Goal: Information Seeking & Learning: Check status

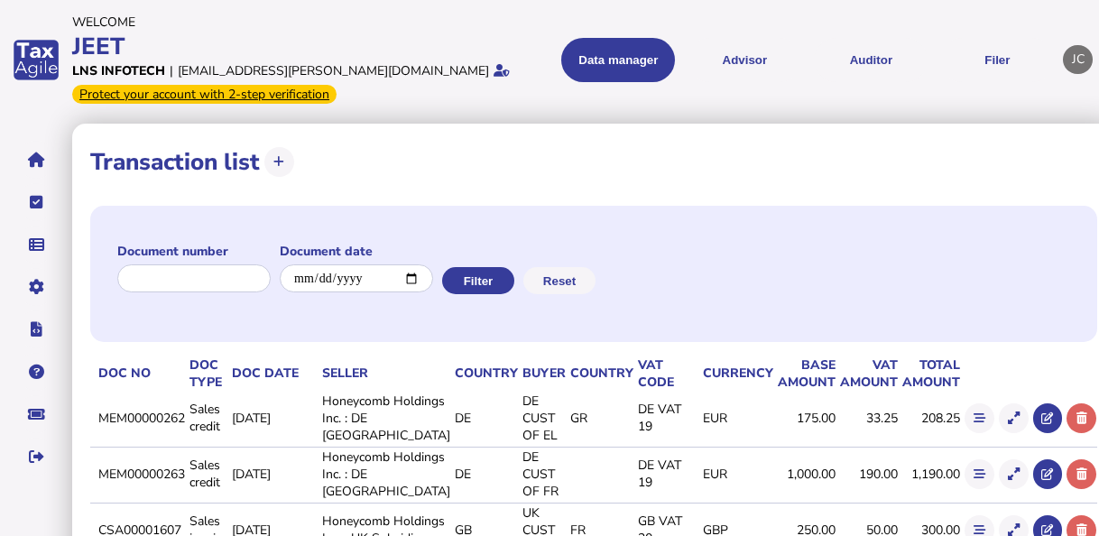
scroll to position [456, 0]
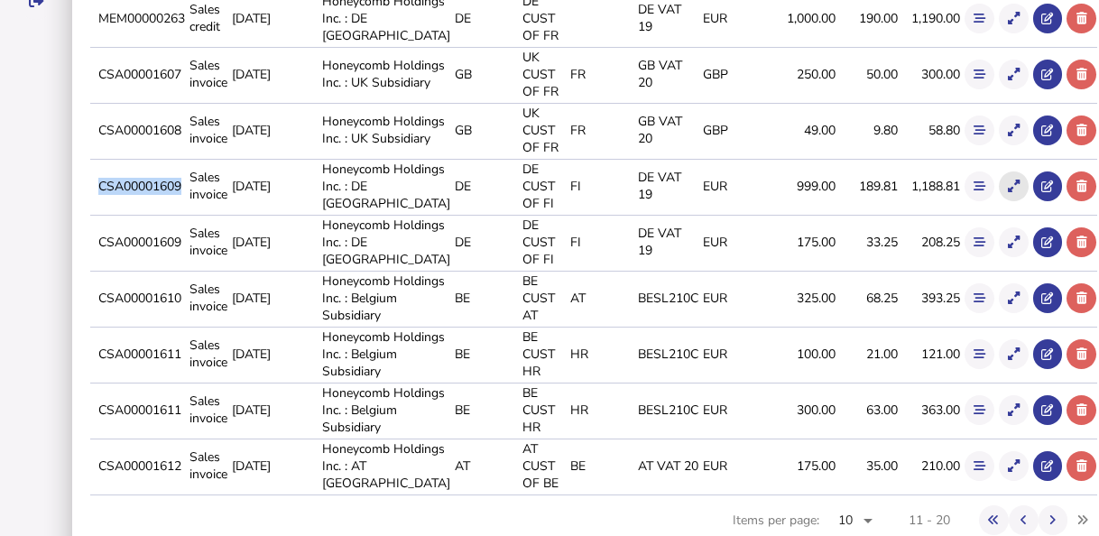
click at [999, 201] on button at bounding box center [1014, 186] width 30 height 30
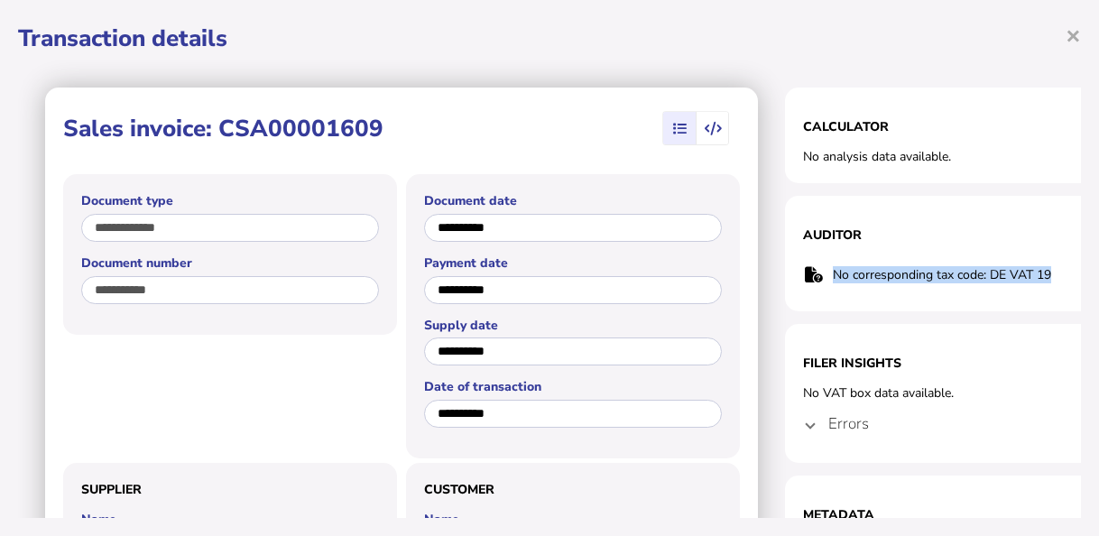
drag, startPoint x: 1054, startPoint y: 272, endPoint x: 809, endPoint y: 272, distance: 244.5
click at [809, 272] on tr "No corresponding tax code: DE VAT 19" at bounding box center [965, 274] width 325 height 37
copy tr "No corresponding tax code: DE VAT 19"
click at [837, 422] on h4 "Errors" at bounding box center [848, 423] width 41 height 21
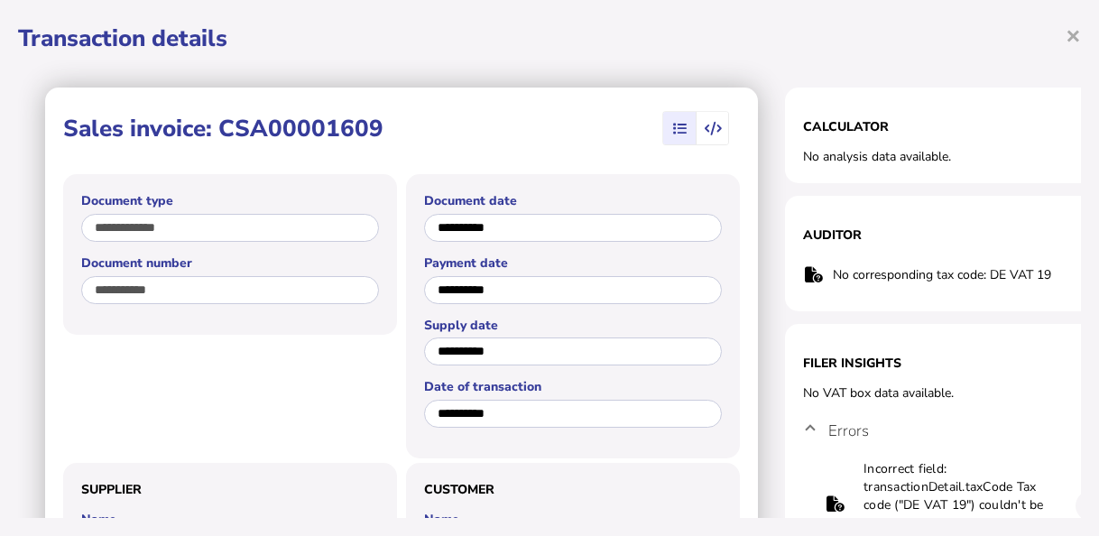
scroll to position [90, 0]
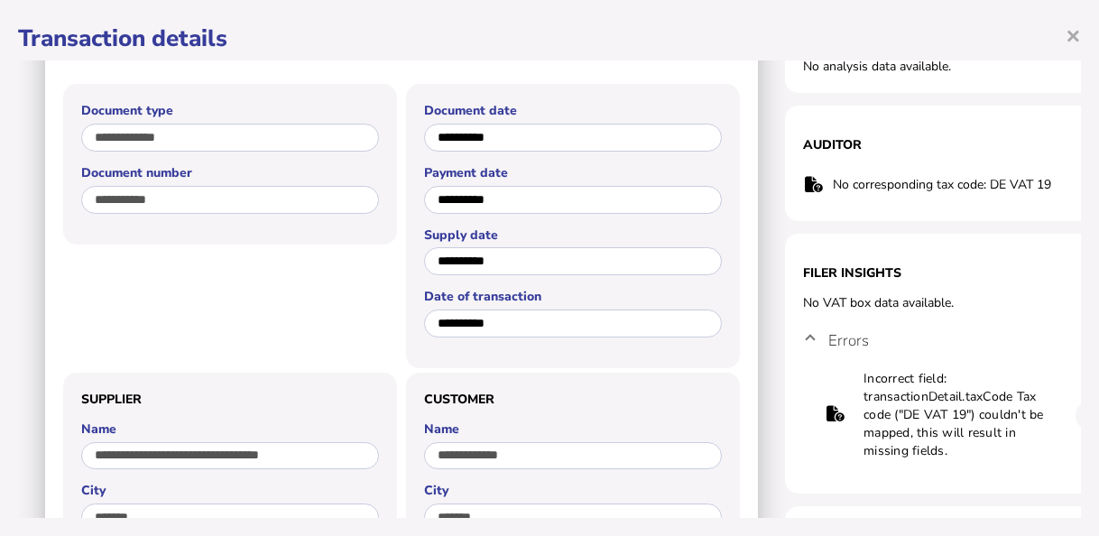
drag, startPoint x: 975, startPoint y: 453, endPoint x: 861, endPoint y: 374, distance: 138.2
click at [861, 374] on tr "Incorrect field: transactionDetail.taxCode Tax code ("DE VAT 19") couldn't be m…" at bounding box center [966, 415] width 282 height 92
copy tr "Incorrect field: transactionDetail.taxCode Tax code ("DE VAT 19") couldn't be m…"
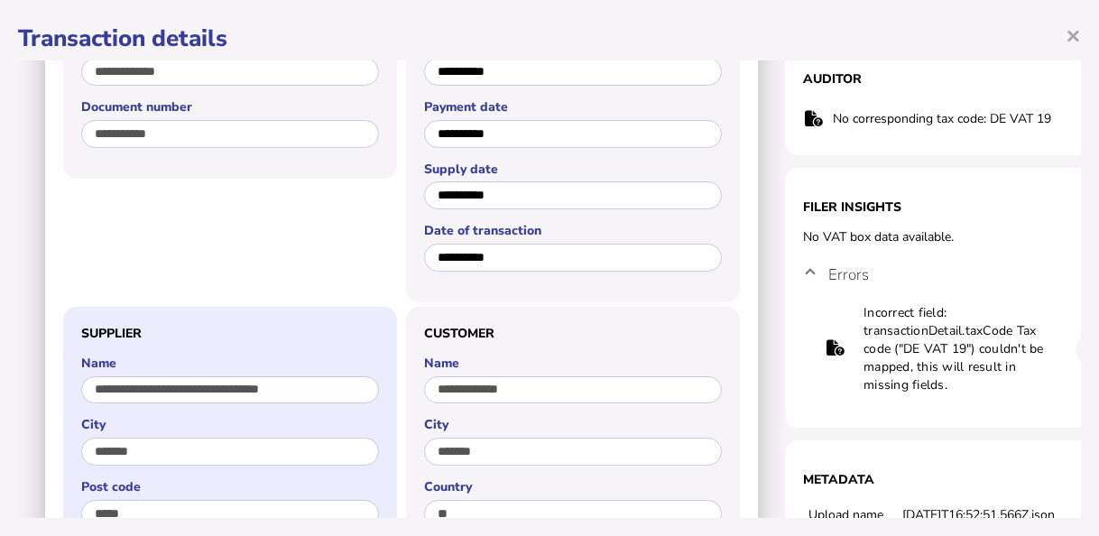
drag, startPoint x: 649, startPoint y: 503, endPoint x: 312, endPoint y: 485, distance: 337.1
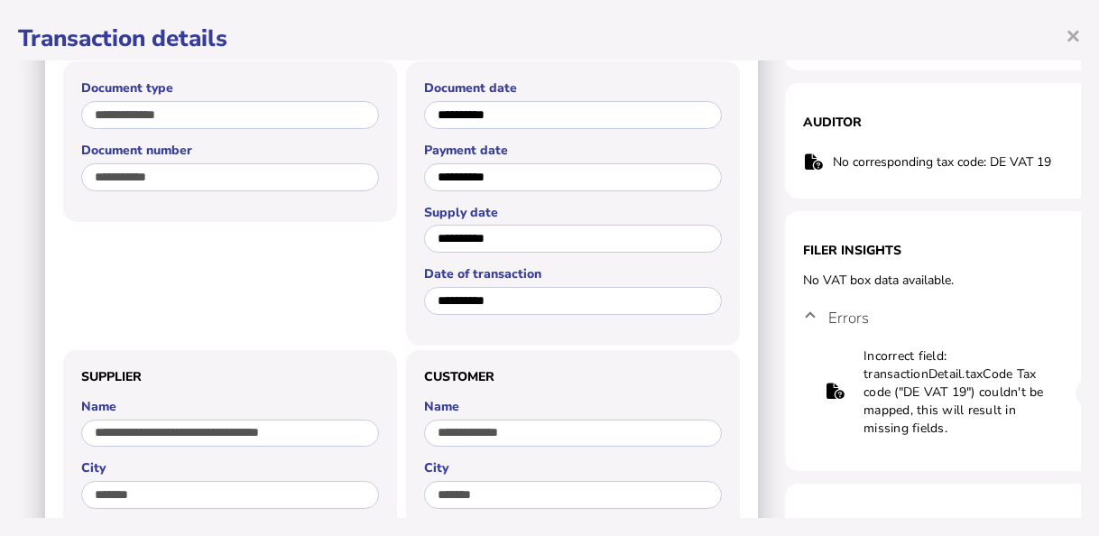
scroll to position [0, 0]
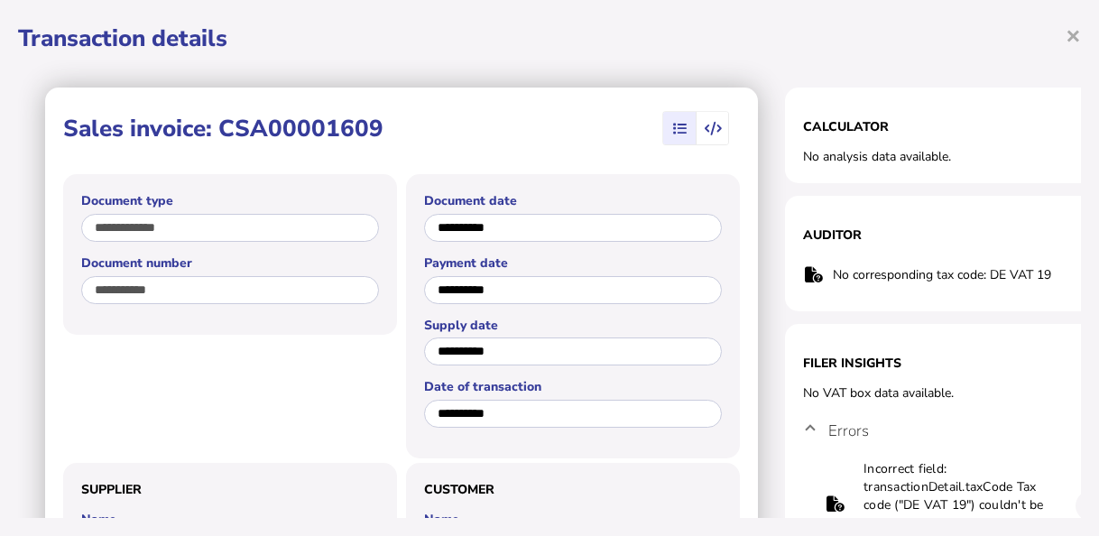
click at [1083, 33] on div "**********" at bounding box center [549, 268] width 1099 height 536
click at [1073, 34] on span "×" at bounding box center [1073, 35] width 15 height 34
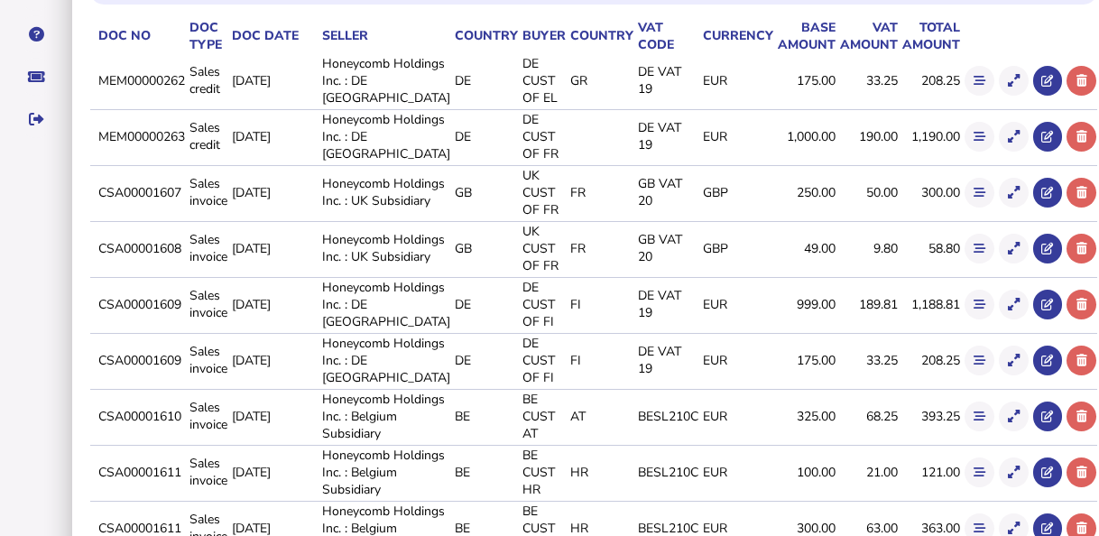
scroll to position [451, 0]
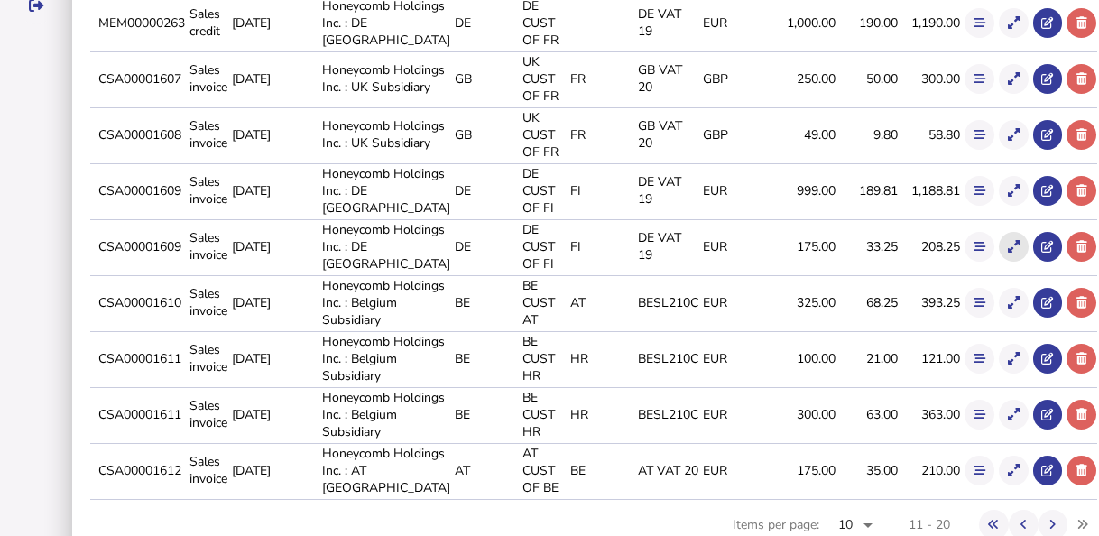
click at [1008, 253] on icon at bounding box center [1014, 247] width 12 height 12
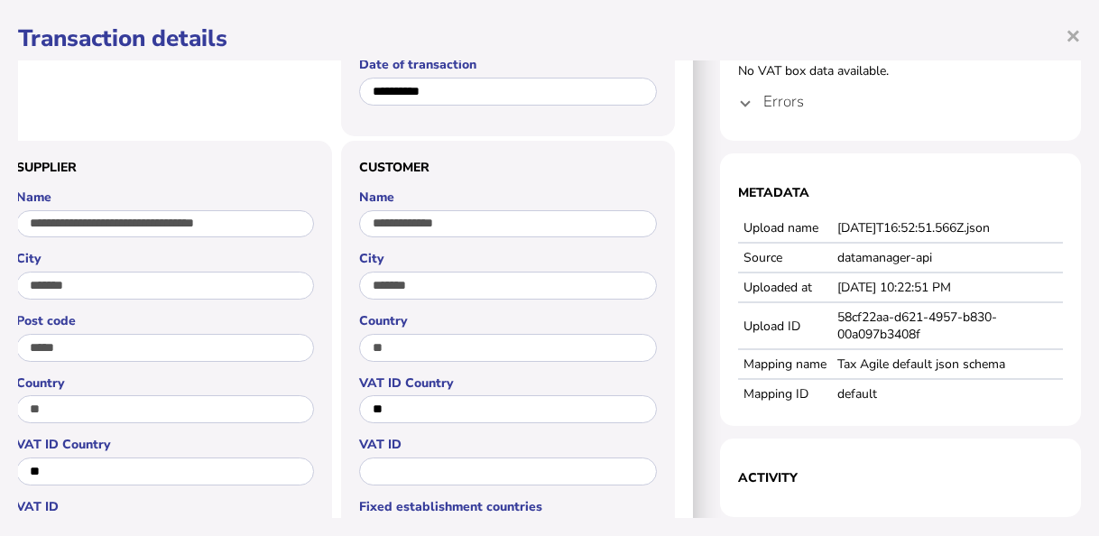
scroll to position [180, 78]
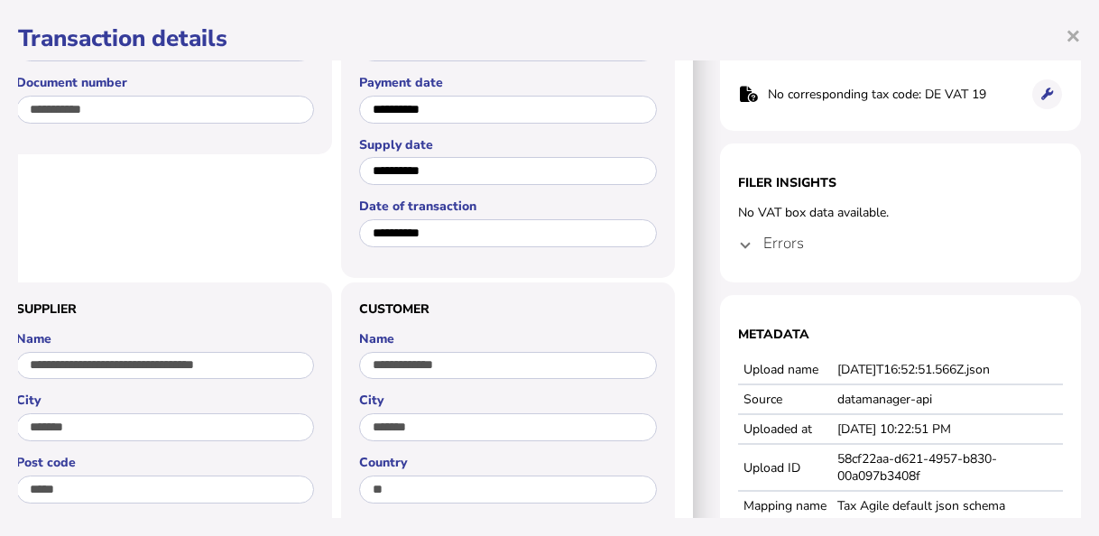
click at [775, 252] on h4 "Errors" at bounding box center [783, 243] width 41 height 21
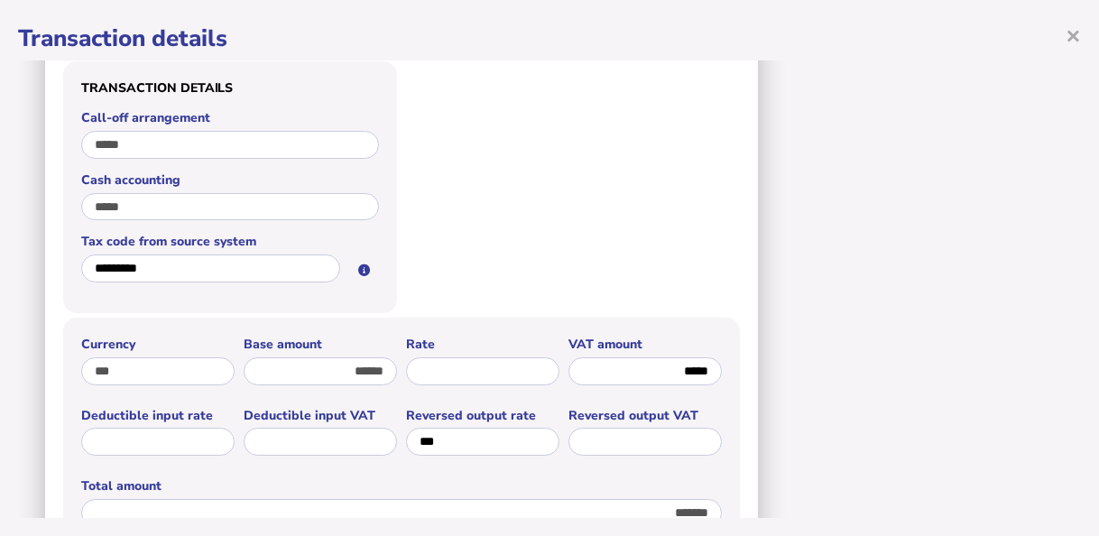
scroll to position [1361, 0]
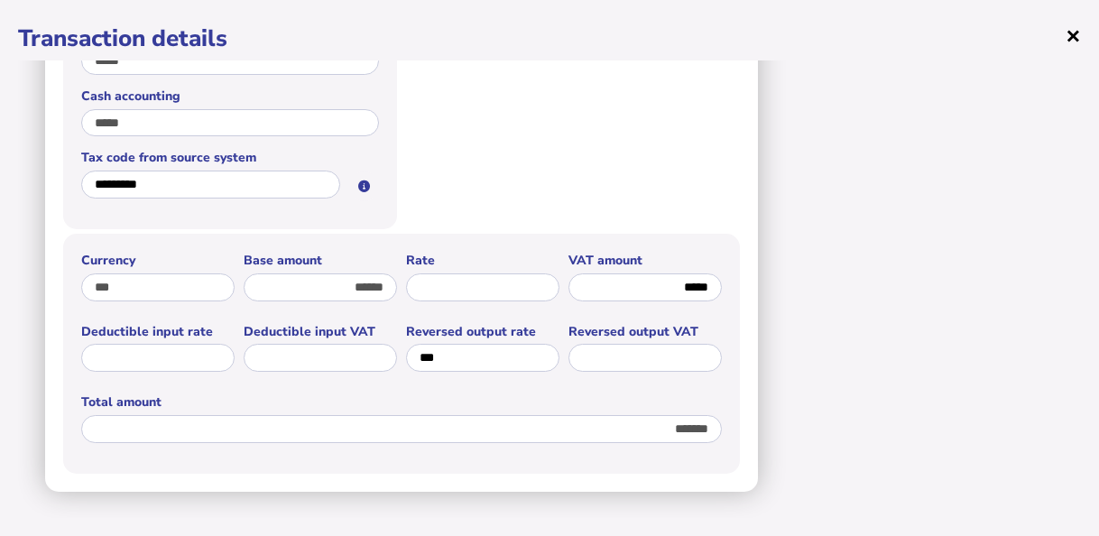
click at [1073, 38] on span "×" at bounding box center [1073, 35] width 15 height 34
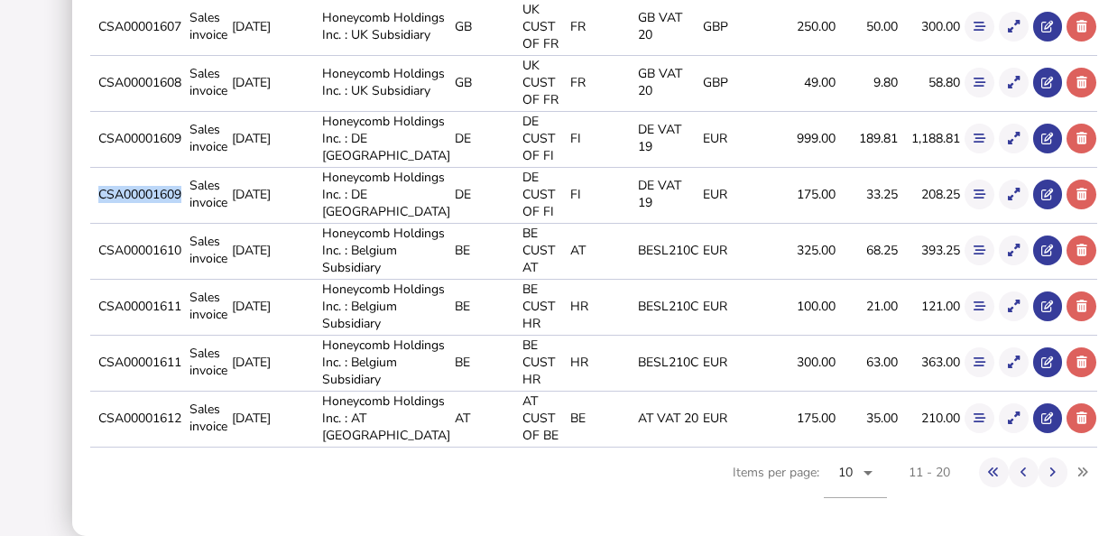
drag, startPoint x: 199, startPoint y: 62, endPoint x: 113, endPoint y: 57, distance: 85.9
click at [113, 167] on tr "CSA00001609 Sales invoice [DATE] Honeycomb Holdings Inc. : DE Germany DE DE CUS…" at bounding box center [593, 194] width 1007 height 54
copy tr "CSA00001609"
click at [999, 124] on button at bounding box center [1014, 139] width 30 height 30
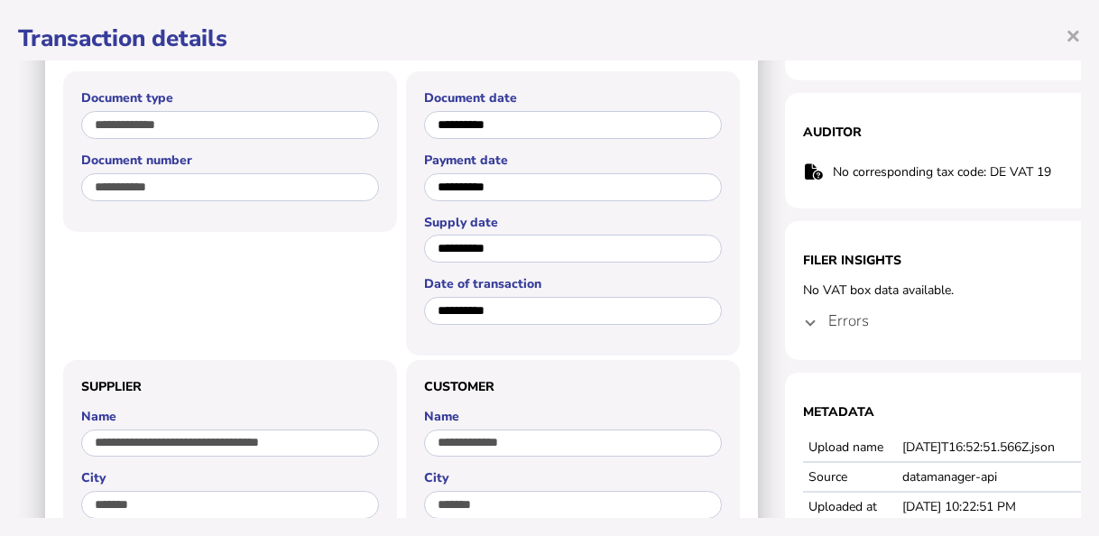
scroll to position [0, 0]
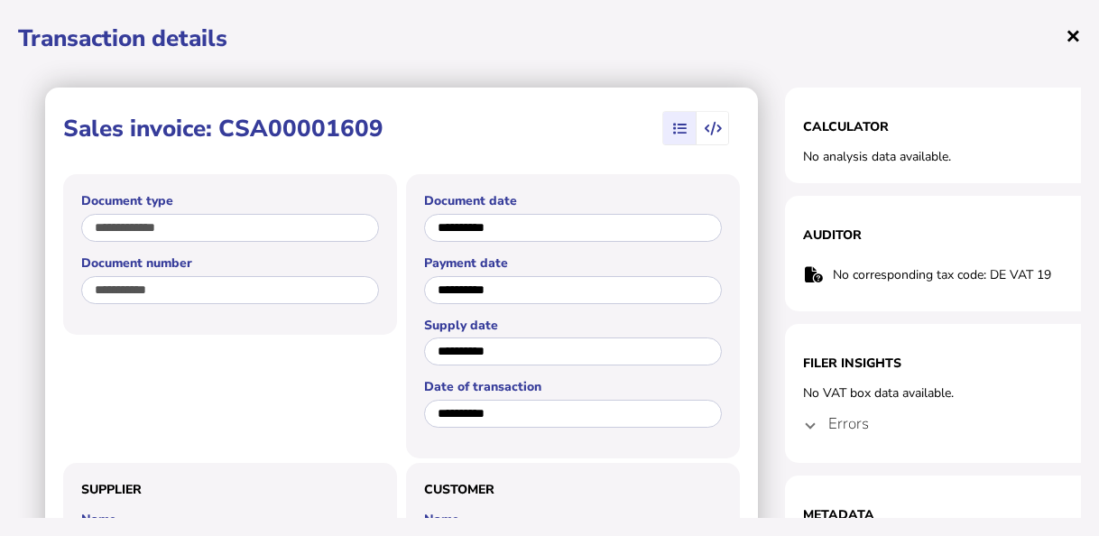
click at [1068, 33] on span "×" at bounding box center [1073, 35] width 15 height 34
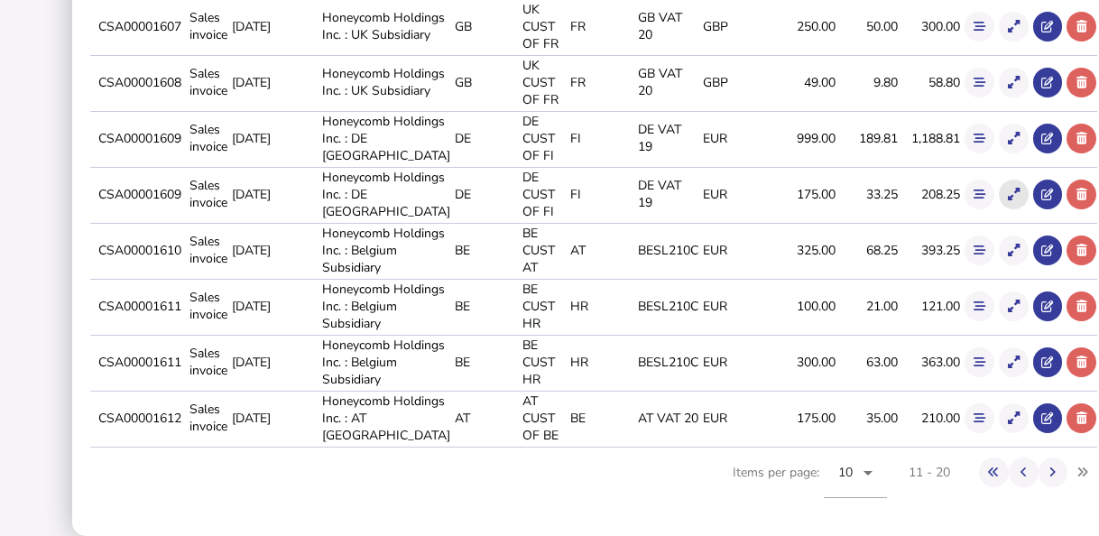
click at [999, 180] on button at bounding box center [1014, 195] width 30 height 30
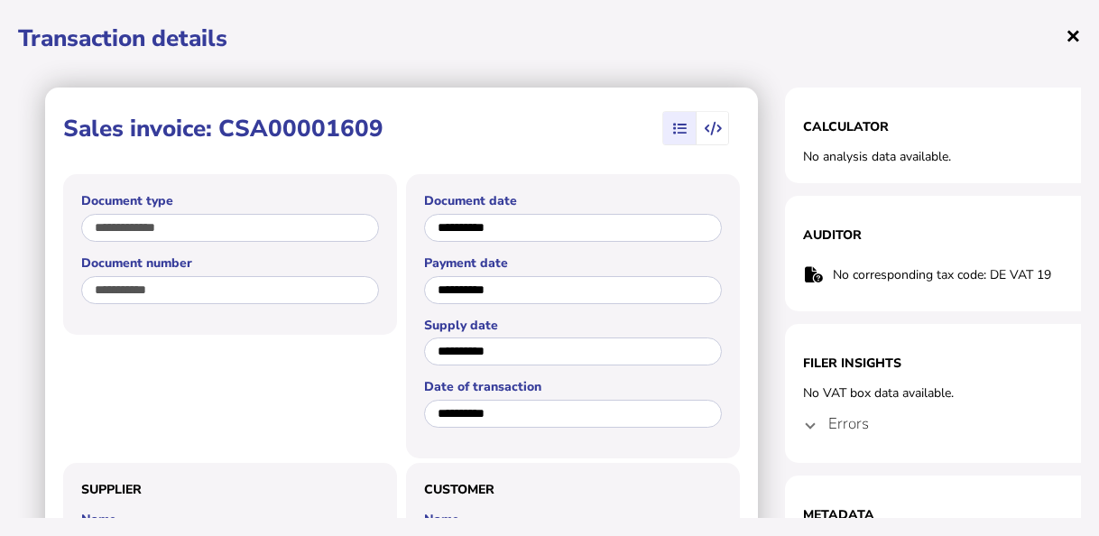
click at [1075, 36] on span "×" at bounding box center [1073, 35] width 15 height 34
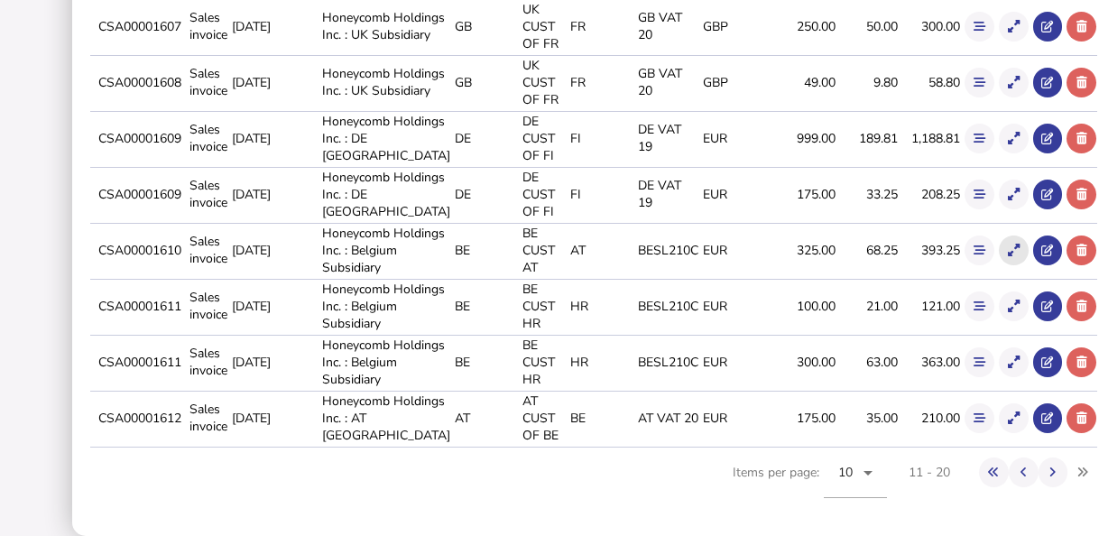
click at [1008, 245] on icon at bounding box center [1014, 251] width 12 height 12
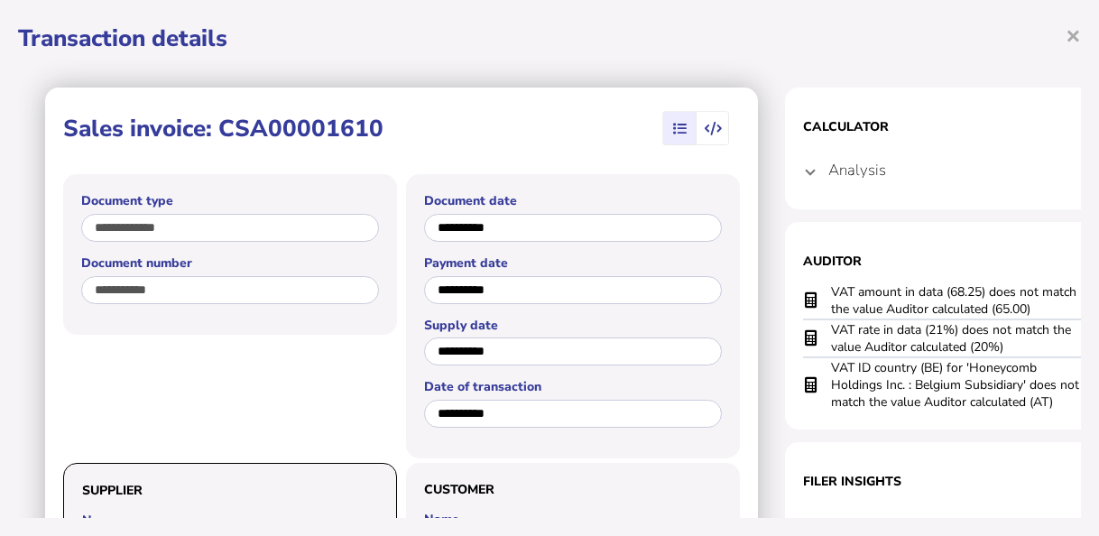
click at [819, 175] on mat-expansion-panel-header "Analysis" at bounding box center [965, 169] width 325 height 43
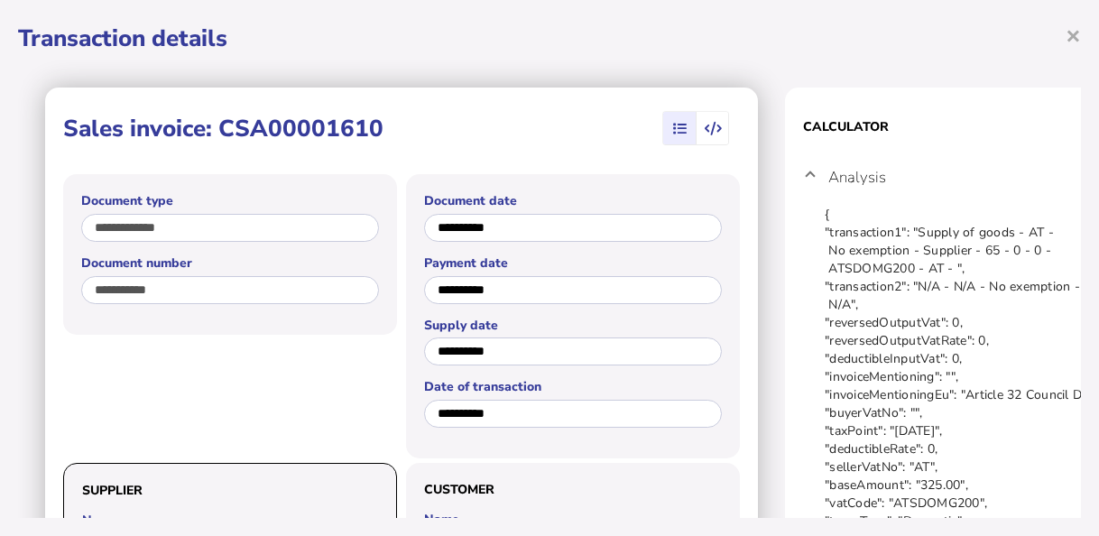
click at [819, 175] on mat-expansion-panel-header "Analysis" at bounding box center [965, 177] width 325 height 58
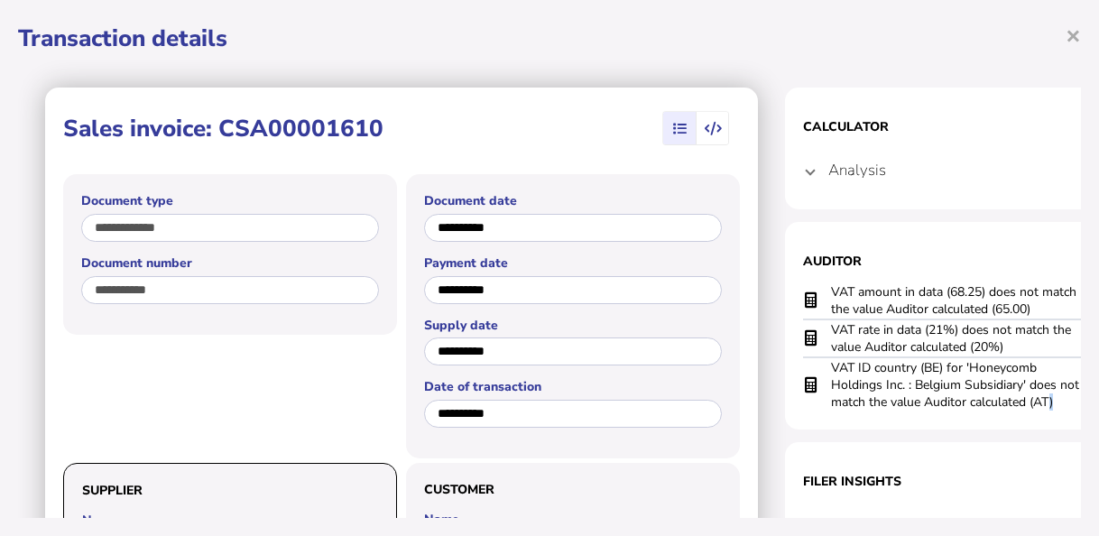
scroll to position [0, 5]
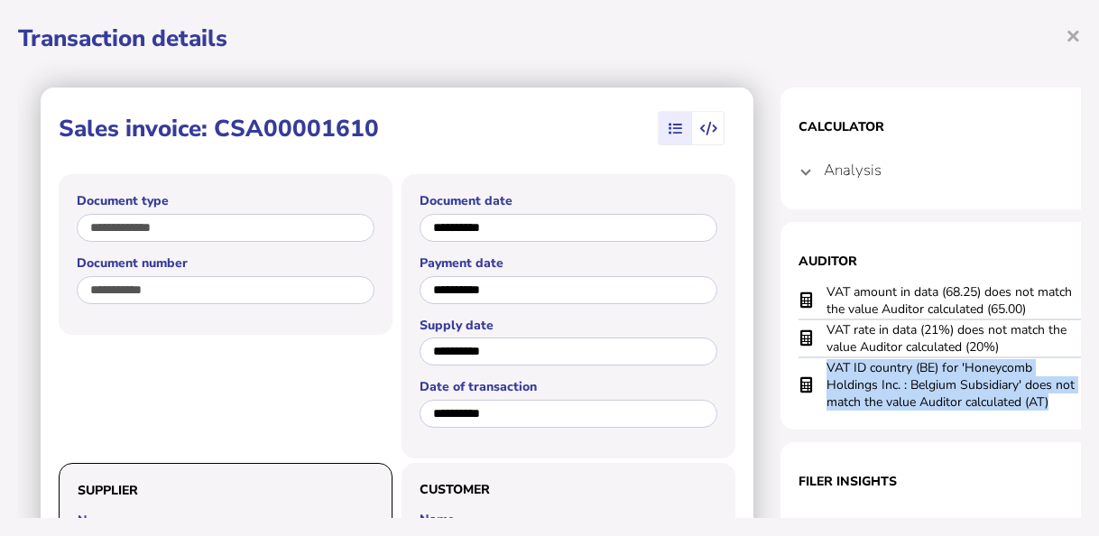
drag, startPoint x: 1057, startPoint y: 402, endPoint x: 826, endPoint y: 365, distance: 233.8
click at [826, 365] on td "VAT ID country (BE) for 'Honeycomb Holdings Inc. : Belgium Subsidiary' does not…" at bounding box center [952, 384] width 253 height 54
copy td "VAT ID country (BE) for 'Honeycomb Holdings Inc. : Belgium Subsidiary' does not…"
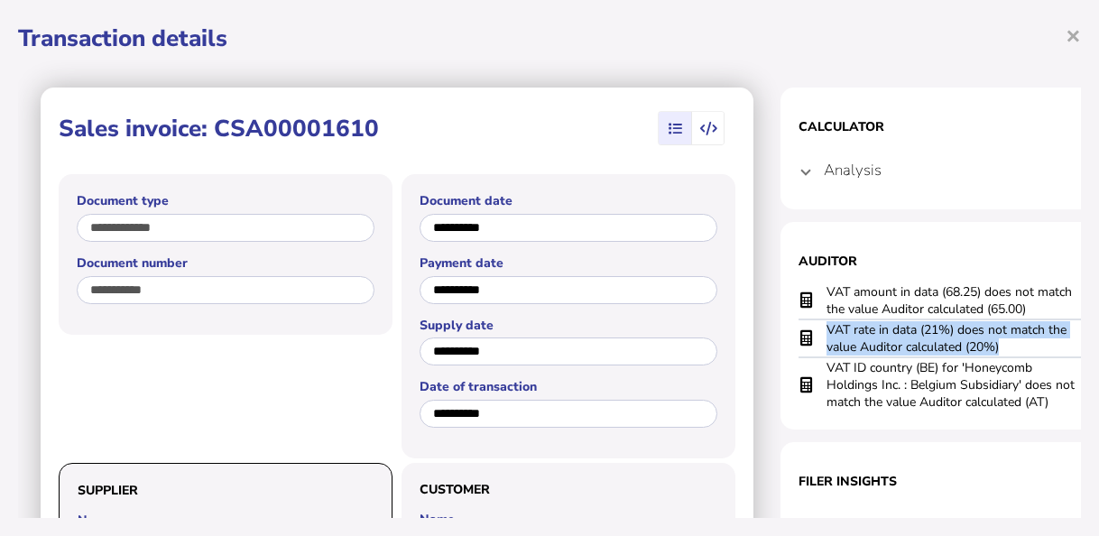
drag, startPoint x: 1011, startPoint y: 349, endPoint x: 810, endPoint y: 326, distance: 201.7
click at [810, 326] on tr "VAT rate in data (21%) does not match the value Auditor calculated (20%)" at bounding box center [961, 338] width 325 height 38
copy tr "VAT rate in data (21%) does not match the value Auditor calculated (20%)"
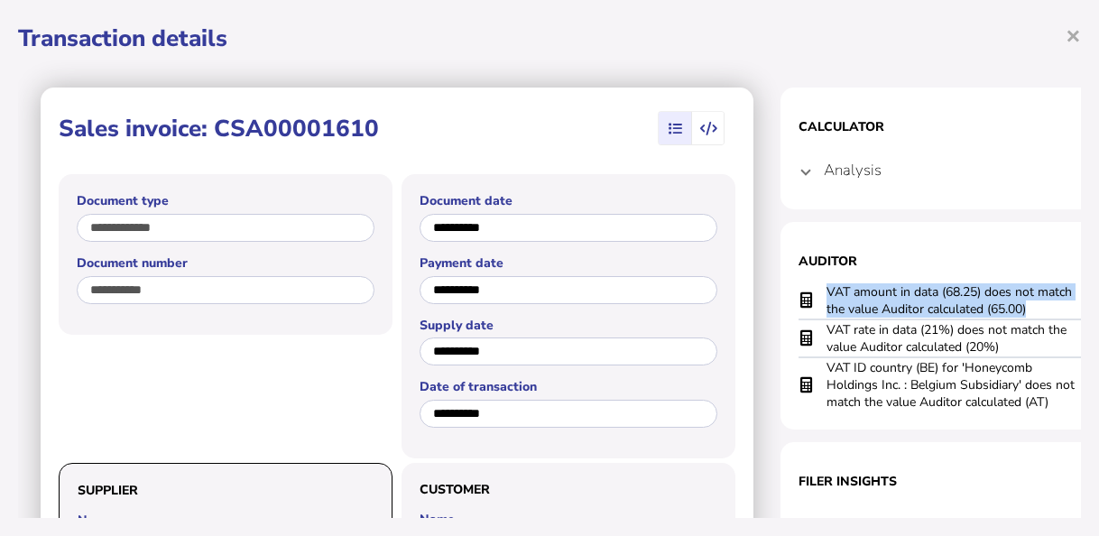
drag, startPoint x: 1024, startPoint y: 308, endPoint x: 811, endPoint y: 287, distance: 214.0
click at [811, 287] on tr "VAT amount in data (68.25) does not match the value Auditor calculated (65.00)" at bounding box center [961, 300] width 325 height 37
copy tr "VAT amount in data (68.25) does not match the value Auditor calculated (65.00)"
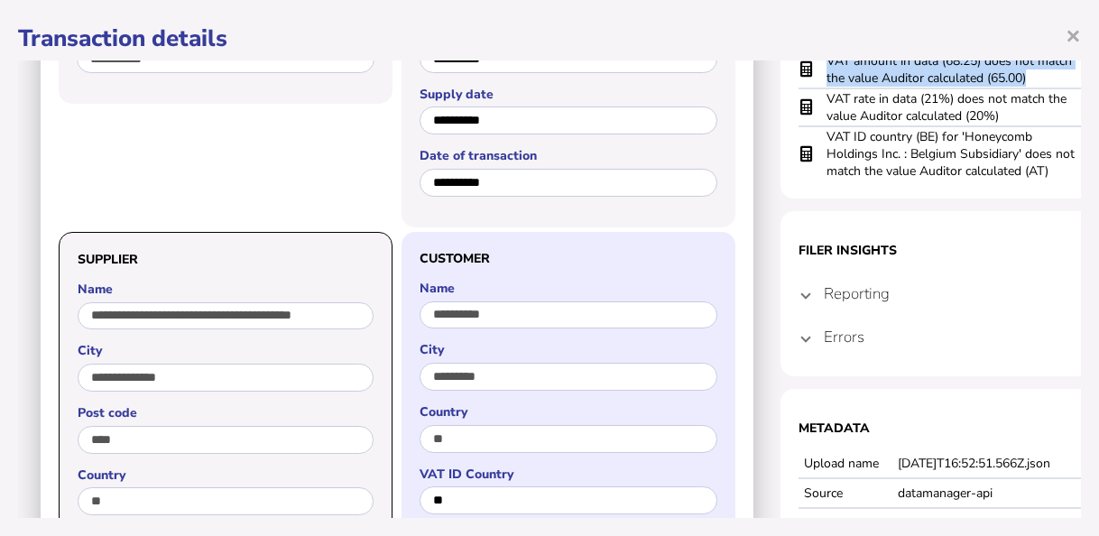
scroll to position [271, 5]
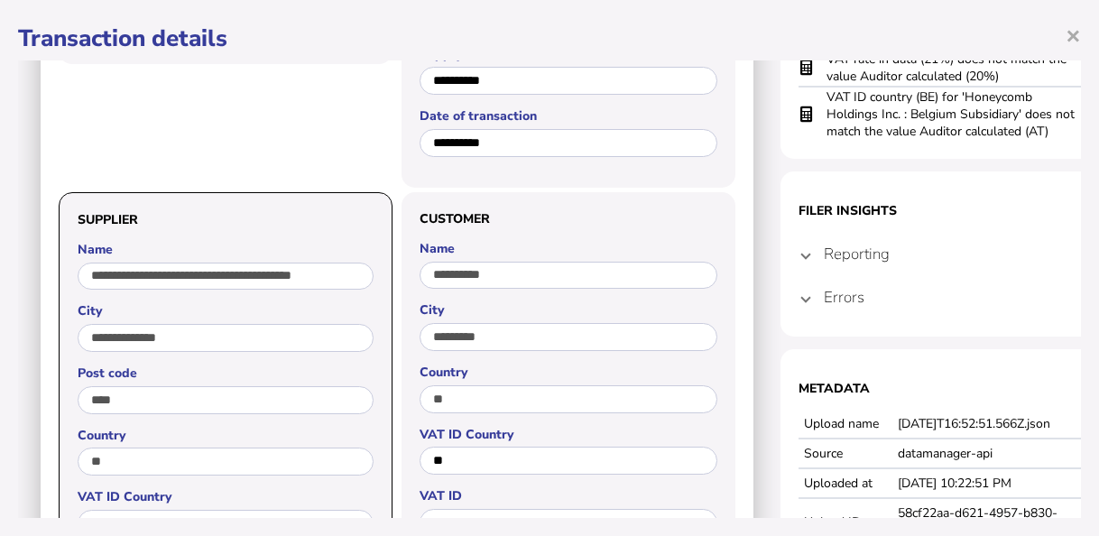
click at [806, 251] on span at bounding box center [805, 253] width 7 height 17
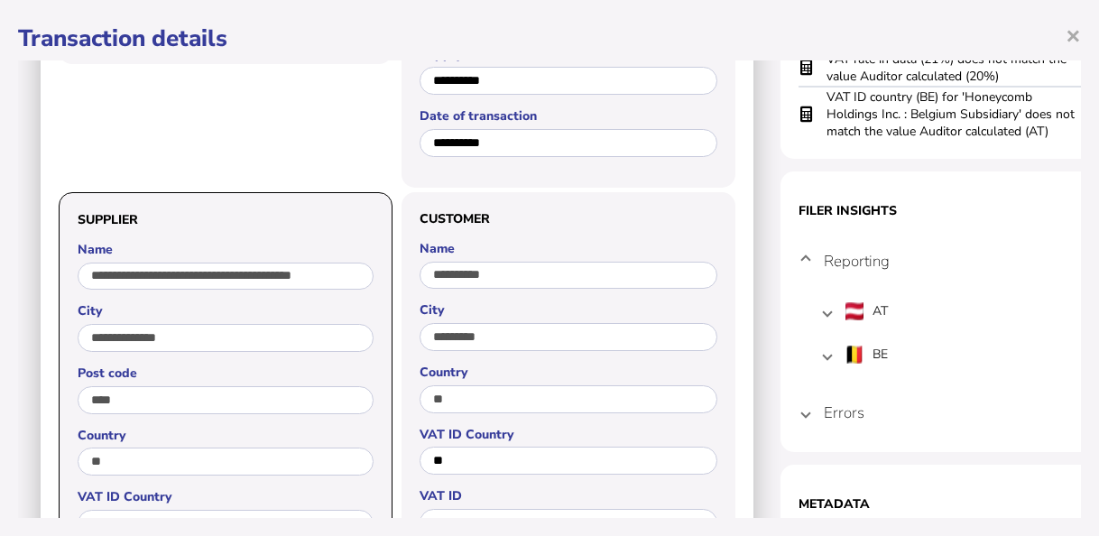
click at [810, 419] on mat-expansion-panel-header "Errors" at bounding box center [961, 412] width 325 height 43
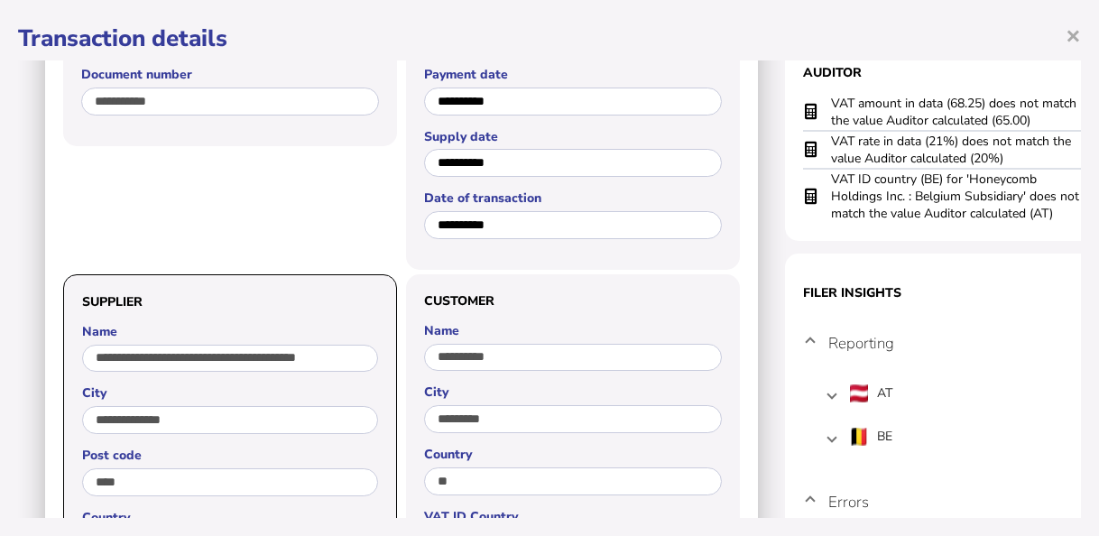
scroll to position [0, 0]
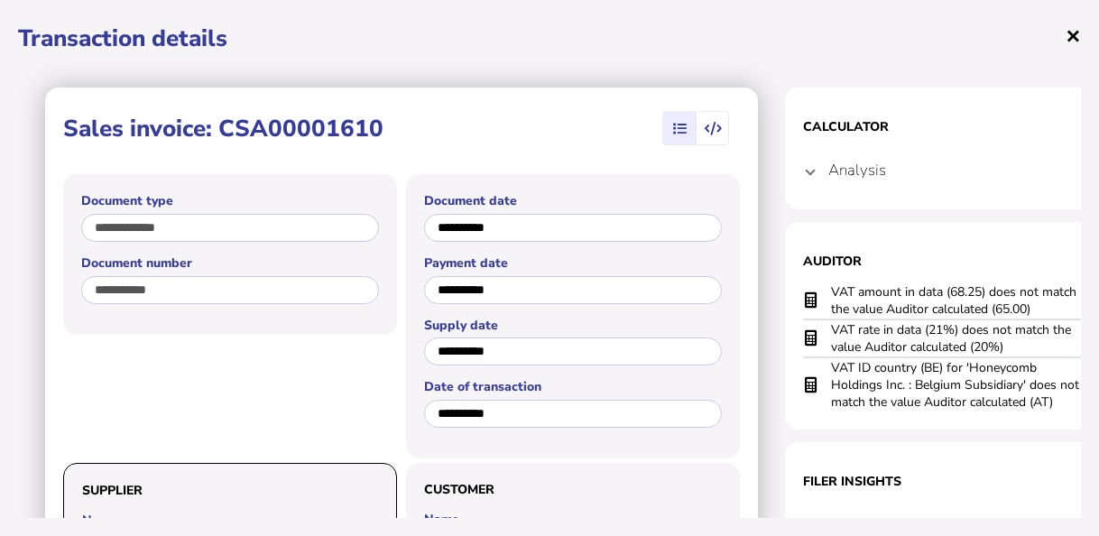
click at [1071, 34] on span "×" at bounding box center [1073, 35] width 15 height 34
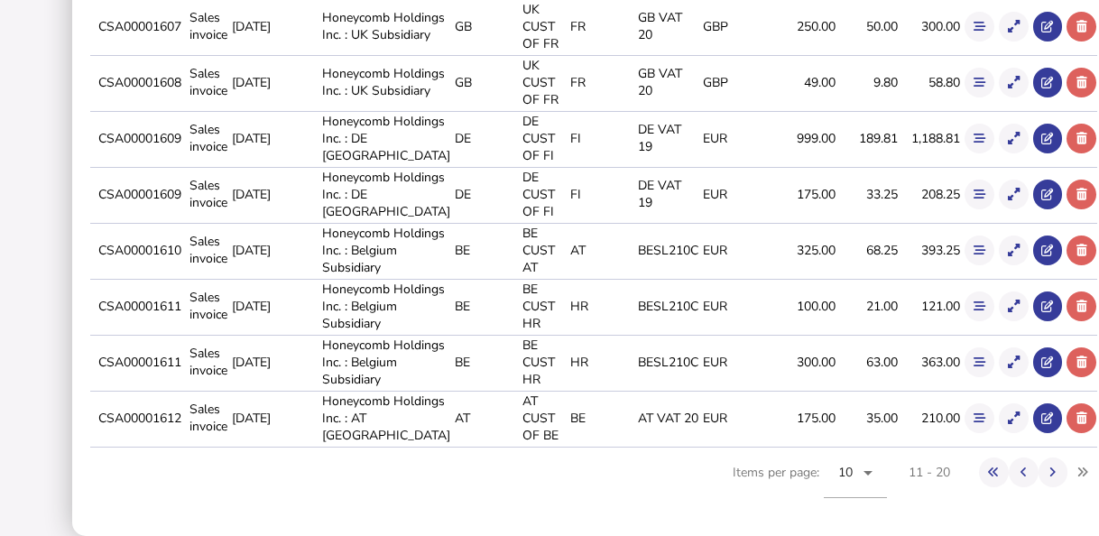
click at [125, 328] on td "CSA00001611" at bounding box center [140, 306] width 91 height 54
drag, startPoint x: 173, startPoint y: 328, endPoint x: 207, endPoint y: 326, distance: 33.5
click at [186, 326] on td "CSA00001611" at bounding box center [140, 306] width 91 height 54
click at [186, 324] on td "CSA00001611" at bounding box center [140, 306] width 91 height 54
copy td "CSA00001611"
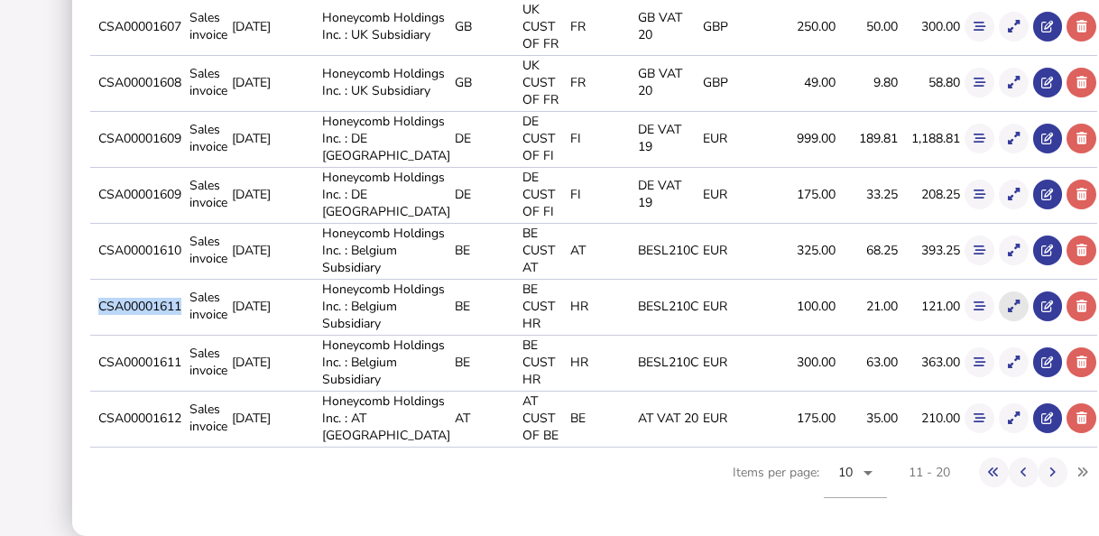
click at [1008, 312] on icon at bounding box center [1014, 306] width 12 height 12
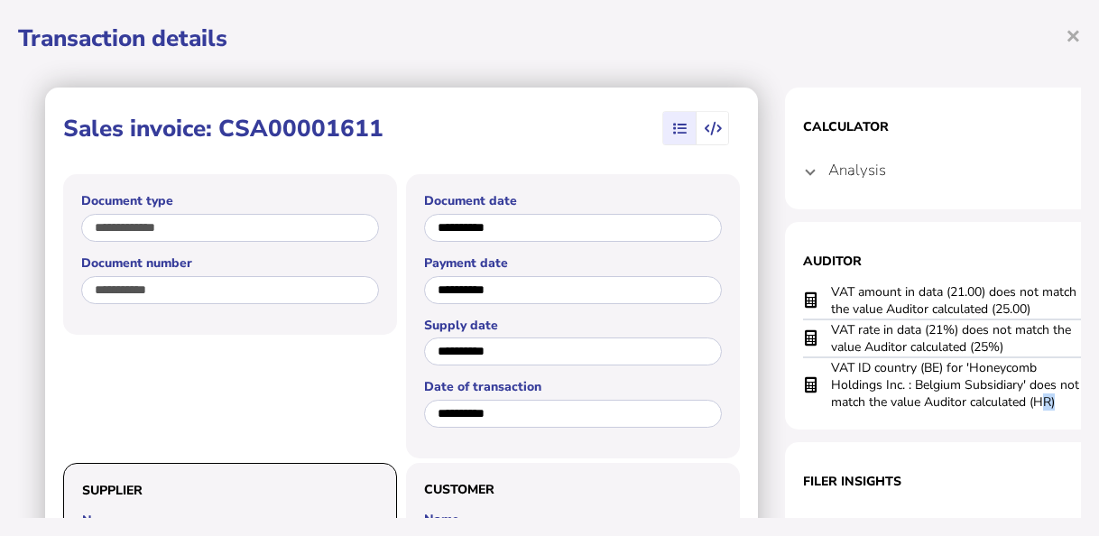
scroll to position [0, 5]
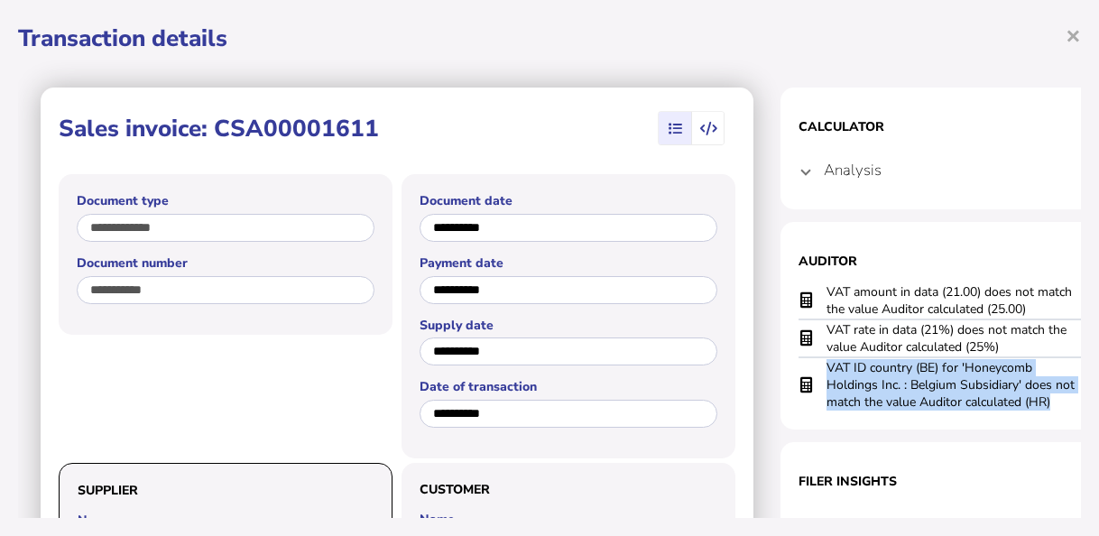
drag, startPoint x: 1058, startPoint y: 400, endPoint x: 825, endPoint y: 363, distance: 235.7
click at [825, 363] on tr "VAT ID country (BE) for 'Honeycomb Holdings Inc. : Belgium Subsidiary' does not…" at bounding box center [961, 384] width 325 height 54
copy tr "VAT ID country (BE) for 'Honeycomb Holdings Inc. : Belgium Subsidiary' does not…"
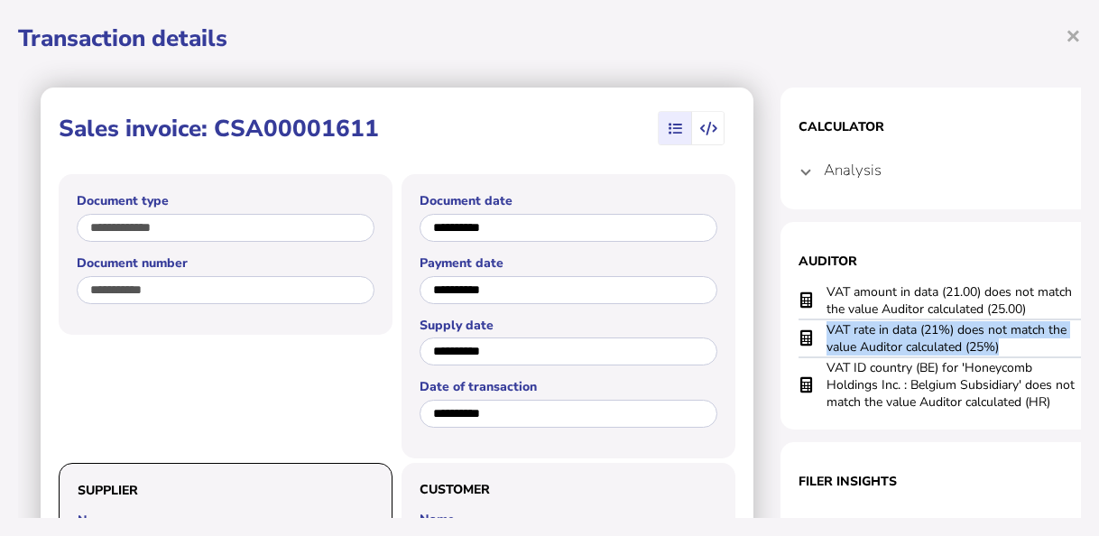
drag, startPoint x: 1011, startPoint y: 345, endPoint x: 825, endPoint y: 328, distance: 186.6
click at [825, 328] on tr "VAT rate in data (21%) does not match the value Auditor calculated (25%)" at bounding box center [961, 338] width 325 height 38
copy tr "VAT rate in data (21%) does not match the value Auditor calculated (25%)"
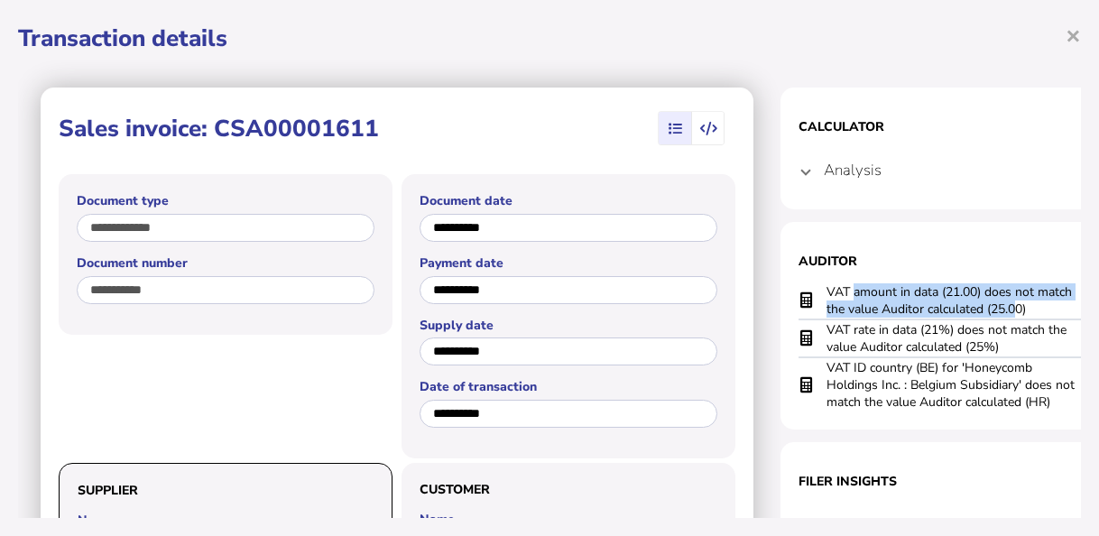
drag, startPoint x: 1004, startPoint y: 311, endPoint x: 855, endPoint y: 288, distance: 151.6
click at [855, 288] on td "VAT amount in data (21.00) does not match the value Auditor calculated (25.00)" at bounding box center [952, 300] width 253 height 37
drag, startPoint x: 855, startPoint y: 288, endPoint x: 813, endPoint y: 281, distance: 42.1
click at [813, 281] on section "Auditor VAT amount in data (21.00) does not match the value Auditor calculated …" at bounding box center [961, 326] width 361 height 208
click at [971, 309] on td "VAT amount in data (21.00) does not match the value Auditor calculated (25.00)" at bounding box center [952, 300] width 253 height 37
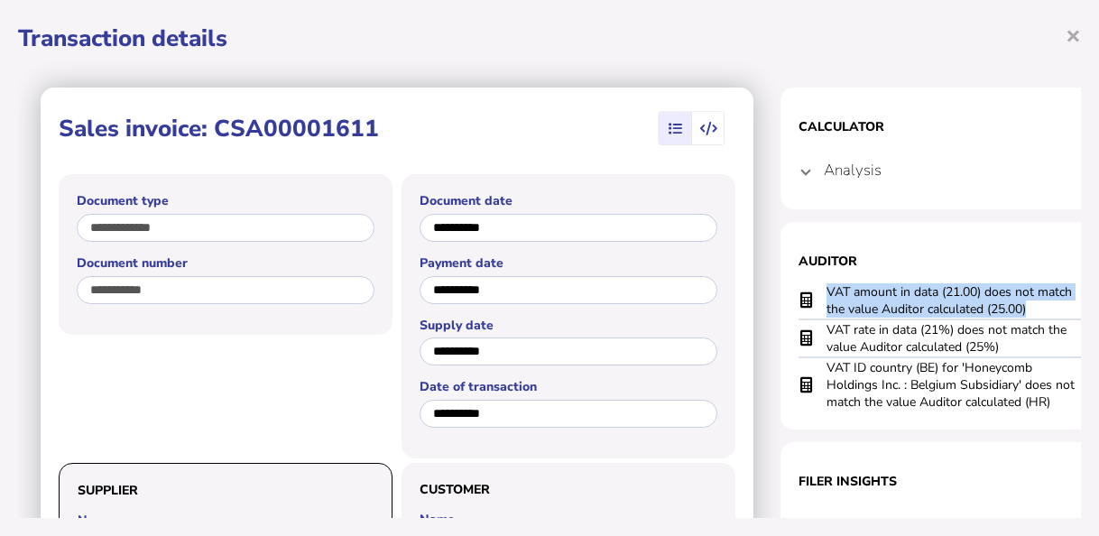
drag, startPoint x: 827, startPoint y: 290, endPoint x: 1037, endPoint y: 306, distance: 210.9
click at [1037, 306] on td "VAT amount in data (21.00) does not match the value Auditor calculated (25.00)" at bounding box center [952, 300] width 253 height 37
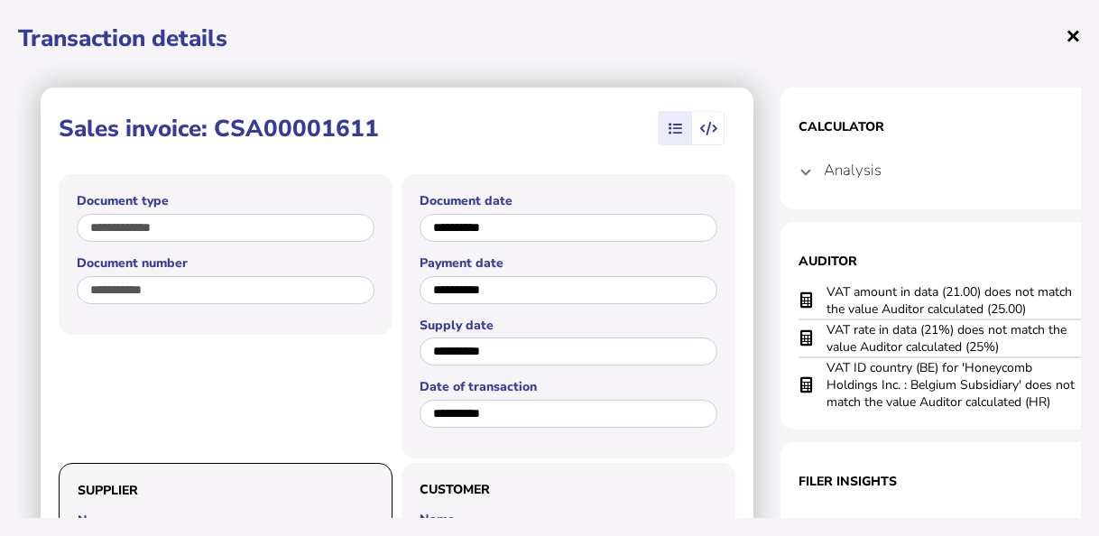
click at [1072, 44] on span "×" at bounding box center [1073, 35] width 15 height 34
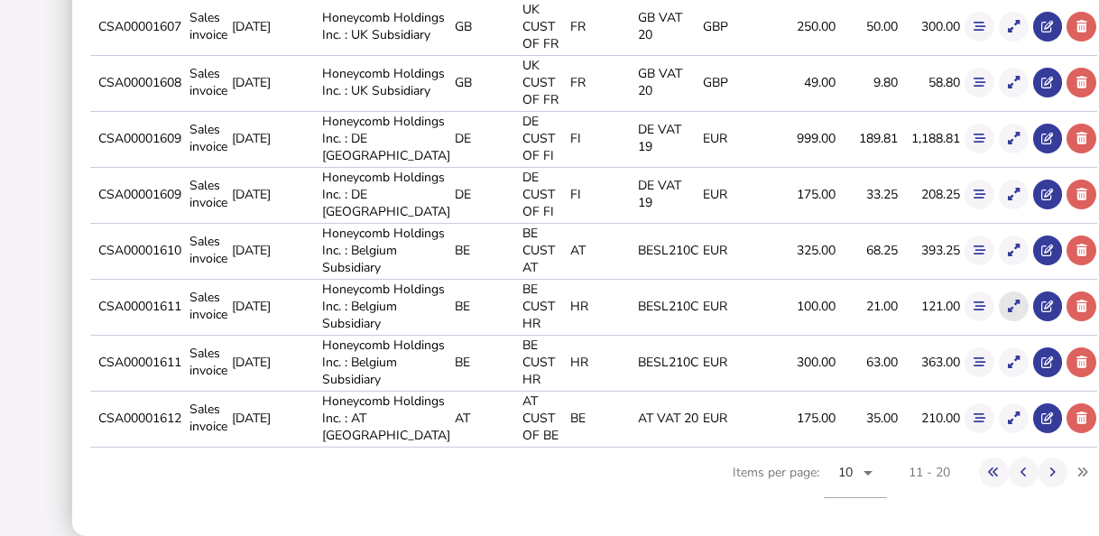
click at [1008, 300] on icon at bounding box center [1014, 306] width 12 height 12
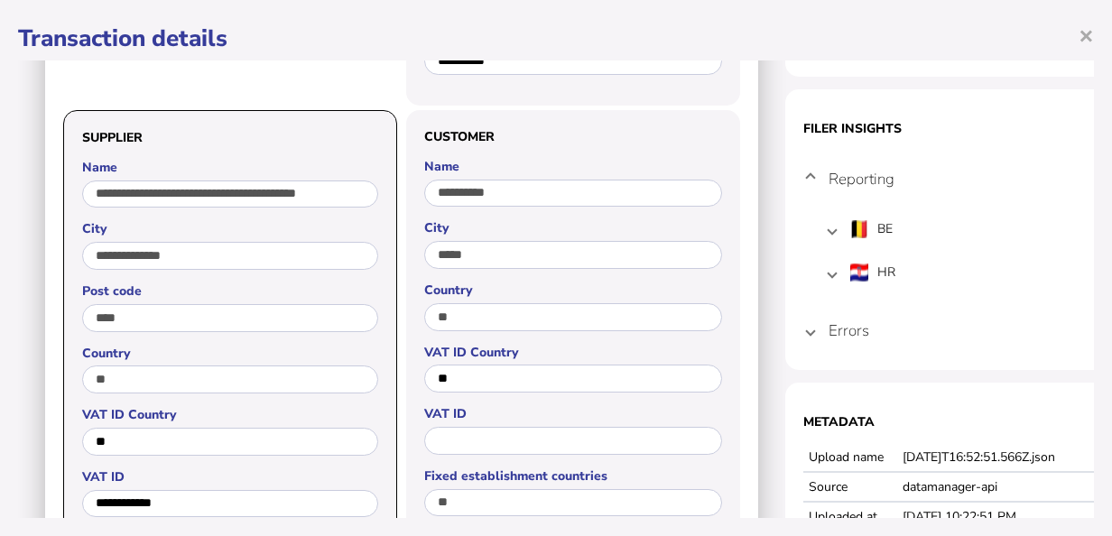
scroll to position [361, 0]
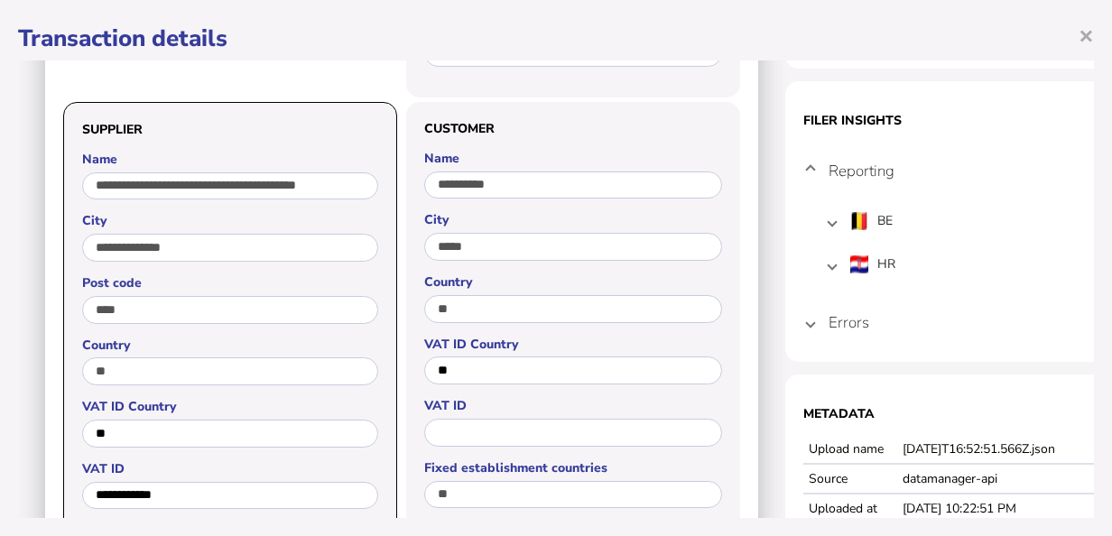
click at [813, 325] on span at bounding box center [810, 322] width 7 height 17
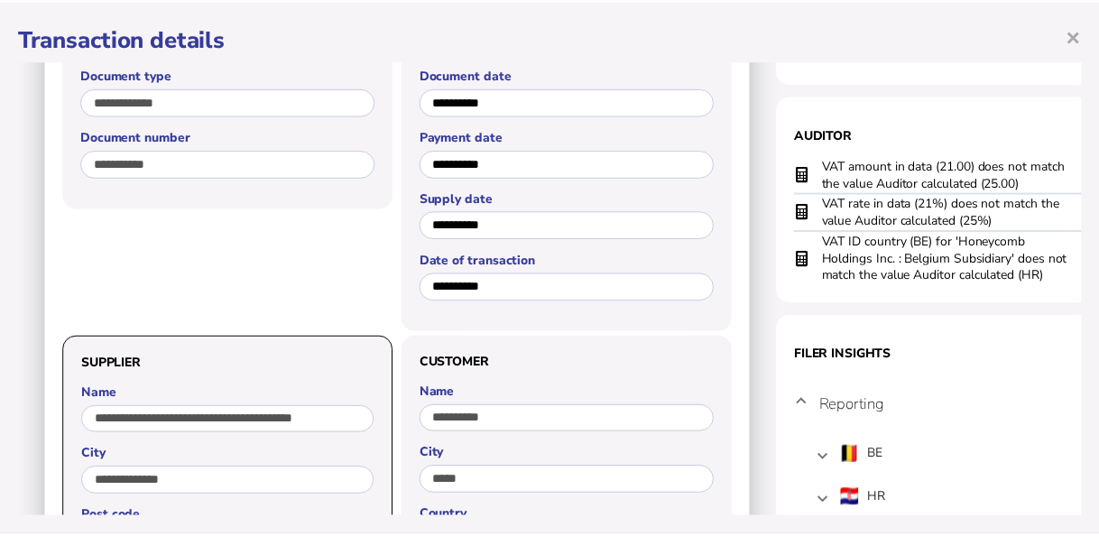
scroll to position [0, 0]
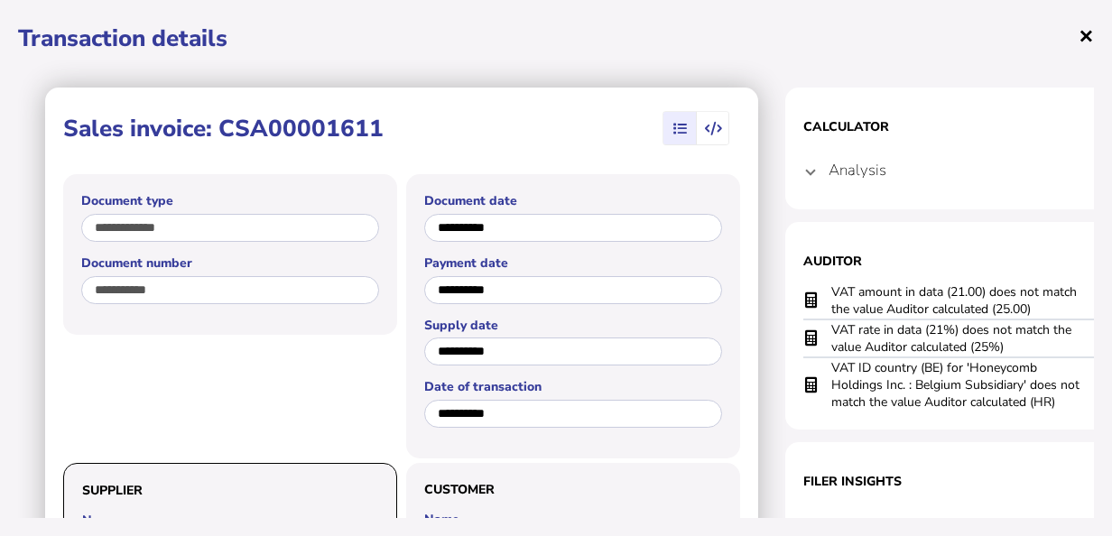
click at [1086, 34] on span "×" at bounding box center [1085, 35] width 15 height 34
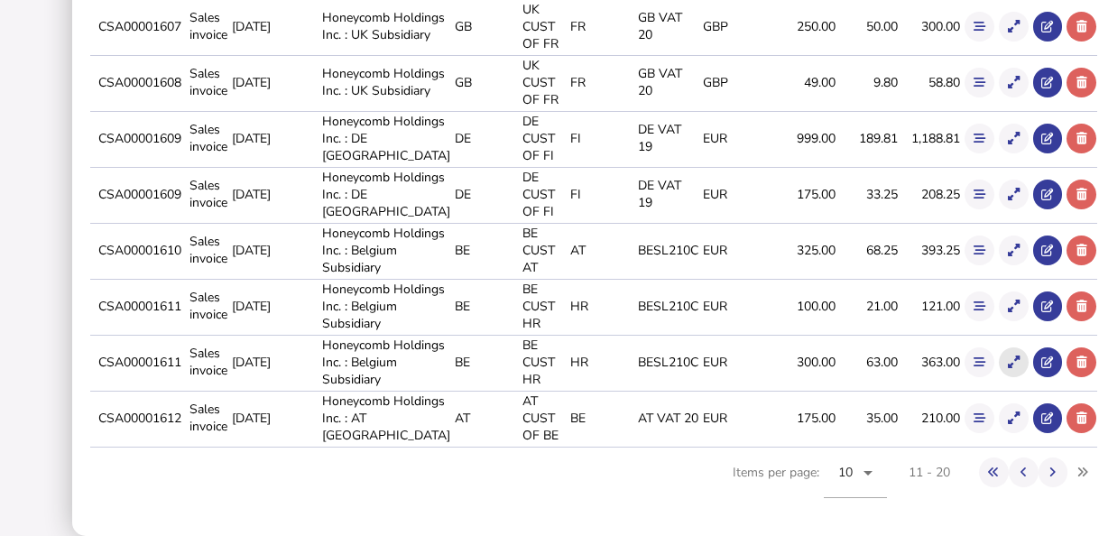
click at [1008, 368] on icon at bounding box center [1014, 362] width 12 height 12
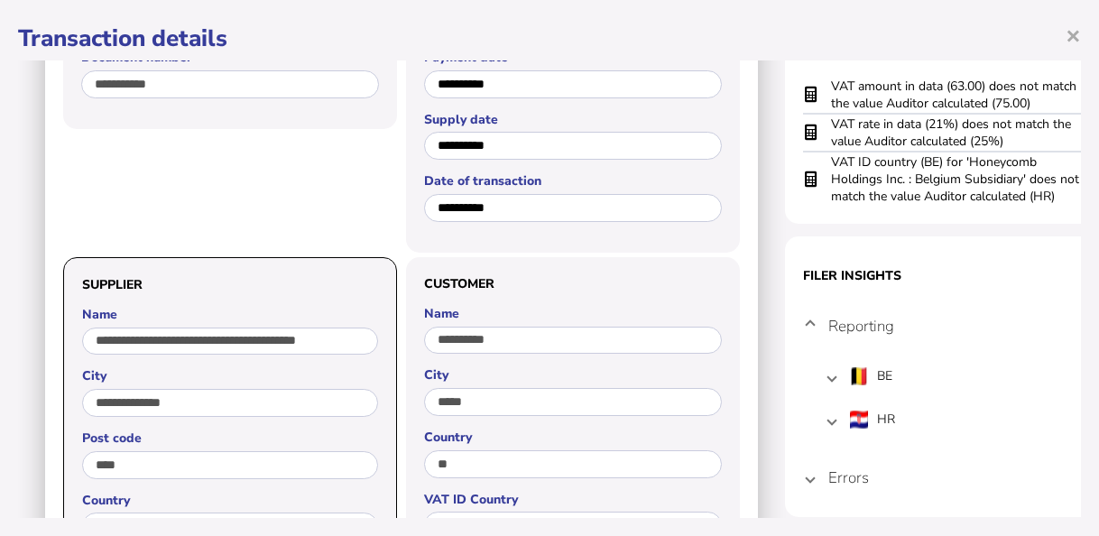
scroll to position [451, 0]
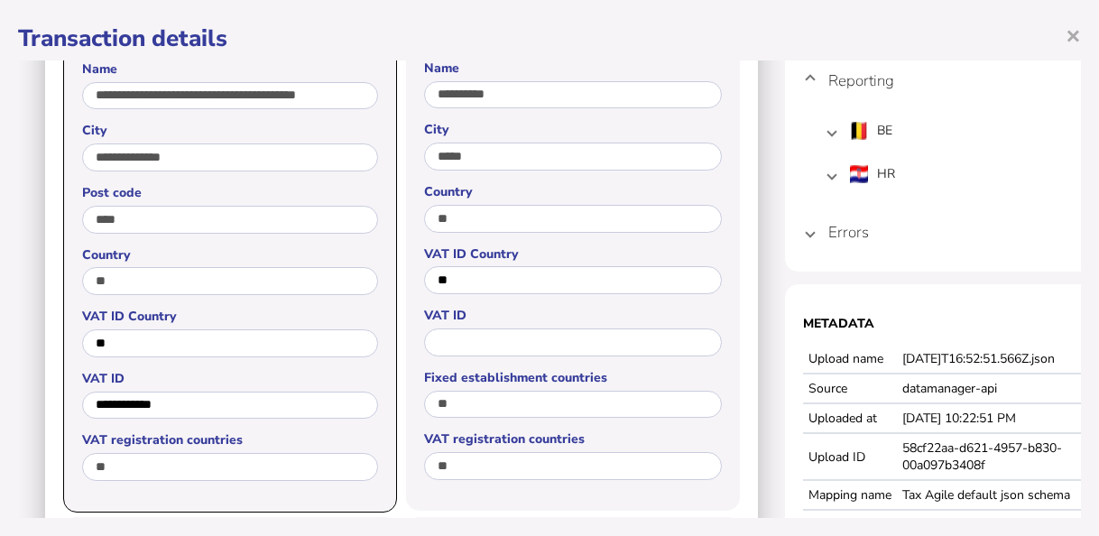
click at [814, 236] on mat-expansion-panel-header "Errors" at bounding box center [965, 231] width 325 height 43
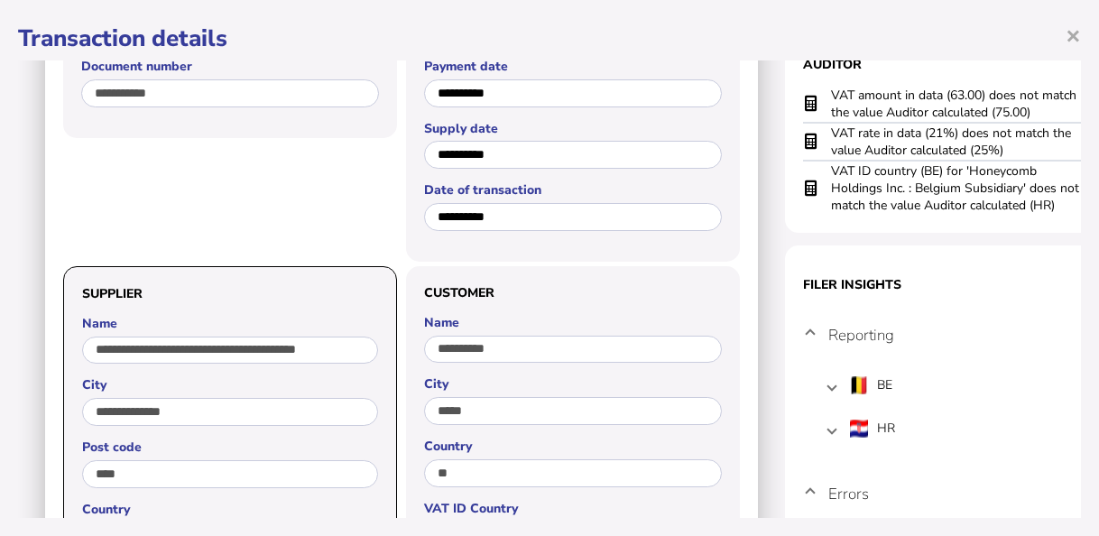
scroll to position [180, 0]
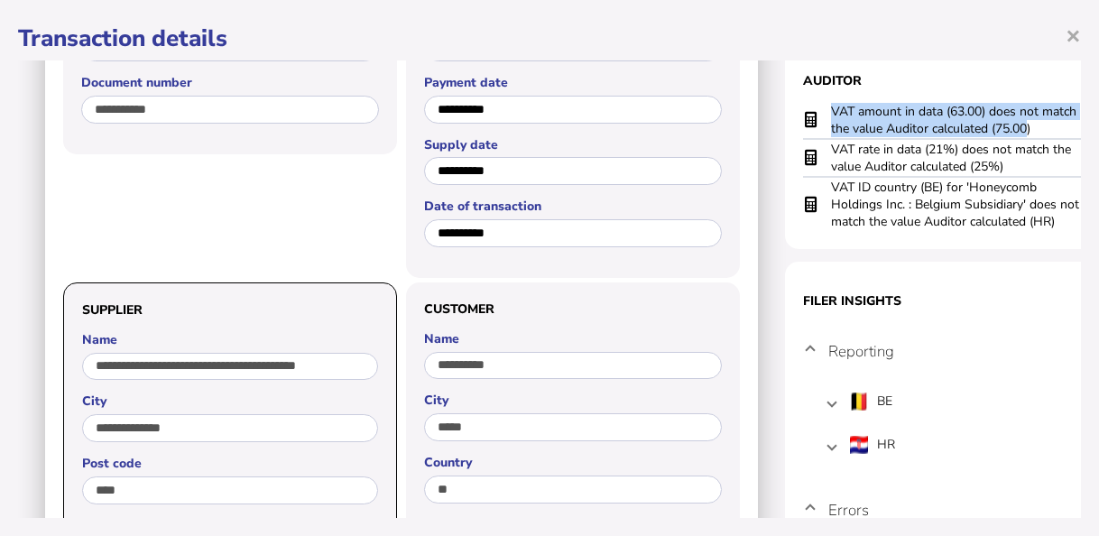
drag, startPoint x: 1032, startPoint y: 134, endPoint x: 830, endPoint y: 115, distance: 203.1
click at [830, 115] on td "VAT amount in data (63.00) does not match the value Auditor calculated (75.00)" at bounding box center [956, 120] width 253 height 37
drag, startPoint x: 1049, startPoint y: 128, endPoint x: 817, endPoint y: 111, distance: 233.4
click at [817, 111] on tr "VAT amount in data (63.00) does not match the value Auditor calculated (75.00)" at bounding box center [965, 120] width 325 height 37
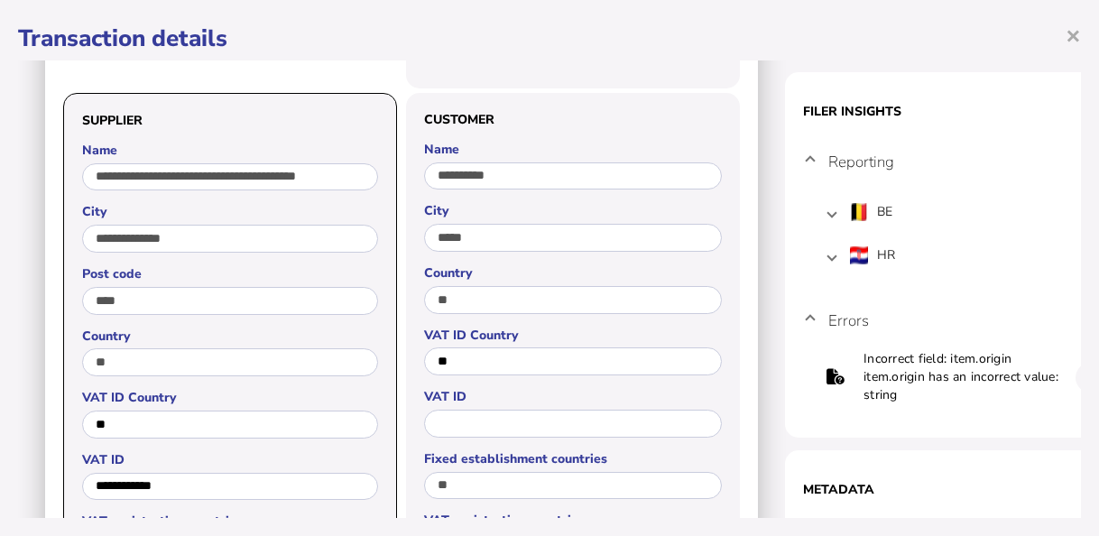
scroll to position [9, 0]
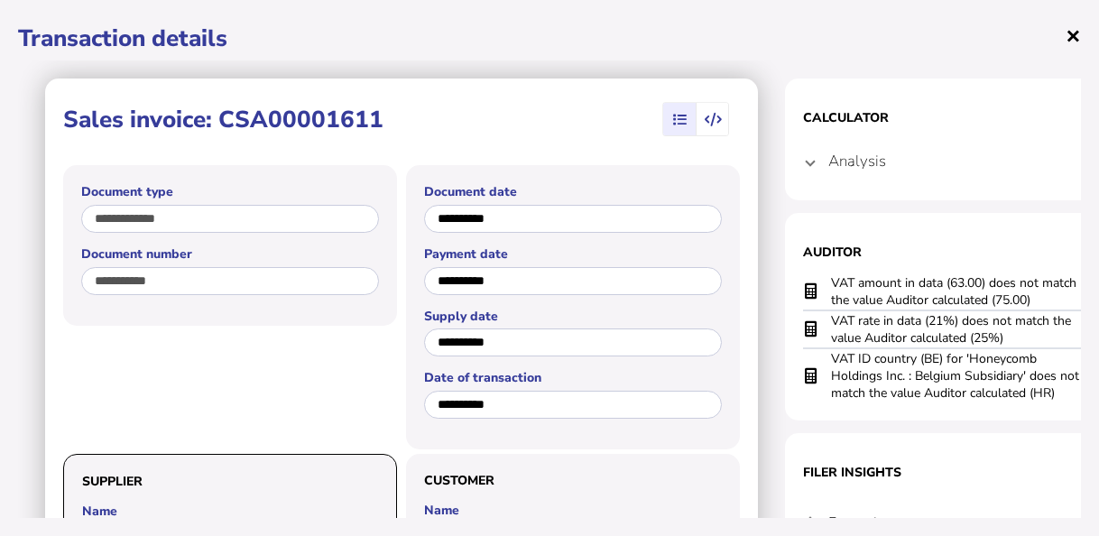
click at [1066, 35] on span "×" at bounding box center [1073, 35] width 15 height 34
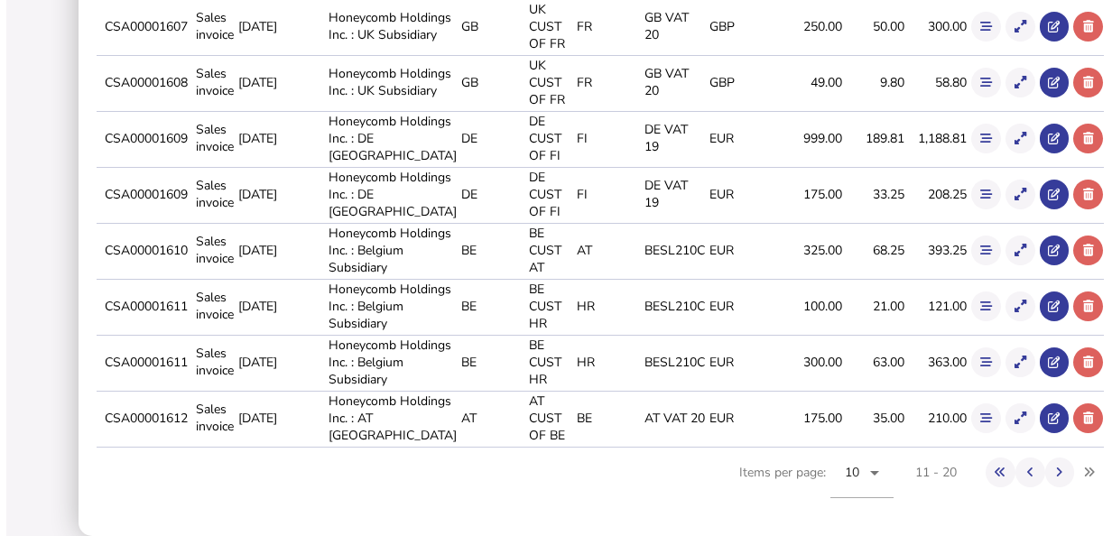
scroll to position [0, 0]
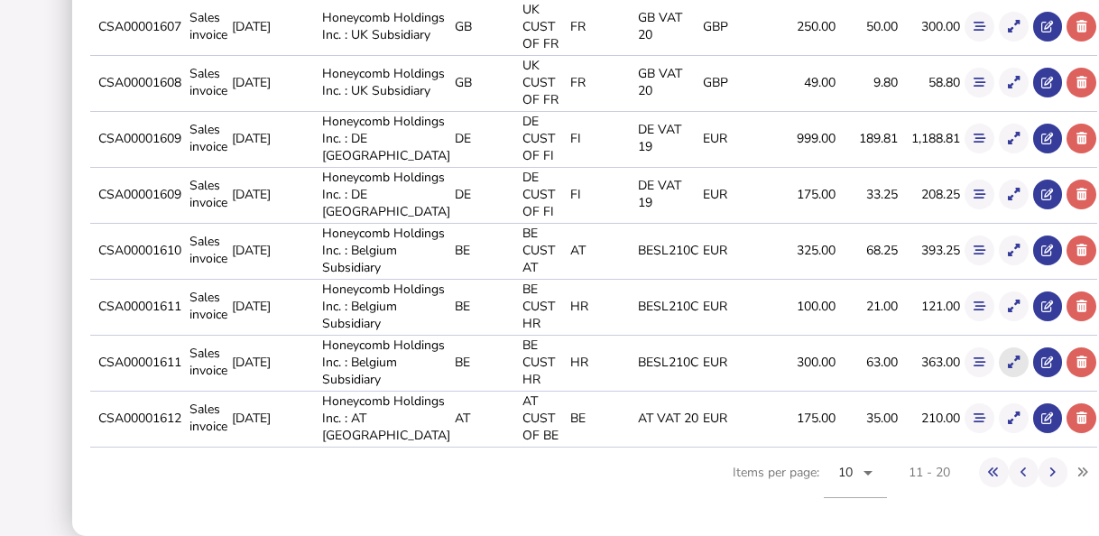
click at [1008, 368] on icon at bounding box center [1014, 362] width 12 height 12
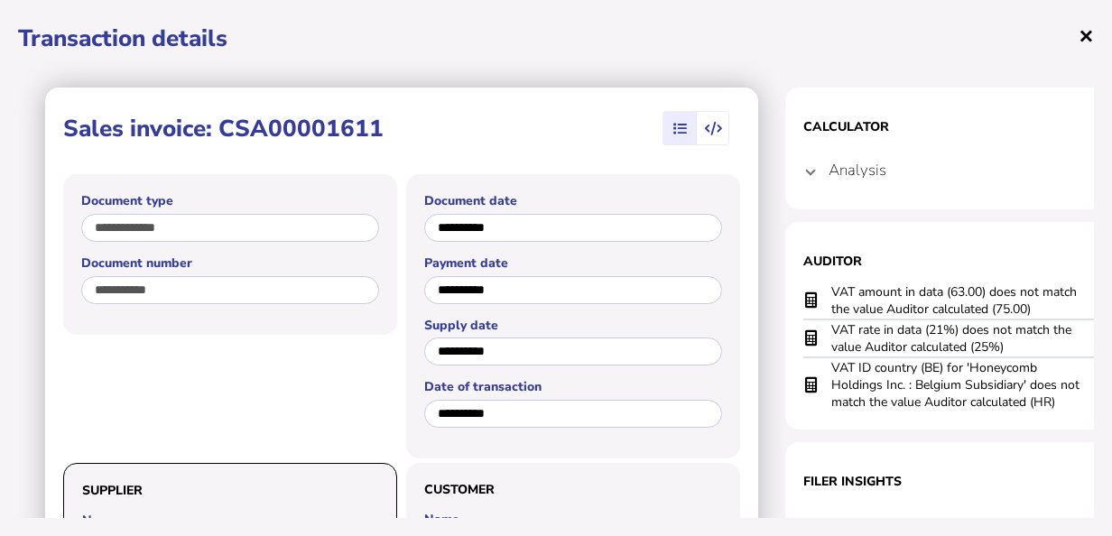
click at [1092, 31] on span "×" at bounding box center [1085, 35] width 15 height 34
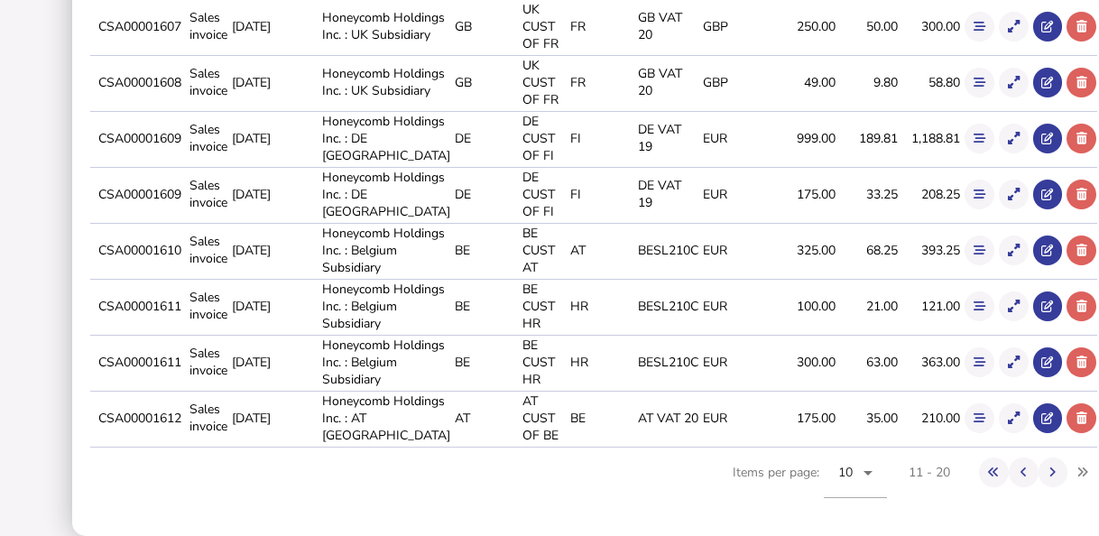
scroll to position [726, 0]
drag, startPoint x: 128, startPoint y: 407, endPoint x: 209, endPoint y: 409, distance: 81.2
click at [186, 409] on td "CSA00001612" at bounding box center [140, 418] width 91 height 54
click at [1008, 412] on icon at bounding box center [1014, 418] width 12 height 12
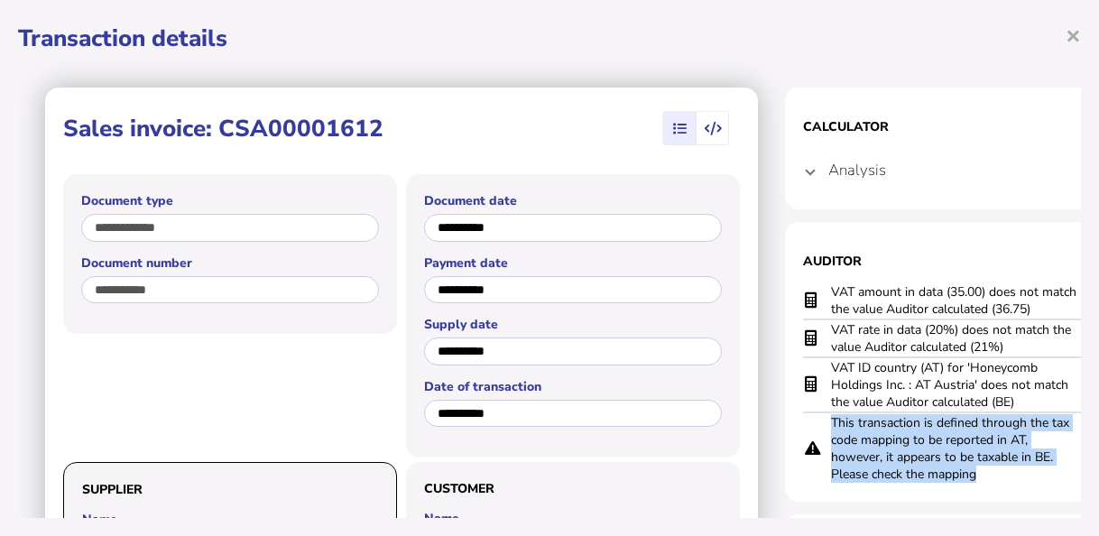
drag, startPoint x: 1012, startPoint y: 476, endPoint x: 818, endPoint y: 425, distance: 200.5
click at [818, 425] on tr "This transaction is defined through the tax code mapping to be reported in AT, …" at bounding box center [965, 447] width 325 height 71
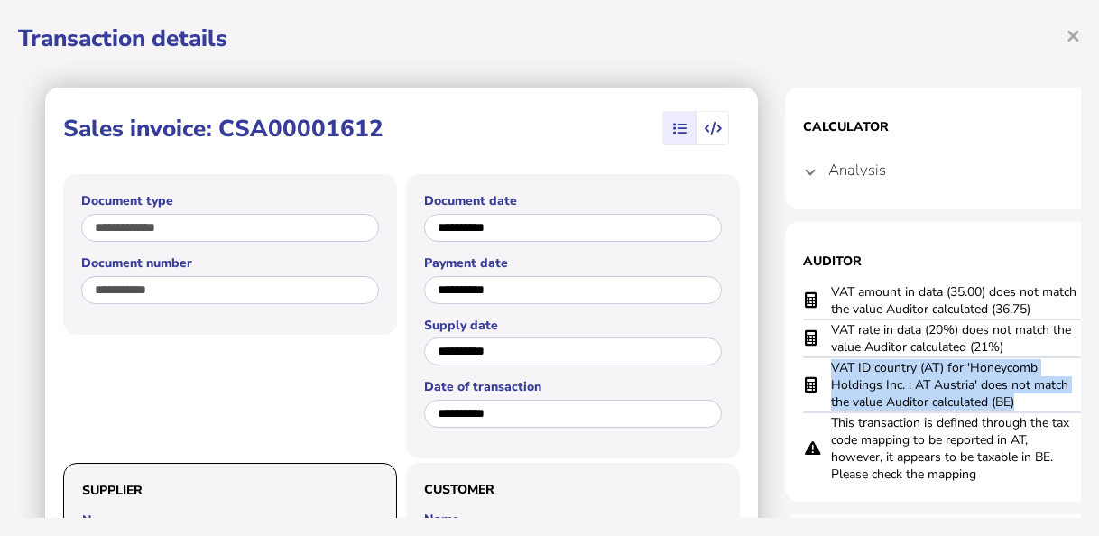
drag, startPoint x: 1022, startPoint y: 399, endPoint x: 821, endPoint y: 370, distance: 203.3
click at [821, 370] on tr "VAT ID country (AT) for 'Honeycomb Holdings Inc. : AT Austria' does not match t…" at bounding box center [965, 384] width 325 height 55
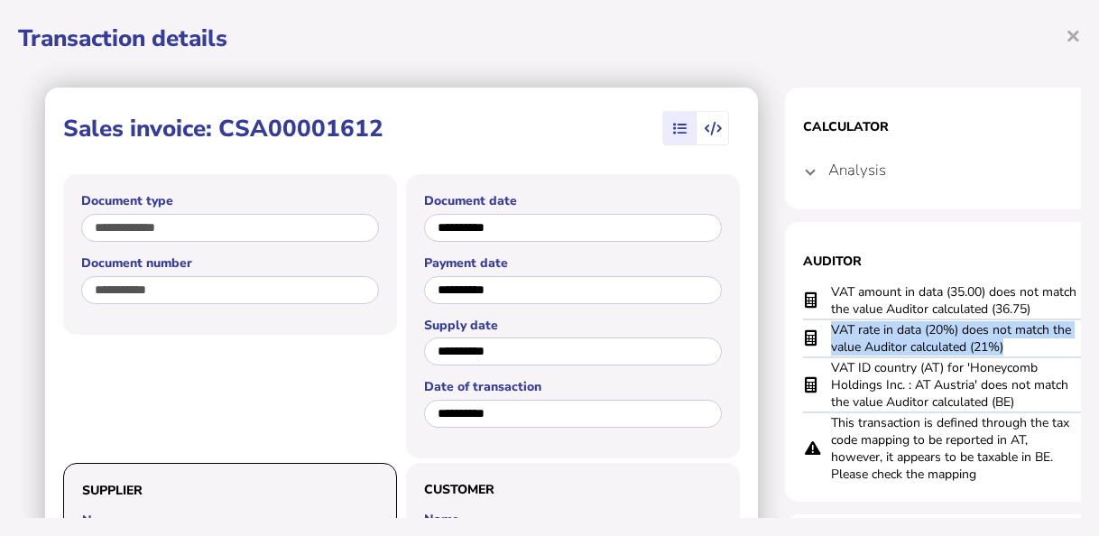
drag, startPoint x: 934, startPoint y: 330, endPoint x: 827, endPoint y: 324, distance: 107.6
click at [827, 324] on tr "VAT rate in data (20%) does not match the value Auditor calculated (21%)" at bounding box center [965, 338] width 325 height 38
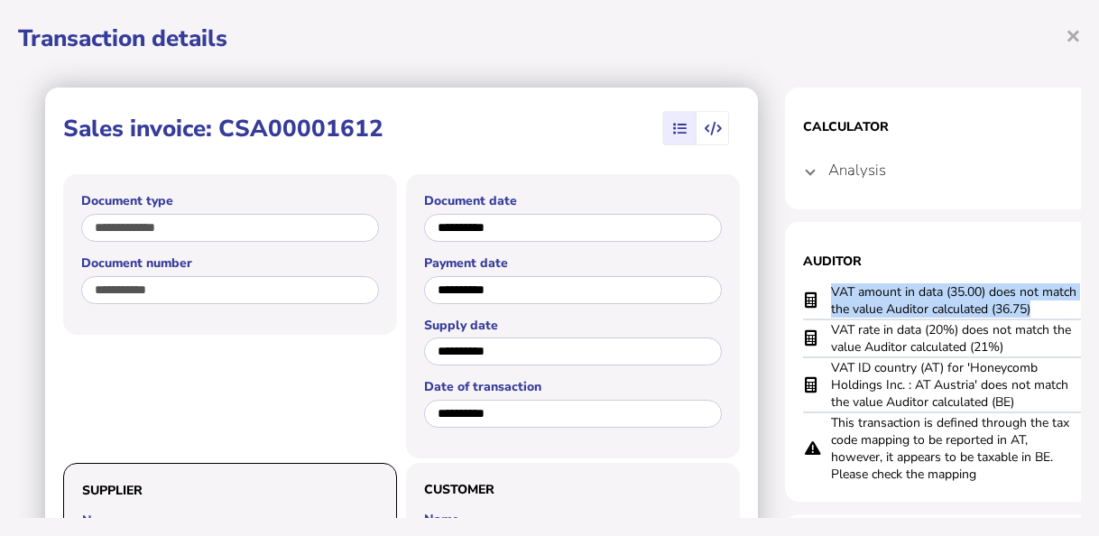
drag, startPoint x: 1050, startPoint y: 306, endPoint x: 824, endPoint y: 291, distance: 227.0
click at [824, 291] on tr "VAT amount in data (35.00) does not match the value Auditor calculated (36.75)" at bounding box center [965, 300] width 325 height 37
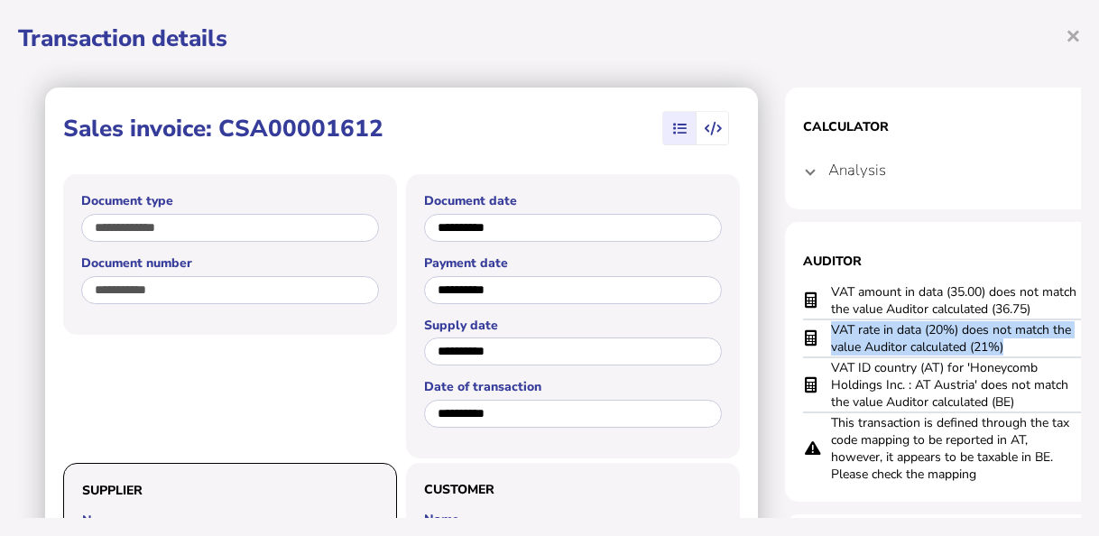
drag, startPoint x: 1003, startPoint y: 348, endPoint x: 822, endPoint y: 328, distance: 182.5
click at [822, 328] on tr "VAT rate in data (20%) does not match the value Auditor calculated (21%)" at bounding box center [965, 338] width 325 height 38
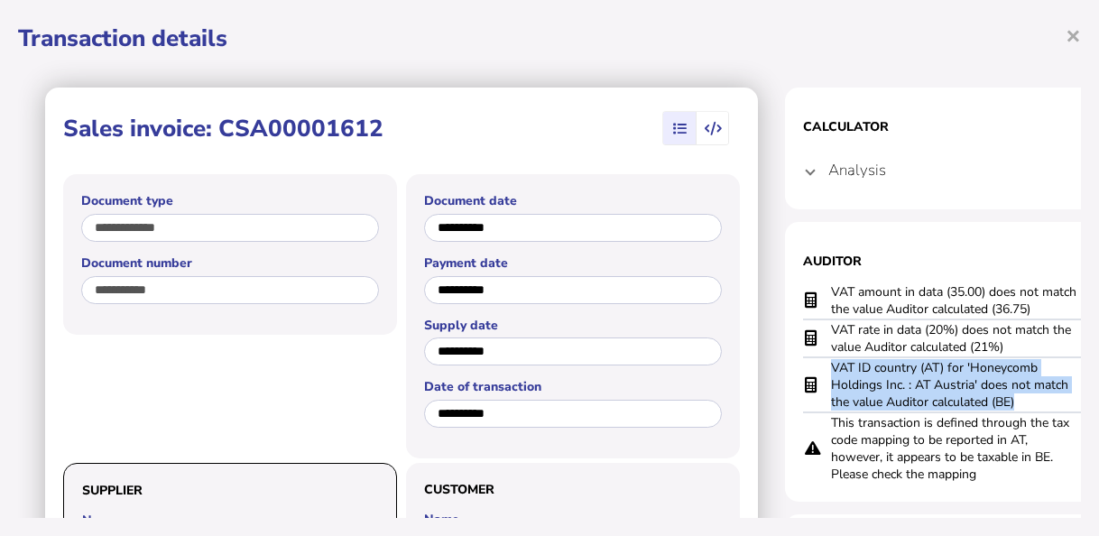
drag, startPoint x: 1035, startPoint y: 396, endPoint x: 821, endPoint y: 368, distance: 215.7
click at [821, 368] on tr "VAT ID country (AT) for 'Honeycomb Holdings Inc. : AT Austria' does not match t…" at bounding box center [965, 384] width 325 height 55
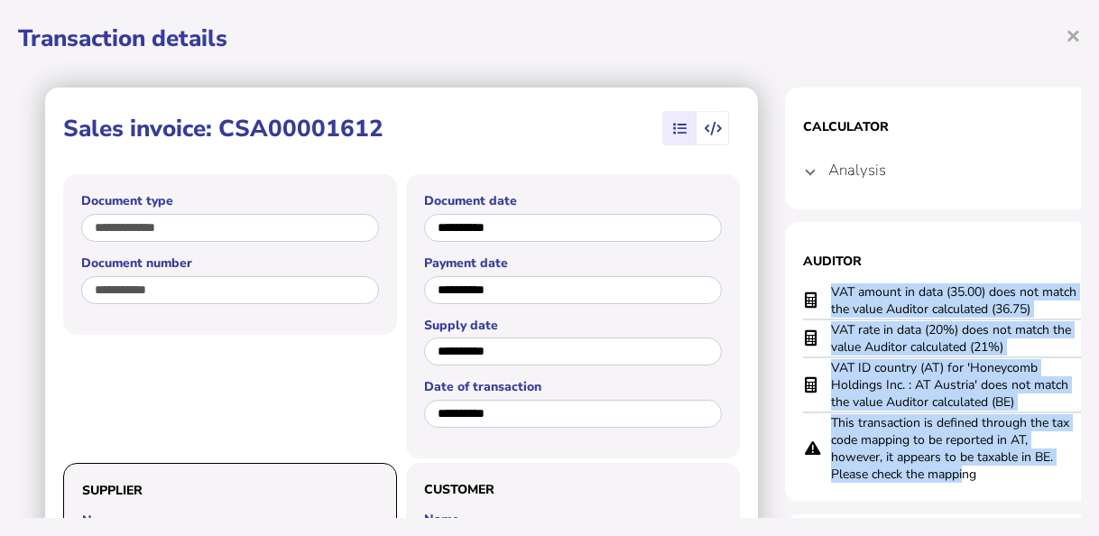
drag, startPoint x: 950, startPoint y: 467, endPoint x: 797, endPoint y: 433, distance: 157.2
click at [797, 433] on section "Auditor VAT amount in data (35.00) does not match the value Auditor calculated …" at bounding box center [965, 362] width 361 height 280
drag, startPoint x: 797, startPoint y: 433, endPoint x: 1022, endPoint y: 460, distance: 226.3
click at [1022, 460] on td "This transaction is defined through the tax code mapping to be reported in AT, …" at bounding box center [956, 447] width 253 height 71
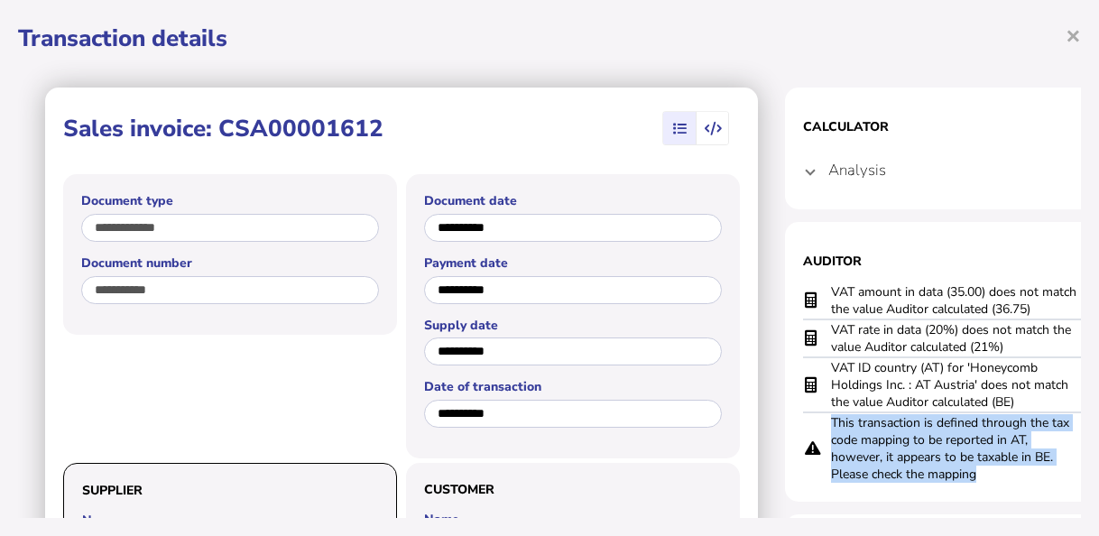
drag, startPoint x: 989, startPoint y: 476, endPoint x: 826, endPoint y: 420, distance: 172.9
click at [826, 420] on tr "This transaction is defined through the tax code mapping to be reported in AT, …" at bounding box center [965, 447] width 325 height 71
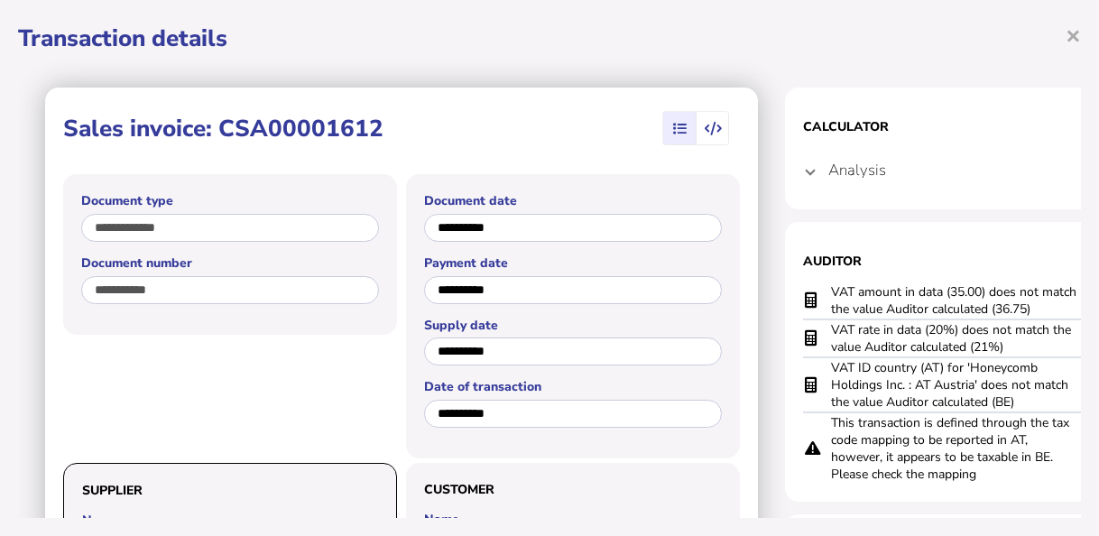
click at [816, 173] on mat-expansion-panel-header "Analysis" at bounding box center [965, 169] width 325 height 43
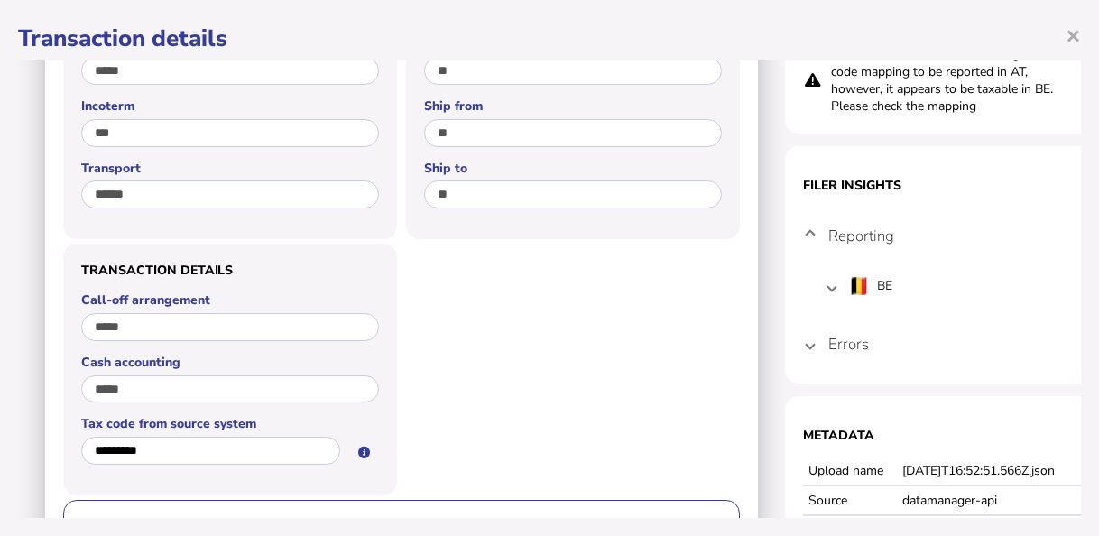
scroll to position [1173, 0]
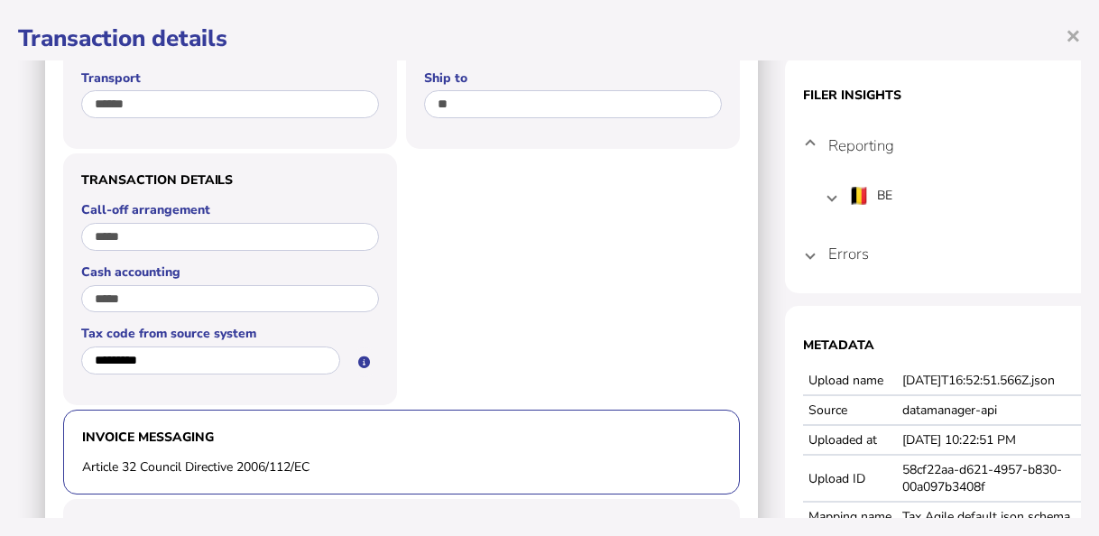
click at [820, 259] on mat-expansion-panel-header "Errors" at bounding box center [965, 253] width 325 height 43
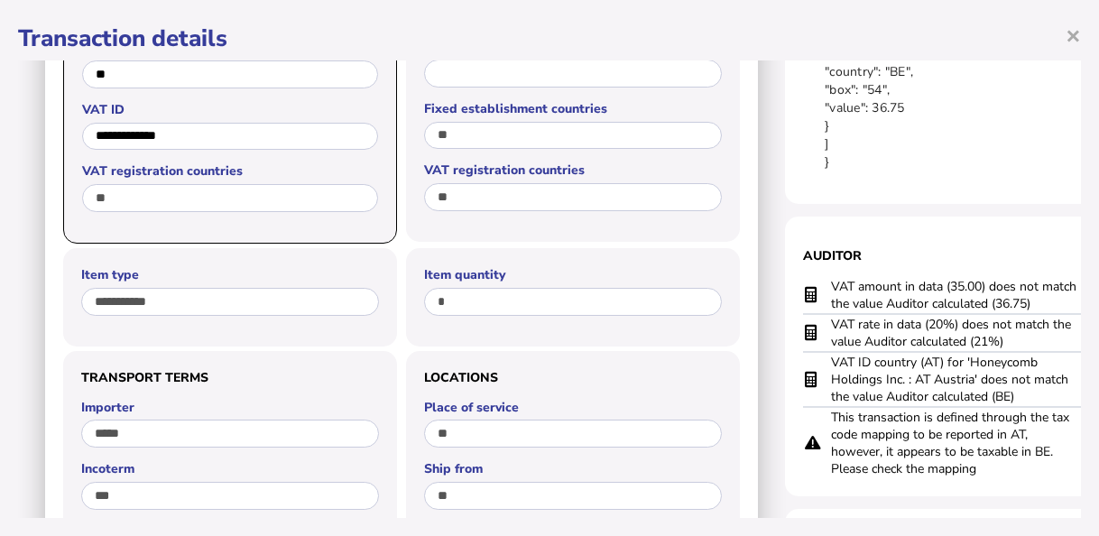
scroll to position [722, 0]
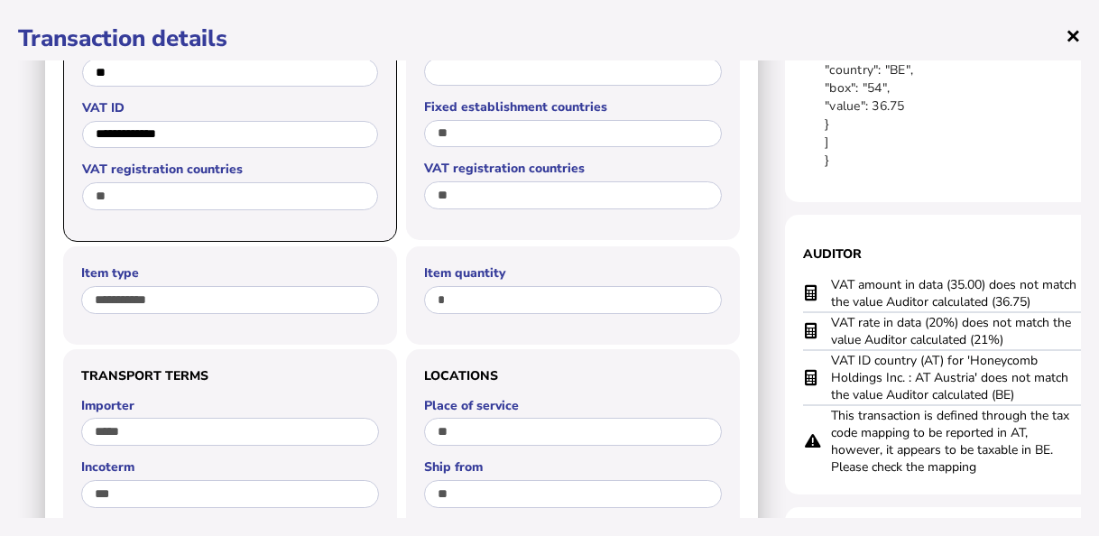
click at [1079, 32] on span "×" at bounding box center [1073, 35] width 15 height 34
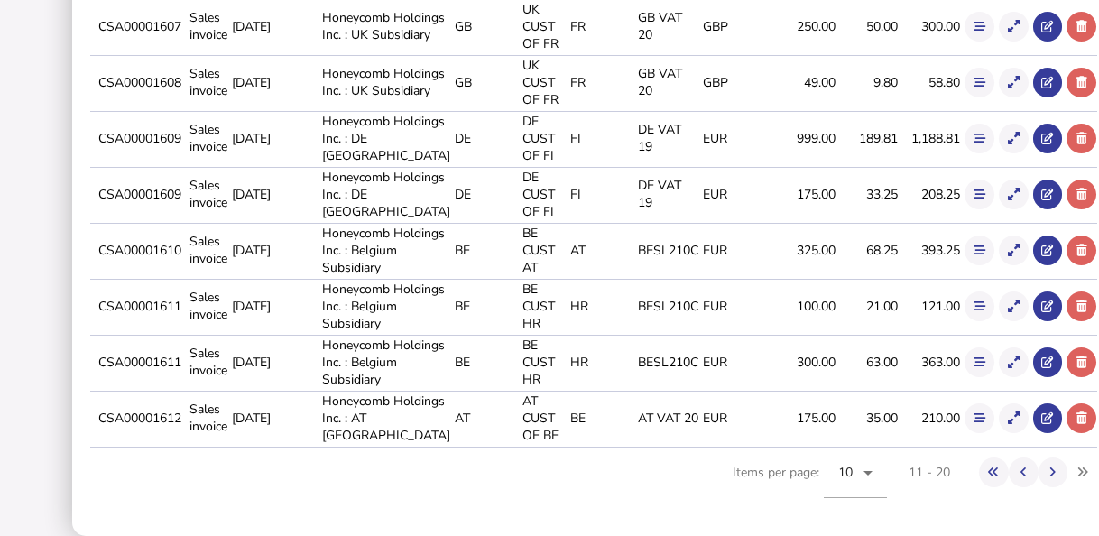
scroll to position [726, 0]
click at [1039, 471] on button at bounding box center [1054, 473] width 30 height 30
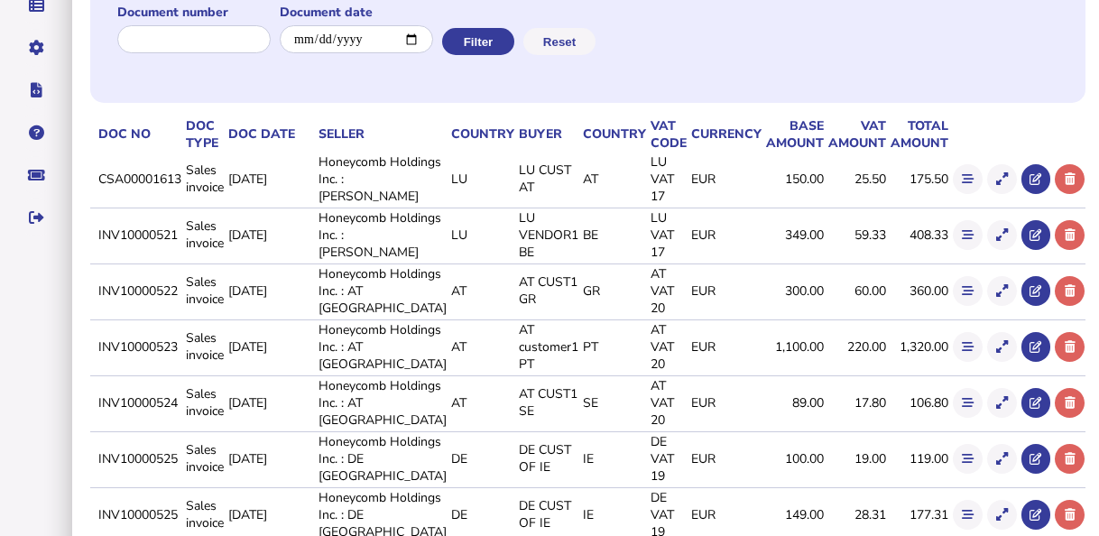
scroll to position [138, 0]
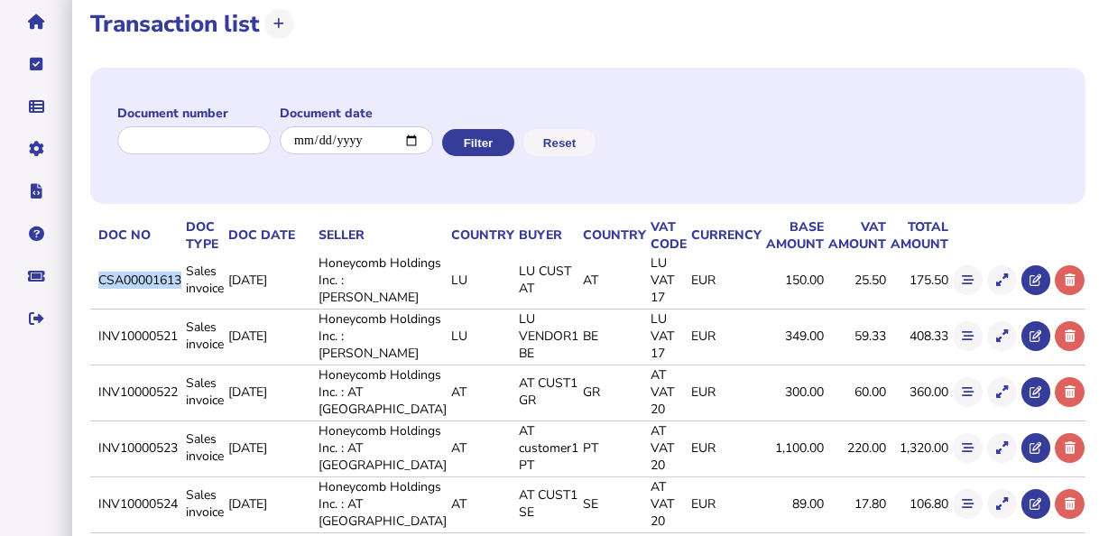
drag, startPoint x: 124, startPoint y: 280, endPoint x: 210, endPoint y: 295, distance: 88.0
click at [182, 295] on td "CSA00001613" at bounding box center [139, 280] width 88 height 53
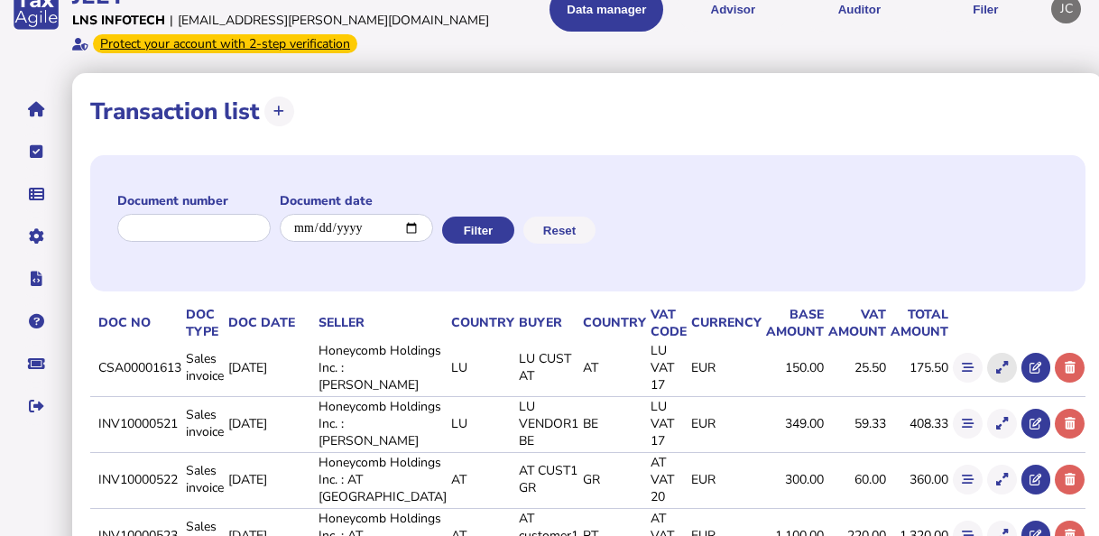
click at [987, 376] on button at bounding box center [1002, 368] width 30 height 30
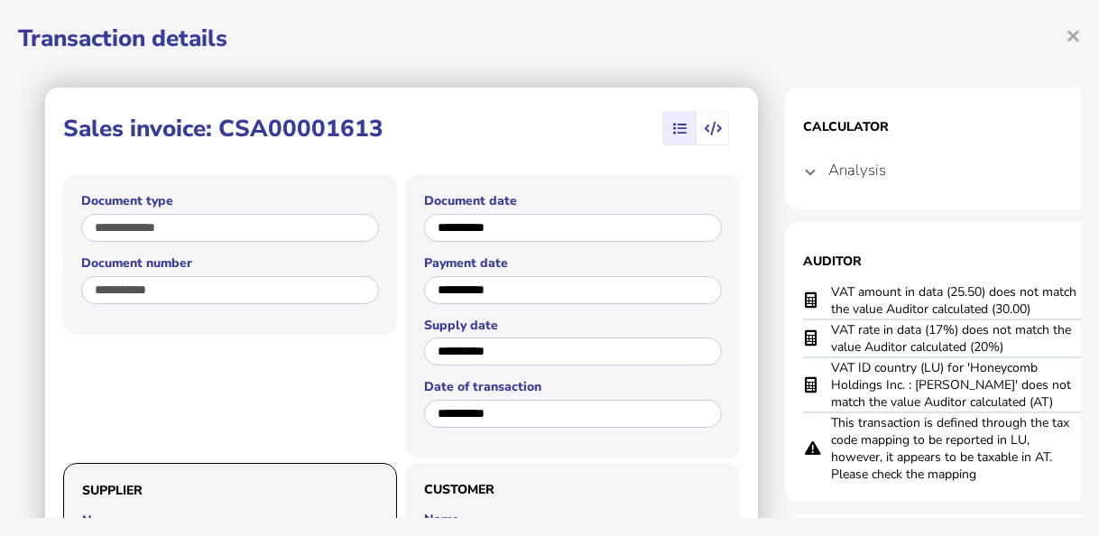
scroll to position [90, 0]
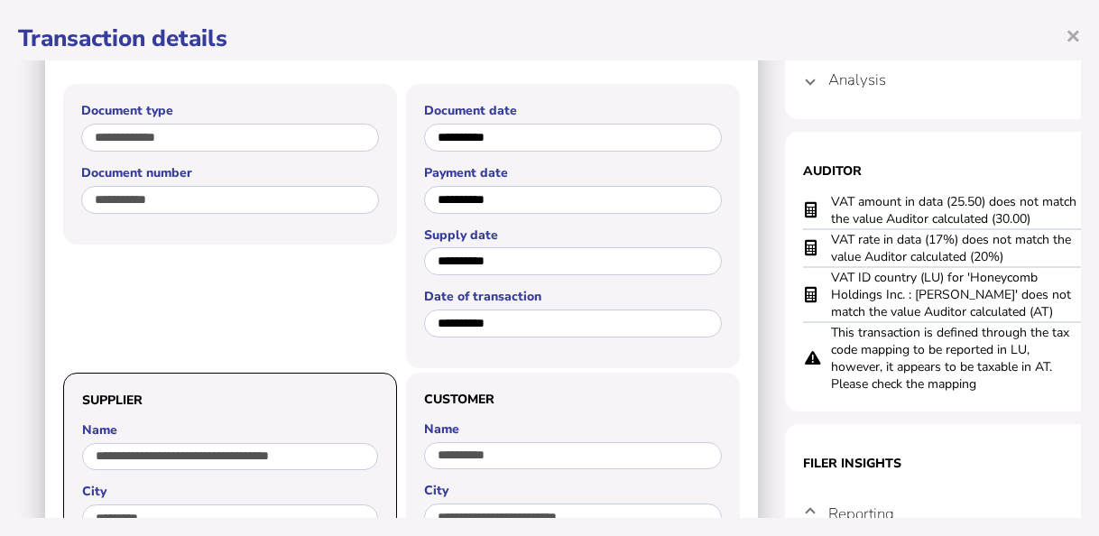
click at [829, 201] on td at bounding box center [816, 210] width 27 height 37
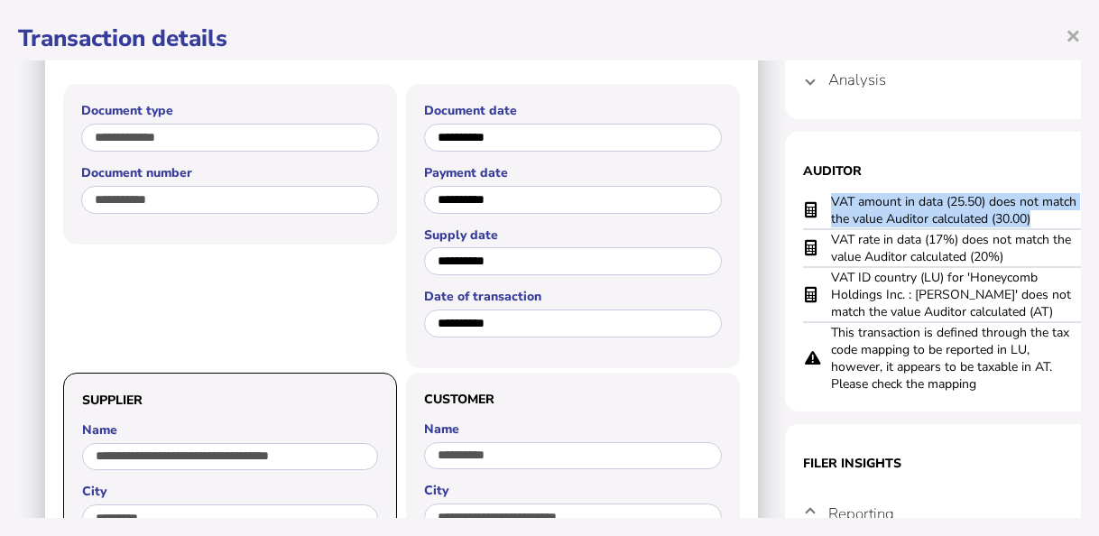
drag, startPoint x: 1049, startPoint y: 213, endPoint x: 866, endPoint y: 190, distance: 183.7
click at [866, 190] on section "Auditor VAT amount in data (25.50) does not match the value Auditor calculated …" at bounding box center [965, 272] width 361 height 280
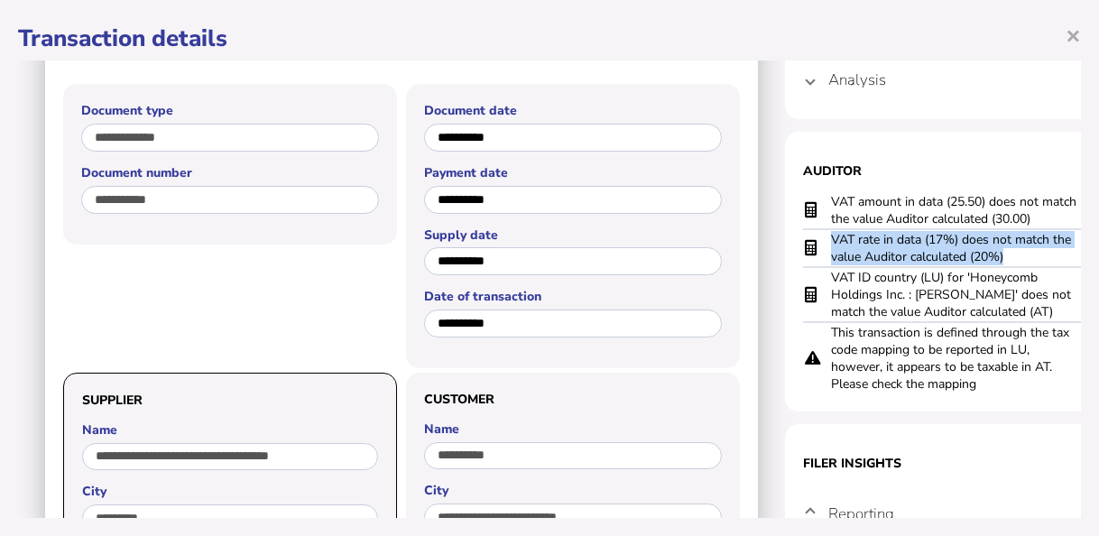
drag, startPoint x: 1020, startPoint y: 259, endPoint x: 831, endPoint y: 243, distance: 189.3
click at [831, 243] on td "VAT rate in data (17%) does not match the value Auditor calculated (20%)" at bounding box center [956, 248] width 253 height 38
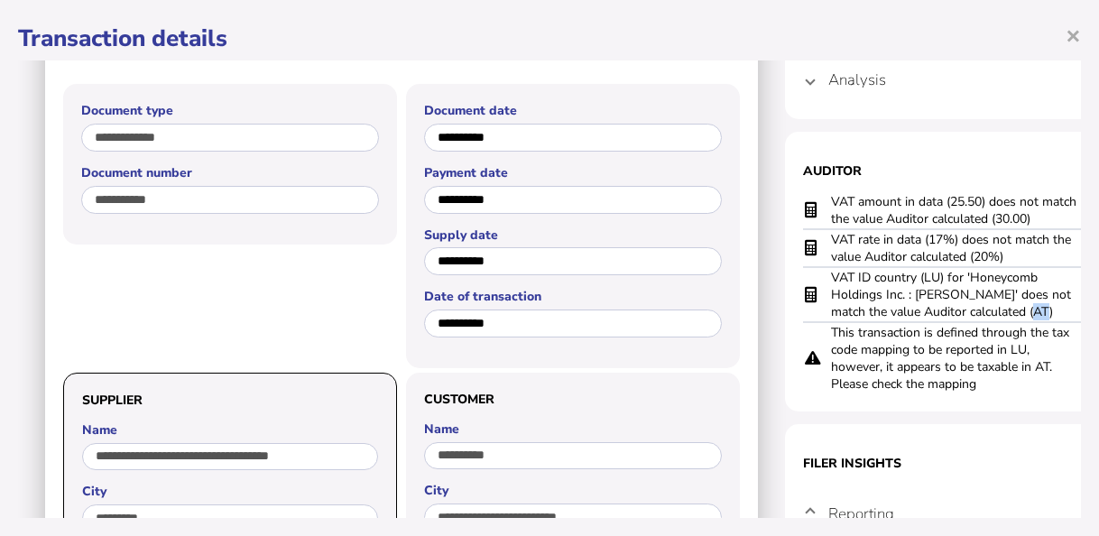
scroll to position [90, 4]
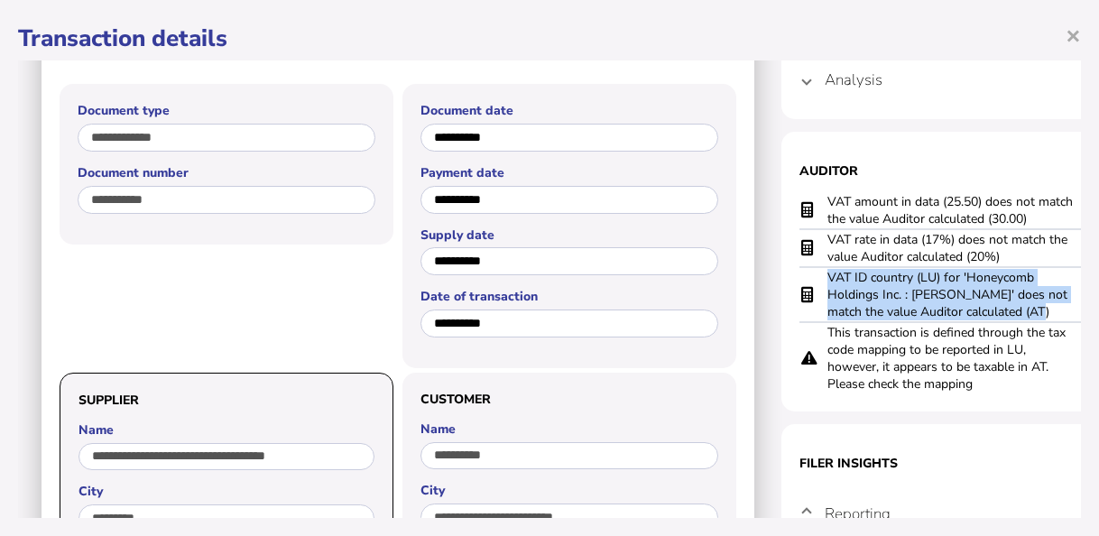
drag, startPoint x: 1056, startPoint y: 314, endPoint x: 817, endPoint y: 274, distance: 242.4
click at [817, 274] on tr "VAT ID country (LU) for 'Honeycomb Holdings Inc. : [PERSON_NAME]' does not matc…" at bounding box center [962, 294] width 325 height 55
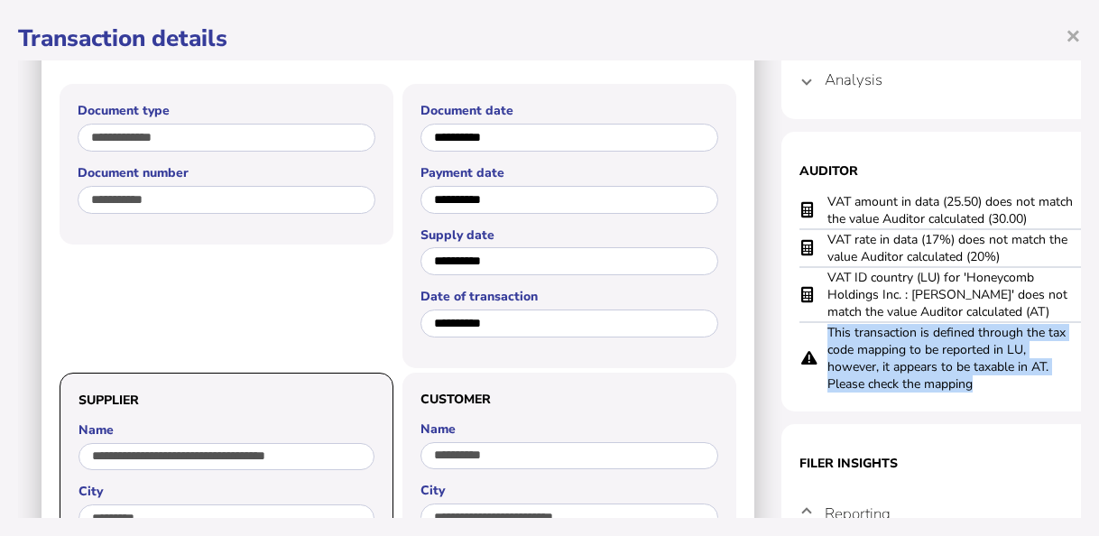
drag, startPoint x: 929, startPoint y: 369, endPoint x: 828, endPoint y: 336, distance: 106.4
click at [828, 336] on td "This transaction is defined through the tax code mapping to be reported in LU, …" at bounding box center [953, 357] width 253 height 71
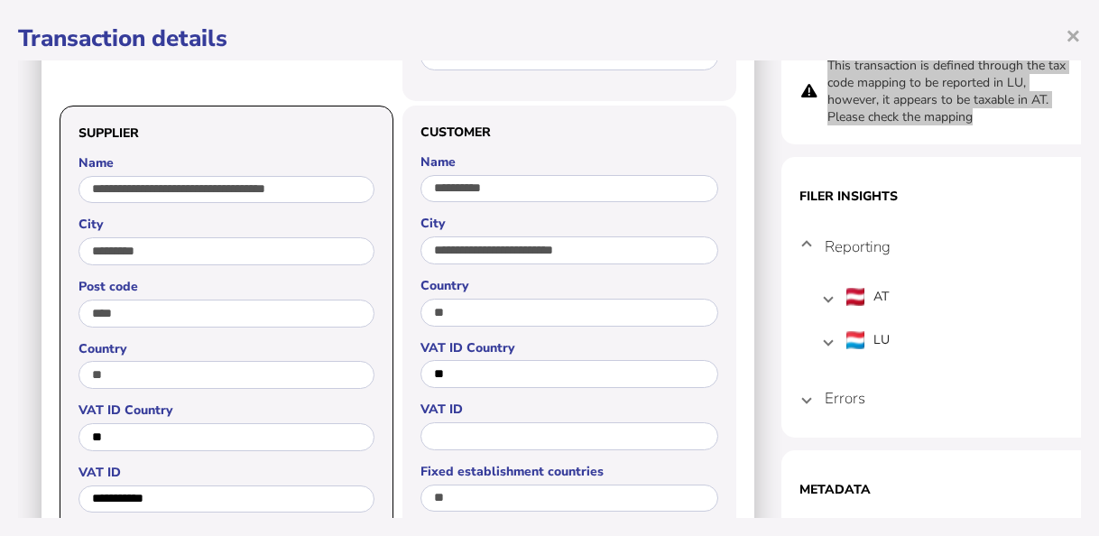
scroll to position [451, 4]
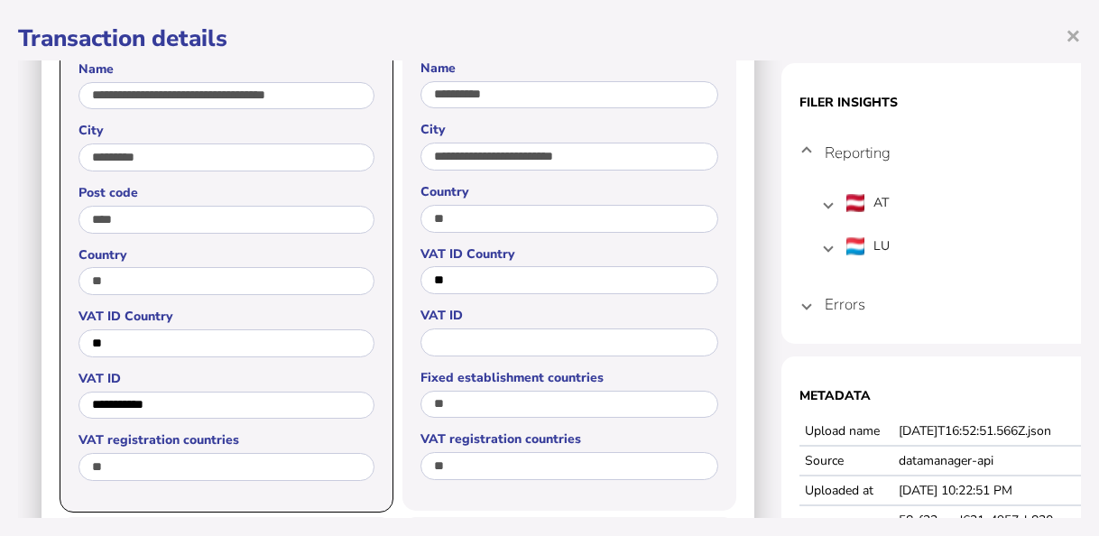
click at [803, 310] on span at bounding box center [806, 304] width 7 height 17
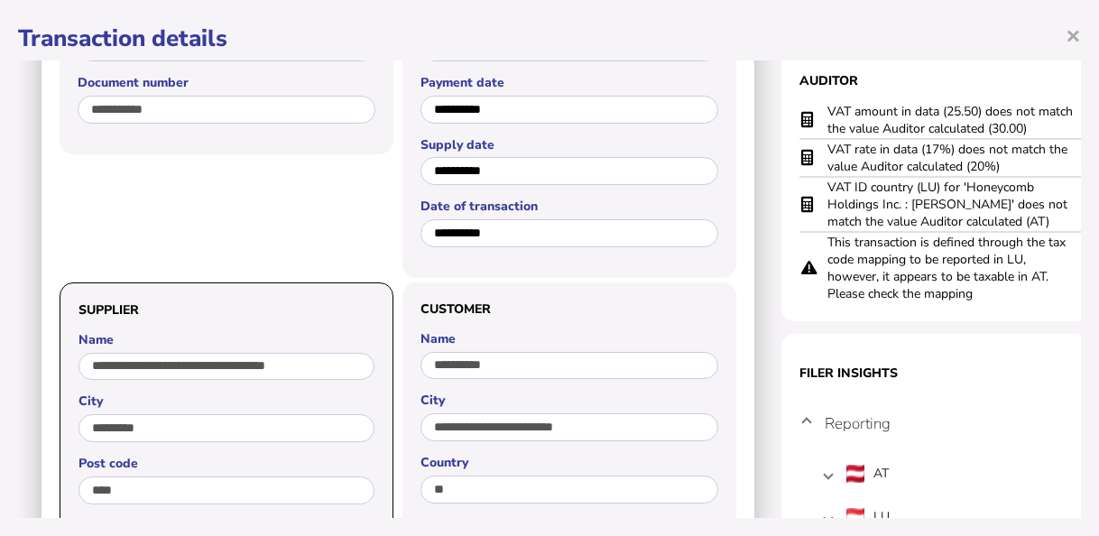
scroll to position [0, 0]
click at [1068, 29] on span "×" at bounding box center [1073, 35] width 15 height 34
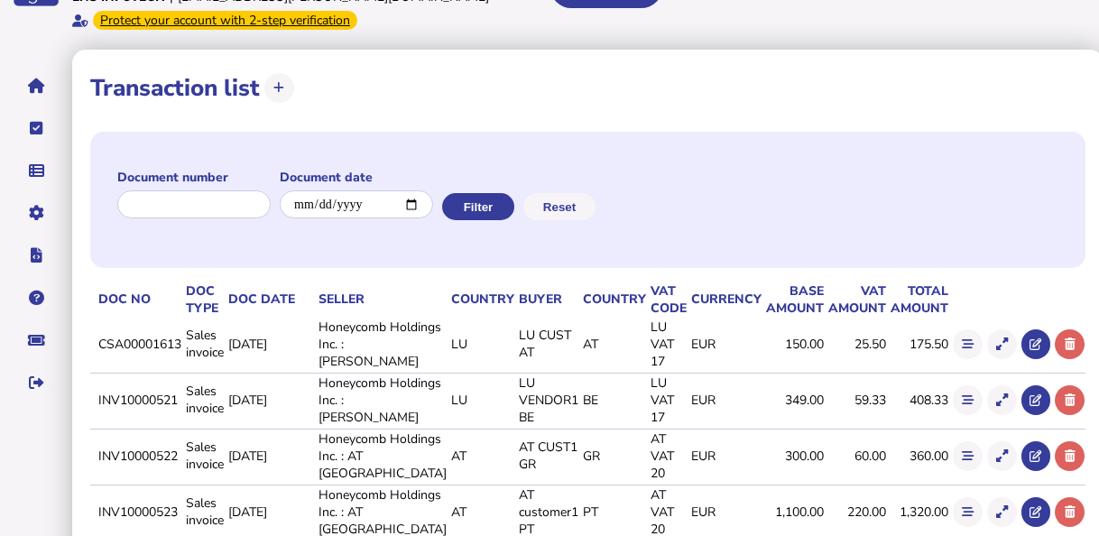
scroll to position [271, 0]
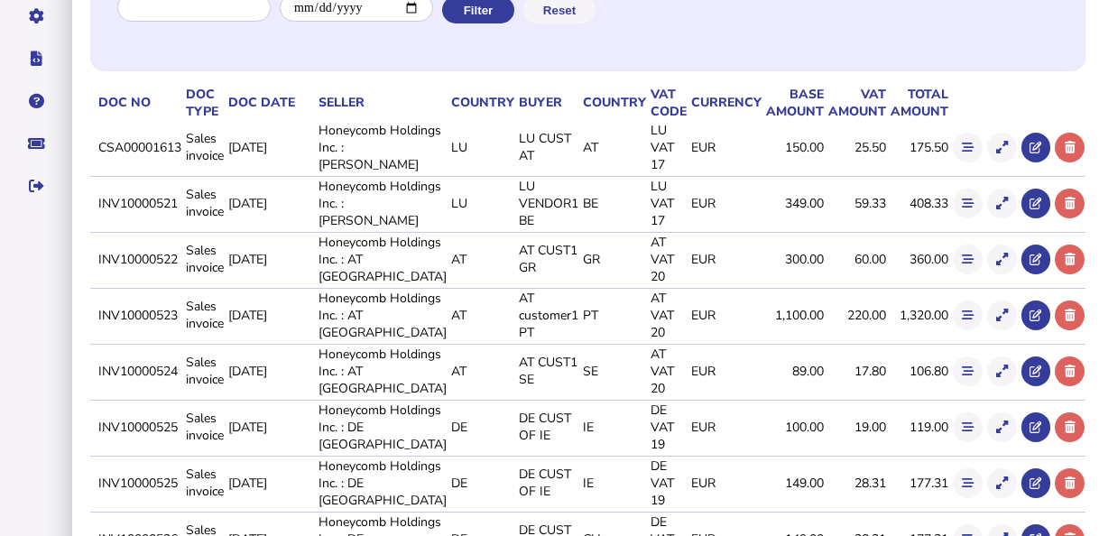
click at [123, 228] on td "INV10000521" at bounding box center [139, 203] width 88 height 54
drag, startPoint x: 123, startPoint y: 228, endPoint x: 165, endPoint y: 243, distance: 44.8
click at [165, 230] on td "INV10000521" at bounding box center [139, 203] width 88 height 54
click at [987, 218] on button at bounding box center [1002, 204] width 30 height 30
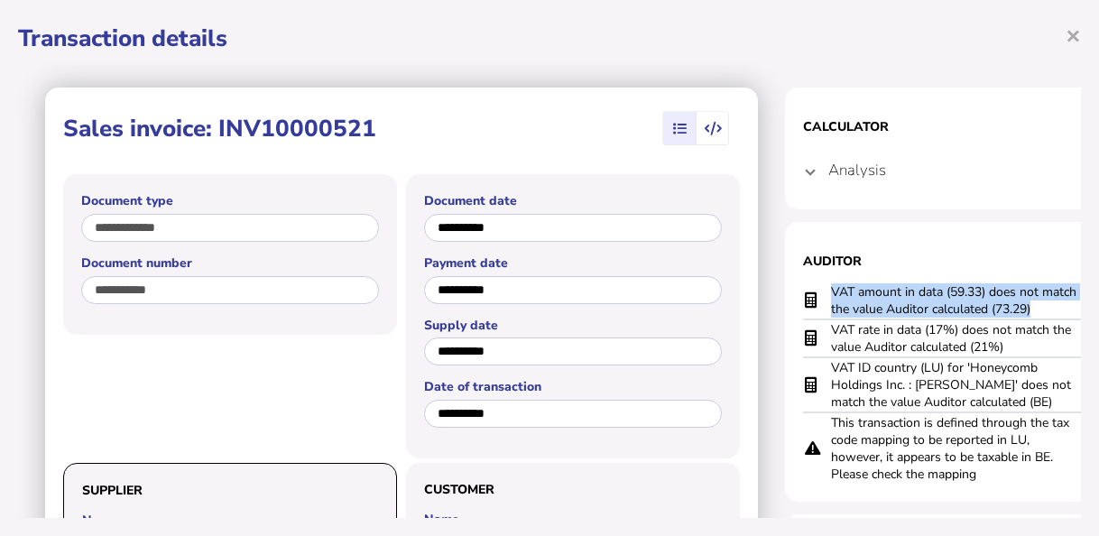
drag, startPoint x: 1040, startPoint y: 312, endPoint x: 812, endPoint y: 300, distance: 227.8
click at [812, 300] on tr "VAT amount in data (59.33) does not match the value Auditor calculated (73.29)" at bounding box center [965, 300] width 325 height 37
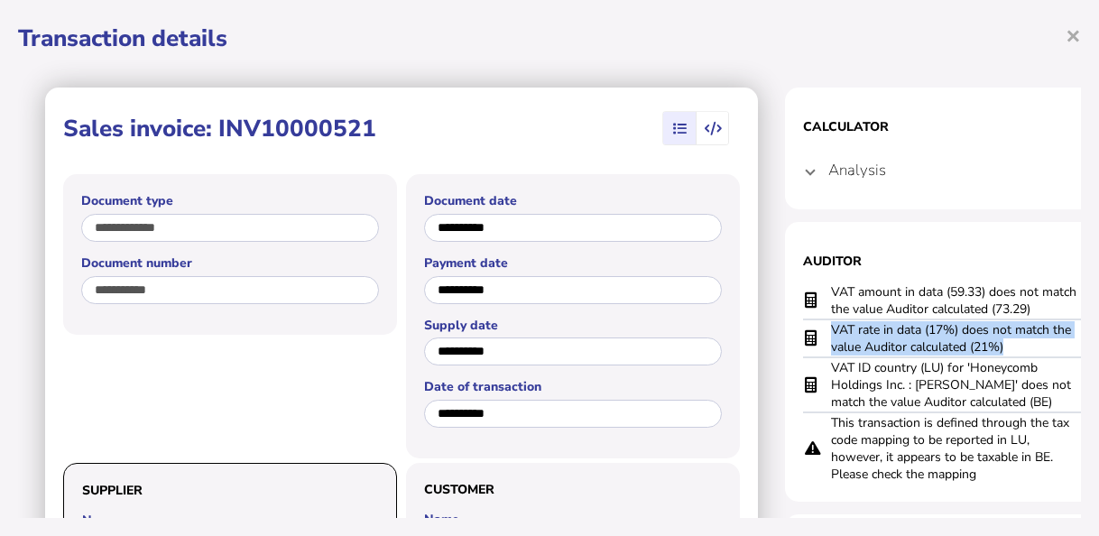
drag, startPoint x: 1015, startPoint y: 346, endPoint x: 816, endPoint y: 336, distance: 199.7
click at [816, 336] on tr "VAT rate in data (17%) does not match the value Auditor calculated (21%)" at bounding box center [965, 338] width 325 height 38
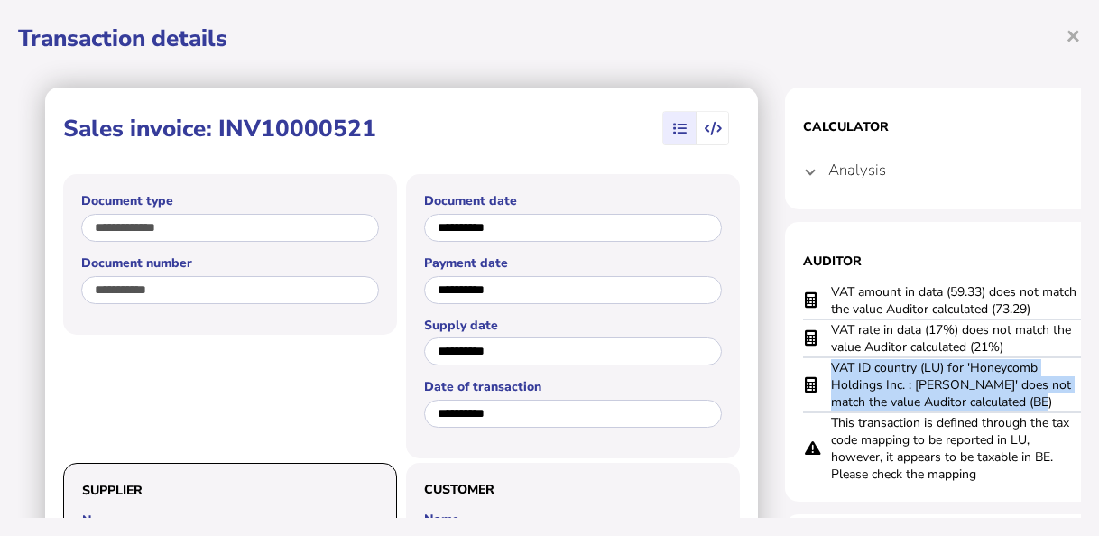
drag, startPoint x: 1063, startPoint y: 401, endPoint x: 813, endPoint y: 370, distance: 251.8
click at [813, 370] on tr "VAT ID country (LU) for 'Honeycomb Holdings Inc. : [PERSON_NAME]' does not matc…" at bounding box center [965, 384] width 325 height 55
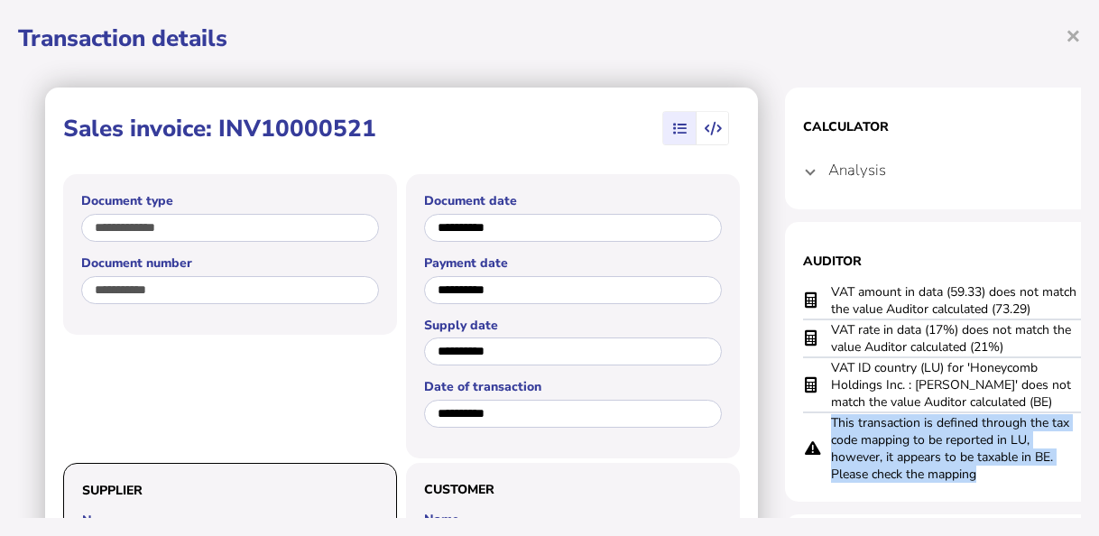
drag, startPoint x: 1003, startPoint y: 468, endPoint x: 829, endPoint y: 424, distance: 178.8
click at [829, 424] on tr "This transaction is defined through the tax code mapping to be reported in LU, …" at bounding box center [965, 447] width 325 height 71
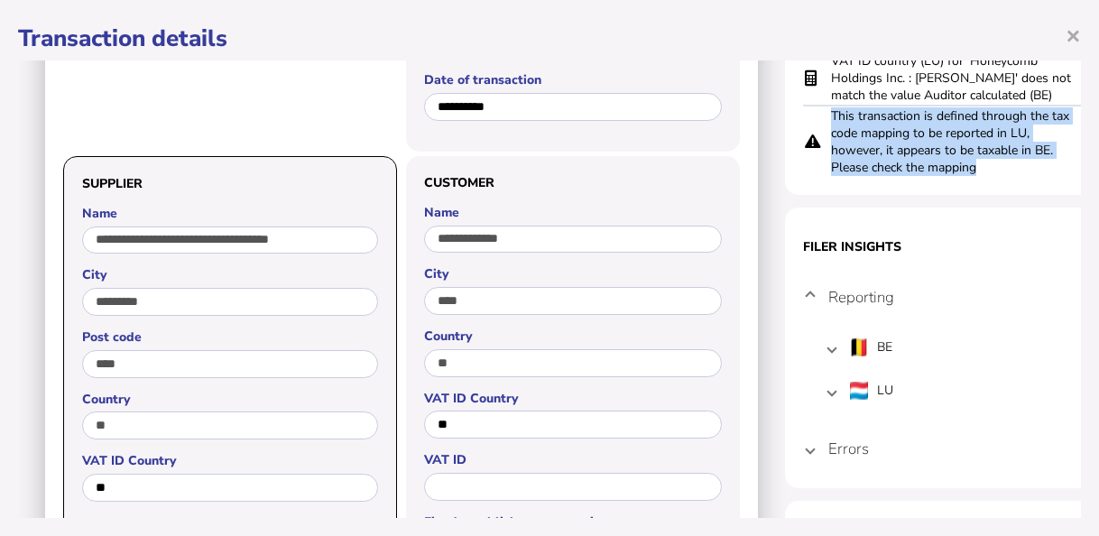
scroll to position [541, 0]
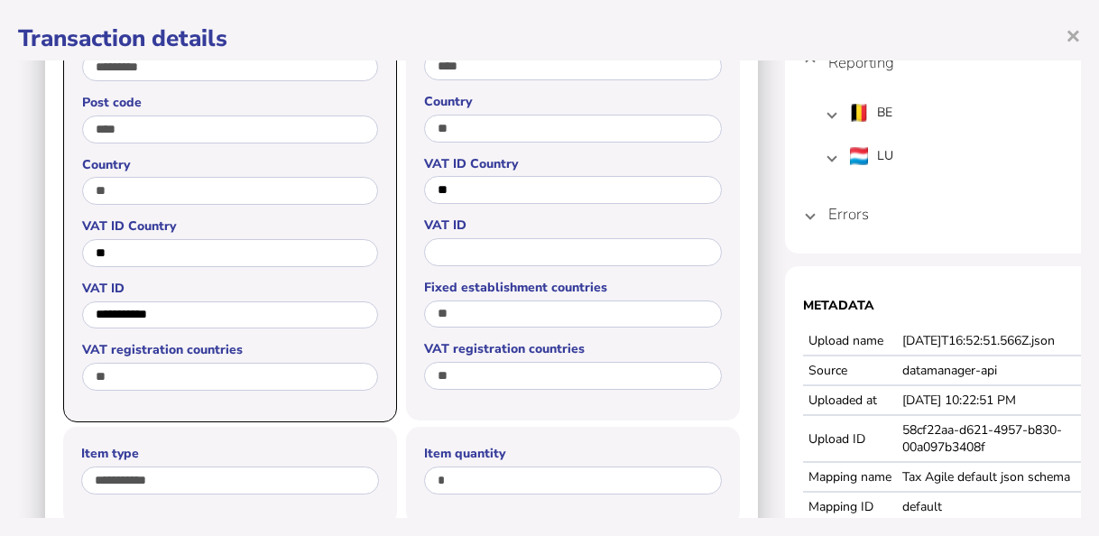
click at [830, 214] on h4 "Errors" at bounding box center [848, 214] width 41 height 21
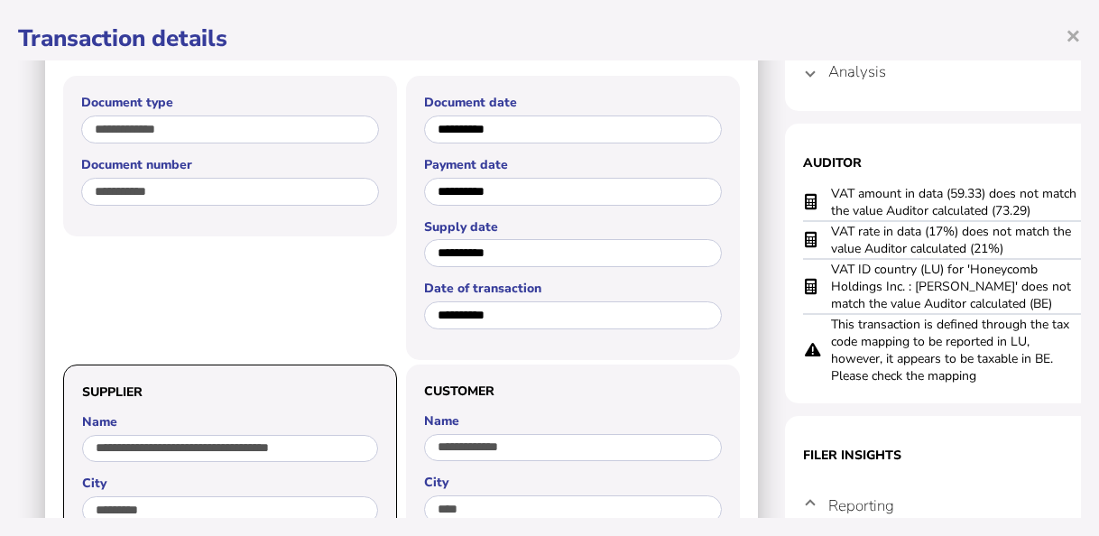
scroll to position [0, 0]
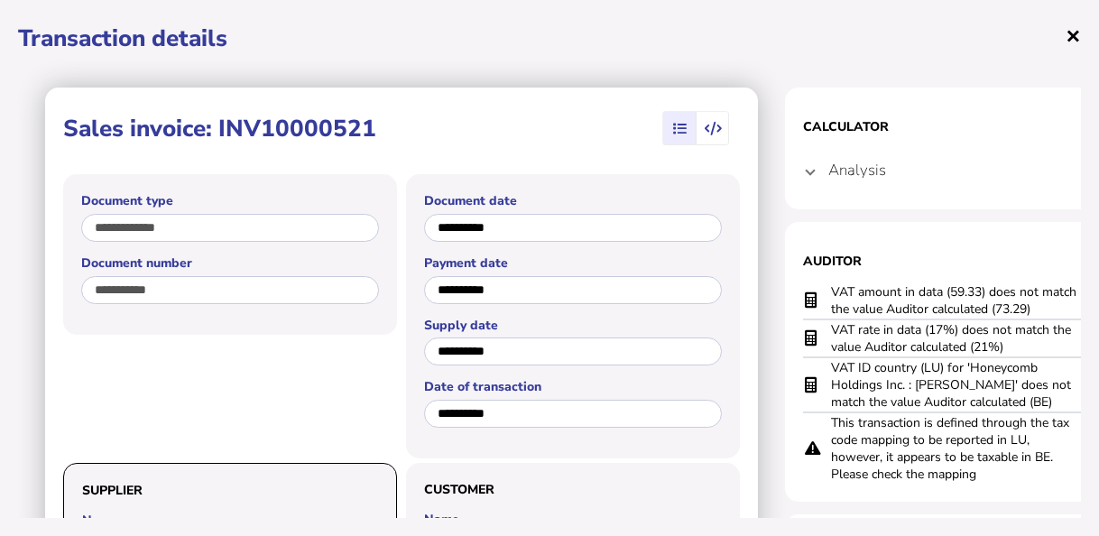
click at [1076, 37] on span "×" at bounding box center [1073, 35] width 15 height 34
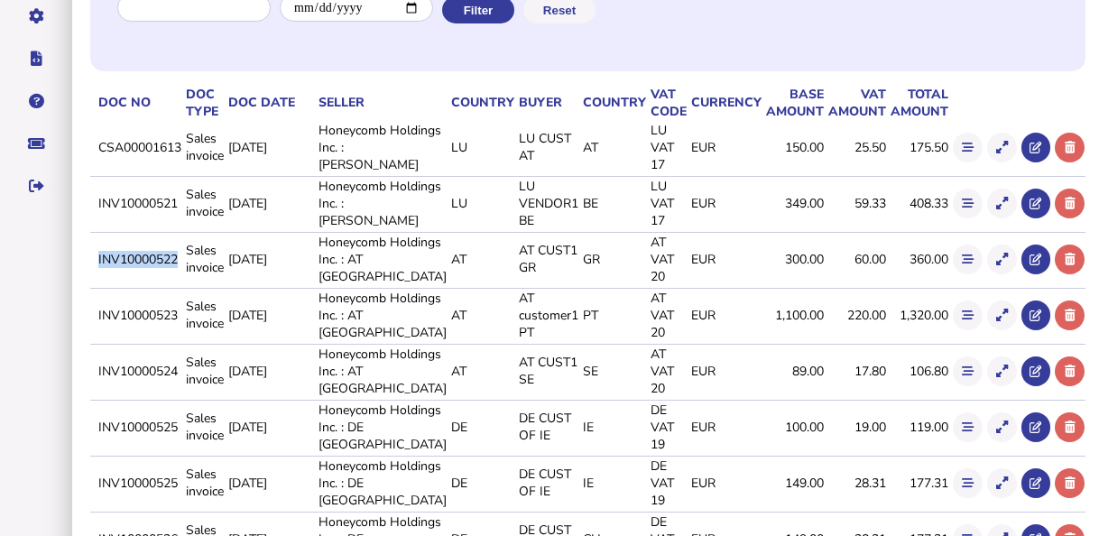
drag, startPoint x: 126, startPoint y: 296, endPoint x: 206, endPoint y: 295, distance: 79.4
click at [182, 286] on td "INV10000522" at bounding box center [139, 259] width 88 height 54
click at [996, 265] on icon at bounding box center [1002, 260] width 12 height 12
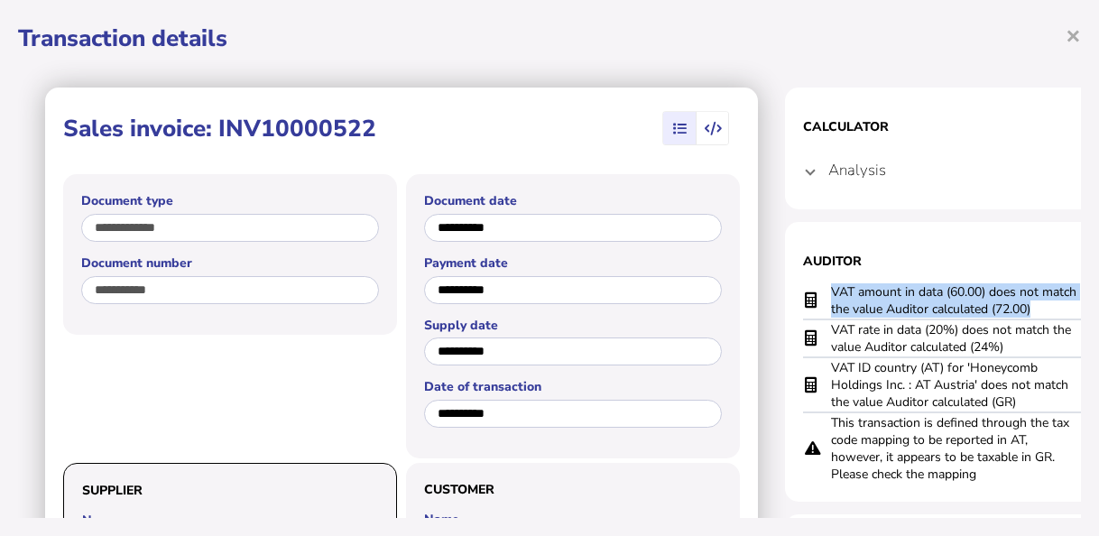
drag, startPoint x: 1062, startPoint y: 307, endPoint x: 845, endPoint y: 281, distance: 219.0
click at [845, 281] on section "Auditor VAT amount in data (60.00) does not match the value Auditor calculated …" at bounding box center [965, 362] width 361 height 280
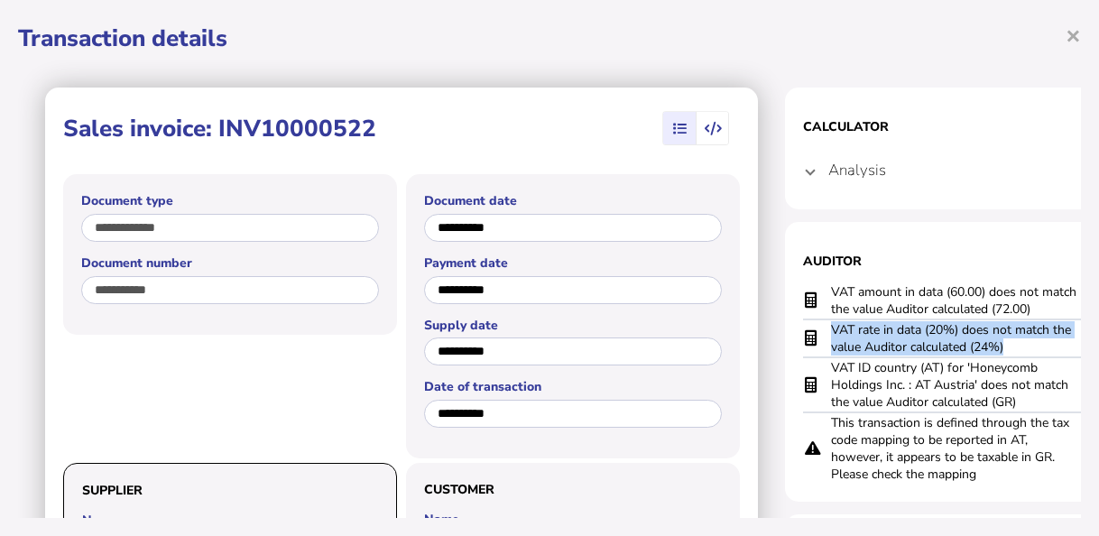
drag, startPoint x: 1009, startPoint y: 348, endPoint x: 824, endPoint y: 331, distance: 185.8
click at [824, 331] on tr "VAT rate in data (20%) does not match the value Auditor calculated (24%)" at bounding box center [965, 338] width 325 height 38
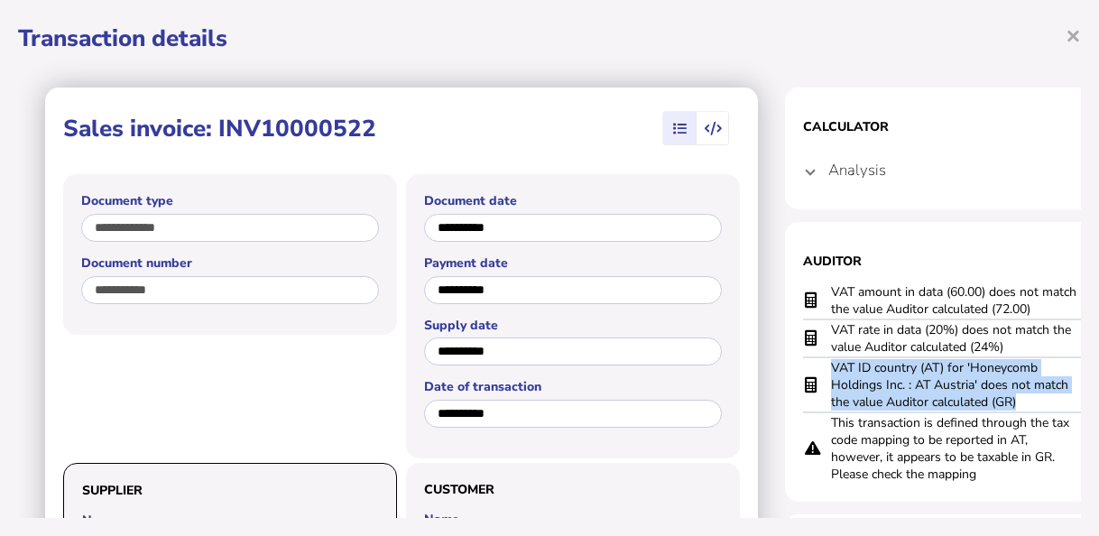
drag, startPoint x: 1029, startPoint y: 404, endPoint x: 829, endPoint y: 361, distance: 204.1
click at [829, 361] on tr "VAT ID country (AT) for 'Honeycomb Holdings Inc. : AT Austria' does not match t…" at bounding box center [965, 384] width 325 height 55
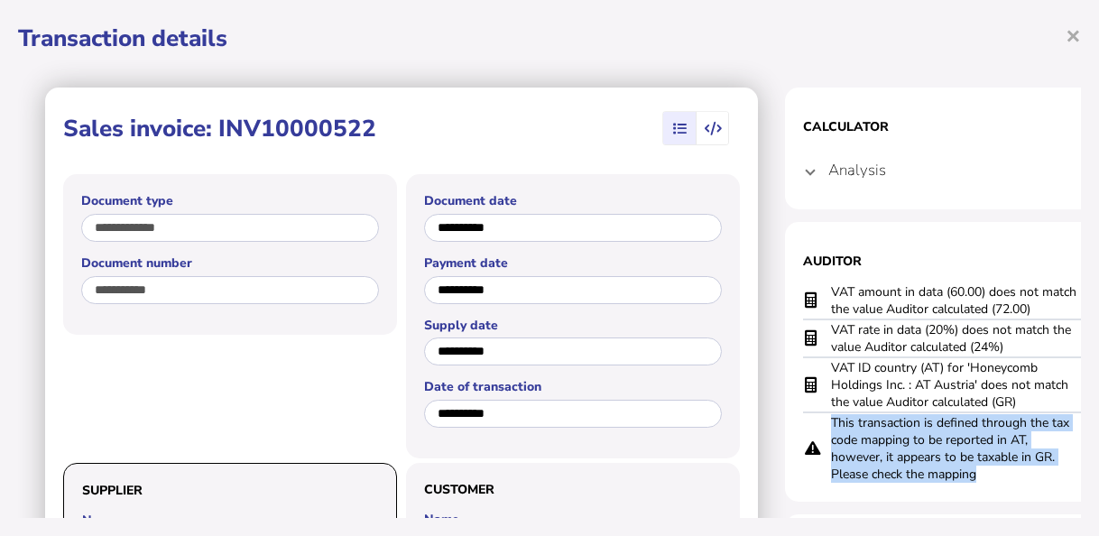
drag, startPoint x: 989, startPoint y: 476, endPoint x: 816, endPoint y: 418, distance: 182.6
click at [816, 418] on tr "This transaction is defined through the tax code mapping to be reported in AT, …" at bounding box center [965, 447] width 325 height 71
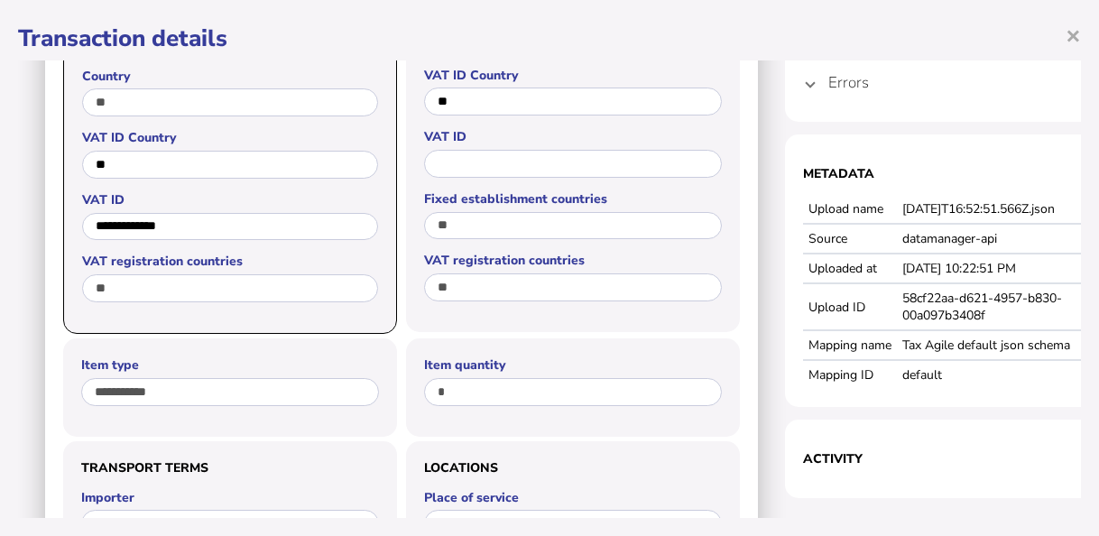
scroll to position [632, 0]
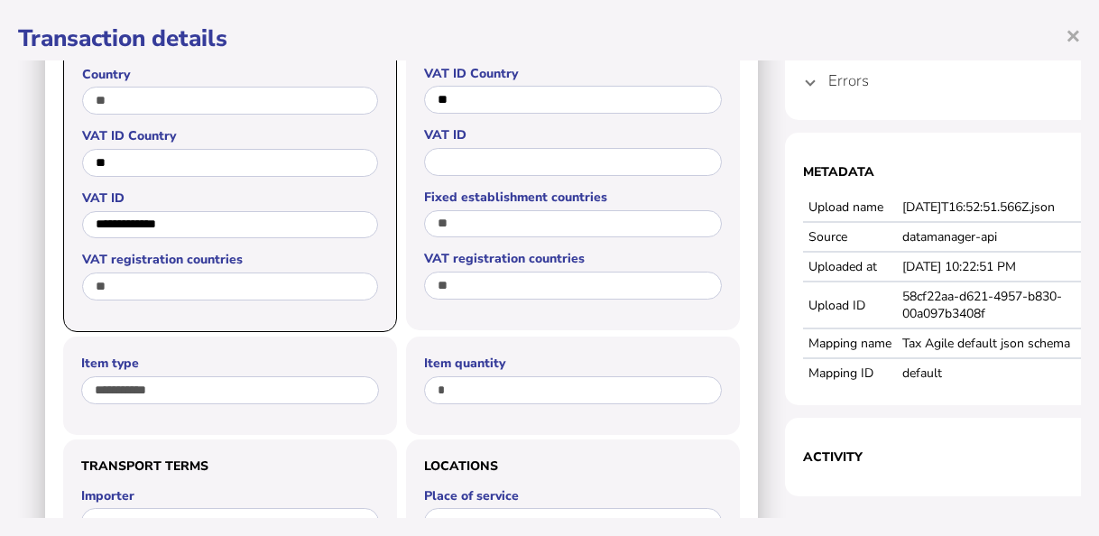
click at [809, 85] on span at bounding box center [810, 80] width 7 height 17
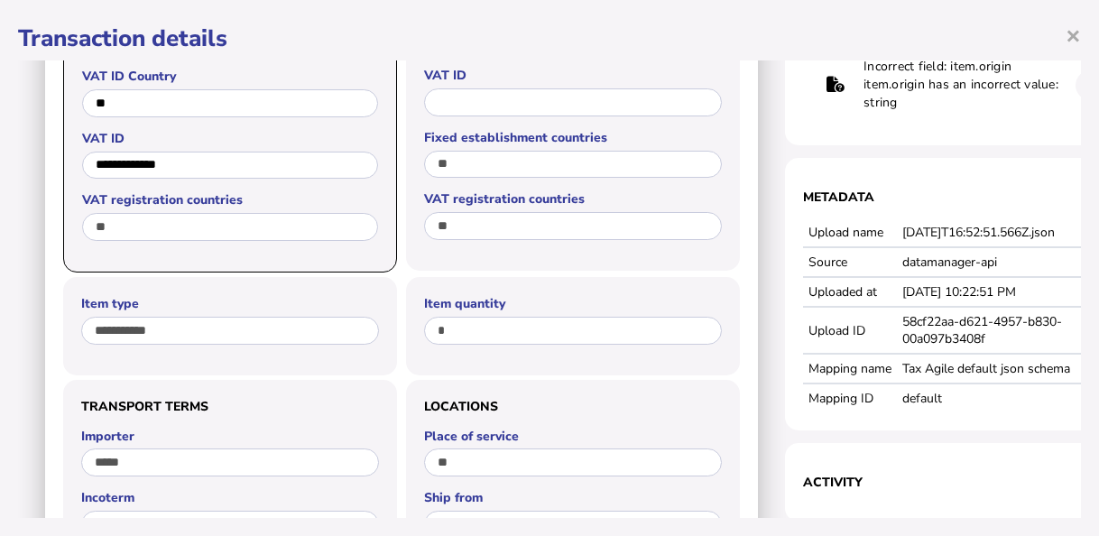
scroll to position [550, 0]
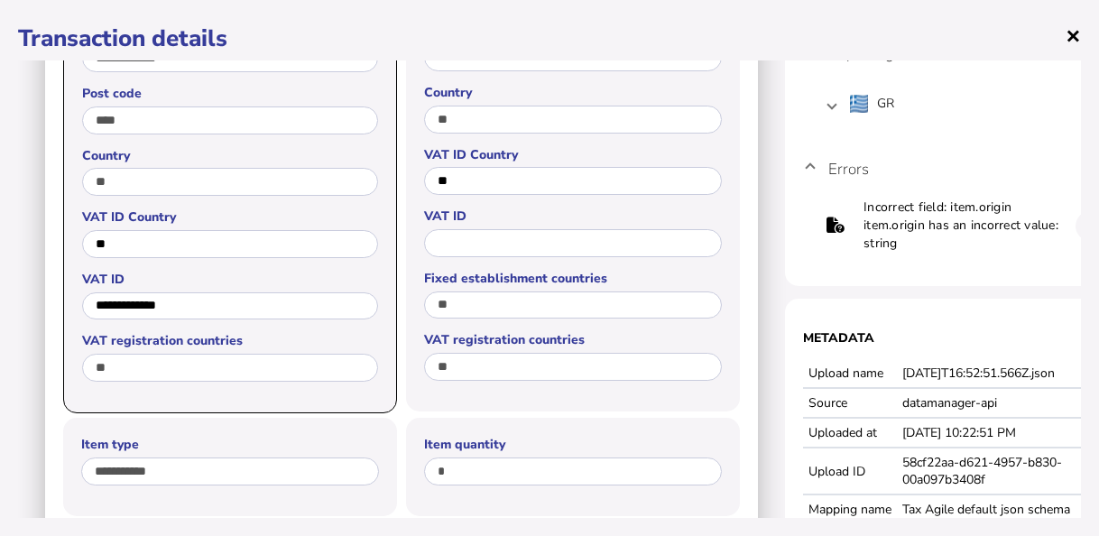
click at [1079, 38] on span "×" at bounding box center [1073, 35] width 15 height 34
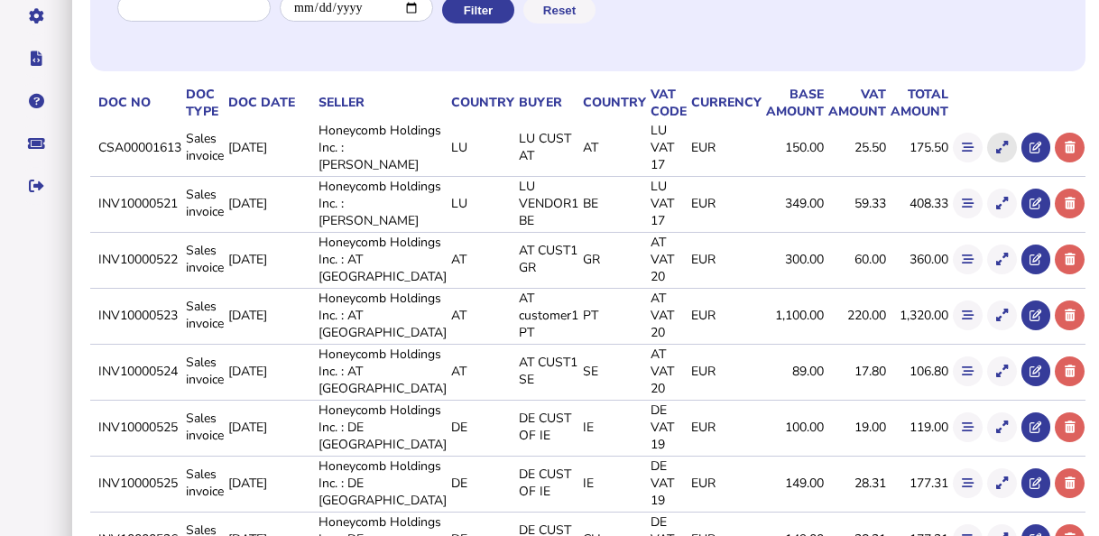
click at [996, 153] on icon at bounding box center [1002, 148] width 12 height 12
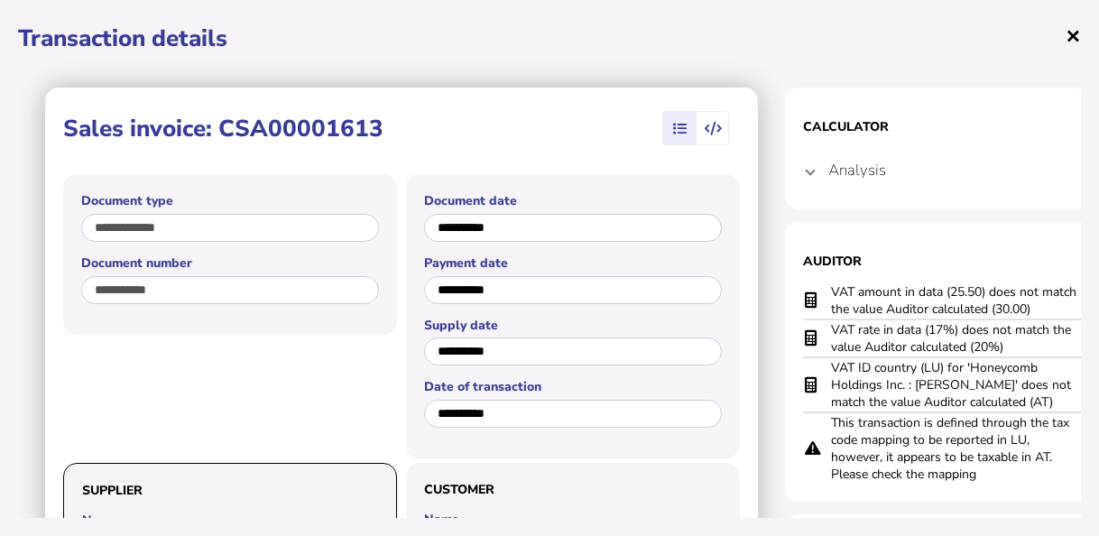
click at [1069, 29] on span "×" at bounding box center [1073, 35] width 15 height 34
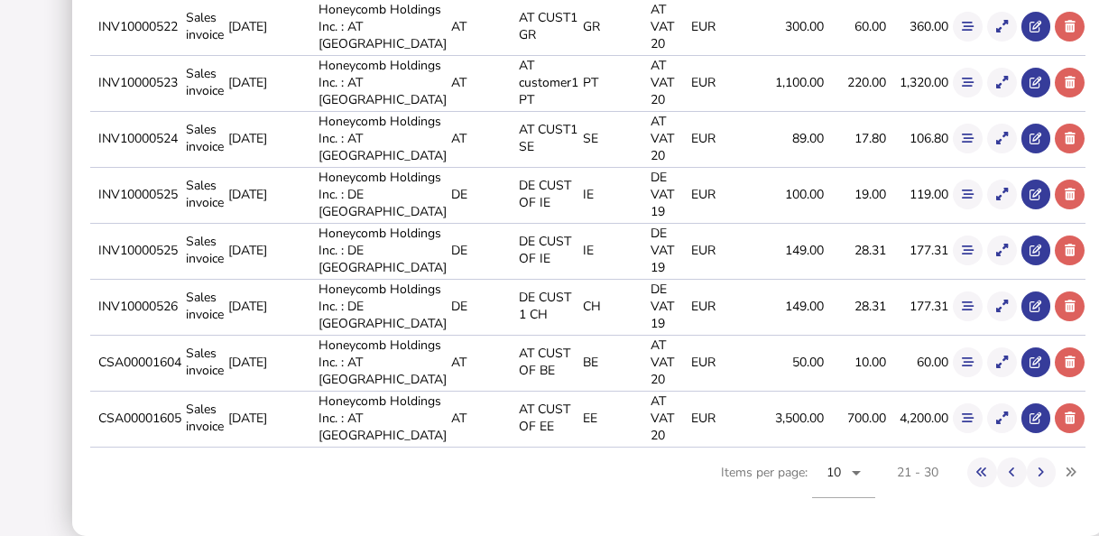
scroll to position [541, 0]
click at [987, 83] on button at bounding box center [1002, 83] width 30 height 30
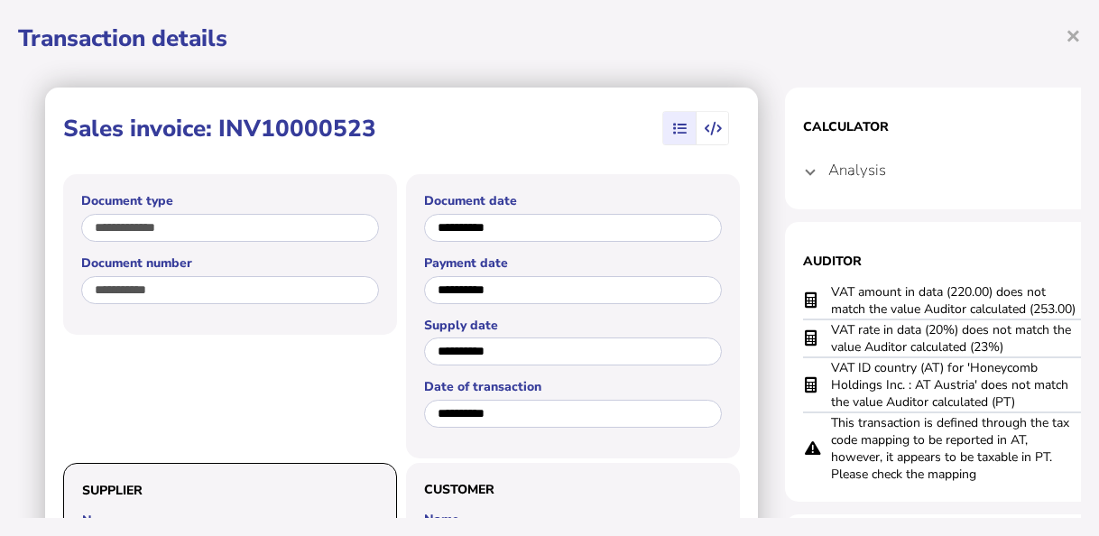
click at [811, 176] on span at bounding box center [810, 170] width 7 height 17
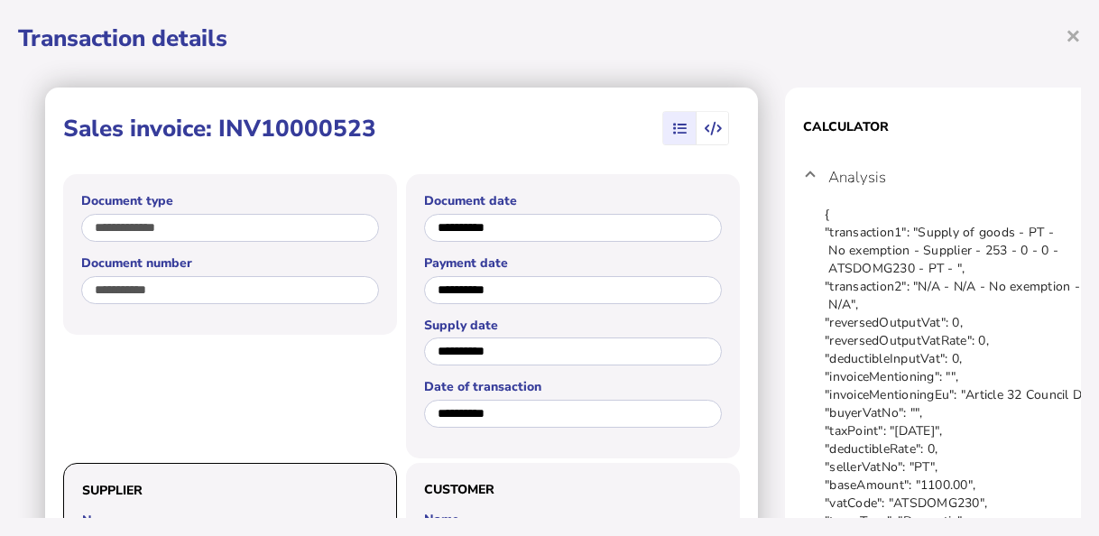
click at [815, 177] on mat-expansion-panel-header "Analysis" at bounding box center [965, 177] width 325 height 58
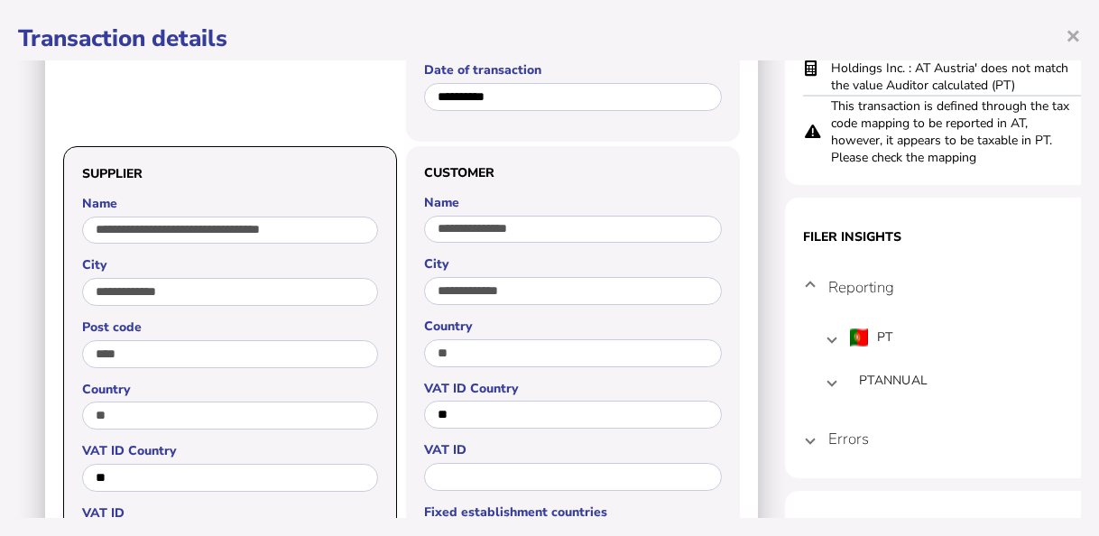
scroll to position [361, 0]
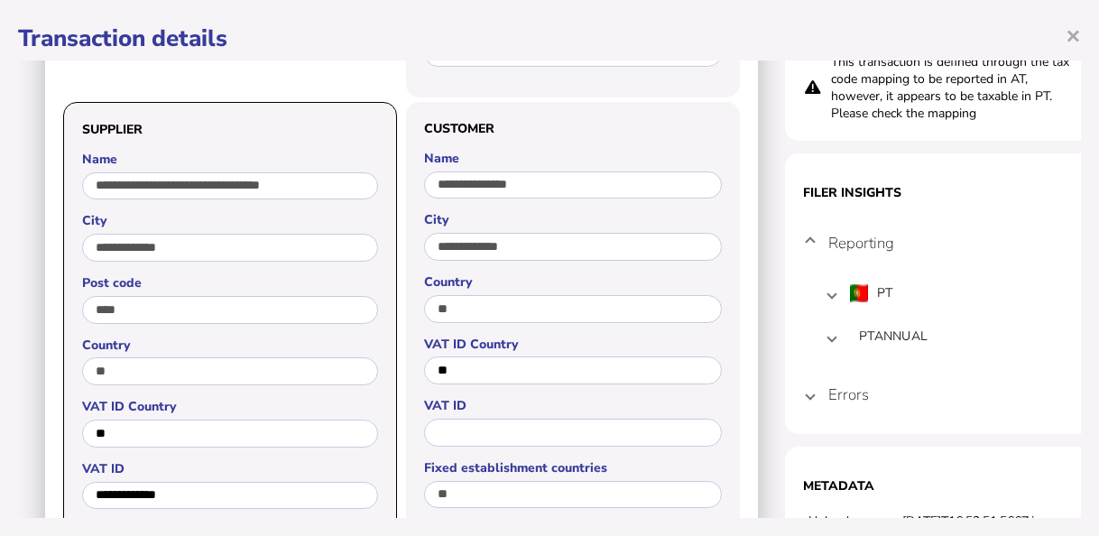
click at [817, 399] on mat-expansion-panel-header "Errors" at bounding box center [965, 394] width 325 height 43
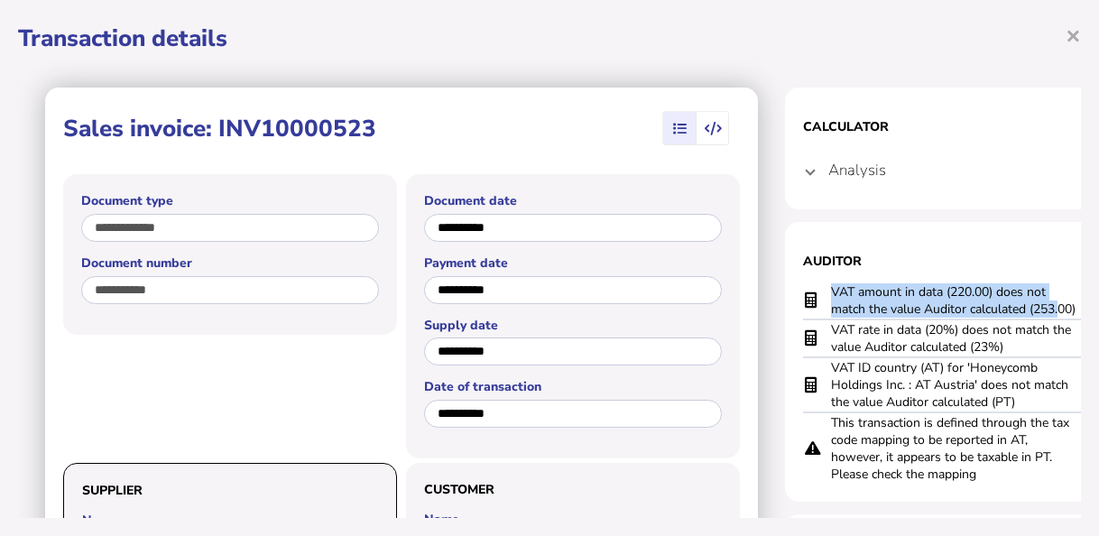
scroll to position [0, 78]
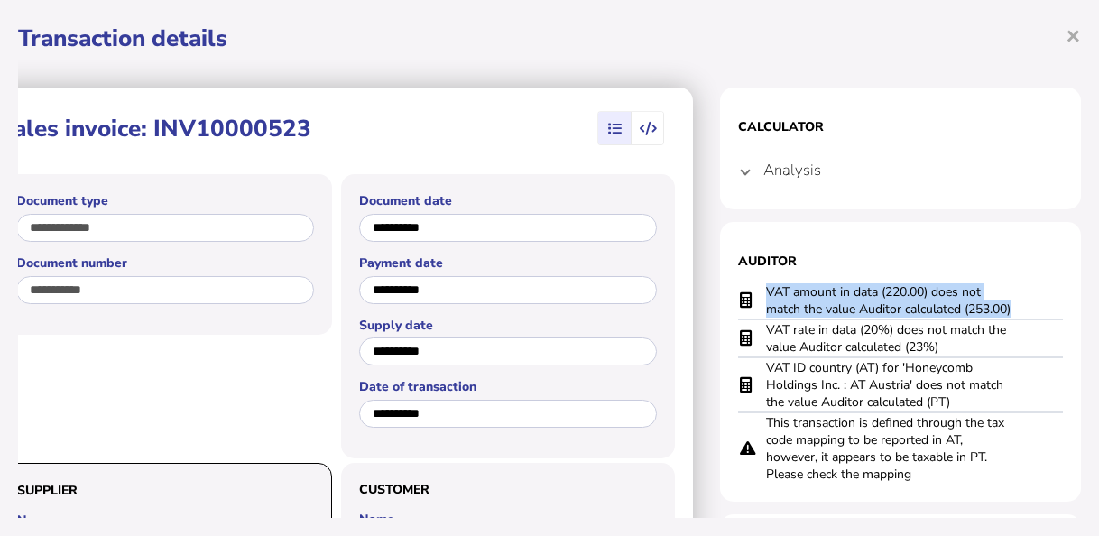
drag, startPoint x: 832, startPoint y: 290, endPoint x: 1029, endPoint y: 307, distance: 197.5
click at [1029, 307] on tr "VAT amount in data (220.00) does not match the value Auditor calculated (253.00)" at bounding box center [900, 300] width 325 height 37
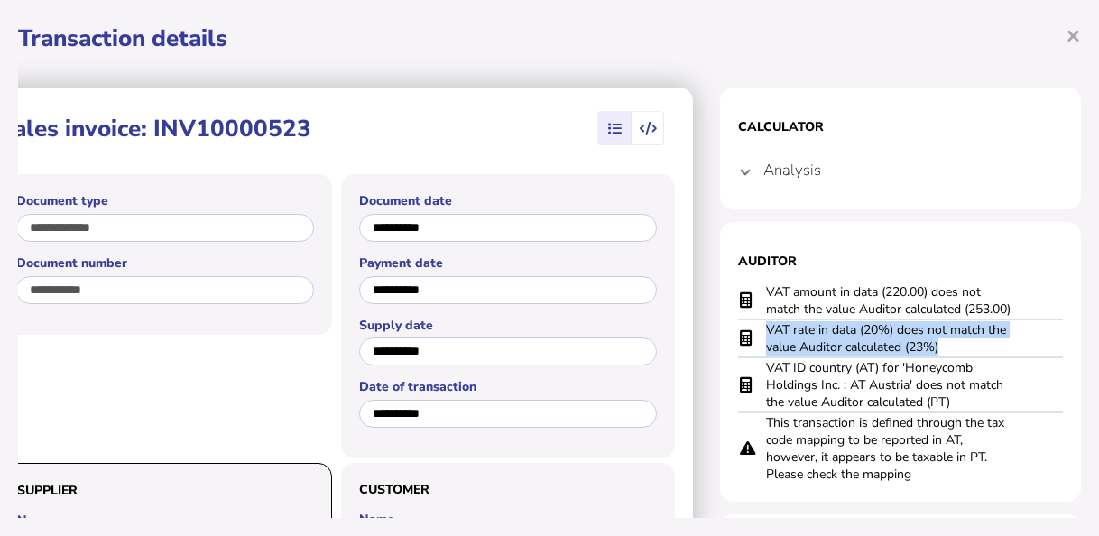
drag, startPoint x: 936, startPoint y: 345, endPoint x: 753, endPoint y: 334, distance: 183.5
click at [765, 334] on td "VAT rate in data (20%) does not match the value Auditor calculated (23%)" at bounding box center [891, 338] width 253 height 38
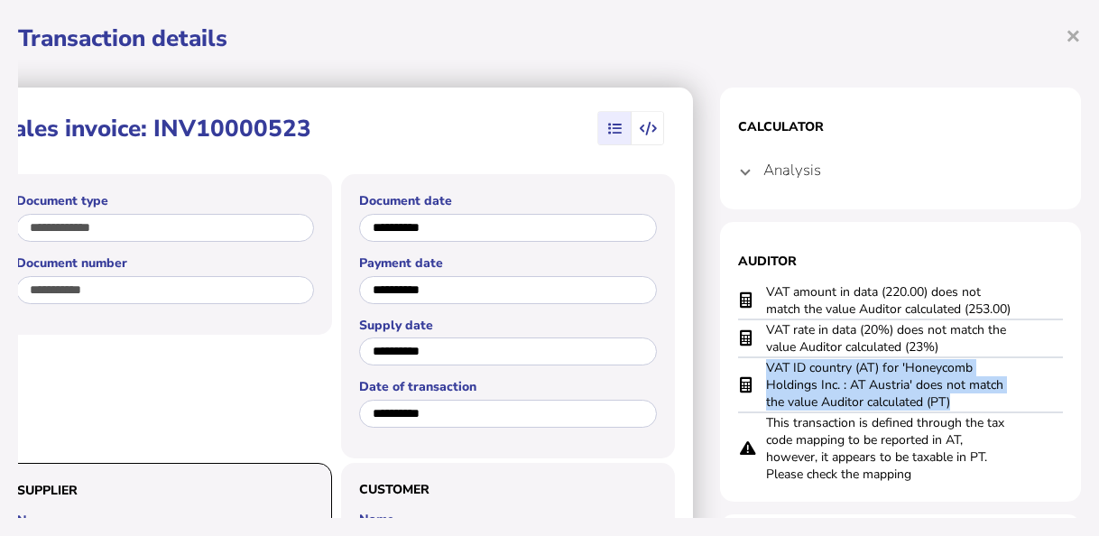
drag, startPoint x: 944, startPoint y: 405, endPoint x: 743, endPoint y: 374, distance: 203.7
click at [743, 374] on tr "VAT ID country (AT) for 'Honeycomb Holdings Inc. : AT Austria' does not match t…" at bounding box center [900, 384] width 325 height 55
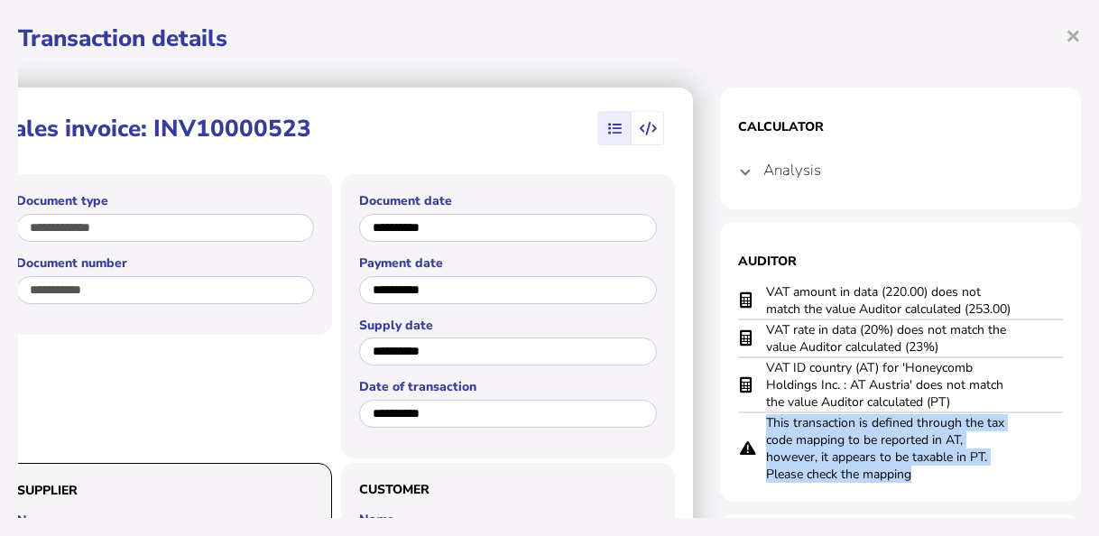
drag, startPoint x: 904, startPoint y: 474, endPoint x: 739, endPoint y: 438, distance: 169.0
click at [739, 438] on tr "This transaction is defined through the tax code mapping to be reported in AT, …" at bounding box center [900, 447] width 325 height 71
click at [738, 435] on td at bounding box center [751, 447] width 27 height 71
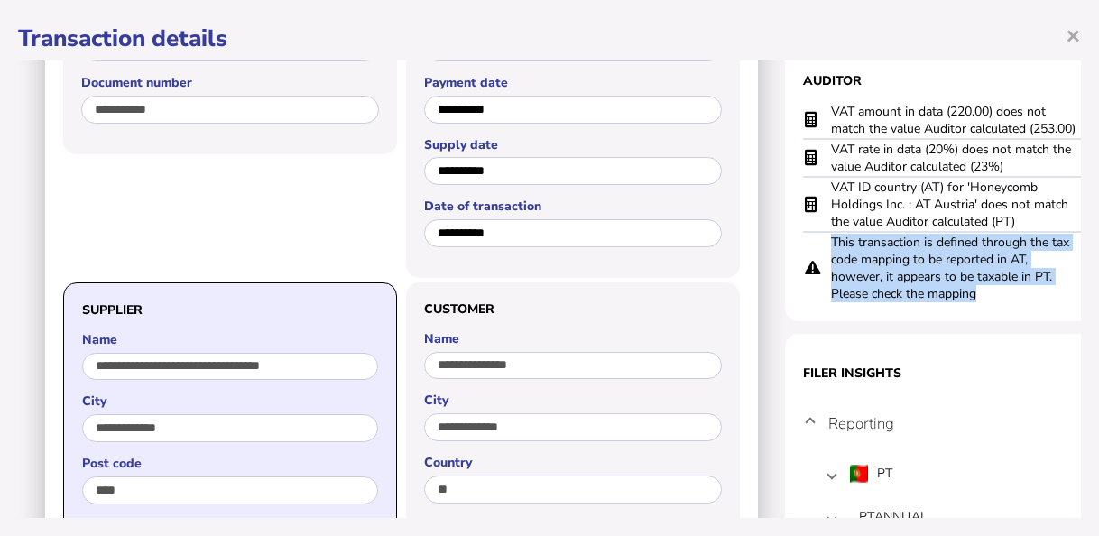
scroll to position [0, 0]
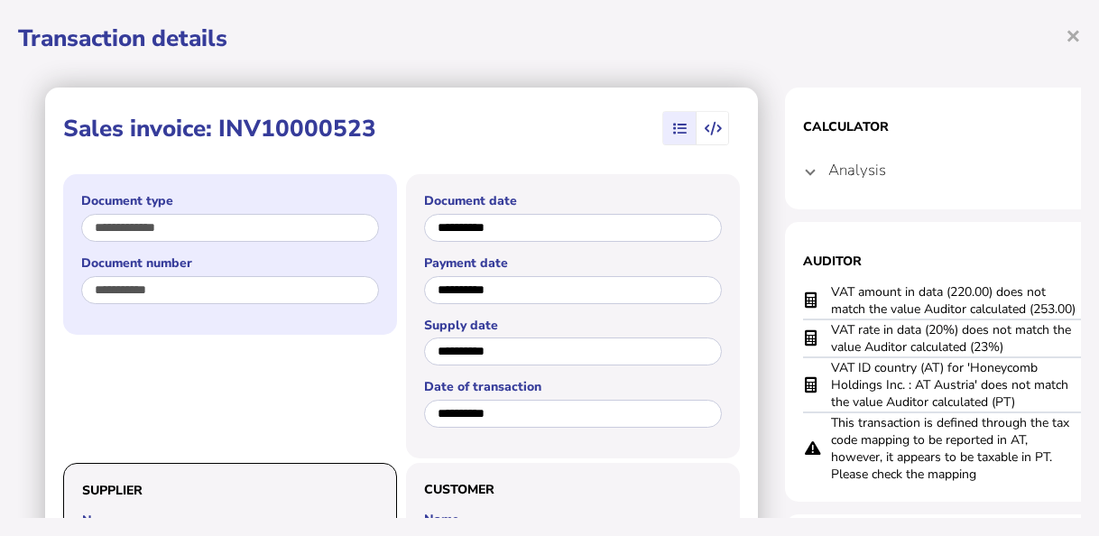
click at [68, 292] on div "**********" at bounding box center [230, 254] width 334 height 160
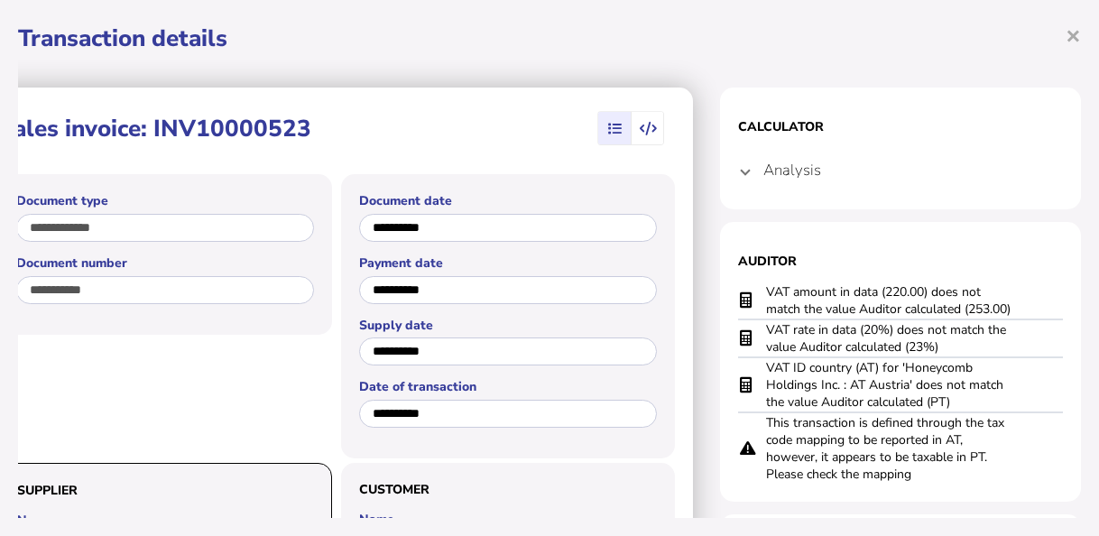
scroll to position [0, 78]
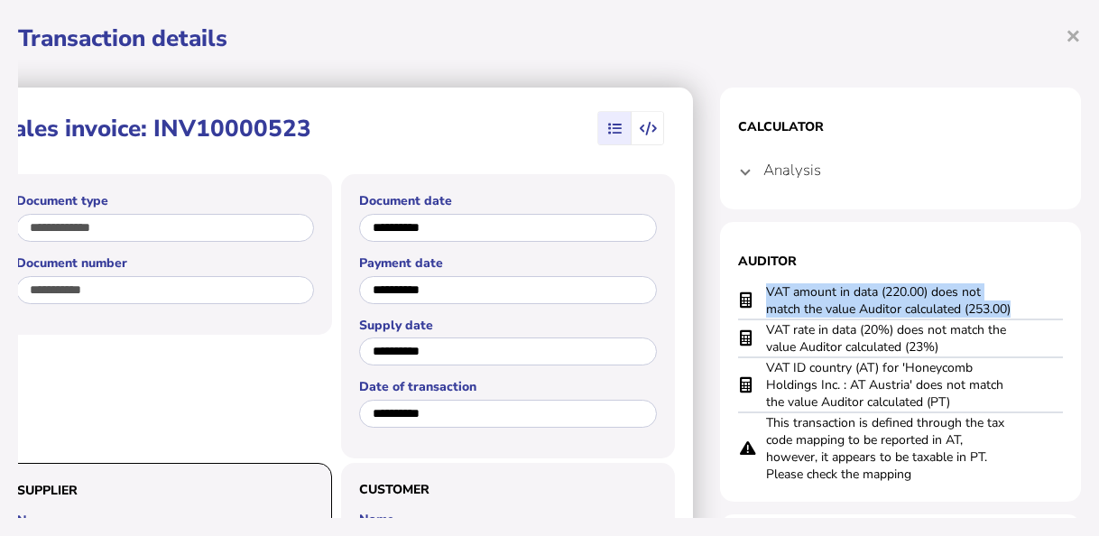
drag, startPoint x: 1007, startPoint y: 307, endPoint x: 753, endPoint y: 294, distance: 254.8
click at [753, 294] on tr "VAT amount in data (220.00) does not match the value Auditor calculated (253.00)" at bounding box center [900, 300] width 325 height 37
click at [765, 294] on td "VAT amount in data (220.00) does not match the value Auditor calculated (253.00)" at bounding box center [891, 300] width 253 height 37
drag, startPoint x: 757, startPoint y: 293, endPoint x: 1024, endPoint y: 305, distance: 267.4
click at [1024, 305] on tr "VAT amount in data (220.00) does not match the value Auditor calculated (253.00)" at bounding box center [900, 300] width 325 height 37
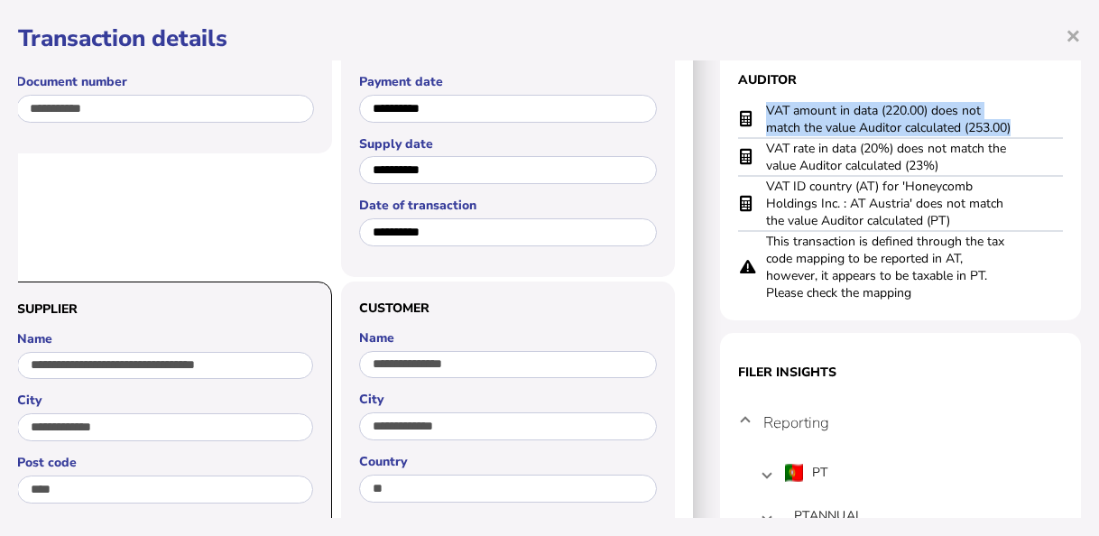
scroll to position [180, 78]
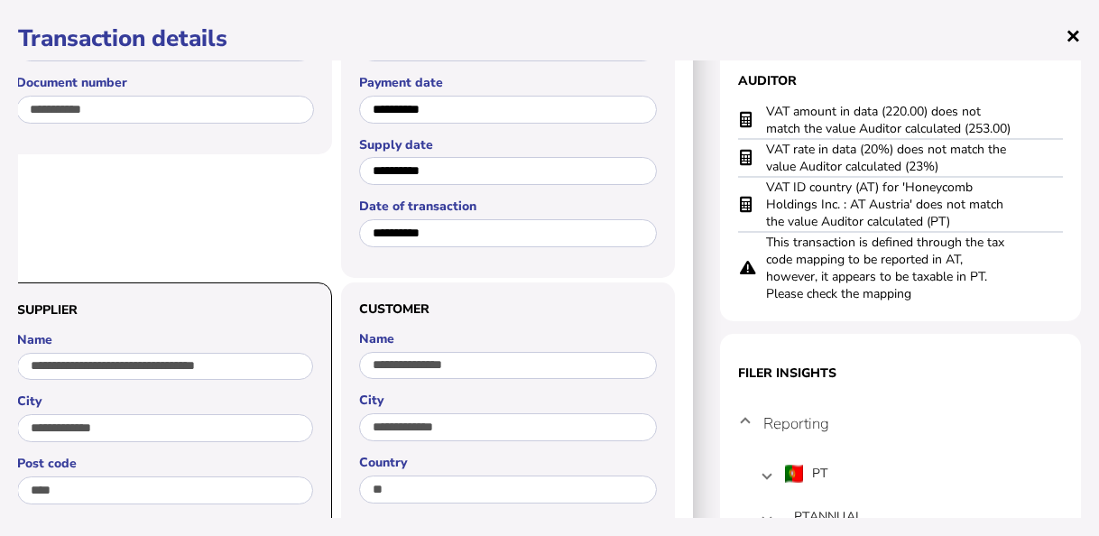
click at [1073, 39] on span "×" at bounding box center [1073, 35] width 15 height 34
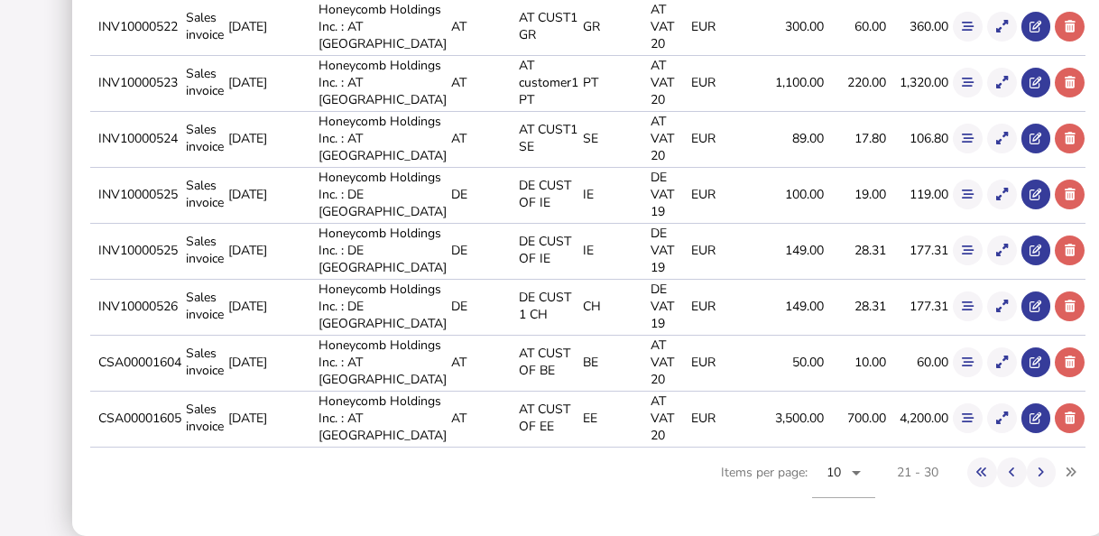
scroll to position [0, 0]
click at [996, 134] on icon at bounding box center [1002, 139] width 12 height 12
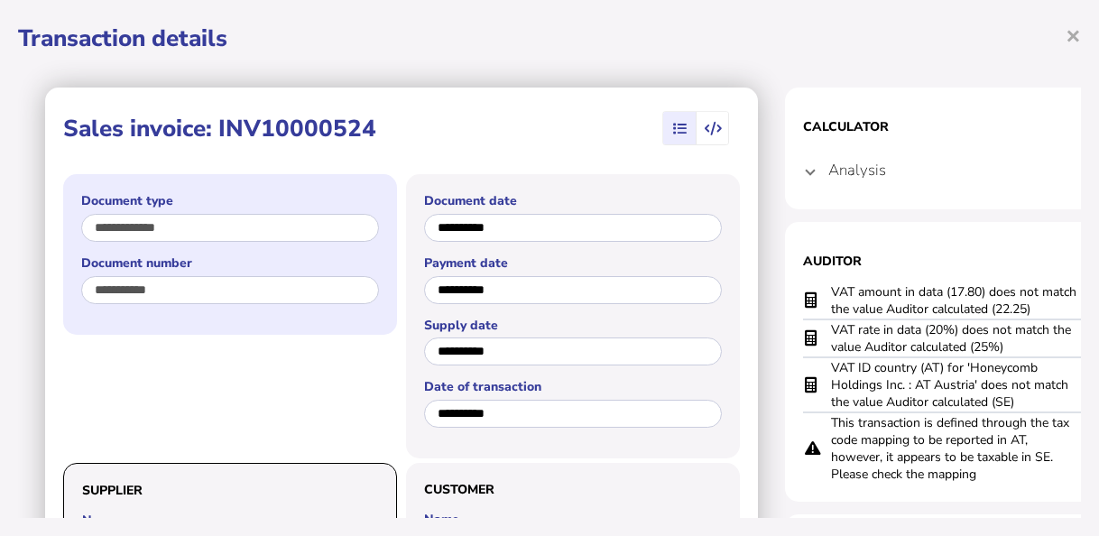
click at [73, 293] on div "**********" at bounding box center [230, 254] width 334 height 160
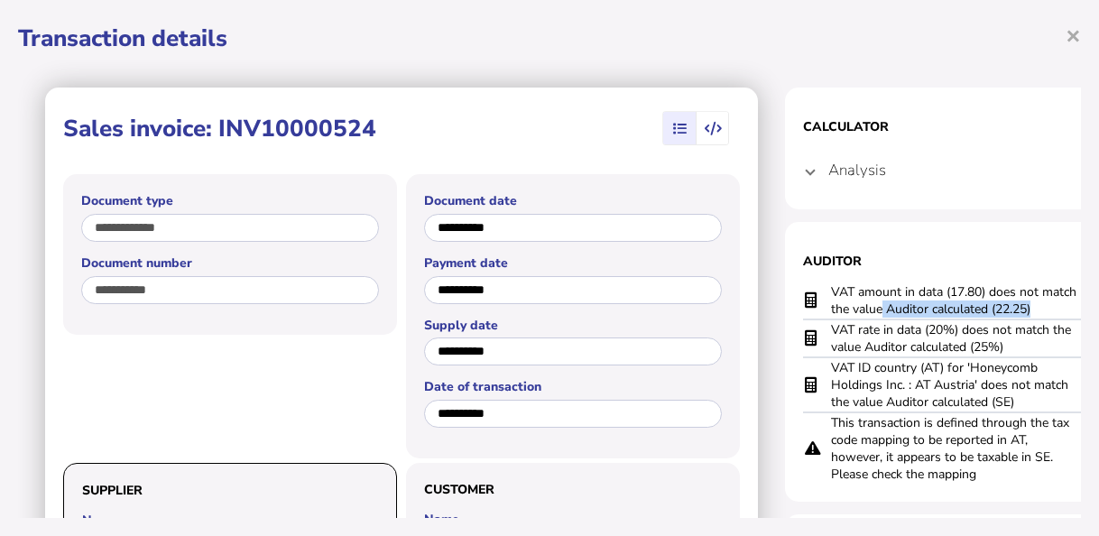
drag, startPoint x: 1042, startPoint y: 308, endPoint x: 875, endPoint y: 301, distance: 167.1
click at [876, 301] on td "VAT amount in data (17.80) does not match the value Auditor calculated (22.25)" at bounding box center [956, 300] width 253 height 37
click at [1084, 313] on div "**********" at bounding box center [549, 268] width 1099 height 536
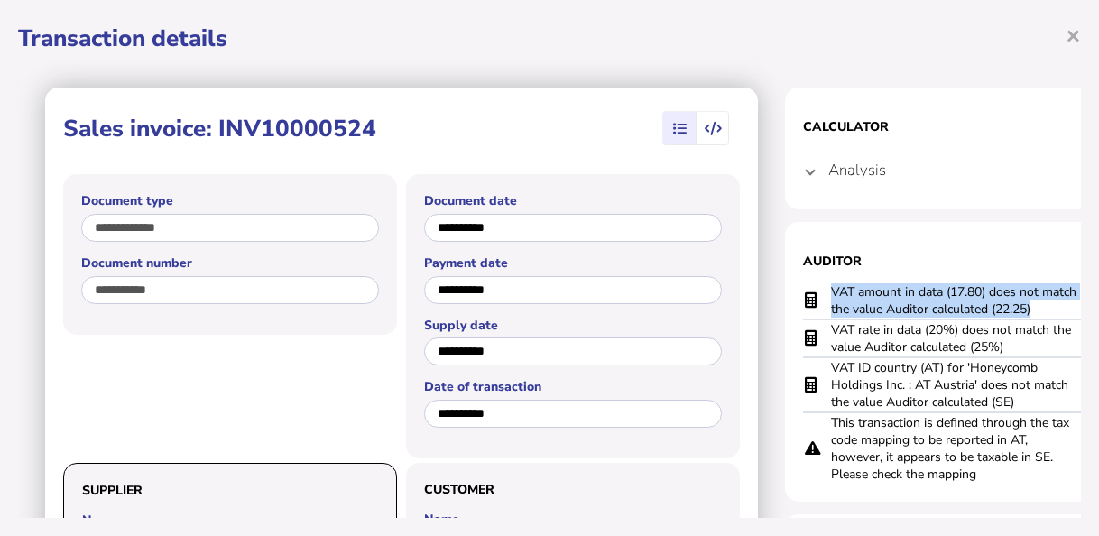
drag, startPoint x: 1035, startPoint y: 306, endPoint x: 823, endPoint y: 293, distance: 212.4
click at [826, 294] on tr "VAT amount in data (17.80) does not match the value Auditor calculated (22.25)" at bounding box center [965, 300] width 325 height 37
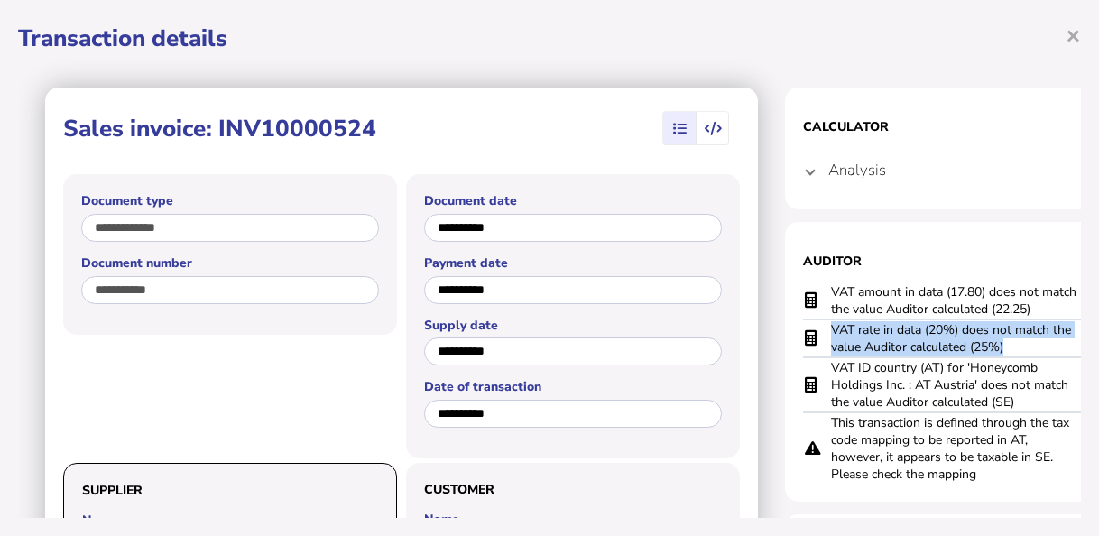
drag, startPoint x: 1018, startPoint y: 346, endPoint x: 812, endPoint y: 320, distance: 207.3
click at [812, 320] on tr "VAT rate in data (20%) does not match the value Auditor calculated (25%)" at bounding box center [965, 338] width 325 height 38
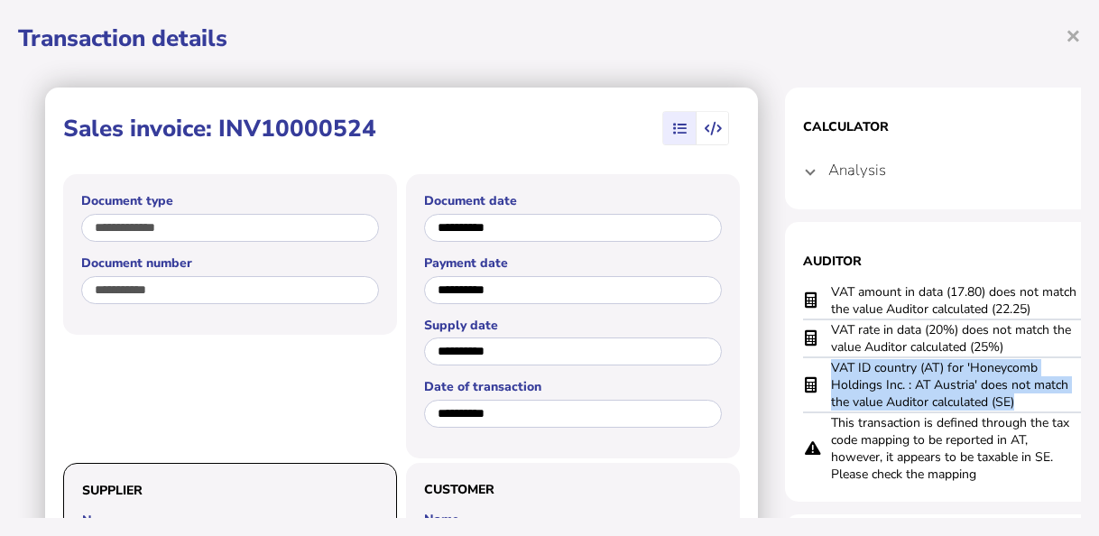
drag, startPoint x: 1031, startPoint y: 403, endPoint x: 829, endPoint y: 363, distance: 205.3
click at [829, 363] on tr "VAT ID country (AT) for 'Honeycomb Holdings Inc. : AT Austria' does not match t…" at bounding box center [965, 384] width 325 height 55
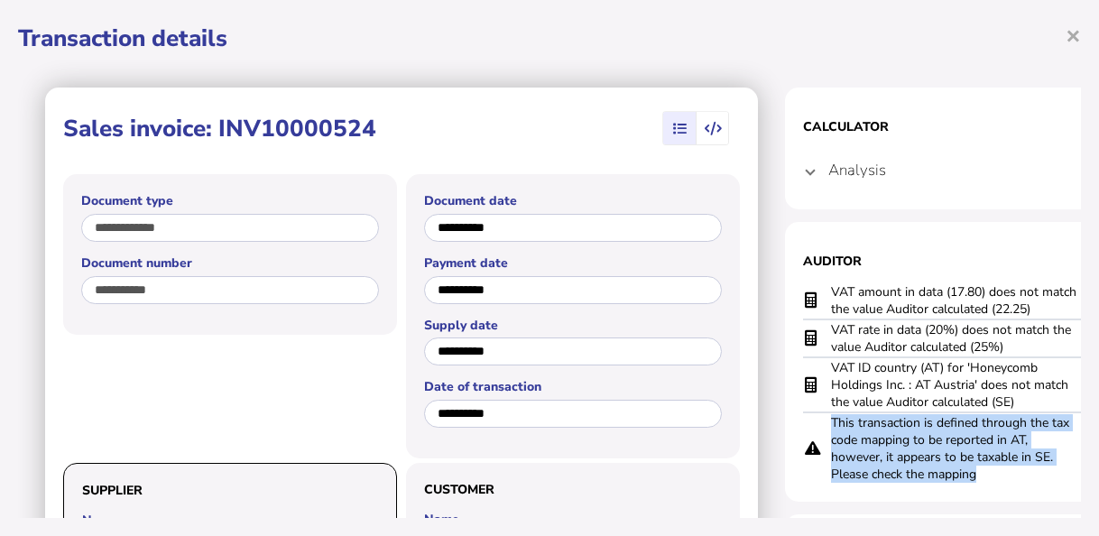
drag, startPoint x: 989, startPoint y: 480, endPoint x: 815, endPoint y: 418, distance: 185.0
click at [815, 418] on tr "This transaction is defined through the tax code mapping to be reported in AT, …" at bounding box center [965, 447] width 325 height 71
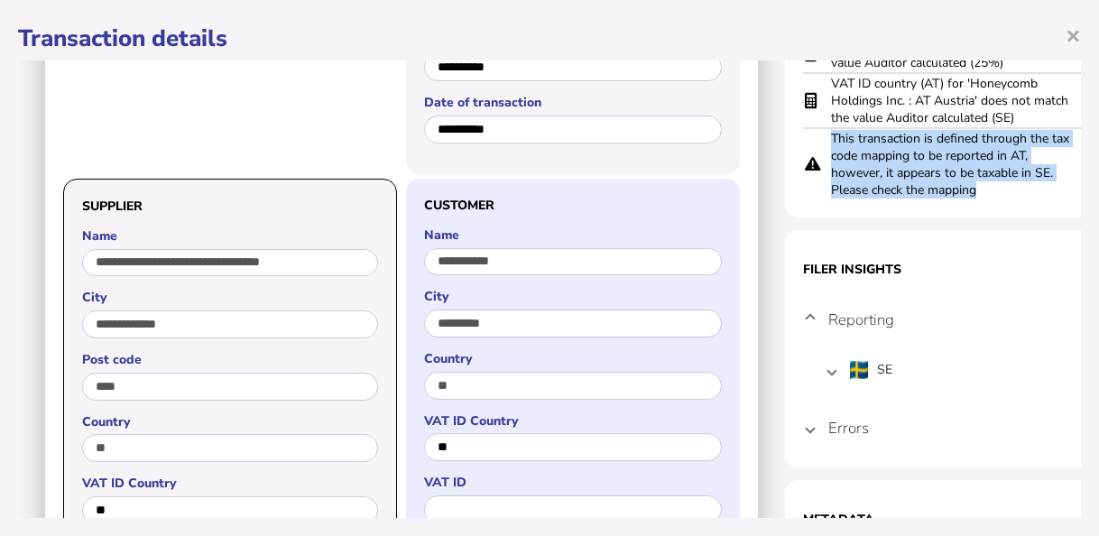
scroll to position [361, 0]
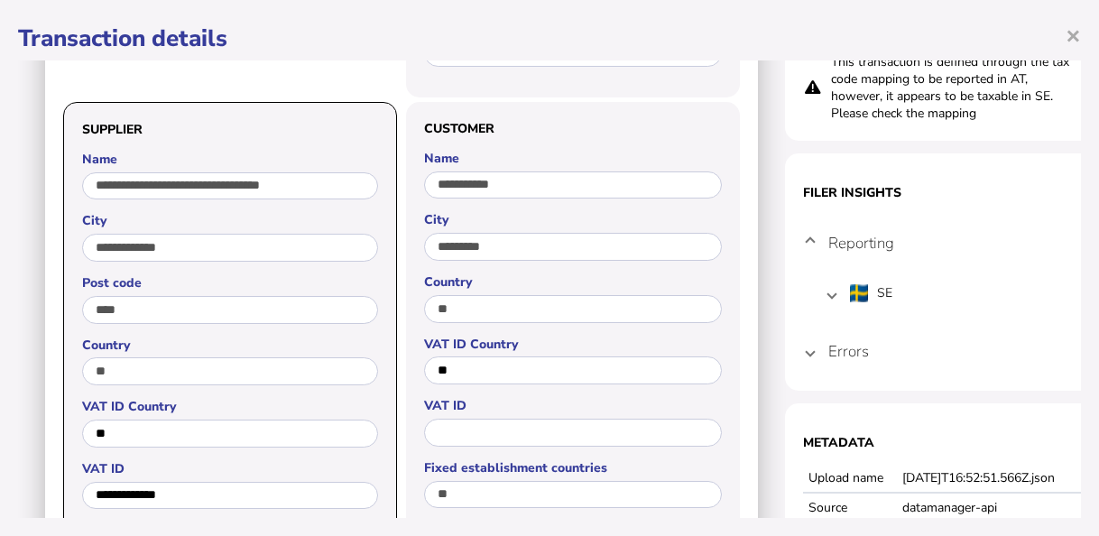
click at [815, 345] on mat-expansion-panel-header "Errors" at bounding box center [965, 350] width 325 height 43
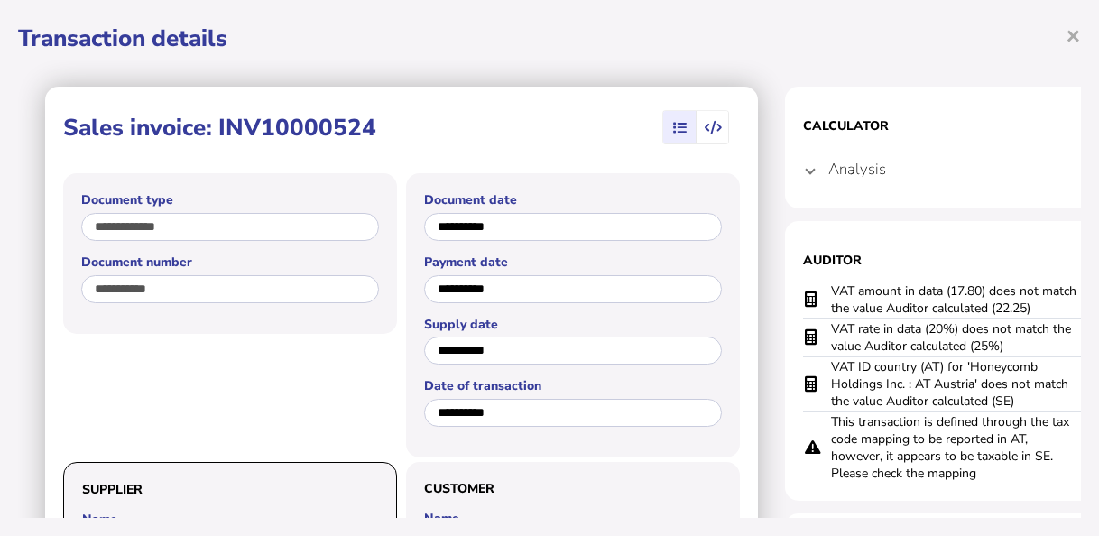
scroll to position [0, 0]
click at [1074, 34] on span "×" at bounding box center [1073, 35] width 15 height 34
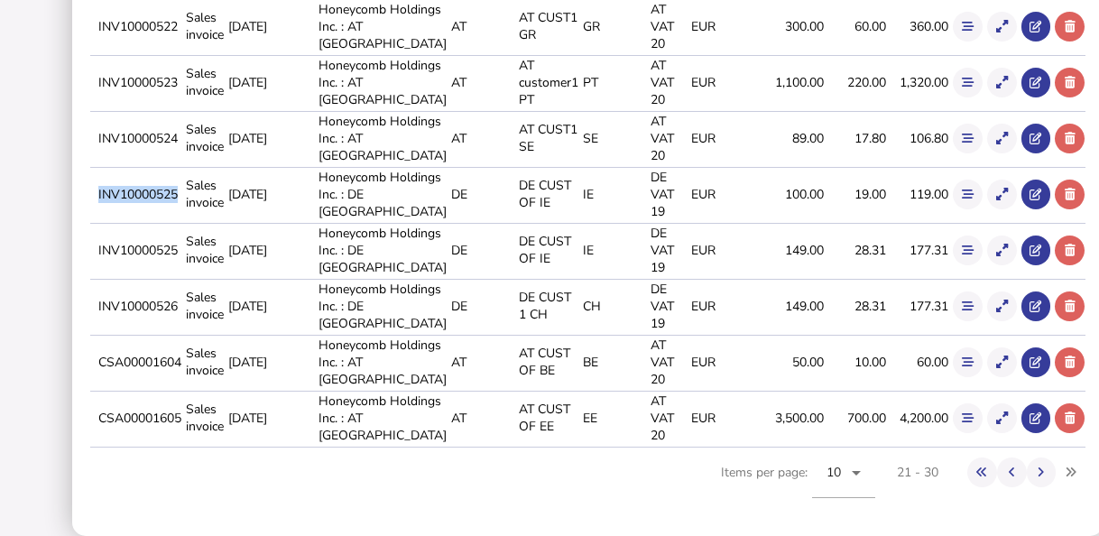
drag, startPoint x: 123, startPoint y: 196, endPoint x: 208, endPoint y: 207, distance: 85.5
click at [182, 207] on td "INV10000525" at bounding box center [139, 194] width 88 height 54
click at [996, 200] on icon at bounding box center [1002, 195] width 12 height 12
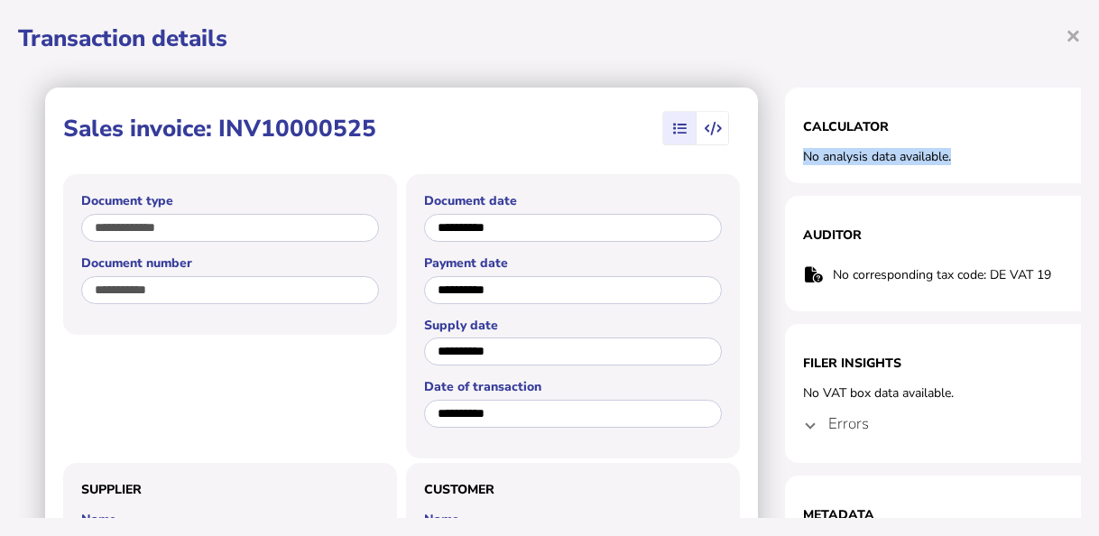
drag, startPoint x: 963, startPoint y: 154, endPoint x: 800, endPoint y: 148, distance: 162.6
click at [800, 148] on section "Calculator No analysis data available." at bounding box center [965, 136] width 361 height 96
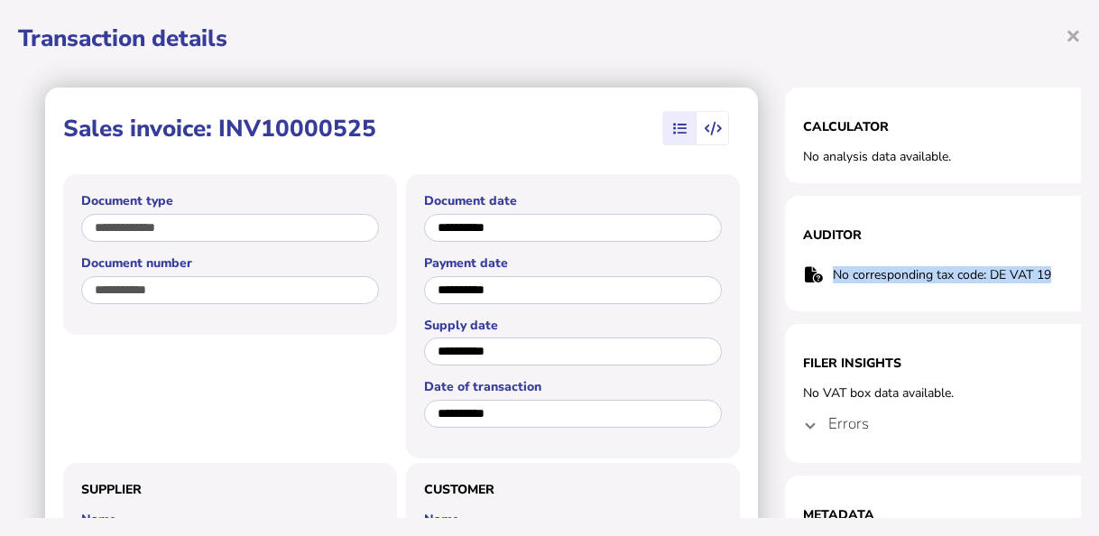
drag, startPoint x: 1053, startPoint y: 273, endPoint x: 802, endPoint y: 280, distance: 251.0
click at [802, 280] on section "Auditor No corresponding tax code: DE VAT 19 × OK Cancel" at bounding box center [965, 254] width 361 height 116
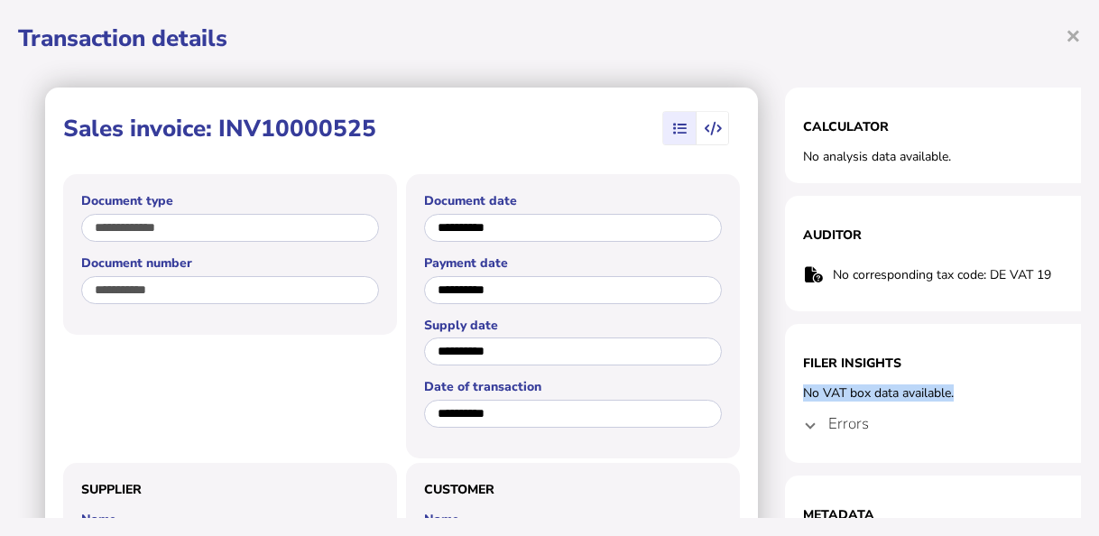
drag, startPoint x: 968, startPoint y: 392, endPoint x: 795, endPoint y: 387, distance: 173.3
click at [795, 387] on section "Filer Insights No VAT box data available. Errors Incorrect field: transactionDe…" at bounding box center [965, 393] width 361 height 139
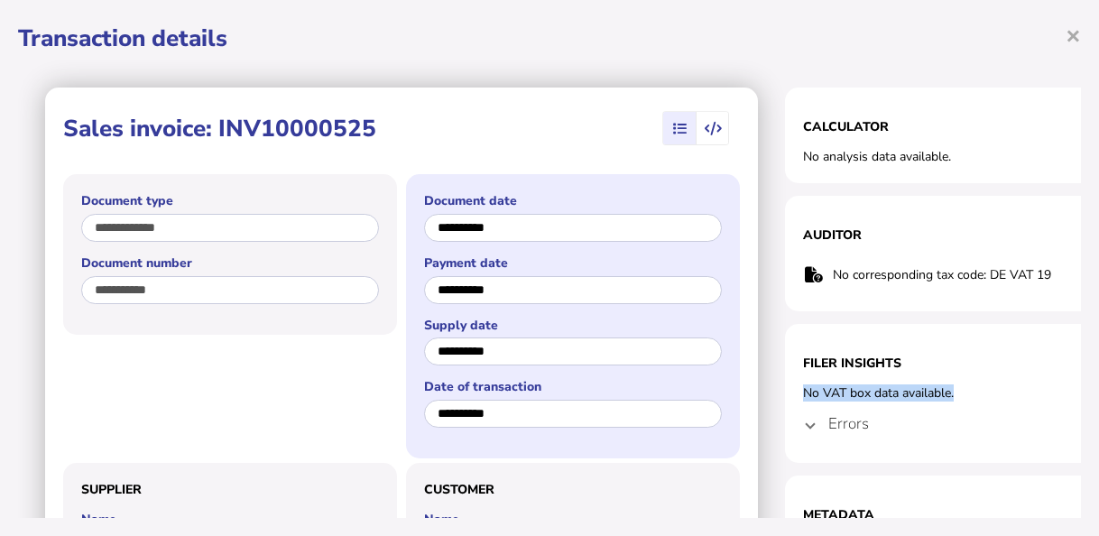
scroll to position [90, 0]
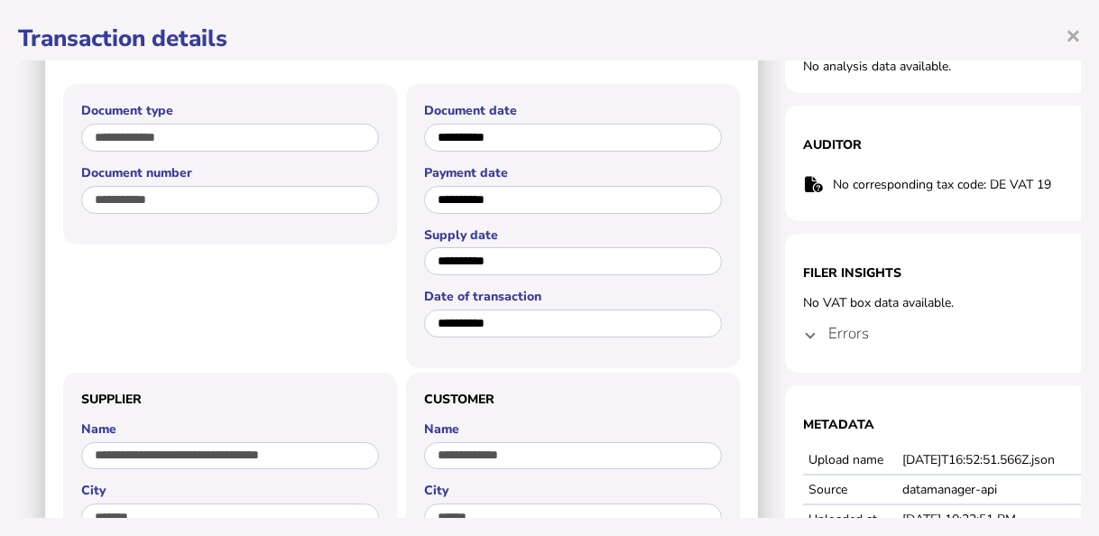
click at [804, 336] on mat-expansion-panel-header "Errors" at bounding box center [965, 332] width 325 height 43
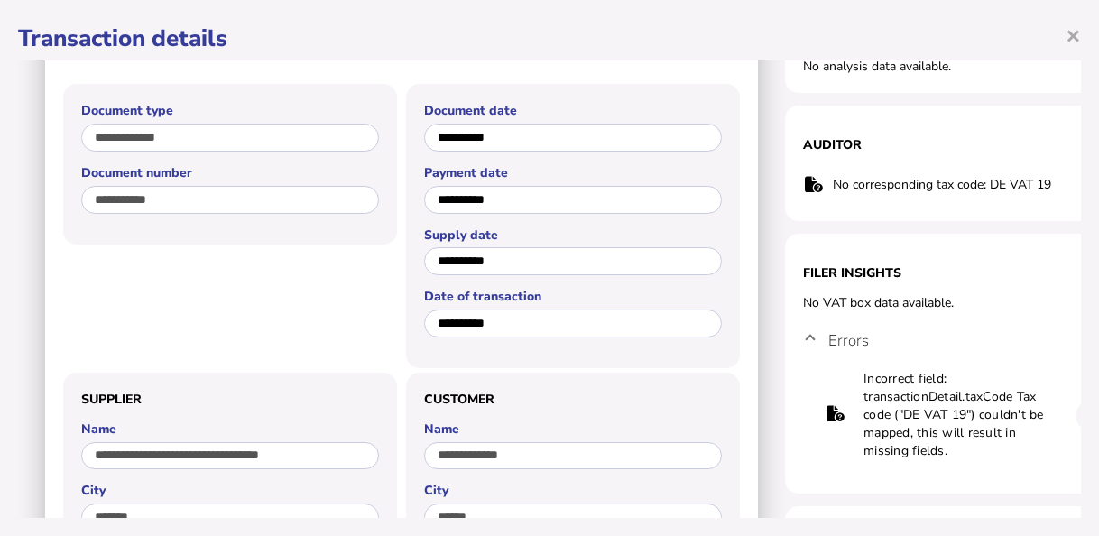
drag, startPoint x: 924, startPoint y: 441, endPoint x: 841, endPoint y: 382, distance: 102.2
click at [841, 382] on tr "Incorrect field: transactionDetail.taxCode Tax code ("DE VAT 19") couldn't be m…" at bounding box center [966, 415] width 282 height 92
click at [1084, 40] on div "**********" at bounding box center [549, 268] width 1099 height 536
click at [1074, 34] on span "×" at bounding box center [1073, 35] width 15 height 34
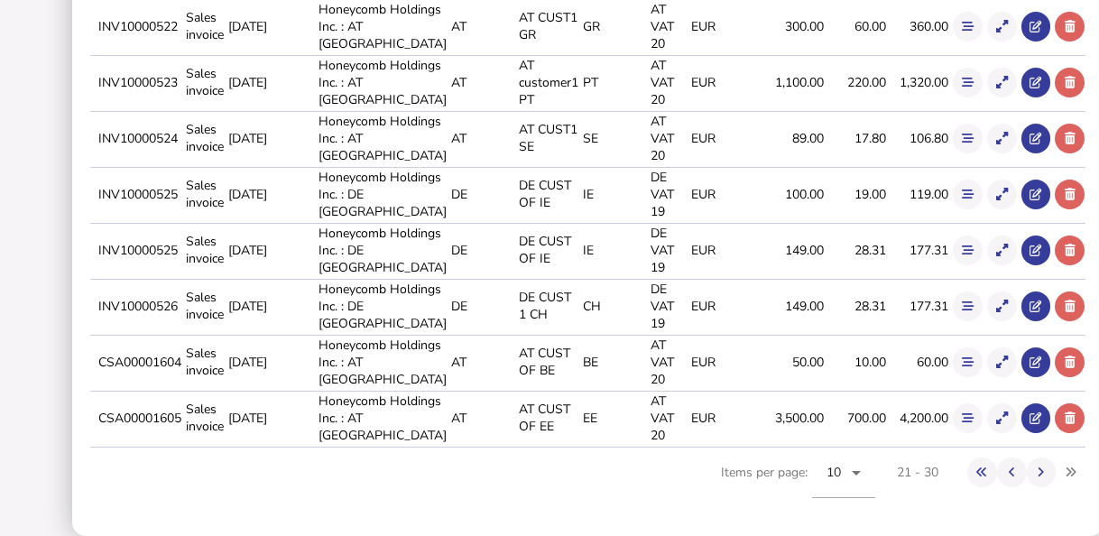
scroll to position [0, 0]
click at [990, 265] on button at bounding box center [1002, 251] width 30 height 30
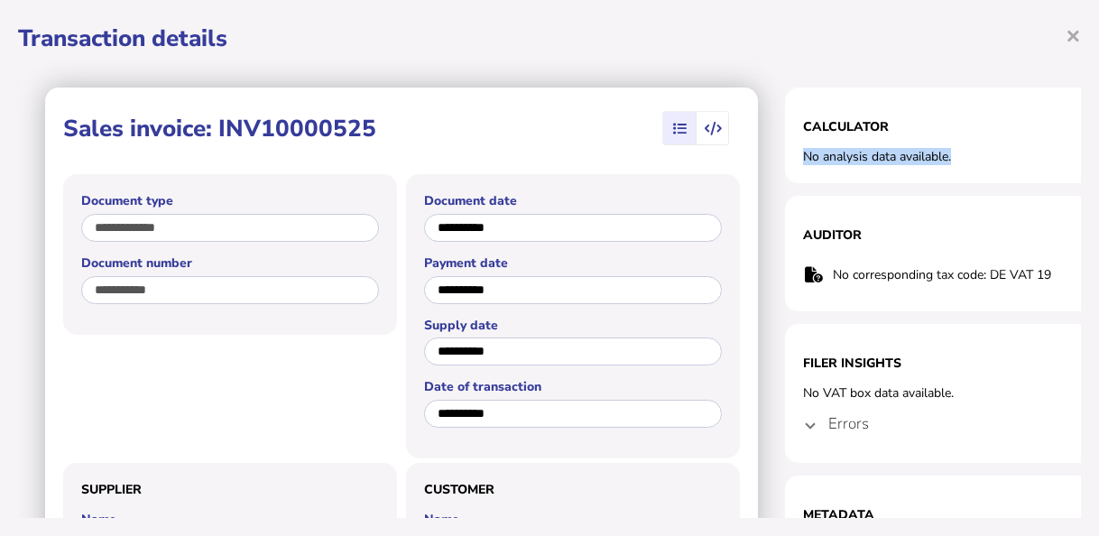
drag, startPoint x: 963, startPoint y: 157, endPoint x: 793, endPoint y: 169, distance: 170.1
click at [793, 169] on section "Calculator No analysis data available." at bounding box center [965, 136] width 361 height 96
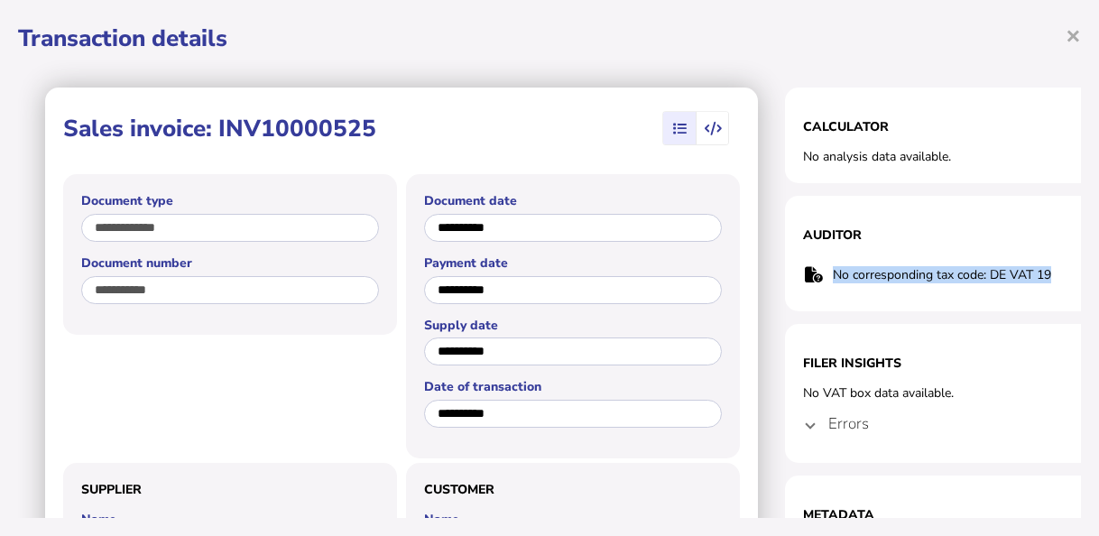
drag, startPoint x: 1053, startPoint y: 273, endPoint x: 834, endPoint y: 274, distance: 219.3
click at [834, 274] on td "No corresponding tax code: DE VAT 19" at bounding box center [957, 274] width 251 height 37
click at [812, 421] on span at bounding box center [810, 423] width 7 height 17
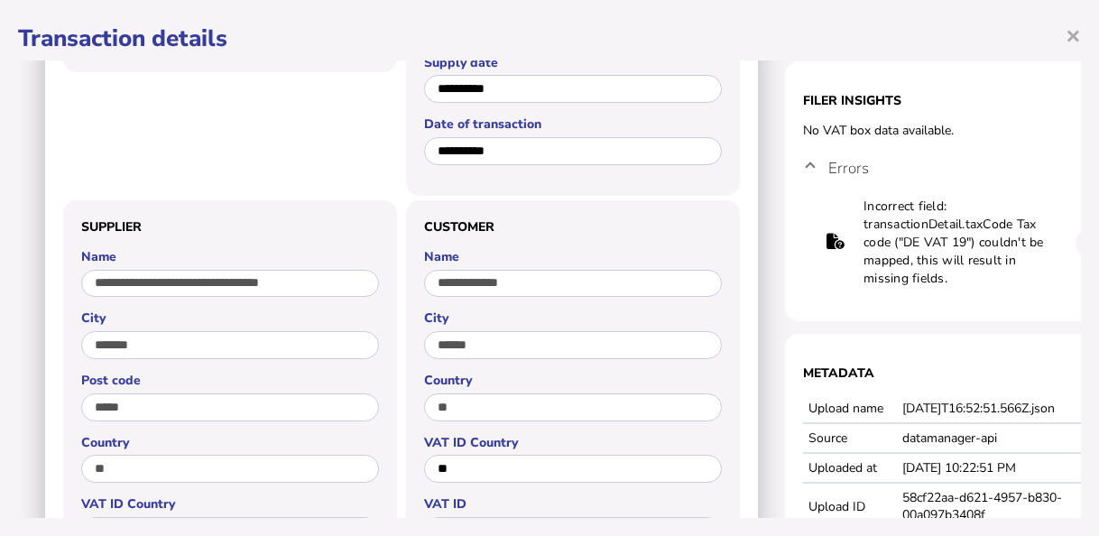
scroll to position [90, 0]
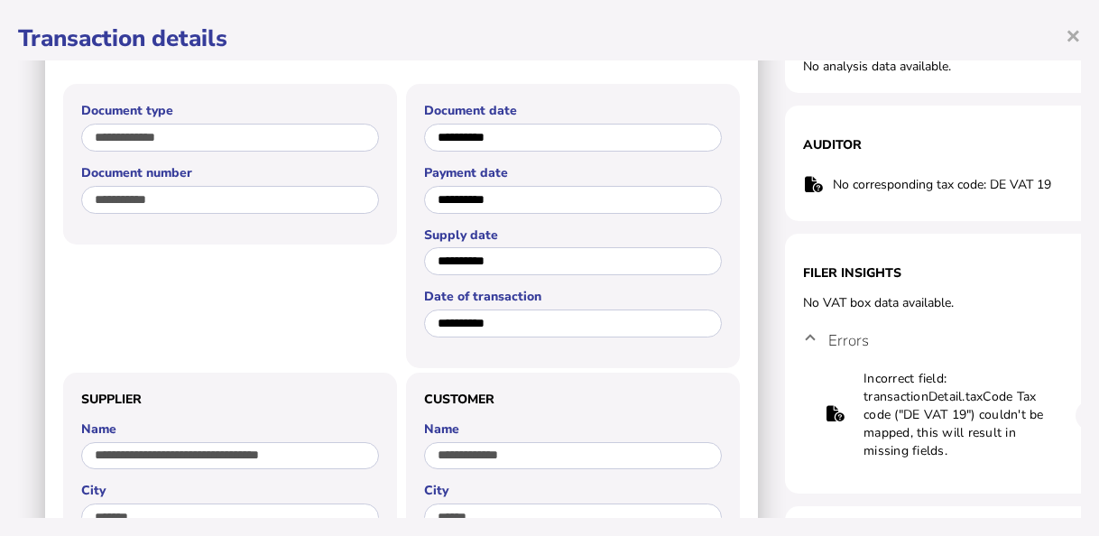
click at [1077, 32] on span "×" at bounding box center [1073, 35] width 15 height 34
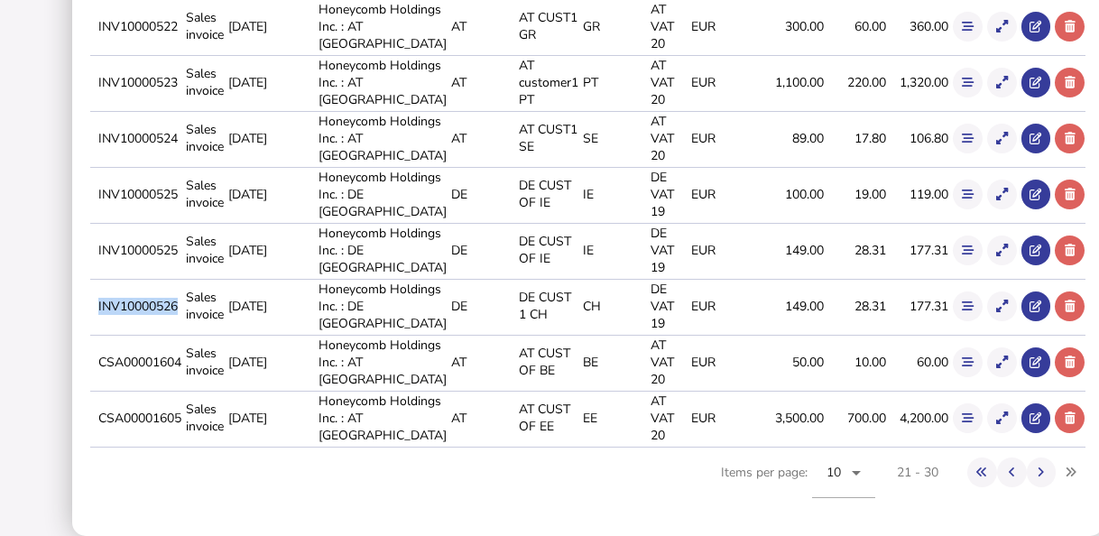
drag, startPoint x: 125, startPoint y: 343, endPoint x: 206, endPoint y: 346, distance: 81.3
click at [182, 333] on td "INV10000526" at bounding box center [139, 306] width 88 height 54
click at [996, 312] on icon at bounding box center [1002, 306] width 12 height 12
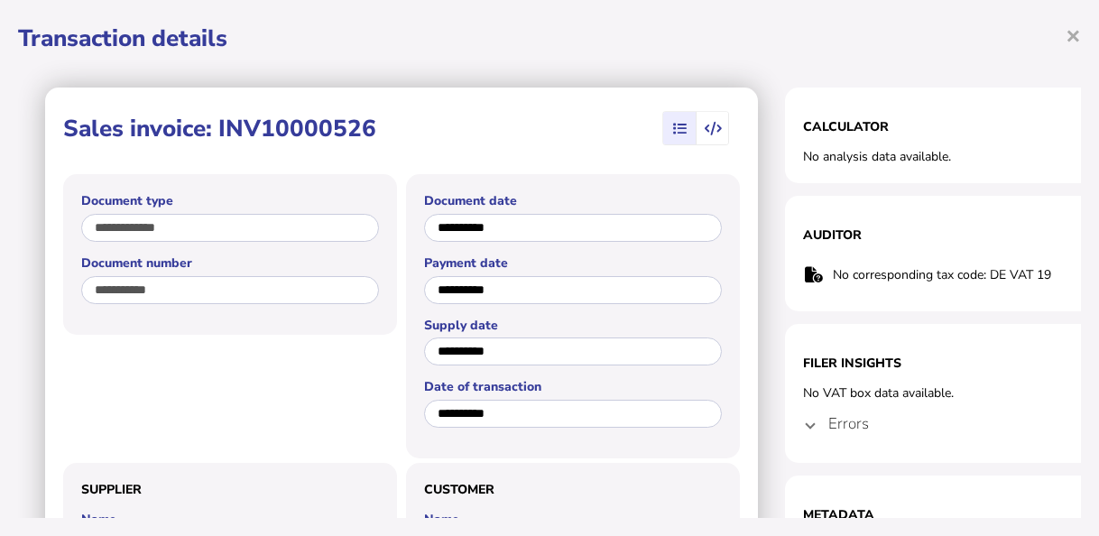
click at [855, 424] on h4 "Errors" at bounding box center [848, 423] width 41 height 21
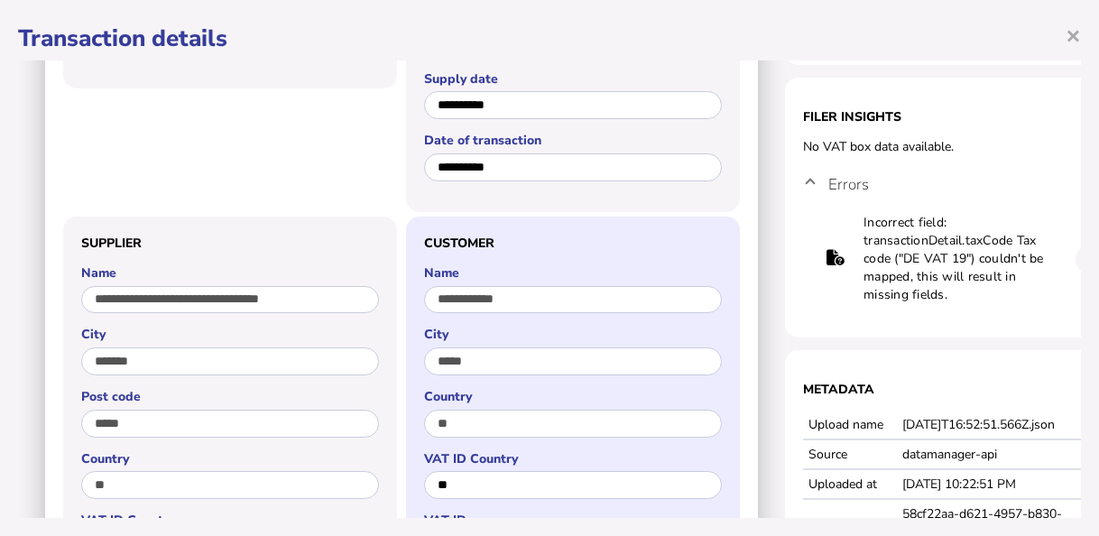
scroll to position [90, 0]
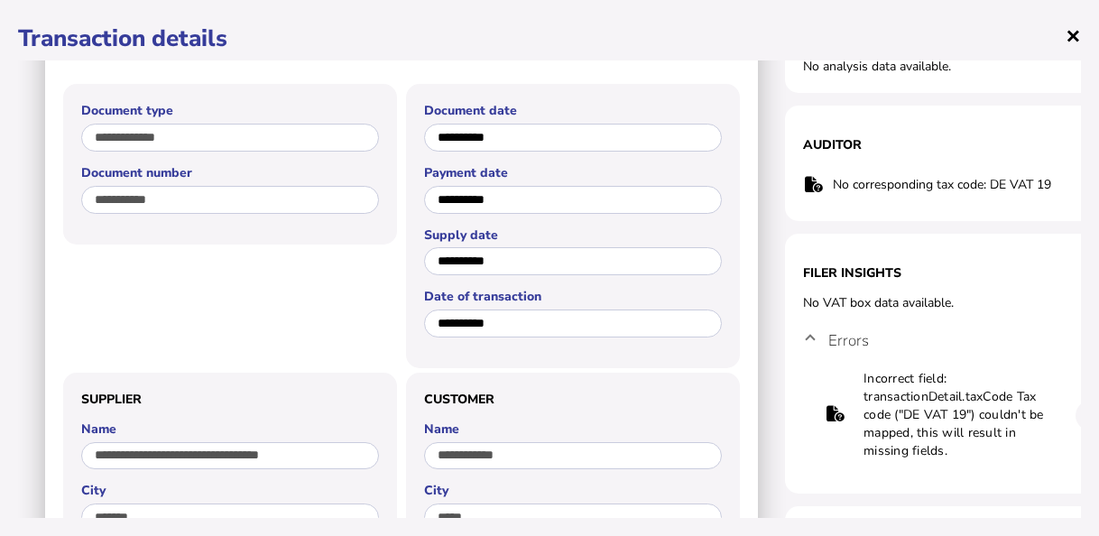
click at [1074, 32] on span "×" at bounding box center [1073, 35] width 15 height 34
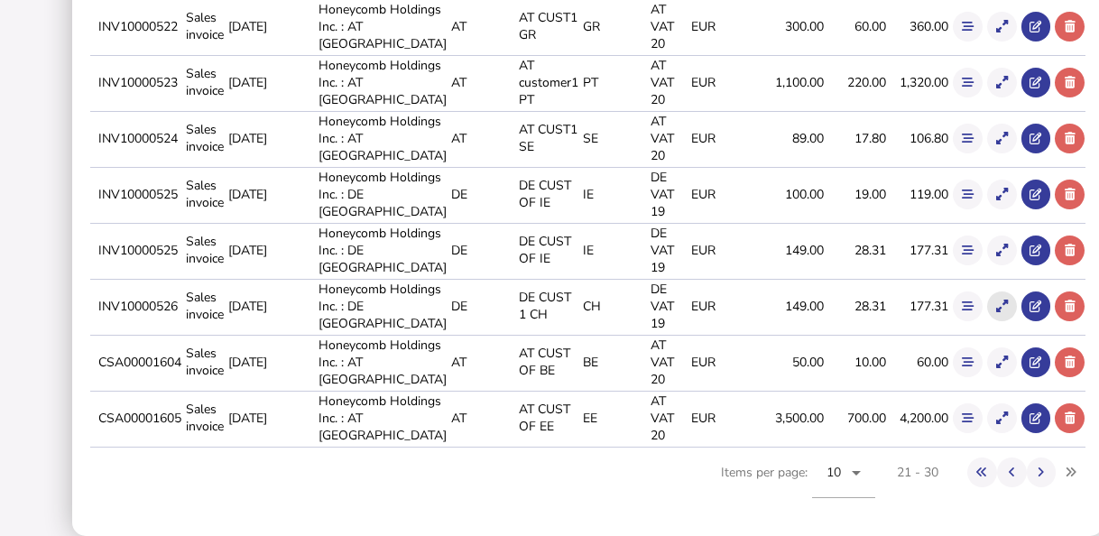
click at [988, 321] on button at bounding box center [1002, 306] width 30 height 30
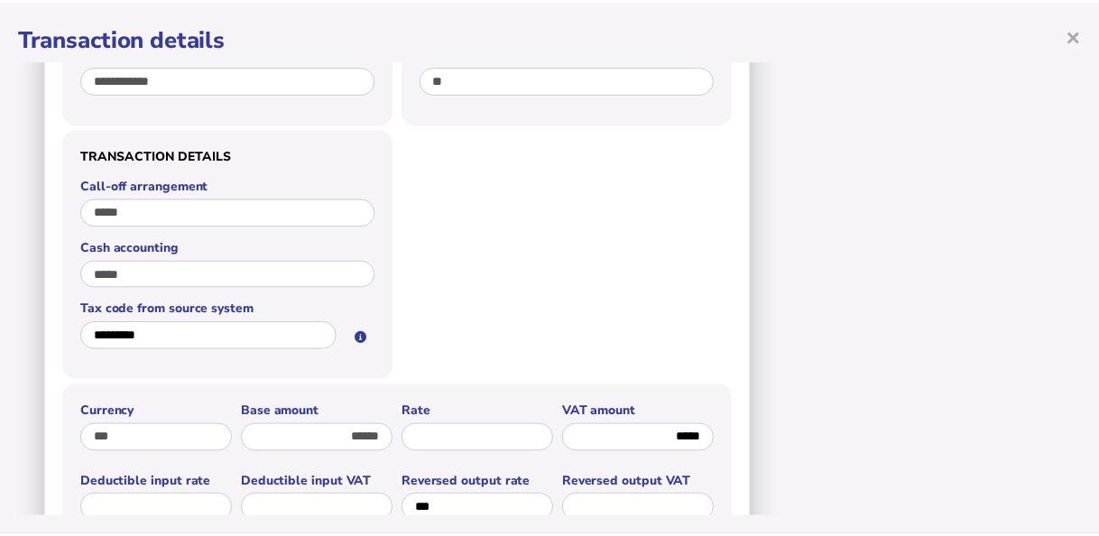
scroll to position [1361, 0]
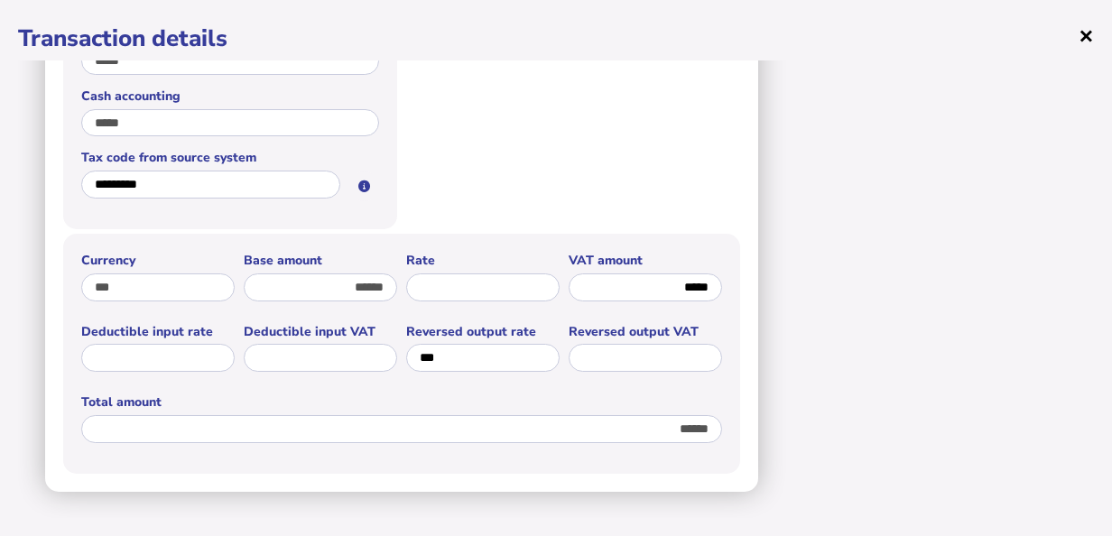
click at [1080, 31] on span "×" at bounding box center [1085, 35] width 15 height 34
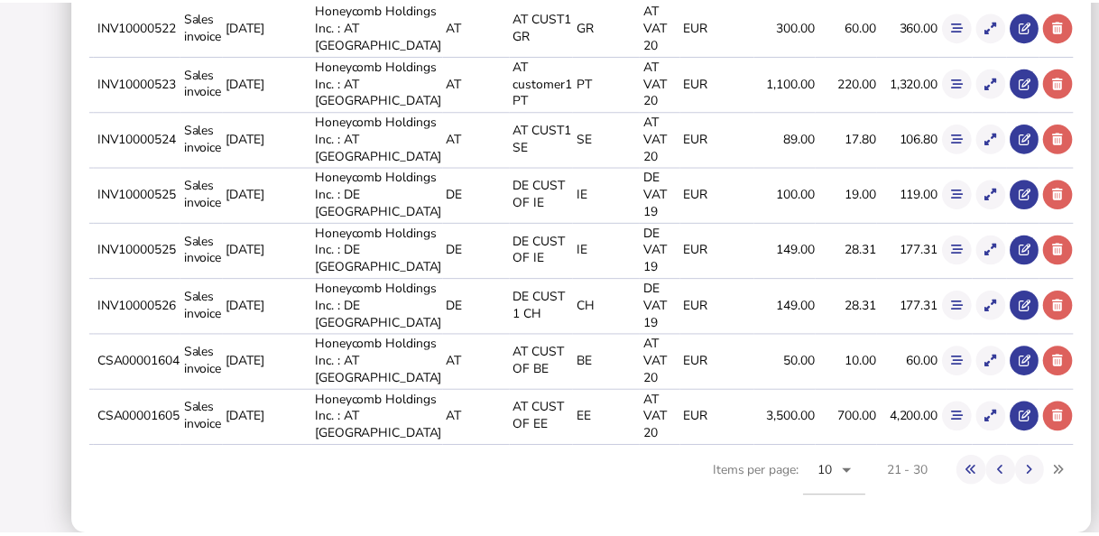
scroll to position [0, 0]
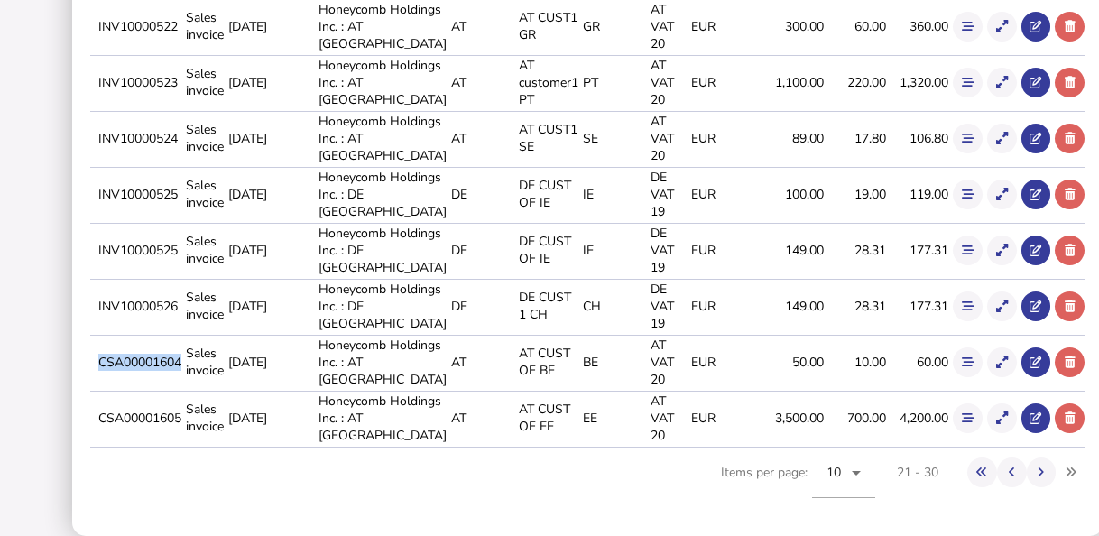
drag, startPoint x: 123, startPoint y: 414, endPoint x: 211, endPoint y: 419, distance: 88.5
click at [182, 389] on td "CSA00001604" at bounding box center [139, 362] width 88 height 54
click at [987, 377] on button at bounding box center [1002, 362] width 30 height 30
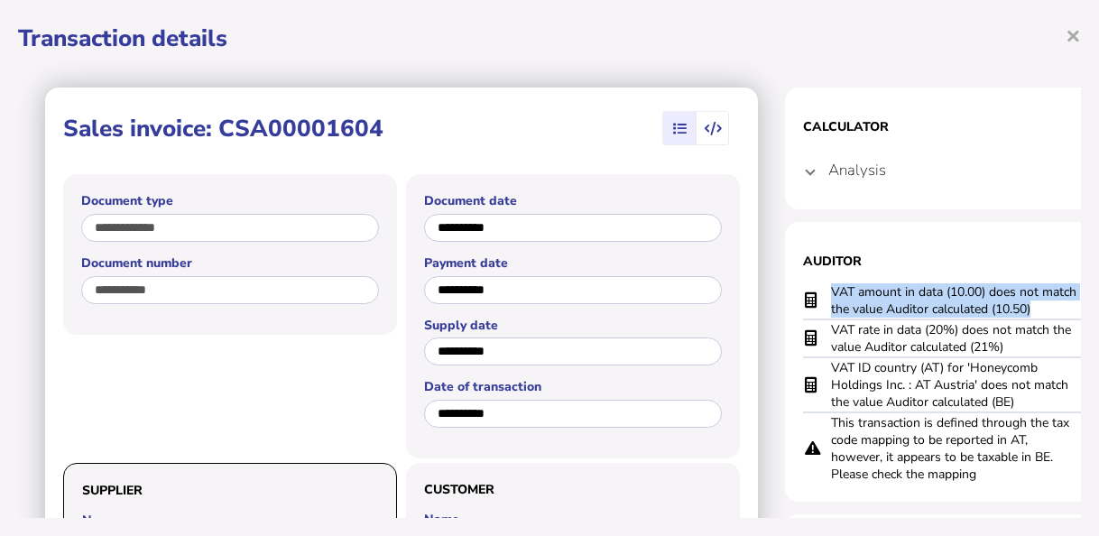
drag, startPoint x: 1047, startPoint y: 309, endPoint x: 825, endPoint y: 298, distance: 222.3
click at [825, 298] on tr "VAT amount in data (10.00) does not match the value Auditor calculated (10.50)" at bounding box center [965, 300] width 325 height 37
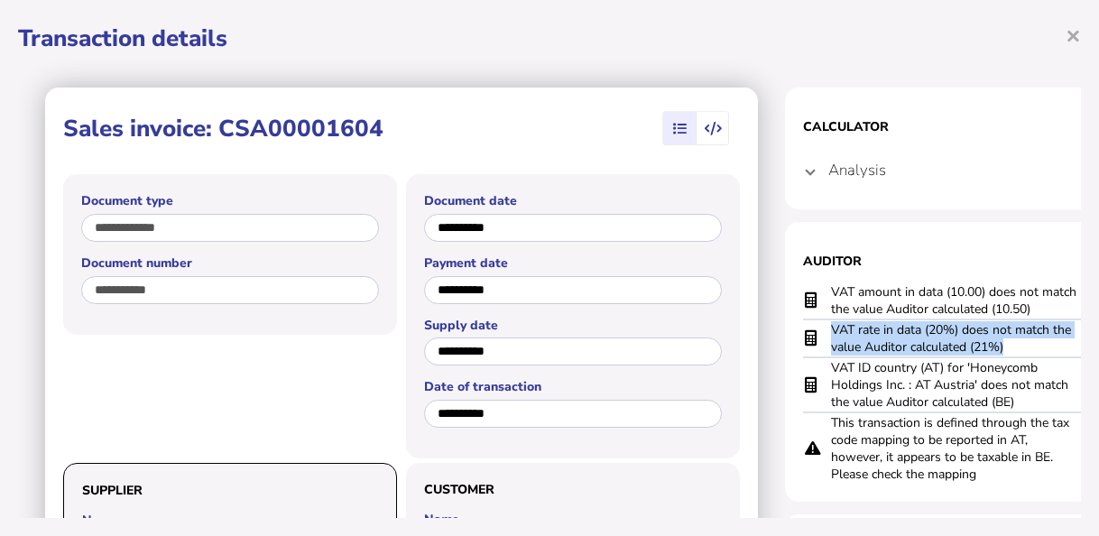
drag, startPoint x: 1026, startPoint y: 347, endPoint x: 818, endPoint y: 333, distance: 208.9
click at [818, 333] on tr "VAT rate in data (20%) does not match the value Auditor calculated (21%)" at bounding box center [965, 338] width 325 height 38
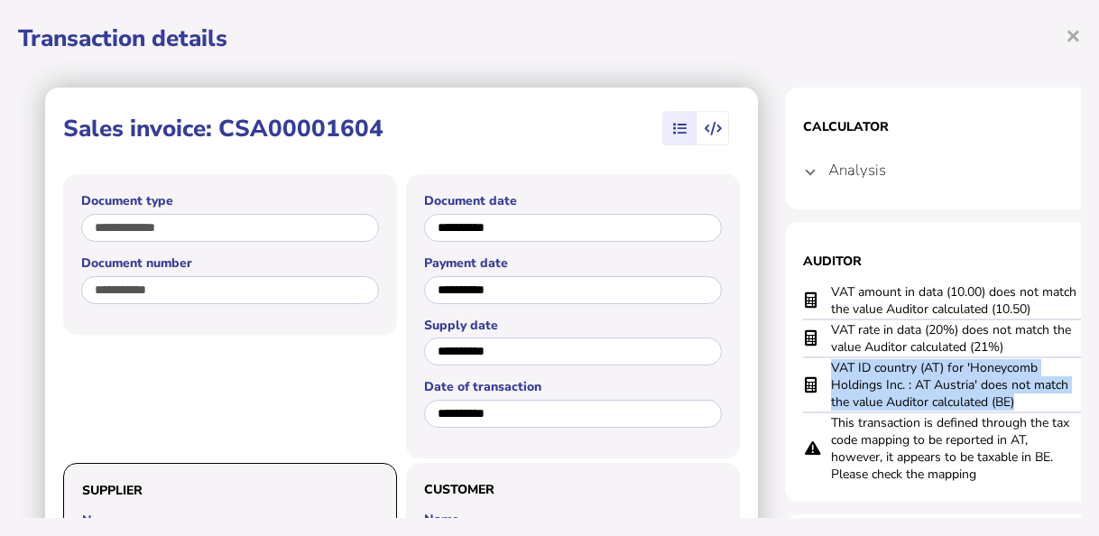
drag, startPoint x: 1022, startPoint y: 403, endPoint x: 803, endPoint y: 371, distance: 220.8
click at [803, 371] on tr "VAT ID country (AT) for 'Honeycomb Holdings Inc. : AT Austria' does not match t…" at bounding box center [965, 384] width 325 height 55
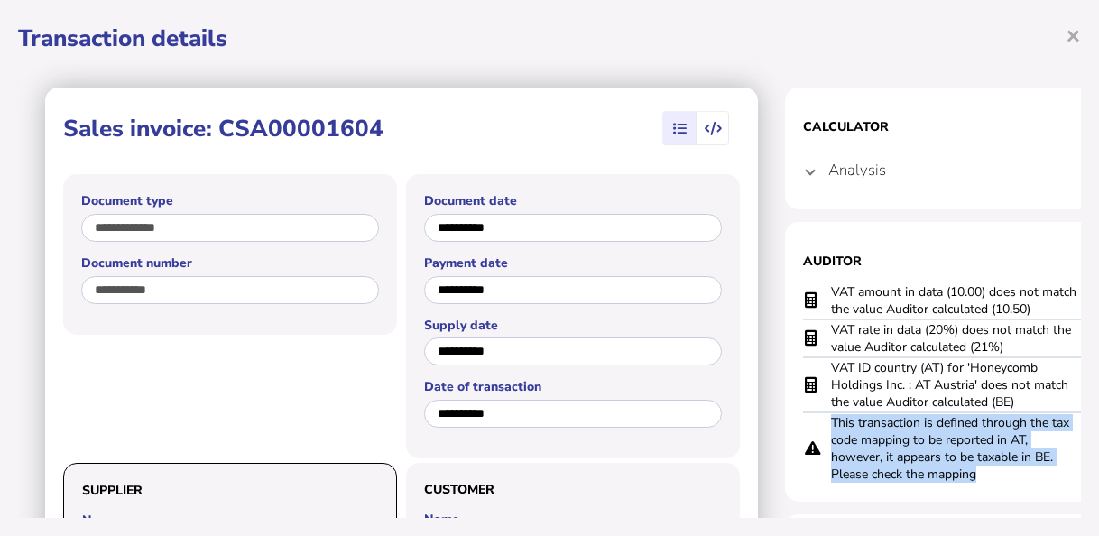
drag, startPoint x: 987, startPoint y: 474, endPoint x: 818, endPoint y: 423, distance: 176.2
click at [818, 423] on tr "This transaction is defined through the tax code mapping to be reported in AT, …" at bounding box center [965, 447] width 325 height 71
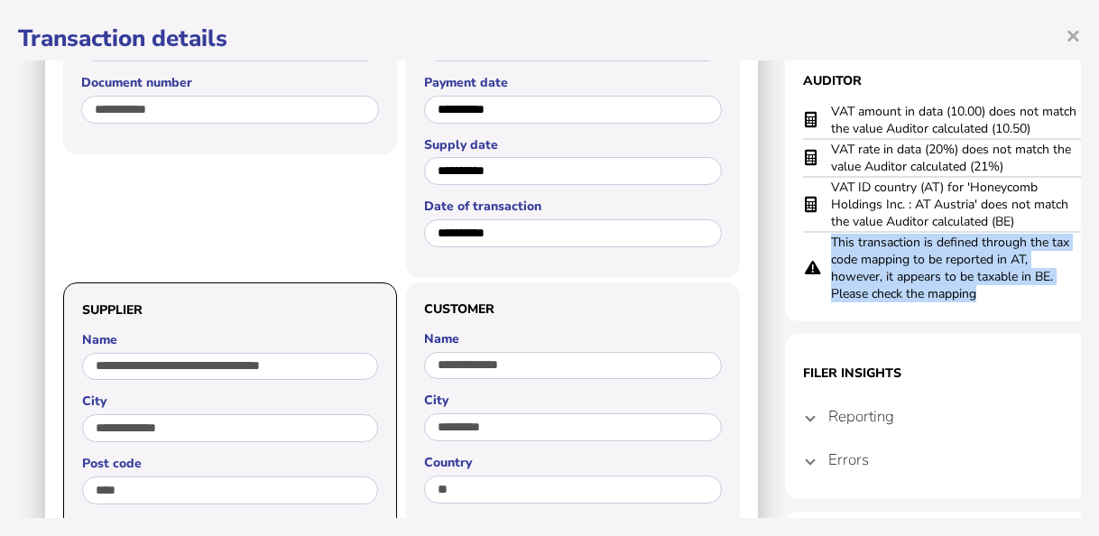
scroll to position [271, 0]
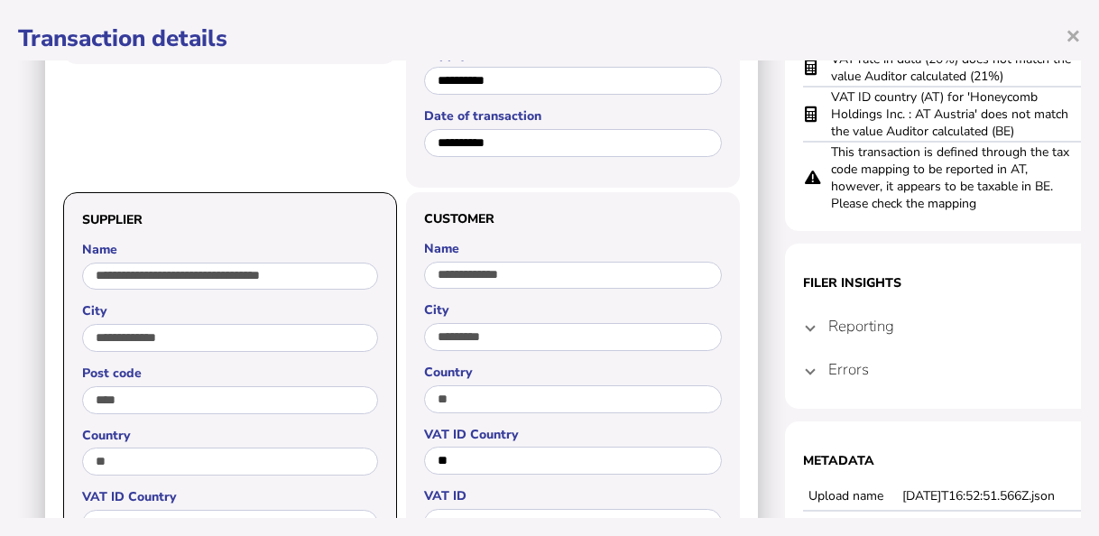
click at [864, 383] on span "Errors" at bounding box center [967, 369] width 278 height 51
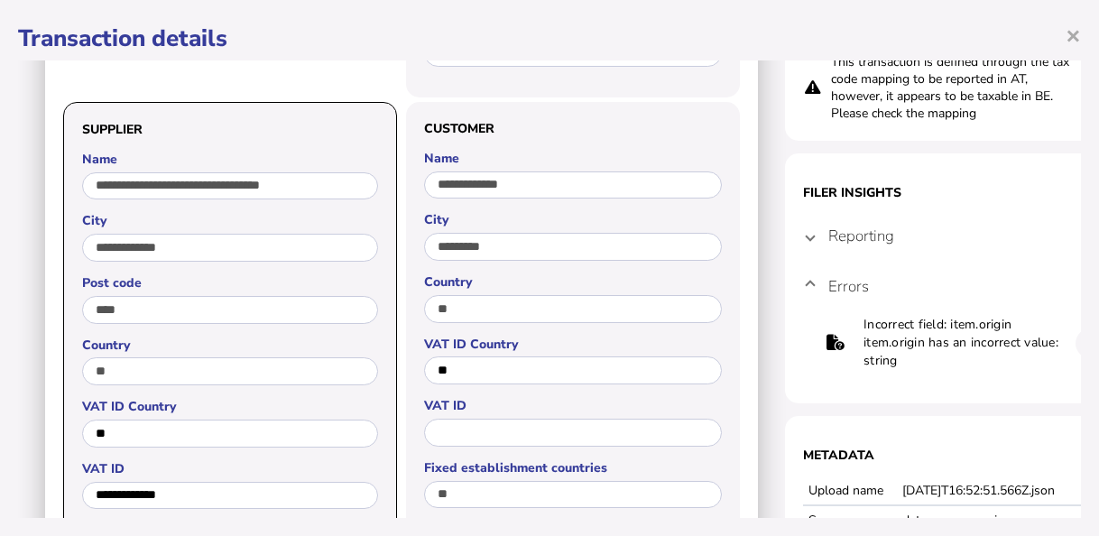
scroll to position [0, 0]
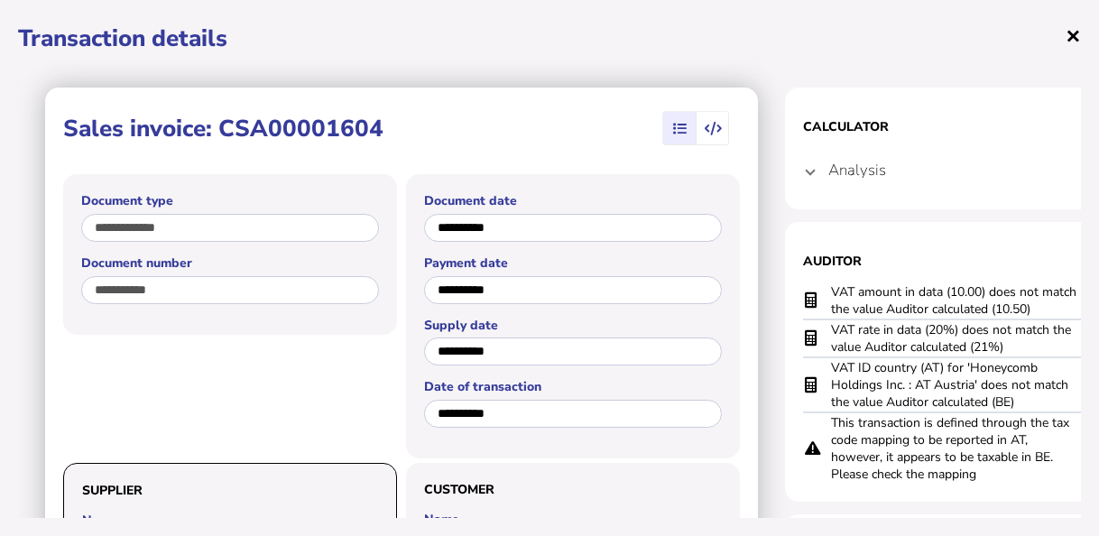
click at [1076, 32] on span "×" at bounding box center [1073, 35] width 15 height 34
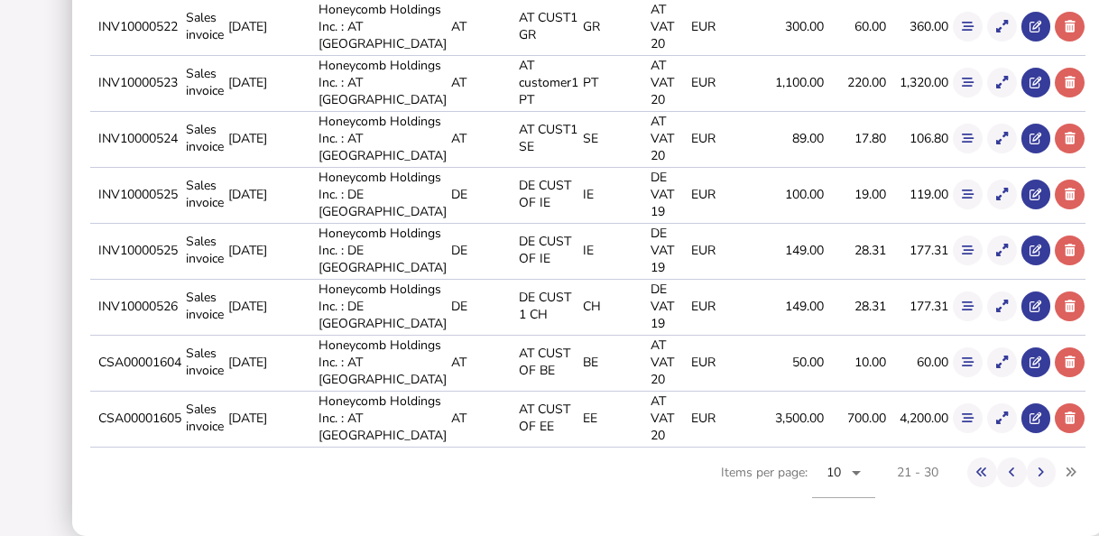
scroll to position [589, 0]
drag, startPoint x: 125, startPoint y: 413, endPoint x: 211, endPoint y: 416, distance: 86.7
click at [182, 416] on td "CSA00001605" at bounding box center [139, 418] width 88 height 54
click at [996, 422] on icon at bounding box center [1002, 418] width 12 height 12
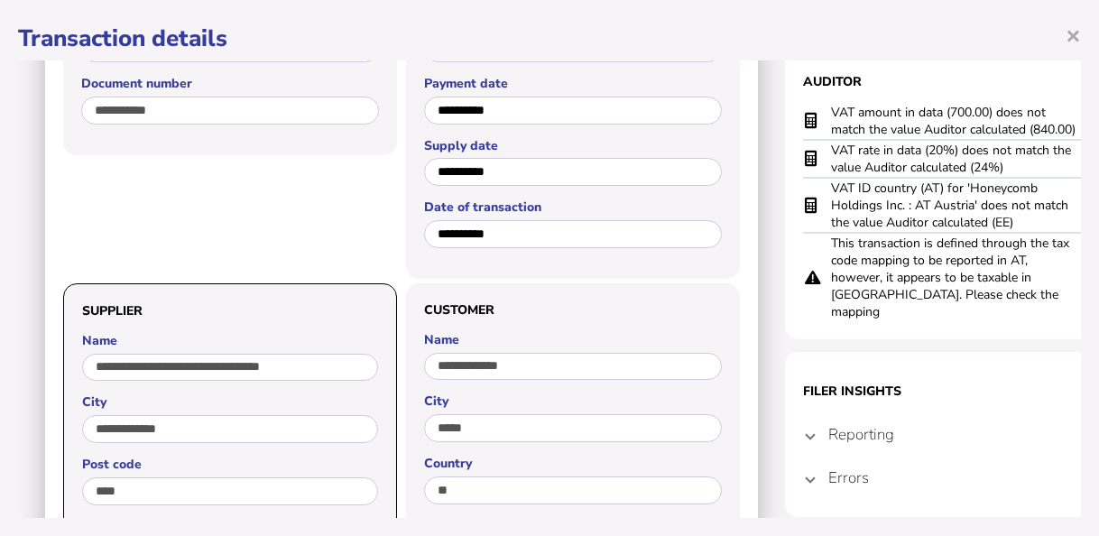
scroll to position [180, 0]
click at [832, 423] on h4 "Reporting" at bounding box center [861, 433] width 66 height 21
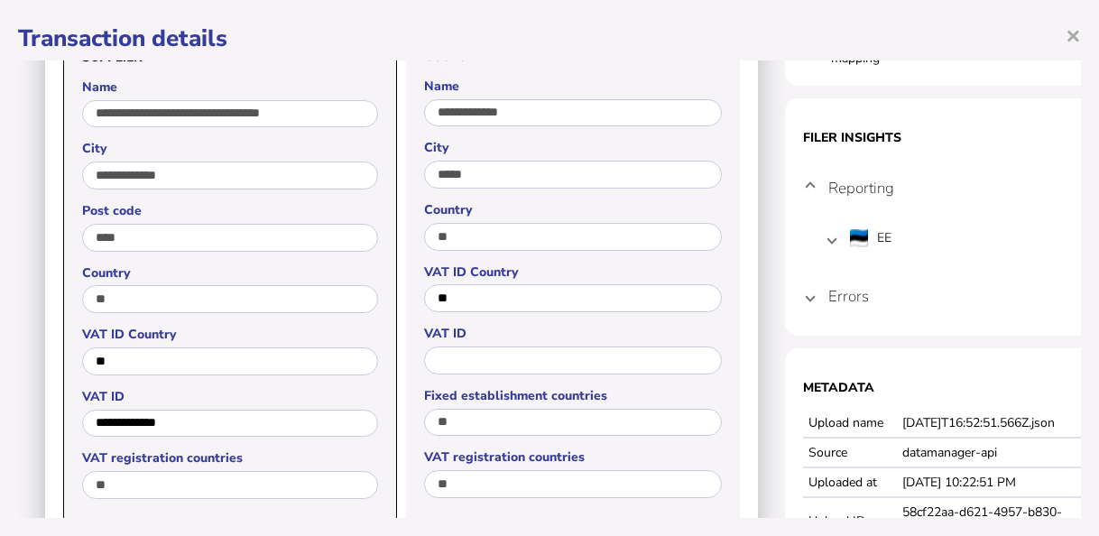
scroll to position [451, 0]
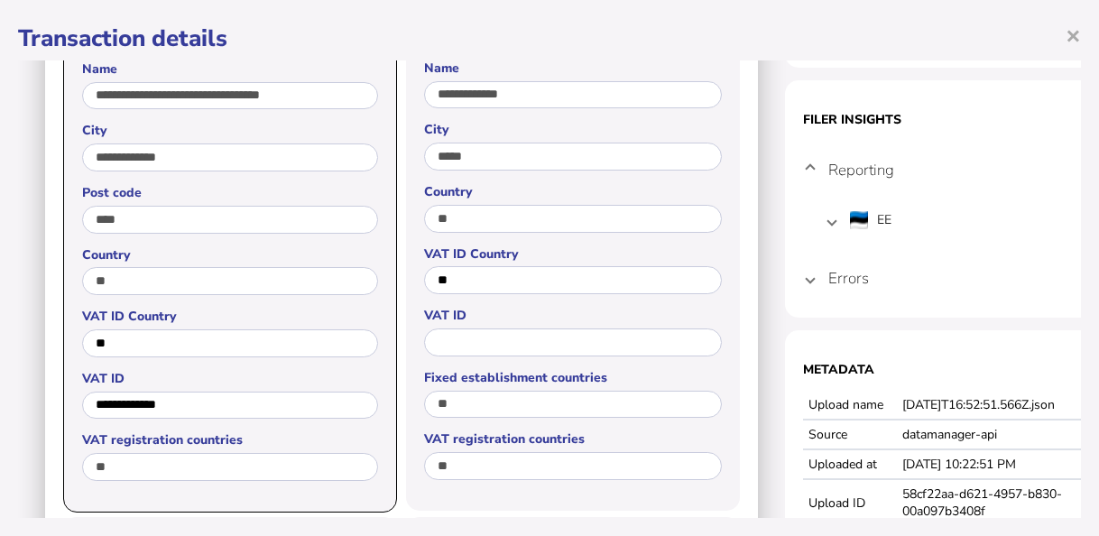
click at [820, 265] on mat-expansion-panel-header "Errors" at bounding box center [965, 277] width 325 height 43
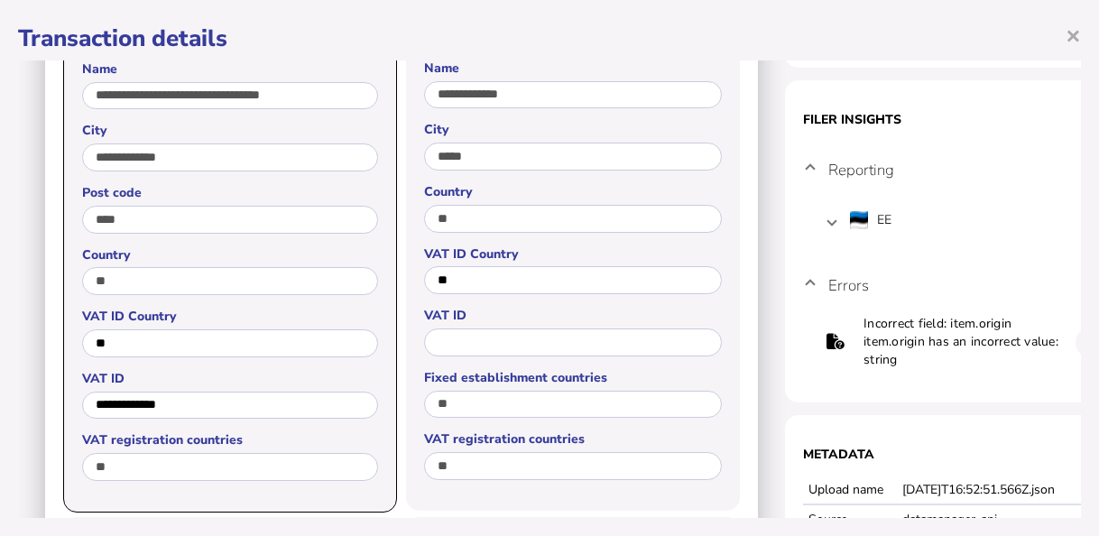
drag, startPoint x: 957, startPoint y: 345, endPoint x: 828, endPoint y: 319, distance: 130.8
click at [828, 319] on tr "Incorrect field: item.origin item.origin has an incorrect value: string" at bounding box center [966, 342] width 282 height 56
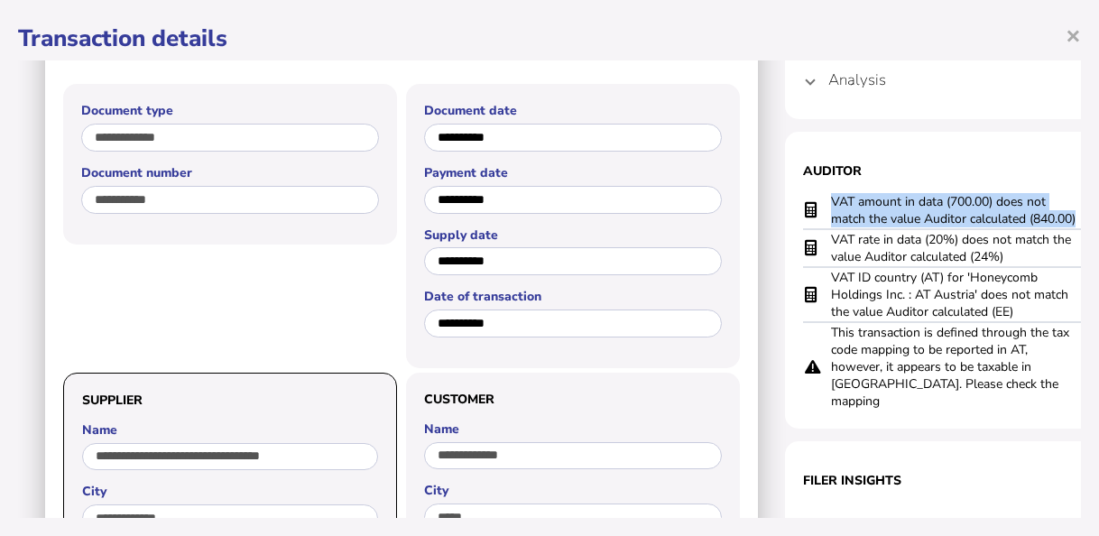
scroll to position [90, 78]
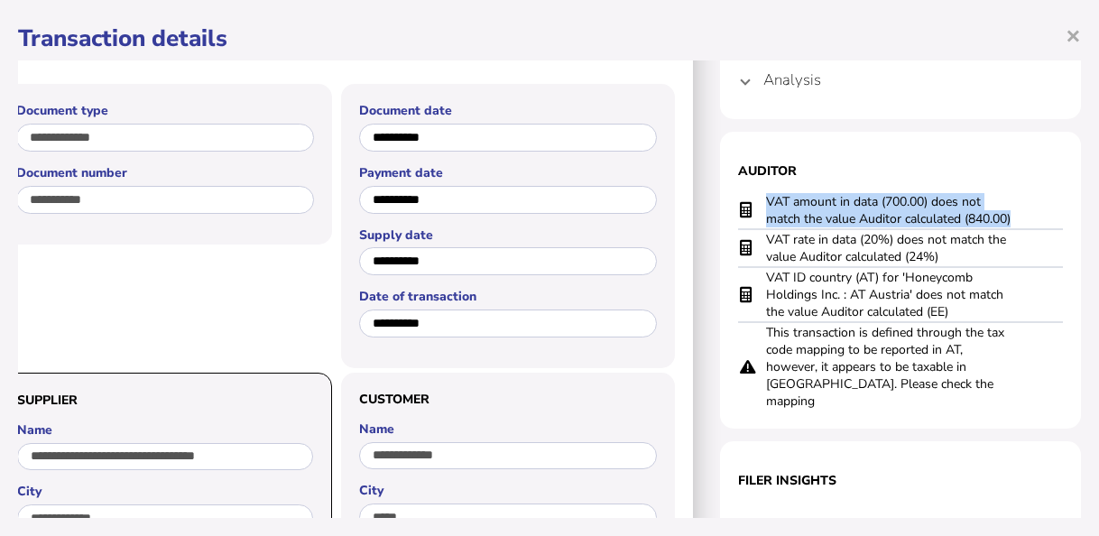
drag, startPoint x: 832, startPoint y: 200, endPoint x: 1005, endPoint y: 215, distance: 173.9
click at [1005, 215] on tr "VAT amount in data (700.00) does not match the value Auditor calculated (840.00)" at bounding box center [900, 210] width 325 height 37
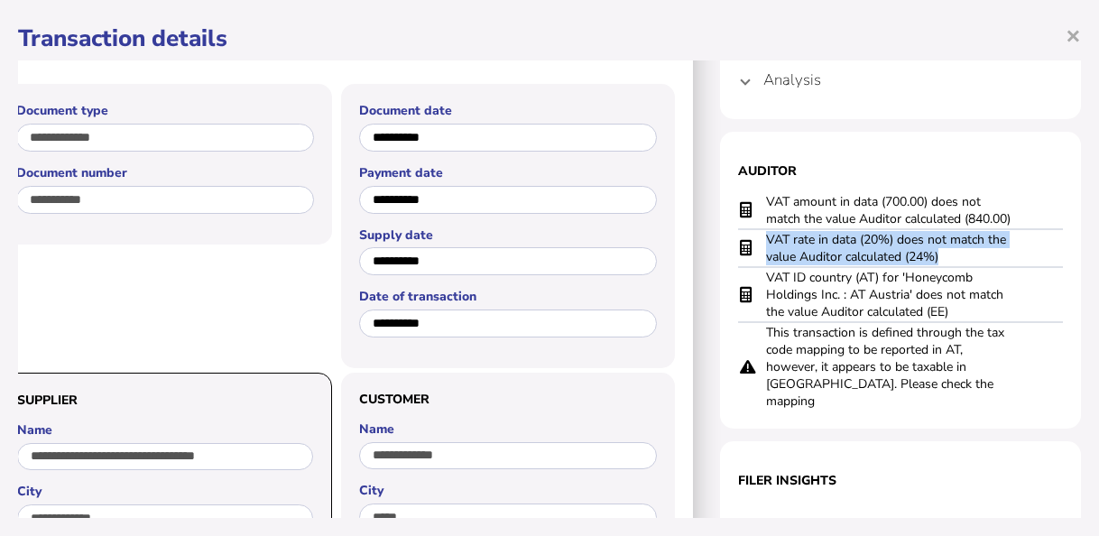
drag, startPoint x: 756, startPoint y: 236, endPoint x: 946, endPoint y: 254, distance: 190.4
click at [946, 254] on td "VAT rate in data (20%) does not match the value Auditor calculated (24%)" at bounding box center [891, 248] width 253 height 38
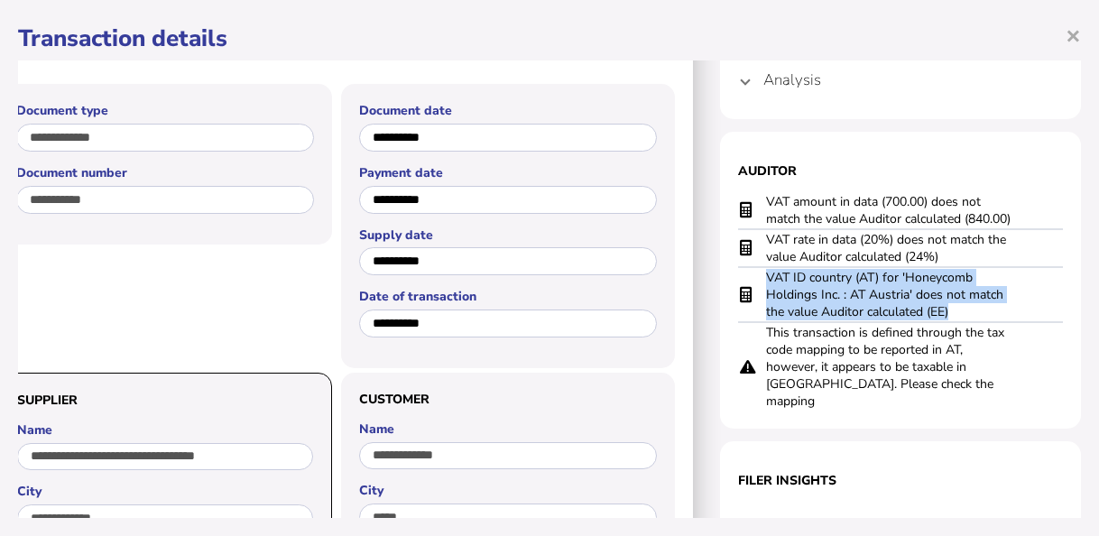
drag, startPoint x: 756, startPoint y: 285, endPoint x: 950, endPoint y: 308, distance: 195.3
click at [950, 308] on td "VAT ID country (AT) for 'Honeycomb Holdings Inc. : AT Austria' does not match t…" at bounding box center [891, 294] width 253 height 55
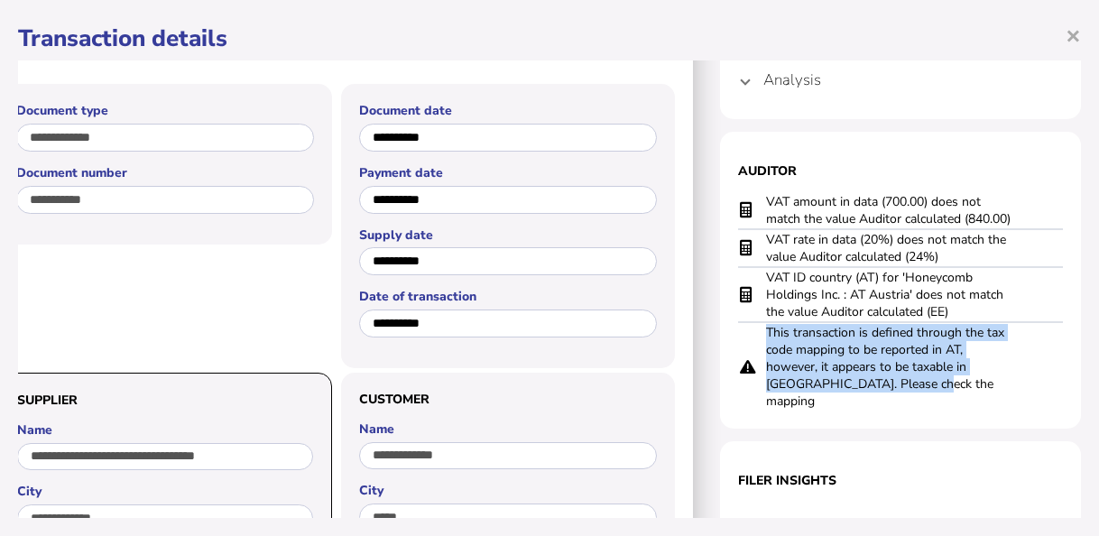
drag, startPoint x: 757, startPoint y: 330, endPoint x: 907, endPoint y: 379, distance: 157.5
click at [907, 379] on td "This transaction is defined through the tax code mapping to be reported in AT, …" at bounding box center [891, 366] width 253 height 88
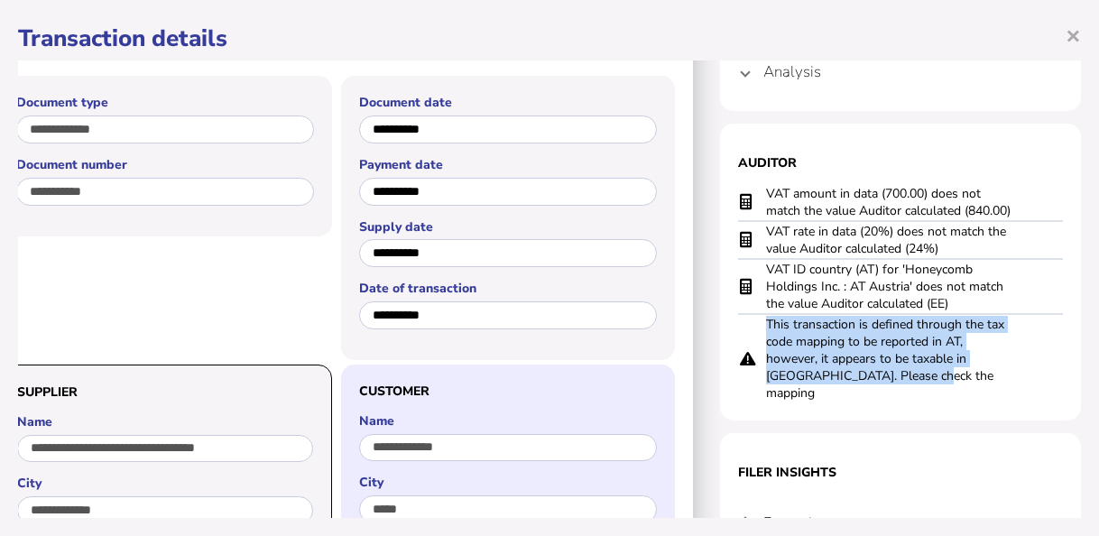
scroll to position [0, 78]
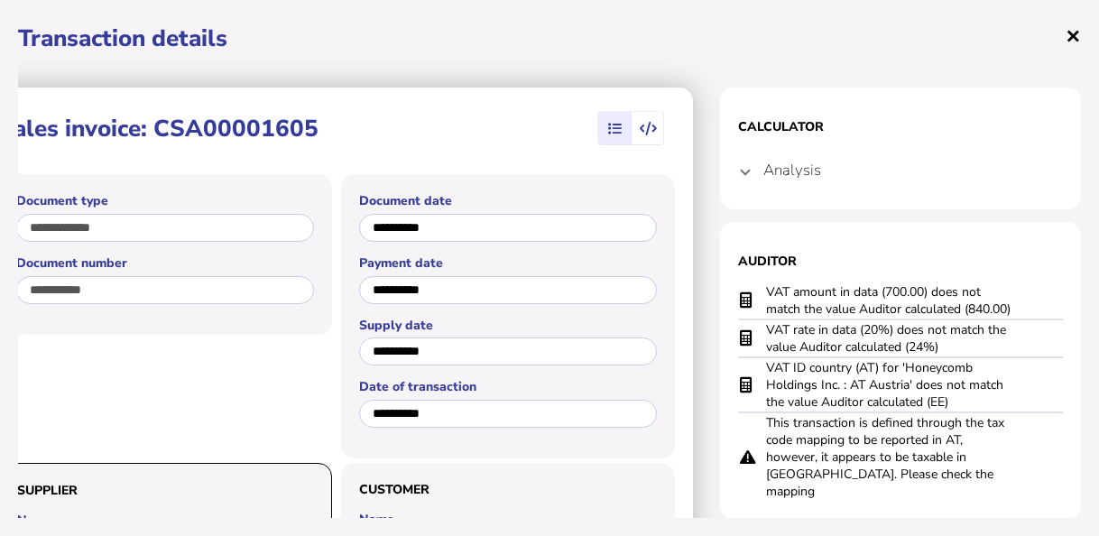
click at [1075, 32] on span "×" at bounding box center [1073, 35] width 15 height 34
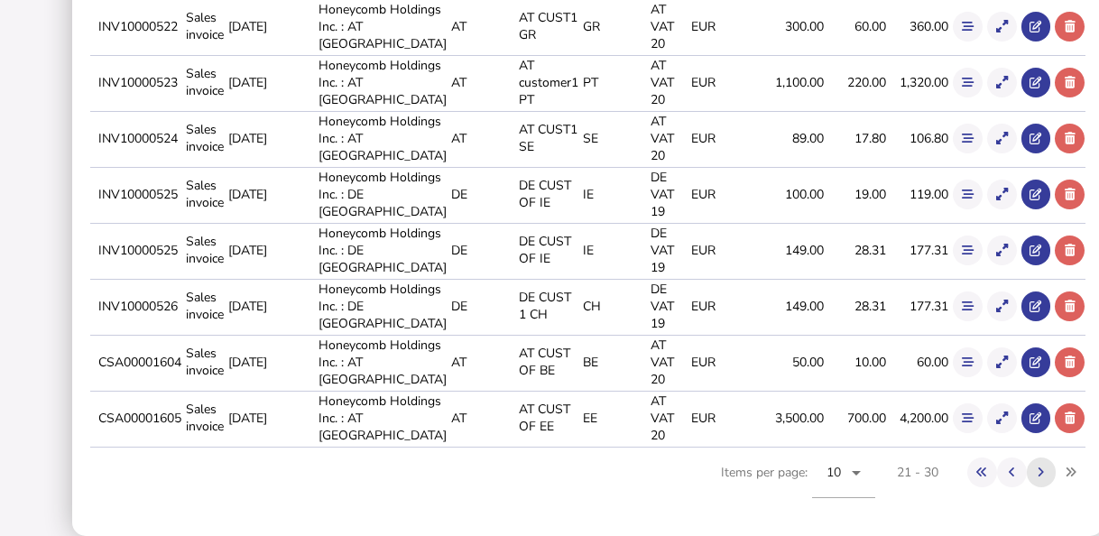
click at [1038, 474] on icon at bounding box center [1041, 473] width 6 height 12
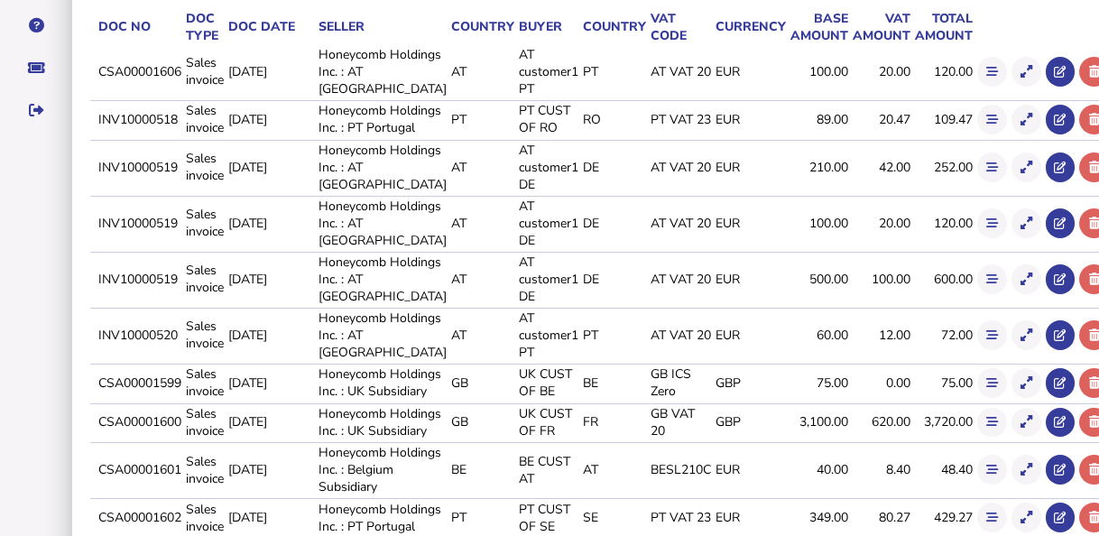
scroll to position [319, 0]
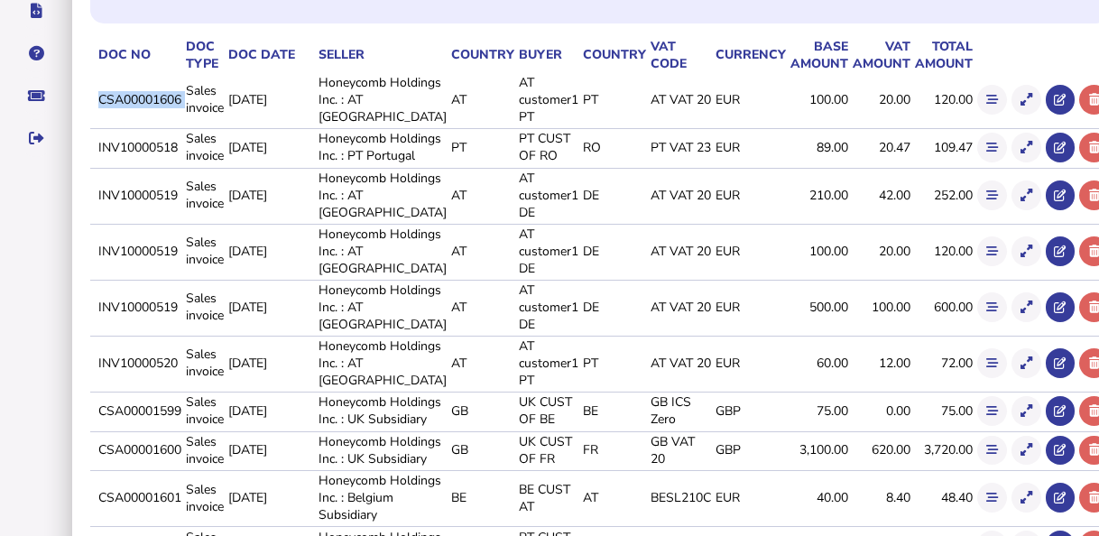
drag, startPoint x: 113, startPoint y: 104, endPoint x: 202, endPoint y: 98, distance: 89.5
click at [202, 98] on tr "CSA00001606 Sales invoice [DATE] Honeycomb Holdings Inc. : AT [GEOGRAPHIC_DATA]…" at bounding box center [600, 99] width 1020 height 53
click at [1012, 99] on button at bounding box center [1027, 100] width 30 height 30
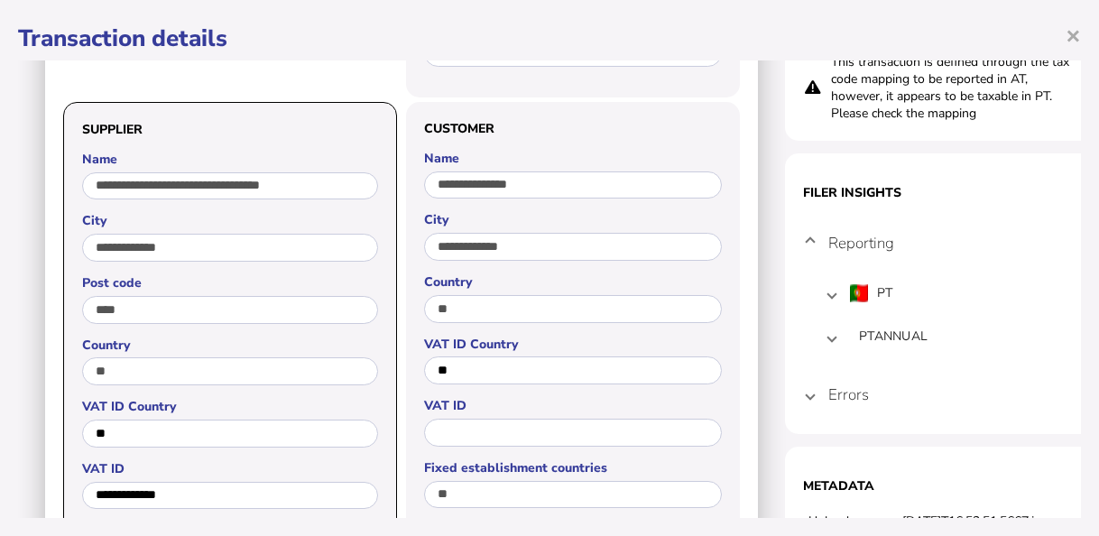
scroll to position [451, 0]
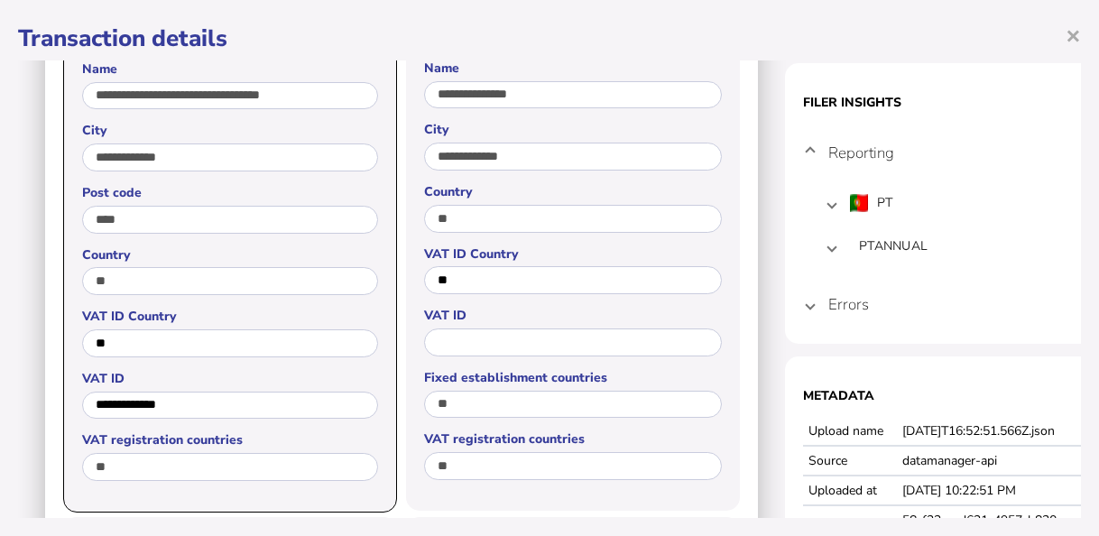
click at [848, 295] on h4 "Errors" at bounding box center [848, 304] width 41 height 21
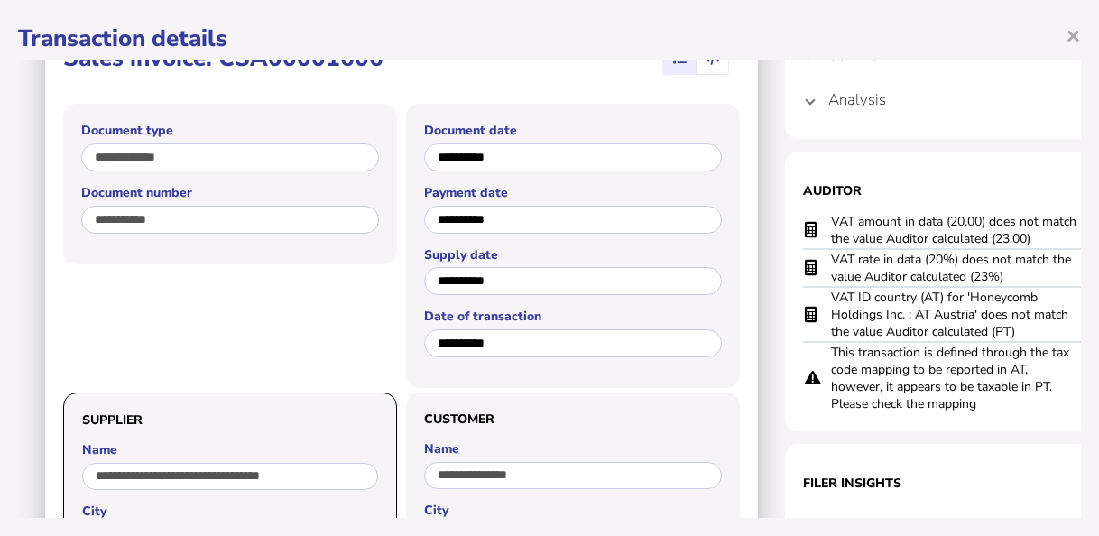
scroll to position [0, 0]
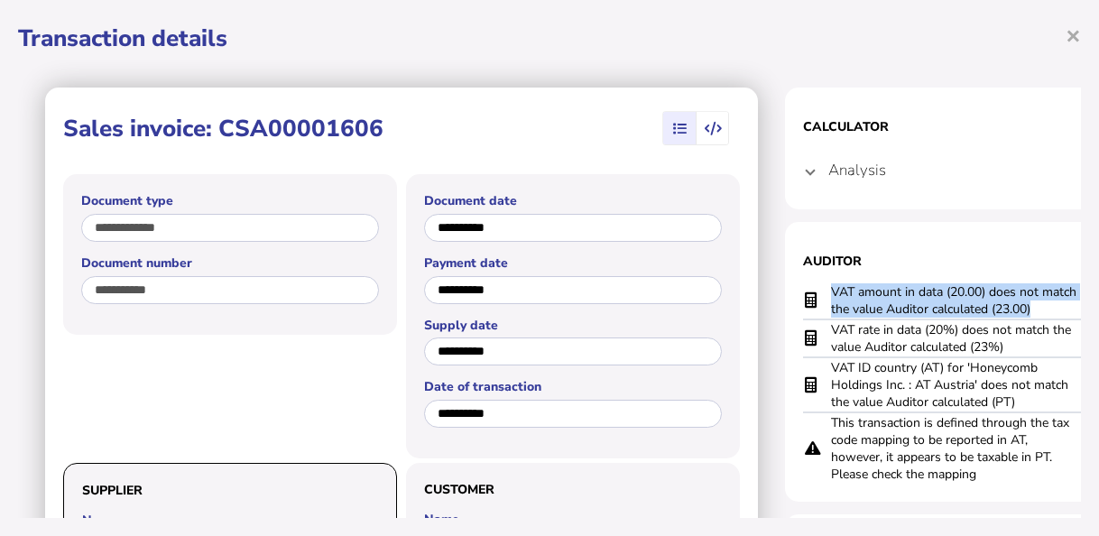
drag, startPoint x: 829, startPoint y: 292, endPoint x: 1049, endPoint y: 310, distance: 220.8
click at [1049, 310] on tr "VAT amount in data (20.00) does not match the value Auditor calculated (23.00)" at bounding box center [965, 300] width 325 height 37
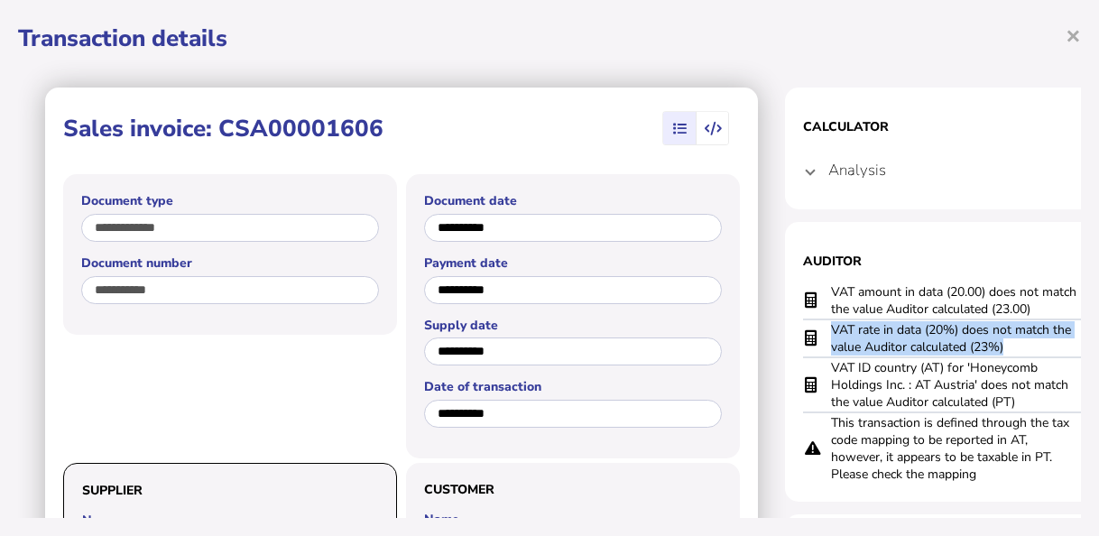
drag, startPoint x: 1012, startPoint y: 345, endPoint x: 830, endPoint y: 333, distance: 182.7
click at [830, 333] on td "VAT rate in data (20%) does not match the value Auditor calculated (23%)" at bounding box center [956, 338] width 253 height 38
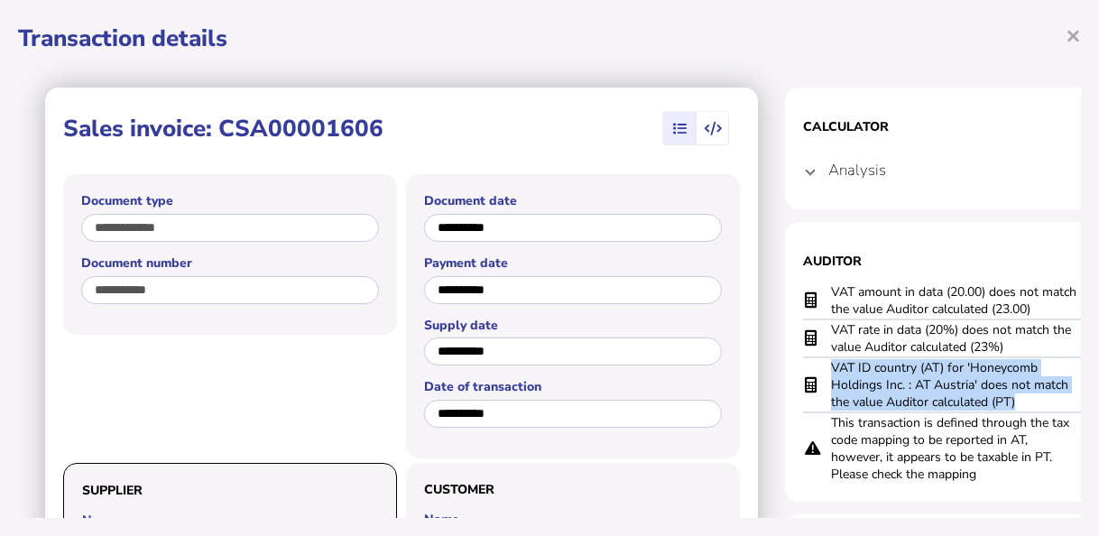
drag, startPoint x: 1018, startPoint y: 399, endPoint x: 827, endPoint y: 373, distance: 193.1
click at [827, 373] on tr "VAT ID country (AT) for 'Honeycomb Holdings Inc. : AT Austria' does not match t…" at bounding box center [965, 384] width 325 height 55
click at [827, 373] on td at bounding box center [816, 384] width 27 height 55
drag, startPoint x: 834, startPoint y: 369, endPoint x: 1027, endPoint y: 401, distance: 195.7
click at [1027, 401] on td "VAT ID country (AT) for 'Honeycomb Holdings Inc. : AT Austria' does not match t…" at bounding box center [956, 384] width 253 height 55
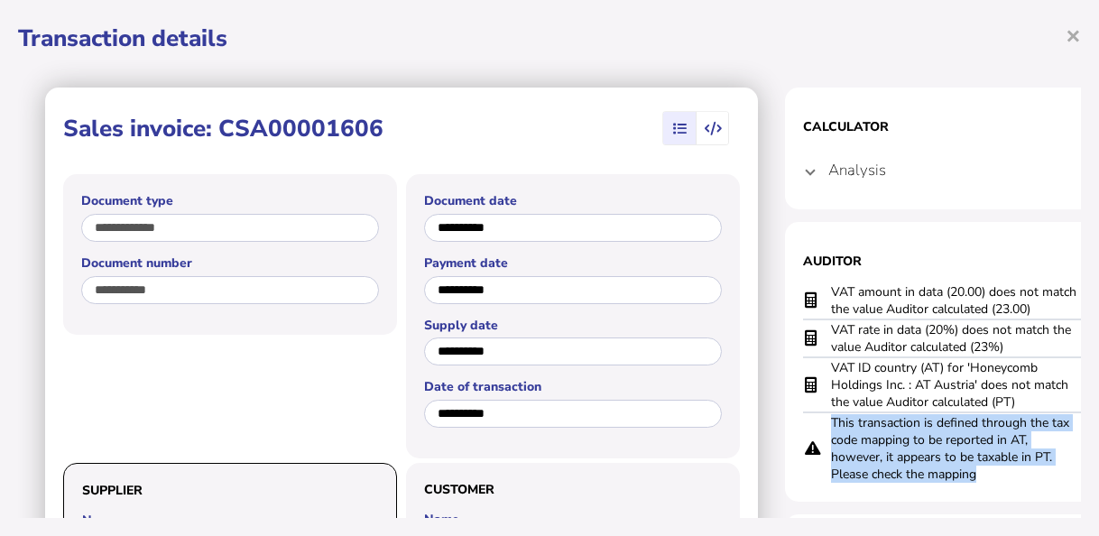
drag, startPoint x: 980, startPoint y: 480, endPoint x: 828, endPoint y: 422, distance: 162.2
click at [828, 422] on tr "This transaction is defined through the tax code mapping to be reported in AT, …" at bounding box center [965, 447] width 325 height 71
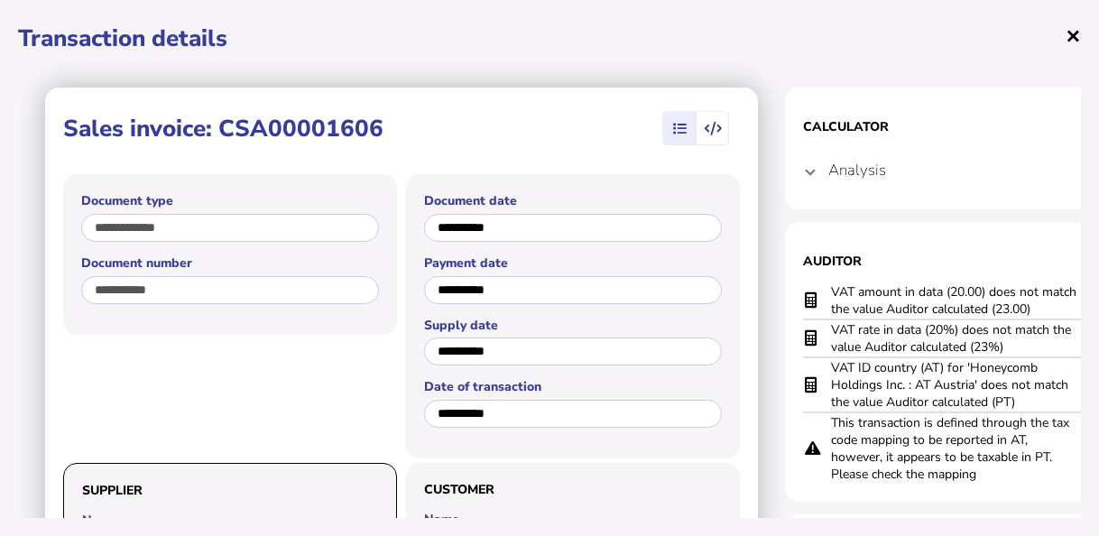
click at [1078, 23] on span "×" at bounding box center [1073, 35] width 15 height 34
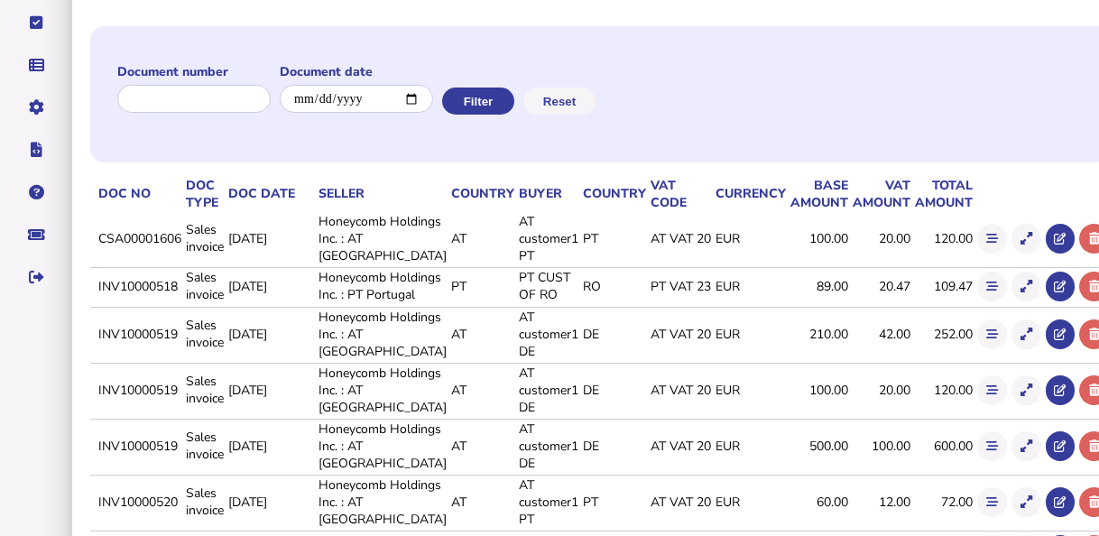
scroll to position [180, 0]
drag, startPoint x: 113, startPoint y: 319, endPoint x: 196, endPoint y: 320, distance: 83.0
click at [182, 303] on td "INV10000518" at bounding box center [139, 284] width 88 height 37
click at [1021, 291] on icon at bounding box center [1027, 286] width 12 height 12
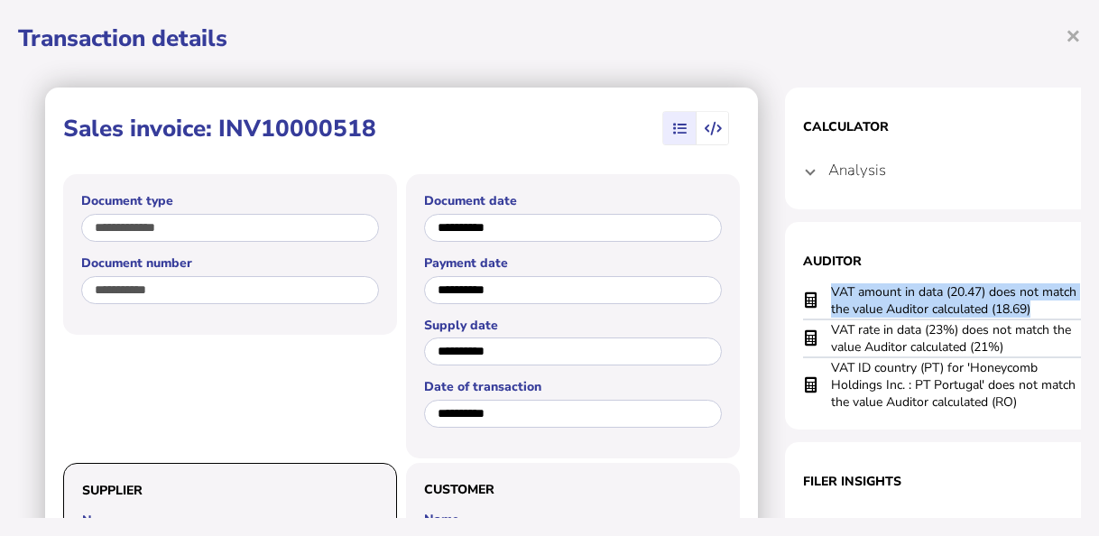
drag, startPoint x: 1008, startPoint y: 301, endPoint x: 827, endPoint y: 282, distance: 182.5
click at [827, 282] on section "Auditor VAT amount in data (20.47) does not match the value Auditor calculated …" at bounding box center [965, 326] width 361 height 208
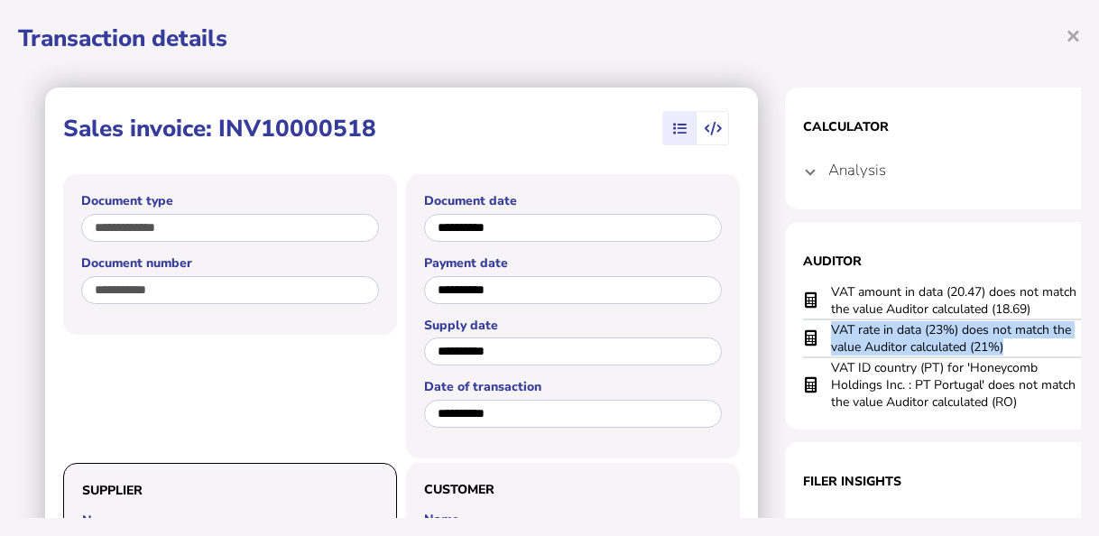
drag, startPoint x: 1011, startPoint y: 347, endPoint x: 822, endPoint y: 326, distance: 189.7
click at [822, 326] on tr "VAT rate in data (23%) does not match the value Auditor calculated (21%)" at bounding box center [965, 338] width 325 height 38
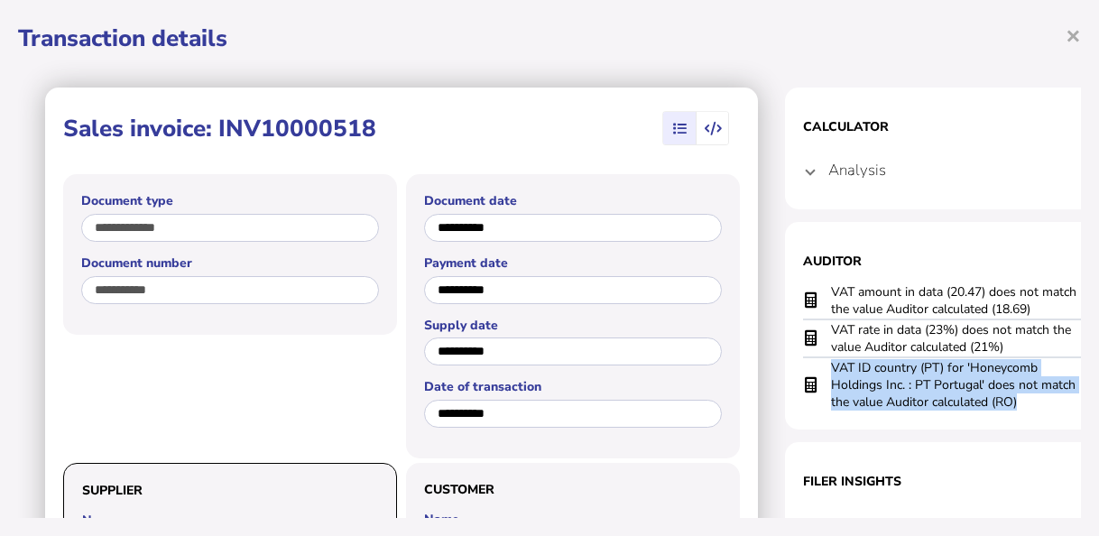
drag, startPoint x: 1025, startPoint y: 403, endPoint x: 822, endPoint y: 368, distance: 206.1
click at [822, 368] on tr "VAT ID country (PT) for 'Honeycomb Holdings Inc. : PT Portugal' does not match …" at bounding box center [965, 384] width 325 height 54
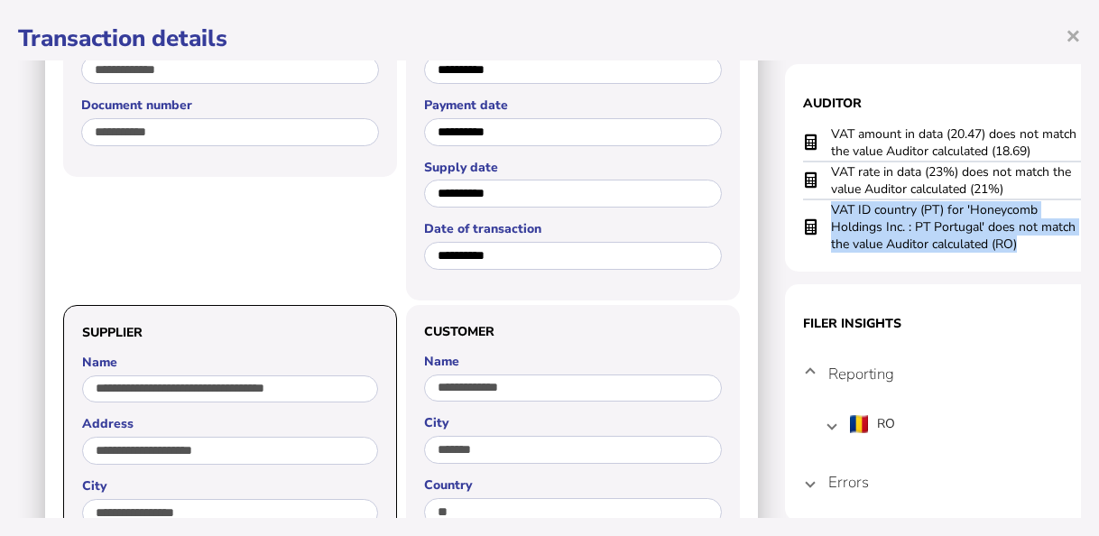
scroll to position [271, 0]
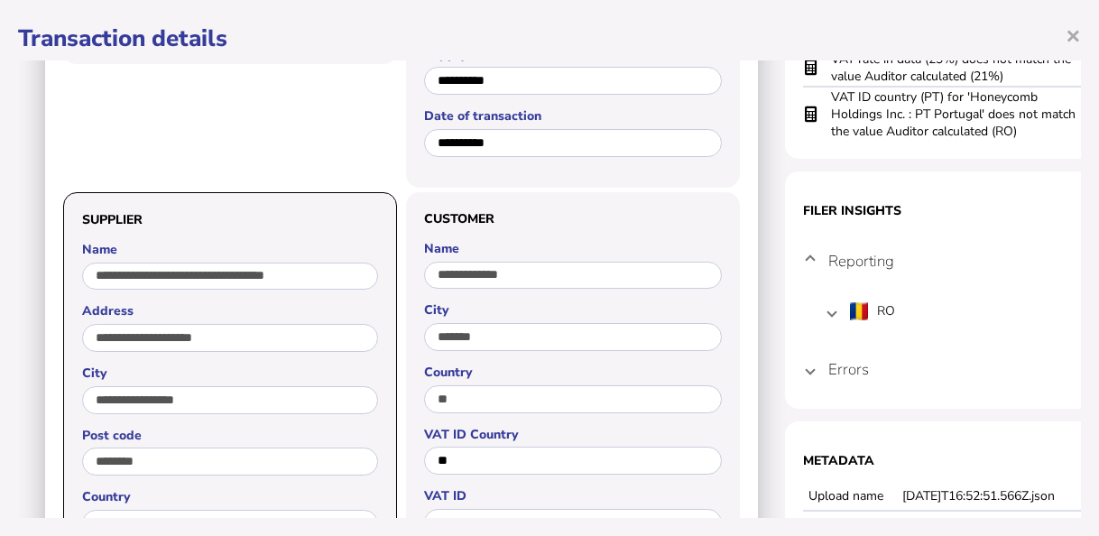
click at [831, 372] on h4 "Errors" at bounding box center [848, 369] width 41 height 21
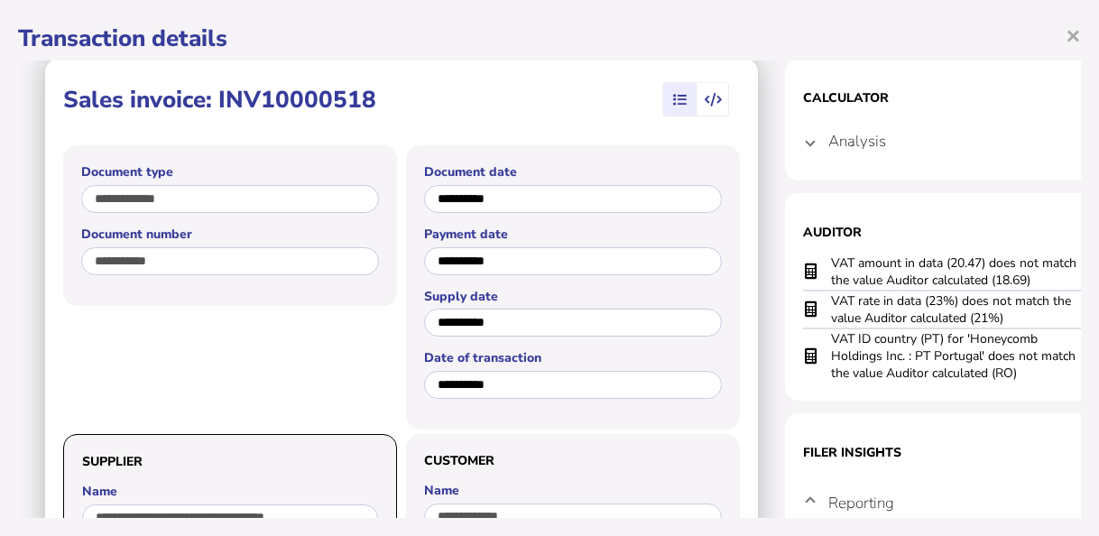
scroll to position [0, 0]
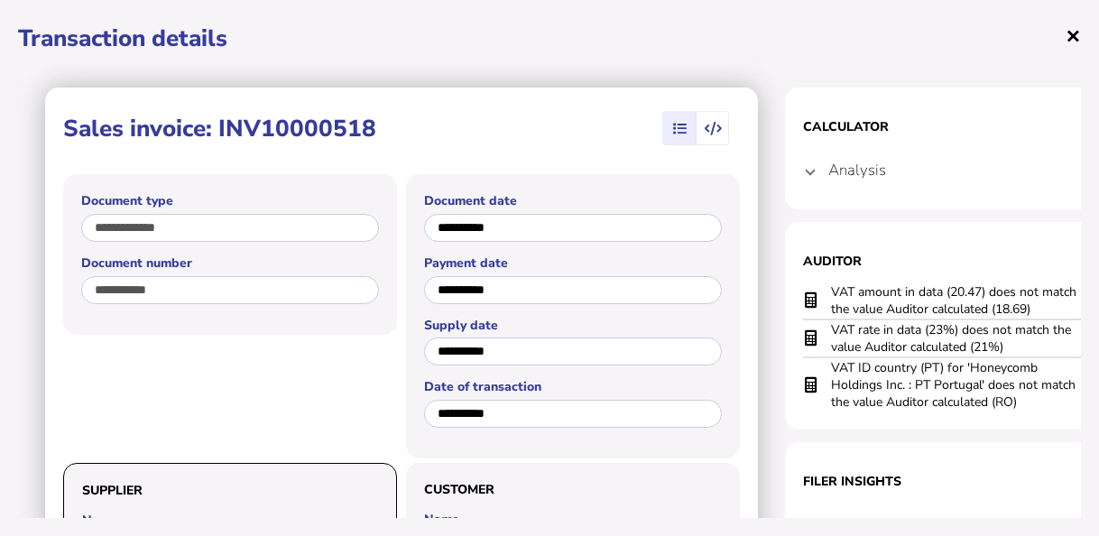
click at [1072, 38] on span "×" at bounding box center [1073, 35] width 15 height 34
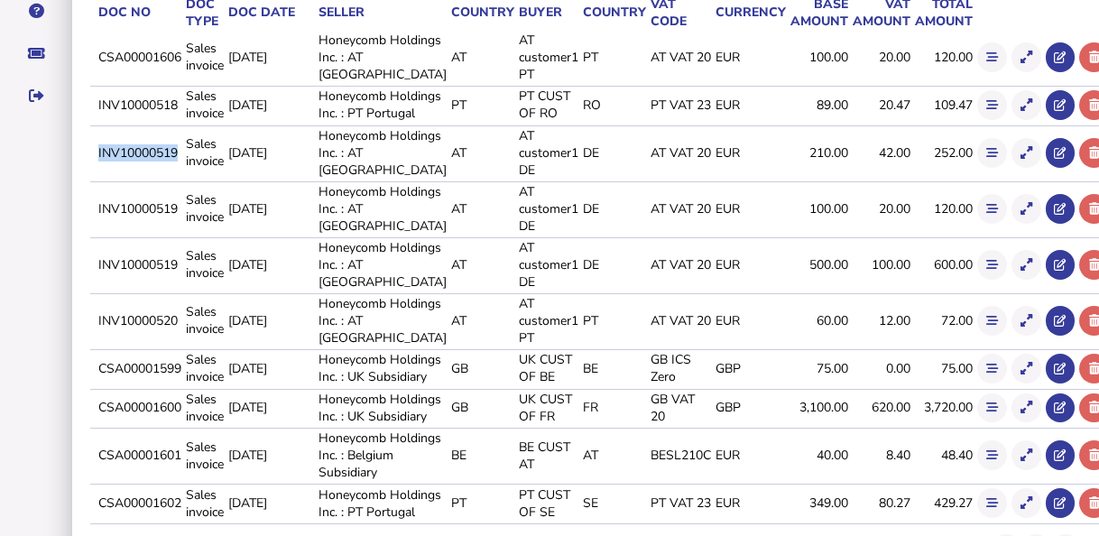
drag, startPoint x: 116, startPoint y: 209, endPoint x: 199, endPoint y: 207, distance: 83.1
click at [182, 180] on td "INV10000519" at bounding box center [139, 152] width 88 height 54
click at [1021, 159] on icon at bounding box center [1027, 153] width 12 height 12
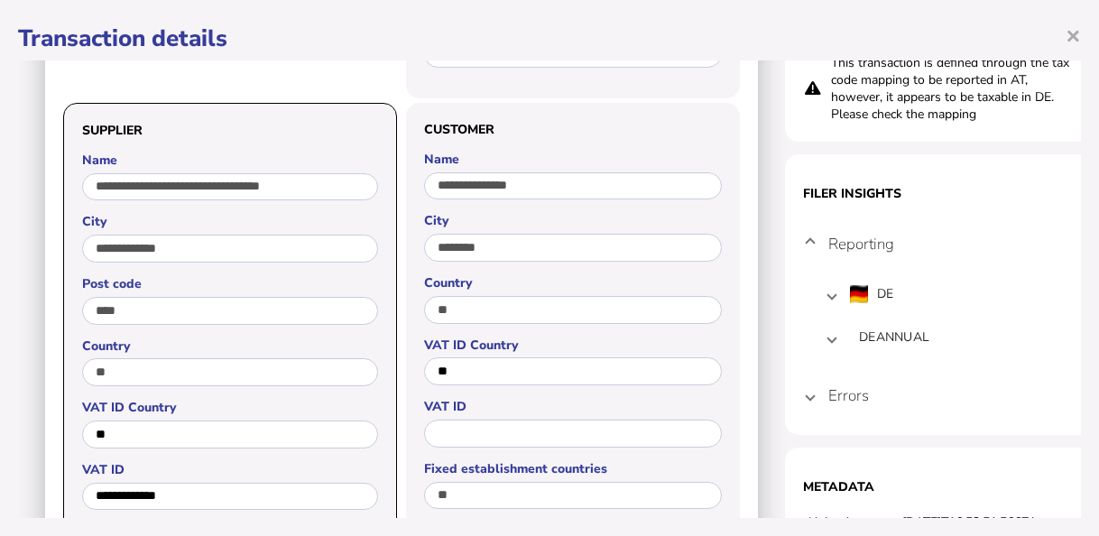
scroll to position [361, 0]
click at [803, 384] on mat-expansion-panel-header "Errors" at bounding box center [965, 394] width 325 height 43
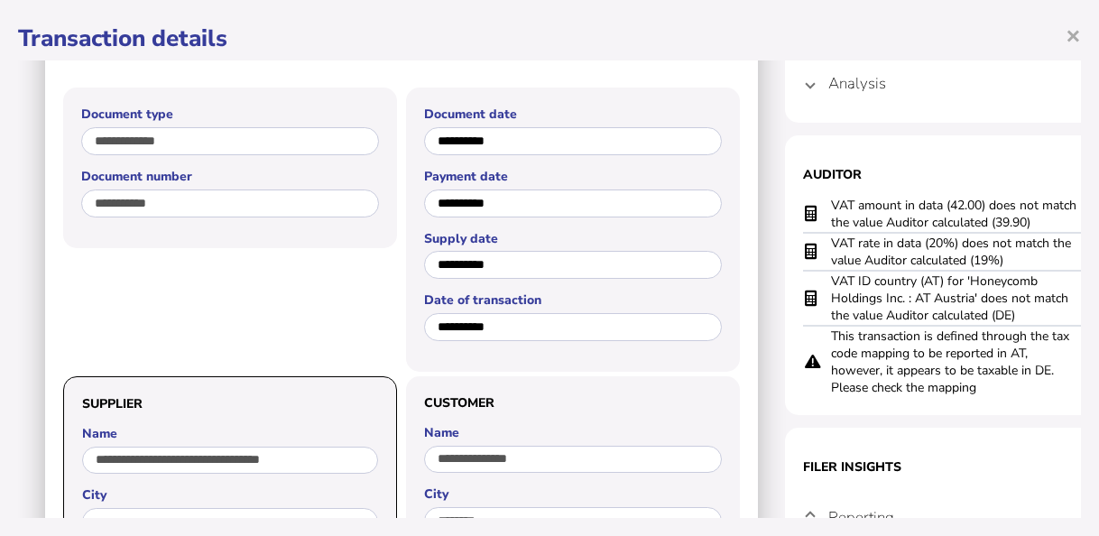
scroll to position [0, 0]
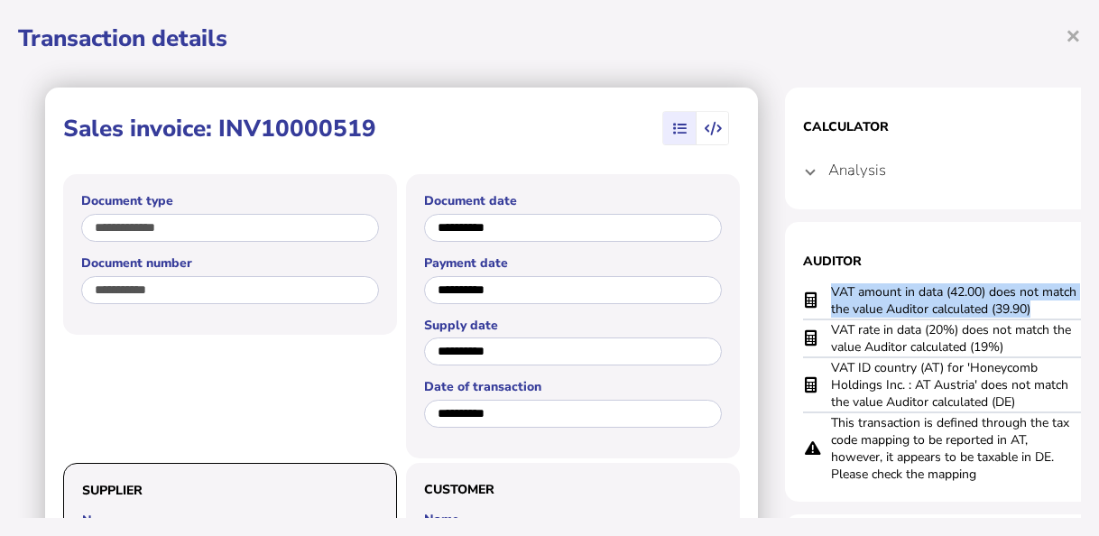
drag, startPoint x: 1037, startPoint y: 307, endPoint x: 827, endPoint y: 278, distance: 211.3
click at [827, 278] on section "Auditor VAT amount in data (42.00) does not match the value Auditor calculated …" at bounding box center [965, 362] width 361 height 280
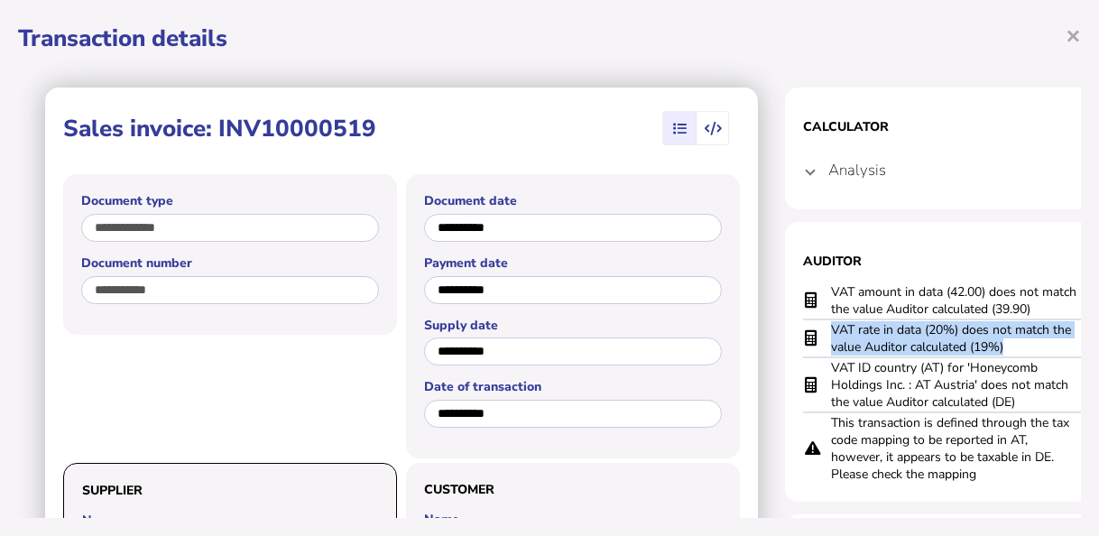
drag, startPoint x: 1008, startPoint y: 347, endPoint x: 831, endPoint y: 331, distance: 177.6
click at [831, 331] on td "VAT rate in data (20%) does not match the value Auditor calculated (19%)" at bounding box center [956, 338] width 253 height 38
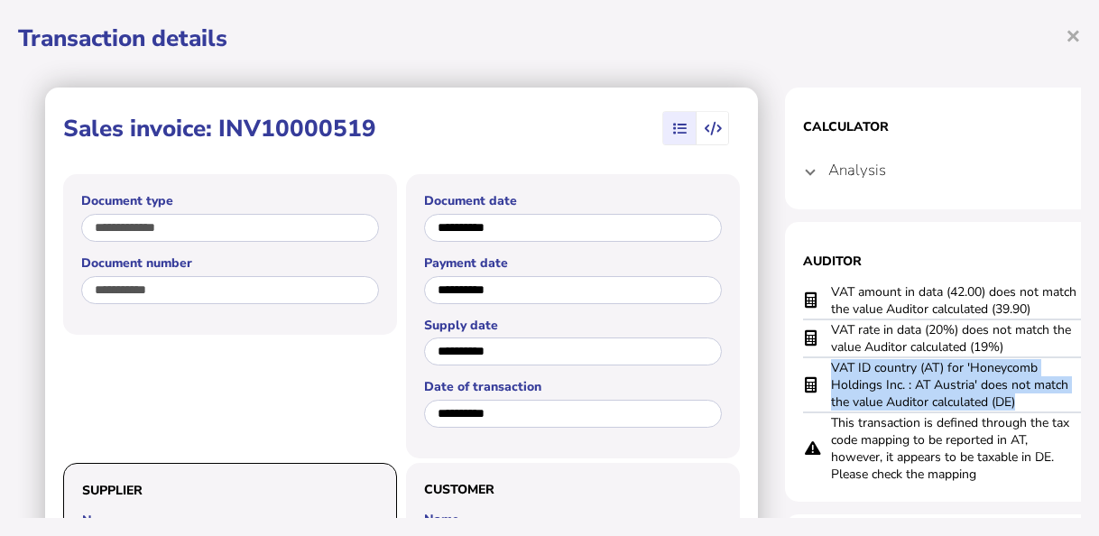
drag, startPoint x: 985, startPoint y: 393, endPoint x: 820, endPoint y: 363, distance: 167.1
click at [820, 363] on tr "VAT ID country (AT) for 'Honeycomb Holdings Inc. : AT Austria' does not match t…" at bounding box center [965, 384] width 325 height 55
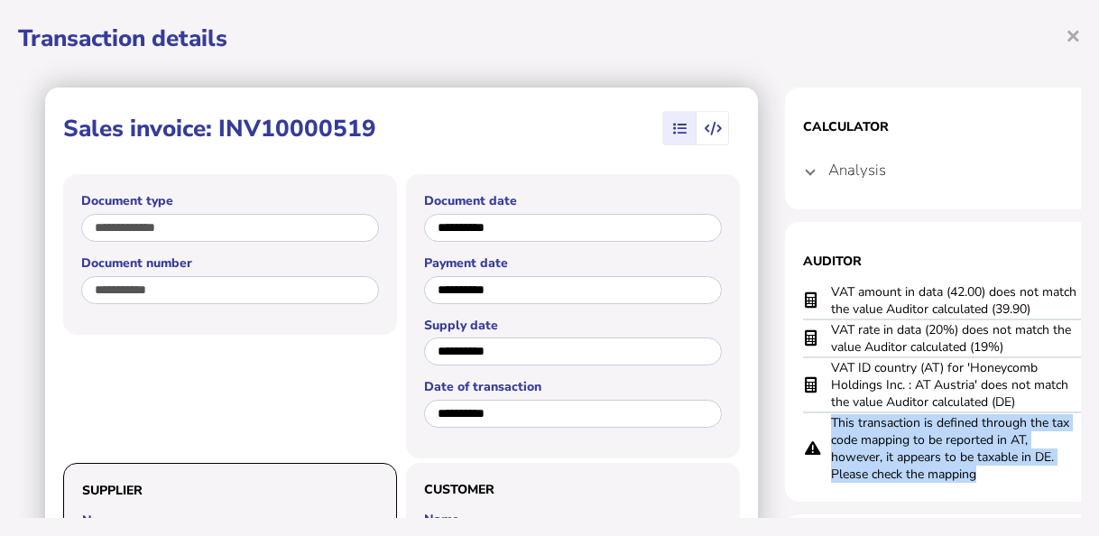
drag, startPoint x: 985, startPoint y: 474, endPoint x: 828, endPoint y: 424, distance: 164.7
click at [828, 424] on tr "This transaction is defined through the tax code mapping to be reported in AT, …" at bounding box center [965, 447] width 325 height 71
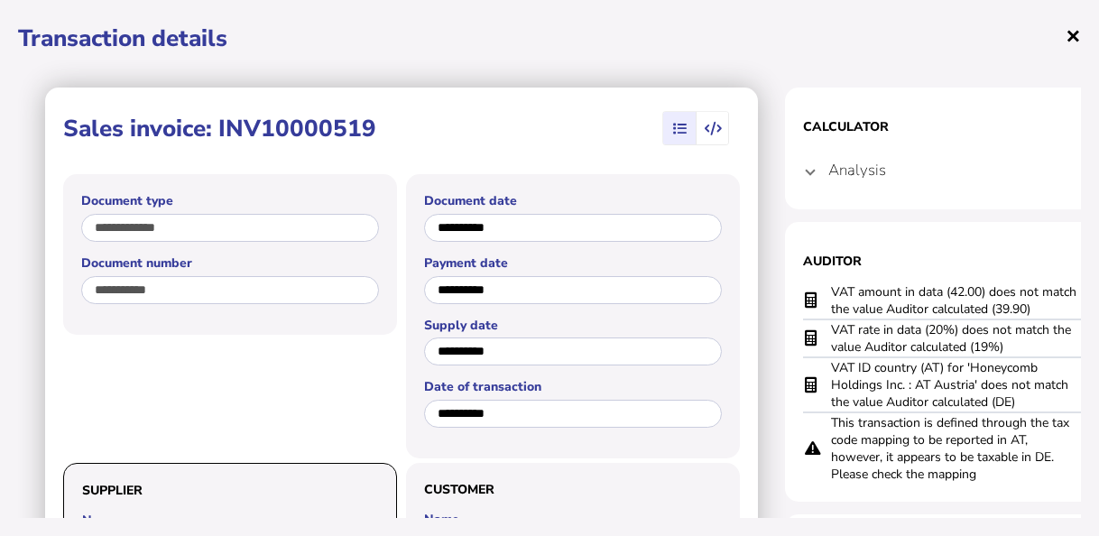
click at [1068, 39] on span "×" at bounding box center [1073, 35] width 15 height 34
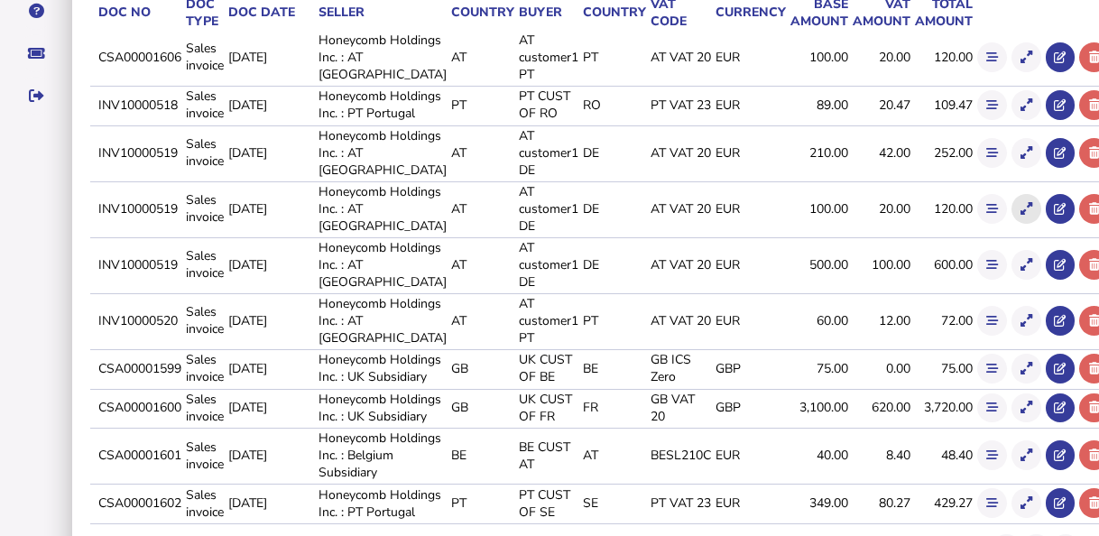
click at [1012, 224] on button at bounding box center [1027, 209] width 30 height 30
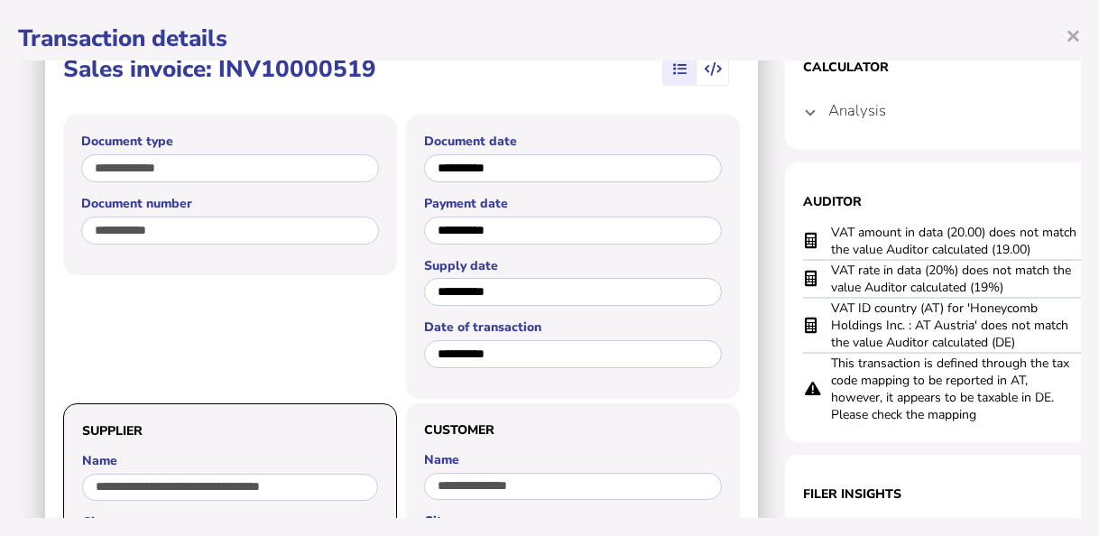
scroll to position [90, 0]
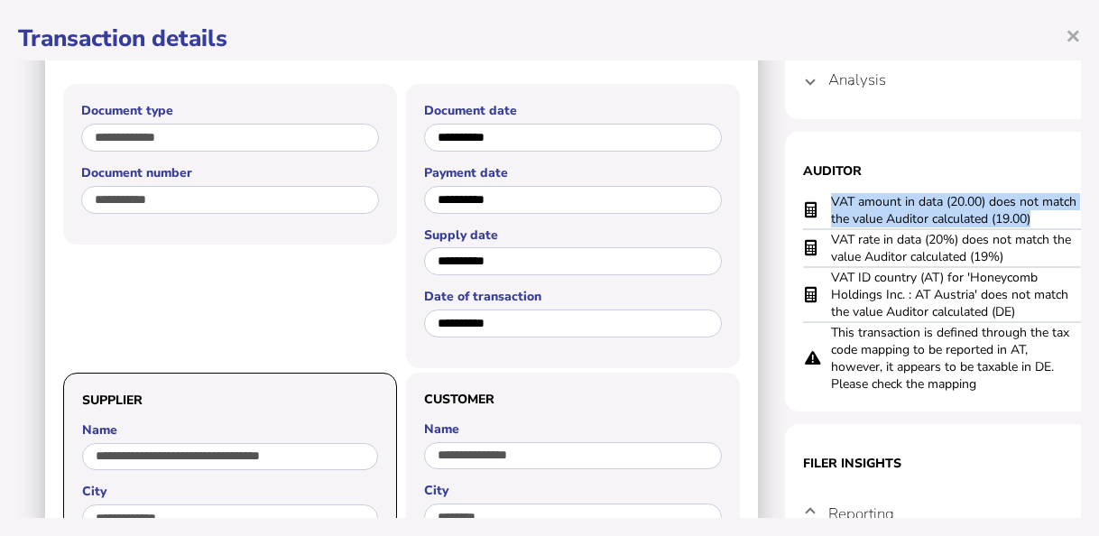
drag, startPoint x: 1040, startPoint y: 223, endPoint x: 822, endPoint y: 196, distance: 219.2
click at [822, 196] on tr "VAT amount in data (20.00) does not match the value Auditor calculated (19.00)" at bounding box center [965, 210] width 325 height 37
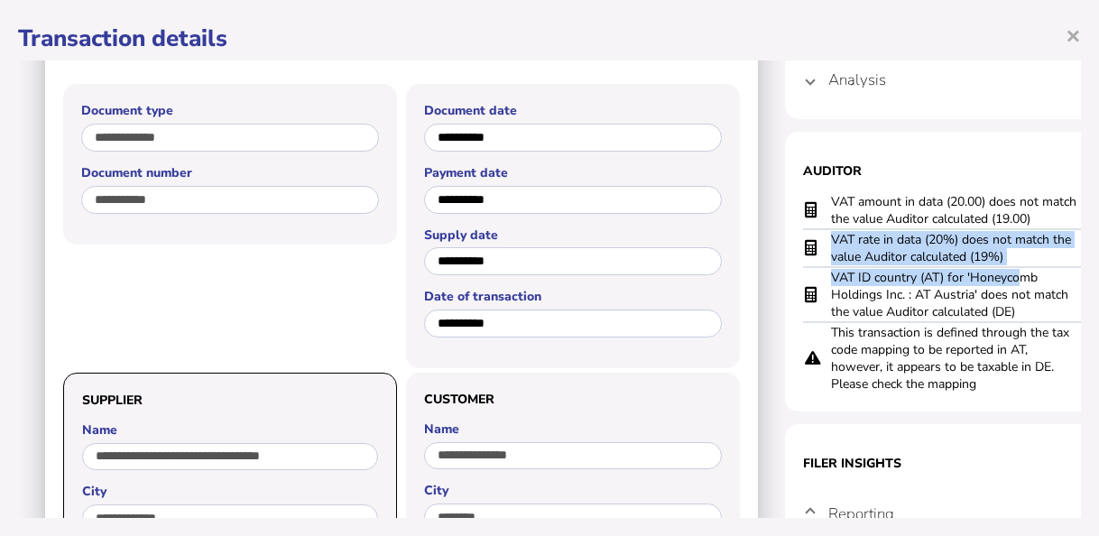
drag, startPoint x: 948, startPoint y: 260, endPoint x: 827, endPoint y: 246, distance: 121.7
click at [827, 246] on tbody "VAT amount in data (20.00) does not match the value Auditor calculated (19.00) …" at bounding box center [965, 292] width 325 height 201
drag, startPoint x: 827, startPoint y: 246, endPoint x: 1012, endPoint y: 256, distance: 186.2
click at [1012, 256] on td "VAT rate in data (20%) does not match the value Auditor calculated (19%)" at bounding box center [956, 248] width 253 height 38
drag, startPoint x: 1012, startPoint y: 256, endPoint x: 818, endPoint y: 235, distance: 195.2
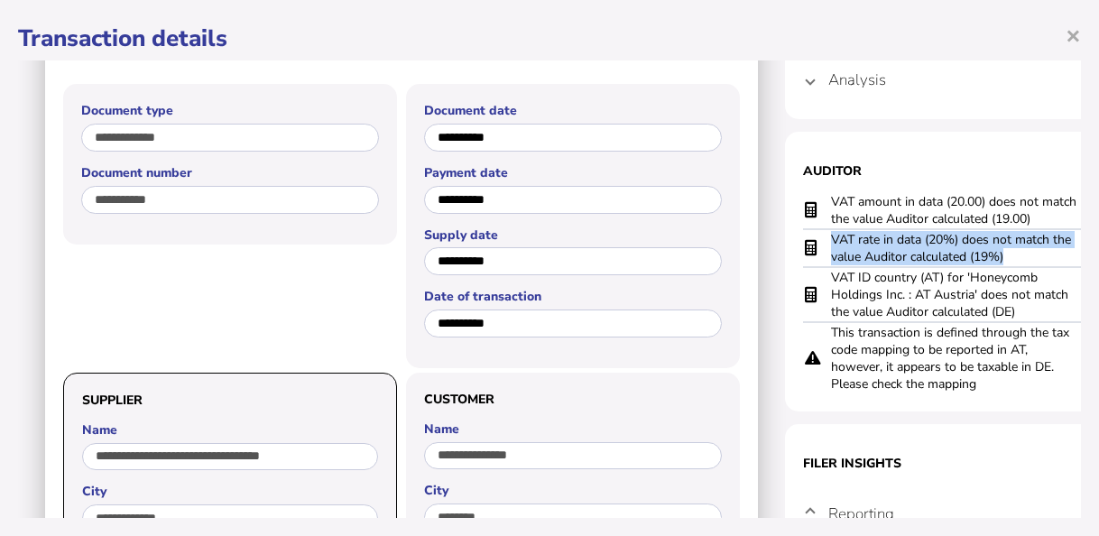
click at [818, 235] on tr "VAT rate in data (20%) does not match the value Auditor calculated (19%)" at bounding box center [965, 248] width 325 height 38
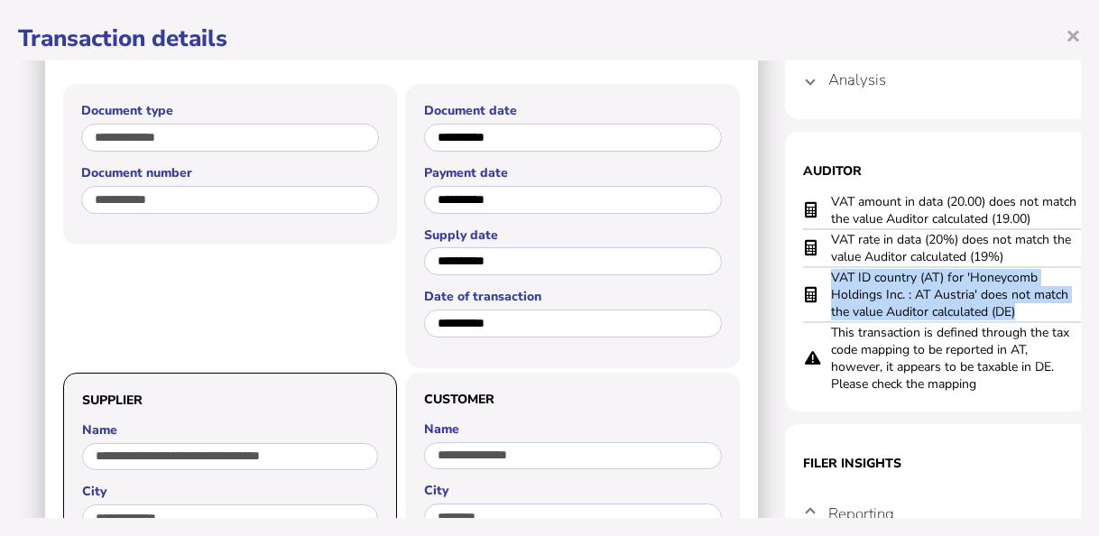
drag, startPoint x: 1035, startPoint y: 310, endPoint x: 817, endPoint y: 293, distance: 219.1
click at [817, 293] on tr "VAT ID country (AT) for 'Honeycomb Holdings Inc. : AT Austria' does not match t…" at bounding box center [965, 294] width 325 height 55
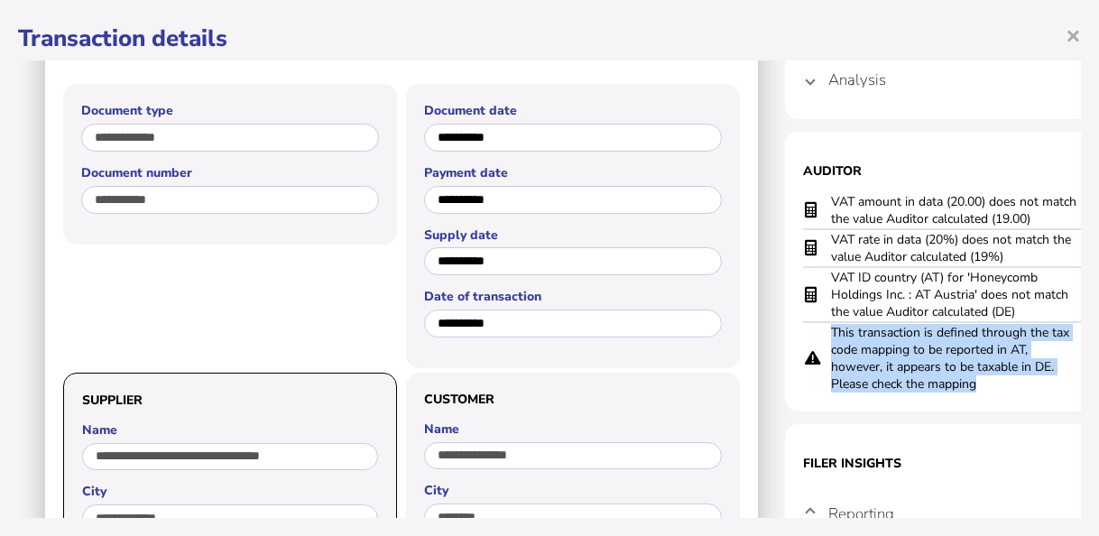
drag, startPoint x: 991, startPoint y: 386, endPoint x: 817, endPoint y: 347, distance: 178.4
click at [817, 347] on tr "This transaction is defined through the tax code mapping to be reported in AT, …" at bounding box center [965, 357] width 325 height 71
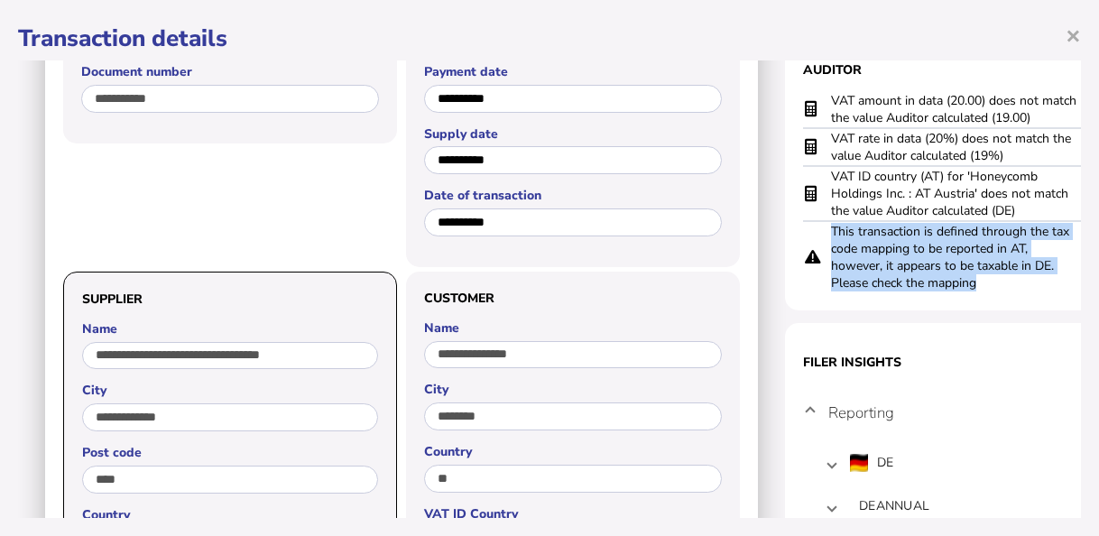
scroll to position [361, 0]
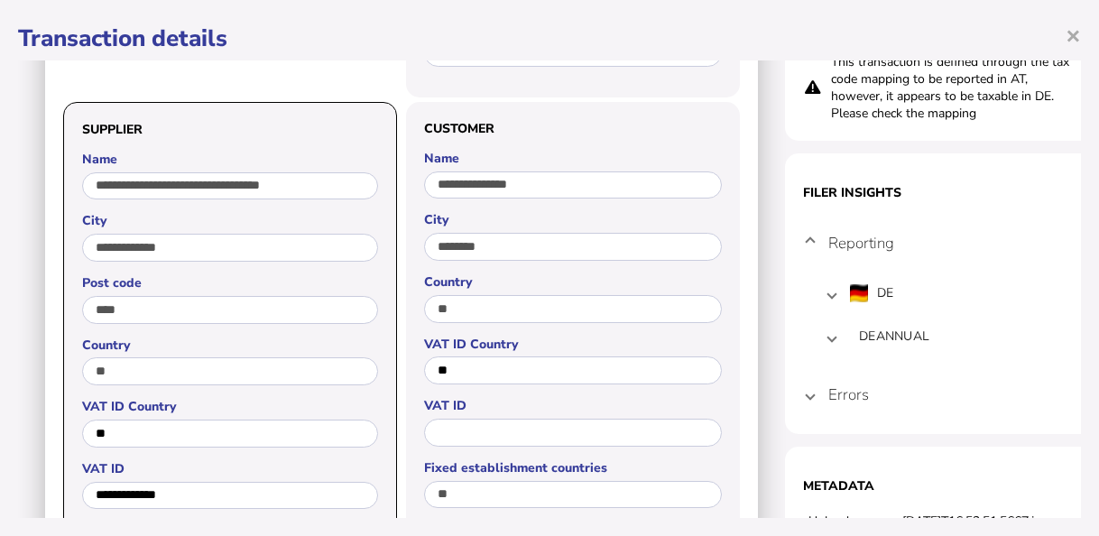
click at [851, 393] on h4 "Errors" at bounding box center [848, 394] width 41 height 21
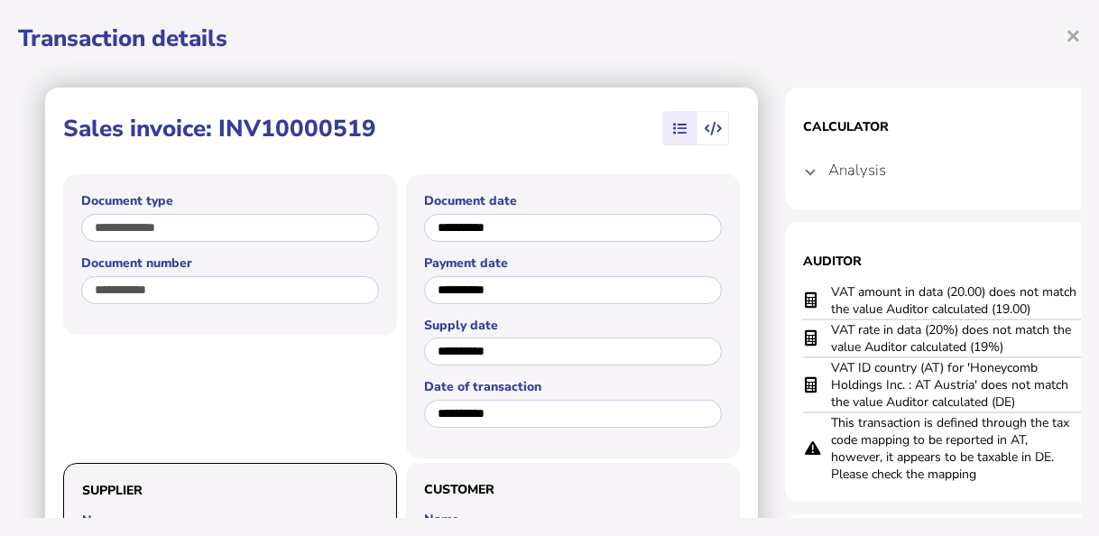
scroll to position [0, 0]
click at [839, 177] on h4 "Analysis" at bounding box center [857, 170] width 58 height 21
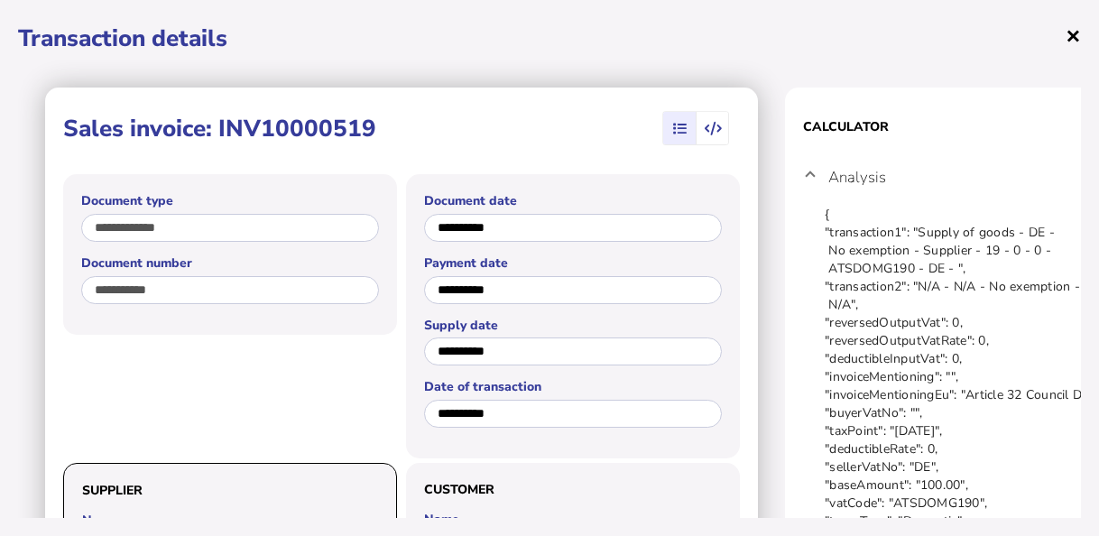
click at [1080, 35] on span "×" at bounding box center [1073, 35] width 15 height 34
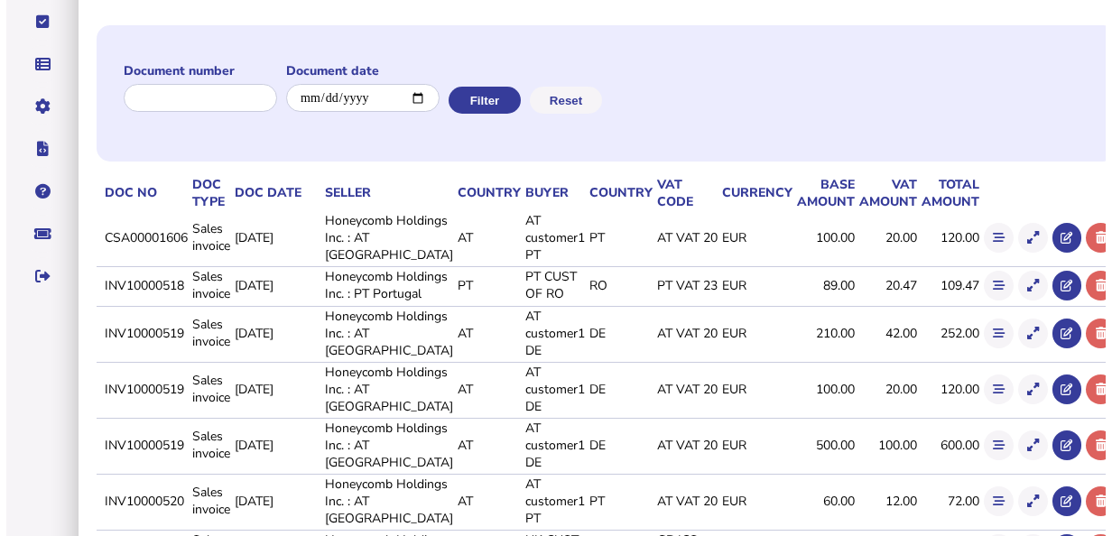
scroll to position [271, 0]
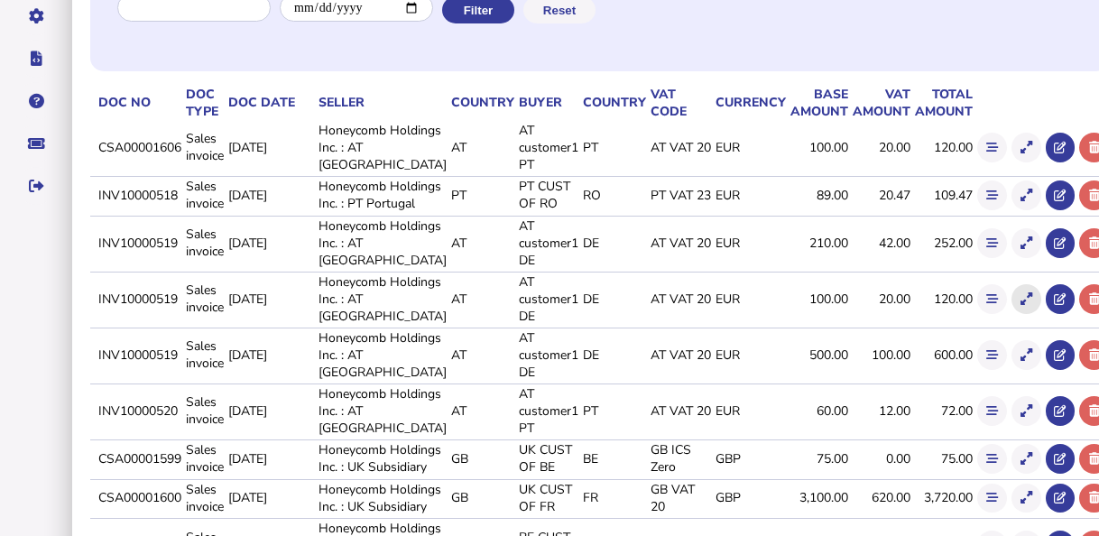
click at [1021, 305] on icon at bounding box center [1027, 299] width 12 height 12
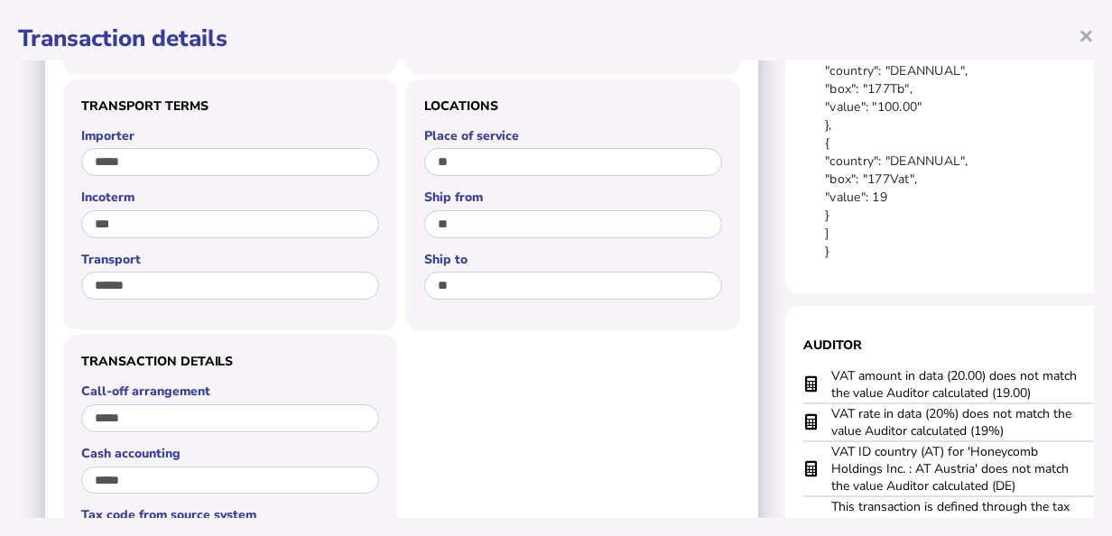
scroll to position [1173, 0]
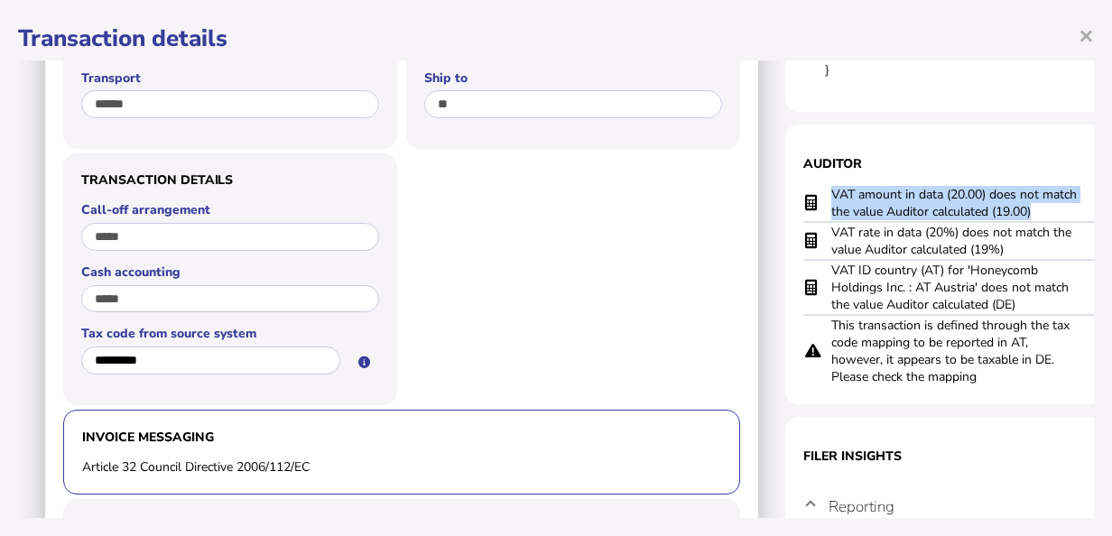
drag, startPoint x: 1035, startPoint y: 216, endPoint x: 825, endPoint y: 200, distance: 210.8
click at [825, 200] on tr "VAT amount in data (20.00) does not match the value Auditor calculated (19.00)" at bounding box center [965, 203] width 325 height 37
click at [864, 143] on section "Auditor VAT amount in data (20.00) does not match the value Auditor calculated …" at bounding box center [965, 265] width 361 height 280
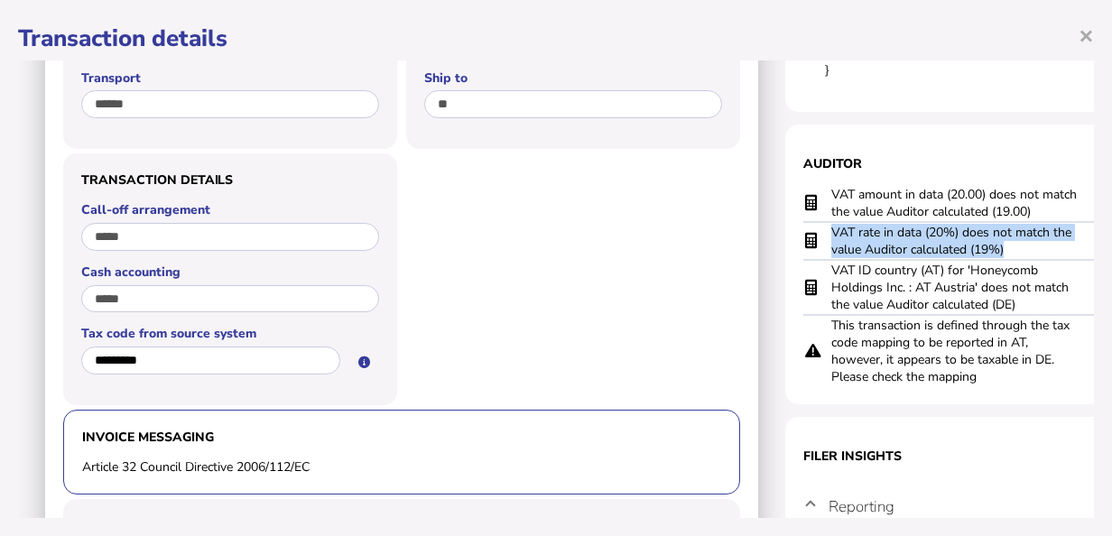
drag, startPoint x: 993, startPoint y: 245, endPoint x: 832, endPoint y: 231, distance: 161.2
click at [832, 231] on td "VAT rate in data (20%) does not match the value Auditor calculated (19%)" at bounding box center [956, 241] width 253 height 38
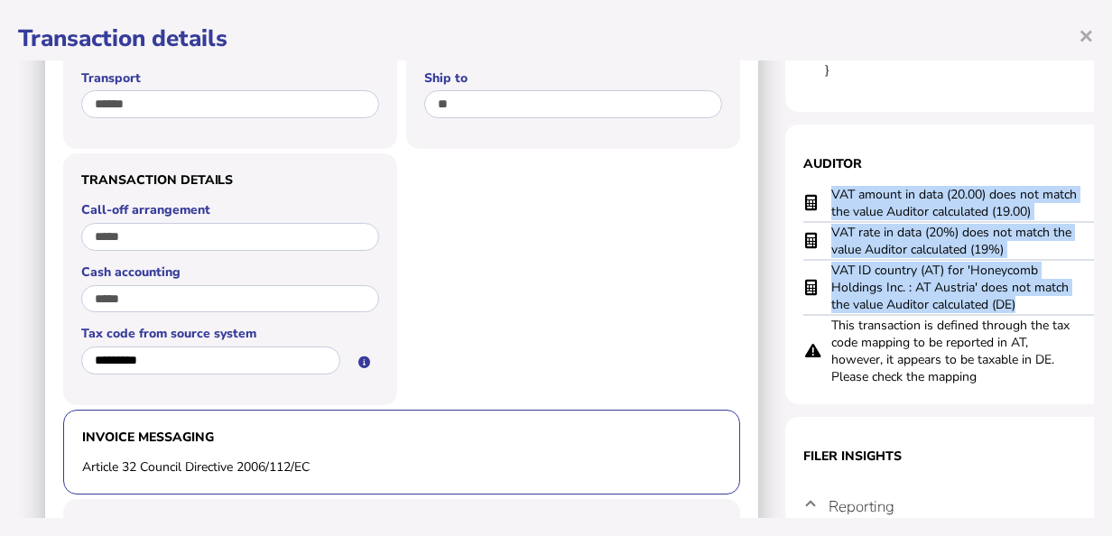
drag, startPoint x: 1022, startPoint y: 306, endPoint x: 797, endPoint y: 288, distance: 226.3
click at [797, 288] on section "Auditor VAT amount in data (20.00) does not match the value Auditor calculated …" at bounding box center [965, 265] width 361 height 280
drag, startPoint x: 797, startPoint y: 288, endPoint x: 1042, endPoint y: 298, distance: 245.7
click at [1042, 298] on td "VAT ID country (AT) for 'Honeycomb Holdings Inc. : AT Austria' does not match t…" at bounding box center [956, 287] width 253 height 55
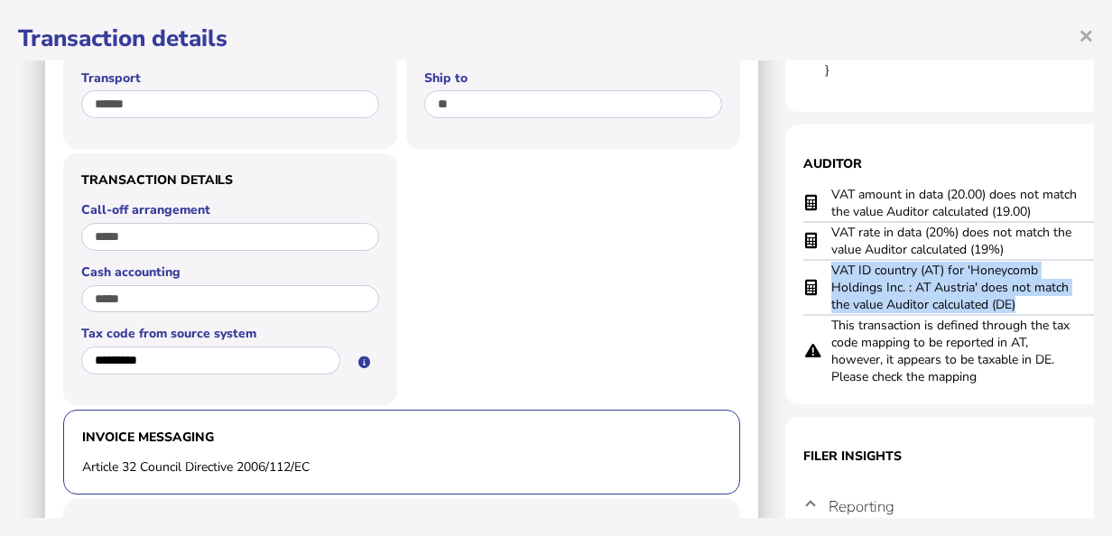
drag, startPoint x: 1031, startPoint y: 306, endPoint x: 824, endPoint y: 273, distance: 209.2
click at [824, 273] on tr "VAT ID country (AT) for 'Honeycomb Holdings Inc. : AT Austria' does not match t…" at bounding box center [965, 287] width 325 height 55
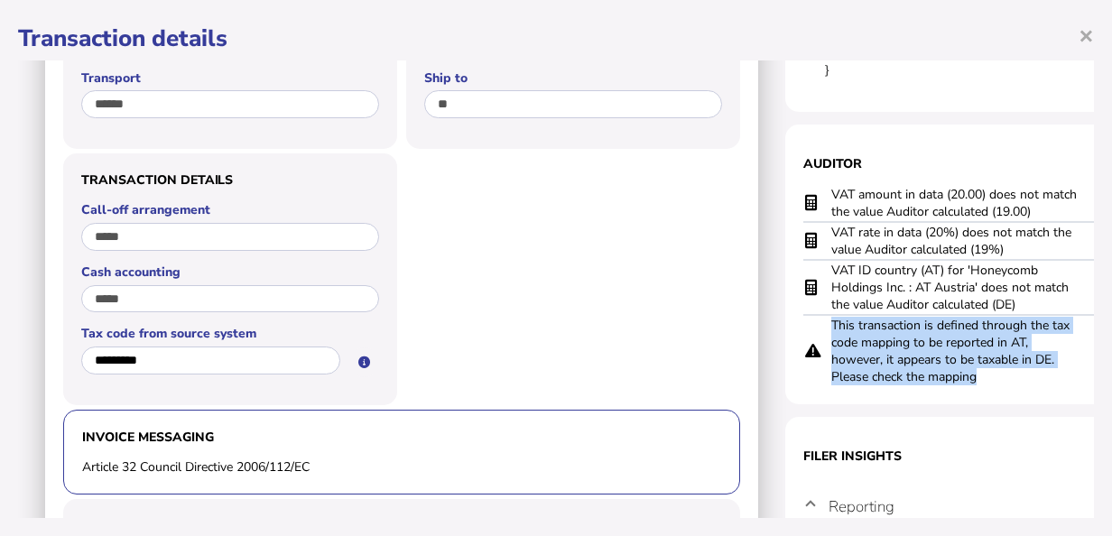
drag, startPoint x: 996, startPoint y: 377, endPoint x: 813, endPoint y: 335, distance: 188.0
click at [813, 335] on tr "This transaction is defined through the tax code mapping to be reported in AT, …" at bounding box center [965, 350] width 325 height 71
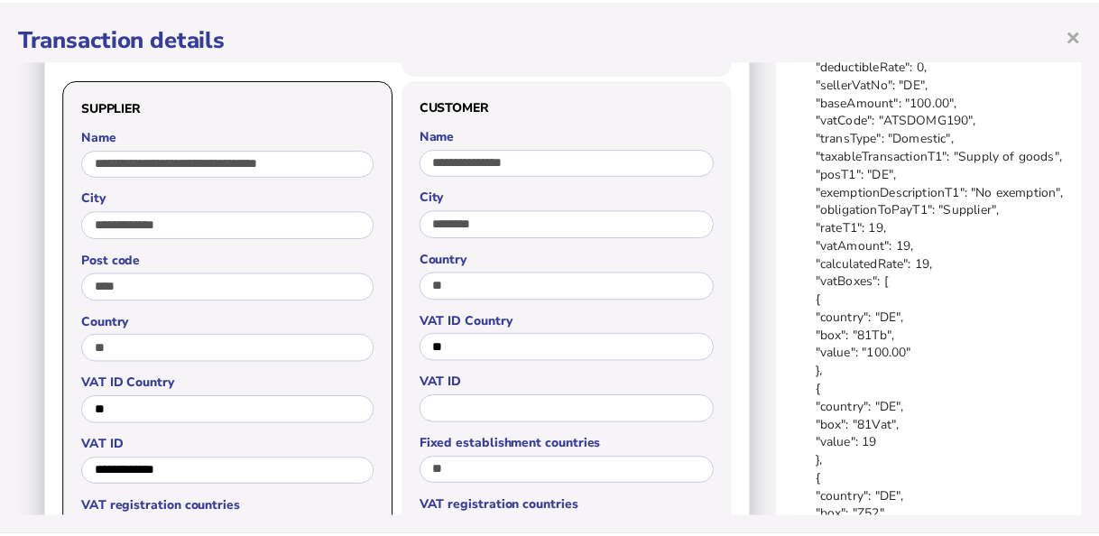
scroll to position [23, 0]
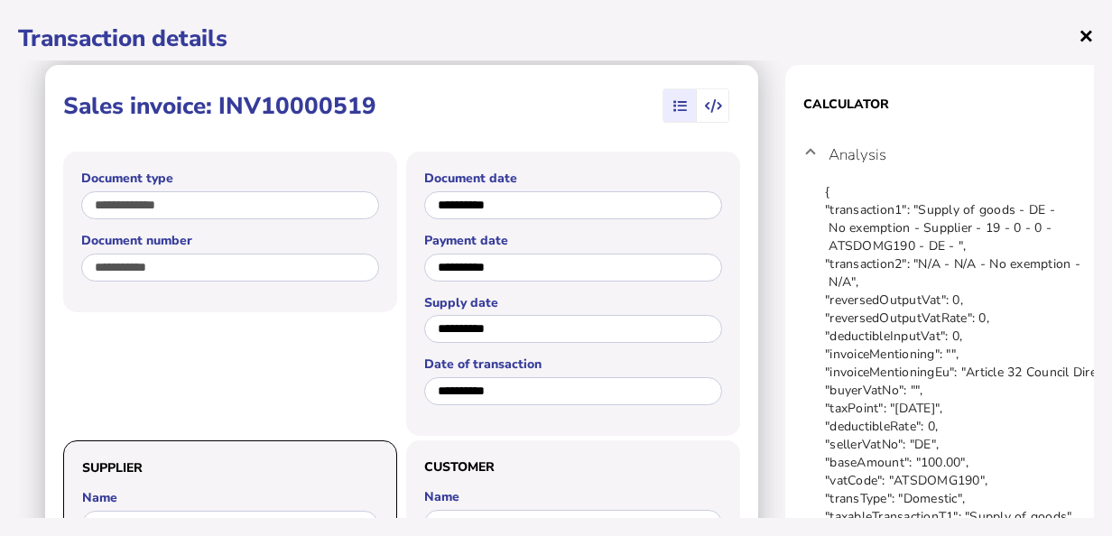
click at [1087, 31] on span "×" at bounding box center [1085, 35] width 15 height 34
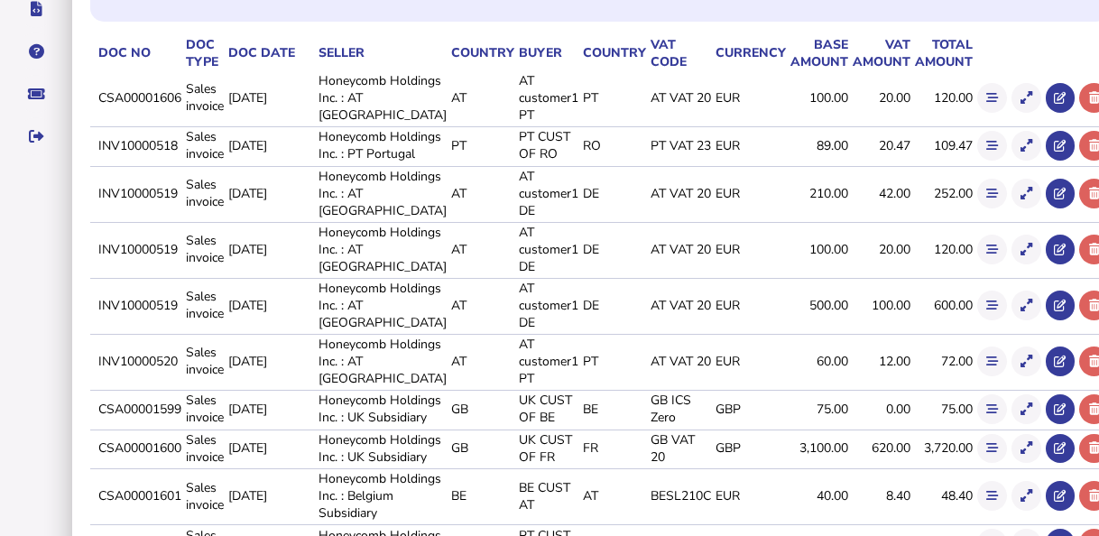
scroll to position [361, 0]
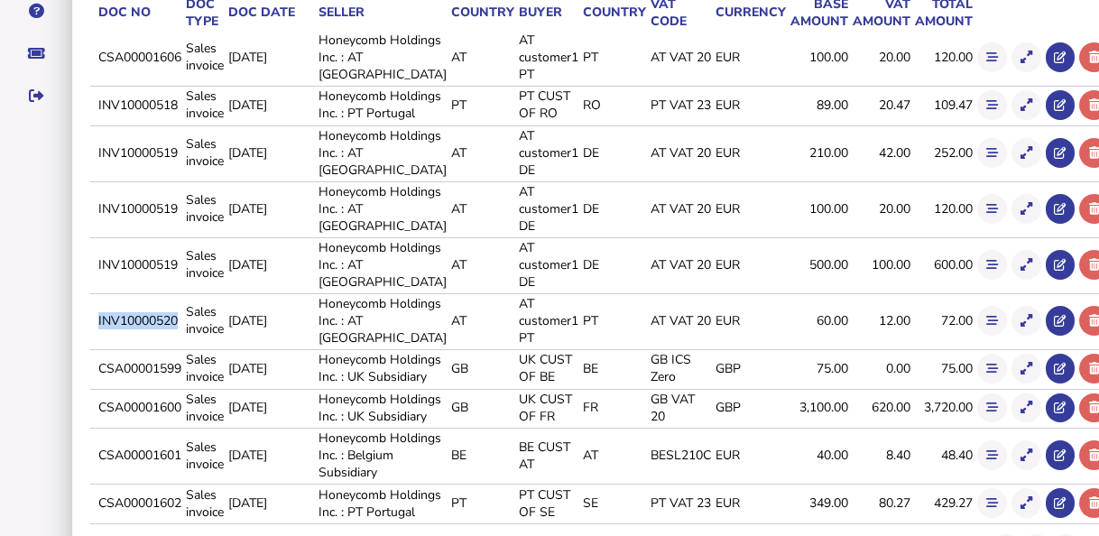
drag, startPoint x: 112, startPoint y: 433, endPoint x: 196, endPoint y: 430, distance: 84.0
click at [182, 347] on td "INV10000520" at bounding box center [139, 320] width 88 height 54
drag, startPoint x: 987, startPoint y: 432, endPoint x: 974, endPoint y: 434, distance: 13.7
click at [1021, 327] on icon at bounding box center [1027, 321] width 12 height 12
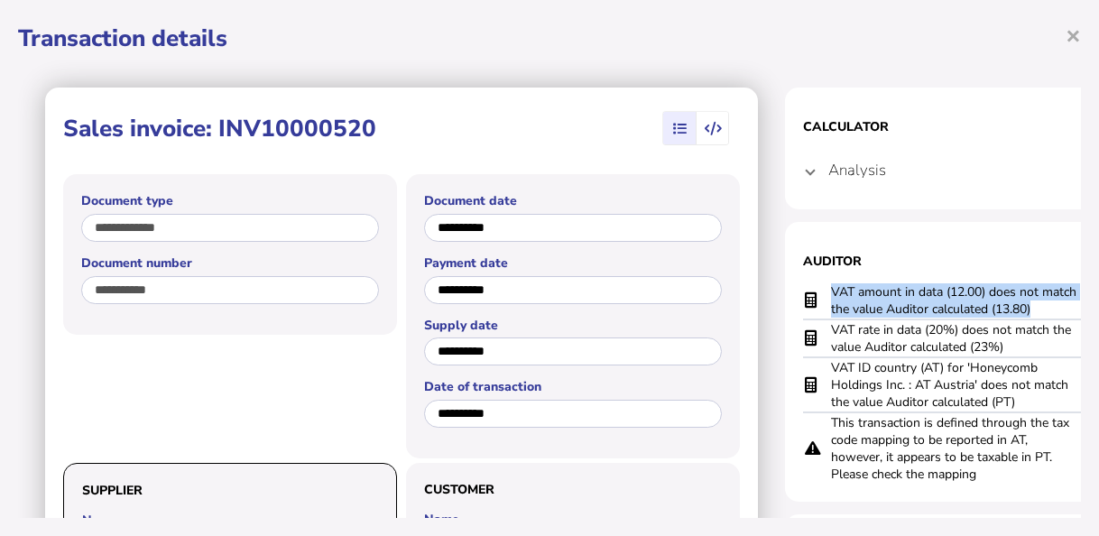
drag, startPoint x: 1057, startPoint y: 304, endPoint x: 824, endPoint y: 290, distance: 233.3
click at [824, 290] on tr "VAT amount in data (12.00) does not match the value Auditor calculated (13.80)" at bounding box center [965, 300] width 325 height 37
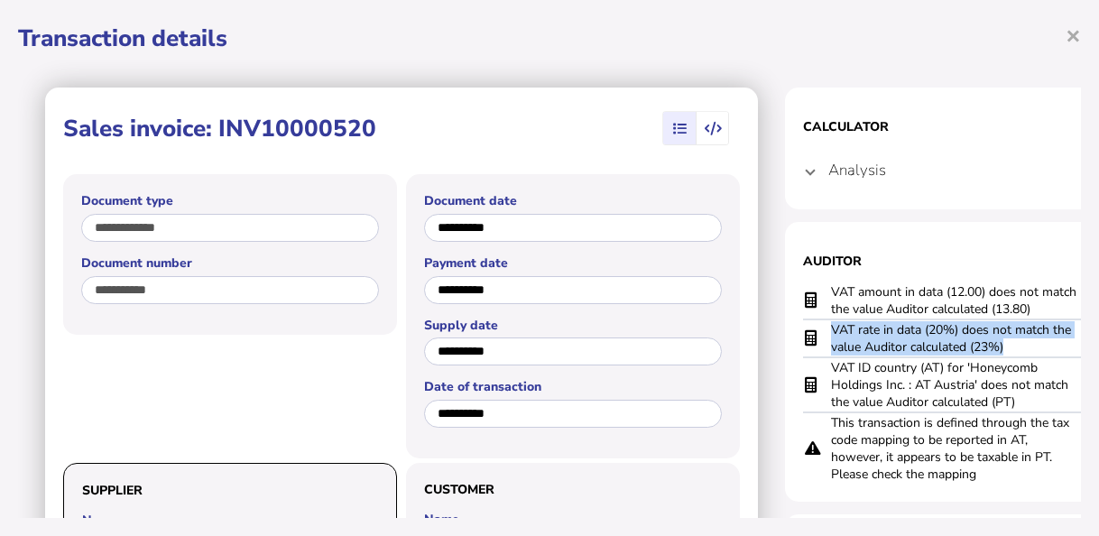
drag, startPoint x: 1009, startPoint y: 347, endPoint x: 809, endPoint y: 324, distance: 200.7
click at [809, 324] on tr "VAT rate in data (20%) does not match the value Auditor calculated (23%)" at bounding box center [965, 338] width 325 height 38
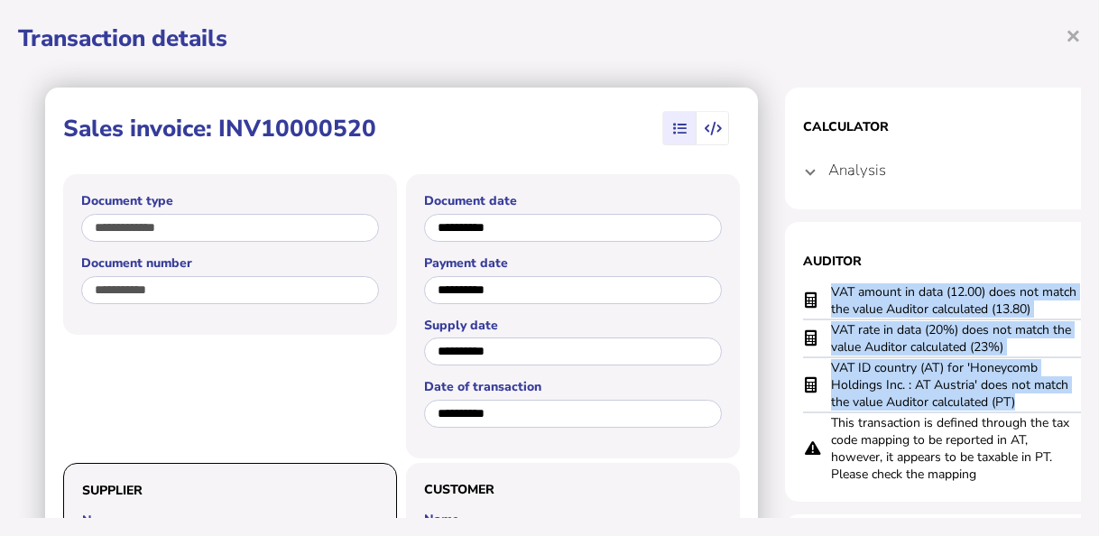
drag, startPoint x: 1022, startPoint y: 402, endPoint x: 791, endPoint y: 384, distance: 230.7
click at [791, 384] on section "Auditor VAT amount in data (12.00) does not match the value Auditor calculated …" at bounding box center [965, 362] width 361 height 280
drag, startPoint x: 791, startPoint y: 384, endPoint x: 1002, endPoint y: 401, distance: 210.9
click at [1002, 401] on td "VAT ID country (AT) for 'Honeycomb Holdings Inc. : AT Austria' does not match t…" at bounding box center [956, 384] width 253 height 55
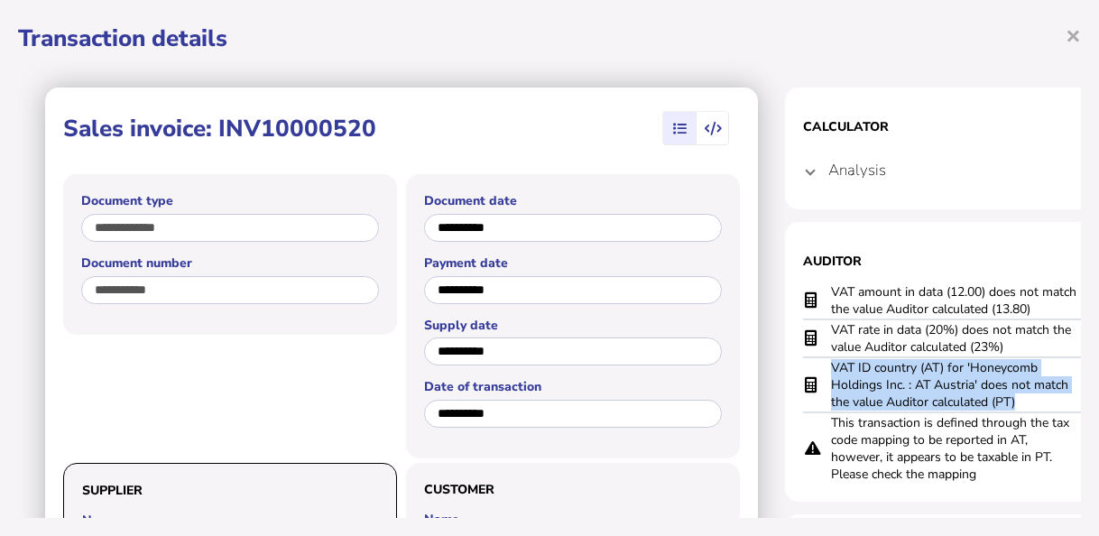
drag, startPoint x: 1018, startPoint y: 401, endPoint x: 827, endPoint y: 373, distance: 193.3
click at [827, 373] on tr "VAT ID country (AT) for 'Honeycomb Holdings Inc. : AT Austria' does not match t…" at bounding box center [965, 384] width 325 height 55
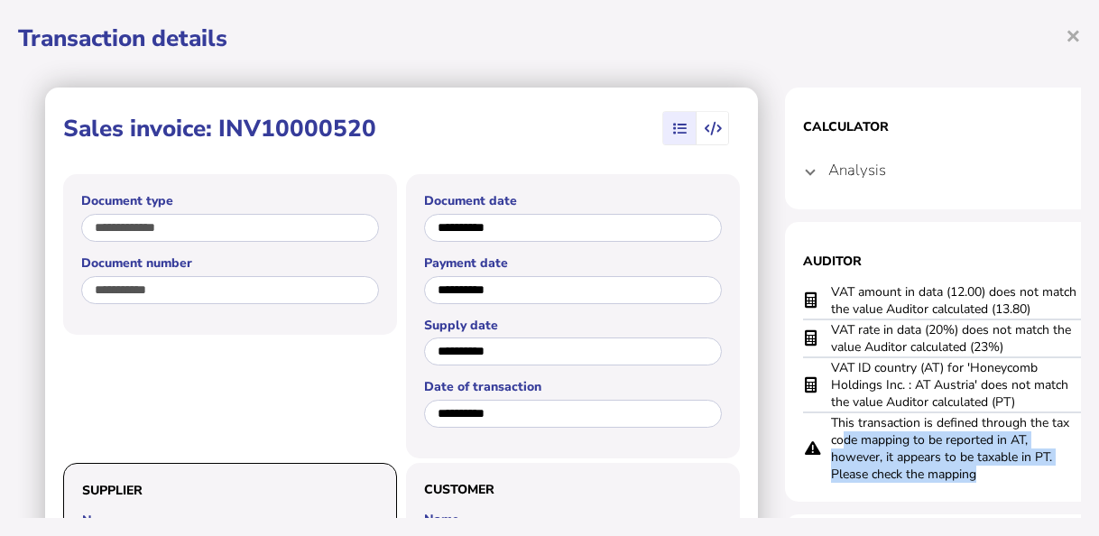
drag, startPoint x: 980, startPoint y: 474, endPoint x: 839, endPoint y: 431, distance: 147.0
click at [841, 435] on td "This transaction is defined through the tax code mapping to be reported in AT, …" at bounding box center [956, 447] width 253 height 71
click at [825, 423] on td at bounding box center [816, 447] width 27 height 71
drag, startPoint x: 982, startPoint y: 474, endPoint x: 820, endPoint y: 425, distance: 168.7
click at [820, 425] on tr "This transaction is defined through the tax code mapping to be reported in AT, …" at bounding box center [965, 447] width 325 height 71
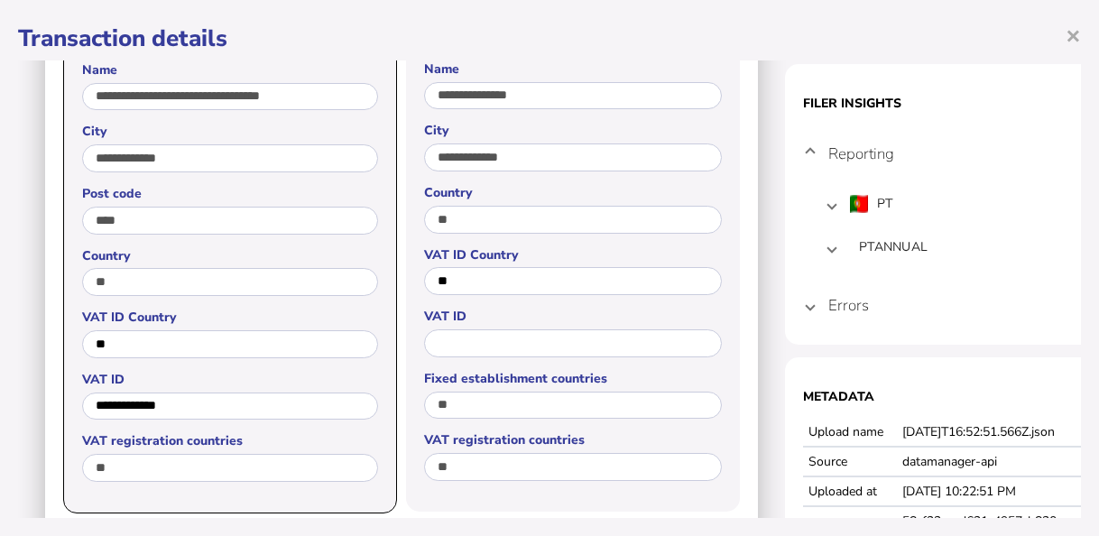
scroll to position [451, 0]
click at [818, 316] on mat-expansion-panel-header "Errors" at bounding box center [965, 303] width 325 height 43
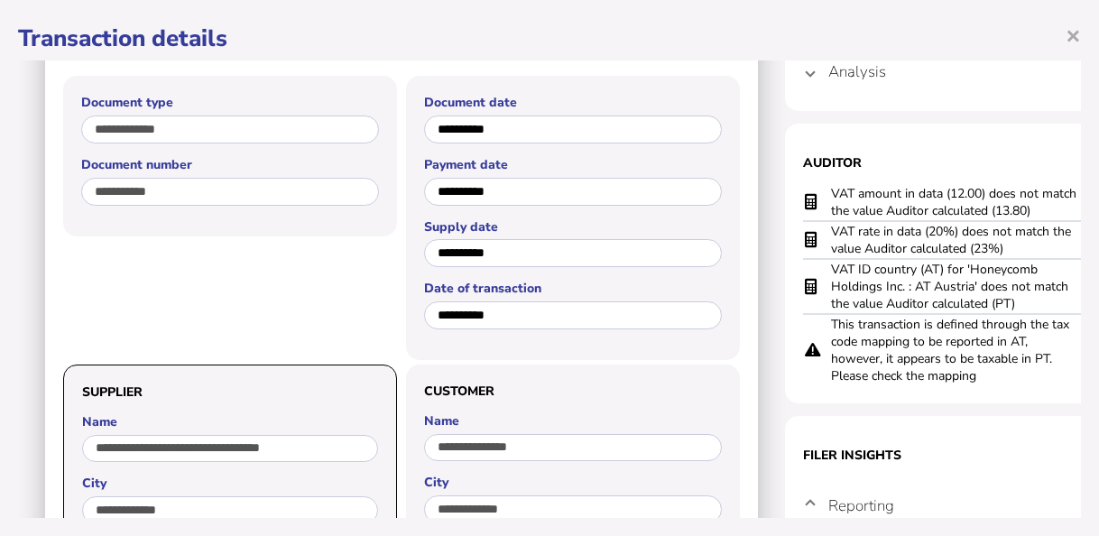
scroll to position [0, 0]
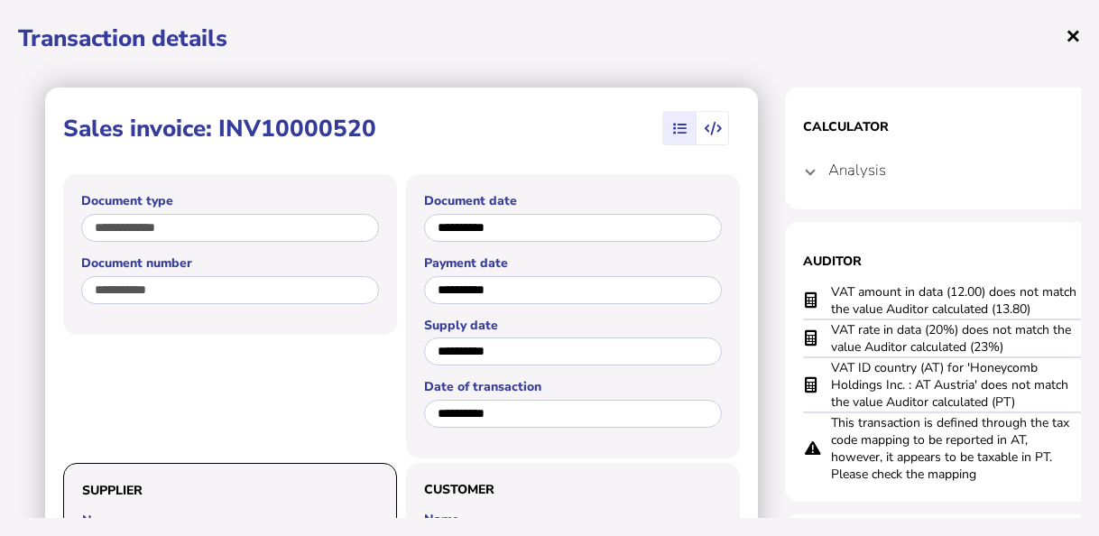
click at [1067, 36] on div "× Transaction details" at bounding box center [549, 38] width 1063 height 41
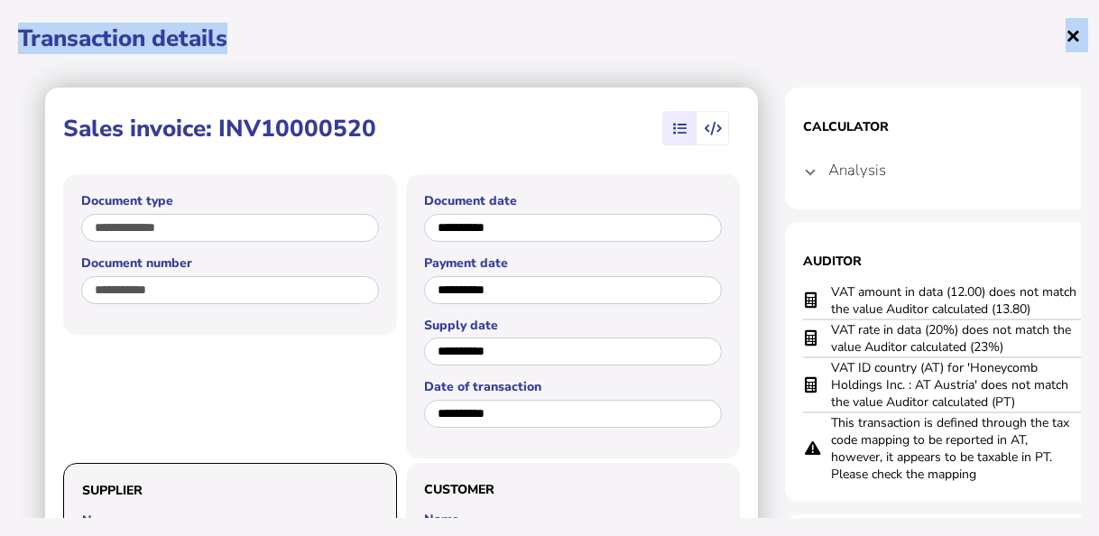
click at [1070, 39] on span "×" at bounding box center [1073, 35] width 15 height 34
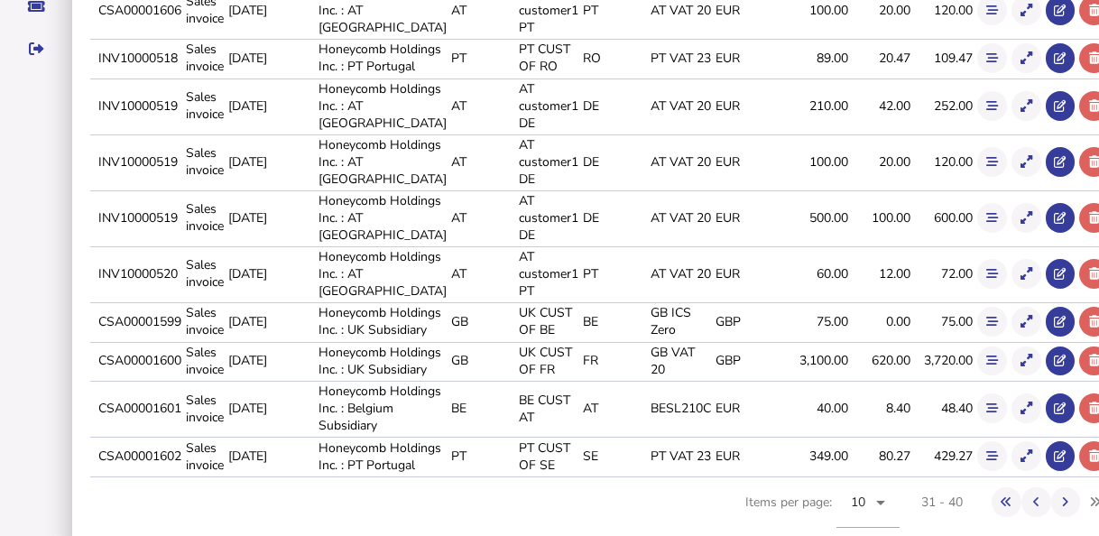
scroll to position [451, 0]
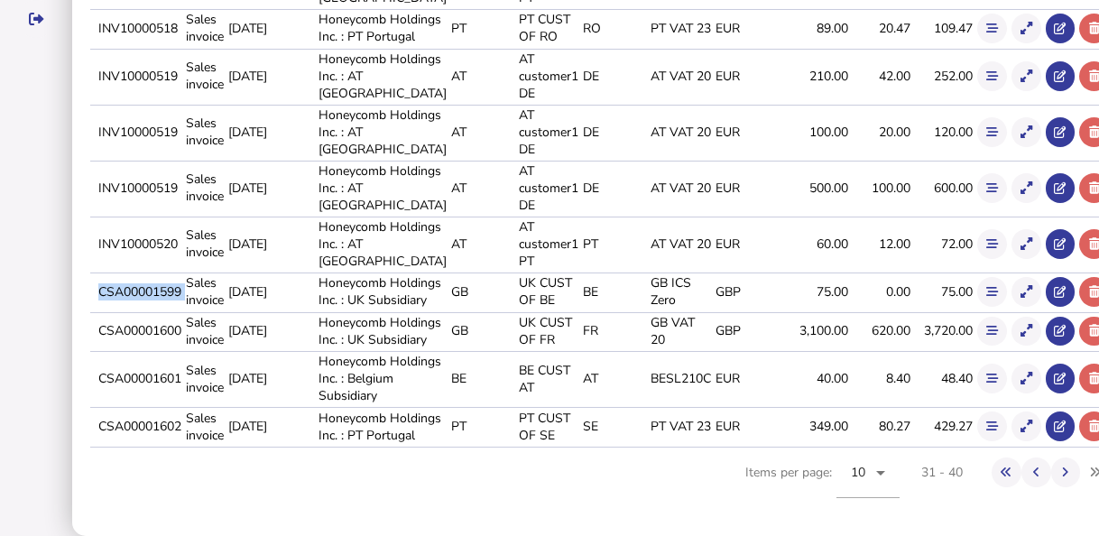
drag, startPoint x: 115, startPoint y: 410, endPoint x: 201, endPoint y: 408, distance: 86.6
click at [201, 310] on tr "CSA00001599 Sales invoice [DATE] Honeycomb Holdings Inc. : UK Subsidiary GB UK …" at bounding box center [600, 291] width 1020 height 37
click at [1021, 298] on icon at bounding box center [1027, 292] width 12 height 12
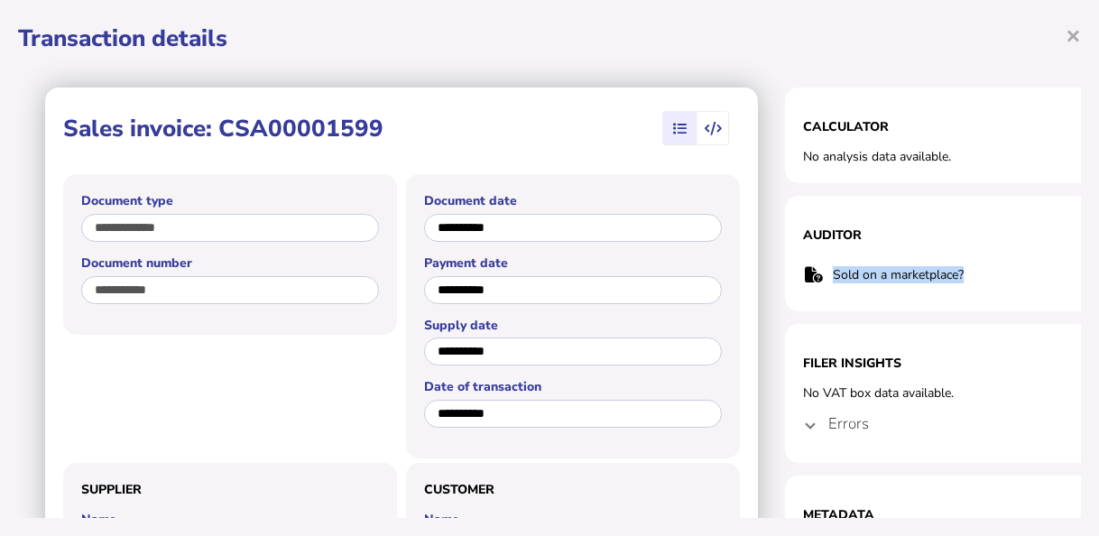
drag, startPoint x: 971, startPoint y: 273, endPoint x: 827, endPoint y: 271, distance: 144.4
click at [827, 271] on tr "Sold on a marketplace?" at bounding box center [965, 274] width 325 height 37
click at [806, 420] on mat-expansion-panel-header "Errors" at bounding box center [965, 423] width 325 height 43
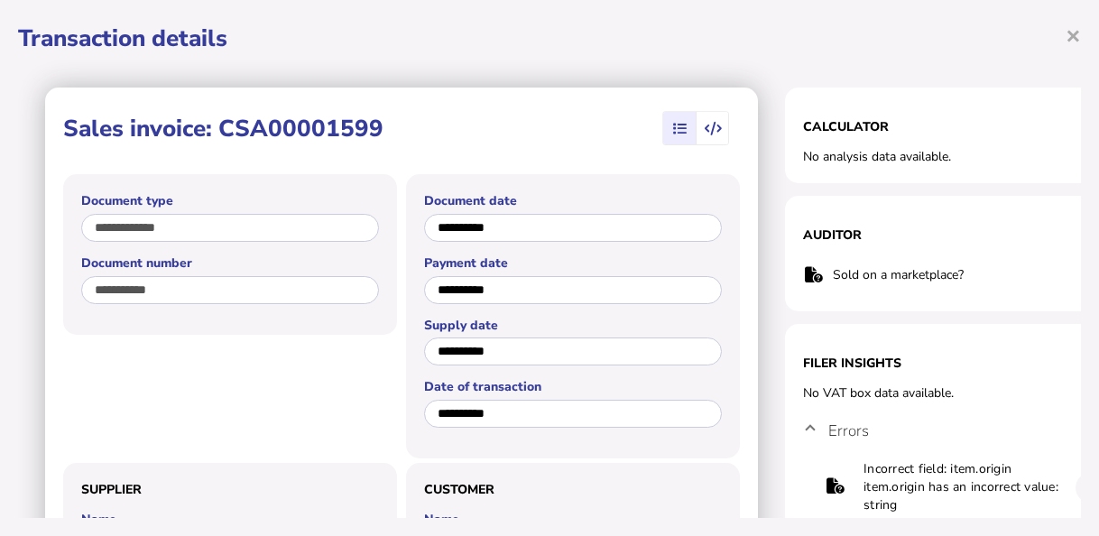
scroll to position [0, 0]
click at [1076, 31] on span "×" at bounding box center [1073, 35] width 15 height 34
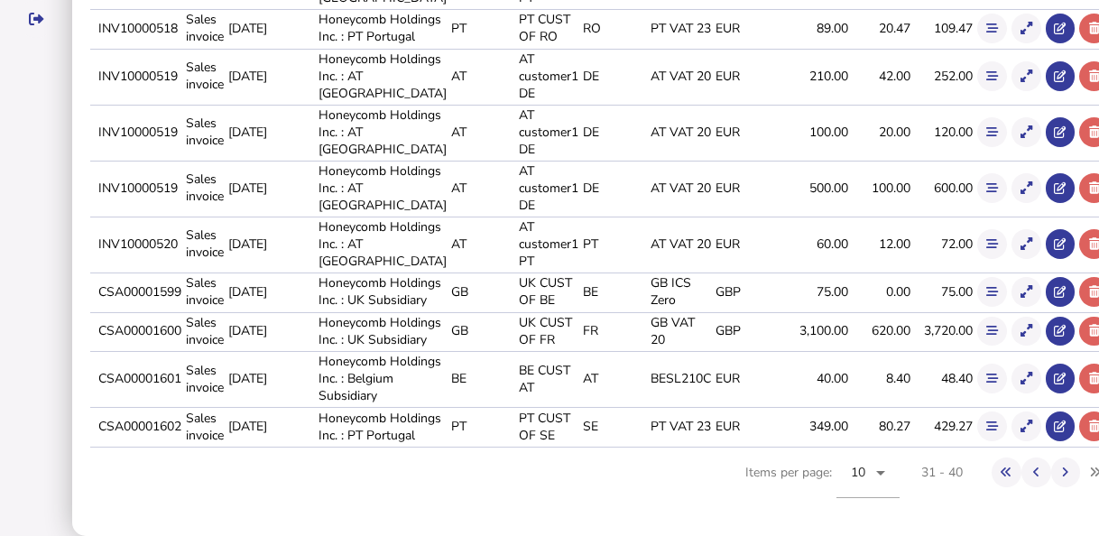
scroll to position [632, 0]
drag, startPoint x: 113, startPoint y: 304, endPoint x: 201, endPoint y: 299, distance: 88.6
click at [201, 312] on tr "CSA00001600 Sales invoice [DATE] Honeycomb Holdings Inc. : UK Subsidiary GB [GE…" at bounding box center [600, 330] width 1020 height 37
click at [1021, 325] on icon at bounding box center [1027, 331] width 12 height 12
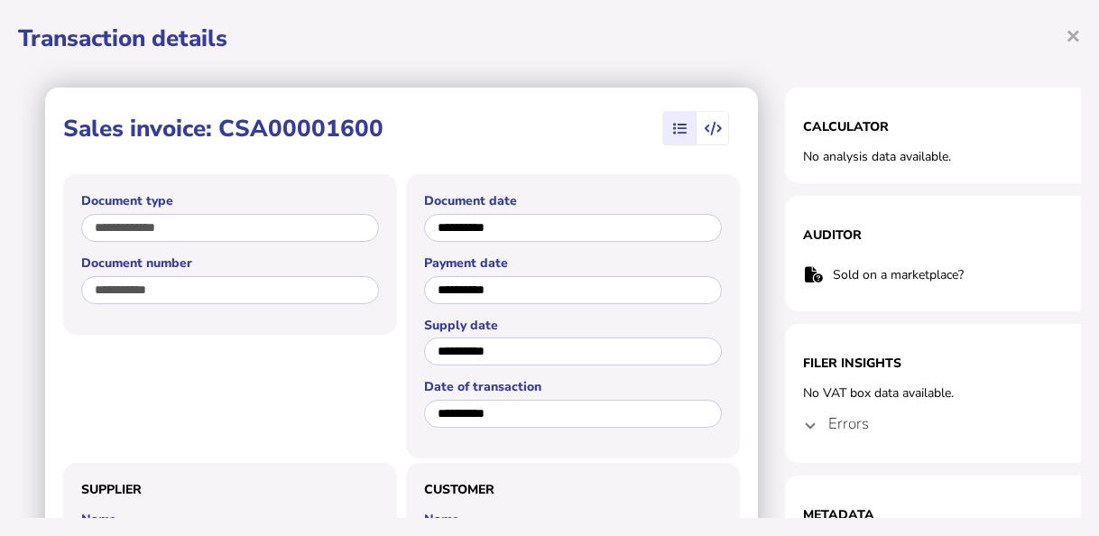
click at [831, 424] on h4 "Errors" at bounding box center [848, 423] width 41 height 21
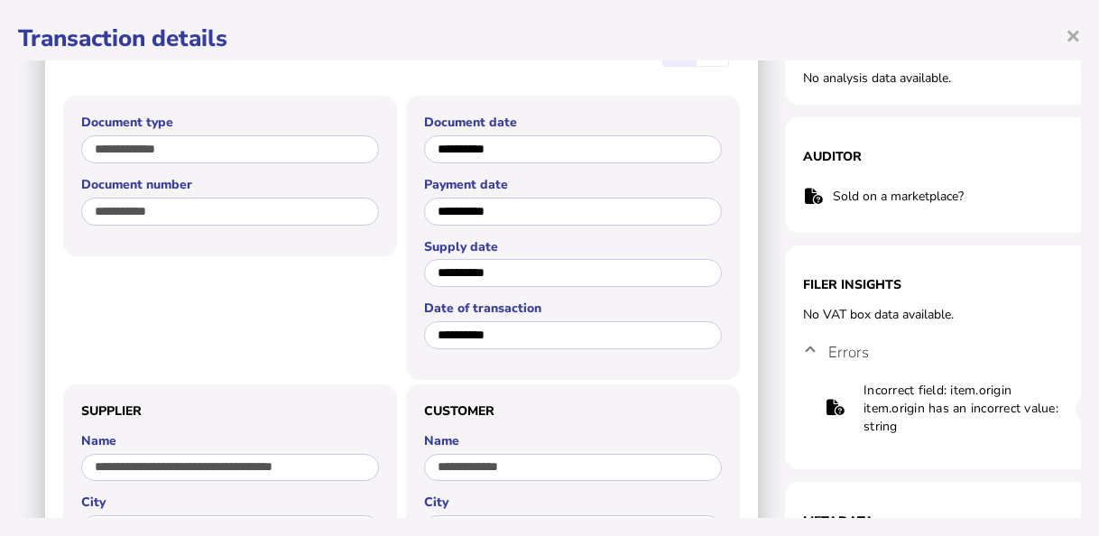
scroll to position [0, 0]
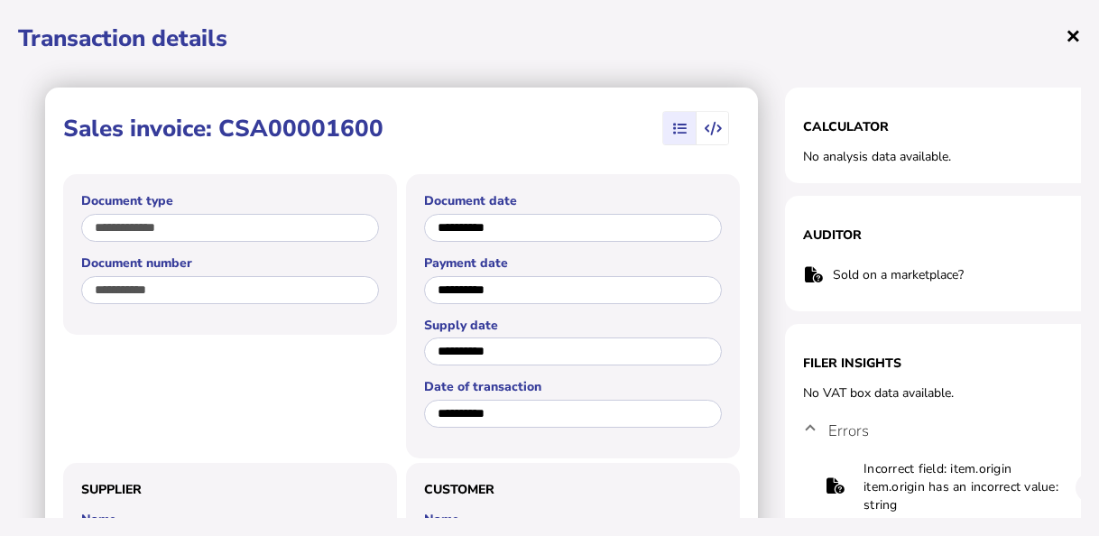
click at [1077, 35] on span "×" at bounding box center [1073, 35] width 15 height 34
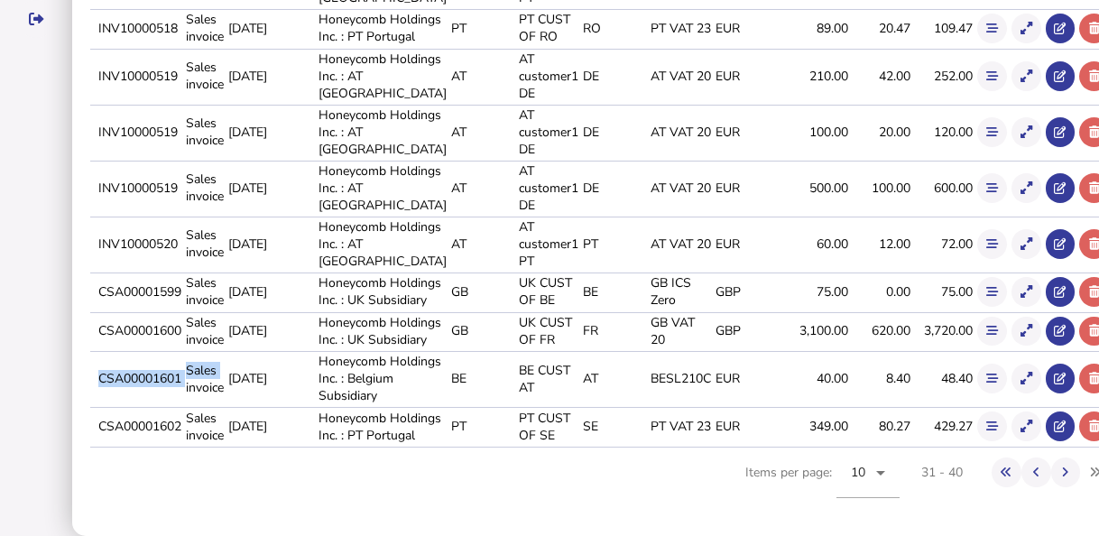
drag, startPoint x: 201, startPoint y: 391, endPoint x: 104, endPoint y: 384, distance: 97.7
click at [104, 384] on tr "CSA00001601 Sales invoice [DATE] Honeycomb Holdings Inc. : Belgium Subsidiary B…" at bounding box center [600, 379] width 1020 height 54
drag, startPoint x: 104, startPoint y: 384, endPoint x: 132, endPoint y: 409, distance: 37.1
click at [132, 406] on td "CSA00001601" at bounding box center [139, 379] width 88 height 54
drag, startPoint x: 108, startPoint y: 384, endPoint x: 199, endPoint y: 391, distance: 90.5
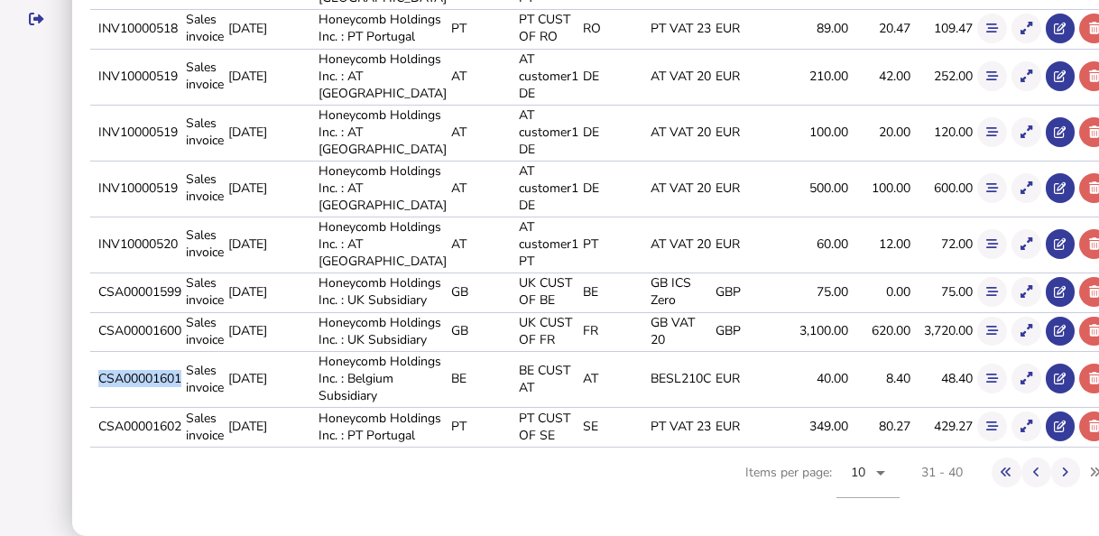
click at [199, 391] on tr "CSA00001601 Sales invoice [DATE] Honeycomb Holdings Inc. : Belgium Subsidiary B…" at bounding box center [600, 379] width 1020 height 54
click at [1021, 383] on icon at bounding box center [1027, 379] width 12 height 12
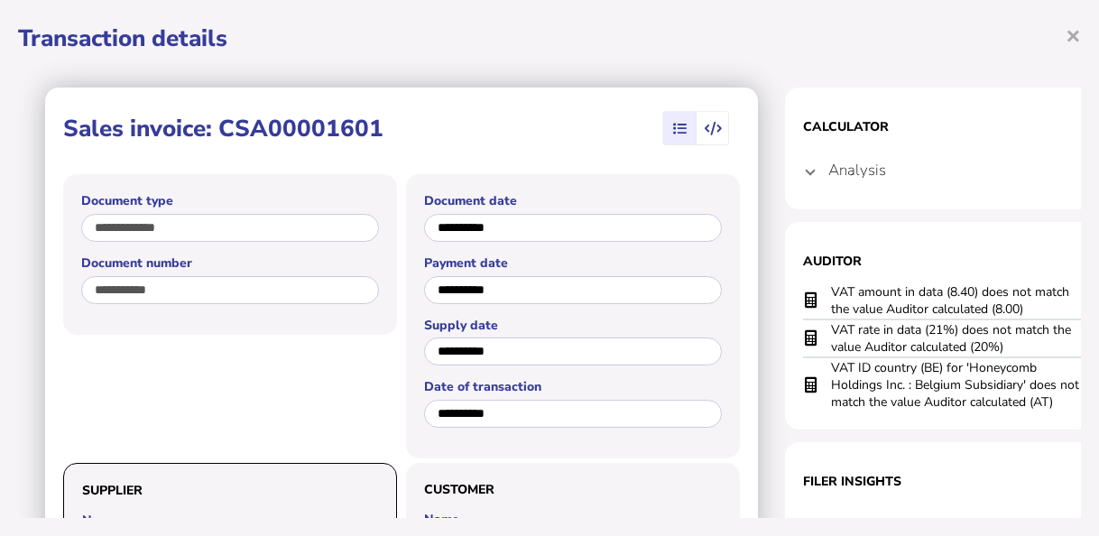
scroll to position [90, 0]
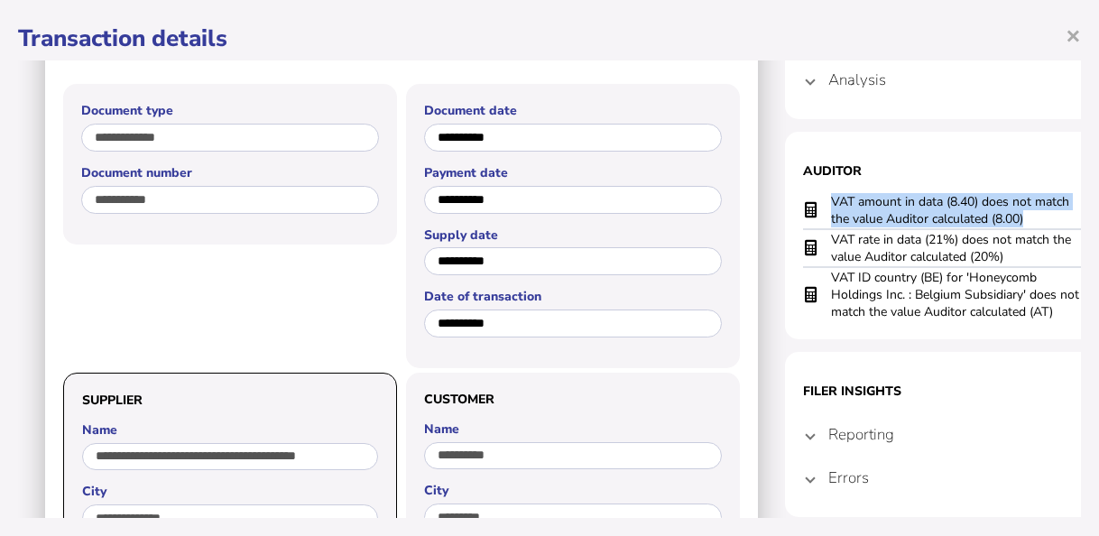
drag, startPoint x: 1031, startPoint y: 218, endPoint x: 828, endPoint y: 203, distance: 202.7
click at [828, 203] on tr "VAT amount in data (8.40) does not match the value Auditor calculated (8.00)" at bounding box center [965, 210] width 325 height 37
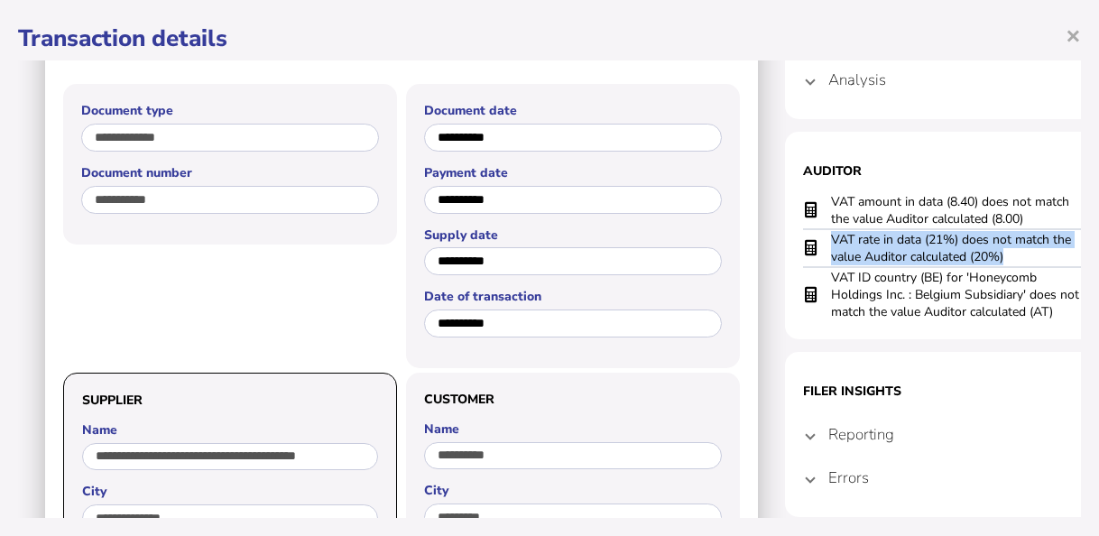
drag, startPoint x: 1024, startPoint y: 251, endPoint x: 822, endPoint y: 237, distance: 202.6
click at [822, 237] on tr "VAT rate in data (21%) does not match the value Auditor calculated (20%)" at bounding box center [965, 248] width 325 height 38
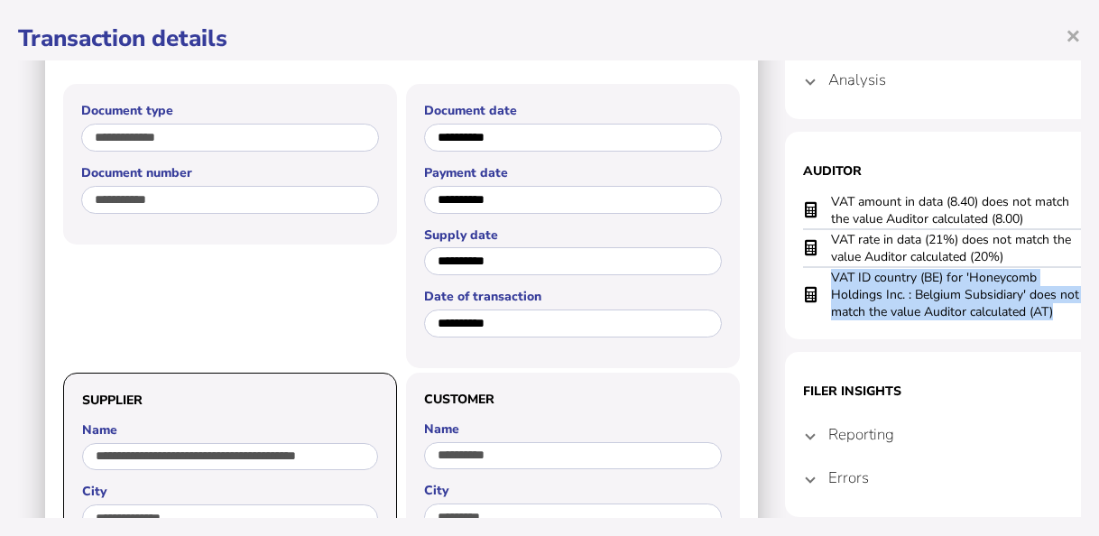
drag, startPoint x: 1059, startPoint y: 312, endPoint x: 831, endPoint y: 273, distance: 230.7
click at [831, 273] on td "VAT ID country (BE) for 'Honeycomb Holdings Inc. : Belgium Subsidiary' does not…" at bounding box center [956, 294] width 253 height 54
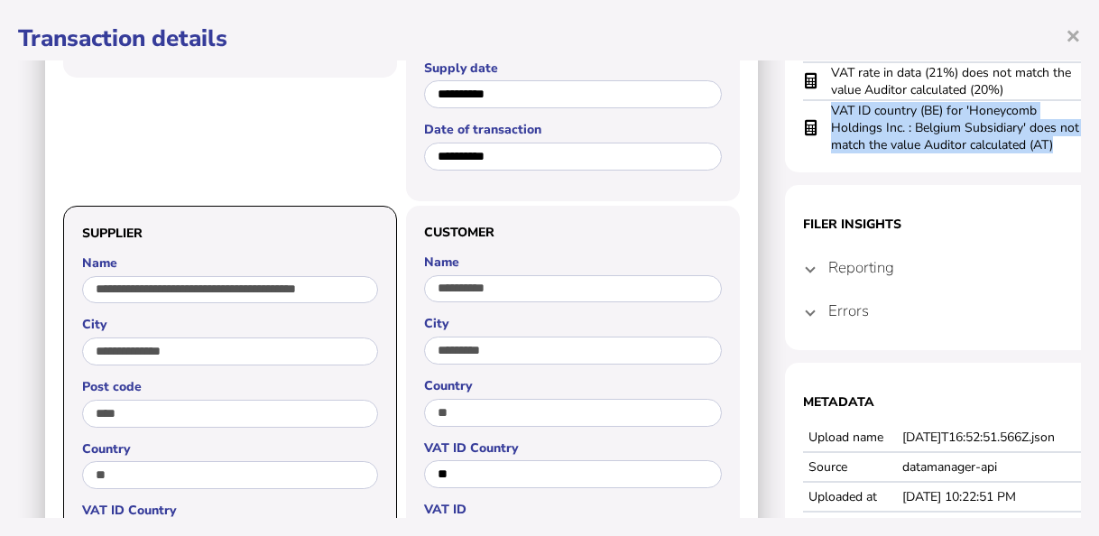
scroll to position [271, 0]
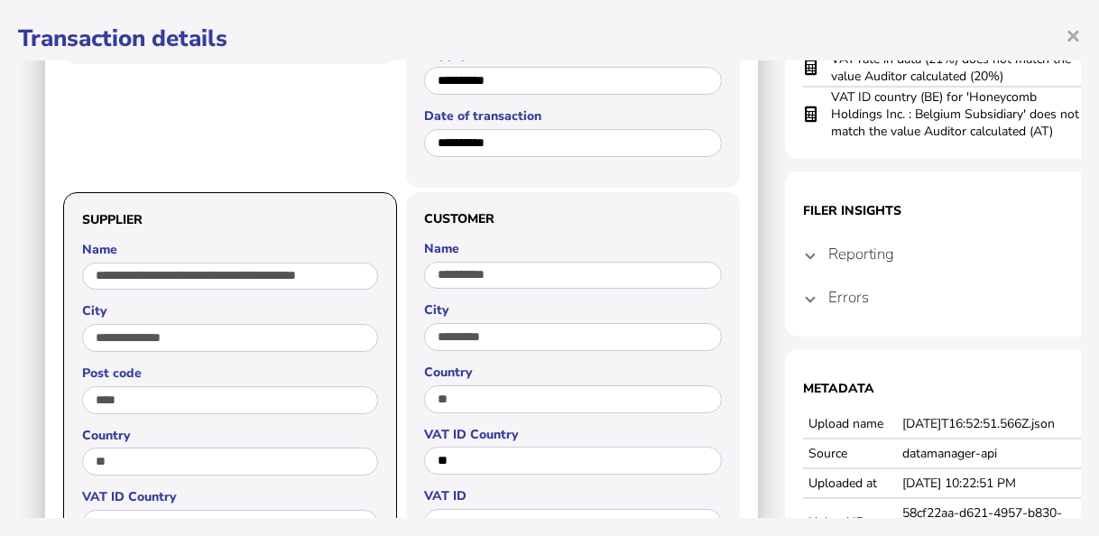
click at [827, 259] on mat-expansion-panel-header "Reporting" at bounding box center [965, 253] width 325 height 43
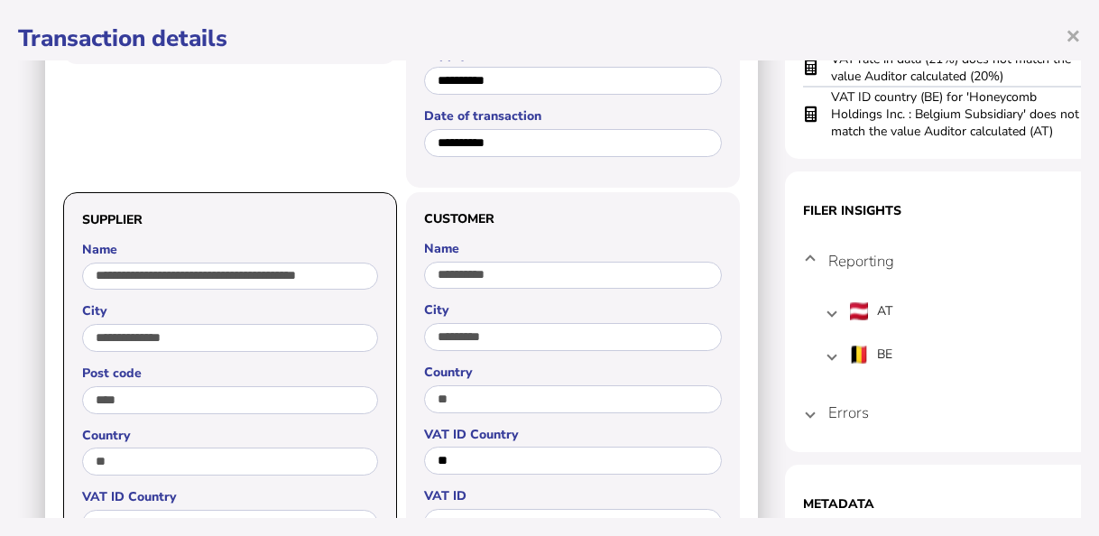
scroll to position [361, 0]
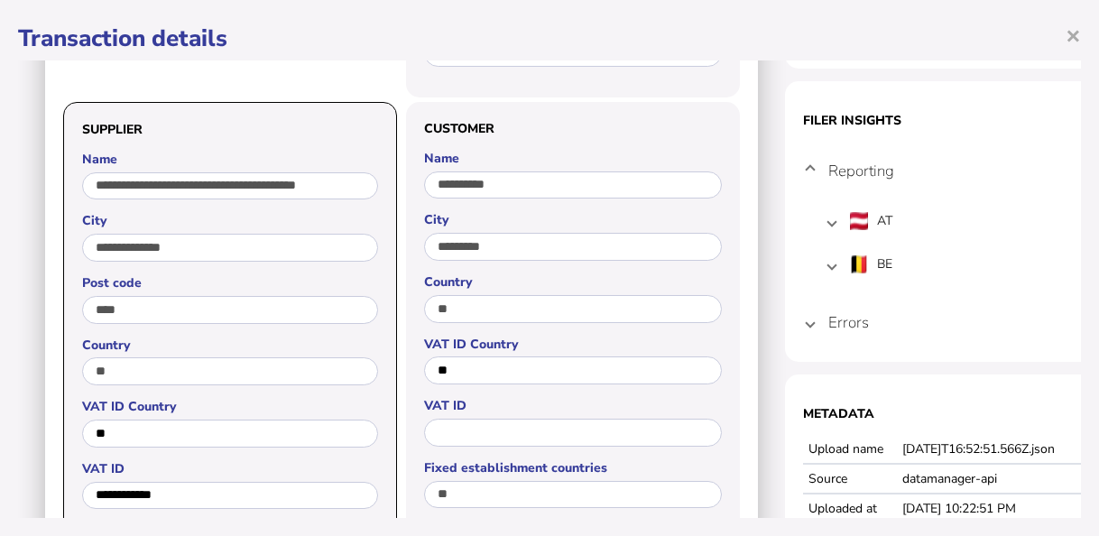
click at [820, 318] on mat-expansion-panel-header "Errors" at bounding box center [965, 321] width 325 height 43
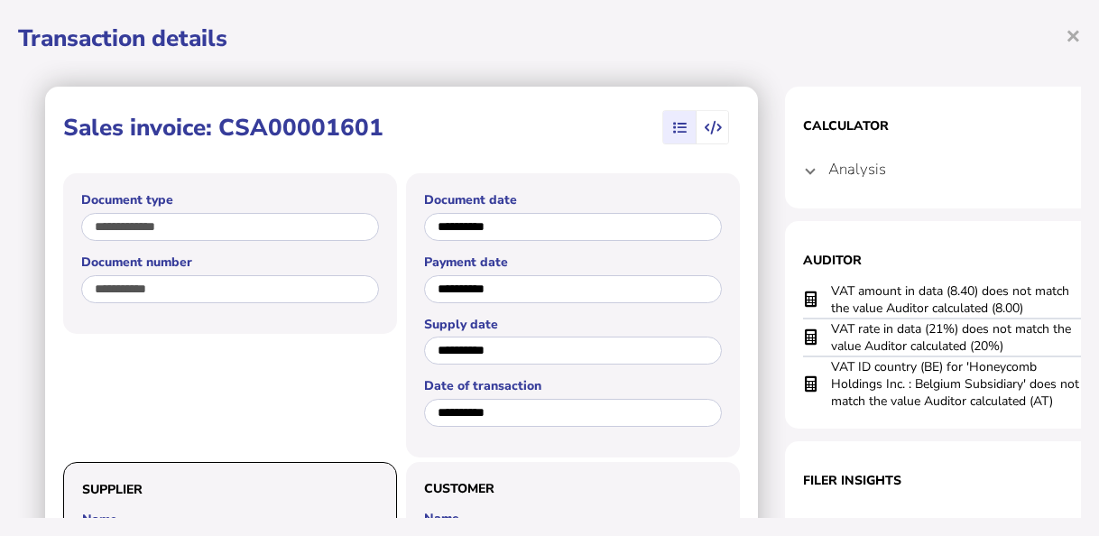
scroll to position [0, 0]
click at [1077, 30] on span "×" at bounding box center [1073, 35] width 15 height 34
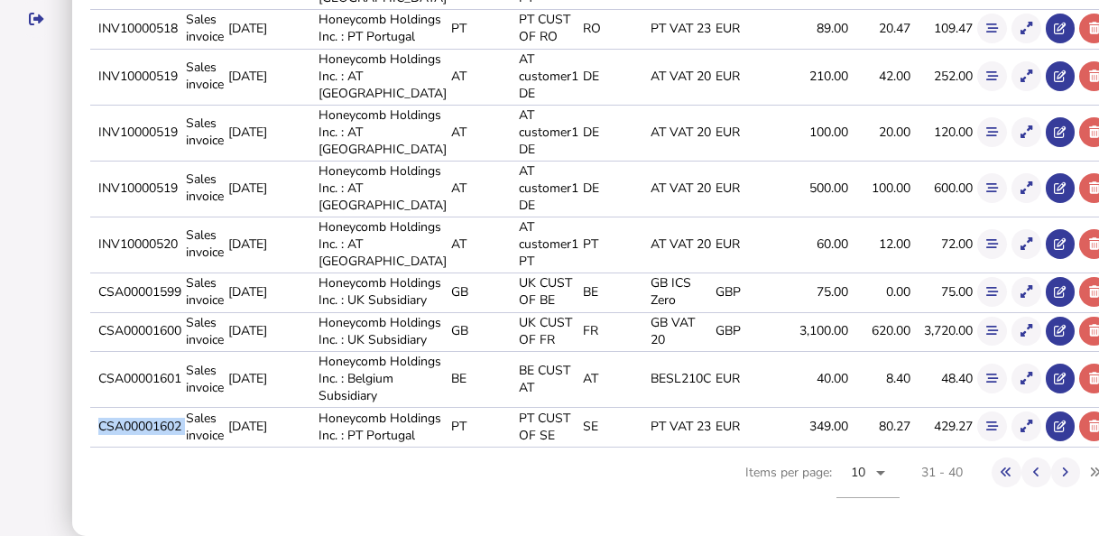
drag, startPoint x: 203, startPoint y: 464, endPoint x: 100, endPoint y: 454, distance: 103.4
click at [100, 445] on tr "CSA00001602 Sales invoice [DATE] Honeycomb Holdings Inc. : PT Portugal PT PT CU…" at bounding box center [600, 426] width 1020 height 37
click at [1021, 432] on icon at bounding box center [1027, 427] width 12 height 12
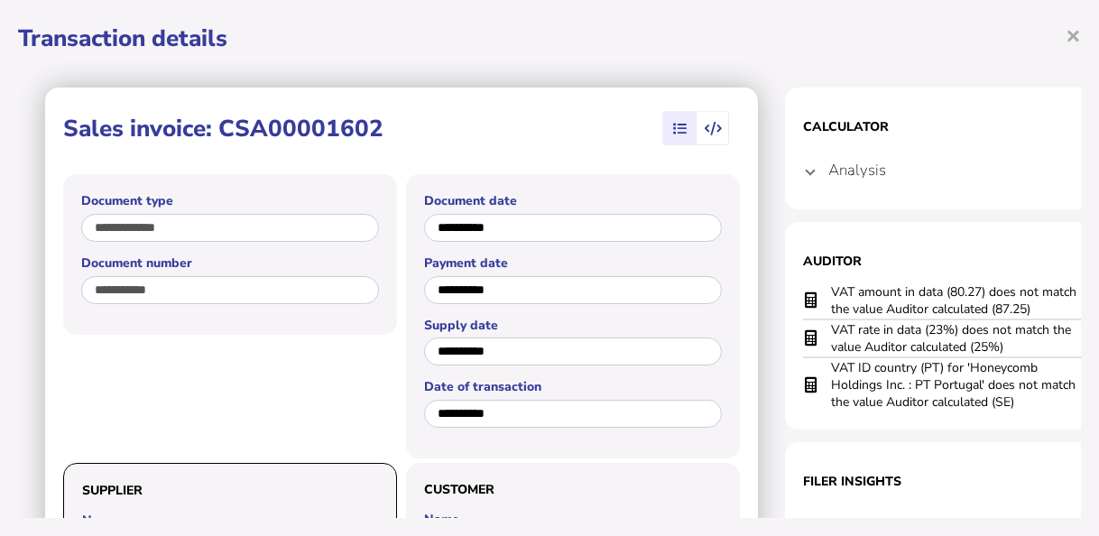
click at [818, 181] on mat-expansion-panel-header "Analysis" at bounding box center [965, 169] width 325 height 43
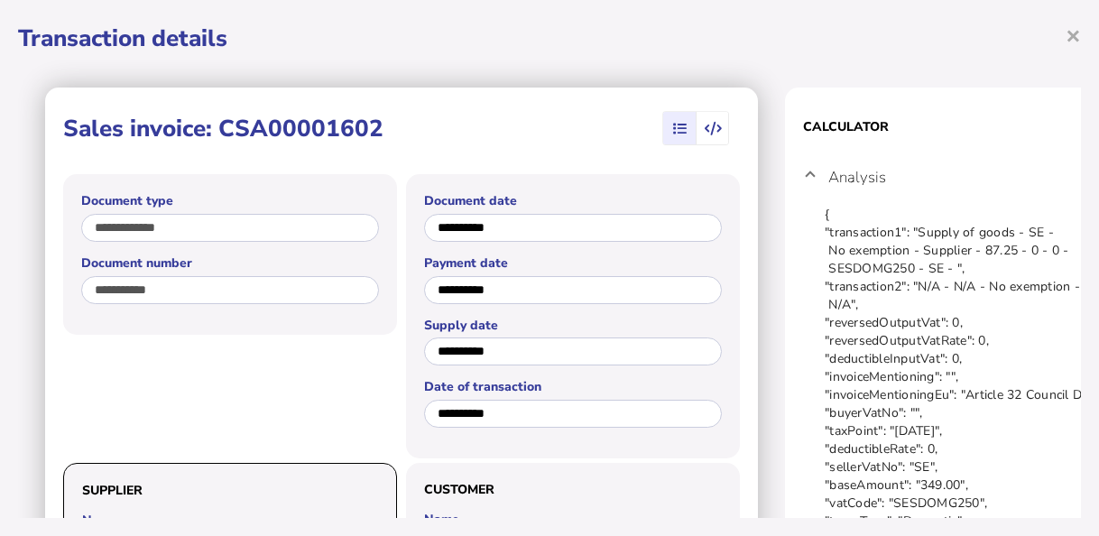
click at [811, 182] on span at bounding box center [810, 177] width 7 height 17
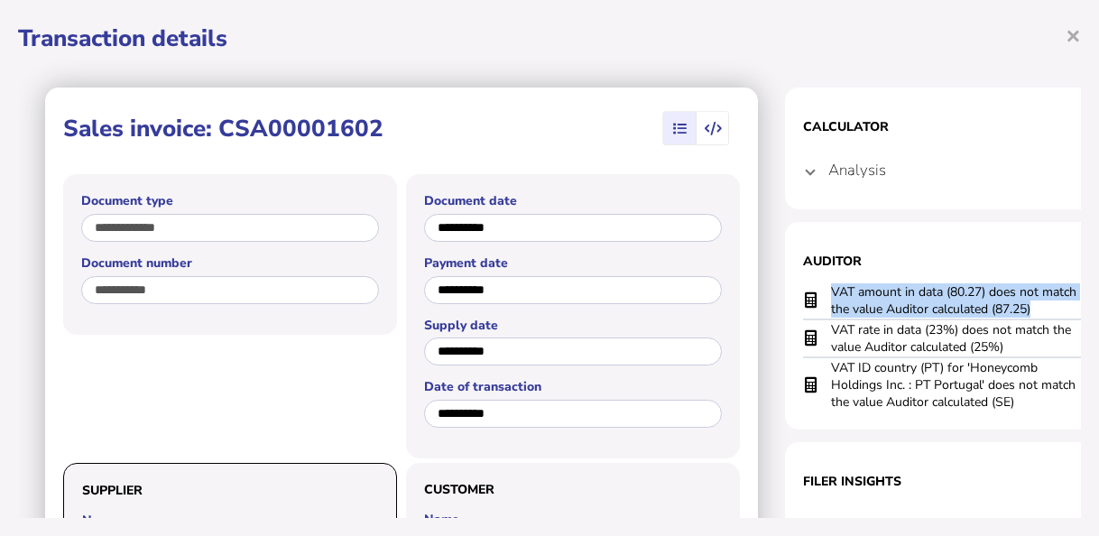
drag, startPoint x: 1040, startPoint y: 310, endPoint x: 821, endPoint y: 298, distance: 219.6
click at [821, 298] on tr "VAT amount in data (80.27) does not match the value Auditor calculated (87.25)" at bounding box center [965, 300] width 325 height 37
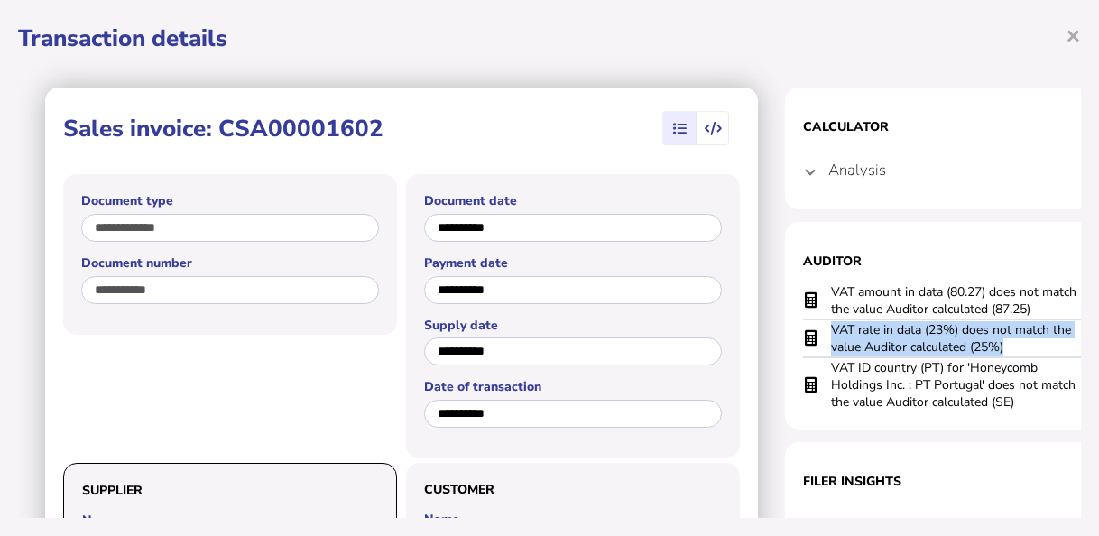
drag, startPoint x: 1017, startPoint y: 347, endPoint x: 831, endPoint y: 331, distance: 186.5
click at [831, 331] on td "VAT rate in data (23%) does not match the value Auditor calculated (25%)" at bounding box center [956, 338] width 253 height 38
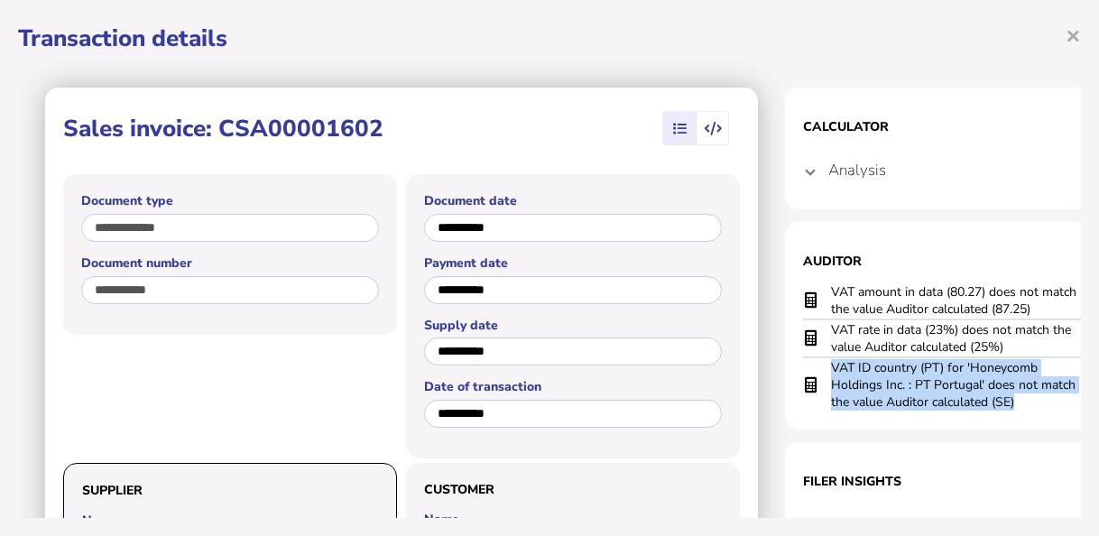
drag, startPoint x: 1030, startPoint y: 405, endPoint x: 827, endPoint y: 365, distance: 206.0
click at [827, 365] on tr "VAT ID country (PT) for 'Honeycomb Holdings Inc. : PT Portugal' does not match …" at bounding box center [965, 384] width 325 height 54
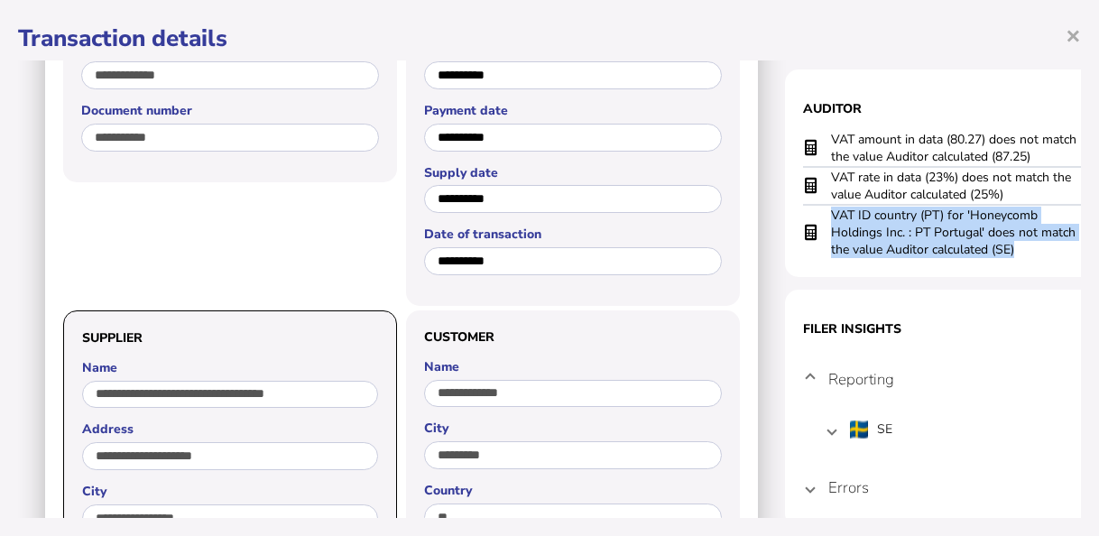
scroll to position [271, 0]
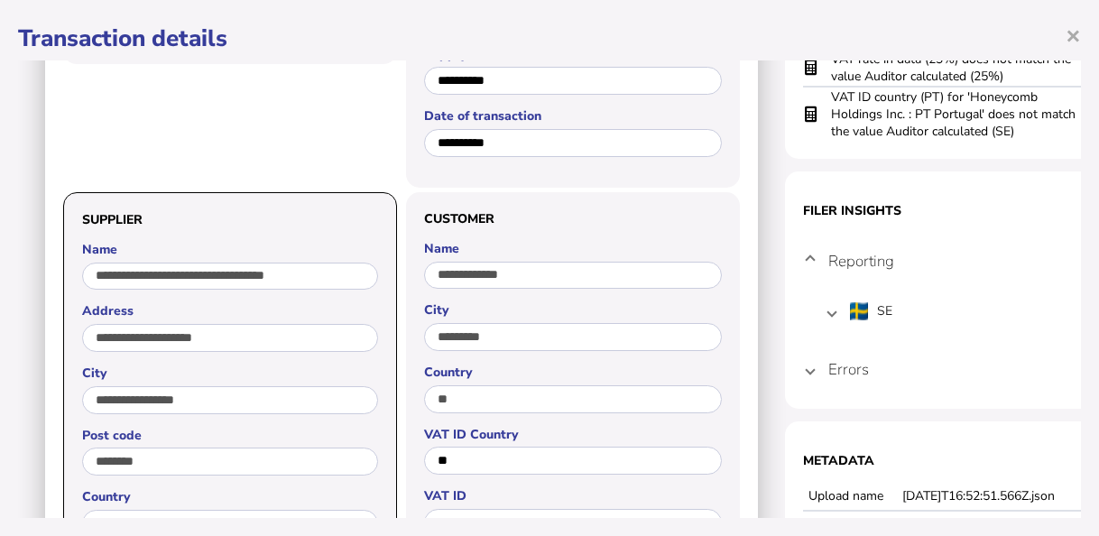
click at [818, 369] on mat-expansion-panel-header "Errors" at bounding box center [965, 368] width 325 height 43
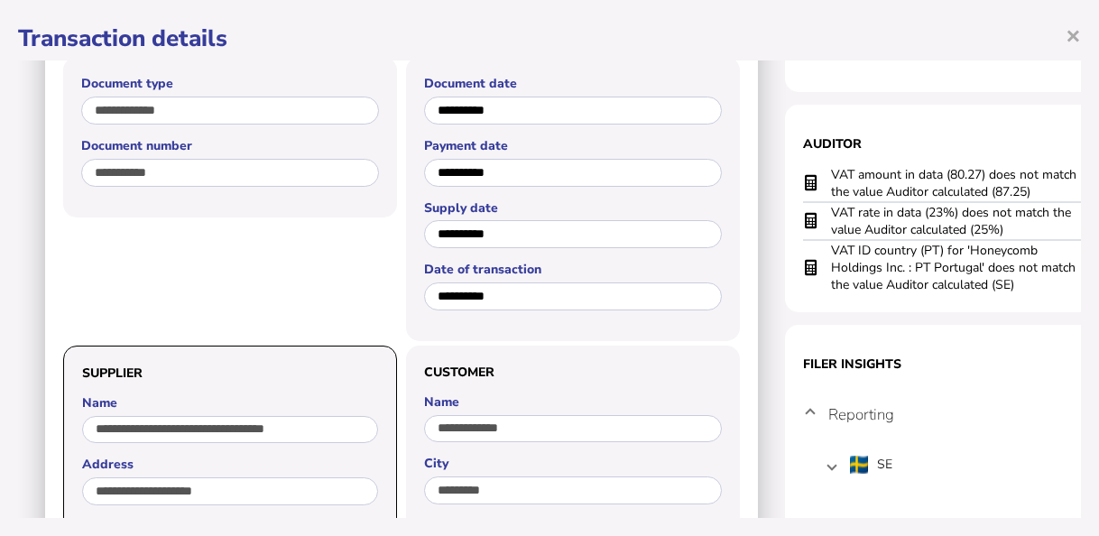
scroll to position [0, 0]
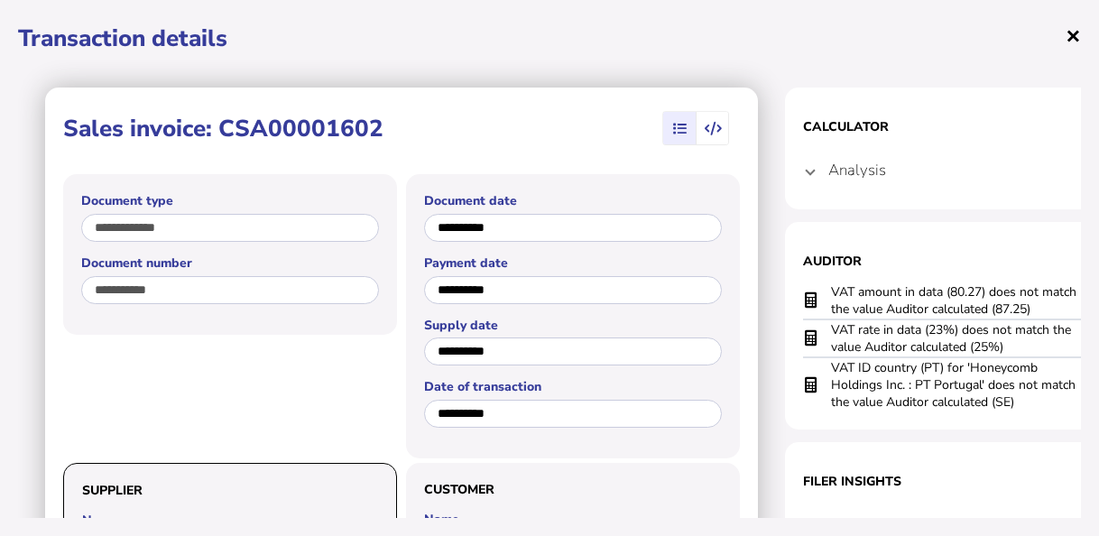
click at [1079, 41] on span "×" at bounding box center [1073, 35] width 15 height 34
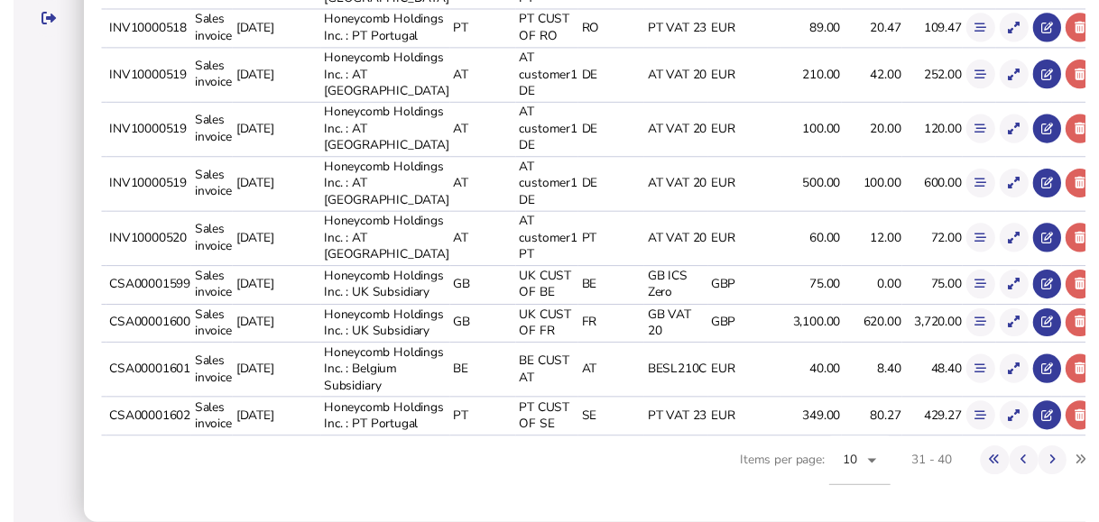
scroll to position [692, 0]
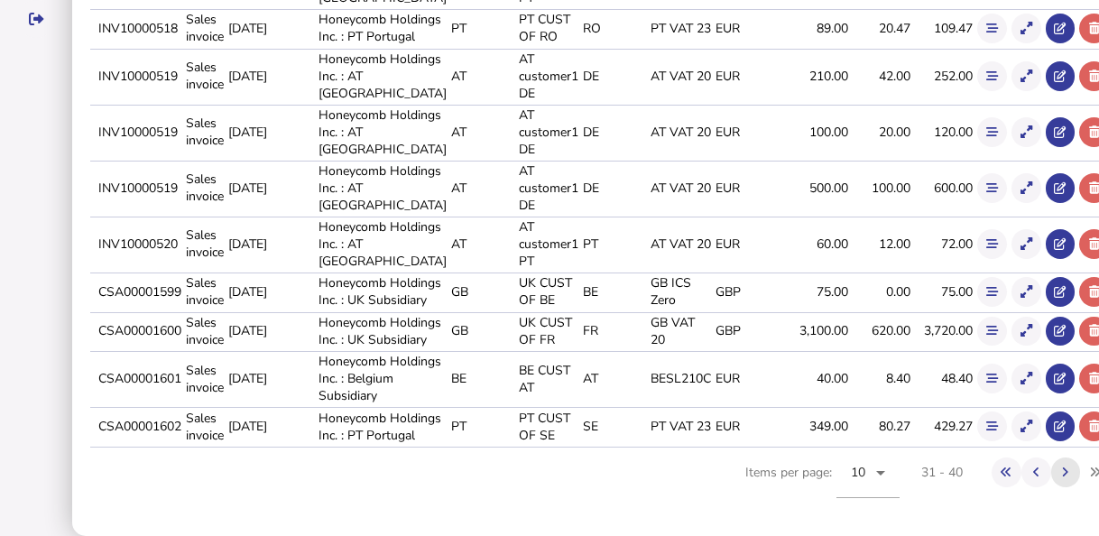
click at [1051, 471] on button at bounding box center [1066, 473] width 30 height 30
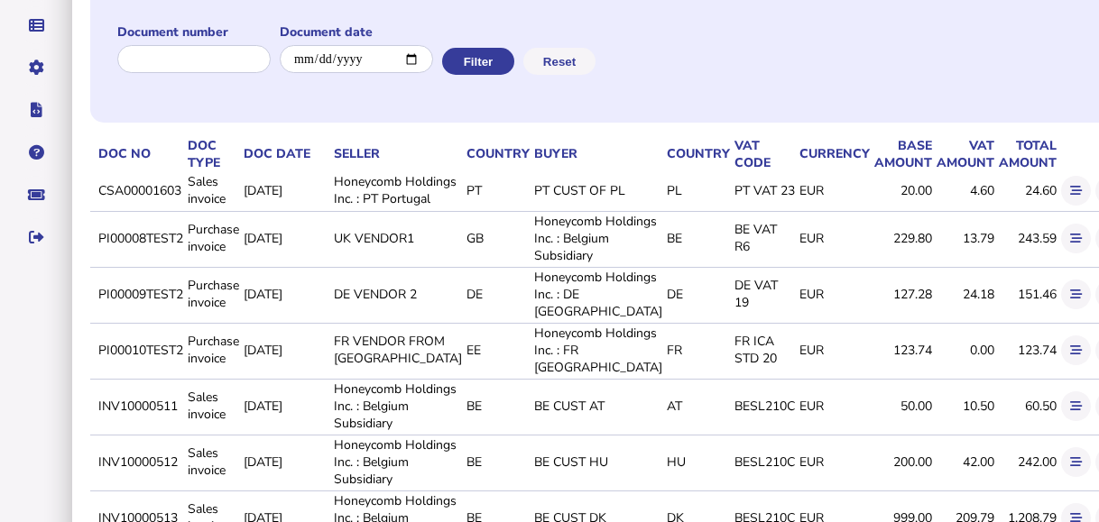
scroll to position [151, 0]
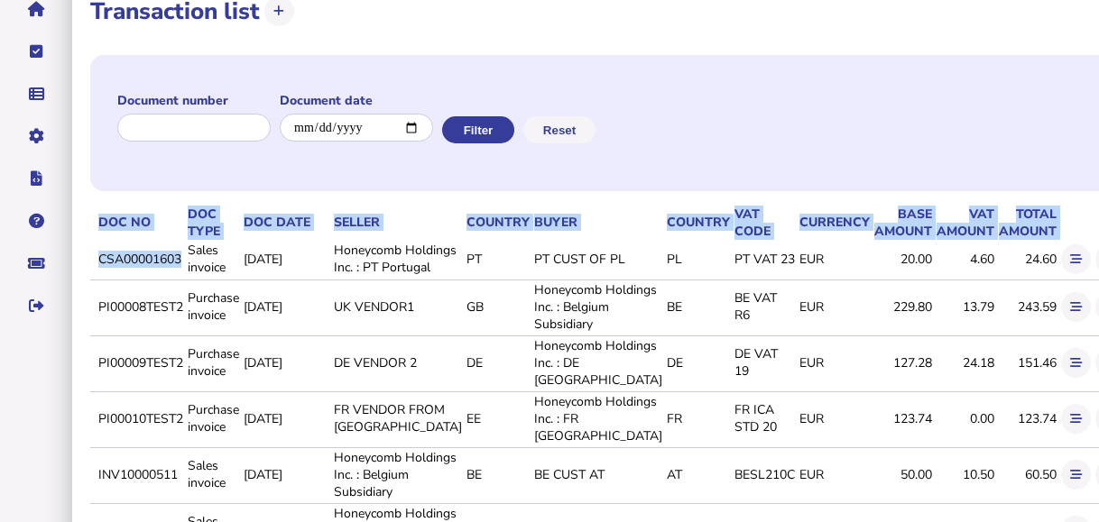
drag, startPoint x: 184, startPoint y: 276, endPoint x: 88, endPoint y: 276, distance: 96.6
click at [88, 276] on div "**********" at bounding box center [642, 423] width 1140 height 900
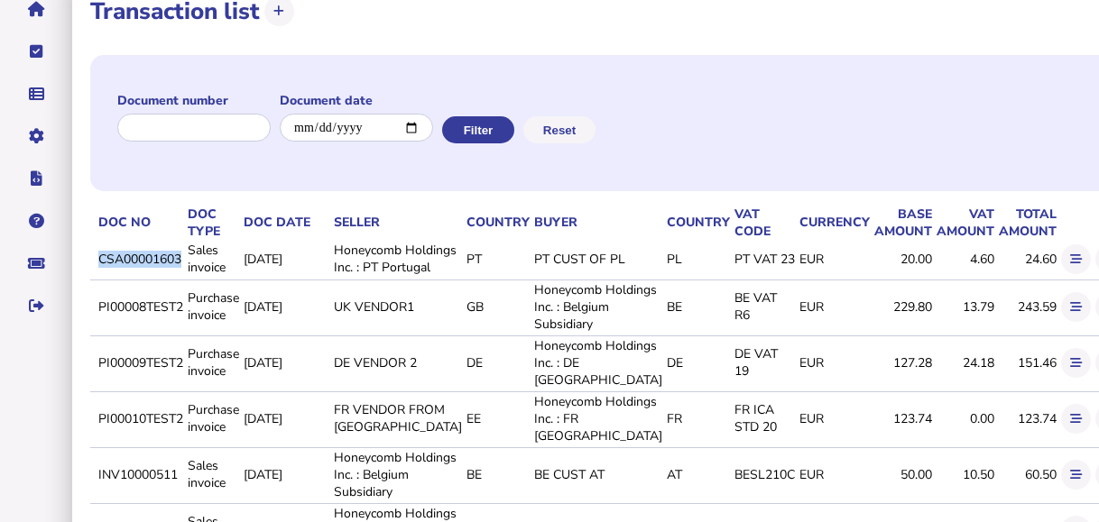
drag, startPoint x: 182, startPoint y: 275, endPoint x: 97, endPoint y: 268, distance: 86.0
click at [97, 268] on td "CSA00001603" at bounding box center [139, 259] width 89 height 37
click at [1098, 265] on icon at bounding box center [1111, 260] width 12 height 12
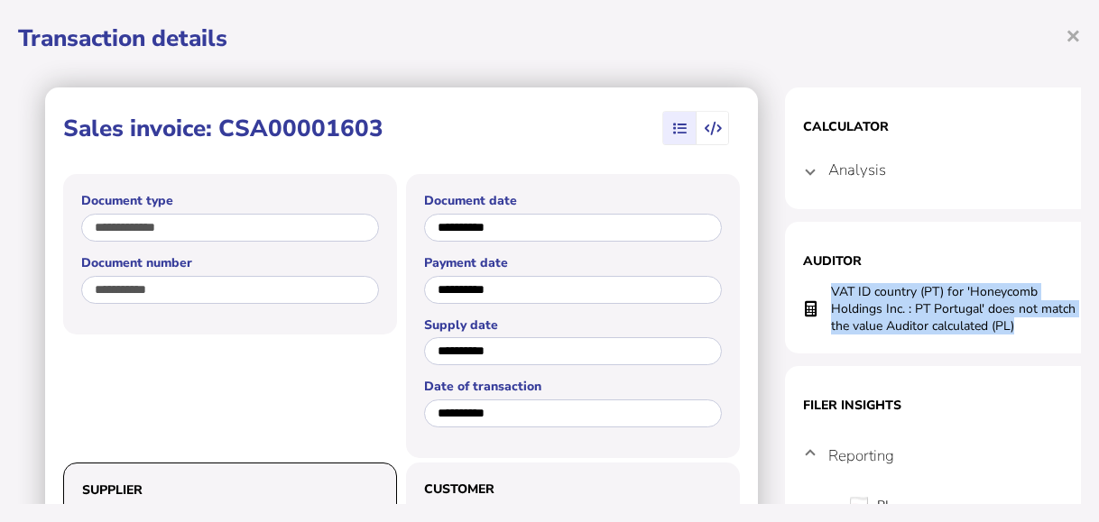
drag, startPoint x: 1032, startPoint y: 331, endPoint x: 826, endPoint y: 284, distance: 211.9
click at [826, 284] on tr "VAT ID country (PT) for 'Honeycomb Holdings Inc. : PT Portugal' does not match …" at bounding box center [965, 308] width 325 height 53
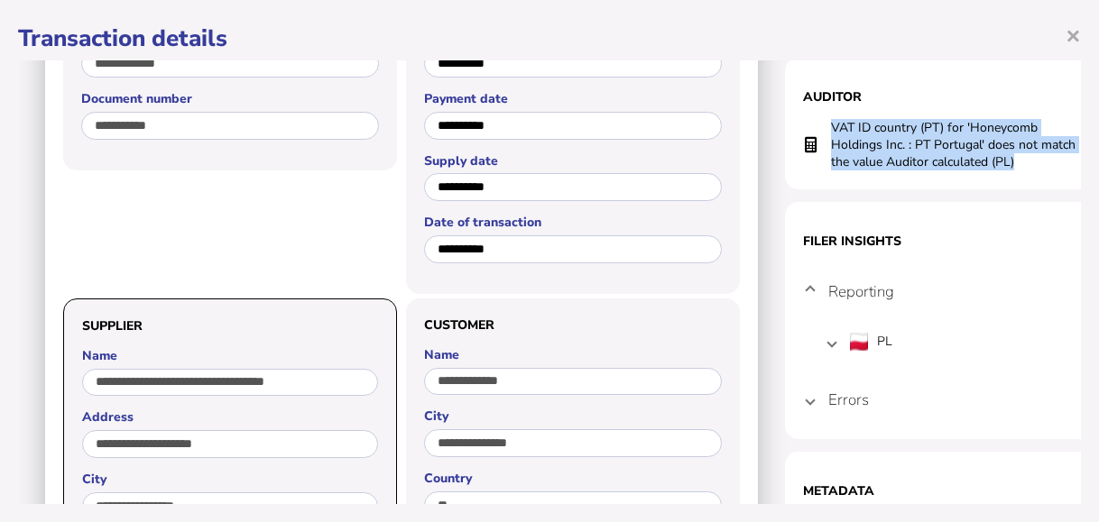
scroll to position [180, 0]
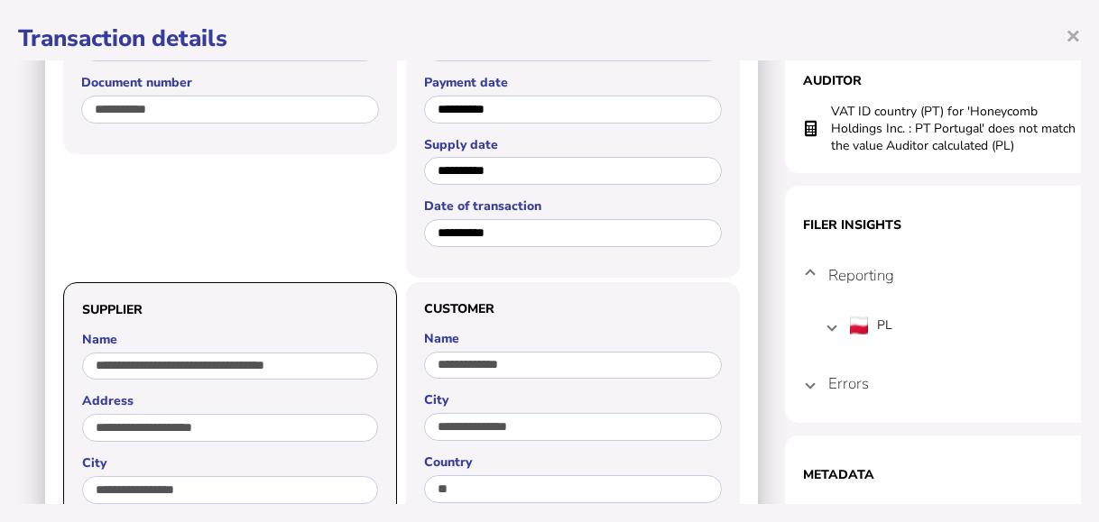
click at [819, 382] on mat-expansion-panel-header "Errors" at bounding box center [965, 383] width 325 height 43
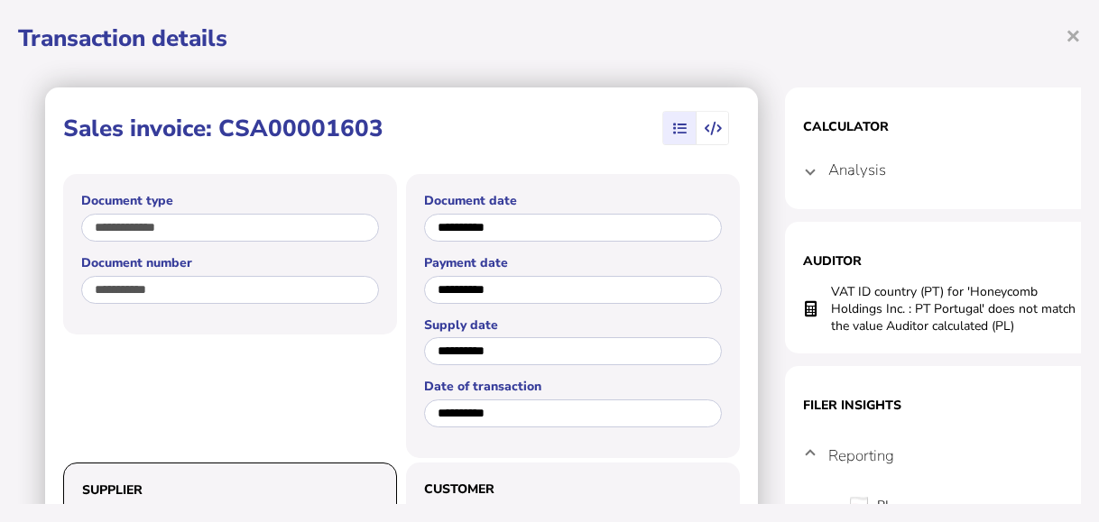
scroll to position [0, 0]
click at [897, 166] on span "Analysis" at bounding box center [967, 169] width 278 height 51
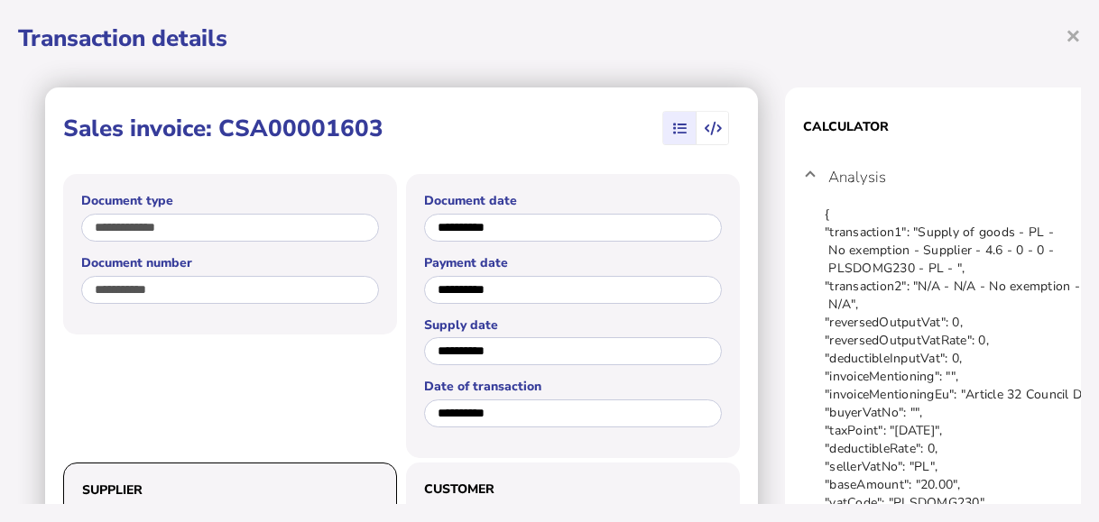
click at [815, 171] on mat-expansion-panel-header "Analysis" at bounding box center [965, 177] width 325 height 58
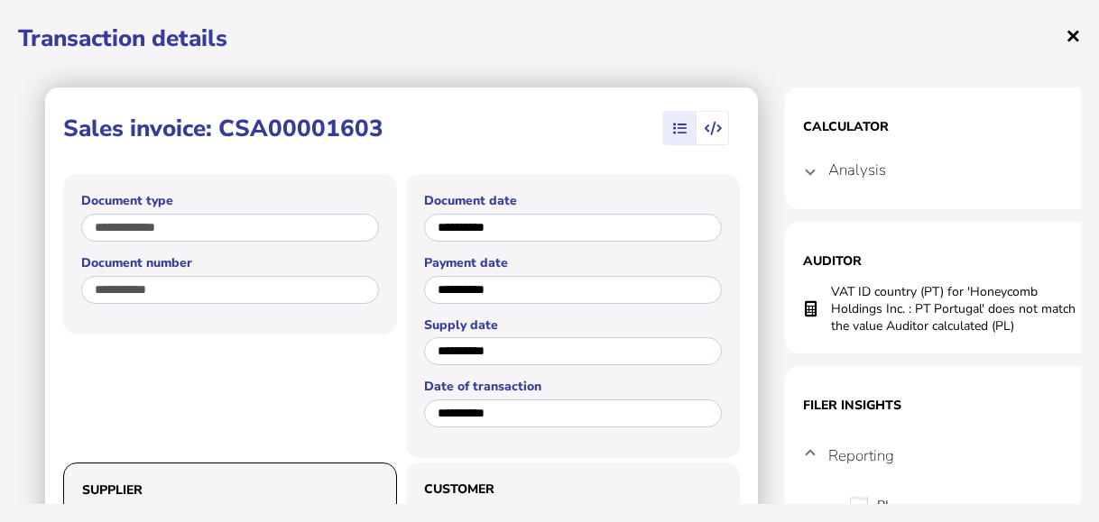
click at [1066, 41] on span "×" at bounding box center [1073, 35] width 15 height 34
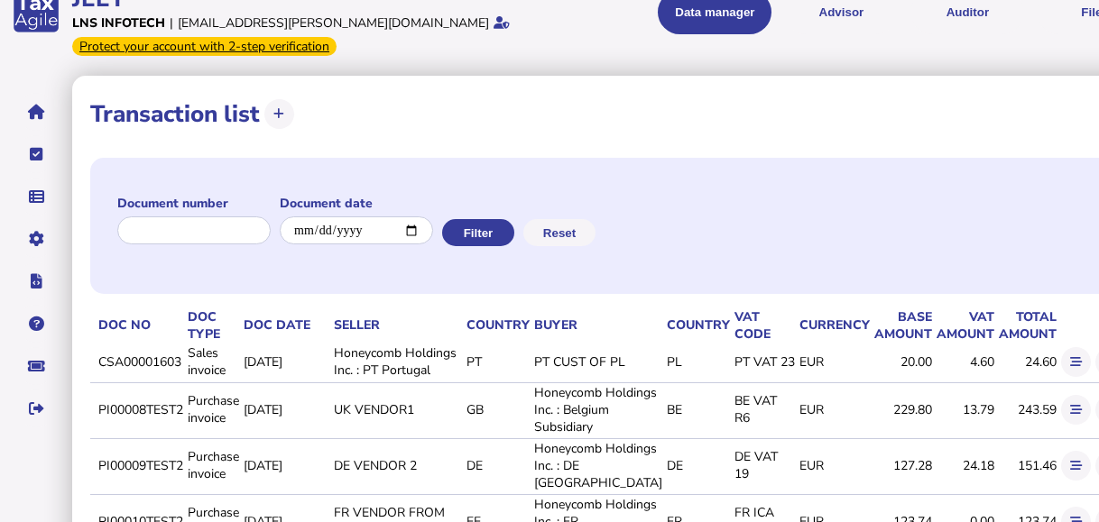
scroll to position [90, 0]
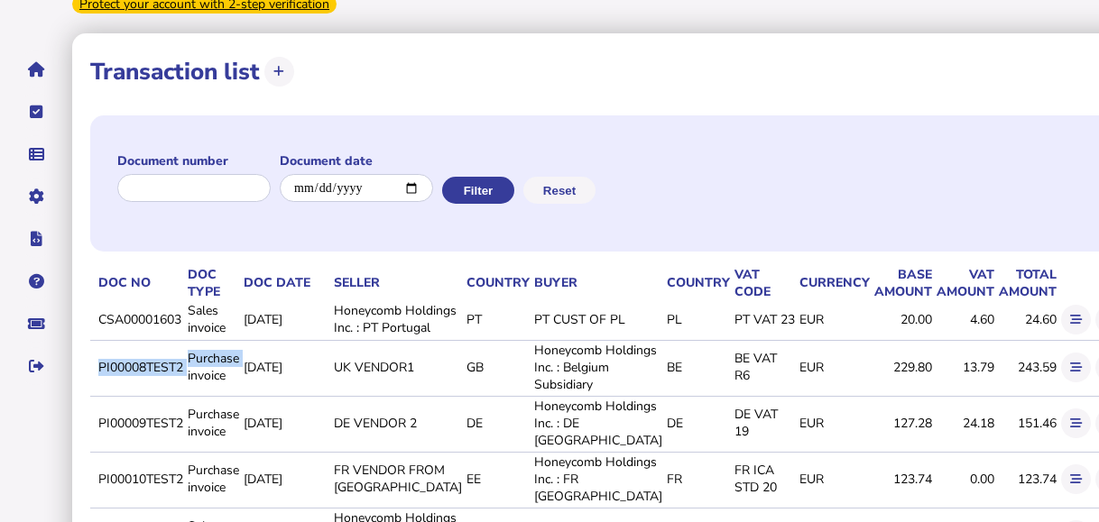
drag, startPoint x: 94, startPoint y: 411, endPoint x: 186, endPoint y: 419, distance: 92.3
click at [186, 394] on tr "PI00008TEST2 Purchase invoice [DATE] UK VENDOR1 GB Honeycomb Holdings Inc. : Be…" at bounding box center [642, 367] width 1104 height 54
drag, startPoint x: 186, startPoint y: 419, endPoint x: 176, endPoint y: 441, distance: 24.6
click at [175, 394] on td "PI00008TEST2" at bounding box center [139, 367] width 89 height 54
drag, startPoint x: 184, startPoint y: 416, endPoint x: 96, endPoint y: 421, distance: 88.6
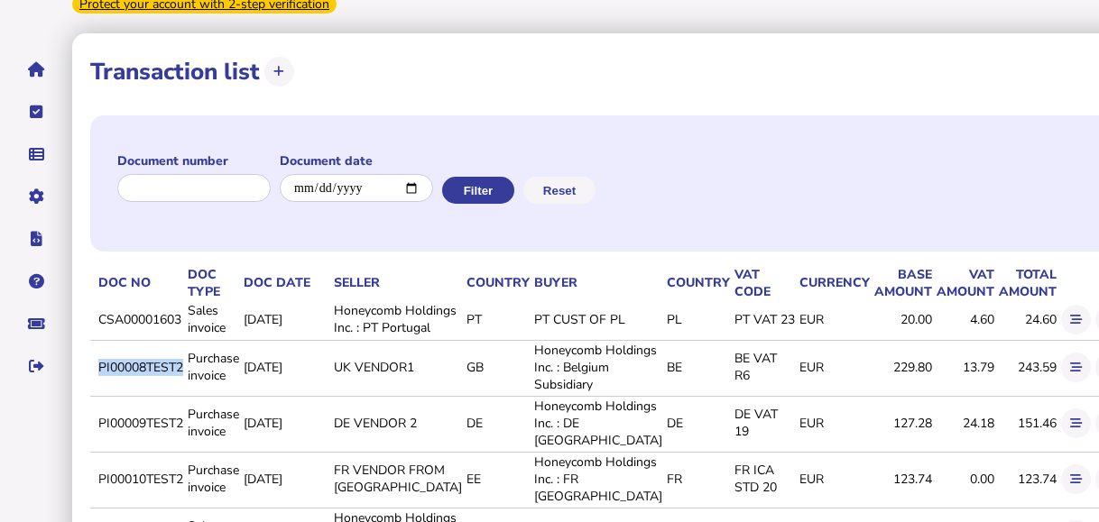
click at [96, 394] on td "PI00008TEST2" at bounding box center [139, 367] width 89 height 54
click at [1096, 383] on button at bounding box center [1111, 368] width 30 height 30
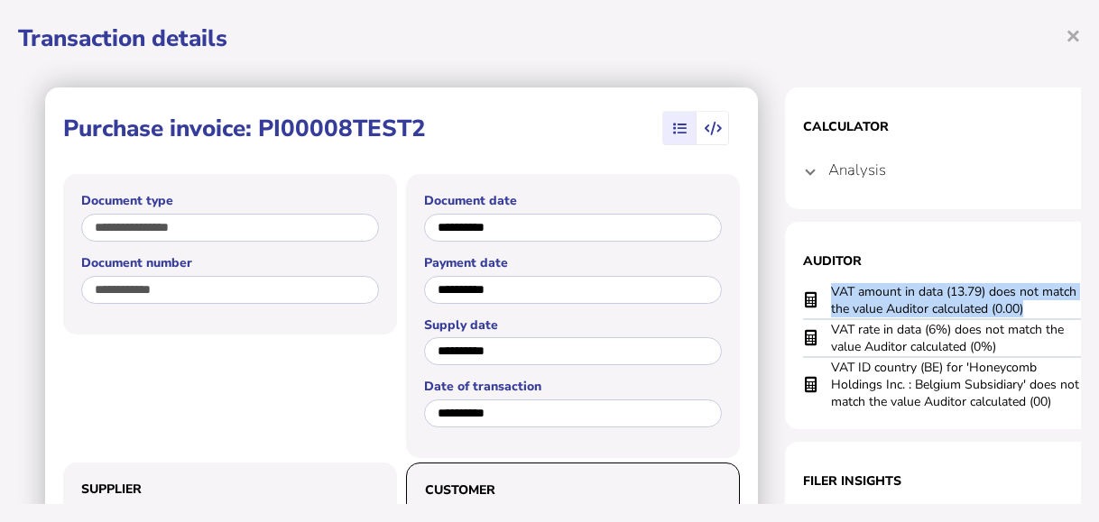
drag, startPoint x: 1029, startPoint y: 308, endPoint x: 829, endPoint y: 292, distance: 200.0
click at [829, 292] on tr "VAT amount in data (13.79) does not match the value Auditor calculated (0.00)" at bounding box center [965, 300] width 325 height 37
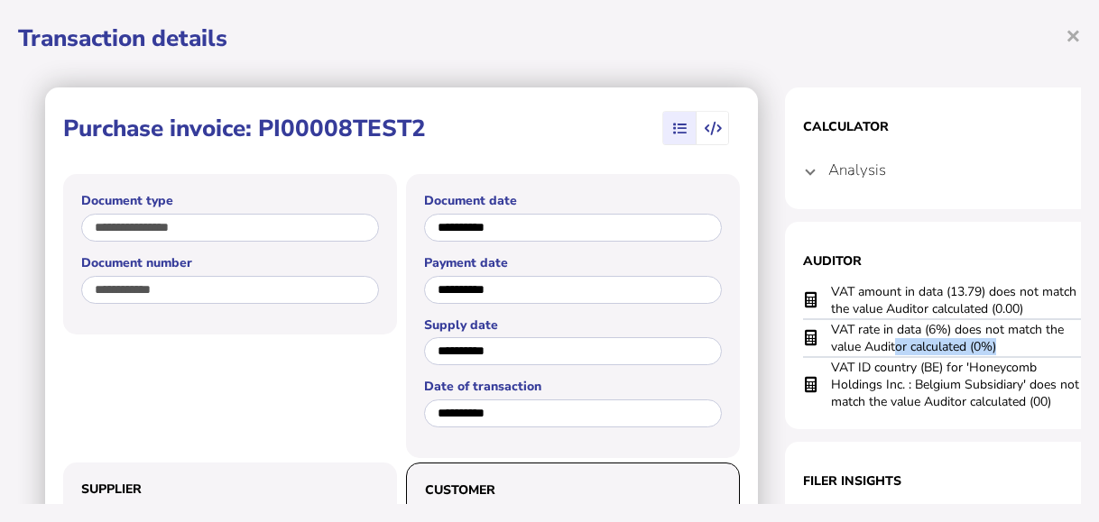
drag, startPoint x: 1004, startPoint y: 348, endPoint x: 871, endPoint y: 347, distance: 133.6
click at [879, 348] on td "VAT rate in data (6%) does not match the value Auditor calculated (0%)" at bounding box center [956, 338] width 253 height 38
click at [869, 347] on td "VAT rate in data (6%) does not match the value Auditor calculated (0%)" at bounding box center [956, 338] width 253 height 38
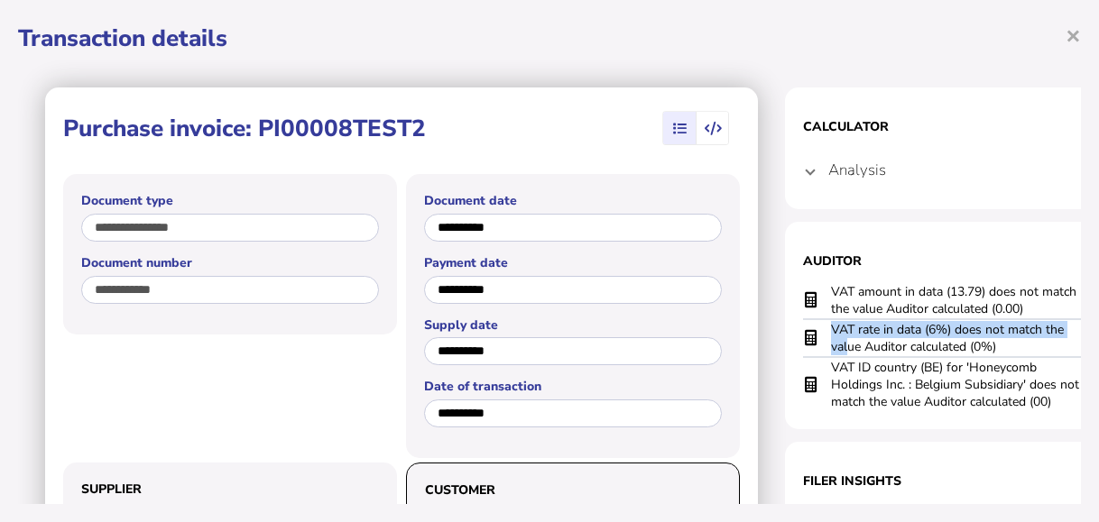
drag, startPoint x: 848, startPoint y: 340, endPoint x: 825, endPoint y: 334, distance: 24.3
click at [825, 334] on tr "VAT rate in data (6%) does not match the value Auditor calculated (0%)" at bounding box center [965, 338] width 325 height 38
click at [827, 332] on tr "VAT rate in data (6%) does not match the value Auditor calculated (0%)" at bounding box center [965, 338] width 325 height 38
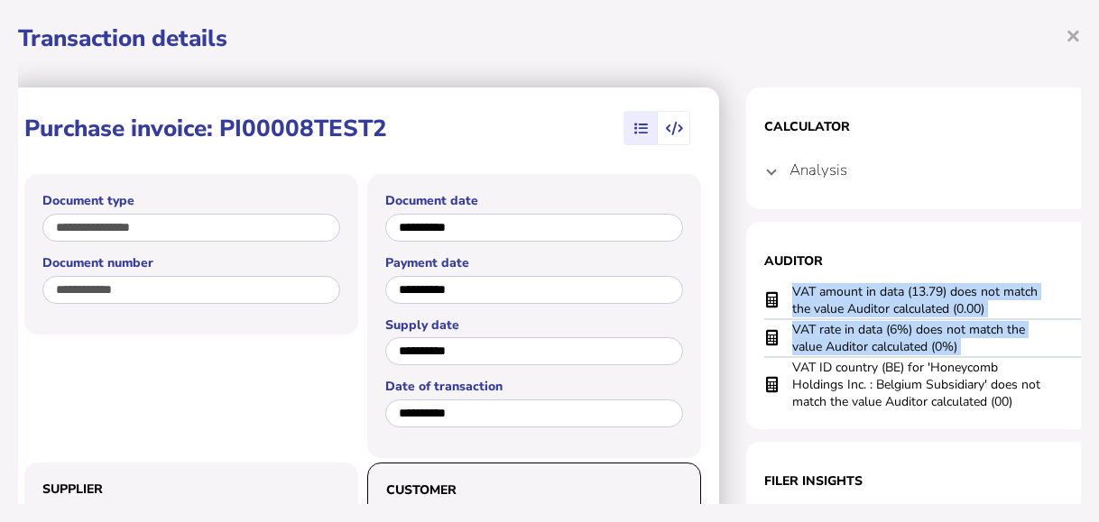
scroll to position [0, 90]
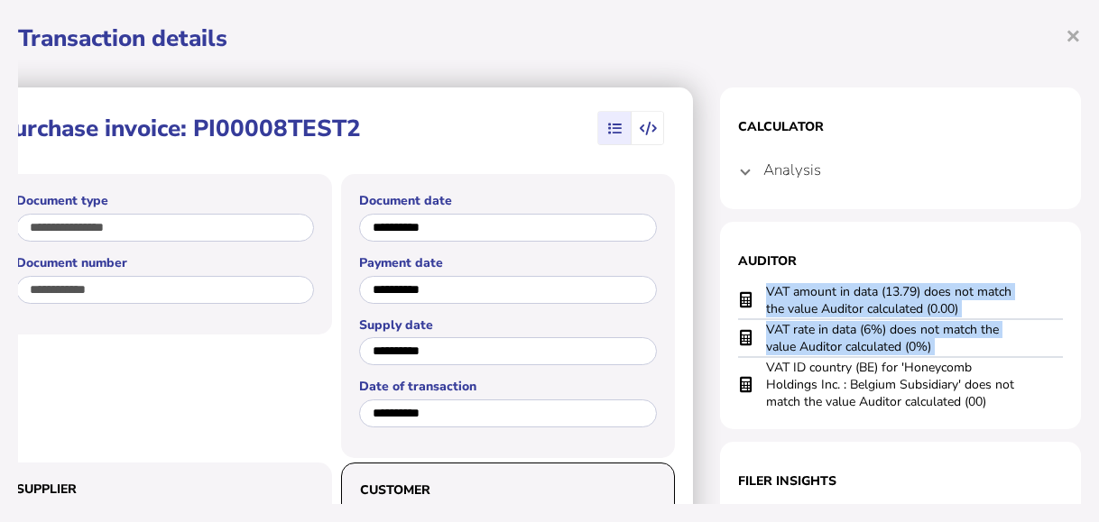
drag, startPoint x: 832, startPoint y: 367, endPoint x: 1057, endPoint y: 401, distance: 227.2
click at [1057, 401] on div "**********" at bounding box center [549, 282] width 1063 height 444
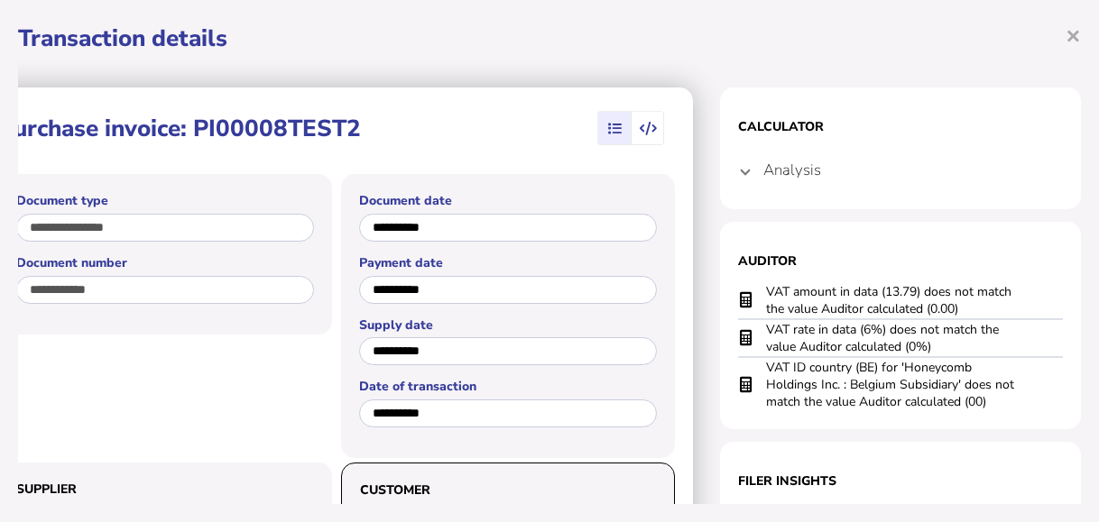
click at [742, 174] on span at bounding box center [745, 170] width 7 height 17
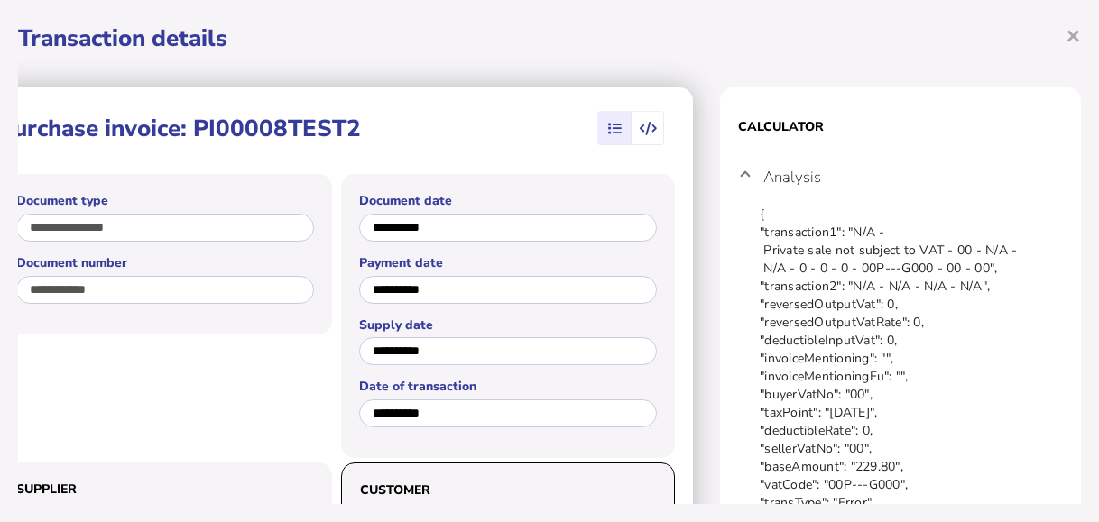
click at [742, 176] on span at bounding box center [745, 177] width 7 height 17
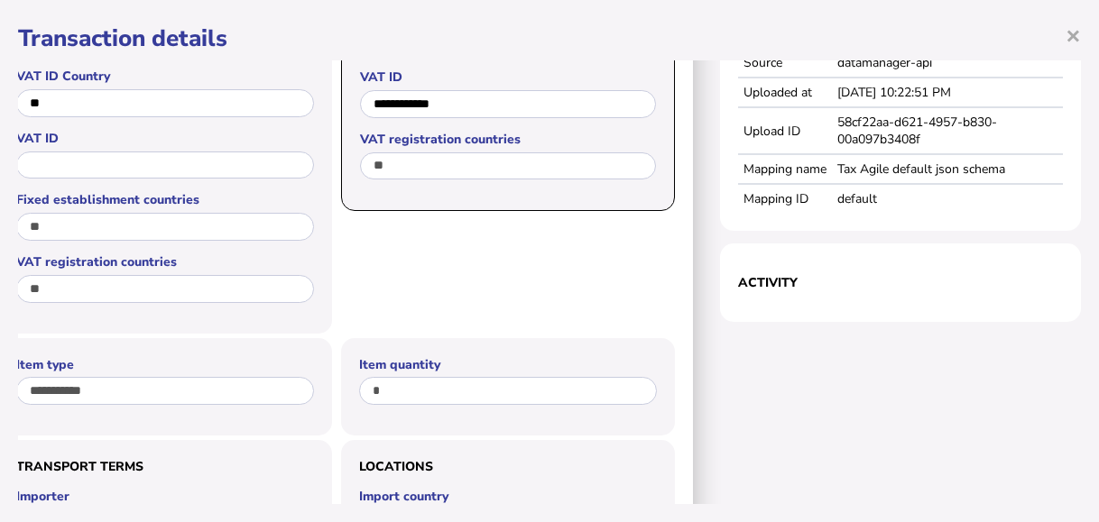
scroll to position [0, 0]
click at [1066, 38] on span "×" at bounding box center [1073, 35] width 15 height 34
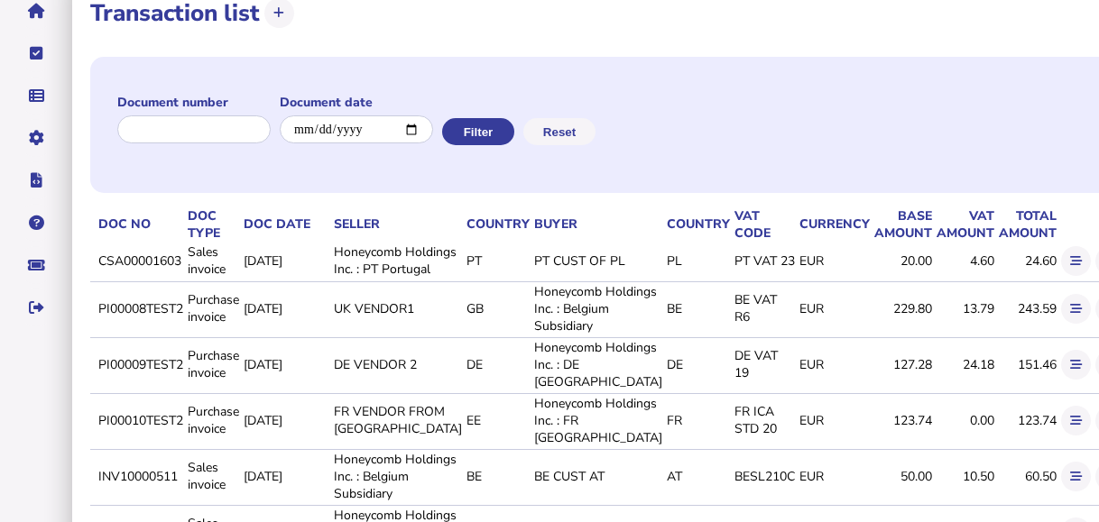
scroll to position [180, 0]
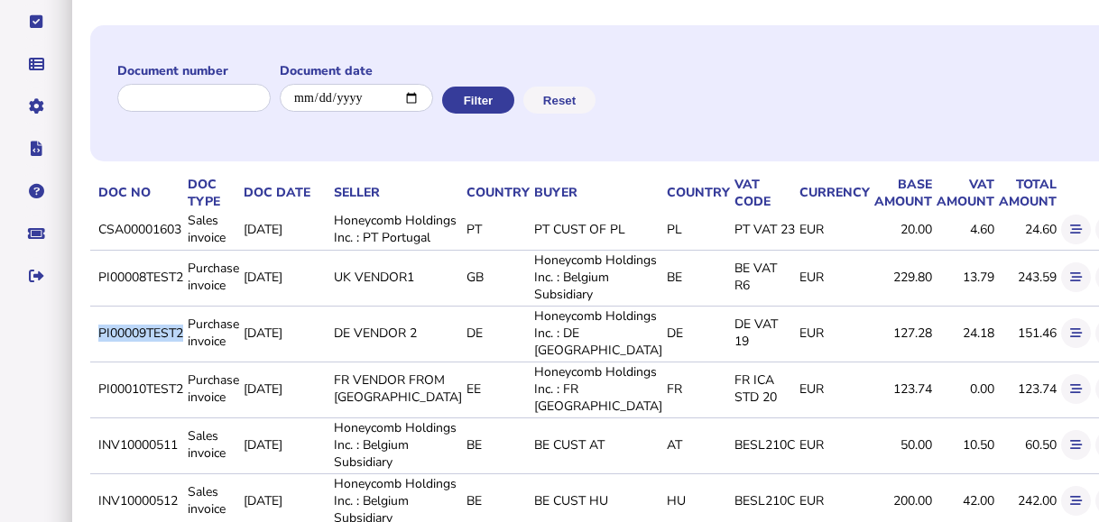
drag, startPoint x: 183, startPoint y: 409, endPoint x: 88, endPoint y: 412, distance: 95.7
click at [88, 412] on div "**********" at bounding box center [642, 393] width 1140 height 900
drag, startPoint x: 88, startPoint y: 412, endPoint x: 290, endPoint y: 420, distance: 202.3
click at [290, 360] on td "[DATE]" at bounding box center [285, 333] width 90 height 54
click at [1098, 339] on icon at bounding box center [1111, 334] width 12 height 12
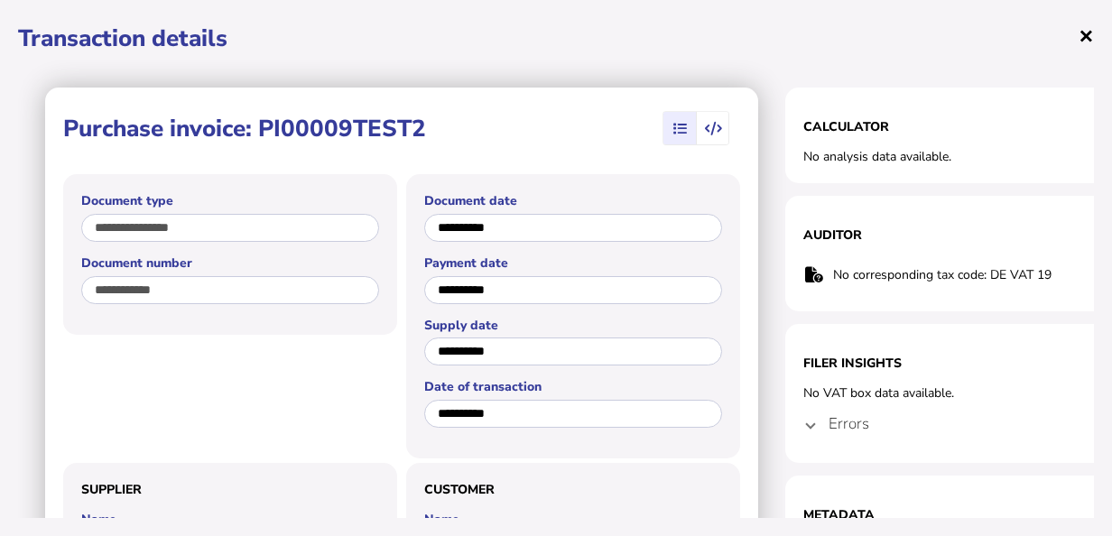
click at [1082, 42] on span "×" at bounding box center [1085, 35] width 15 height 34
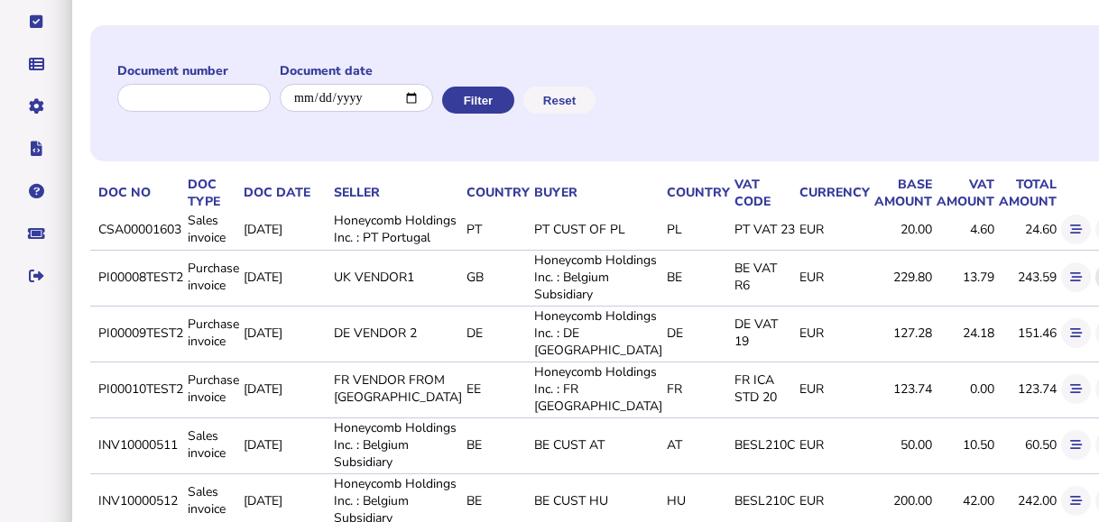
click at [1098, 283] on icon at bounding box center [1111, 278] width 12 height 12
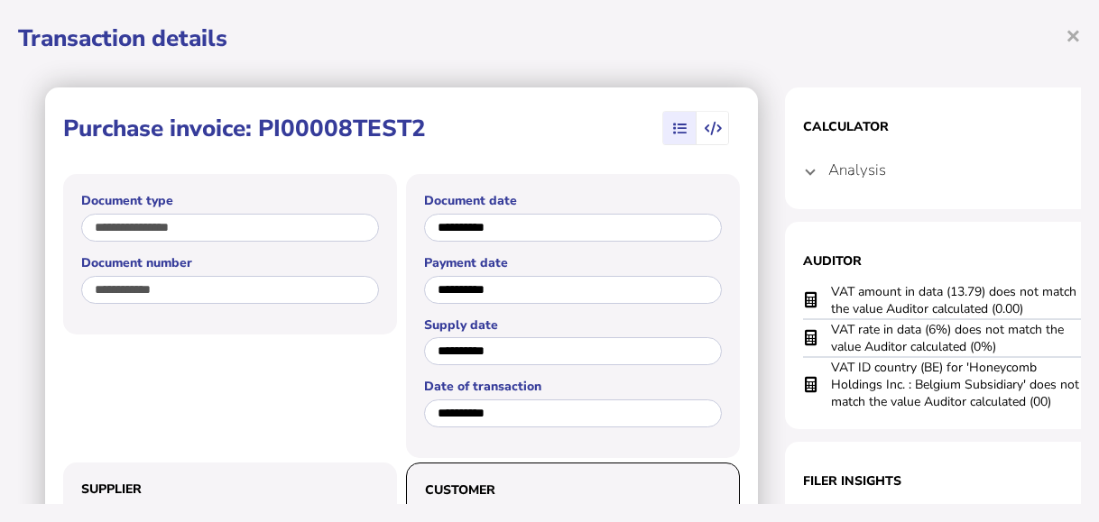
click at [1068, 35] on div "**********" at bounding box center [549, 261] width 1099 height 522
click at [1066, 31] on span "×" at bounding box center [1073, 35] width 15 height 34
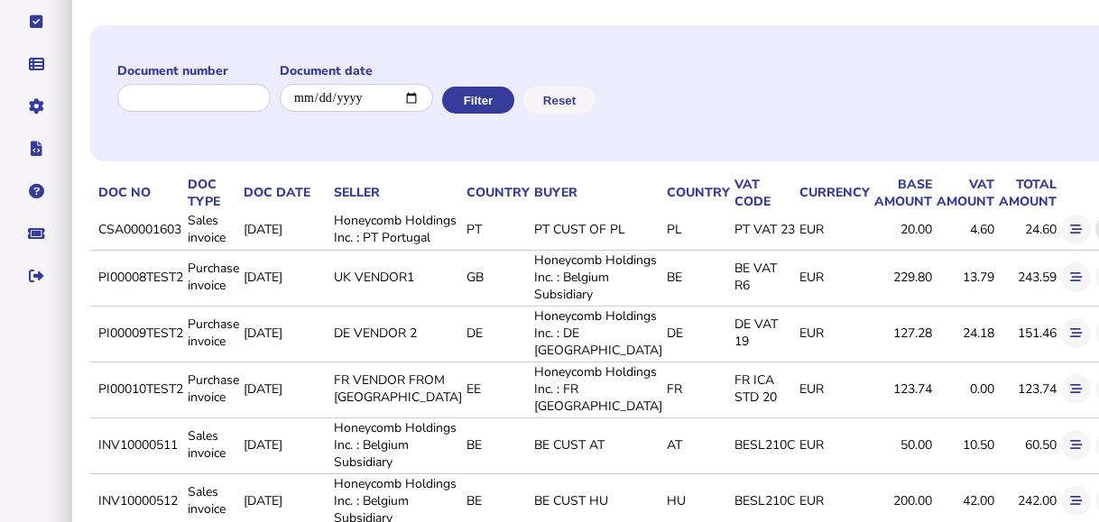
click at [1098, 236] on icon at bounding box center [1111, 230] width 12 height 12
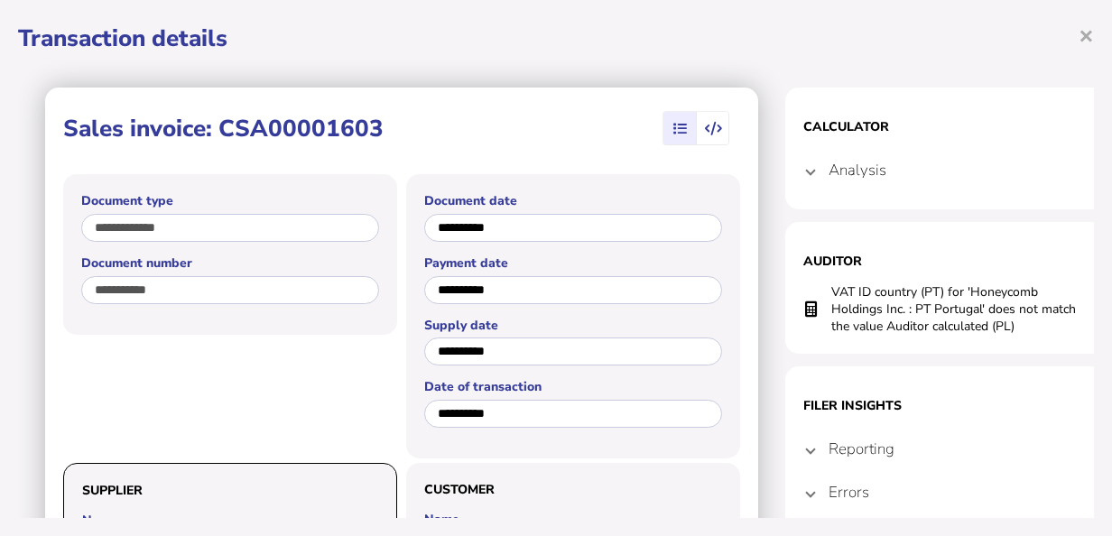
scroll to position [90, 0]
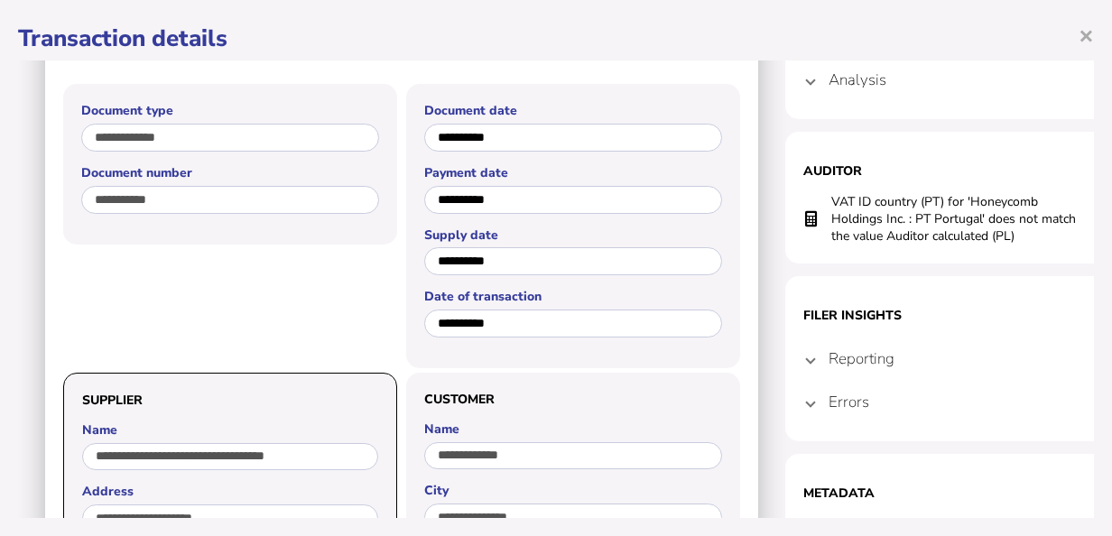
click at [818, 416] on mat-expansion-panel-header "Errors" at bounding box center [965, 401] width 325 height 43
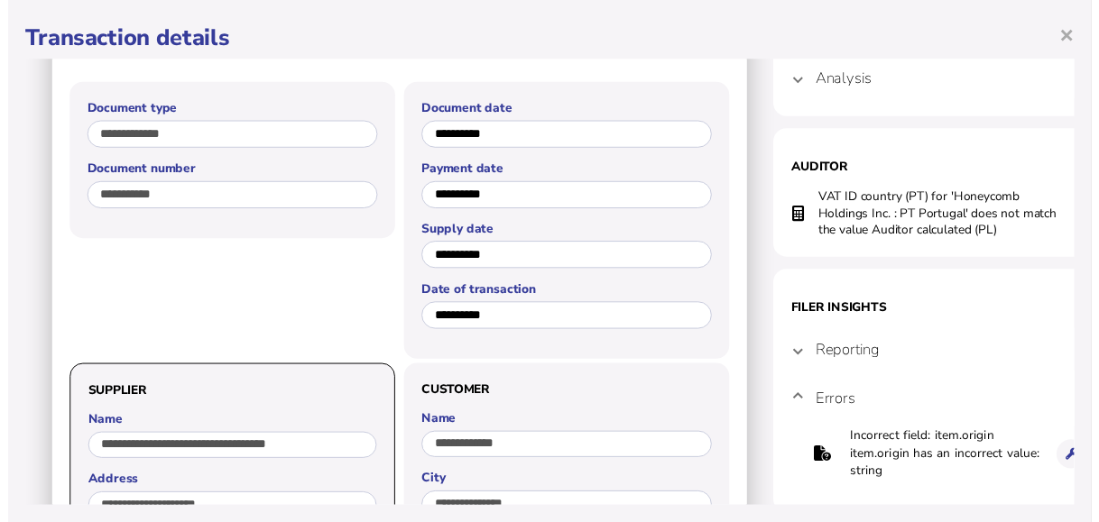
scroll to position [0, 0]
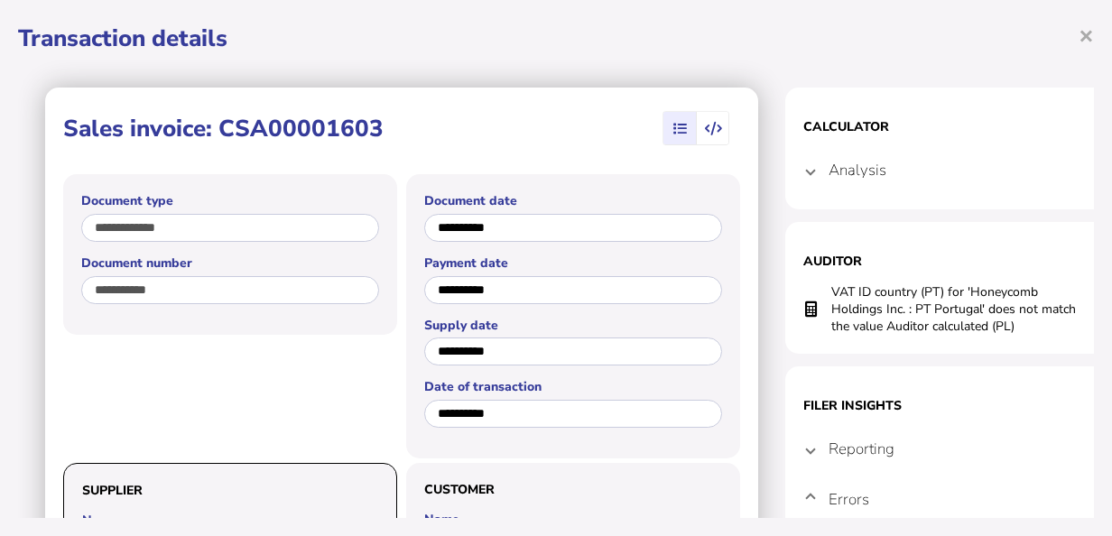
click at [813, 178] on span at bounding box center [810, 170] width 7 height 17
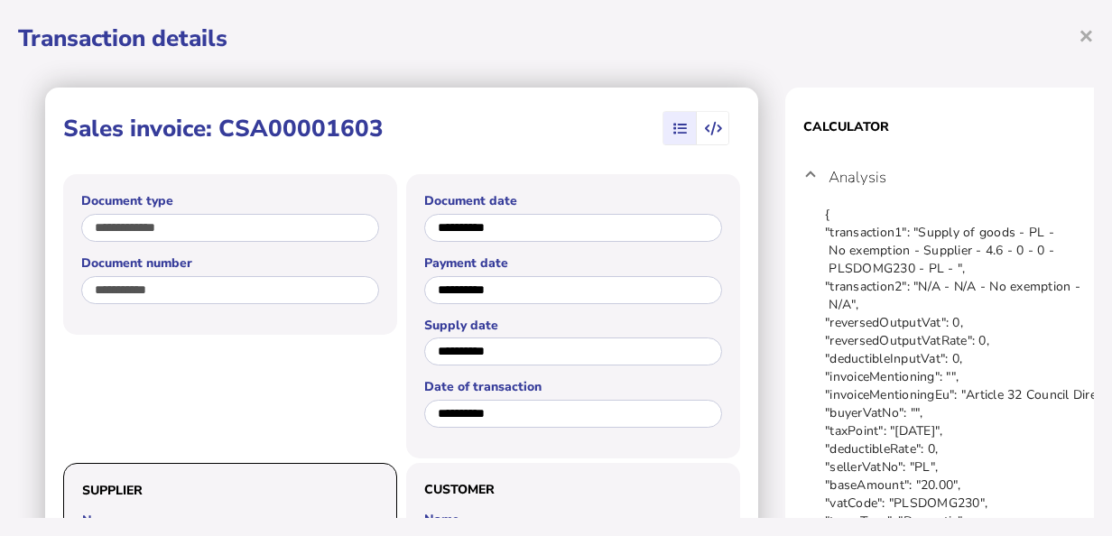
click at [812, 171] on span at bounding box center [810, 177] width 7 height 17
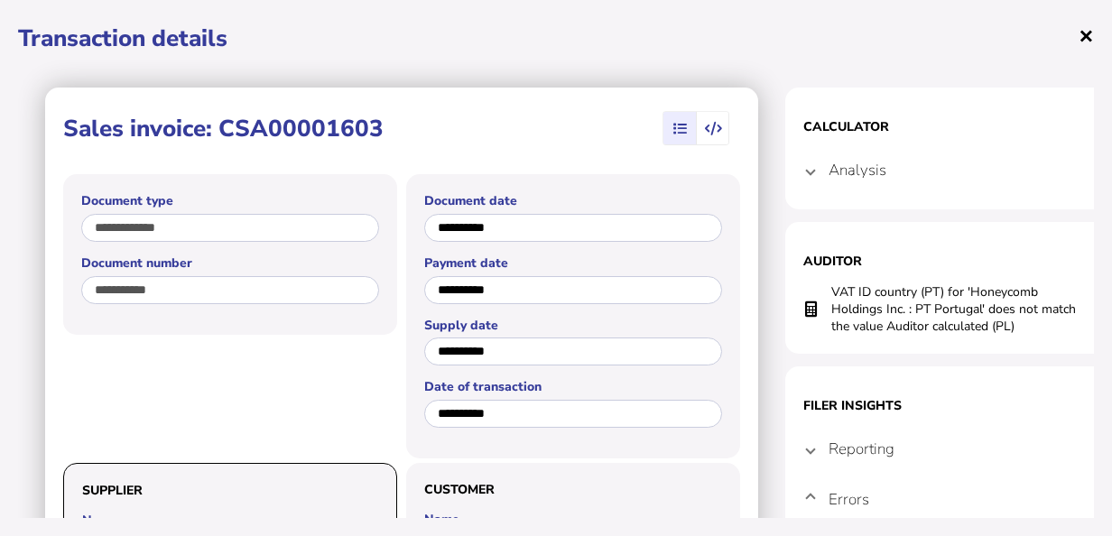
click at [1086, 30] on span "×" at bounding box center [1085, 35] width 15 height 34
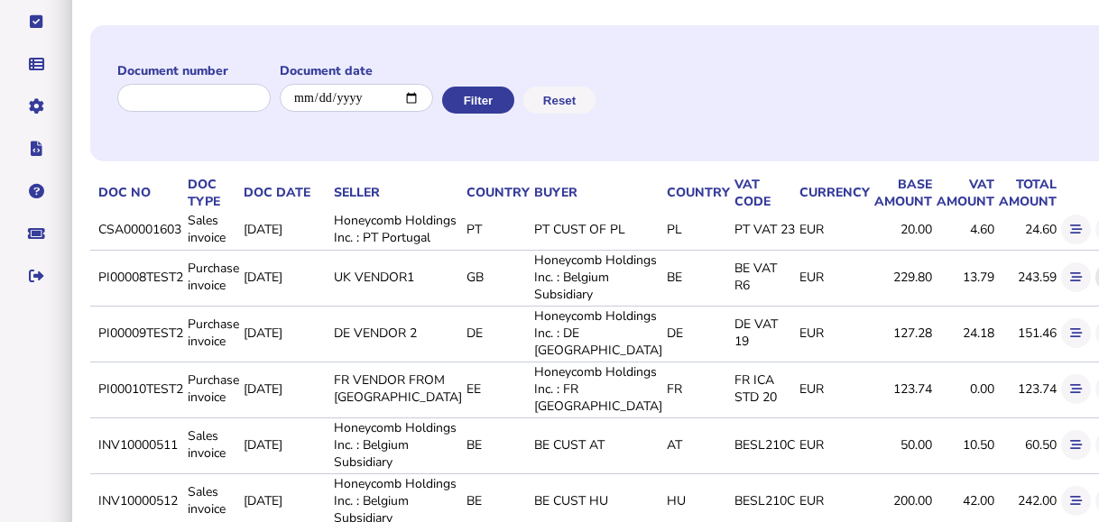
click at [1098, 283] on icon at bounding box center [1111, 278] width 12 height 12
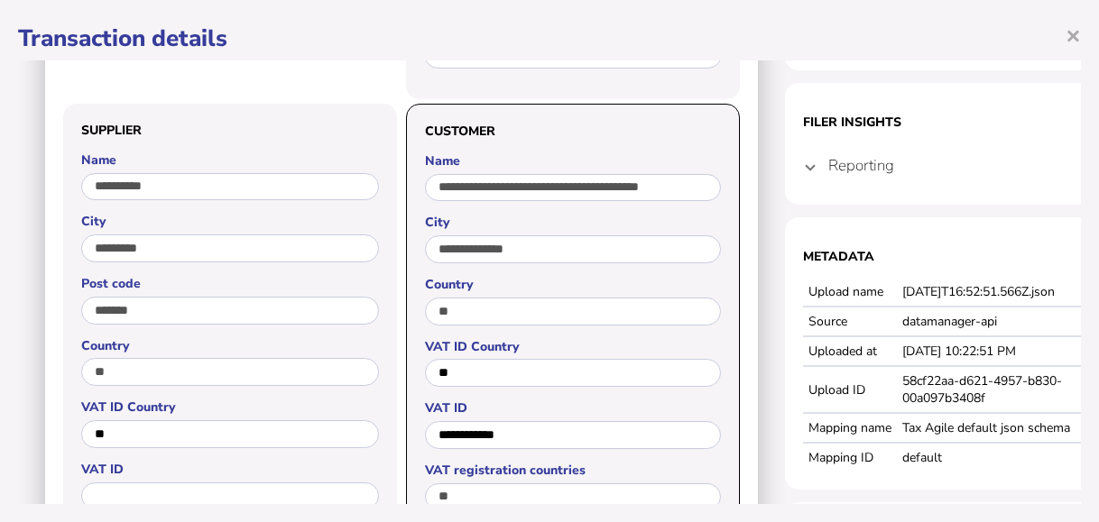
scroll to position [361, 0]
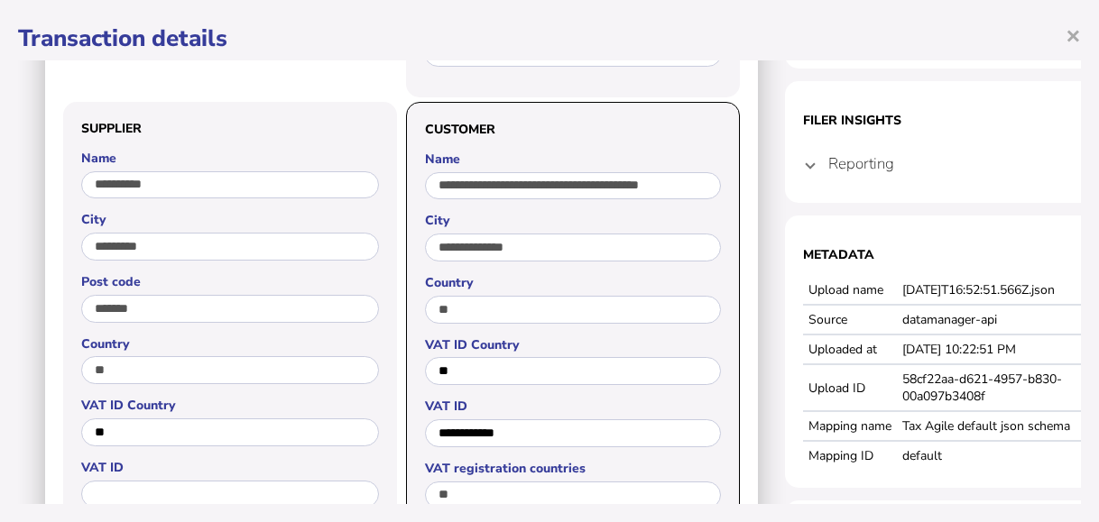
click at [815, 169] on mat-expansion-panel-header "Reporting" at bounding box center [965, 163] width 325 height 43
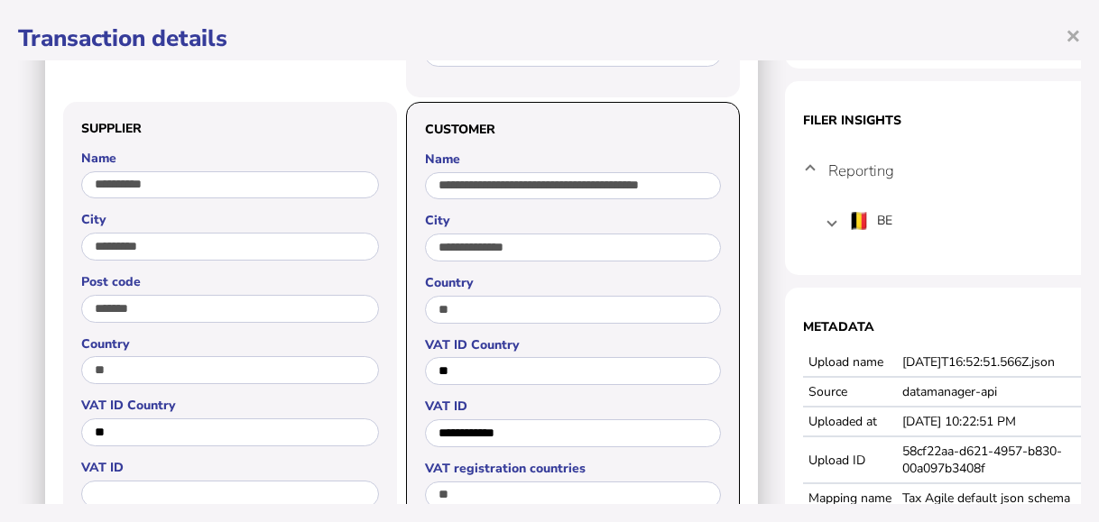
click at [814, 169] on span at bounding box center [810, 170] width 7 height 17
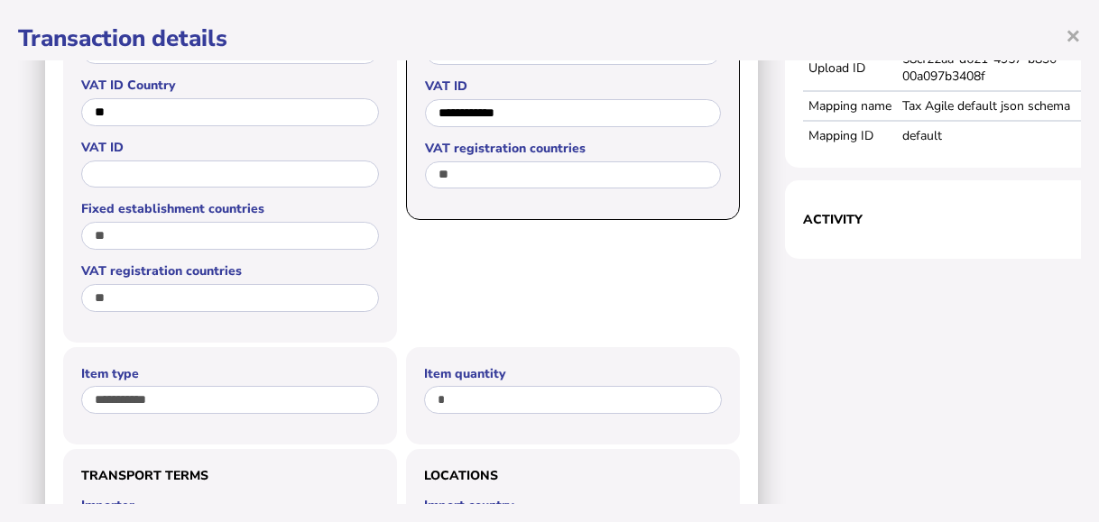
scroll to position [722, 0]
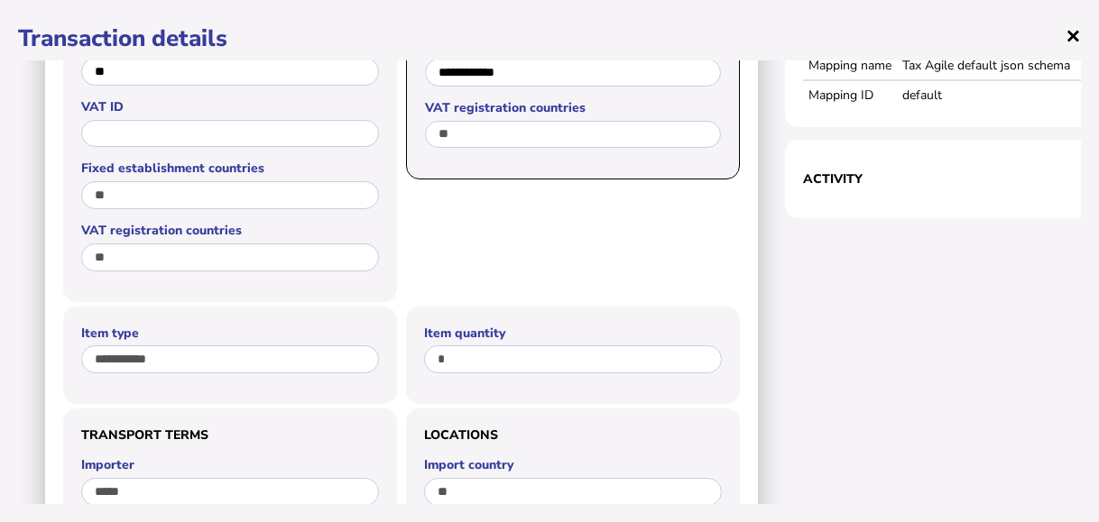
click at [1066, 33] on span "×" at bounding box center [1073, 35] width 15 height 34
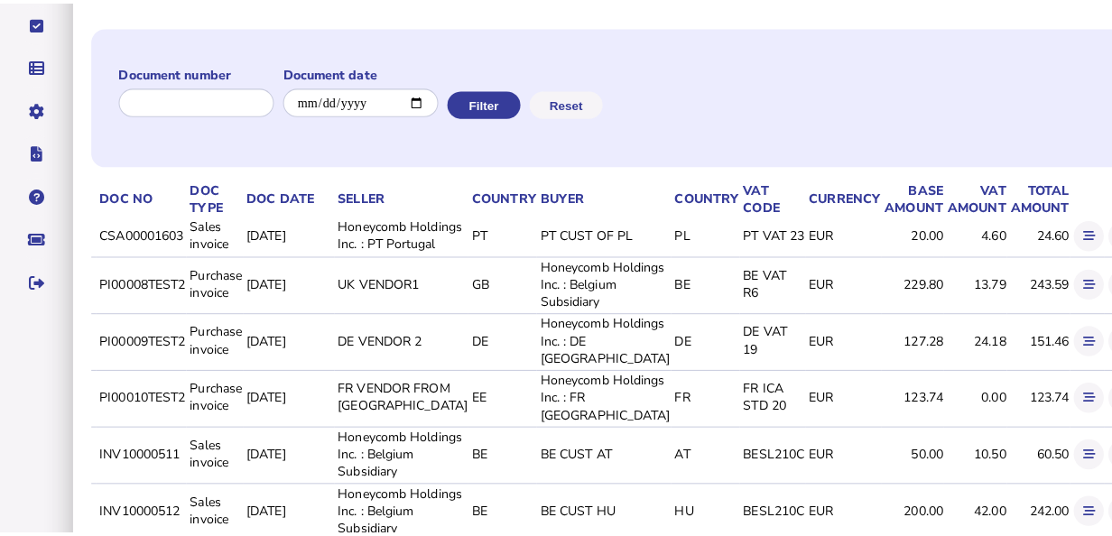
scroll to position [0, 0]
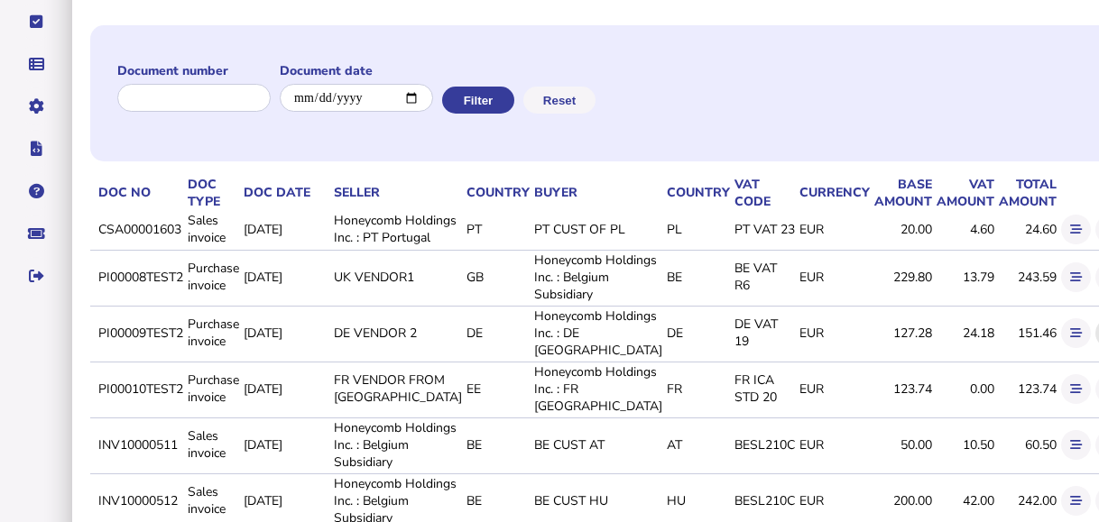
click at [1096, 348] on button at bounding box center [1111, 334] width 30 height 30
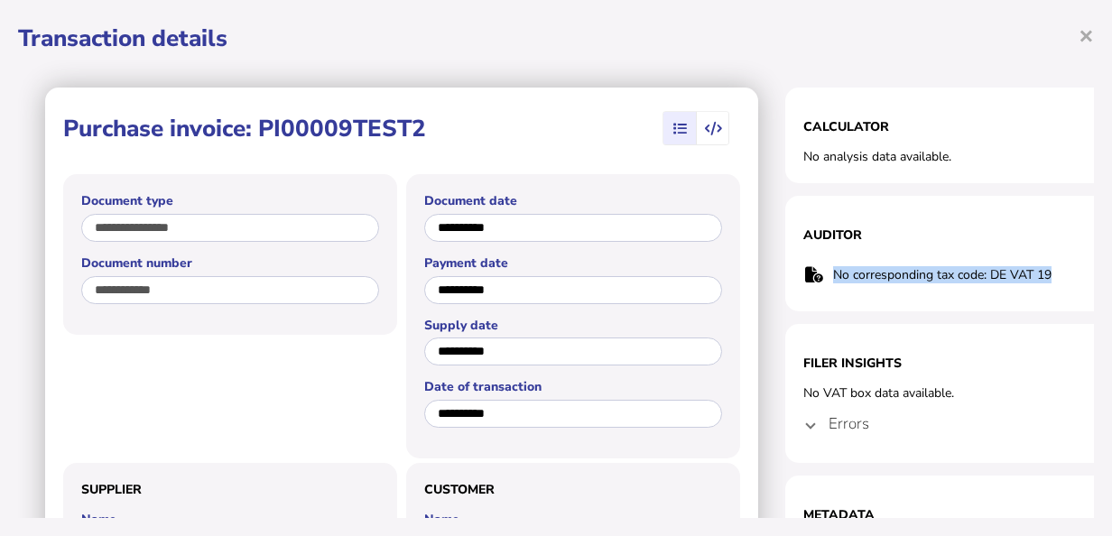
drag, startPoint x: 1009, startPoint y: 273, endPoint x: 814, endPoint y: 285, distance: 195.3
click at [814, 285] on tr "No corresponding tax code: DE VAT 19" at bounding box center [965, 274] width 325 height 37
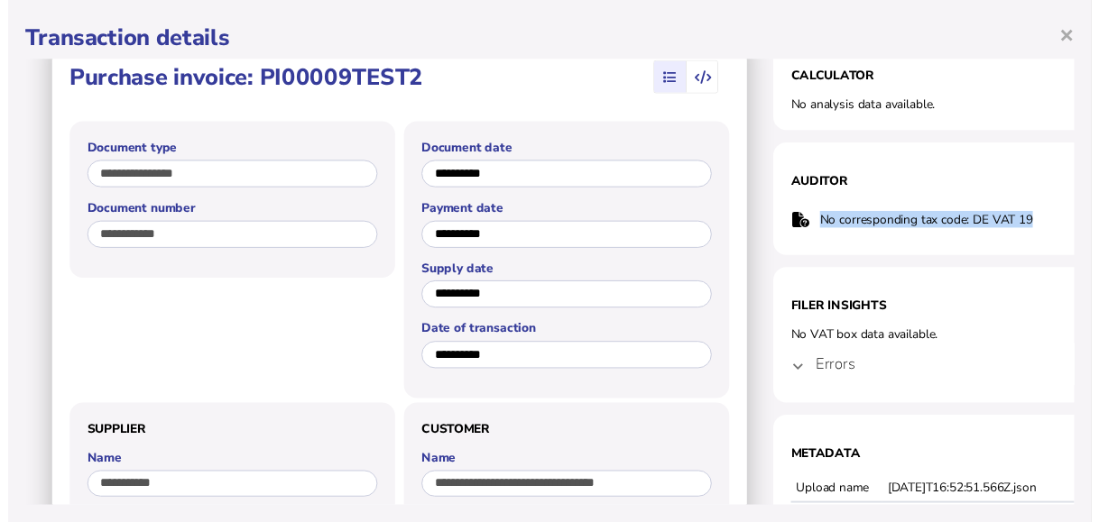
scroll to position [90, 0]
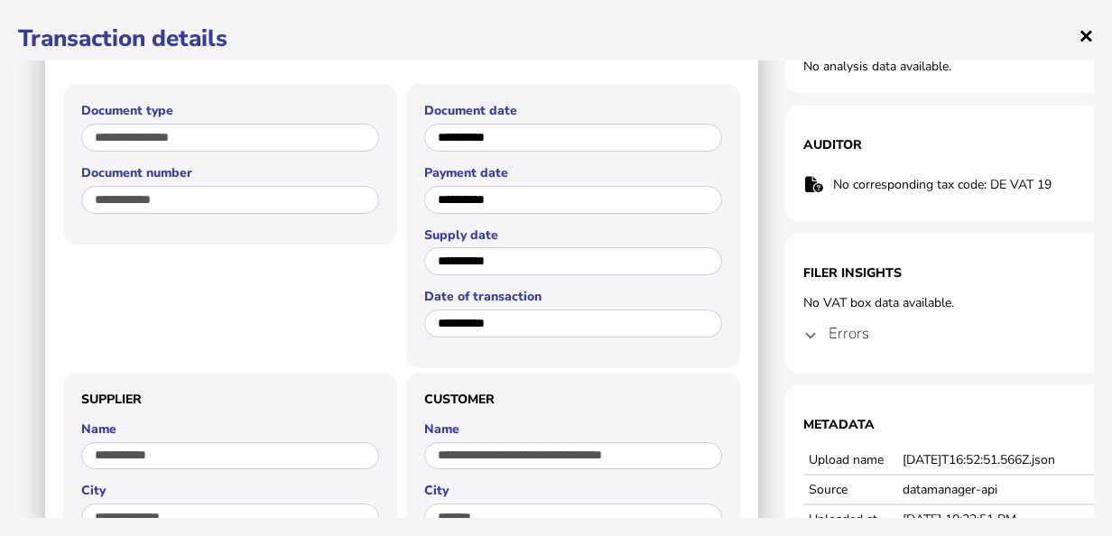
click at [1084, 36] on span "×" at bounding box center [1085, 35] width 15 height 34
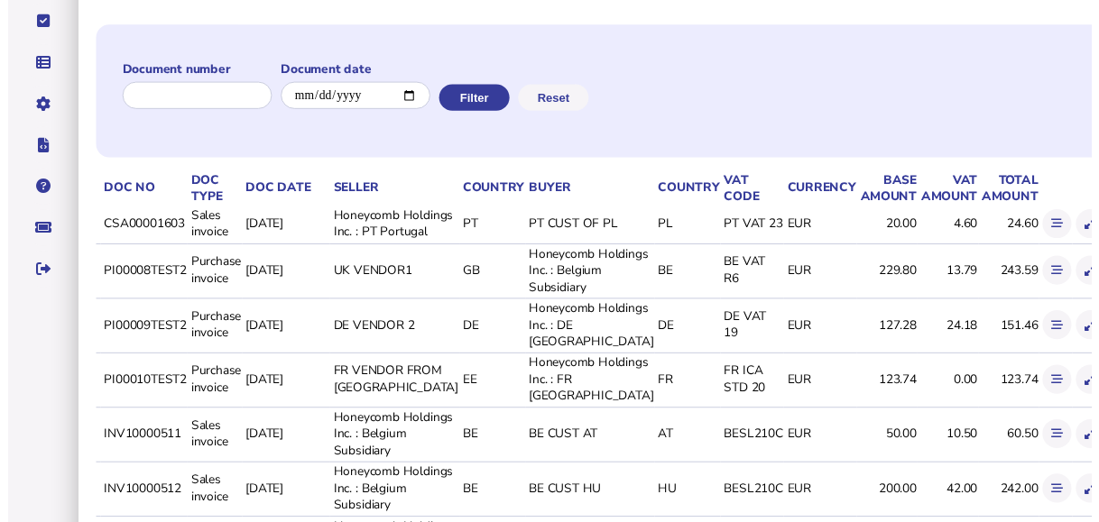
scroll to position [0, 0]
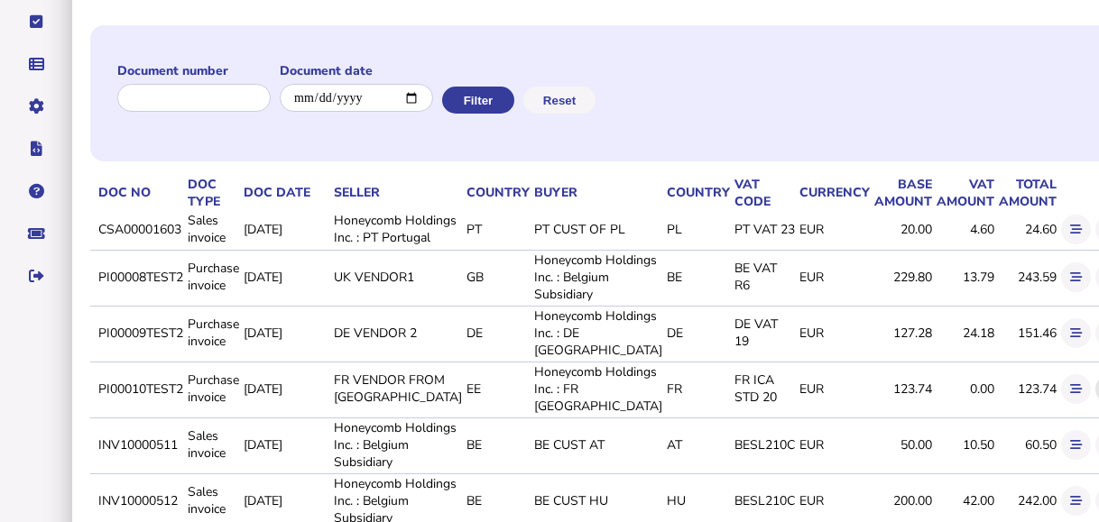
click at [1098, 395] on icon at bounding box center [1111, 390] width 12 height 12
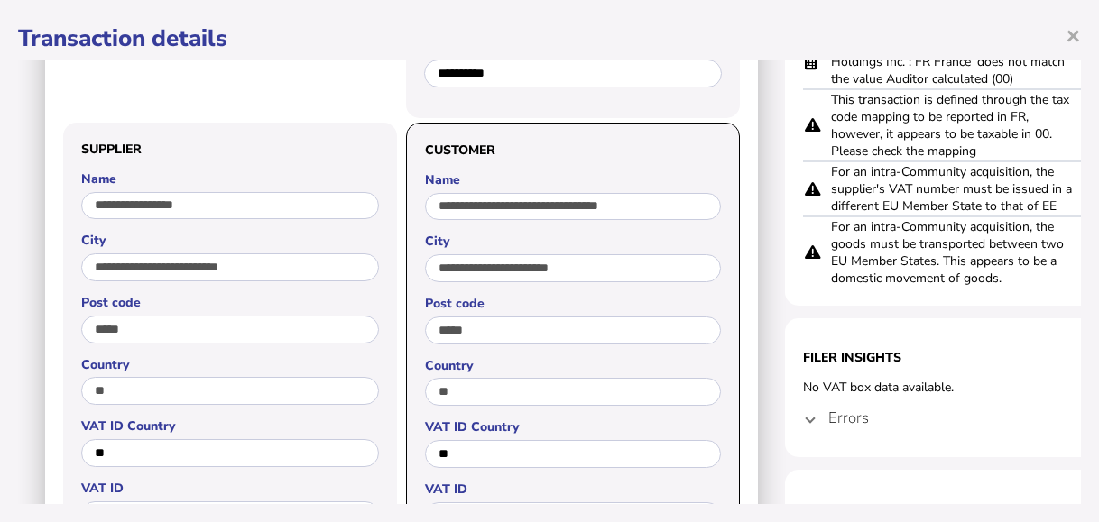
scroll to position [180, 0]
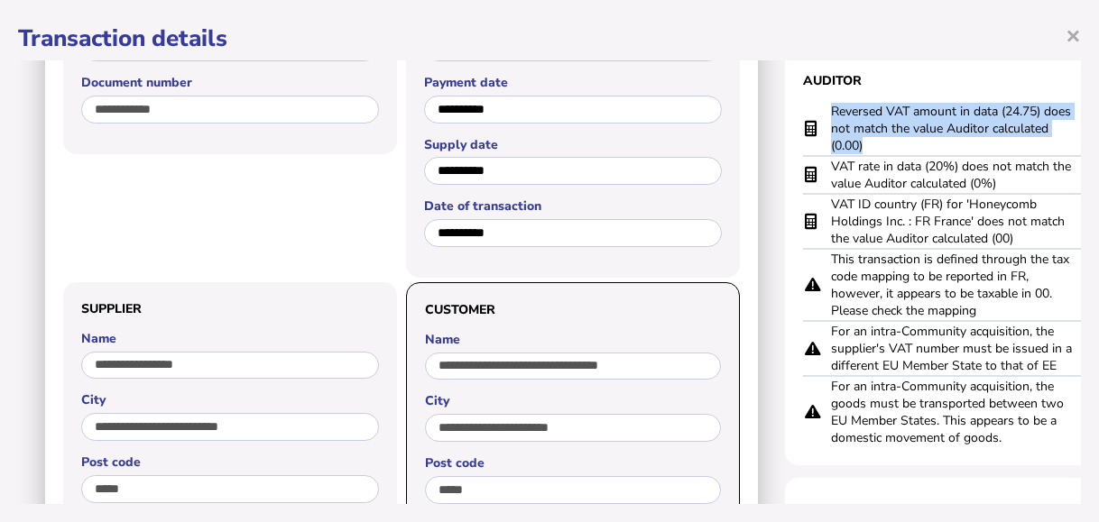
drag, startPoint x: 880, startPoint y: 143, endPoint x: 834, endPoint y: 115, distance: 54.3
click at [834, 115] on td "Reversed VAT amount in data (24.75) does not match the value Auditor calculated…" at bounding box center [956, 129] width 253 height 54
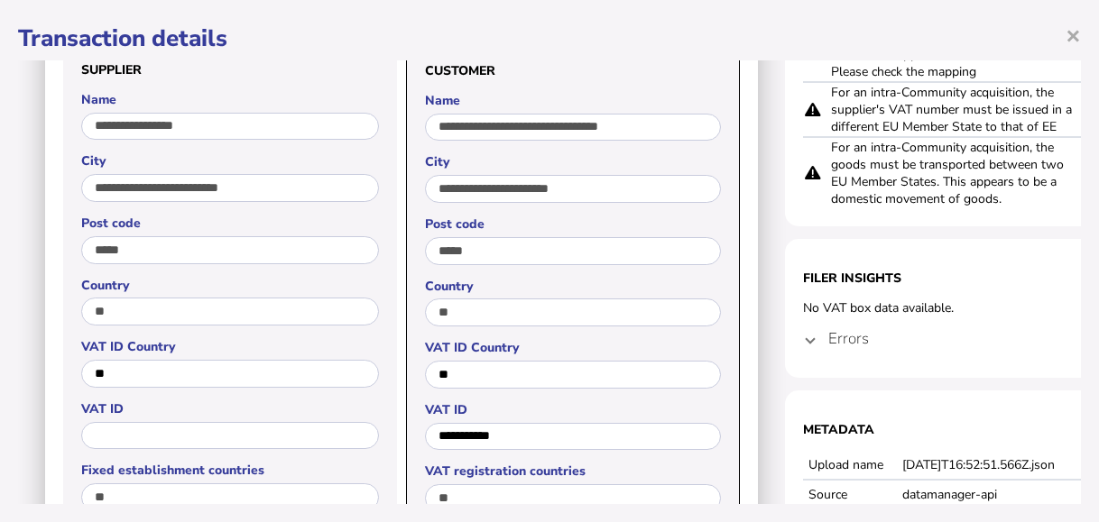
scroll to position [451, 0]
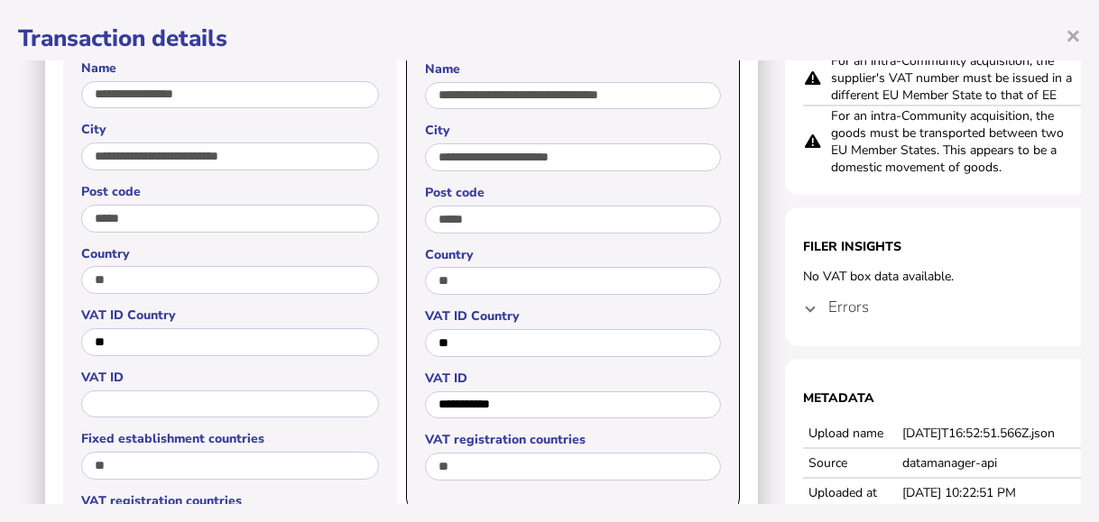
click at [803, 316] on mat-expansion-panel-header "Errors" at bounding box center [965, 306] width 325 height 43
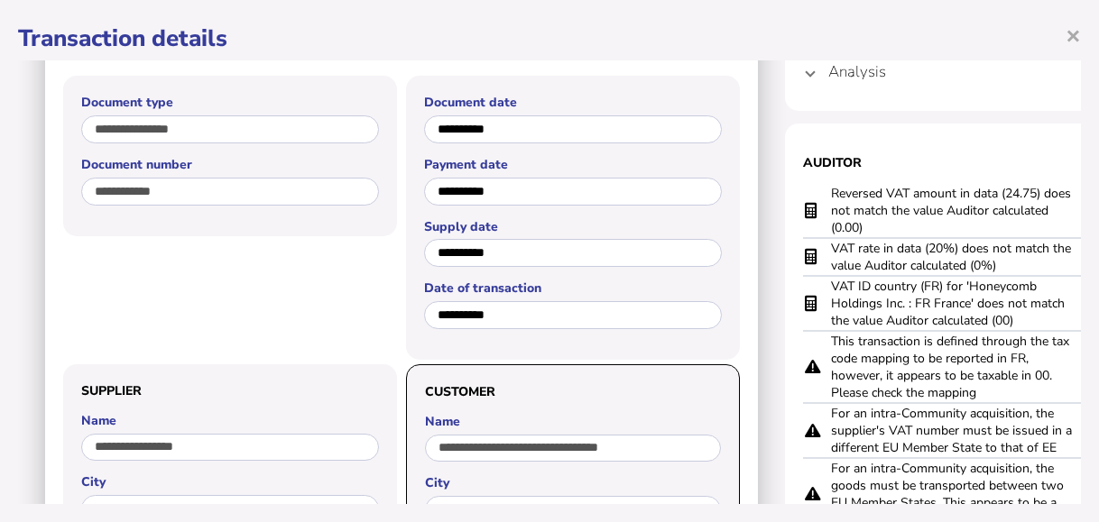
scroll to position [90, 0]
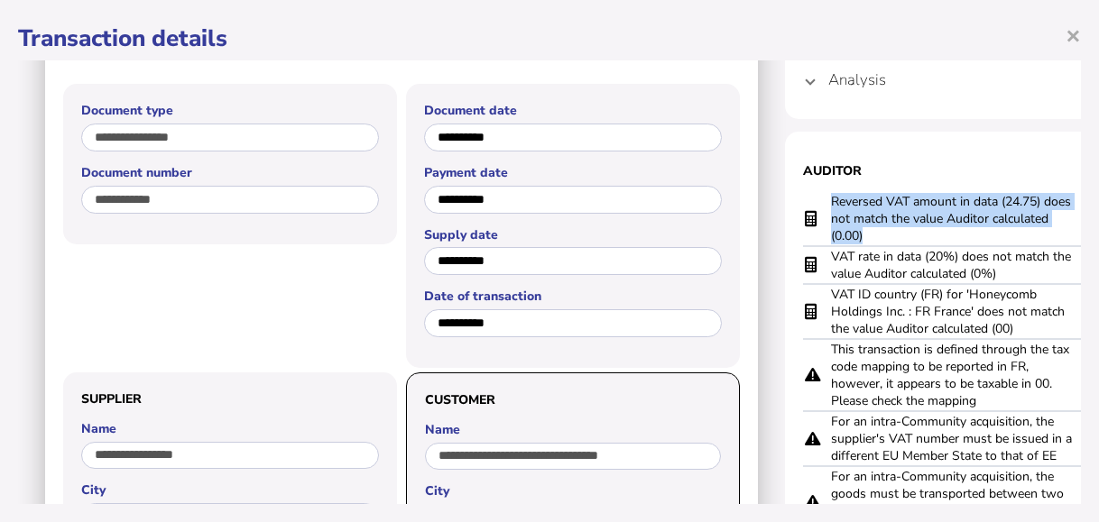
drag, startPoint x: 898, startPoint y: 234, endPoint x: 822, endPoint y: 204, distance: 81.4
click at [822, 204] on tr "Reversed VAT amount in data (24.75) does not match the value Auditor calculated…" at bounding box center [965, 219] width 325 height 54
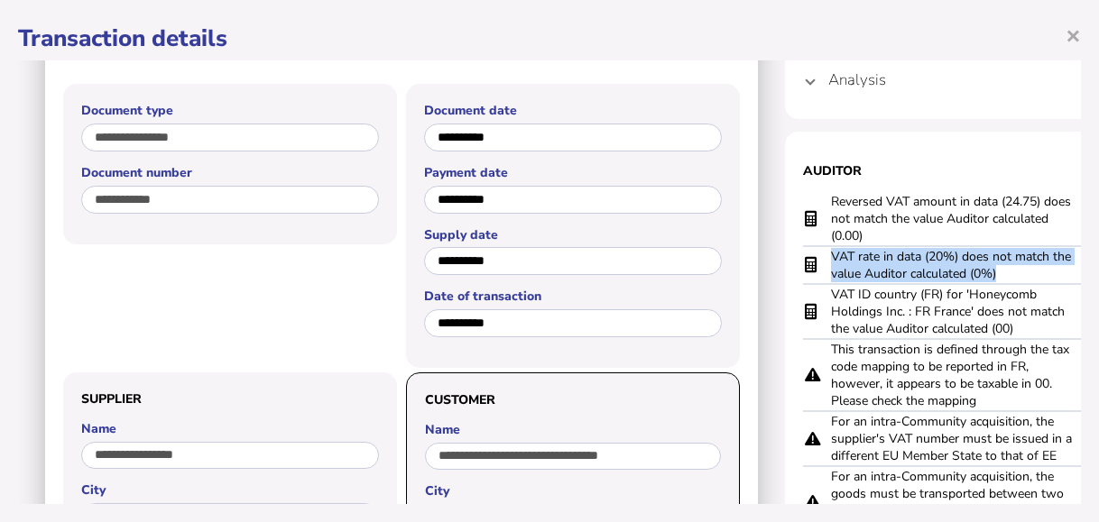
drag, startPoint x: 999, startPoint y: 280, endPoint x: 820, endPoint y: 262, distance: 179.6
click at [820, 262] on tr "VAT rate in data (20%) does not match the value Auditor calculated (0%)" at bounding box center [965, 265] width 325 height 38
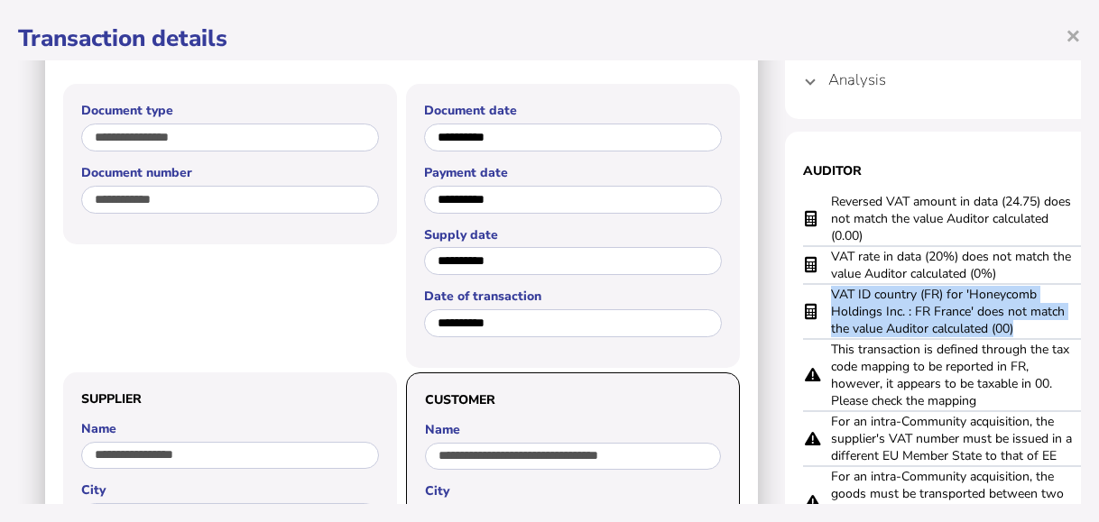
drag, startPoint x: 889, startPoint y: 312, endPoint x: 820, endPoint y: 294, distance: 70.9
click at [820, 294] on tr "VAT ID country (FR) for 'Honeycomb Holdings Inc. : FR France' does not match th…" at bounding box center [965, 311] width 325 height 55
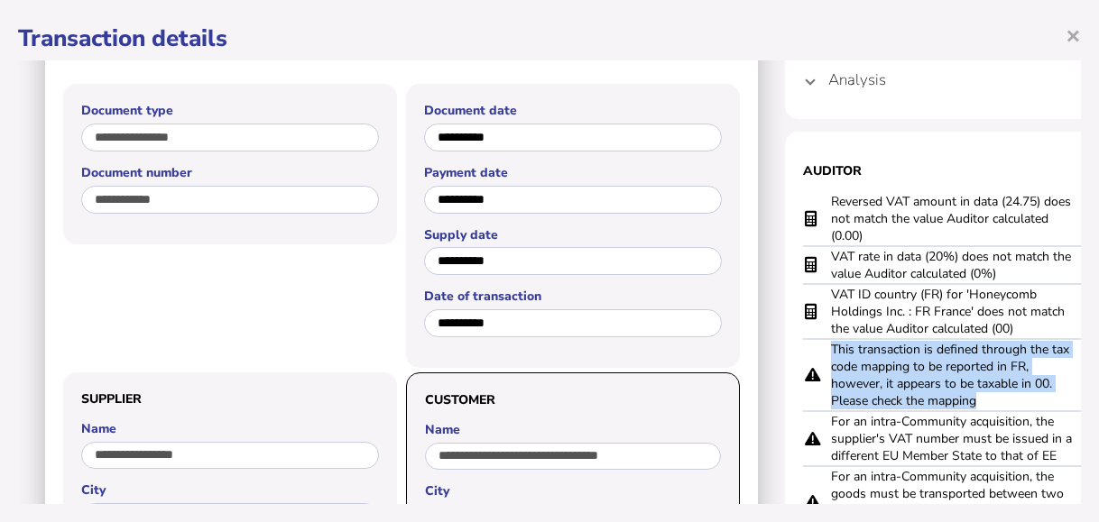
drag, startPoint x: 983, startPoint y: 402, endPoint x: 816, endPoint y: 368, distance: 170.4
click at [816, 368] on tr "This transaction is defined through the tax code mapping to be reported in FR, …" at bounding box center [965, 375] width 325 height 72
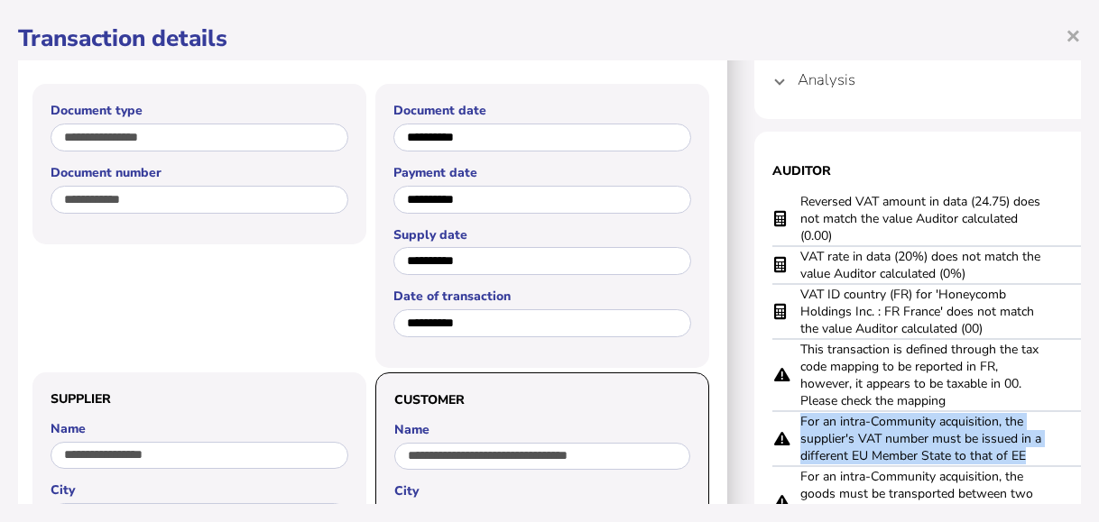
scroll to position [90, 90]
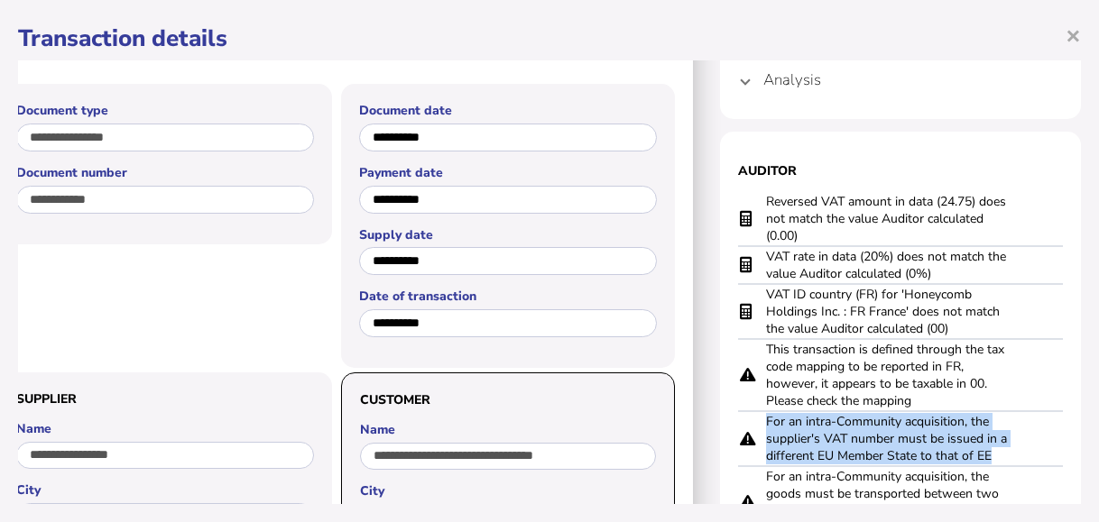
drag, startPoint x: 834, startPoint y: 421, endPoint x: 993, endPoint y: 450, distance: 161.4
click at [993, 450] on tr "For an intra-Community acquisition, the supplier's VAT number must be issued in…" at bounding box center [900, 438] width 325 height 55
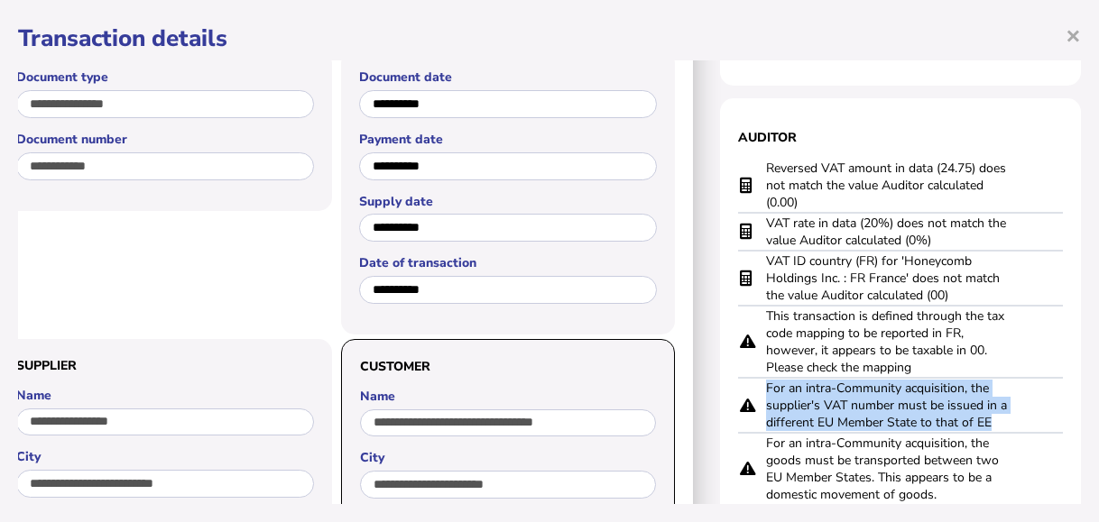
scroll to position [180, 90]
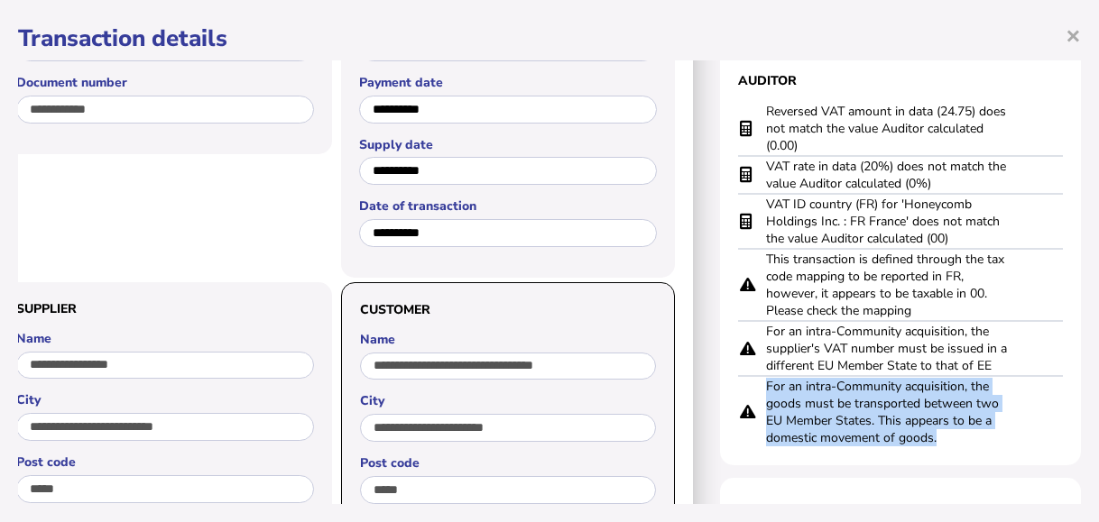
drag, startPoint x: 741, startPoint y: 386, endPoint x: 913, endPoint y: 441, distance: 180.9
click at [913, 441] on td "For an intra-Community acquisition, the goods must be transported between two E…" at bounding box center [891, 411] width 253 height 71
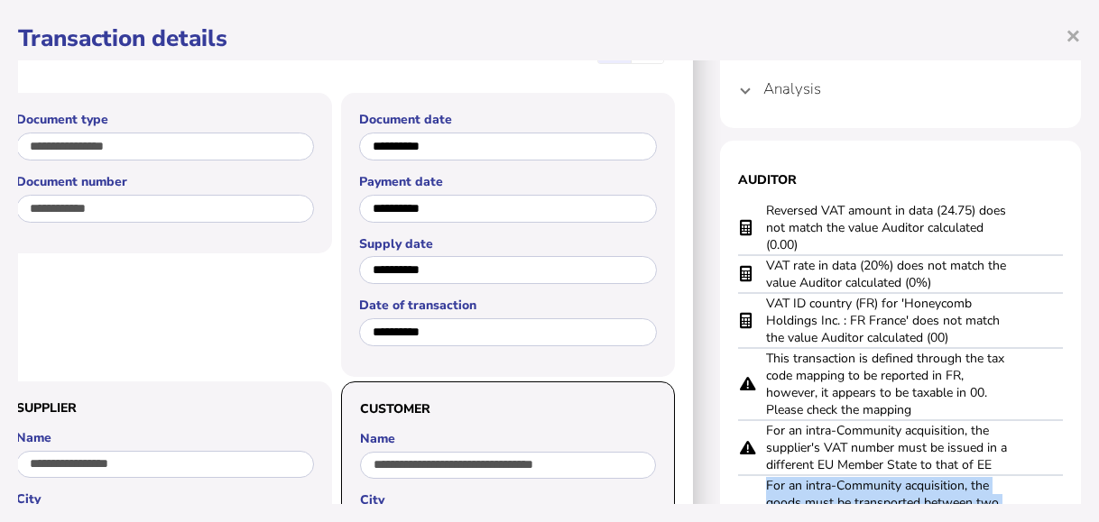
scroll to position [0, 90]
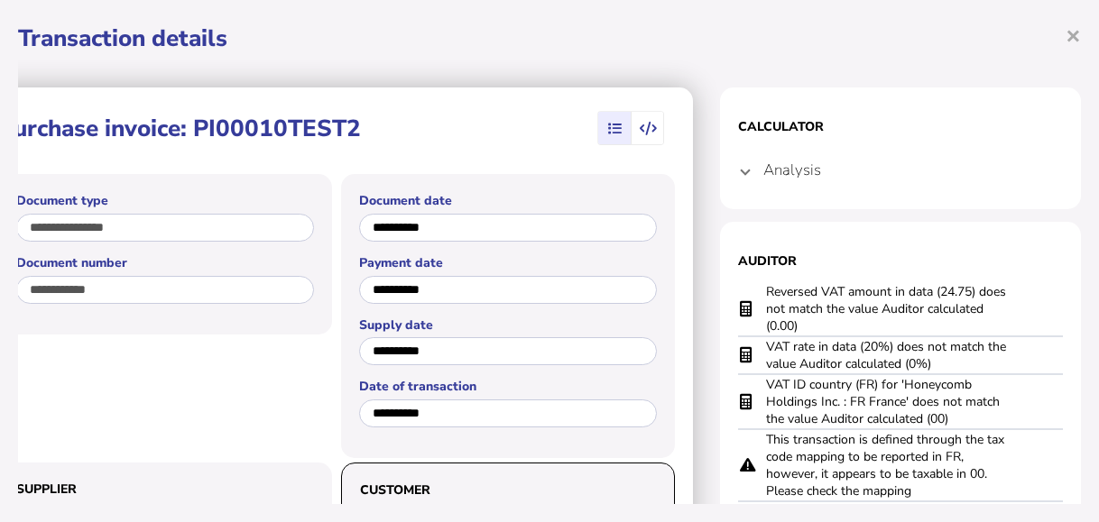
click at [738, 171] on mat-expansion-panel-header "Analysis" at bounding box center [900, 169] width 325 height 43
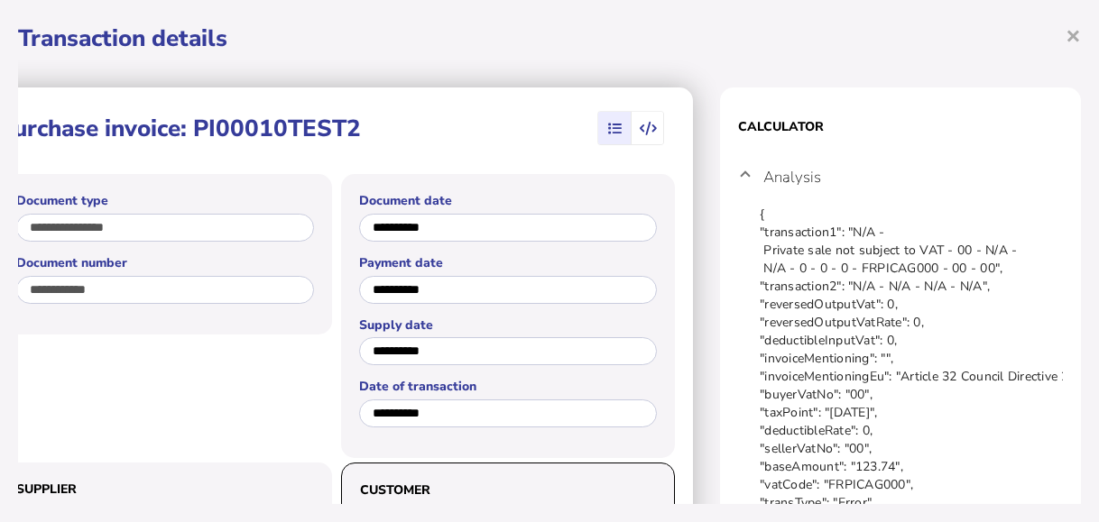
click at [742, 171] on span at bounding box center [745, 177] width 7 height 17
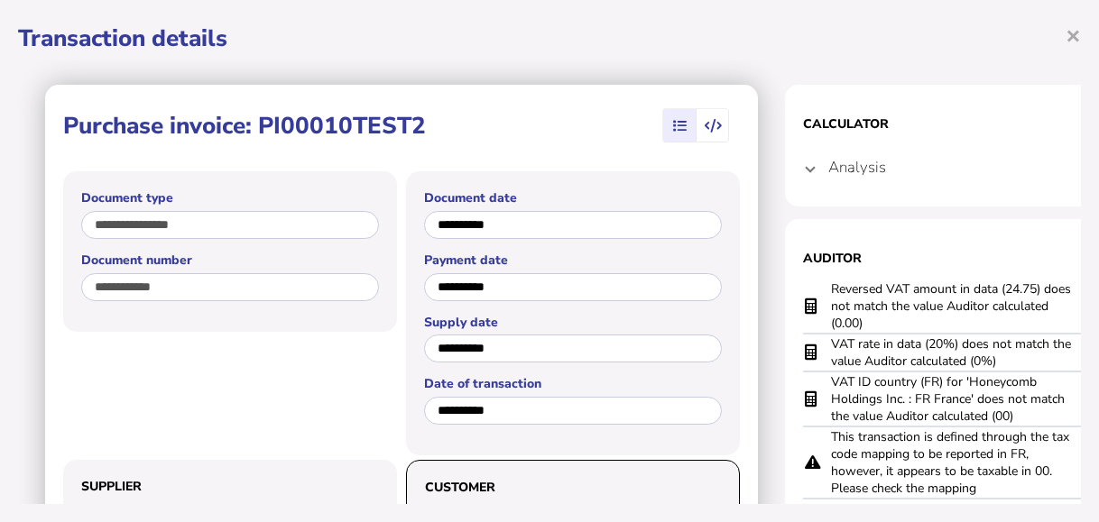
scroll to position [0, 0]
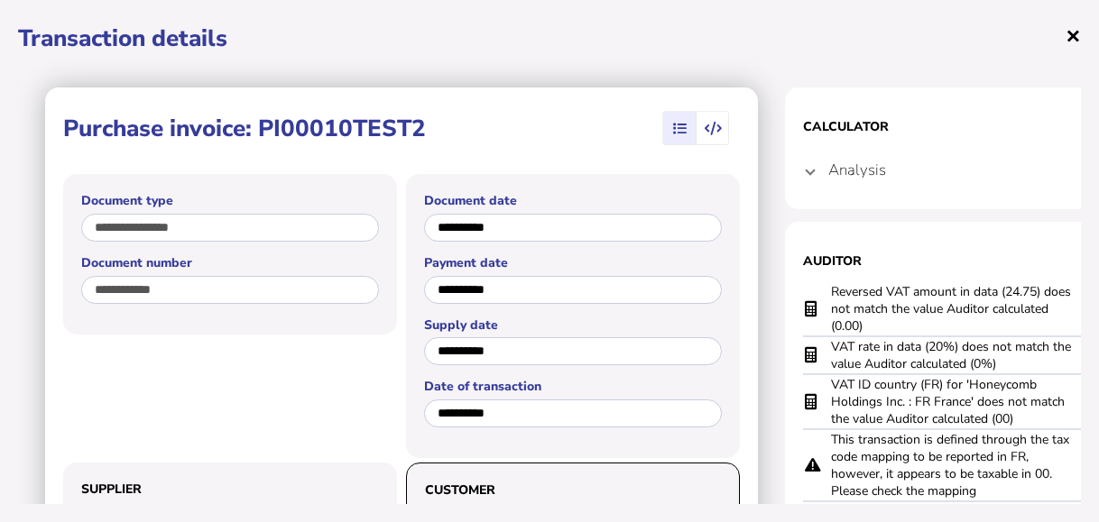
click at [1066, 41] on span "×" at bounding box center [1073, 35] width 15 height 34
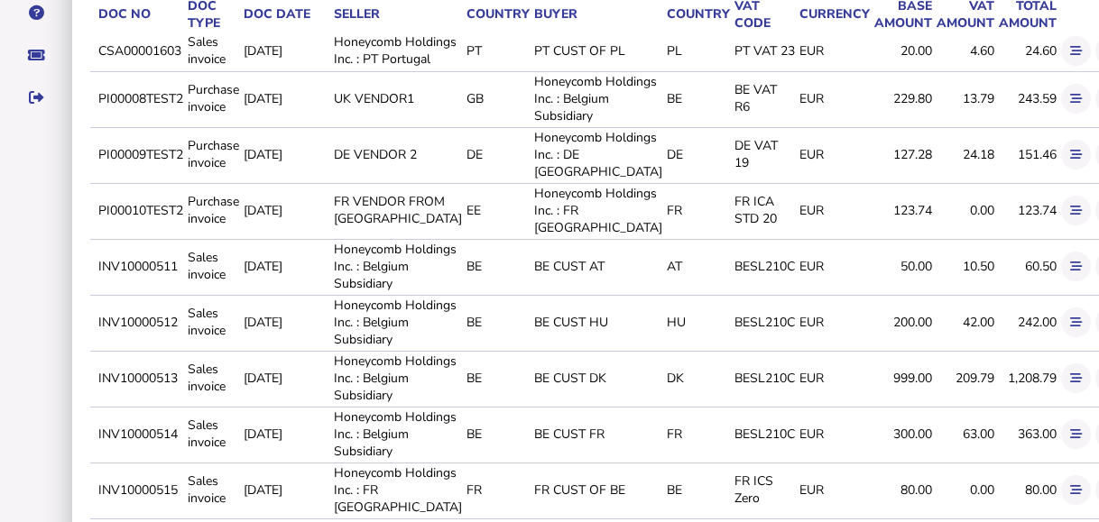
scroll to position [361, 0]
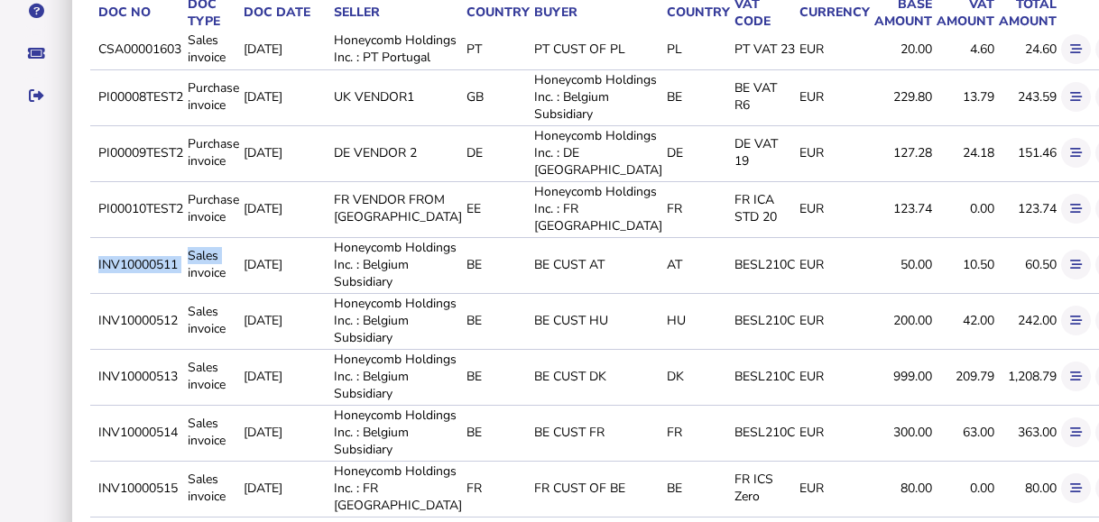
drag, startPoint x: 91, startPoint y: 385, endPoint x: 186, endPoint y: 385, distance: 94.8
click at [186, 291] on tr "INV10000511 Sales invoice [DATE] Honeycomb Holdings Inc. : Belgium Subsidiary B…" at bounding box center [642, 264] width 1104 height 54
drag, startPoint x: 186, startPoint y: 385, endPoint x: 149, endPoint y: 398, distance: 39.1
click at [158, 291] on td "INV10000511" at bounding box center [139, 264] width 89 height 54
drag, startPoint x: 97, startPoint y: 382, endPoint x: 180, endPoint y: 376, distance: 82.3
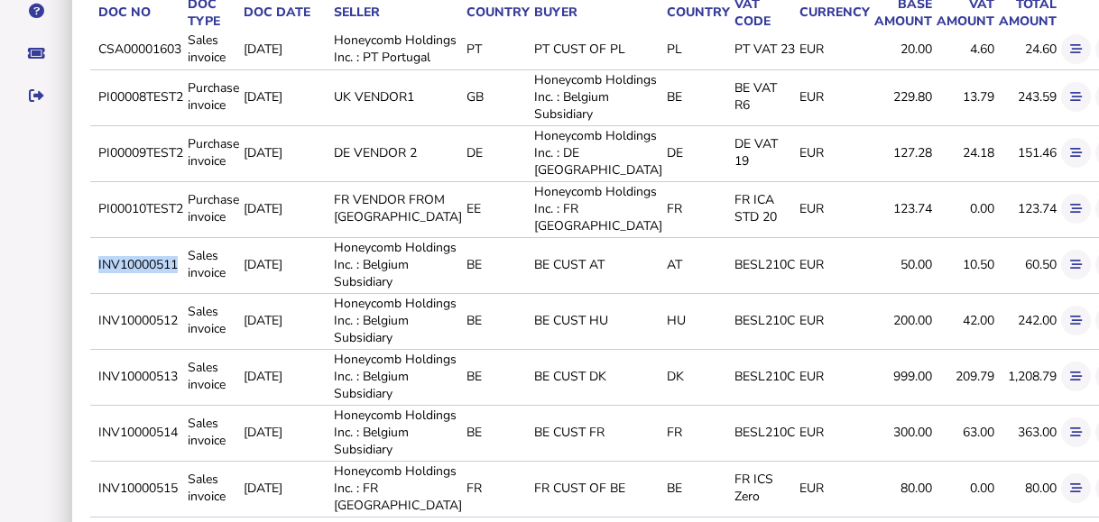
click at [180, 291] on td "INV10000511" at bounding box center [139, 264] width 89 height 54
click at [1096, 280] on button at bounding box center [1111, 265] width 30 height 30
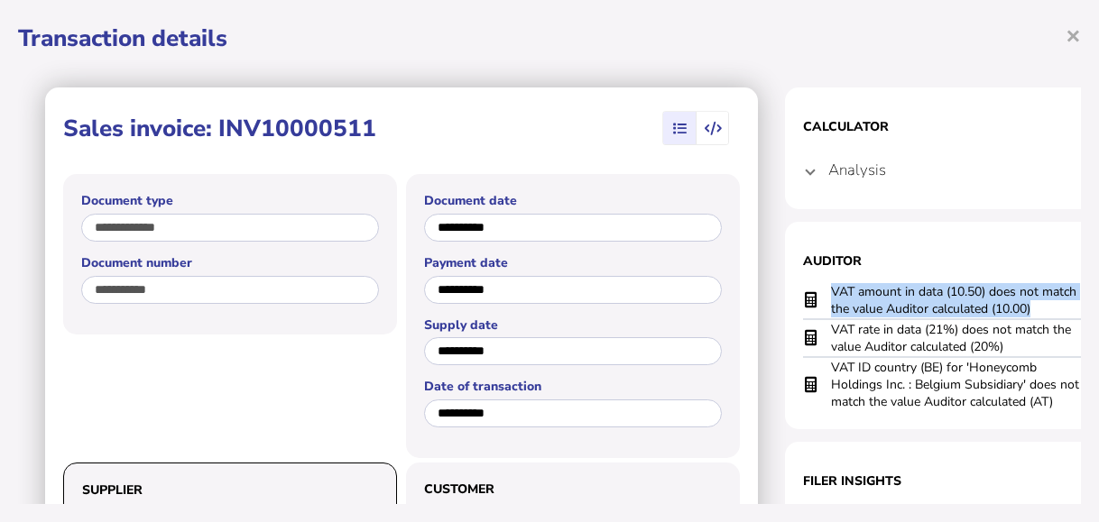
drag, startPoint x: 1041, startPoint y: 312, endPoint x: 821, endPoint y: 300, distance: 220.5
click at [821, 300] on tr "VAT amount in data (10.50) does not match the value Auditor calculated (10.00)" at bounding box center [965, 300] width 325 height 37
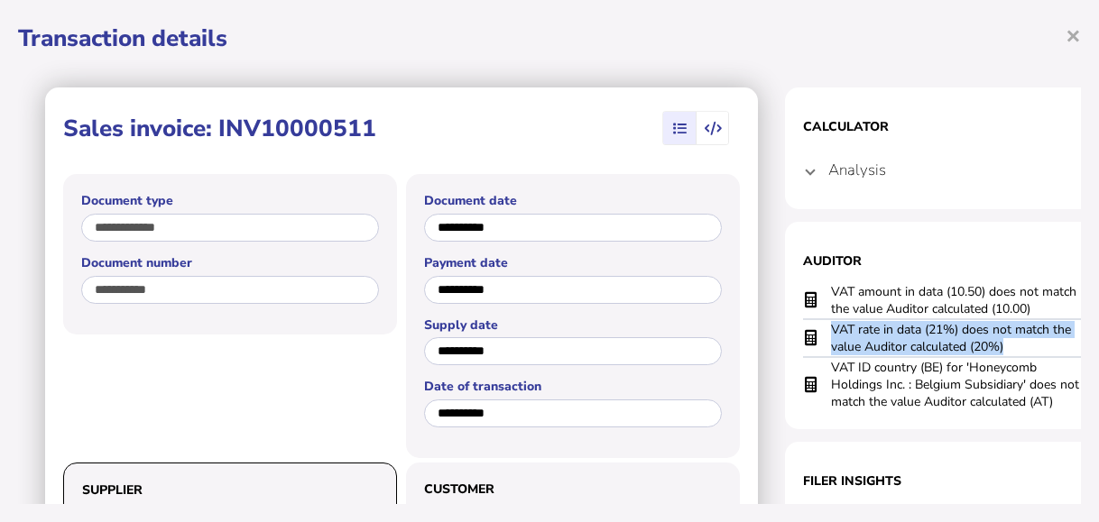
drag, startPoint x: 1017, startPoint y: 350, endPoint x: 831, endPoint y: 329, distance: 187.0
click at [831, 329] on td "VAT rate in data (21%) does not match the value Auditor calculated (20%)" at bounding box center [956, 338] width 253 height 38
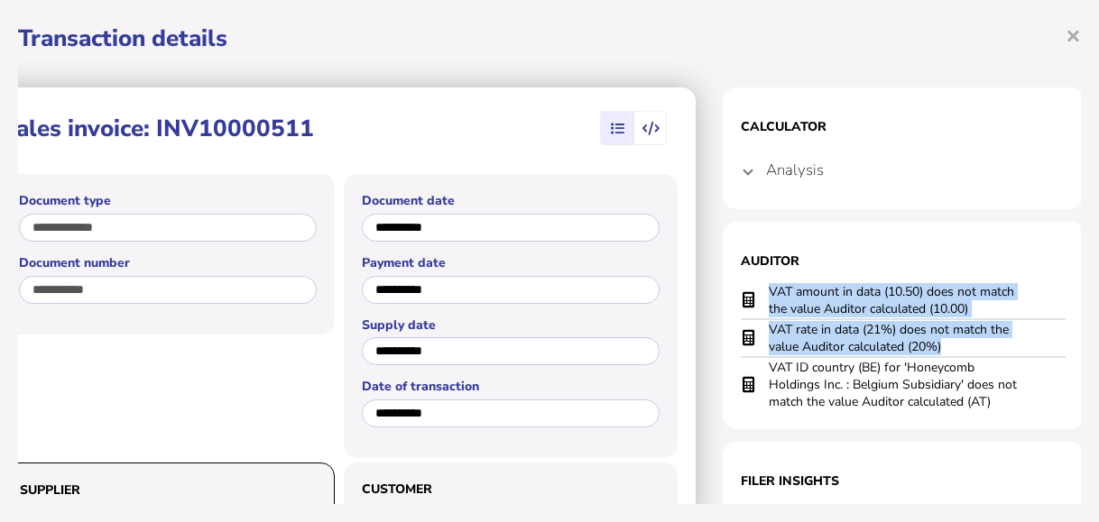
scroll to position [0, 90]
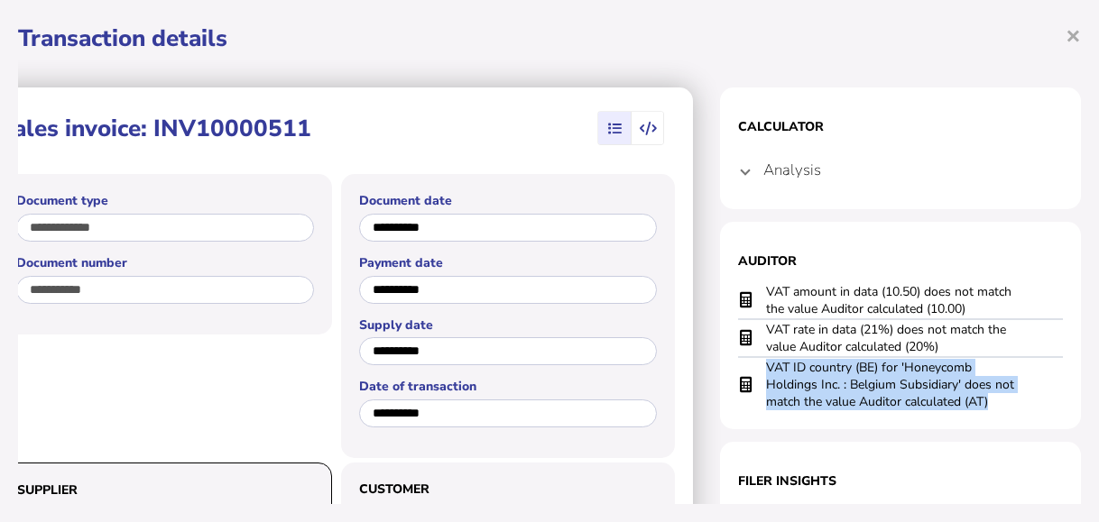
drag, startPoint x: 828, startPoint y: 368, endPoint x: 1021, endPoint y: 393, distance: 193.9
click at [1021, 393] on tr "VAT ID country (BE) for 'Honeycomb Holdings Inc. : Belgium Subsidiary' does not…" at bounding box center [900, 384] width 325 height 54
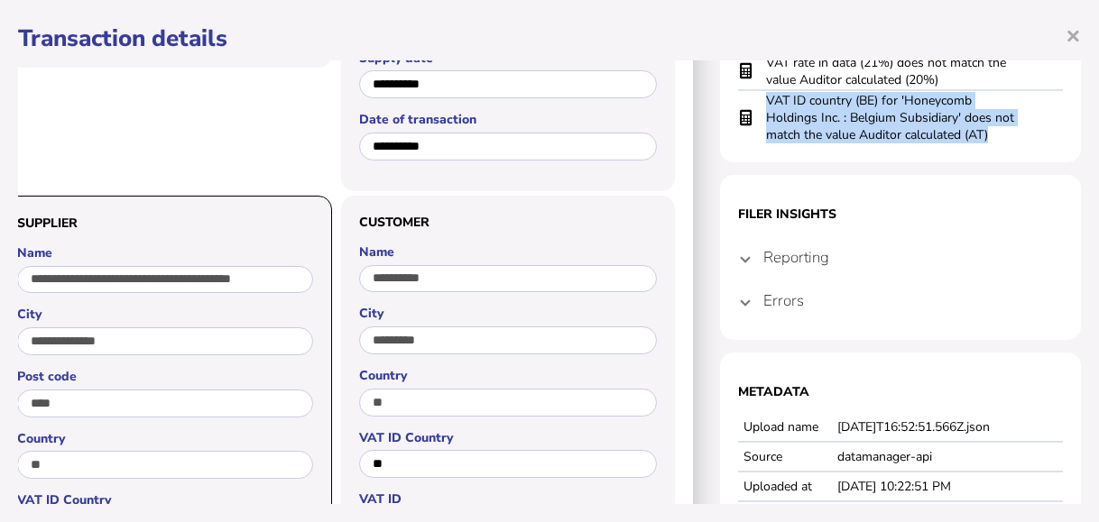
scroll to position [271, 90]
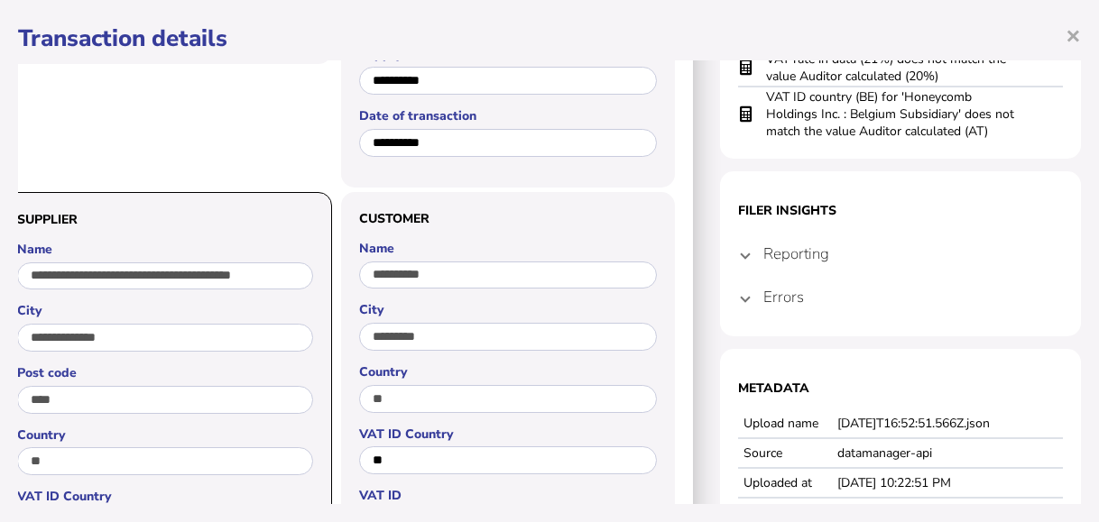
click at [742, 262] on span at bounding box center [745, 253] width 7 height 17
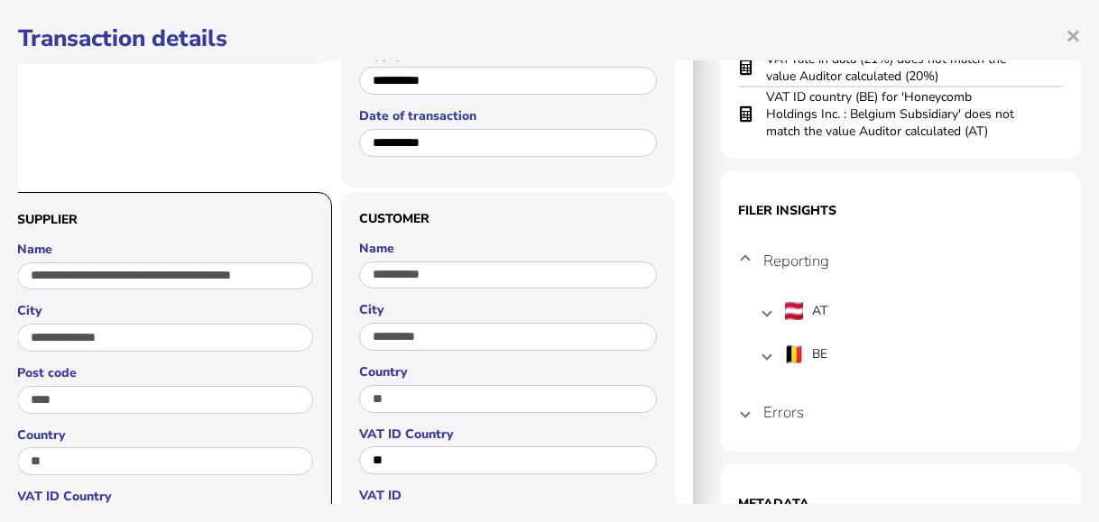
click at [738, 419] on mat-expansion-panel-header "Errors" at bounding box center [900, 412] width 325 height 43
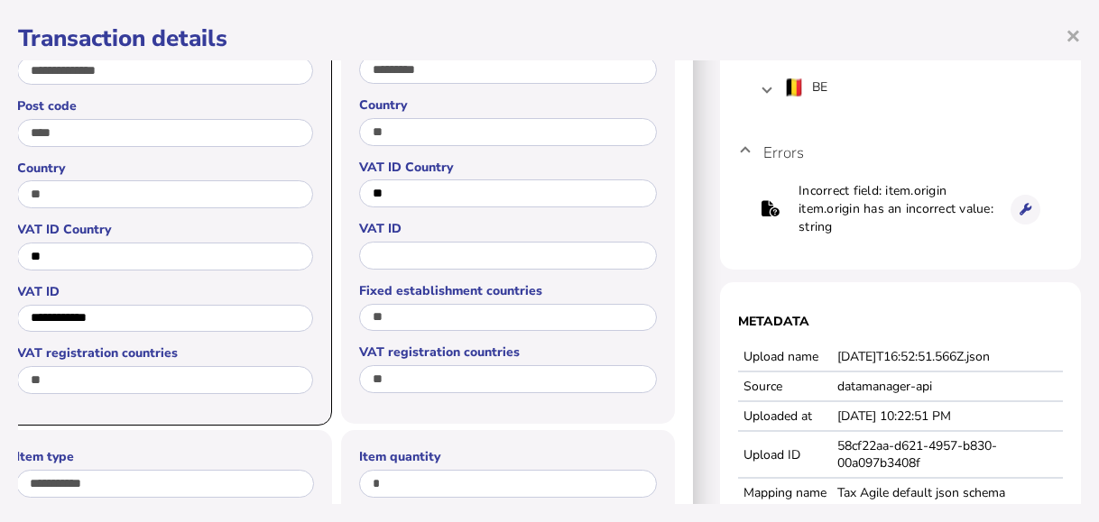
scroll to position [541, 90]
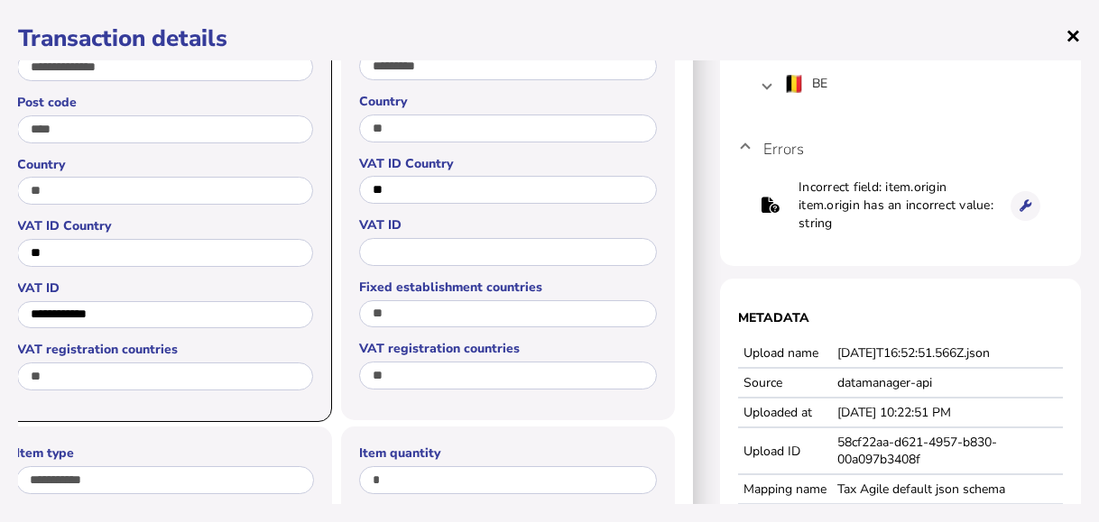
click at [1066, 39] on span "×" at bounding box center [1073, 35] width 15 height 34
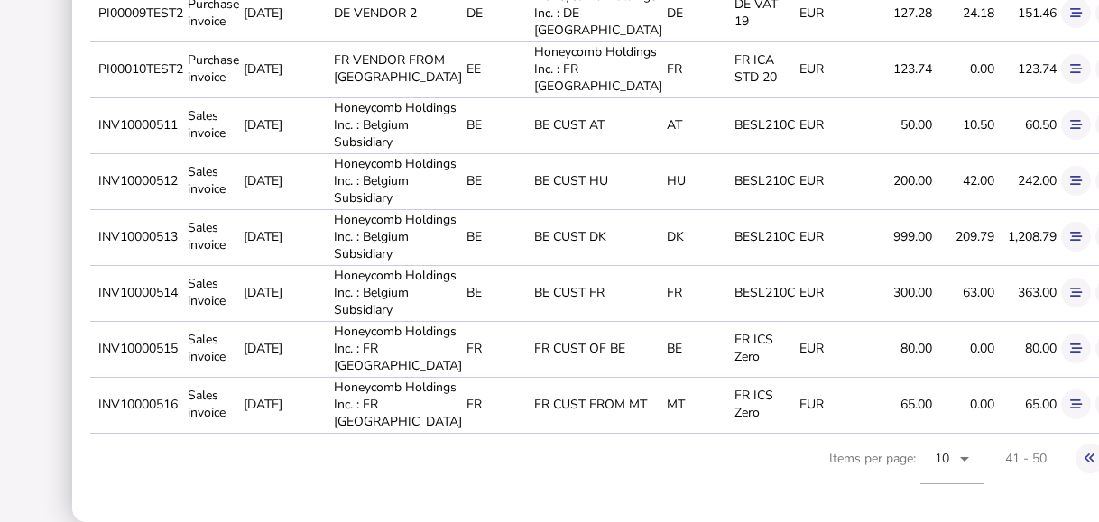
scroll to position [541, 0]
drag, startPoint x: 97, startPoint y: 291, endPoint x: 180, endPoint y: 305, distance: 84.3
click at [180, 208] on td "INV10000512" at bounding box center [139, 180] width 89 height 54
click at [1096, 196] on button at bounding box center [1111, 181] width 30 height 30
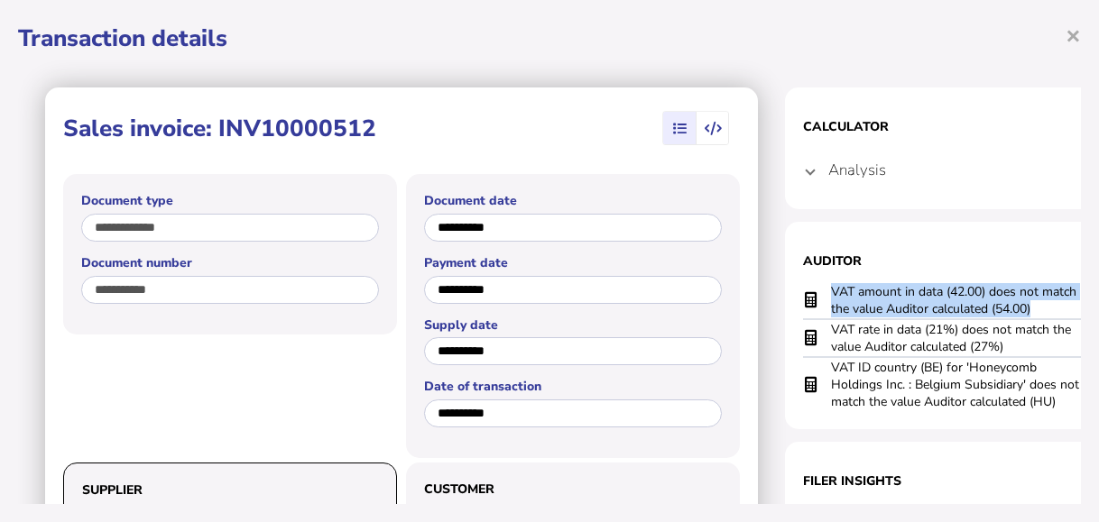
drag, startPoint x: 1027, startPoint y: 307, endPoint x: 823, endPoint y: 290, distance: 204.7
click at [823, 290] on tr "VAT amount in data (42.00) does not match the value Auditor calculated (54.00)" at bounding box center [965, 300] width 325 height 37
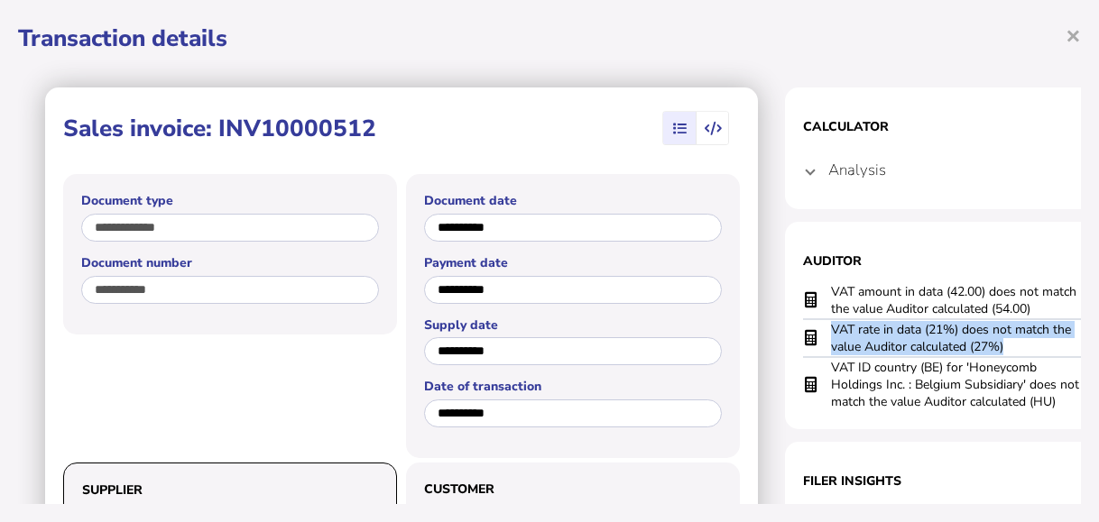
drag, startPoint x: 1021, startPoint y: 347, endPoint x: 828, endPoint y: 330, distance: 192.9
click at [828, 330] on tr "VAT rate in data (21%) does not match the value Auditor calculated (27%)" at bounding box center [965, 338] width 325 height 38
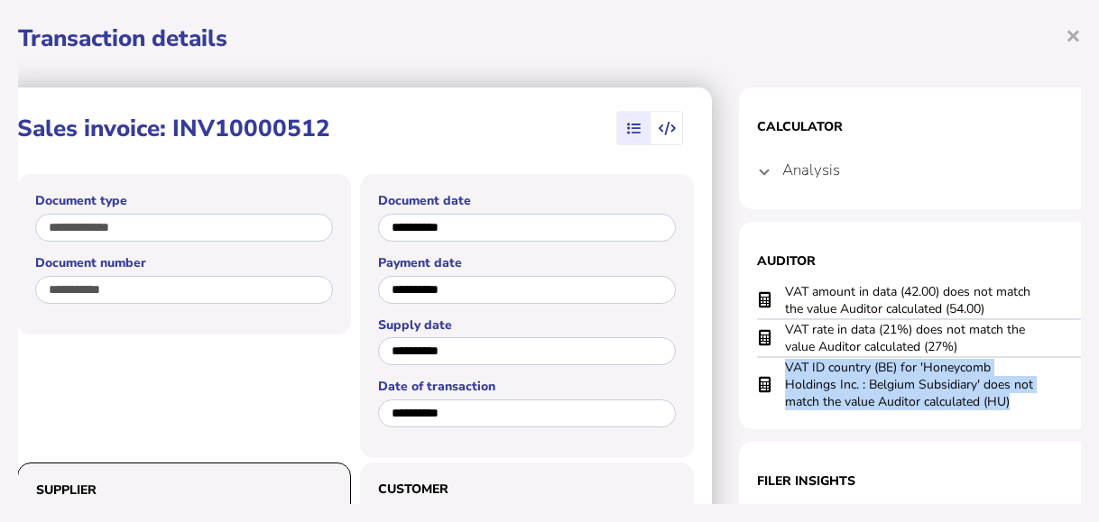
scroll to position [0, 90]
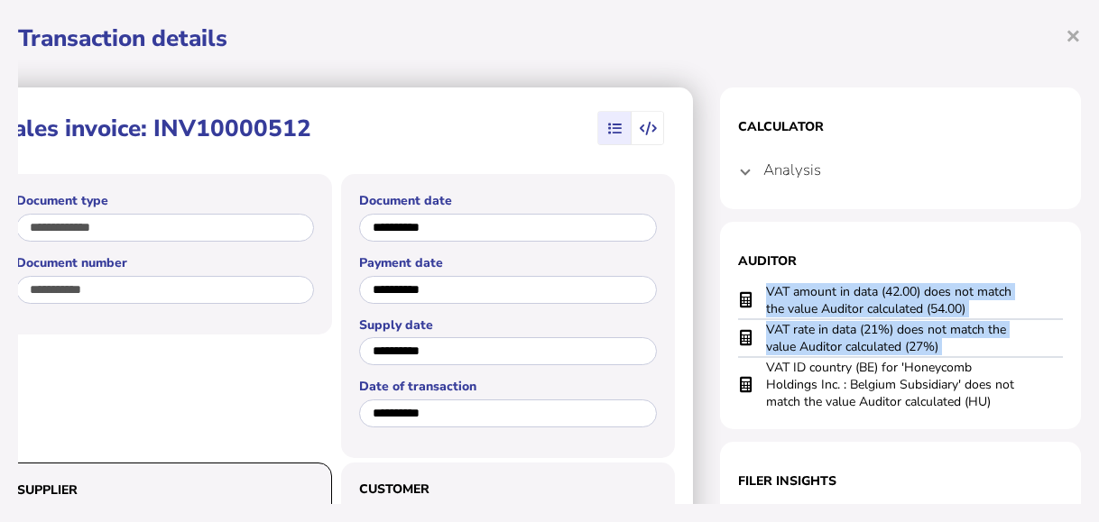
drag, startPoint x: 830, startPoint y: 366, endPoint x: 1040, endPoint y: 406, distance: 214.0
click at [1040, 406] on section "Auditor VAT amount in data (42.00) does not match the value Auditor calculated …" at bounding box center [900, 326] width 361 height 208
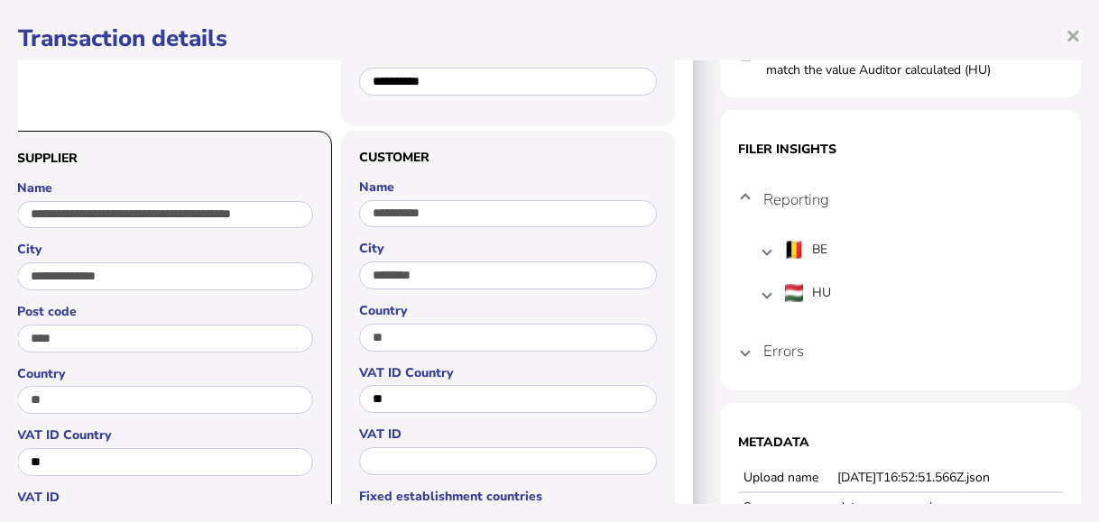
scroll to position [361, 90]
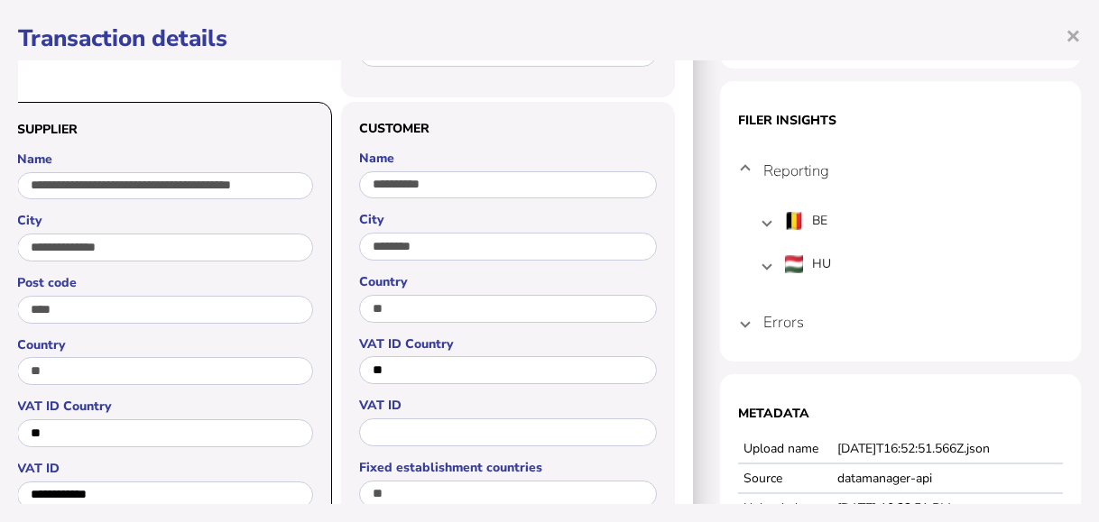
click at [720, 328] on section "Filer Insights Reporting BE 47 HU 07Tb 07Vat Errors Incorrect field: item.origi…" at bounding box center [900, 221] width 361 height 281
click at [742, 323] on span at bounding box center [745, 322] width 7 height 17
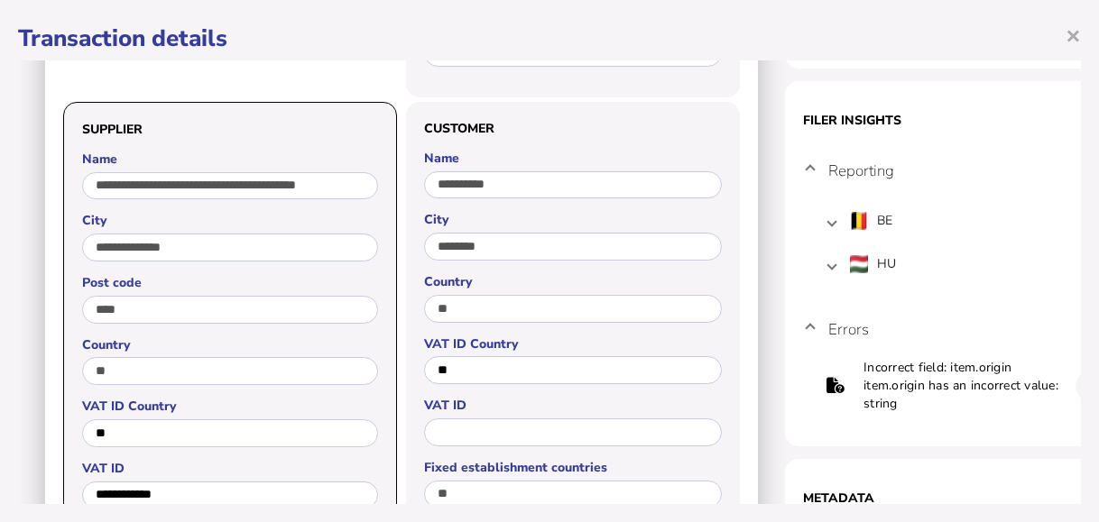
scroll to position [0, 0]
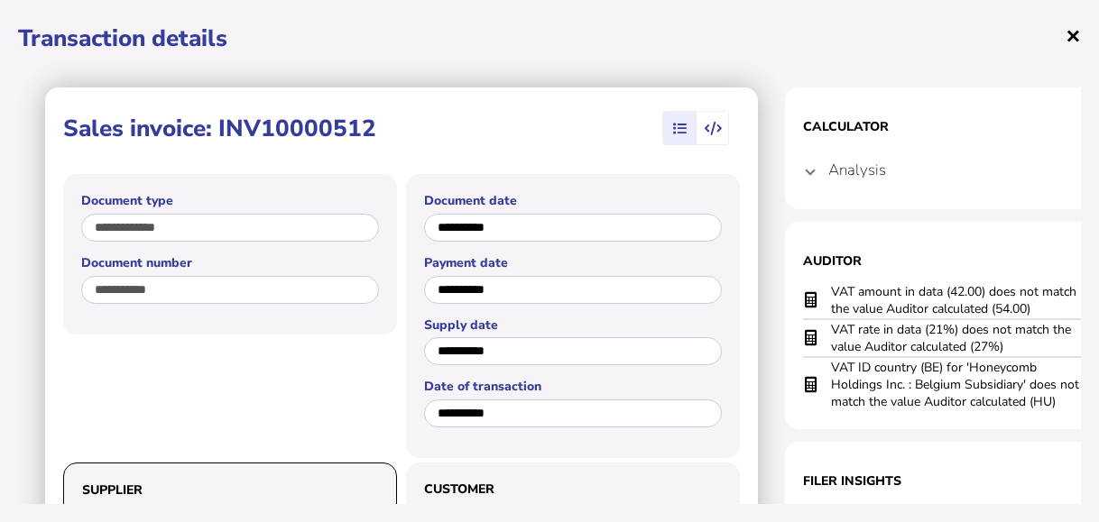
click at [1066, 32] on span "×" at bounding box center [1073, 35] width 15 height 34
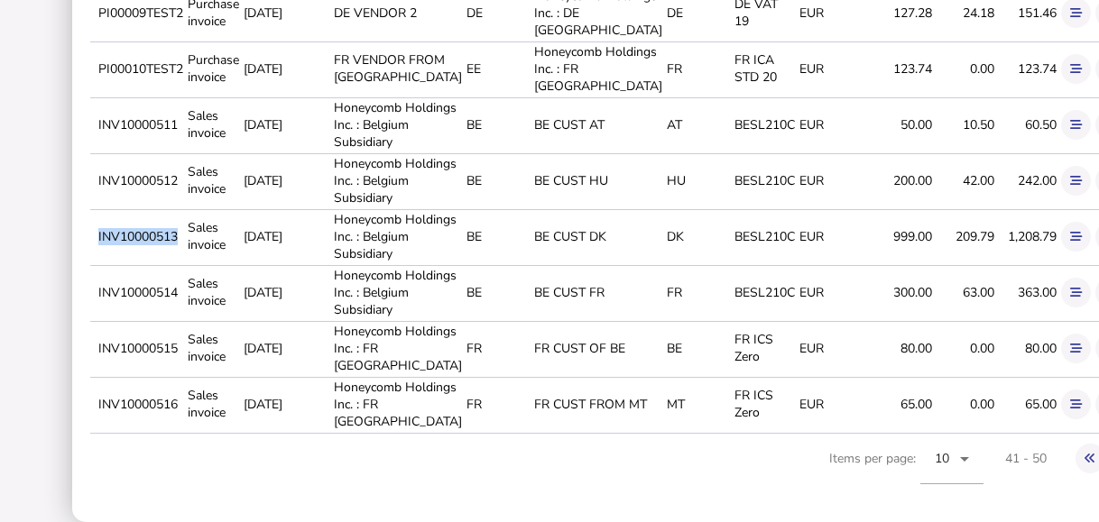
drag, startPoint x: 96, startPoint y: 381, endPoint x: 179, endPoint y: 389, distance: 83.4
click at [179, 263] on td "INV10000513" at bounding box center [139, 236] width 89 height 54
click at [1098, 243] on icon at bounding box center [1111, 237] width 12 height 12
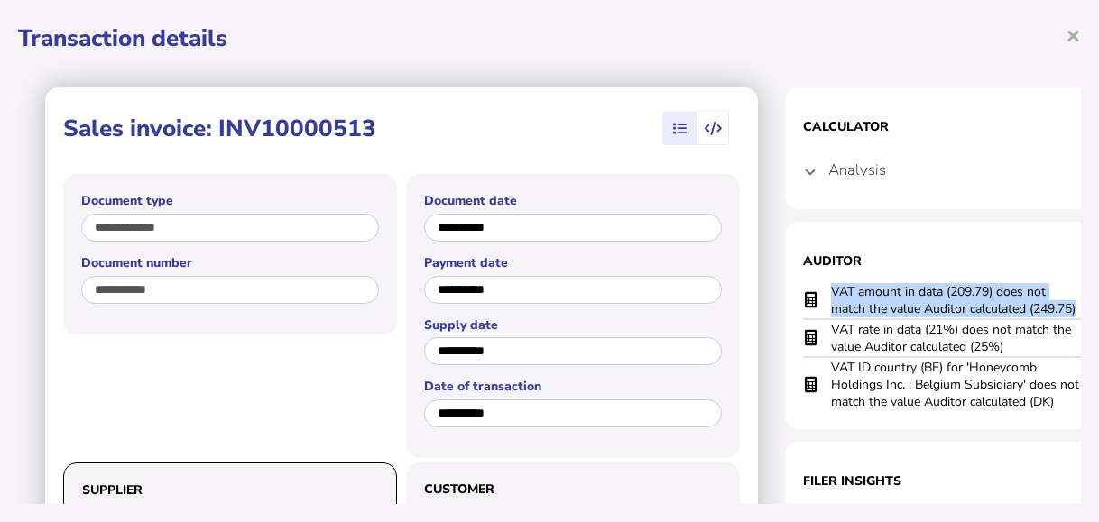
scroll to position [0, 90]
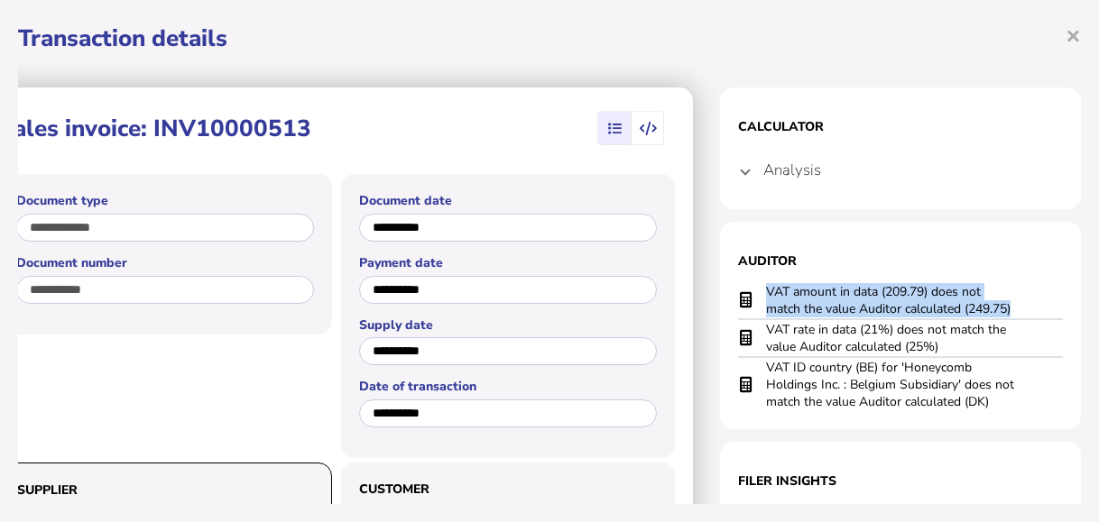
drag, startPoint x: 828, startPoint y: 286, endPoint x: 1017, endPoint y: 300, distance: 189.1
click at [1017, 300] on tr "VAT amount in data (209.79) does not match the value Auditor calculated (249.75)" at bounding box center [900, 300] width 325 height 37
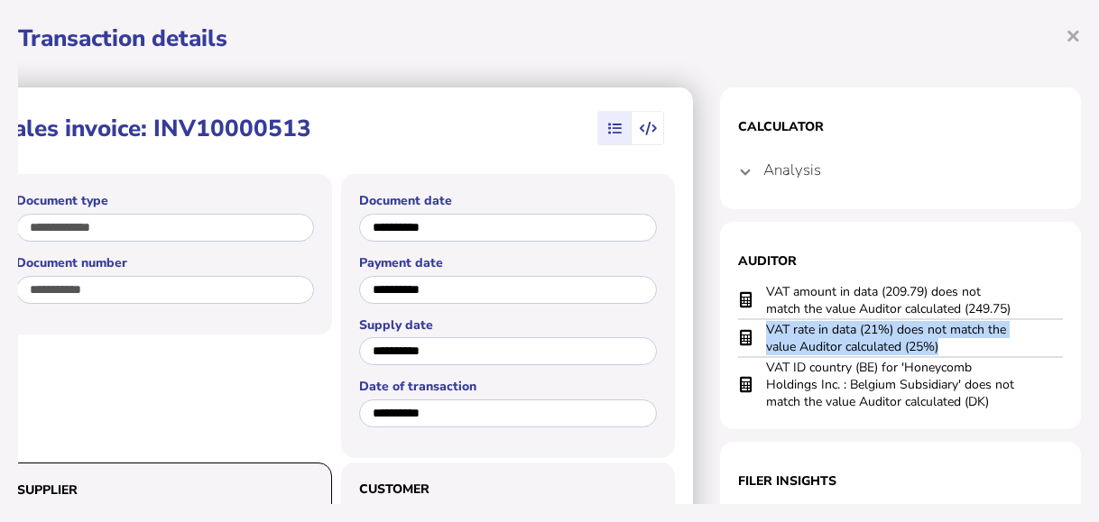
drag, startPoint x: 738, startPoint y: 325, endPoint x: 926, endPoint y: 340, distance: 188.3
click at [926, 340] on tr "VAT rate in data (21%) does not match the value Auditor calculated (25%)" at bounding box center [900, 338] width 325 height 38
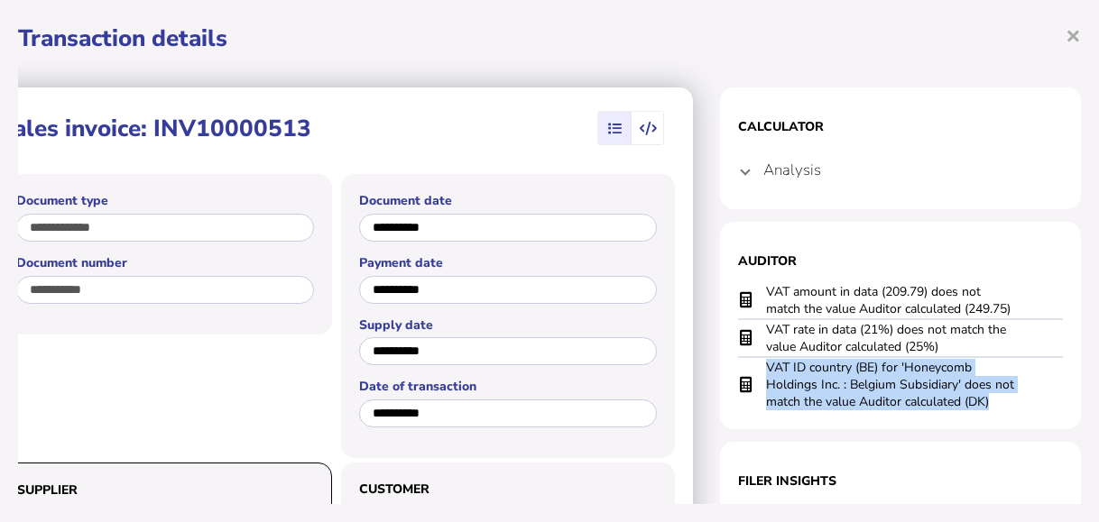
drag, startPoint x: 742, startPoint y: 365, endPoint x: 984, endPoint y: 398, distance: 244.1
click at [984, 398] on td "VAT ID country (BE) for 'Honeycomb Holdings Inc. : Belgium Subsidiary' does not…" at bounding box center [891, 384] width 253 height 54
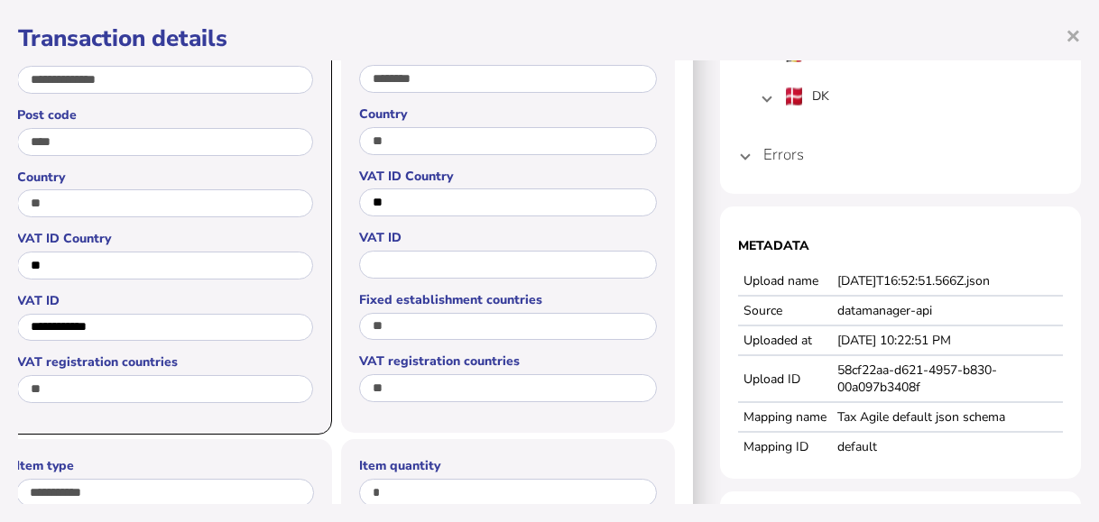
scroll to position [541, 90]
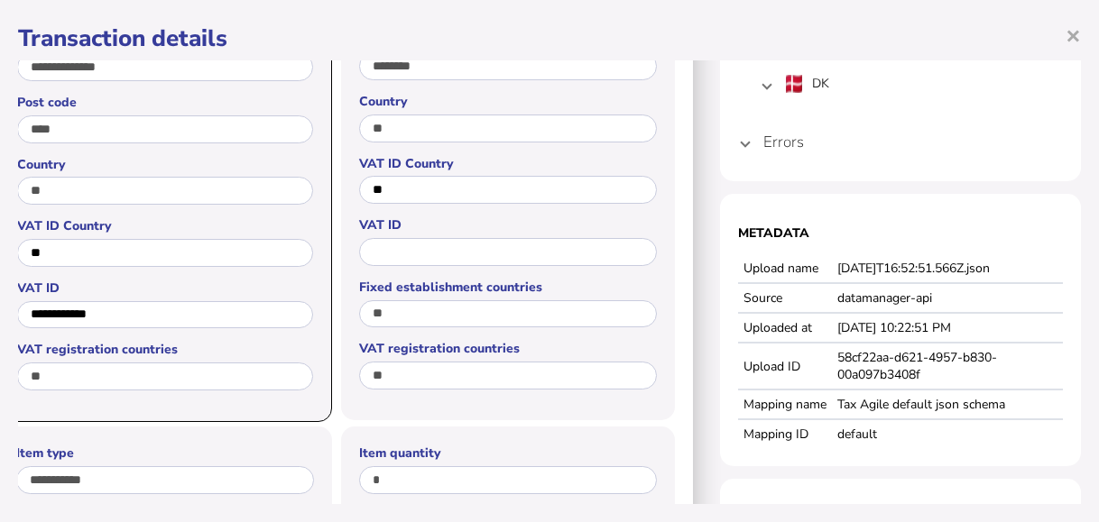
click at [763, 151] on h4 "Errors" at bounding box center [783, 142] width 41 height 21
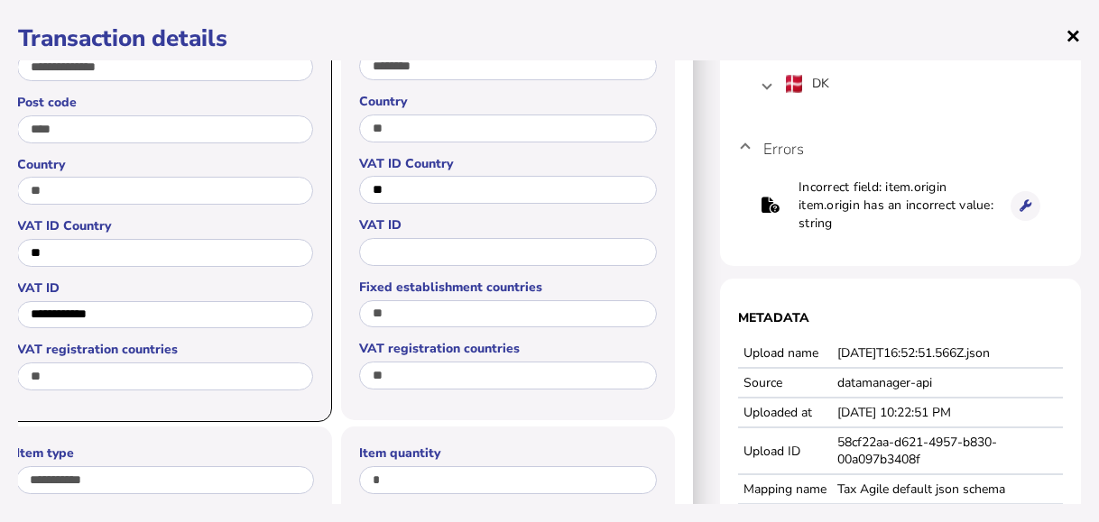
click at [1068, 35] on span "×" at bounding box center [1073, 35] width 15 height 34
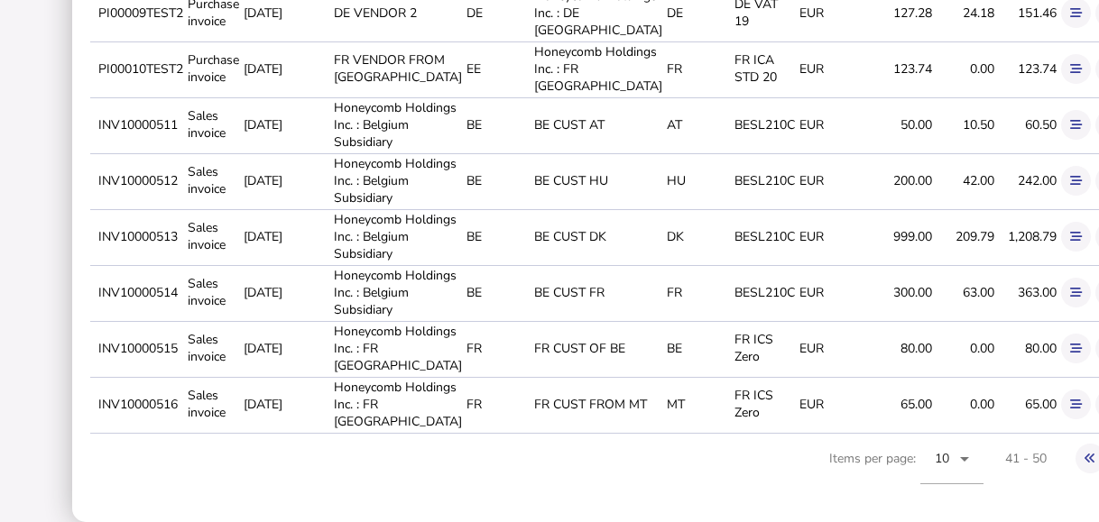
scroll to position [632, 0]
drag, startPoint x: 95, startPoint y: 384, endPoint x: 181, endPoint y: 389, distance: 86.7
click at [181, 319] on td "INV10000514" at bounding box center [139, 292] width 89 height 54
click at [1098, 299] on icon at bounding box center [1111, 293] width 12 height 12
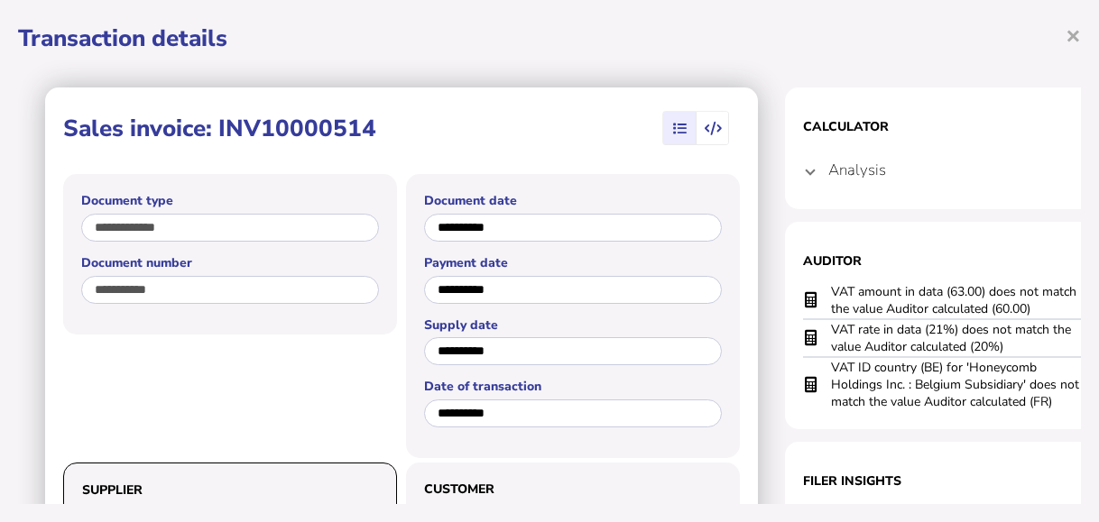
click at [813, 180] on mat-expansion-panel-header "Analysis" at bounding box center [965, 169] width 325 height 43
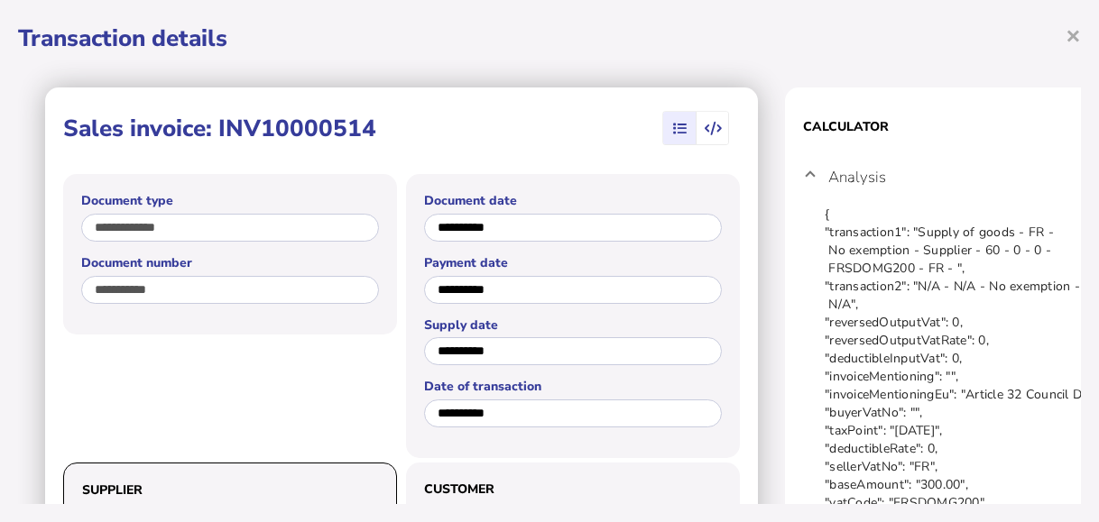
click at [813, 180] on span at bounding box center [810, 177] width 7 height 17
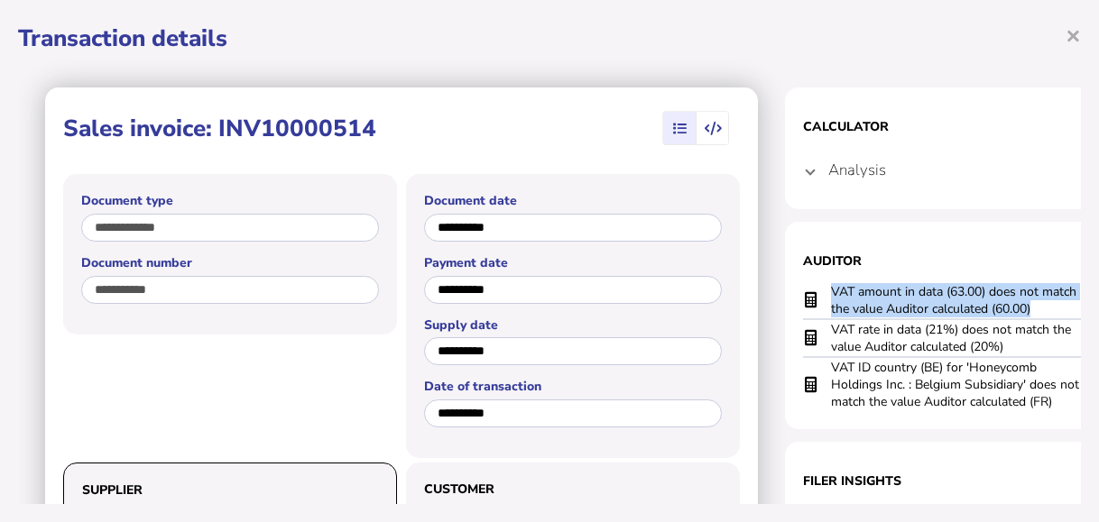
drag, startPoint x: 1037, startPoint y: 314, endPoint x: 827, endPoint y: 293, distance: 211.3
click at [827, 293] on tr "VAT amount in data (63.00) does not match the value Auditor calculated (60.00)" at bounding box center [965, 300] width 325 height 37
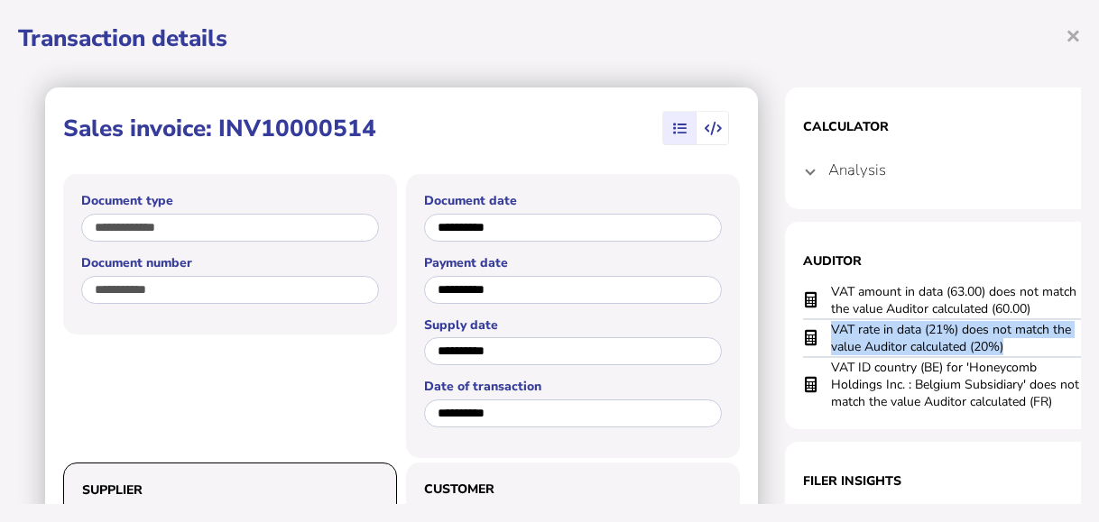
drag, startPoint x: 1022, startPoint y: 345, endPoint x: 826, endPoint y: 321, distance: 197.2
click at [826, 321] on tr "VAT rate in data (21%) does not match the value Auditor calculated (20%)" at bounding box center [965, 338] width 325 height 38
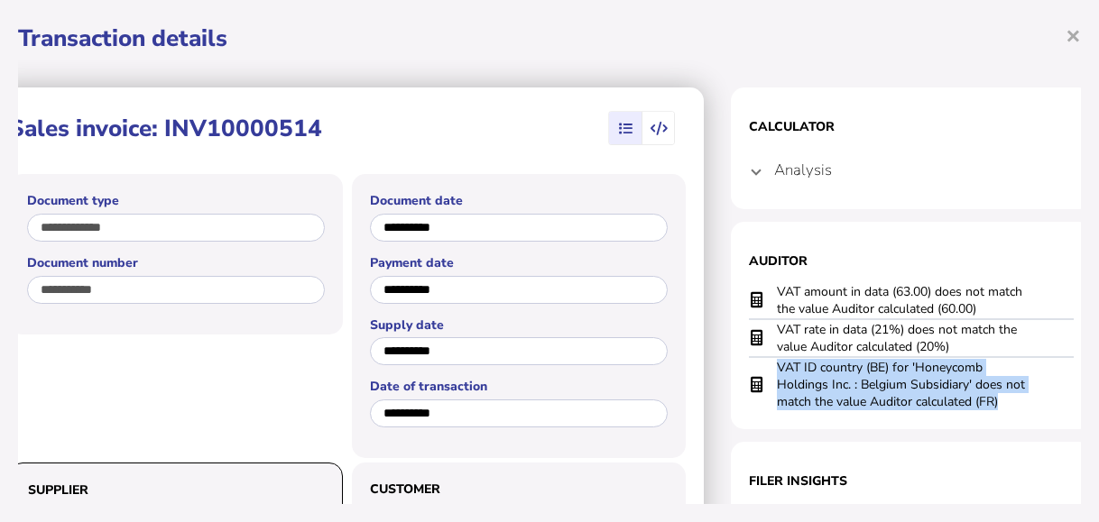
scroll to position [0, 90]
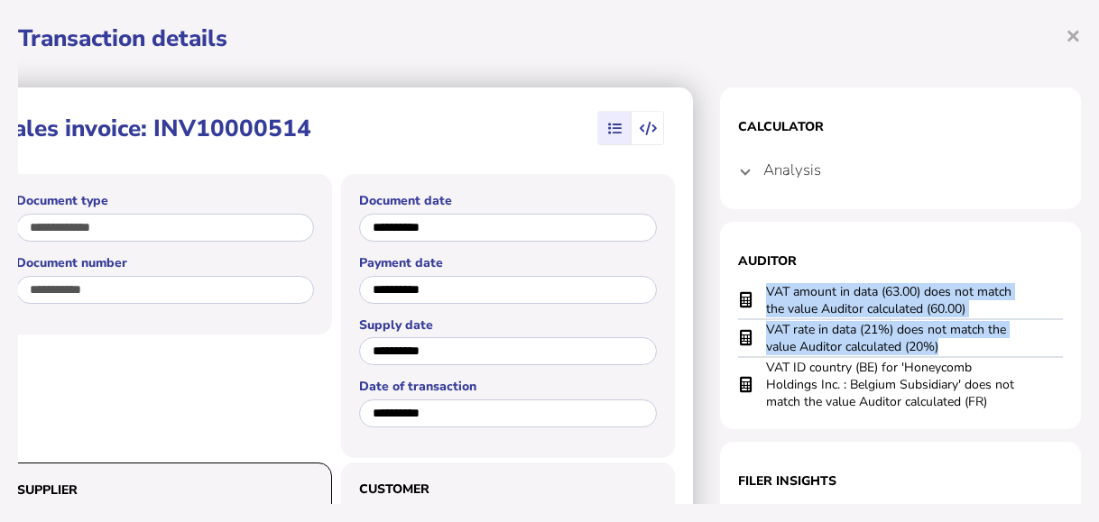
drag, startPoint x: 829, startPoint y: 370, endPoint x: 1070, endPoint y: 405, distance: 243.5
click at [1070, 405] on div "**********" at bounding box center [549, 261] width 1099 height 522
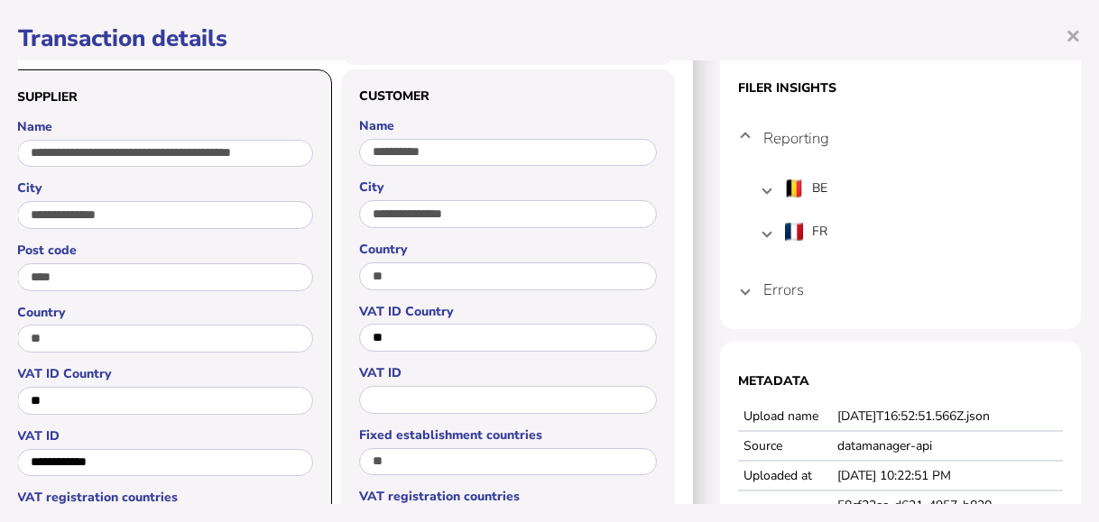
scroll to position [451, 90]
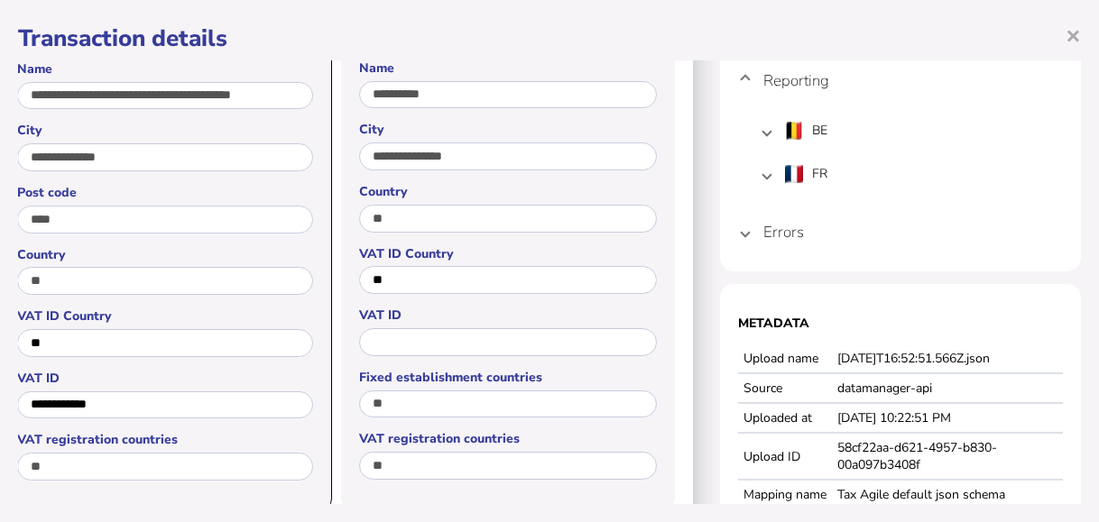
click at [742, 230] on span at bounding box center [745, 232] width 7 height 17
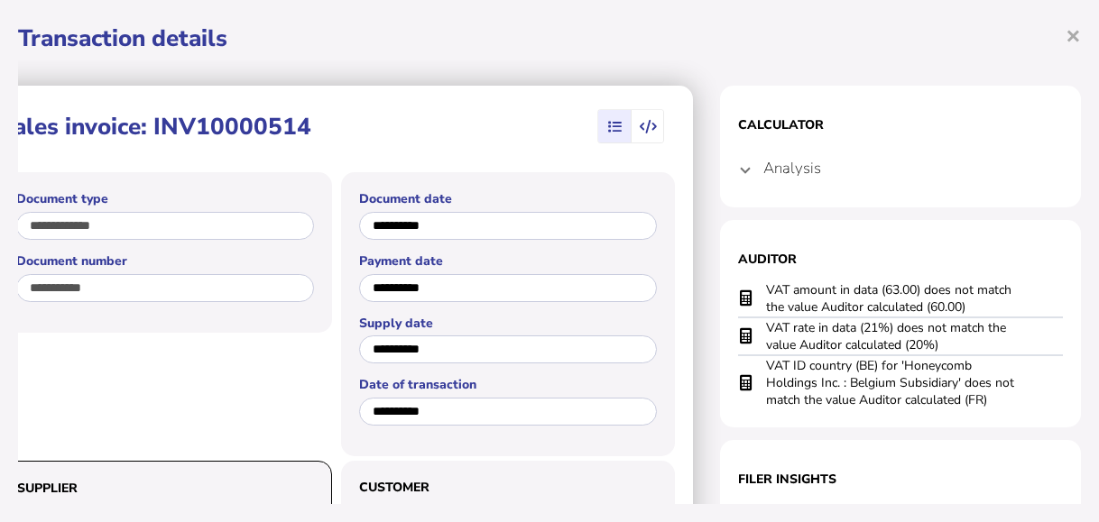
scroll to position [0, 90]
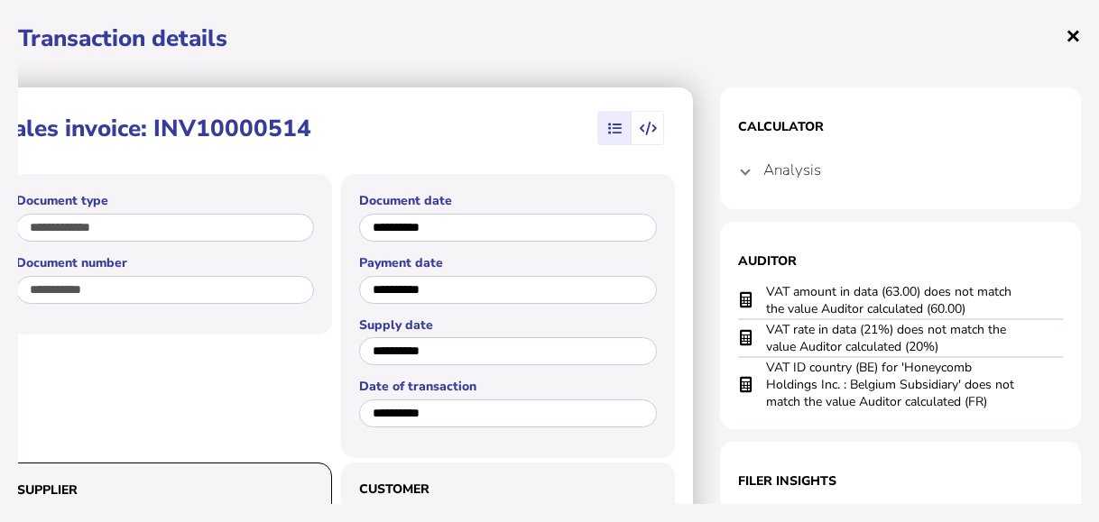
click at [1066, 23] on span "×" at bounding box center [1073, 35] width 15 height 34
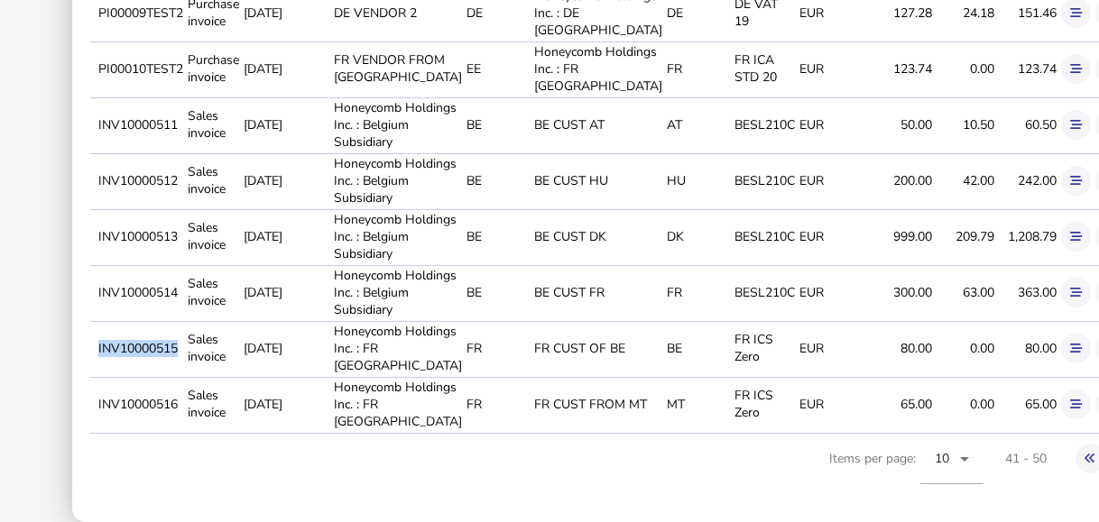
drag, startPoint x: 93, startPoint y: 465, endPoint x: 180, endPoint y: 467, distance: 86.6
click at [180, 375] on tr "INV10000515 Sales invoice [DATE] Honeycomb Holdings Inc. : FR [GEOGRAPHIC_DATA]…" at bounding box center [642, 348] width 1104 height 54
click at [1070, 355] on icon at bounding box center [1076, 349] width 12 height 12
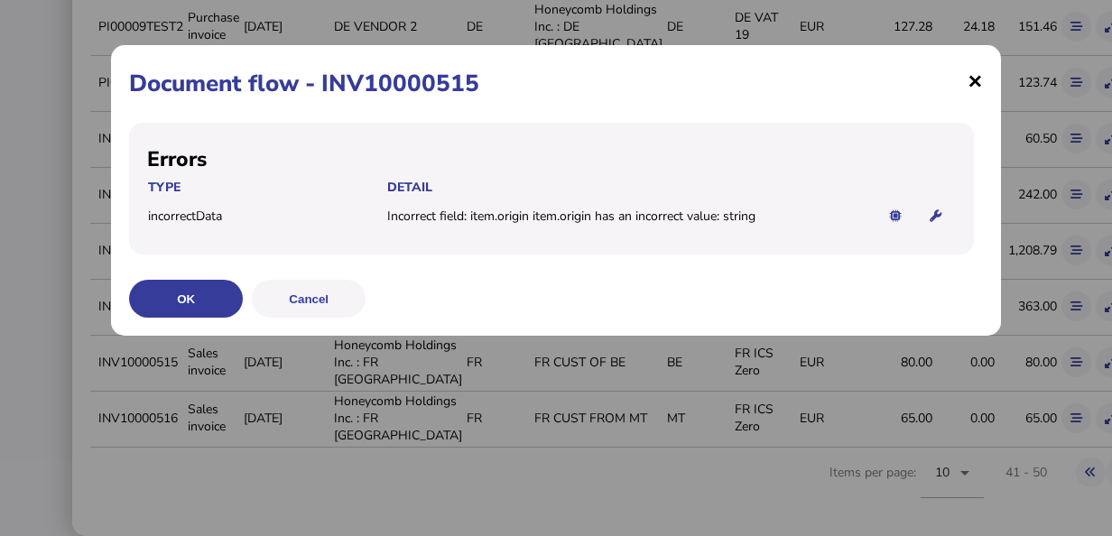
click at [972, 78] on span "×" at bounding box center [974, 80] width 15 height 34
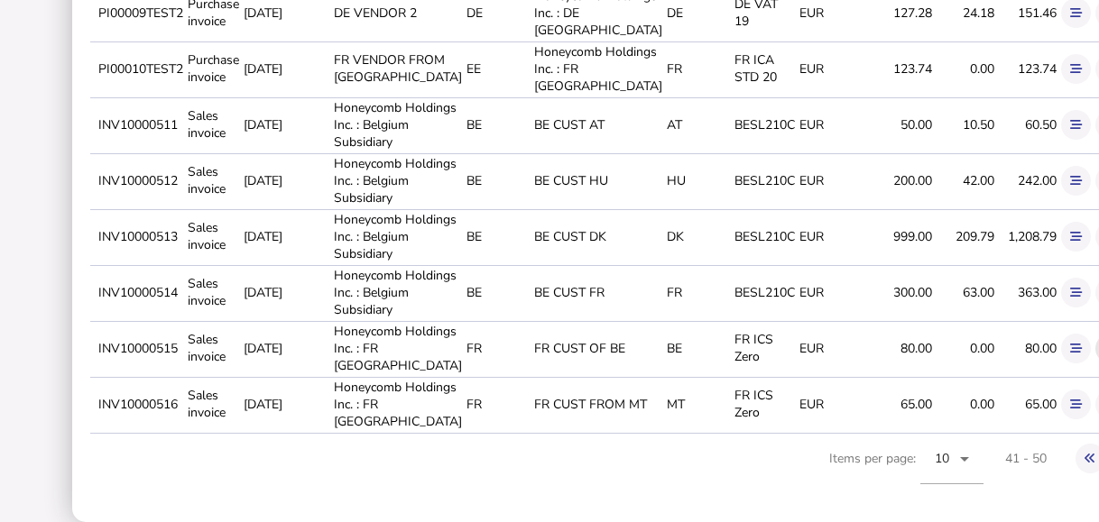
click at [1098, 355] on icon at bounding box center [1111, 349] width 12 height 12
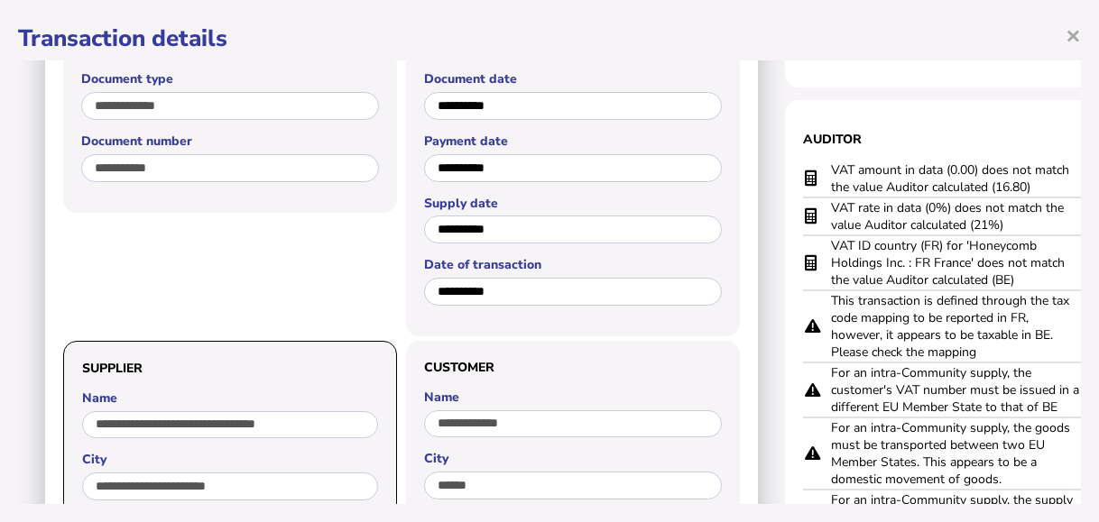
scroll to position [90, 0]
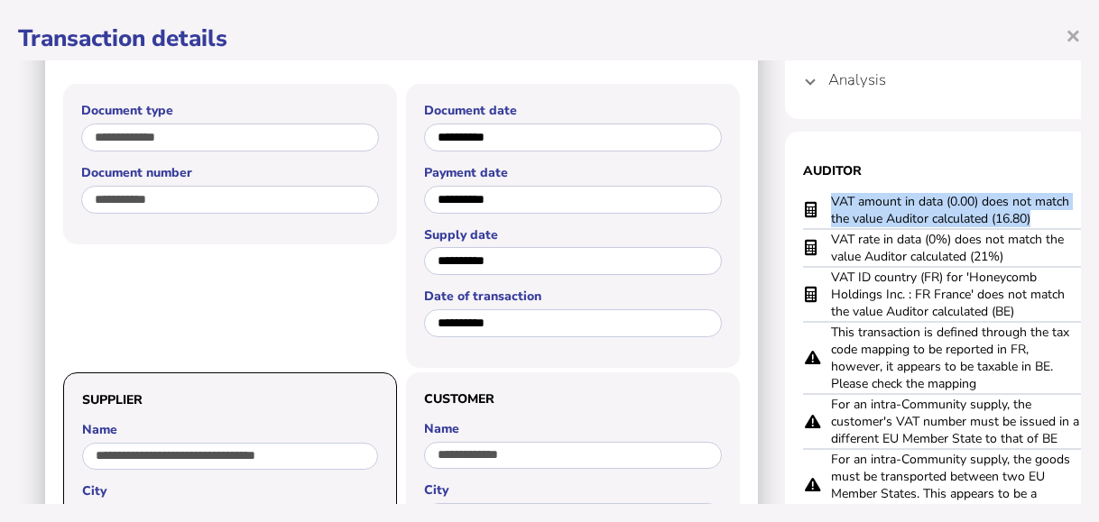
drag, startPoint x: 827, startPoint y: 180, endPoint x: 1035, endPoint y: 205, distance: 209.9
click at [1035, 205] on tr "VAT amount in data (0.00) does not match the value Auditor calculated (16.80)" at bounding box center [965, 210] width 325 height 37
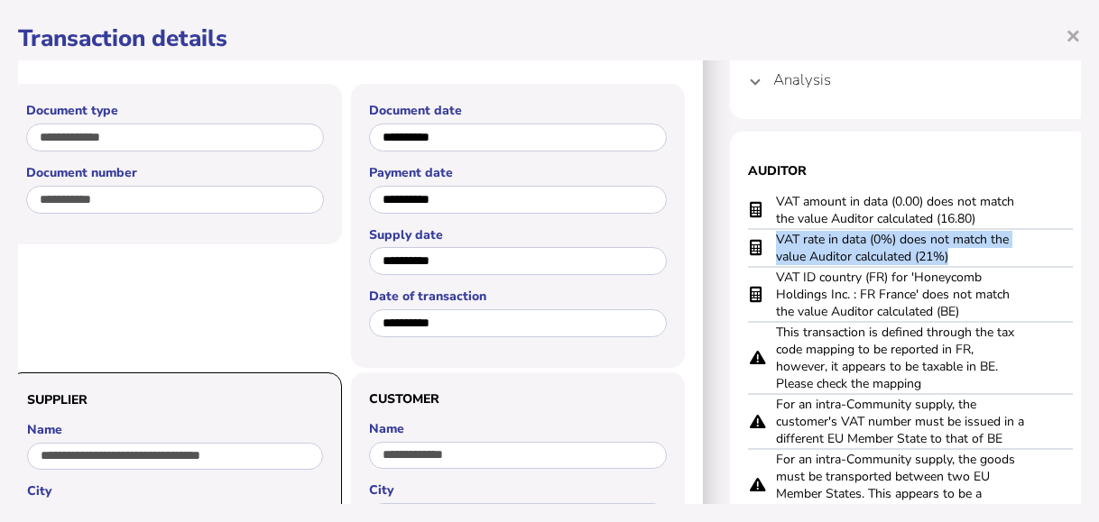
scroll to position [90, 88]
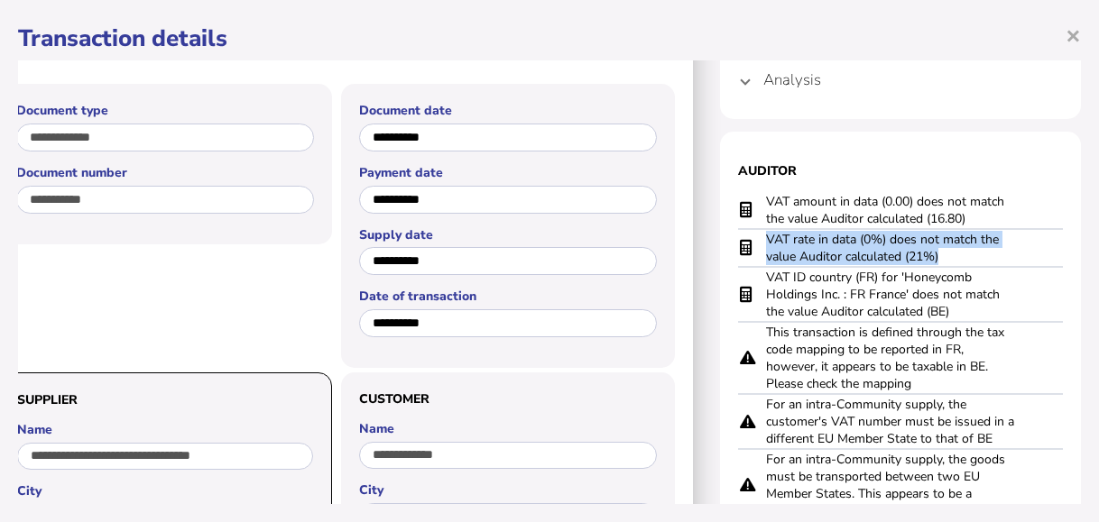
drag, startPoint x: 830, startPoint y: 225, endPoint x: 1040, endPoint y: 239, distance: 210.8
click at [1040, 239] on section "Auditor VAT amount in data (0.00) does not match the value Auditor calculated (…" at bounding box center [900, 363] width 361 height 462
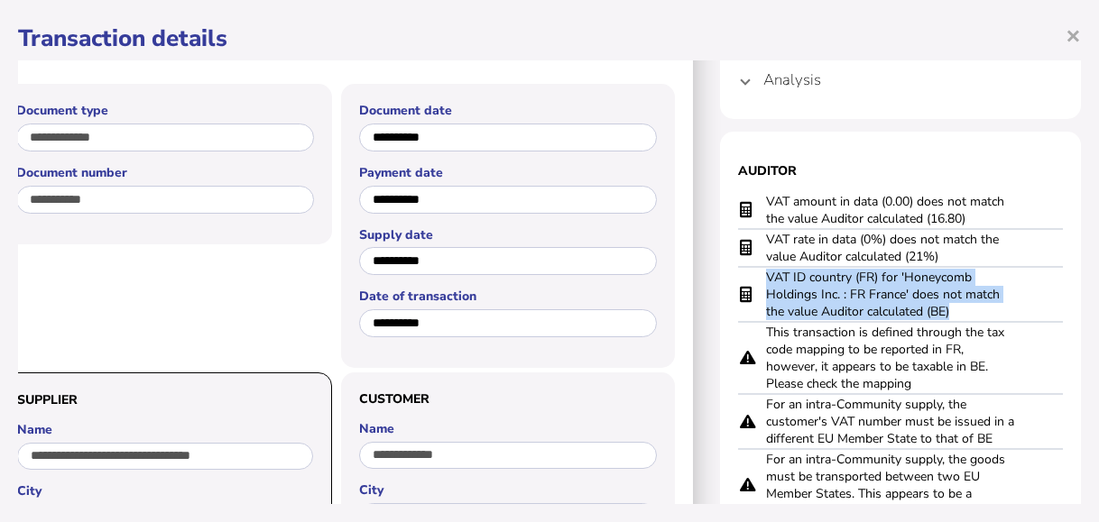
drag, startPoint x: 744, startPoint y: 268, endPoint x: 957, endPoint y: 291, distance: 214.3
click at [957, 291] on td "VAT ID country (FR) for 'Honeycomb Holdings Inc. : FR France' does not match th…" at bounding box center [891, 294] width 253 height 55
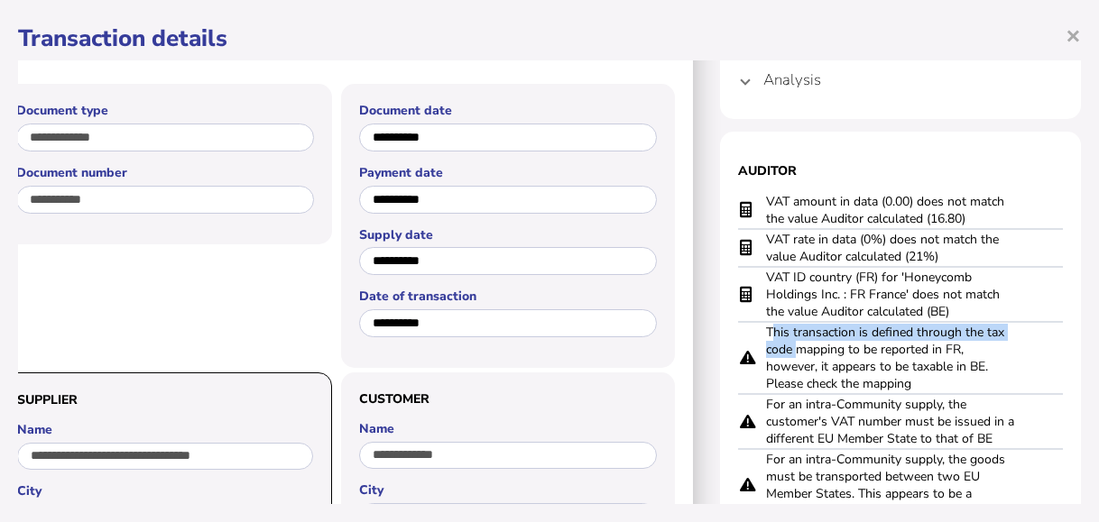
drag, startPoint x: 748, startPoint y: 317, endPoint x: 775, endPoint y: 343, distance: 37.7
click at [775, 343] on td "This transaction is defined through the tax code mapping to be reported in FR, …" at bounding box center [891, 358] width 253 height 72
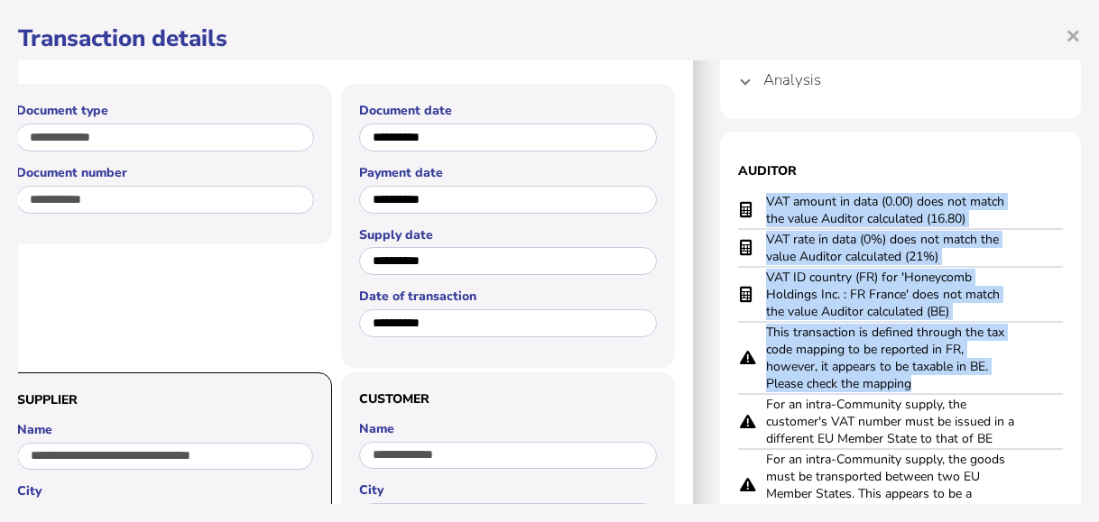
drag, startPoint x: 775, startPoint y: 343, endPoint x: 714, endPoint y: 328, distance: 63.3
click at [720, 328] on section "Auditor VAT amount in data (0.00) does not match the value Auditor calculated (…" at bounding box center [900, 363] width 361 height 462
drag, startPoint x: 714, startPoint y: 328, endPoint x: 886, endPoint y: 362, distance: 175.7
click at [886, 362] on td "This transaction is defined through the tax code mapping to be reported in FR, …" at bounding box center [891, 358] width 253 height 72
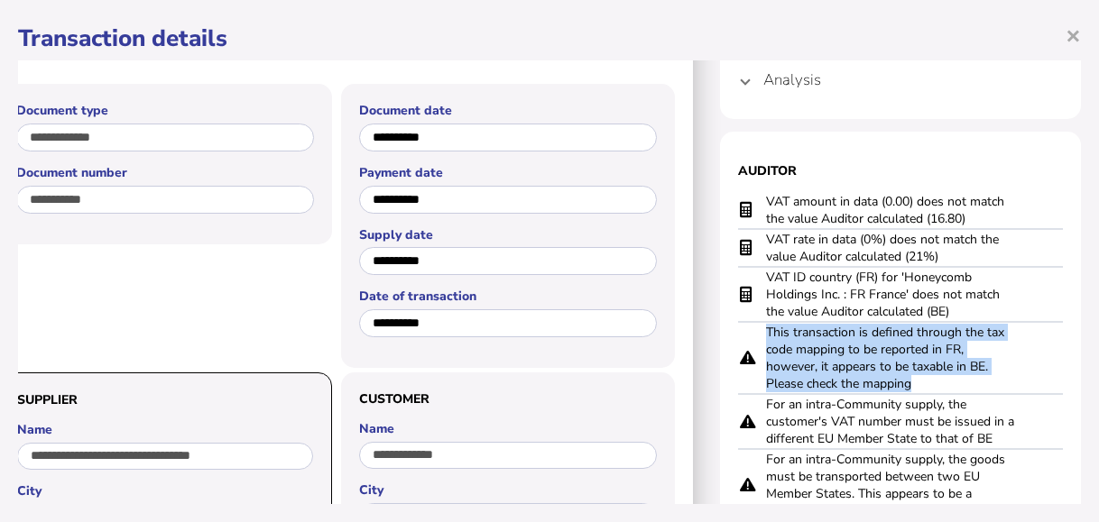
drag, startPoint x: 896, startPoint y: 369, endPoint x: 737, endPoint y: 328, distance: 164.2
click at [738, 328] on tr "This transaction is defined through the tax code mapping to be reported in FR, …" at bounding box center [900, 358] width 325 height 72
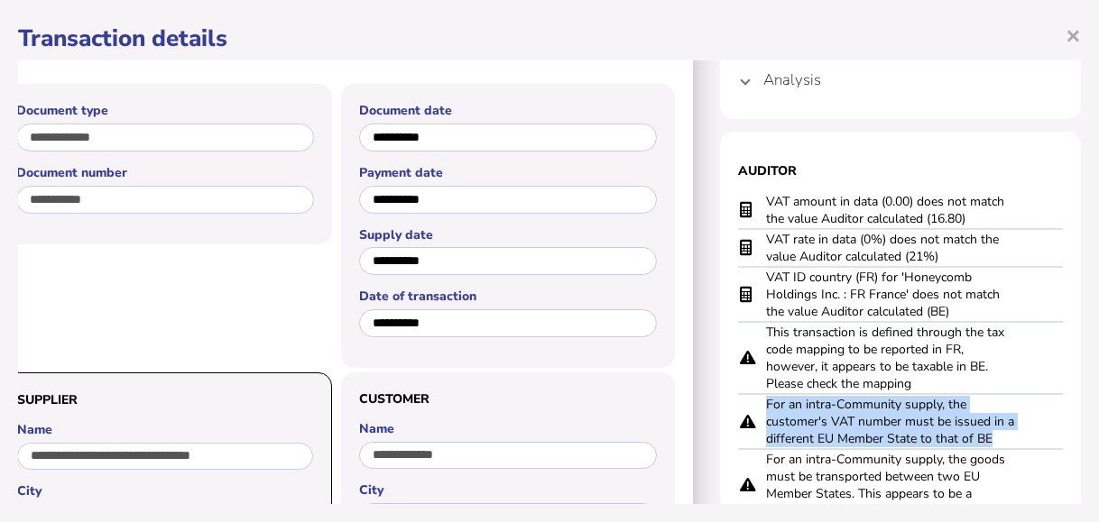
drag, startPoint x: 962, startPoint y: 420, endPoint x: 739, endPoint y: 390, distance: 224.9
click at [739, 394] on tr "For an intra-Community supply, the customer's VAT number must be issued in a di…" at bounding box center [900, 421] width 325 height 55
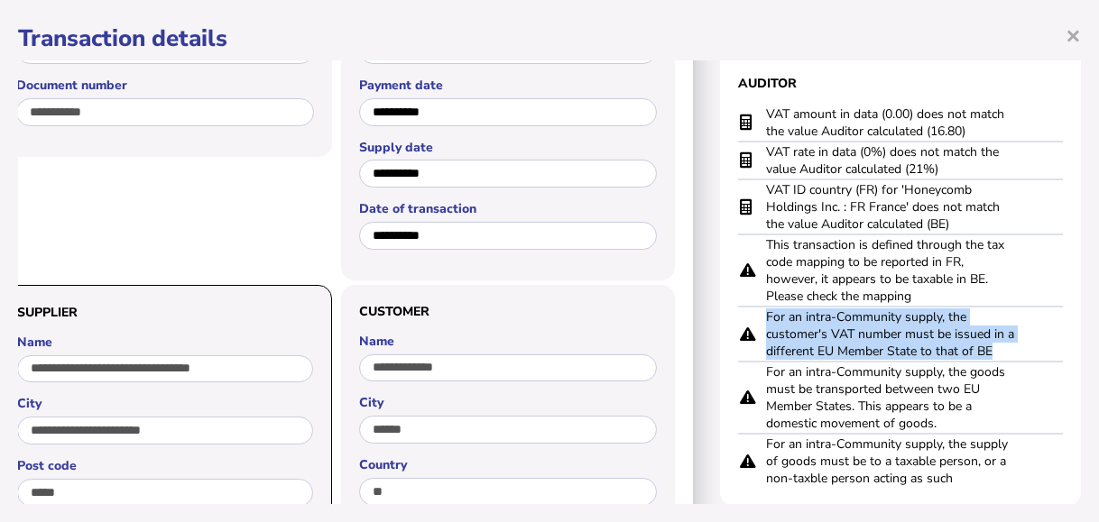
scroll to position [271, 88]
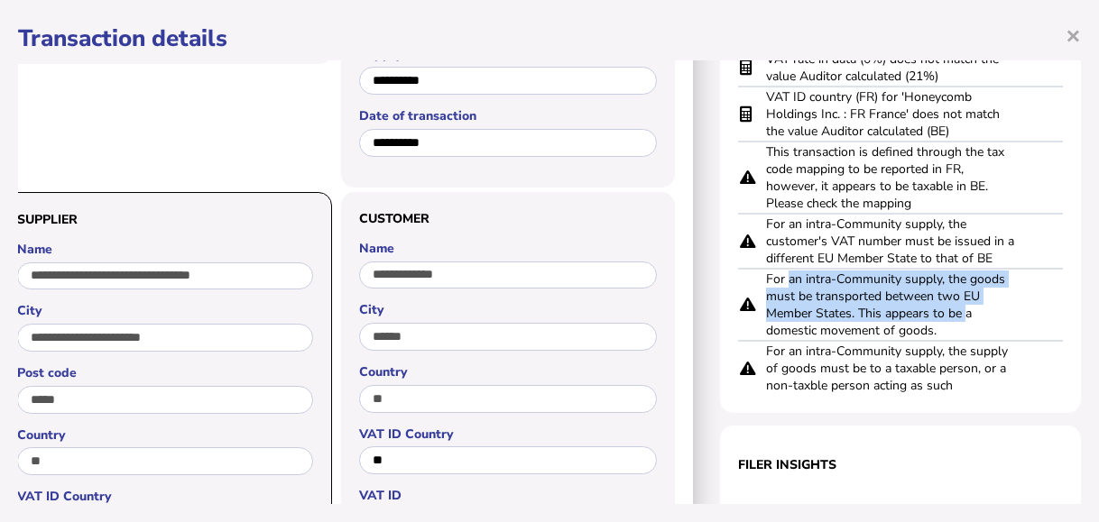
drag, startPoint x: 946, startPoint y: 307, endPoint x: 766, endPoint y: 273, distance: 182.8
click at [766, 273] on td "For an intra-Community supply, the goods must be transported between two EU Mem…" at bounding box center [891, 305] width 253 height 72
drag, startPoint x: 766, startPoint y: 273, endPoint x: 735, endPoint y: 269, distance: 31.8
click at [738, 269] on tr "For an intra-Community supply, the goods must be transported between two EU Mem…" at bounding box center [900, 305] width 325 height 72
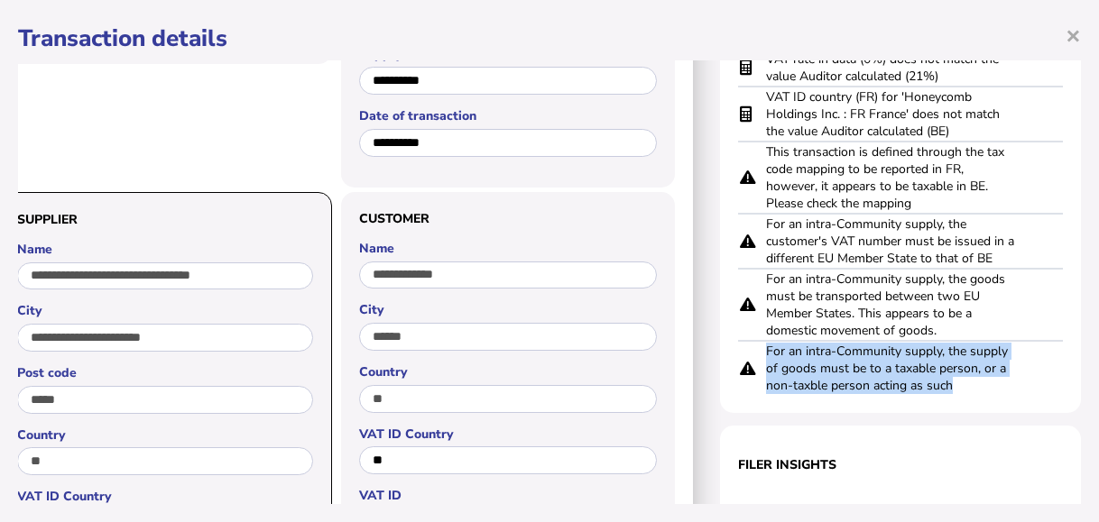
drag, startPoint x: 941, startPoint y: 378, endPoint x: 735, endPoint y: 340, distance: 210.1
click at [738, 341] on tr "For an intra-Community supply, the supply of goods must be to a taxable person,…" at bounding box center [900, 368] width 325 height 54
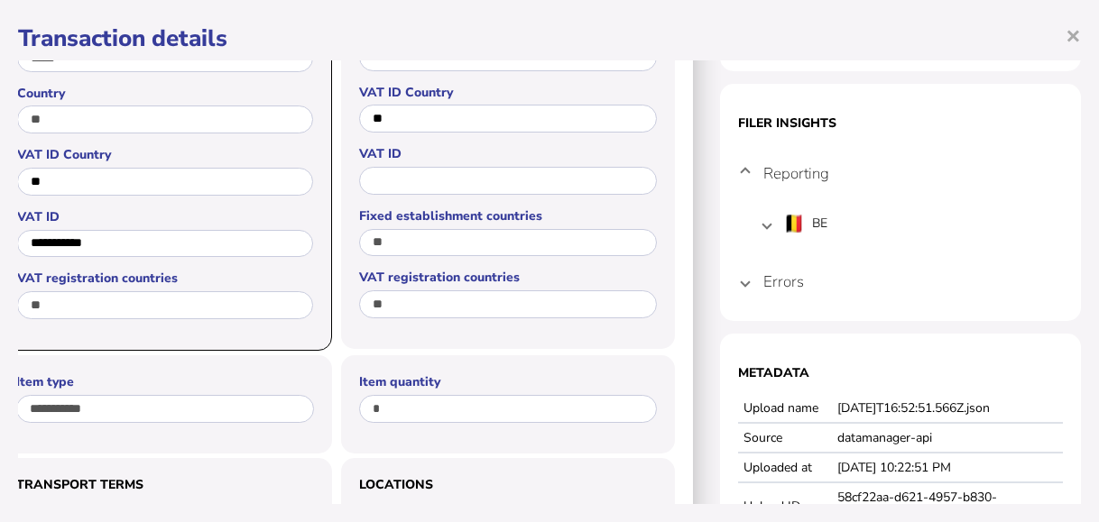
scroll to position [632, 88]
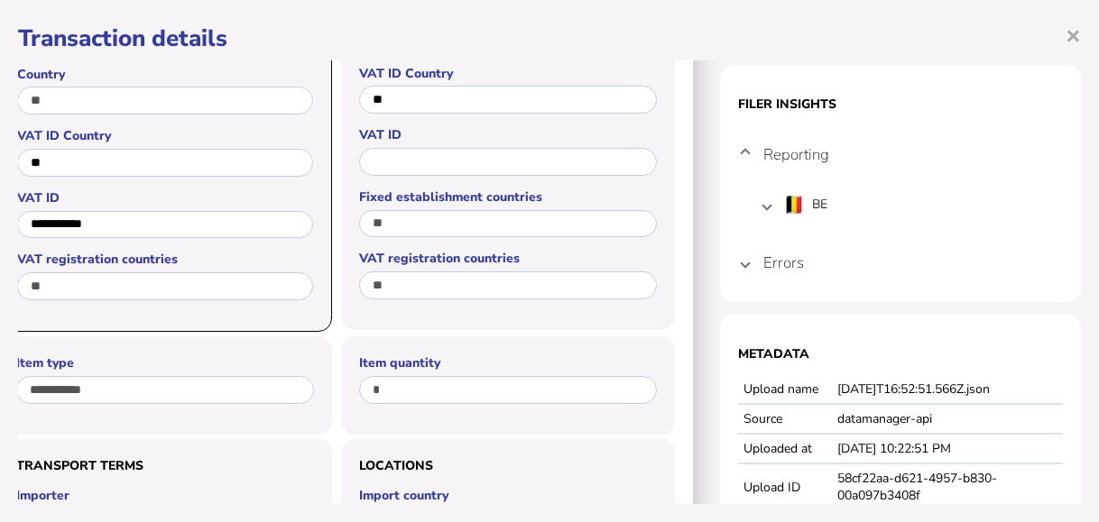
click at [742, 254] on span at bounding box center [745, 262] width 7 height 17
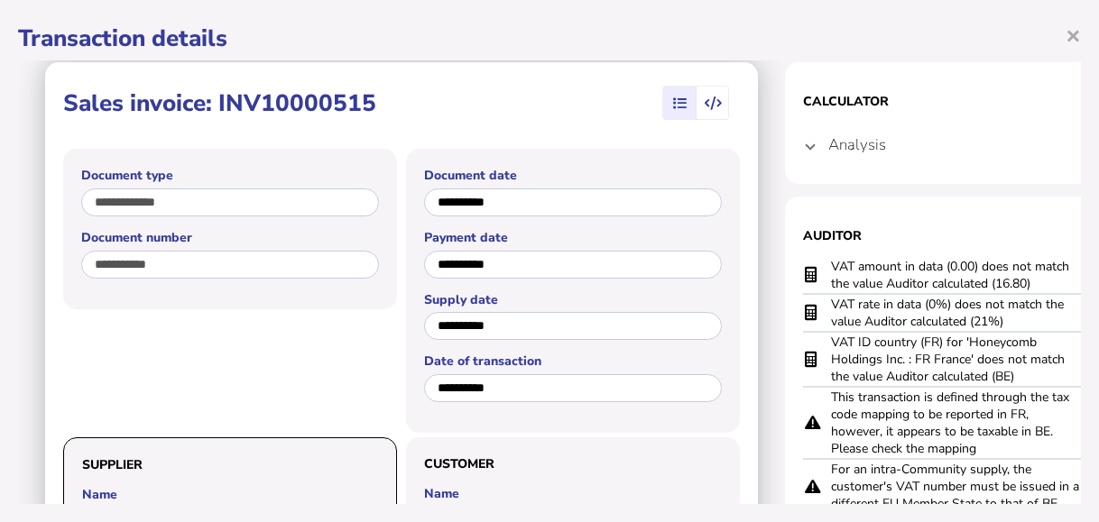
scroll to position [0, 0]
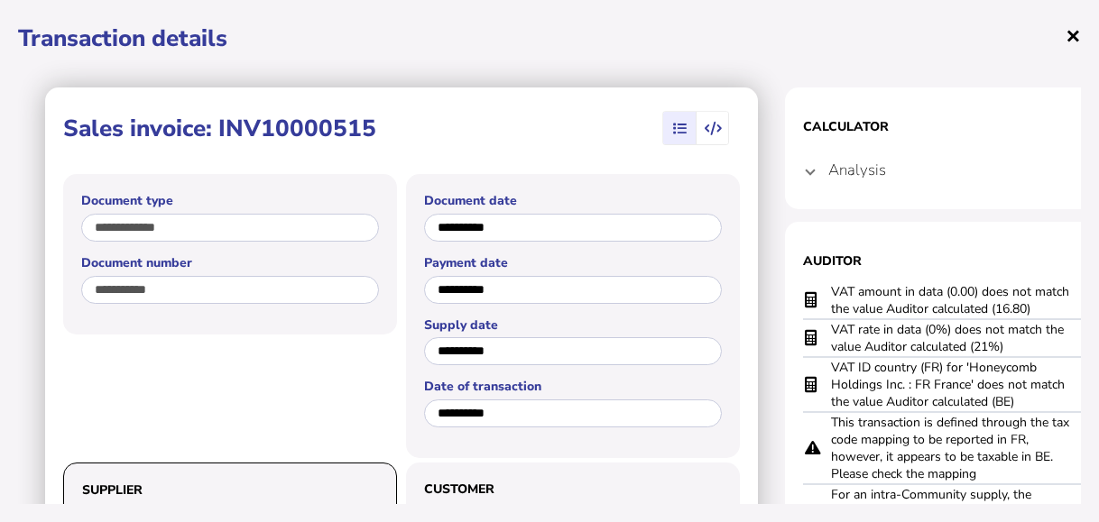
click at [1066, 18] on span "×" at bounding box center [1073, 35] width 15 height 34
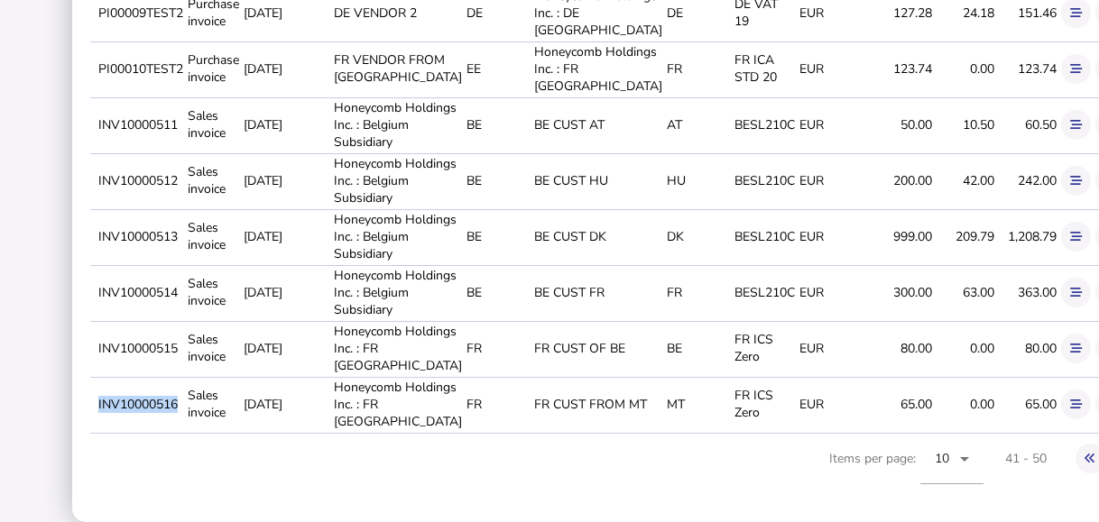
drag, startPoint x: 97, startPoint y: 398, endPoint x: 180, endPoint y: 391, distance: 82.4
click at [180, 391] on td "INV10000516" at bounding box center [139, 404] width 89 height 54
click at [1096, 402] on button at bounding box center [1111, 405] width 30 height 30
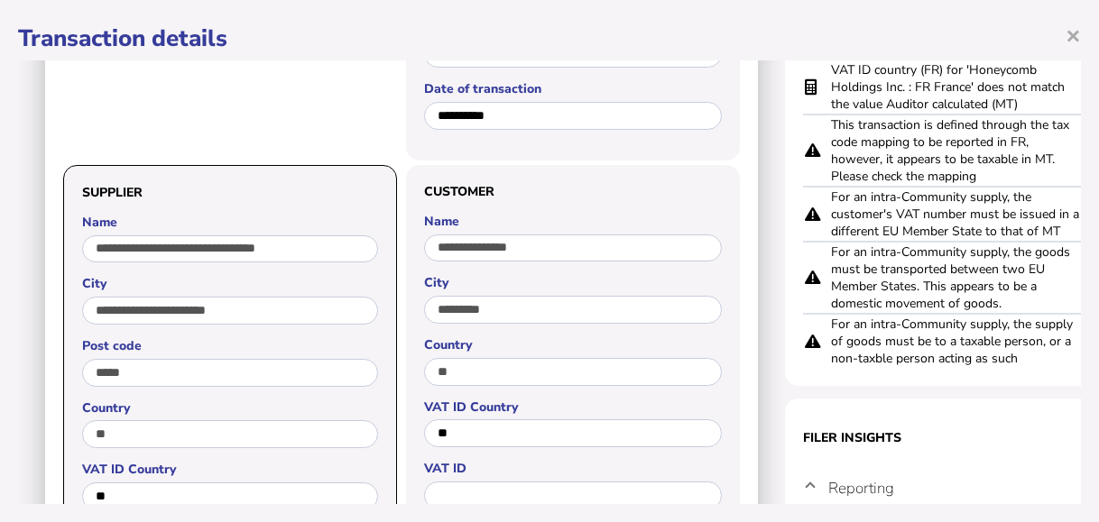
scroll to position [271, 0]
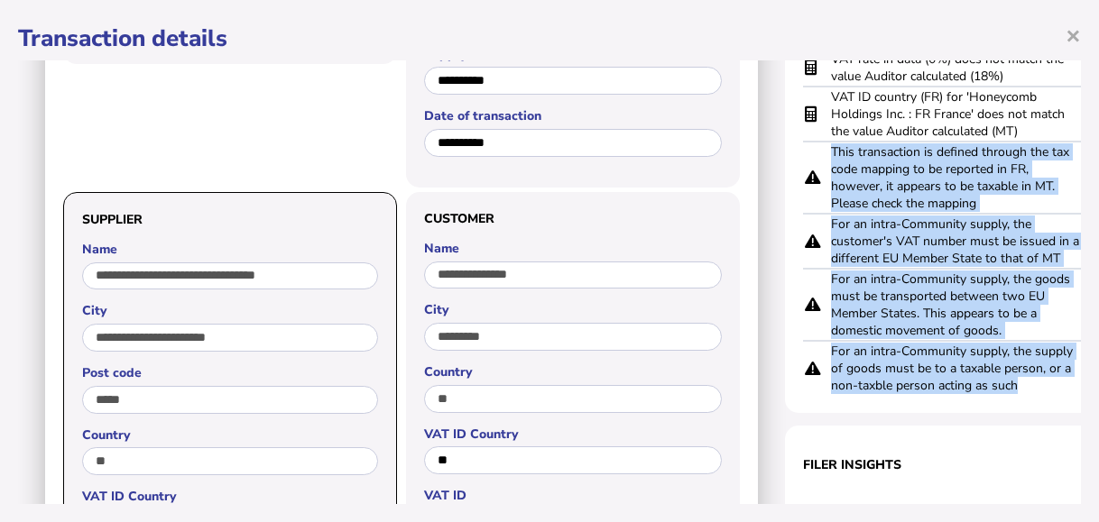
drag, startPoint x: 845, startPoint y: 141, endPoint x: 1027, endPoint y: 372, distance: 294.3
click at [1027, 372] on tbody "VAT amount in data (0.00) does not match the value Auditor calculated (11.70) V…" at bounding box center [965, 204] width 325 height 384
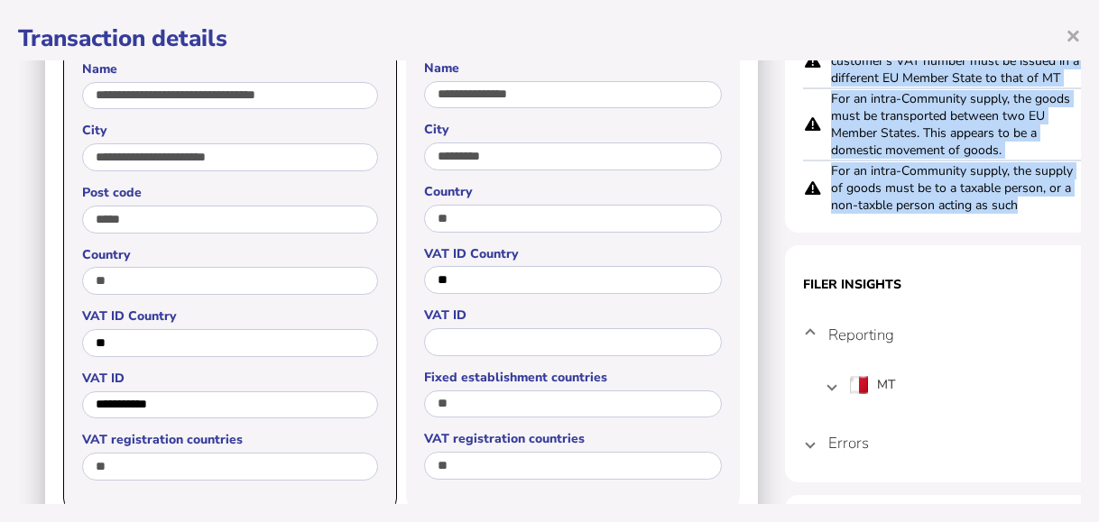
scroll to position [541, 0]
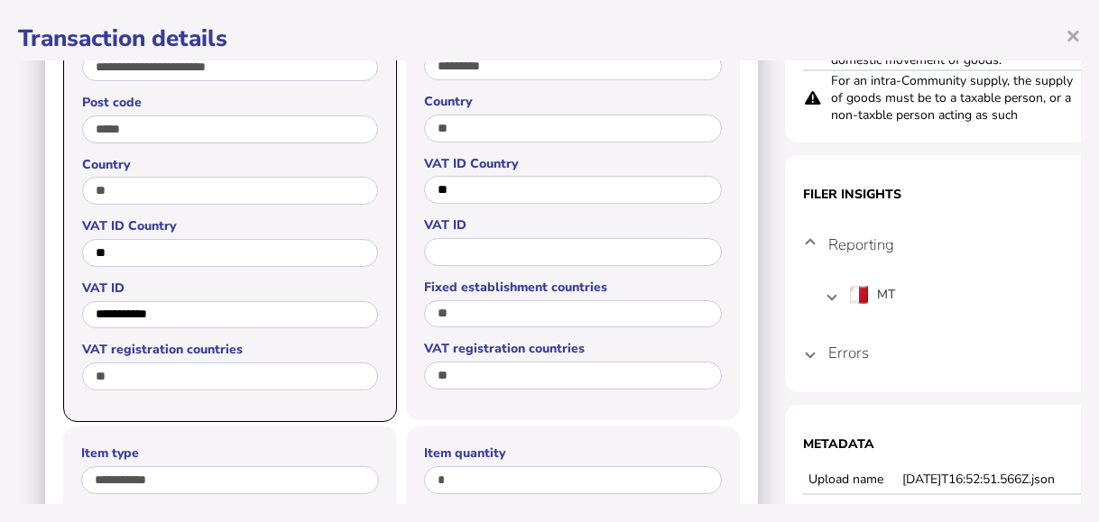
click at [816, 341] on mat-expansion-panel-header "Errors" at bounding box center [965, 352] width 325 height 43
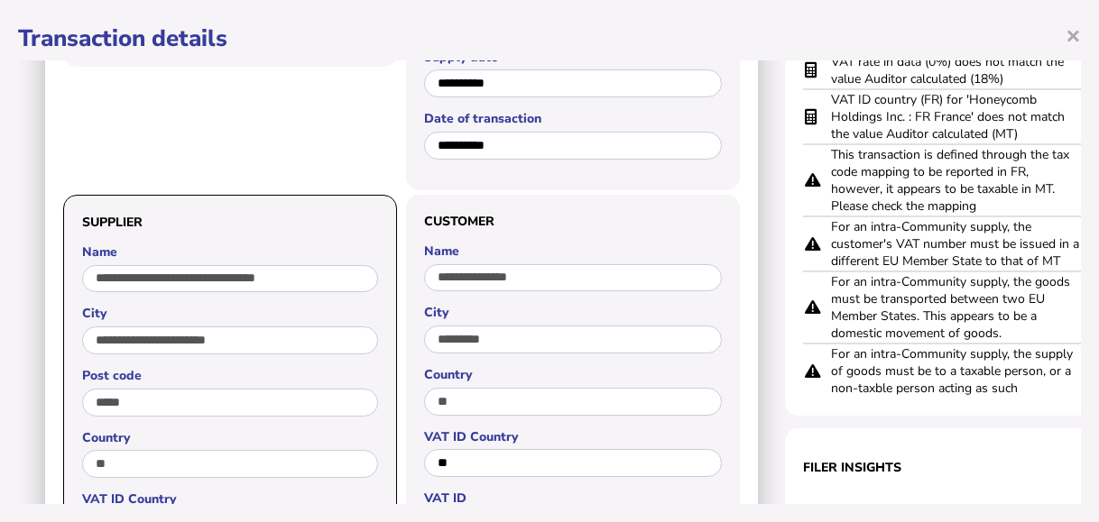
scroll to position [0, 0]
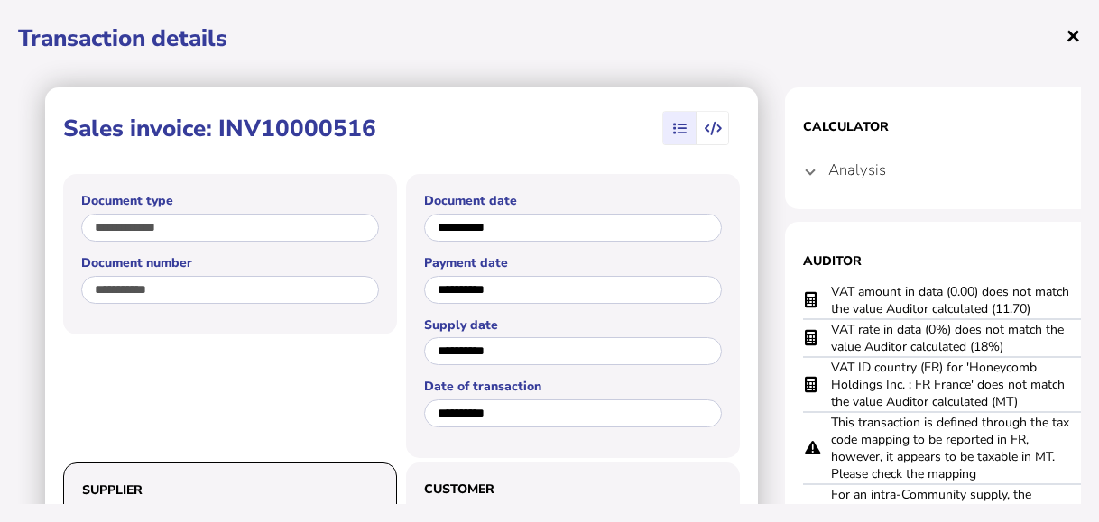
click at [1066, 23] on span "×" at bounding box center [1073, 35] width 15 height 34
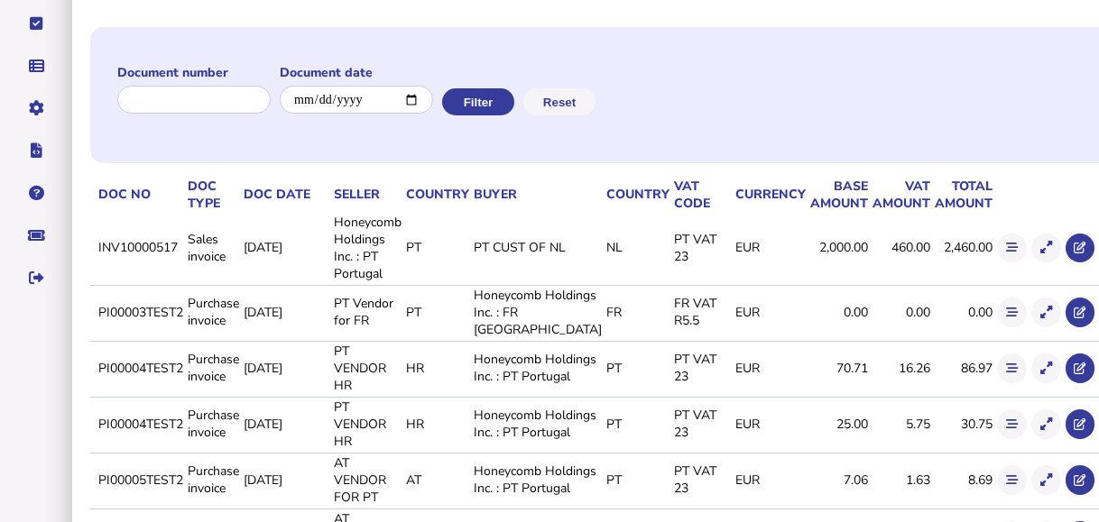
scroll to position [180, 0]
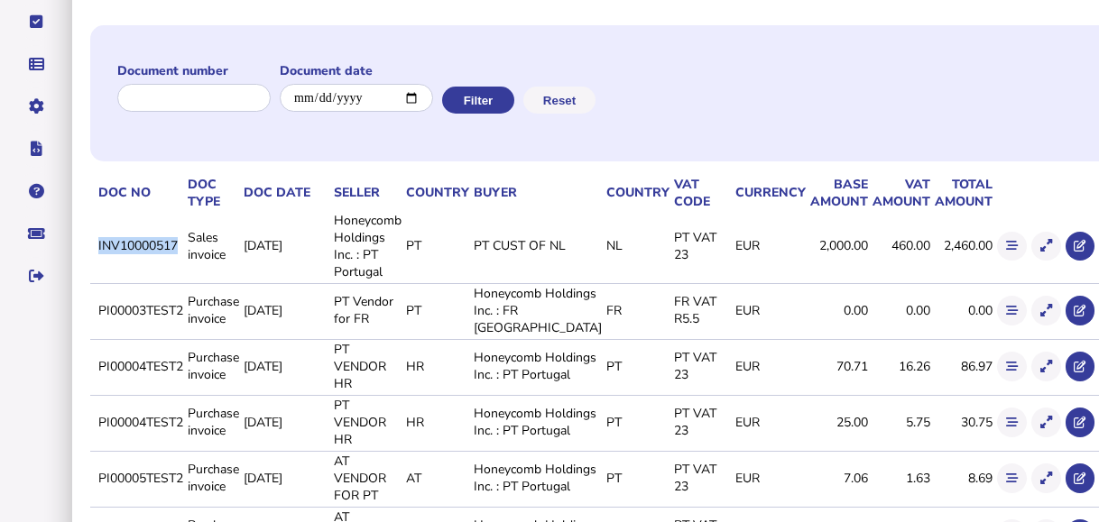
drag, startPoint x: 97, startPoint y: 245, endPoint x: 180, endPoint y: 251, distance: 82.4
click at [180, 251] on td "INV10000517" at bounding box center [139, 246] width 89 height 70
click at [1040, 240] on icon at bounding box center [1046, 246] width 12 height 12
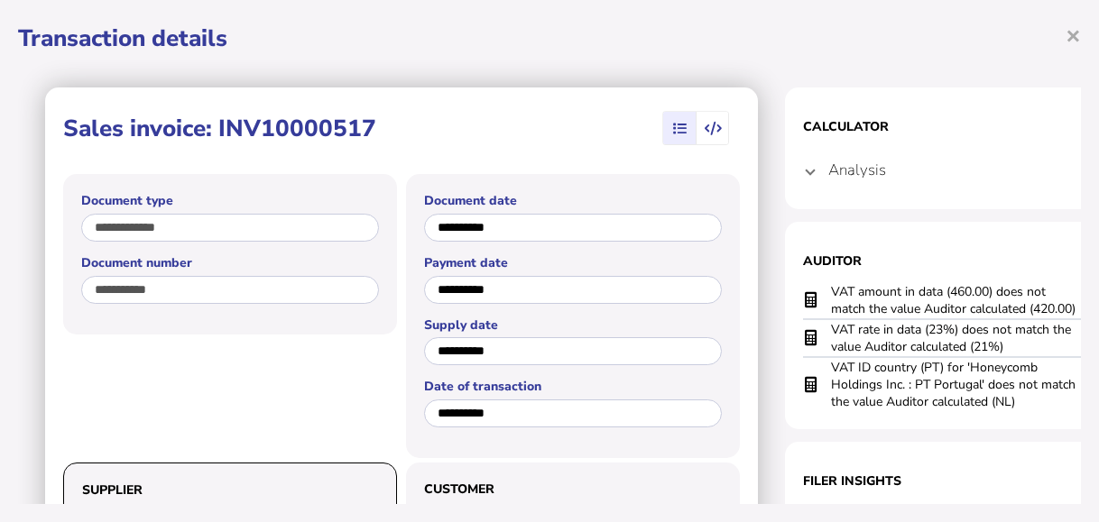
click at [802, 158] on section "Calculator Analysis { "transaction1": "Supply of goods - NL - No exemption - Su…" at bounding box center [965, 149] width 361 height 122
click at [809, 162] on span at bounding box center [810, 170] width 7 height 17
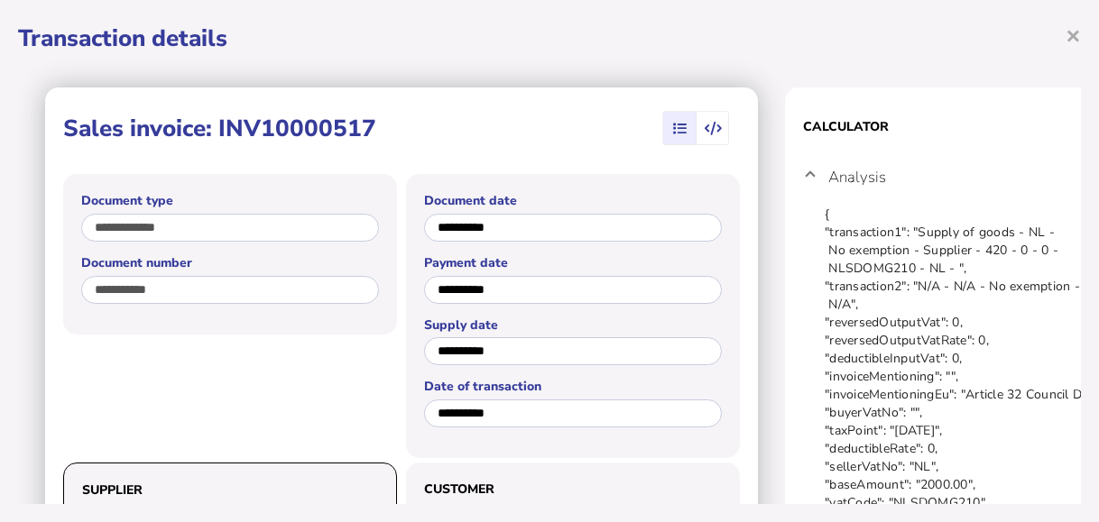
click at [809, 169] on span at bounding box center [810, 177] width 7 height 17
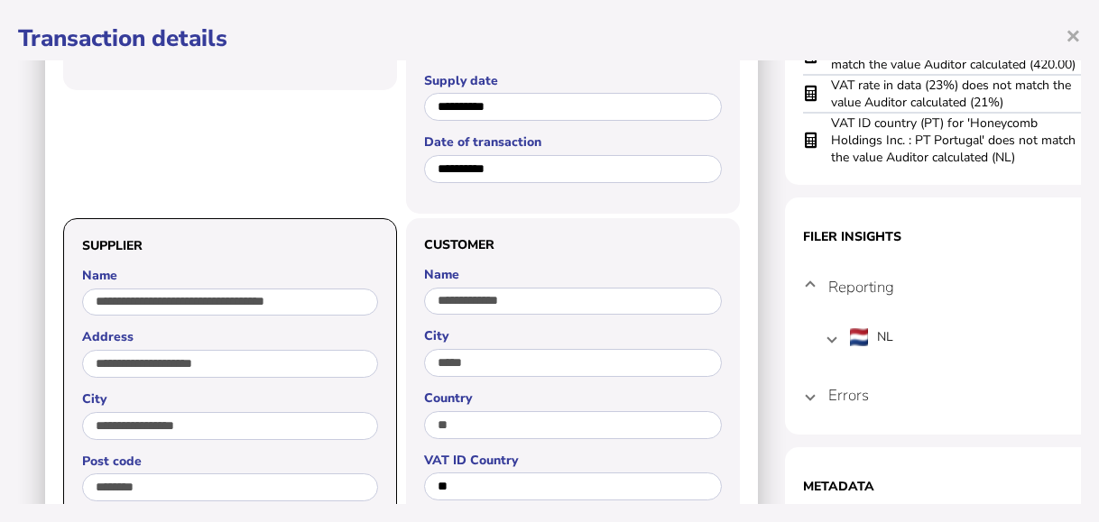
scroll to position [271, 0]
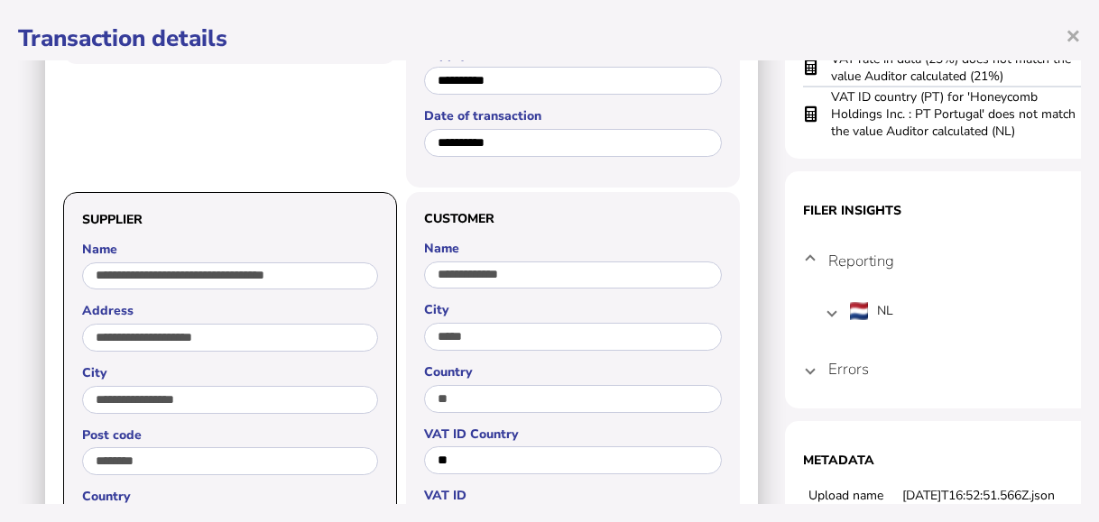
click at [809, 361] on span at bounding box center [810, 369] width 7 height 17
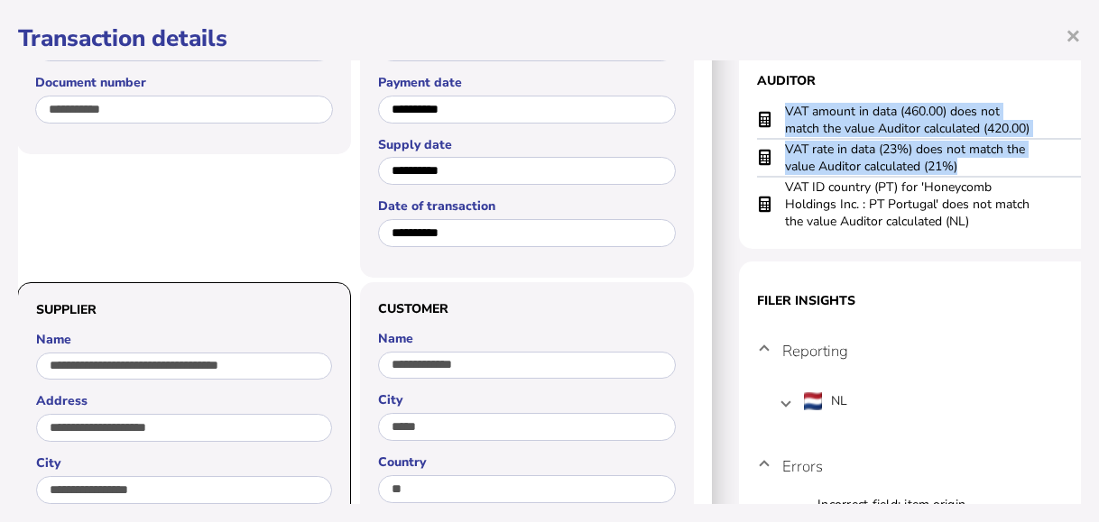
scroll to position [180, 90]
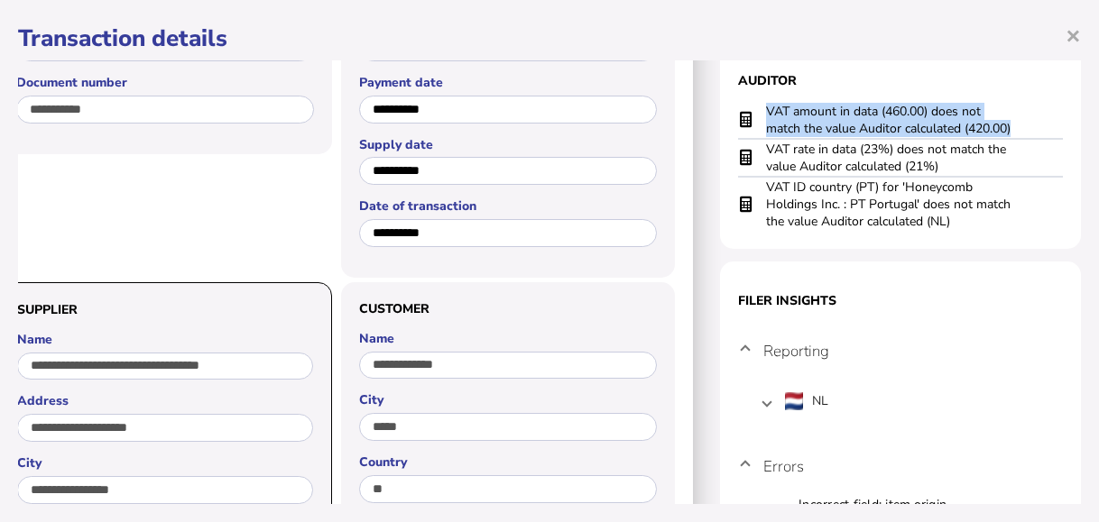
drag, startPoint x: 832, startPoint y: 99, endPoint x: 1022, endPoint y: 89, distance: 190.7
click at [1022, 102] on tr "VAT amount in data (460.00) does not match the value Auditor calculated (420.00)" at bounding box center [900, 120] width 325 height 37
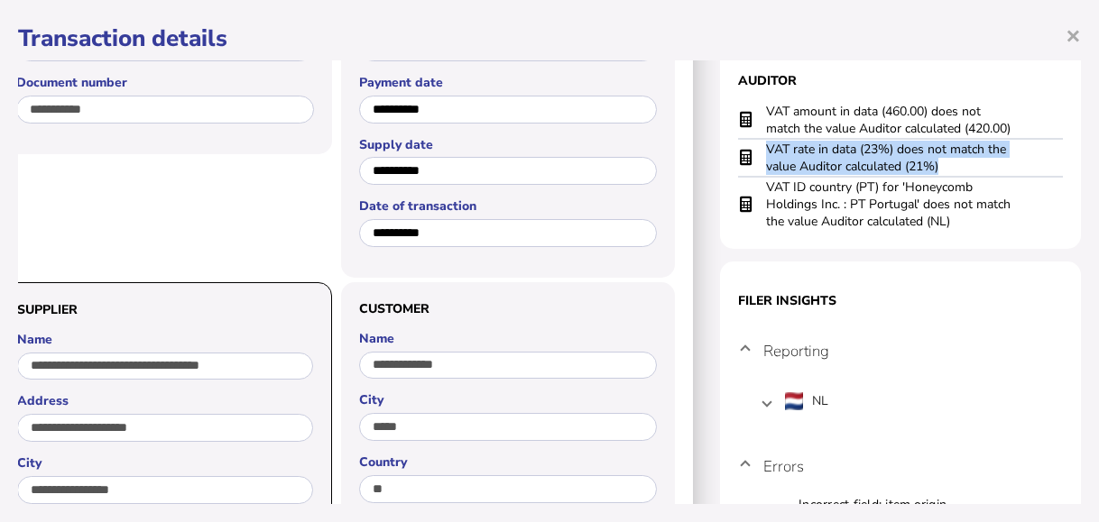
drag, startPoint x: 882, startPoint y: 153, endPoint x: 739, endPoint y: 132, distance: 144.1
click at [739, 139] on tr "VAT rate in data (23%) does not match the value Auditor calculated (21%)" at bounding box center [900, 158] width 325 height 38
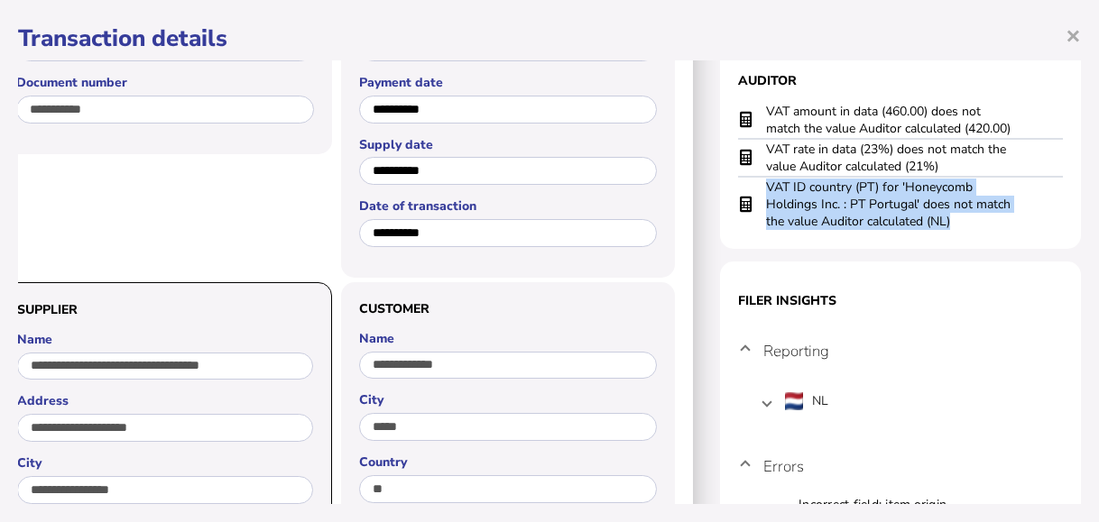
drag, startPoint x: 951, startPoint y: 205, endPoint x: 735, endPoint y: 199, distance: 215.8
click at [738, 199] on tr "VAT ID country (PT) for 'Honeycomb Holdings Inc. : PT Portugal' does not match …" at bounding box center [900, 204] width 325 height 54
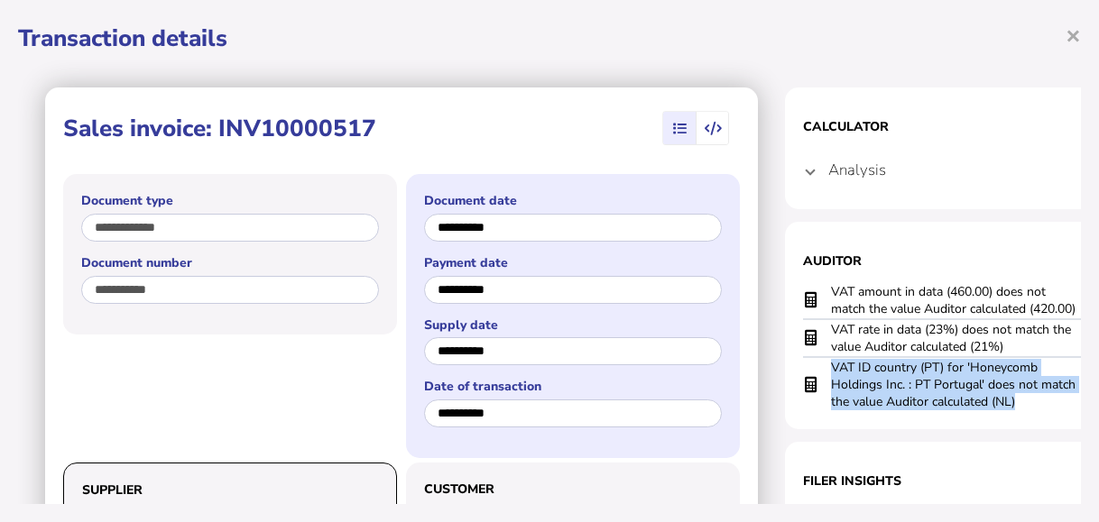
scroll to position [0, 0]
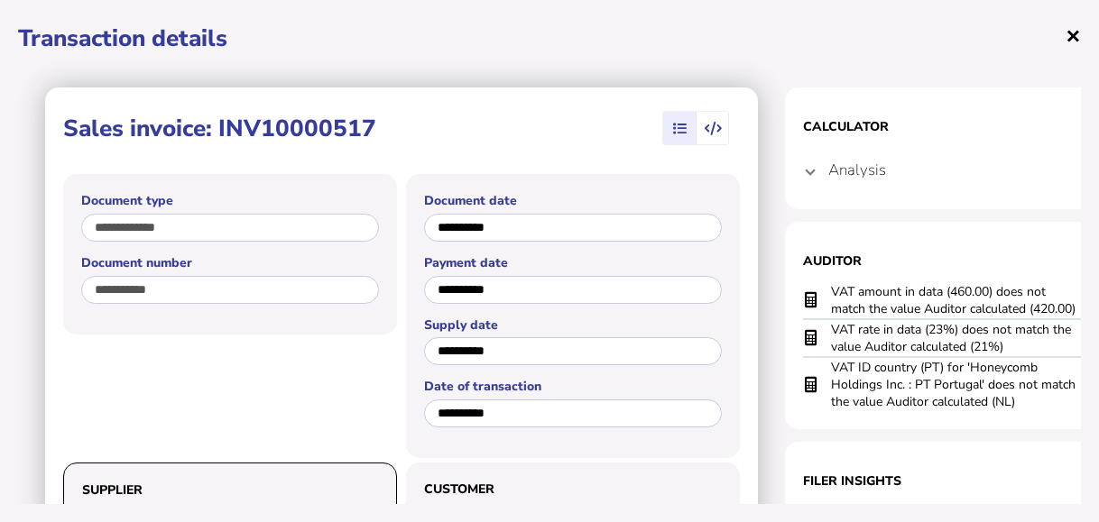
click at [1066, 34] on span "×" at bounding box center [1073, 35] width 15 height 34
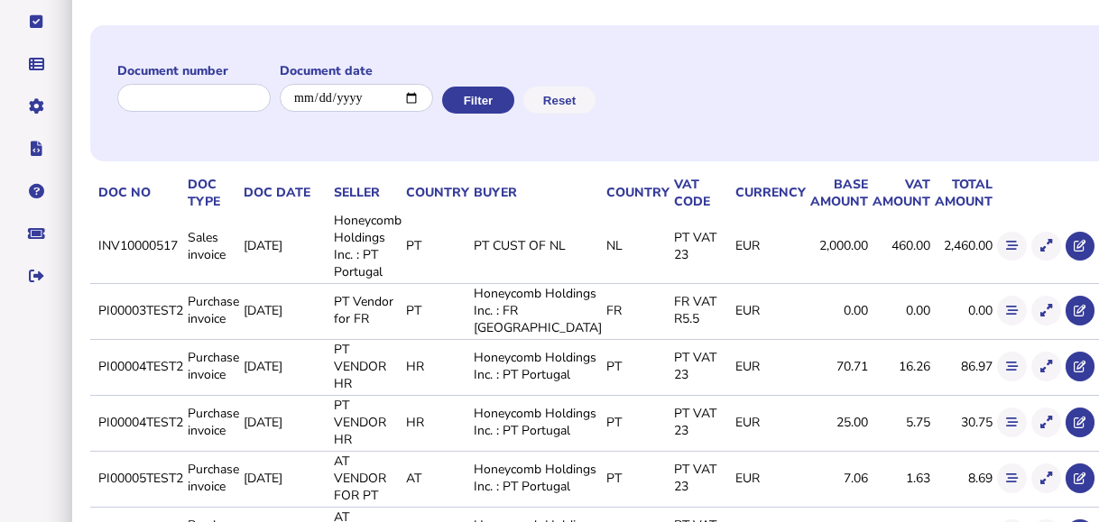
scroll to position [271, 0]
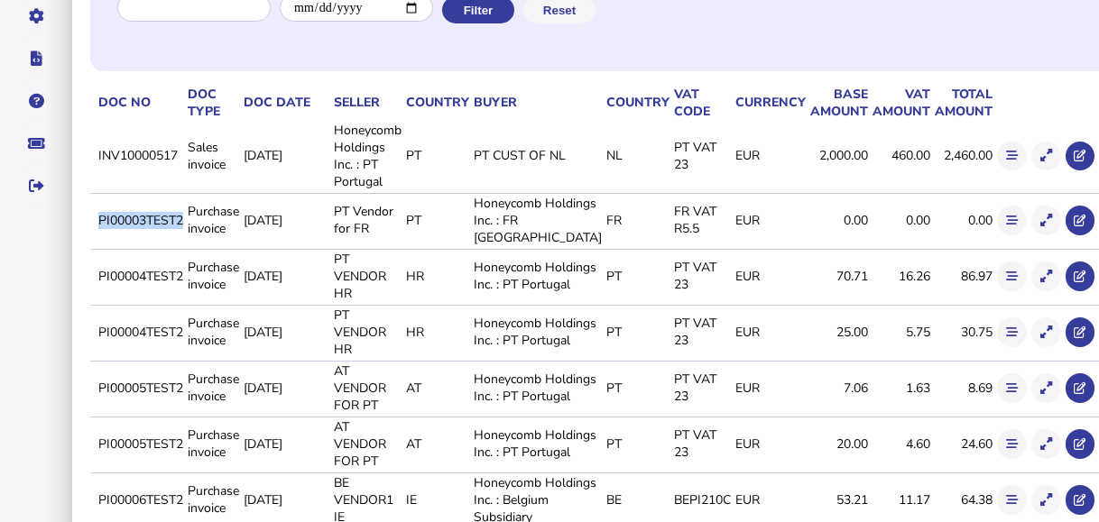
drag, startPoint x: 96, startPoint y: 227, endPoint x: 185, endPoint y: 235, distance: 89.7
click at [184, 235] on td "PI00003TEST2" at bounding box center [139, 220] width 89 height 54
click at [1040, 227] on icon at bounding box center [1046, 221] width 12 height 12
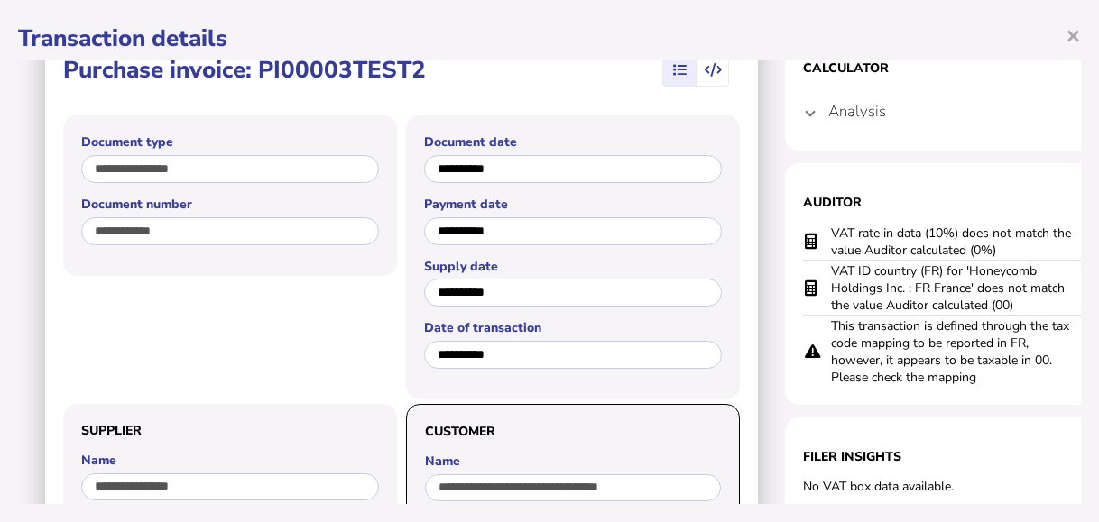
scroll to position [90, 0]
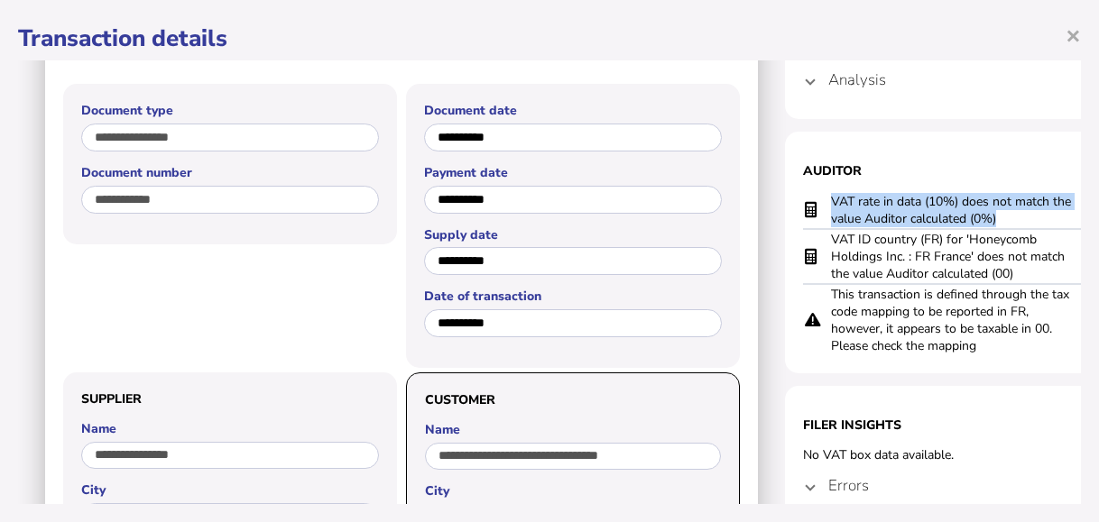
drag, startPoint x: 831, startPoint y: 199, endPoint x: 1003, endPoint y: 214, distance: 173.0
click at [1003, 214] on td "VAT rate in data (10%) does not match the value Auditor calculated (0%)" at bounding box center [956, 210] width 253 height 37
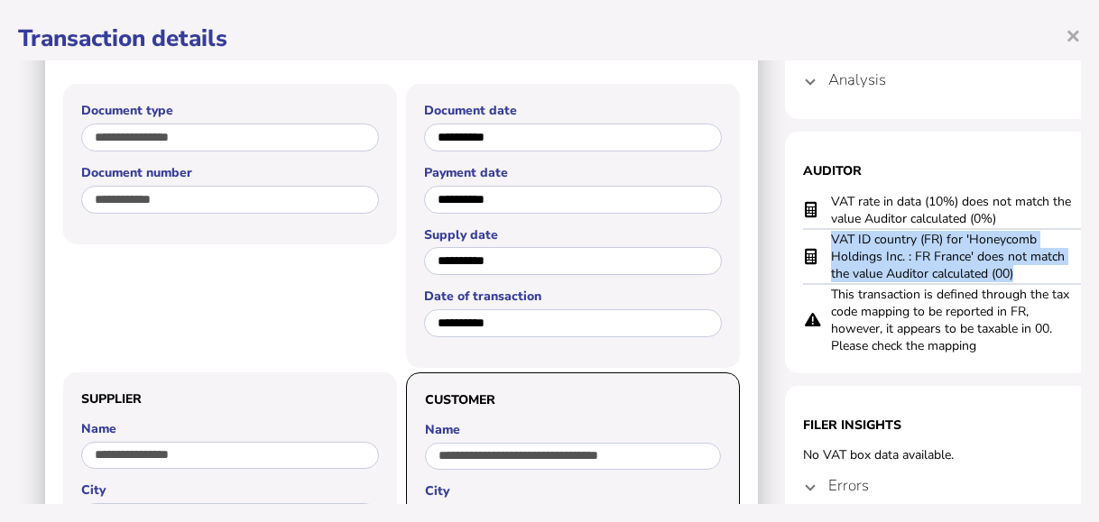
drag, startPoint x: 831, startPoint y: 243, endPoint x: 1017, endPoint y: 273, distance: 188.3
click at [1017, 273] on td "VAT ID country (FR) for 'Honeycomb Holdings Inc. : FR France' does not match th…" at bounding box center [956, 256] width 253 height 55
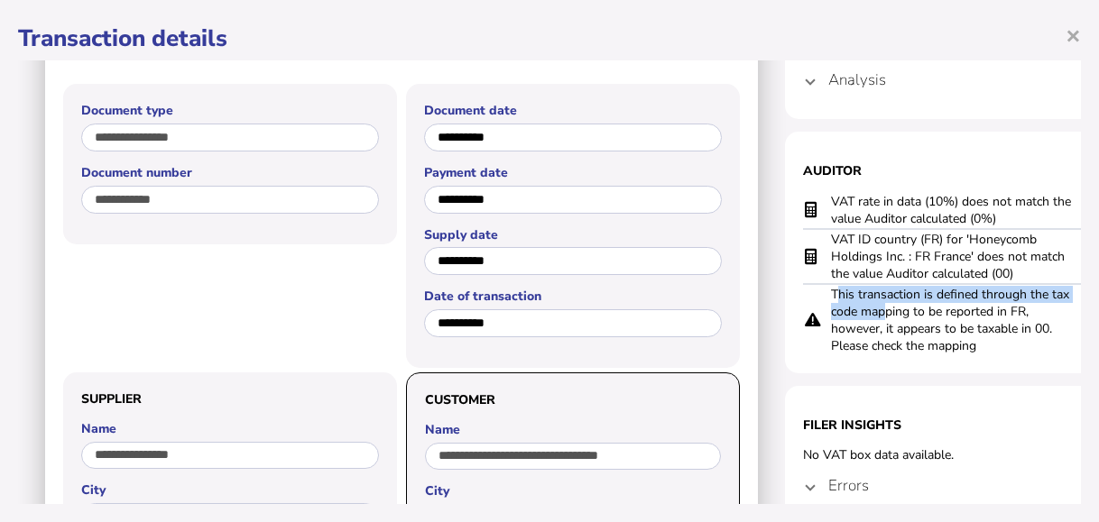
drag, startPoint x: 836, startPoint y: 295, endPoint x: 883, endPoint y: 317, distance: 52.5
click at [883, 317] on td "This transaction is defined through the tax code mapping to be reported in FR, …" at bounding box center [956, 319] width 253 height 71
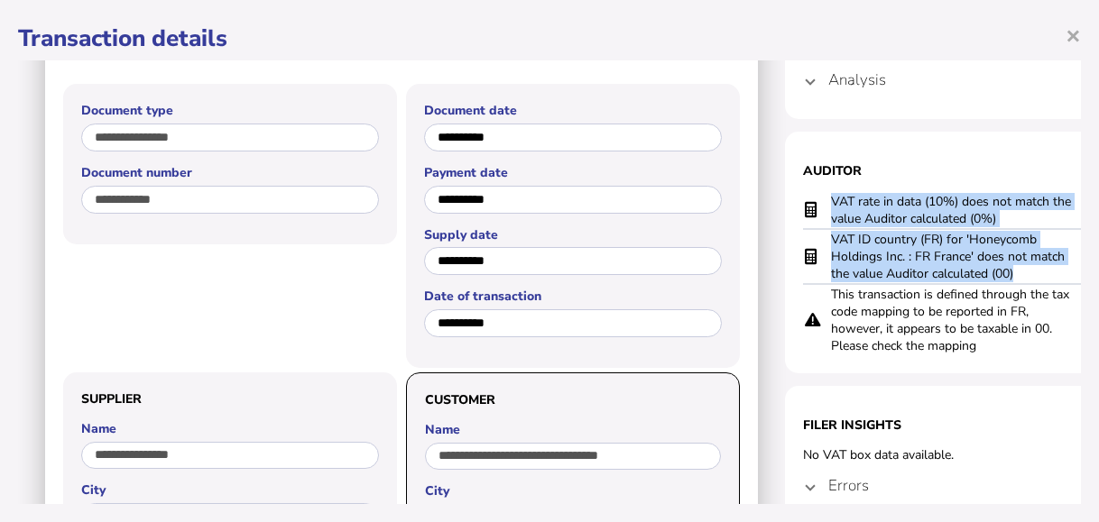
drag, startPoint x: 883, startPoint y: 317, endPoint x: 1003, endPoint y: 367, distance: 129.4
click at [1003, 367] on section "Auditor VAT rate in data (10%) does not match the value Auditor calculated (0%)…" at bounding box center [965, 253] width 361 height 242
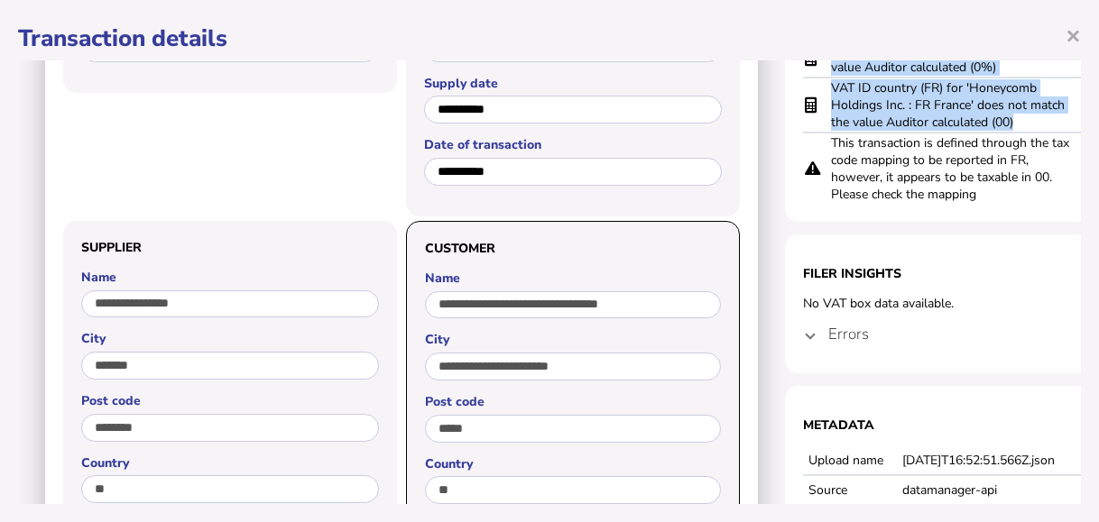
scroll to position [271, 0]
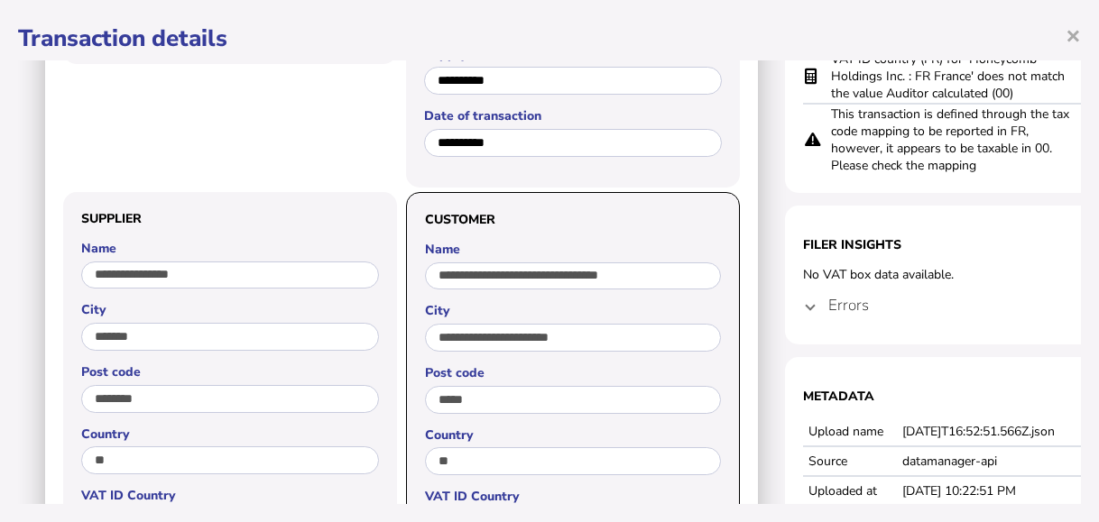
click at [809, 308] on span at bounding box center [810, 305] width 7 height 17
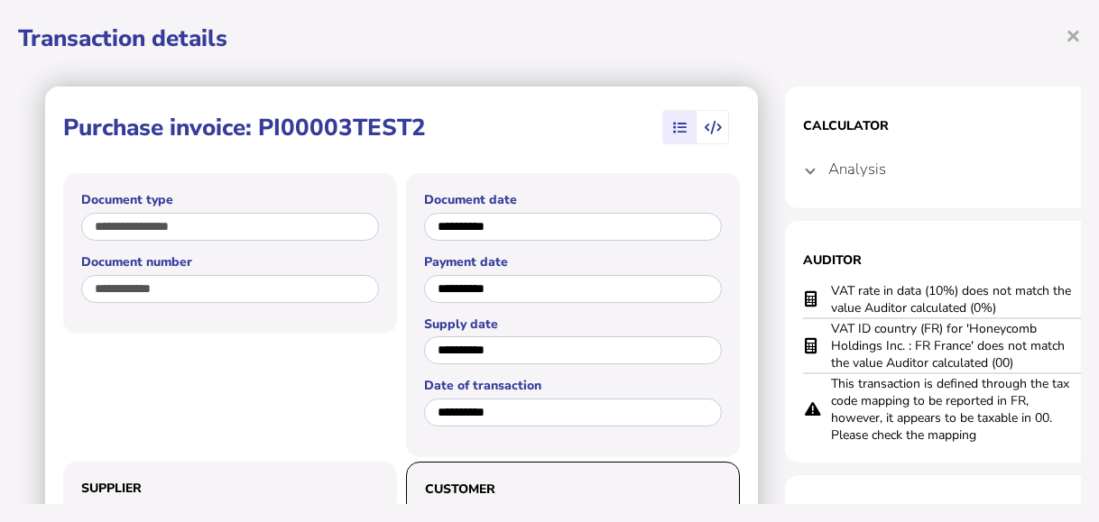
scroll to position [0, 0]
click at [1066, 35] on span "×" at bounding box center [1073, 35] width 15 height 34
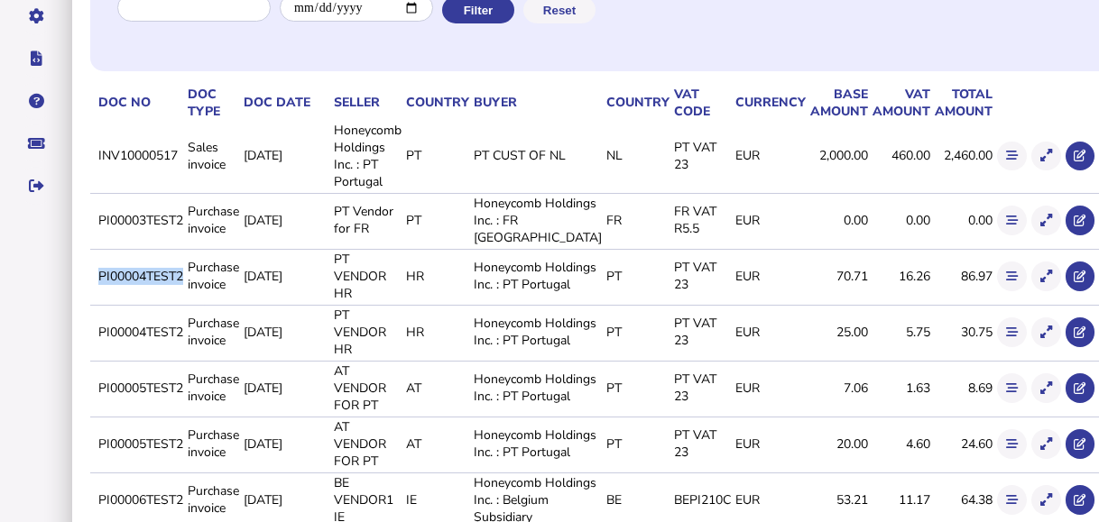
drag, startPoint x: 101, startPoint y: 298, endPoint x: 184, endPoint y: 305, distance: 83.3
click at [184, 303] on td "PI00004TEST2" at bounding box center [139, 276] width 89 height 54
click at [1040, 282] on icon at bounding box center [1046, 277] width 12 height 12
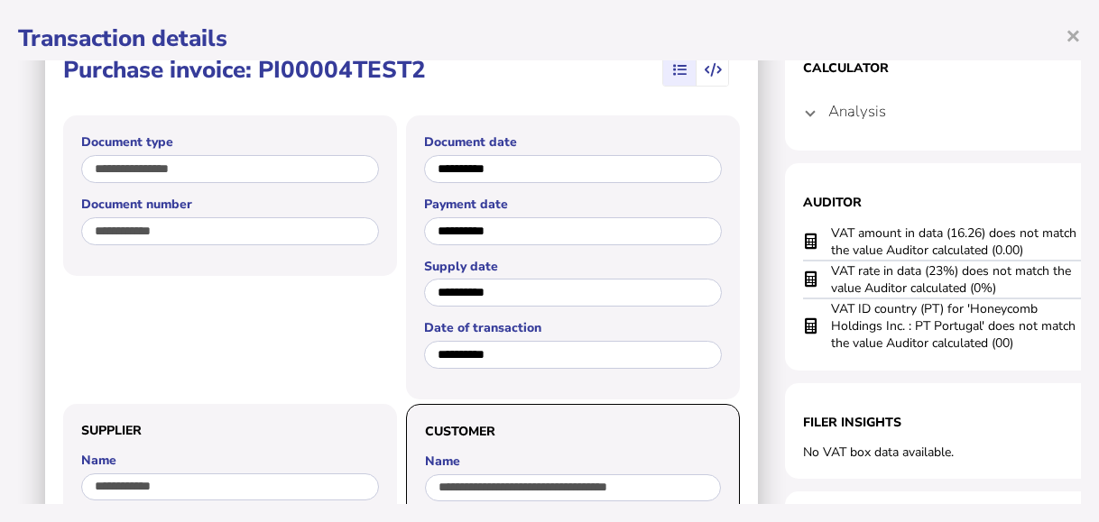
scroll to position [90, 0]
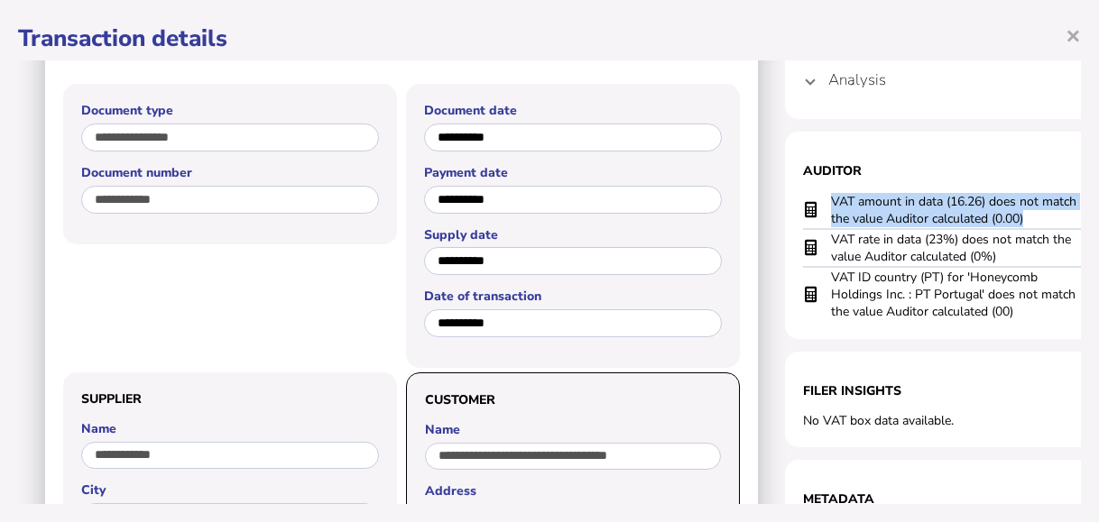
drag, startPoint x: 834, startPoint y: 203, endPoint x: 1028, endPoint y: 218, distance: 194.6
click at [1028, 218] on td "VAT amount in data (16.26) does not match the value Auditor calculated (0.00)" at bounding box center [956, 210] width 253 height 37
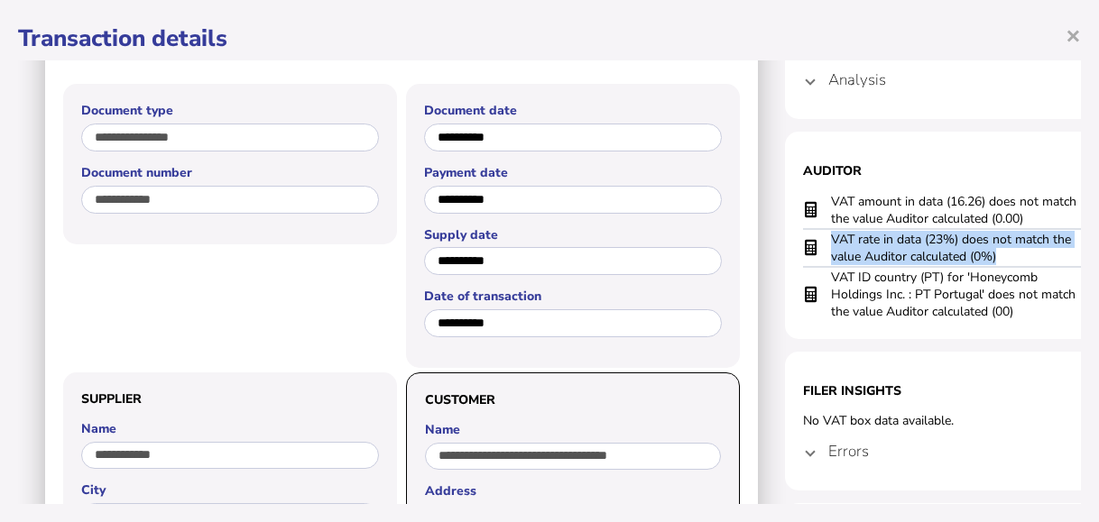
drag, startPoint x: 832, startPoint y: 234, endPoint x: 1010, endPoint y: 254, distance: 178.9
click at [1010, 254] on td "VAT rate in data (23%) does not match the value Auditor calculated (0%)" at bounding box center [956, 248] width 253 height 38
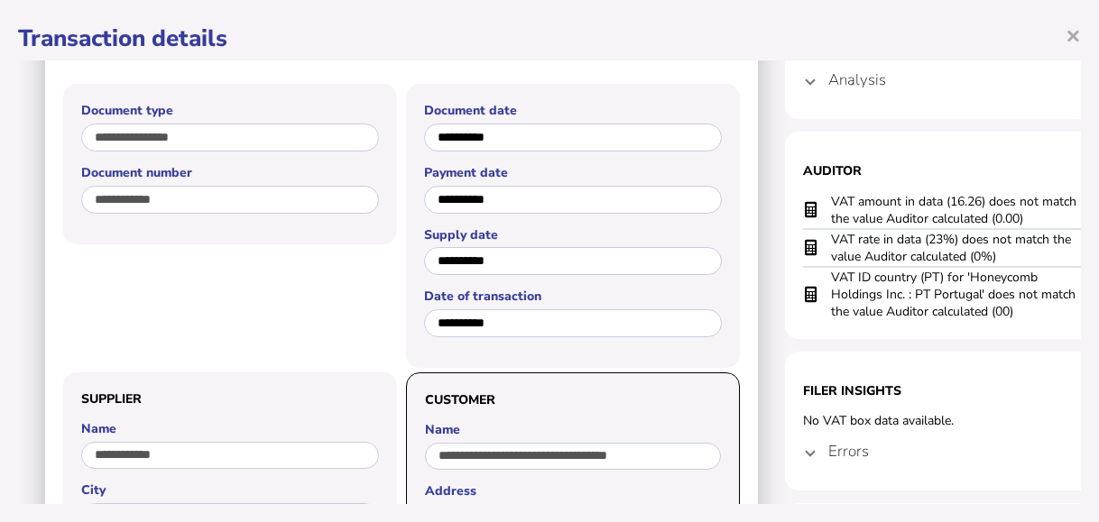
click at [827, 244] on td at bounding box center [816, 248] width 27 height 38
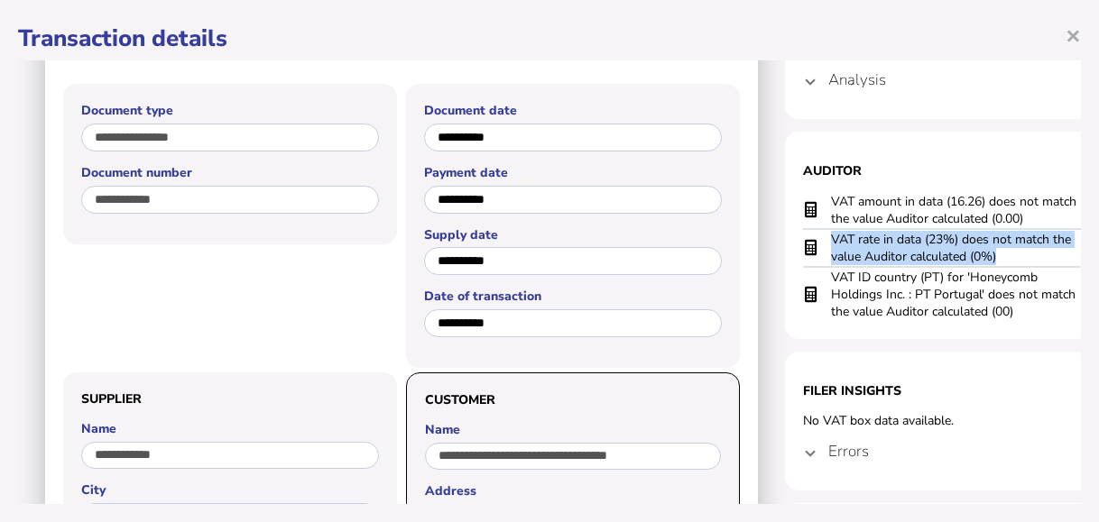
drag, startPoint x: 832, startPoint y: 236, endPoint x: 1004, endPoint y: 260, distance: 173.9
click at [1004, 260] on td "VAT rate in data (23%) does not match the value Auditor calculated (0%)" at bounding box center [956, 248] width 253 height 38
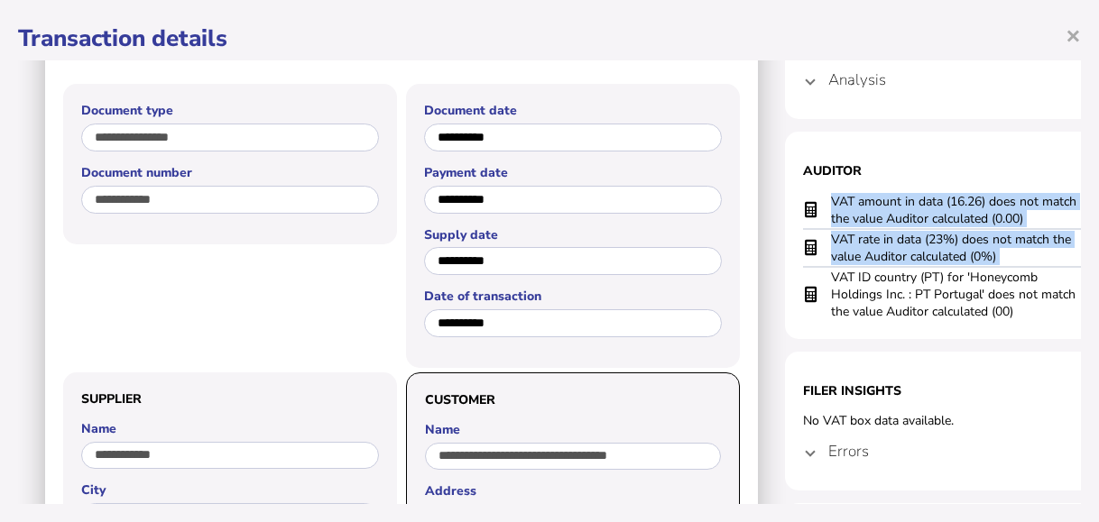
drag, startPoint x: 830, startPoint y: 277, endPoint x: 1012, endPoint y: 328, distance: 189.2
click at [1012, 328] on section "Auditor VAT amount in data (16.26) does not match the value Auditor calculated …" at bounding box center [965, 236] width 361 height 208
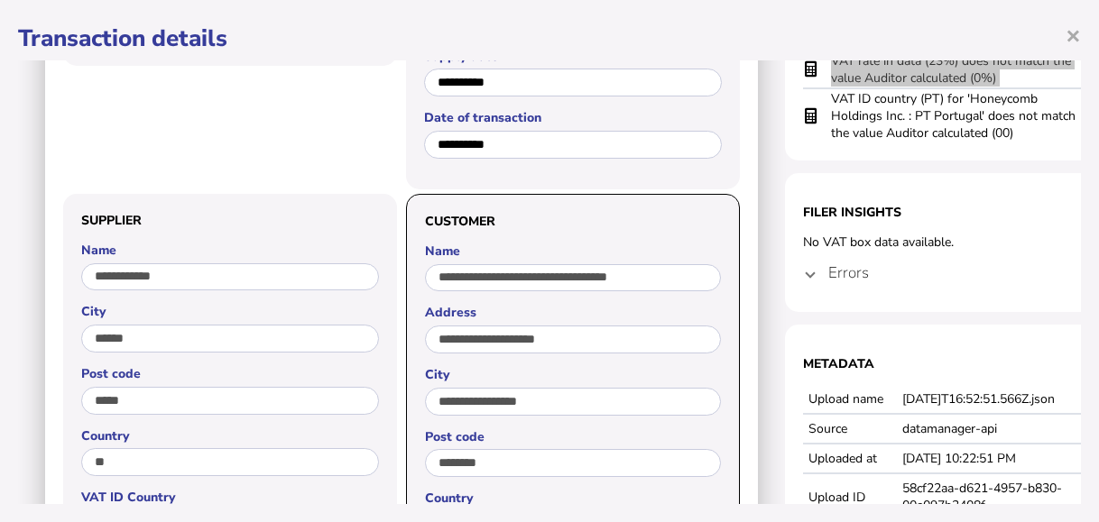
scroll to position [271, 0]
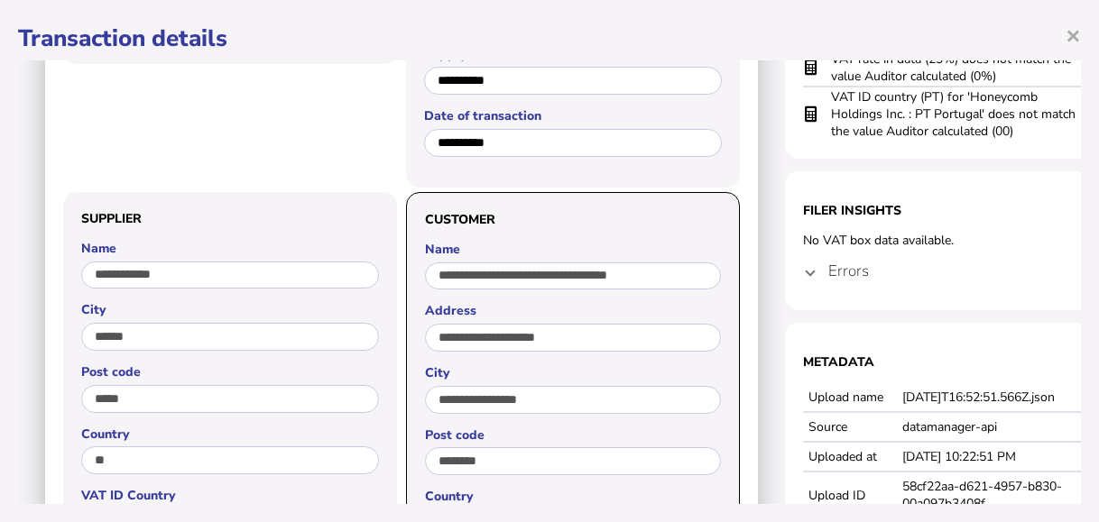
click at [815, 275] on mat-expansion-panel-header "Errors" at bounding box center [965, 270] width 325 height 43
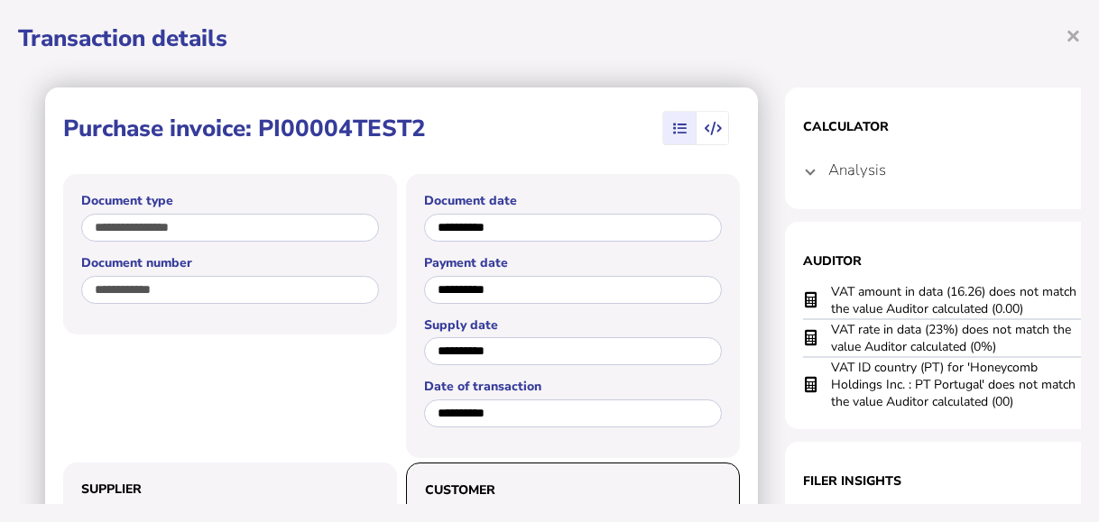
scroll to position [0, 0]
click at [1066, 31] on span "×" at bounding box center [1073, 35] width 15 height 34
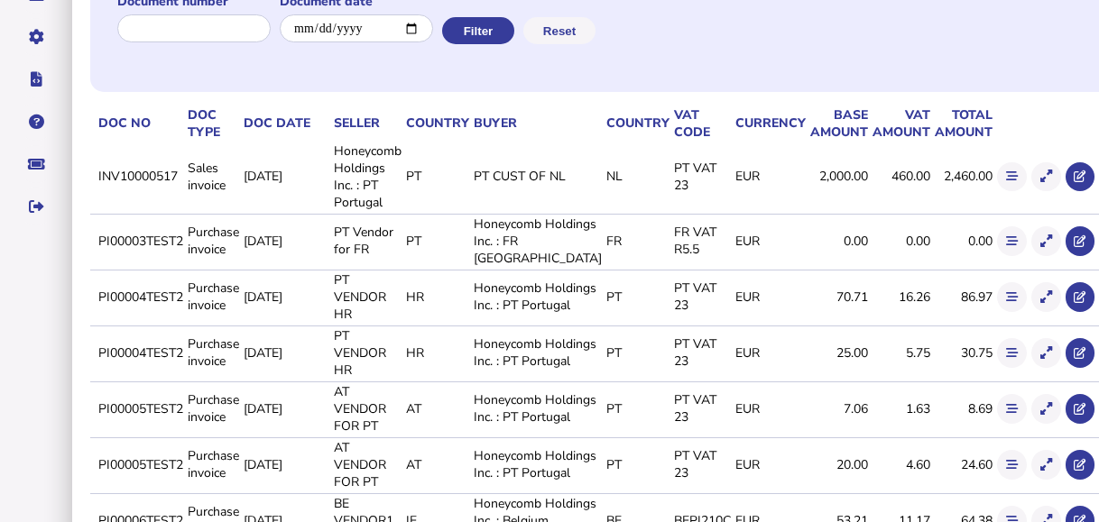
scroll to position [271, 0]
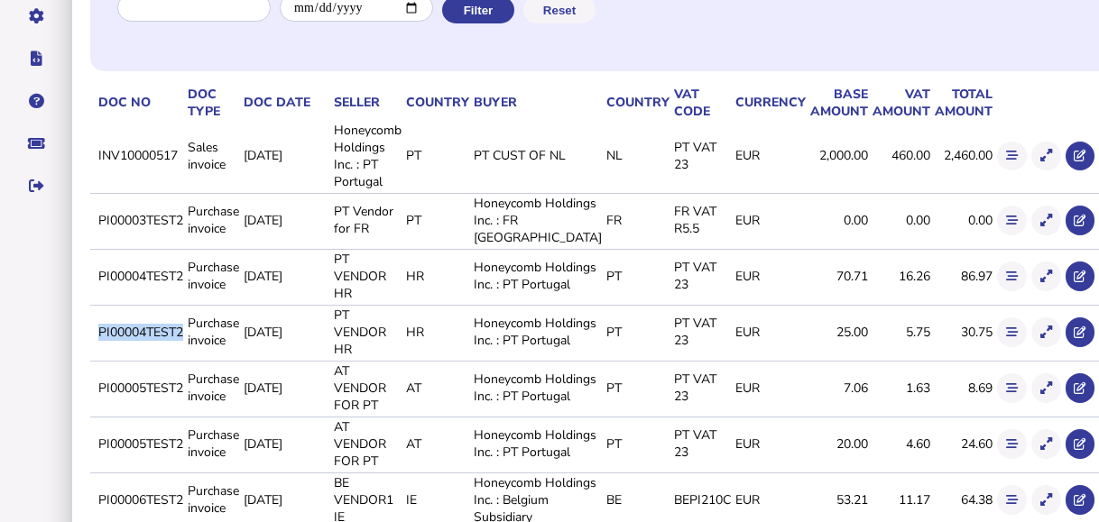
drag, startPoint x: 97, startPoint y: 366, endPoint x: 182, endPoint y: 378, distance: 85.6
click at [182, 359] on td "PI00004TEST2" at bounding box center [139, 332] width 89 height 54
click at [1031, 347] on button at bounding box center [1046, 333] width 30 height 30
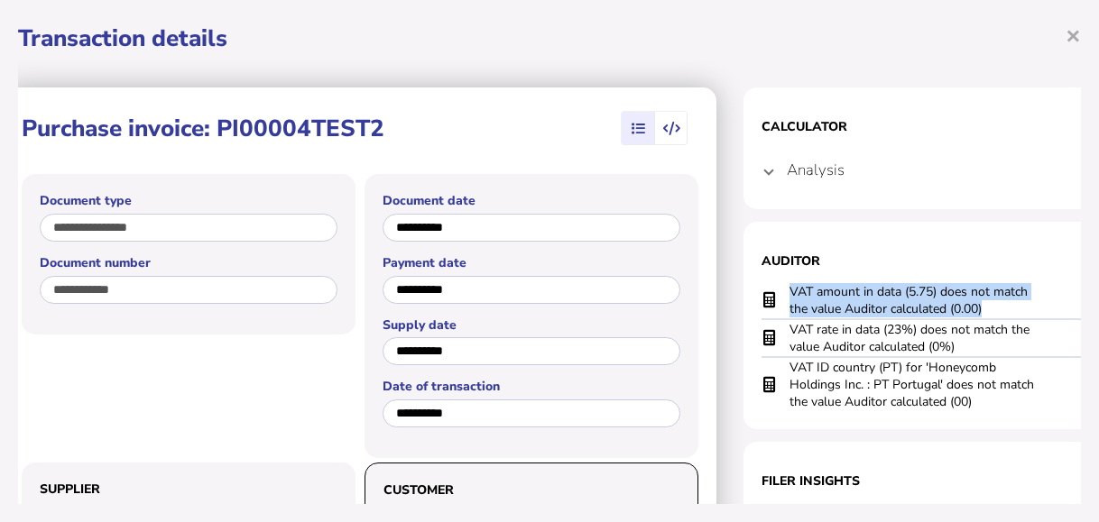
scroll to position [0, 90]
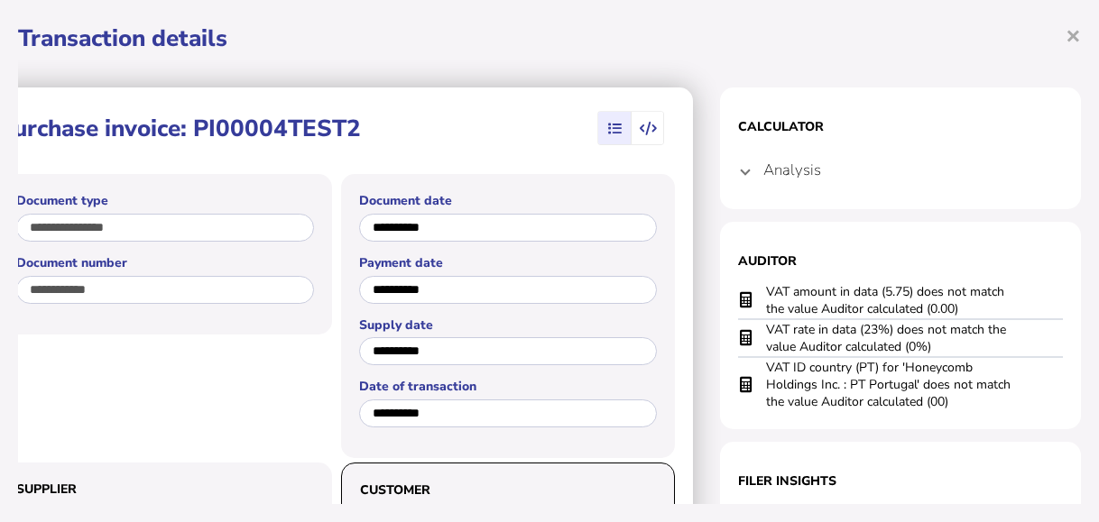
drag, startPoint x: 880, startPoint y: 306, endPoint x: 1043, endPoint y: 317, distance: 163.7
click at [1043, 317] on section "Auditor VAT amount in data (5.75) does not match the value Auditor calculated (…" at bounding box center [900, 326] width 361 height 208
drag, startPoint x: 1043, startPoint y: 317, endPoint x: 975, endPoint y: 304, distance: 68.8
click at [975, 304] on td "VAT amount in data (5.75) does not match the value Auditor calculated (0.00)" at bounding box center [891, 300] width 253 height 37
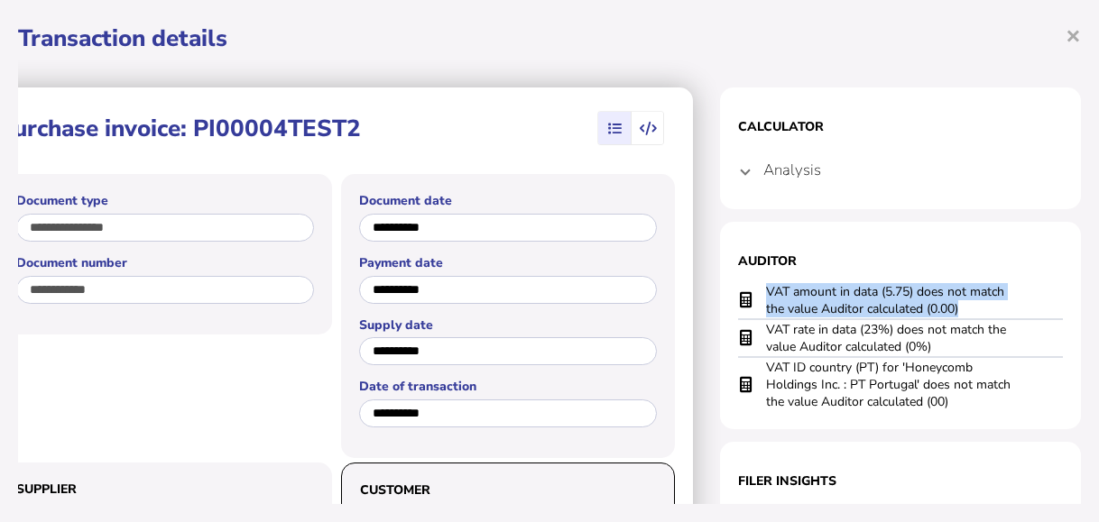
drag, startPoint x: 744, startPoint y: 293, endPoint x: 940, endPoint y: 306, distance: 196.2
click at [940, 306] on td "VAT amount in data (5.75) does not match the value Auditor calculated (0.00)" at bounding box center [891, 300] width 253 height 37
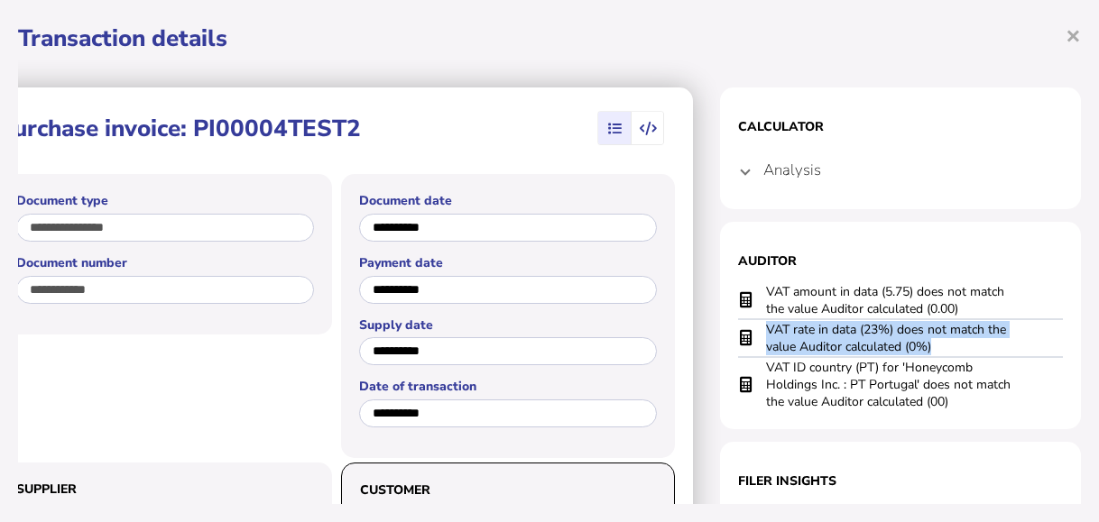
drag, startPoint x: 743, startPoint y: 328, endPoint x: 921, endPoint y: 347, distance: 179.6
click at [921, 347] on td "VAT rate in data (23%) does not match the value Auditor calculated (0%)" at bounding box center [891, 338] width 253 height 38
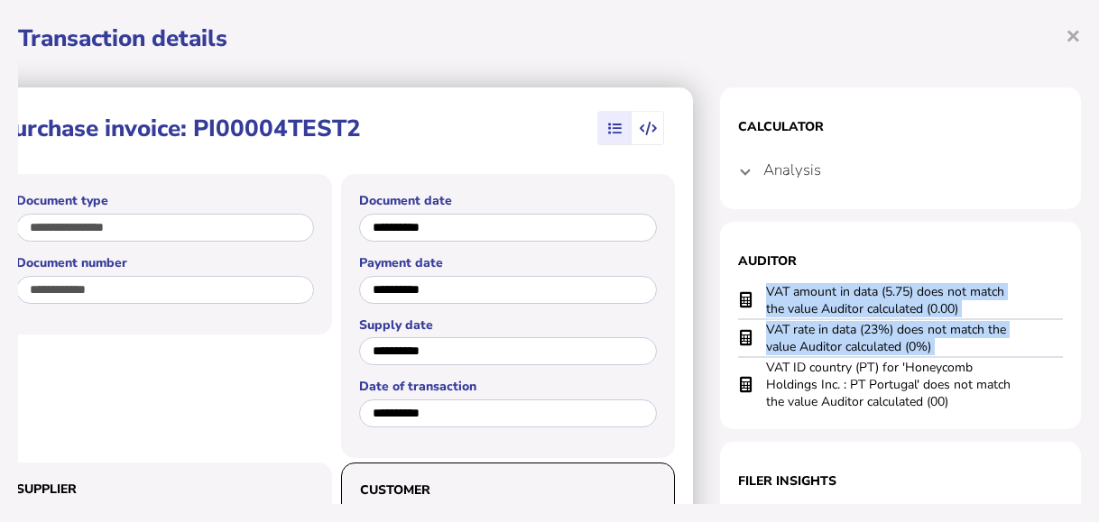
drag, startPoint x: 742, startPoint y: 367, endPoint x: 920, endPoint y: 419, distance: 185.9
click at [920, 419] on section "Auditor VAT amount in data (5.75) does not match the value Auditor calculated (…" at bounding box center [900, 326] width 361 height 208
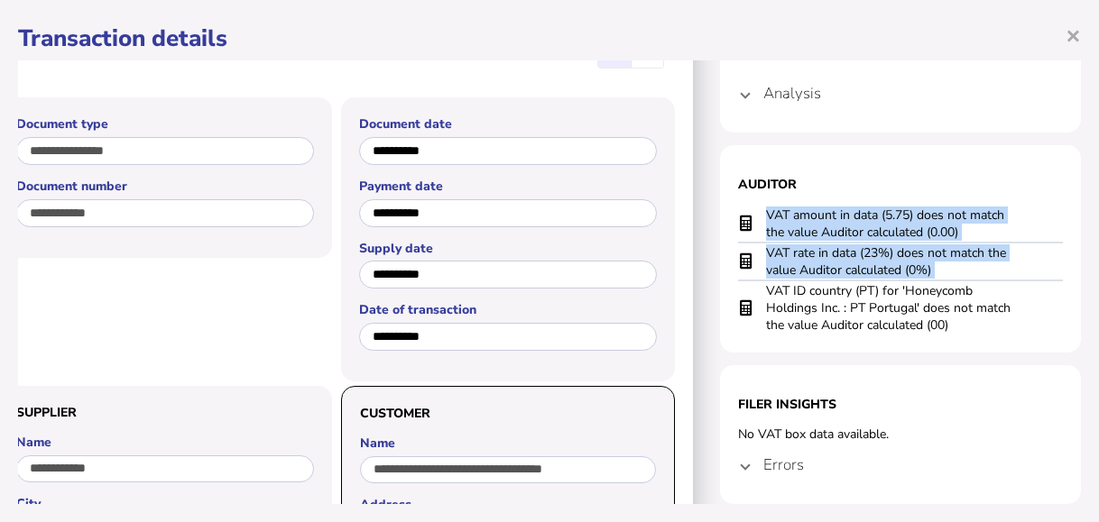
scroll to position [180, 90]
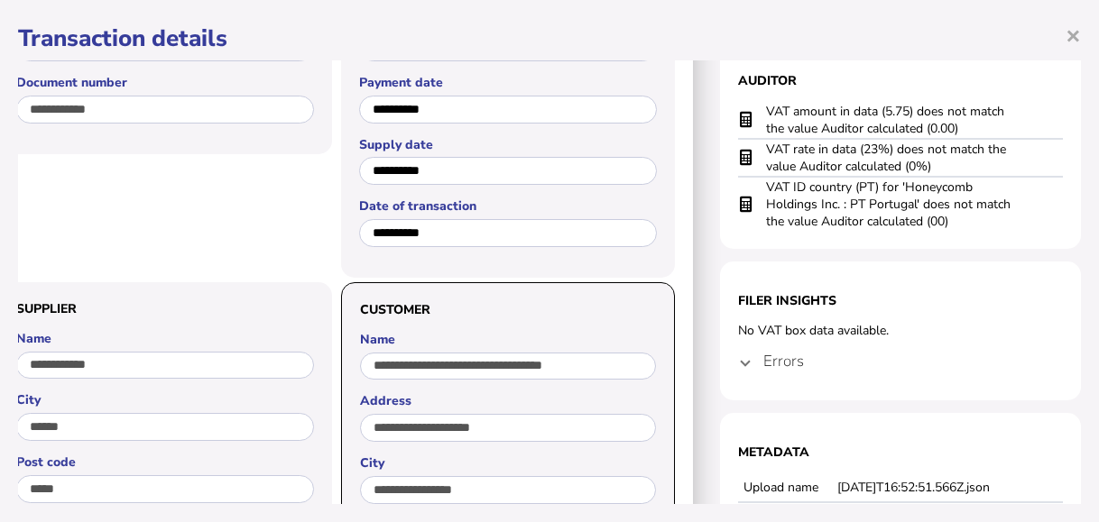
click at [742, 363] on span at bounding box center [745, 361] width 7 height 17
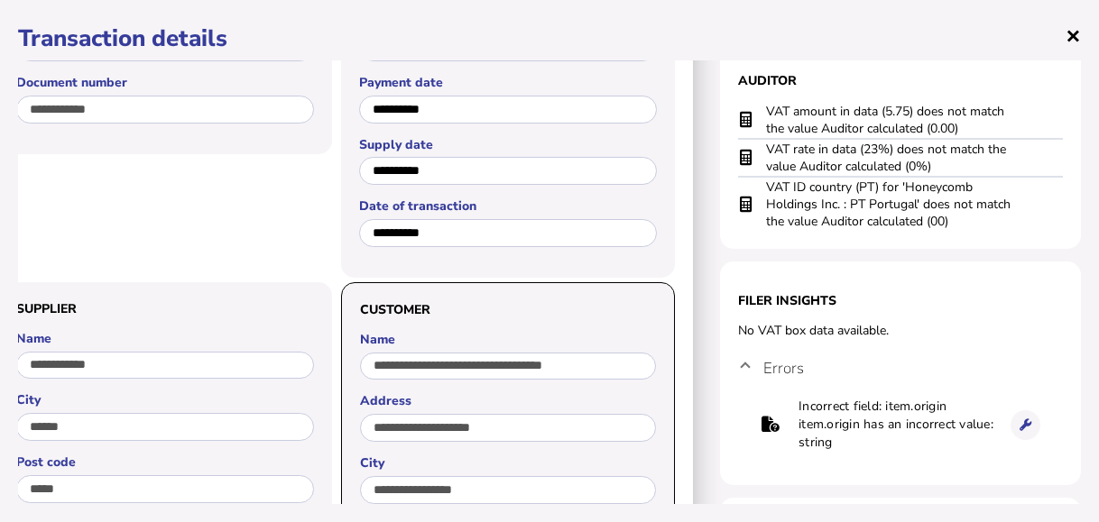
click at [1066, 45] on span "×" at bounding box center [1073, 35] width 15 height 34
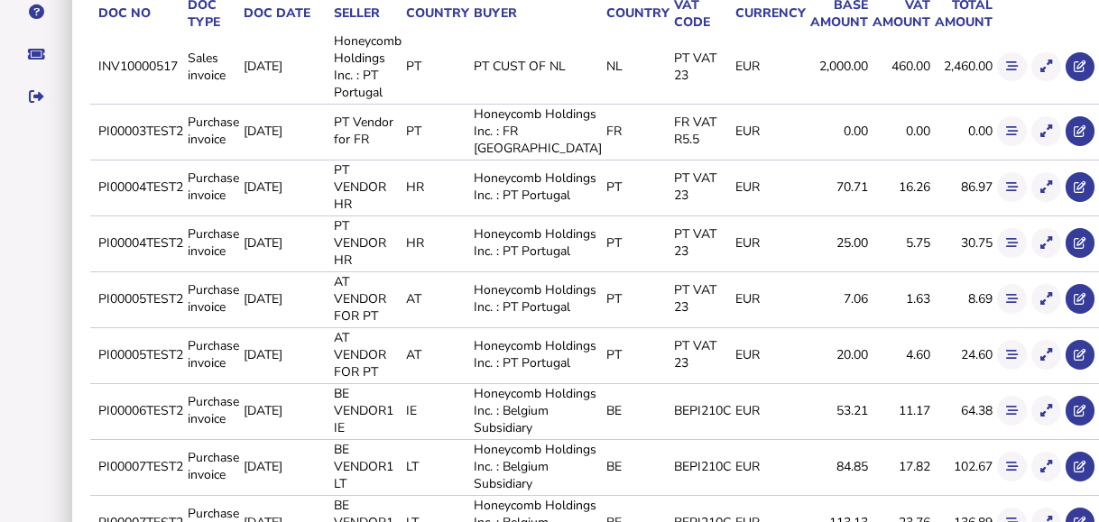
scroll to position [361, 0]
drag, startPoint x: 97, startPoint y: 360, endPoint x: 183, endPoint y: 360, distance: 85.7
click at [183, 325] on td "PI00005TEST2" at bounding box center [139, 298] width 89 height 54
click at [1040, 304] on icon at bounding box center [1046, 298] width 12 height 12
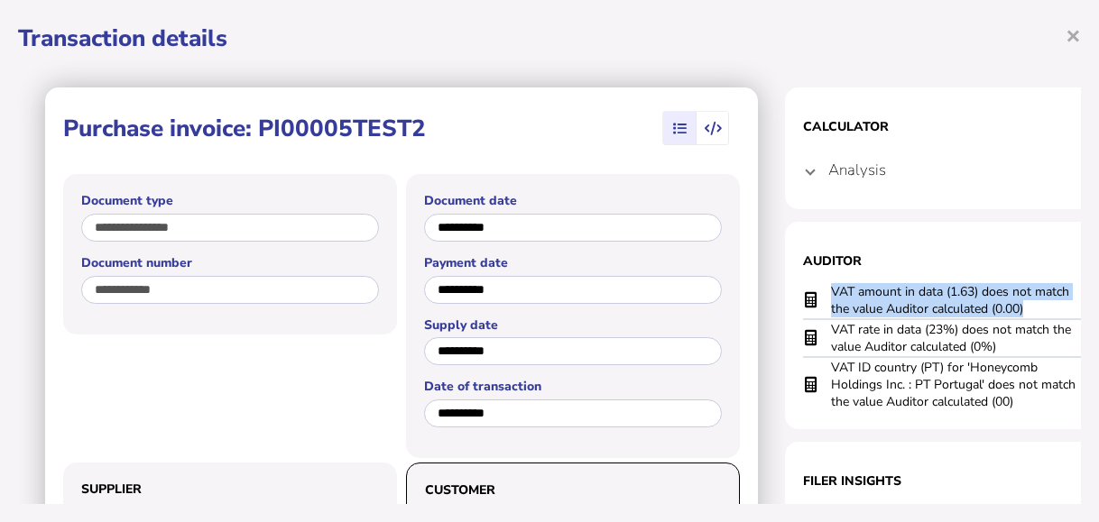
drag, startPoint x: 828, startPoint y: 289, endPoint x: 1029, endPoint y: 309, distance: 201.3
click at [1029, 309] on tr "VAT amount in data (1.63) does not match the value Auditor calculated (0.00)" at bounding box center [965, 300] width 325 height 37
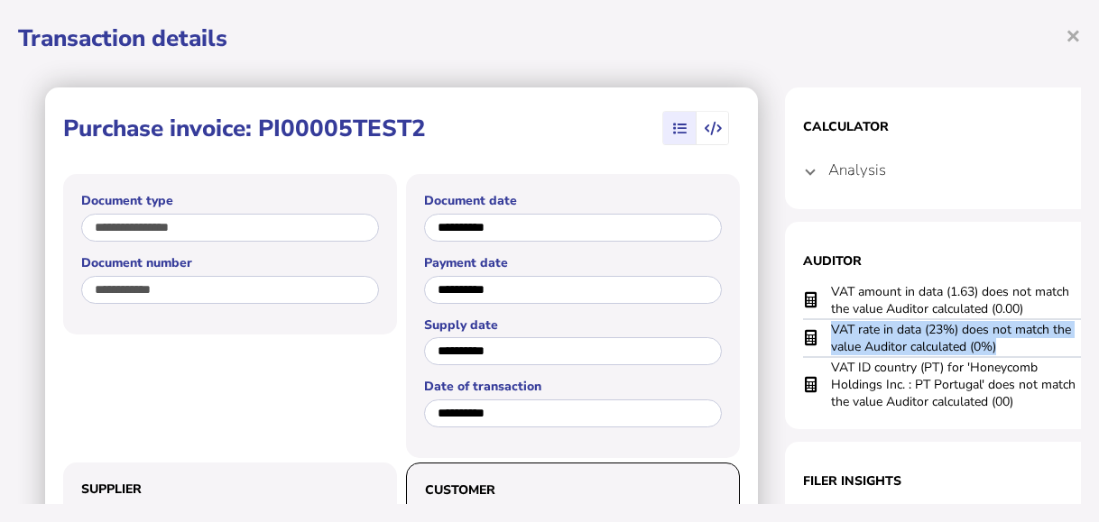
drag, startPoint x: 831, startPoint y: 332, endPoint x: 1002, endPoint y: 352, distance: 171.7
click at [1002, 352] on td "VAT rate in data (23%) does not match the value Auditor calculated (0%)" at bounding box center [956, 338] width 253 height 38
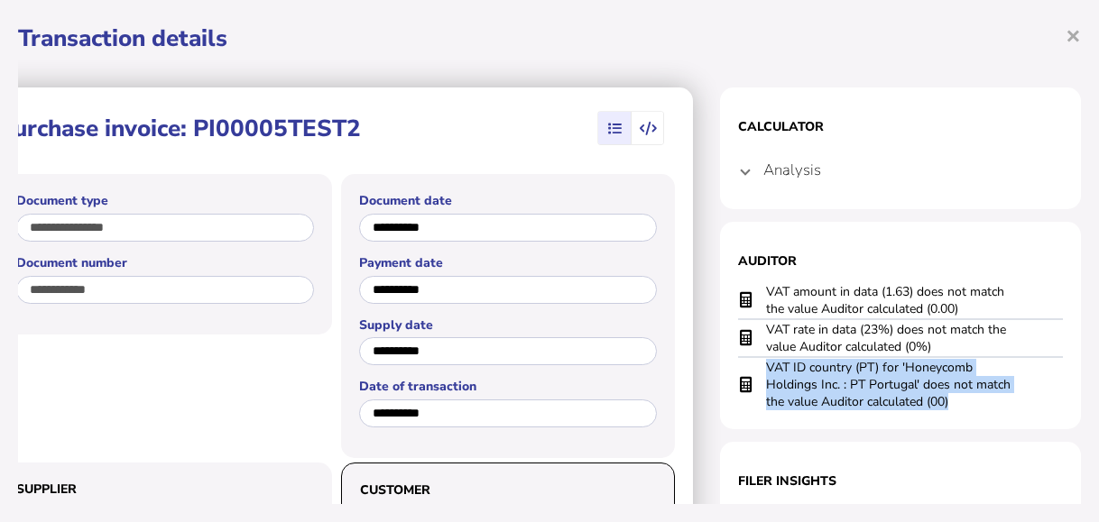
scroll to position [0, 90]
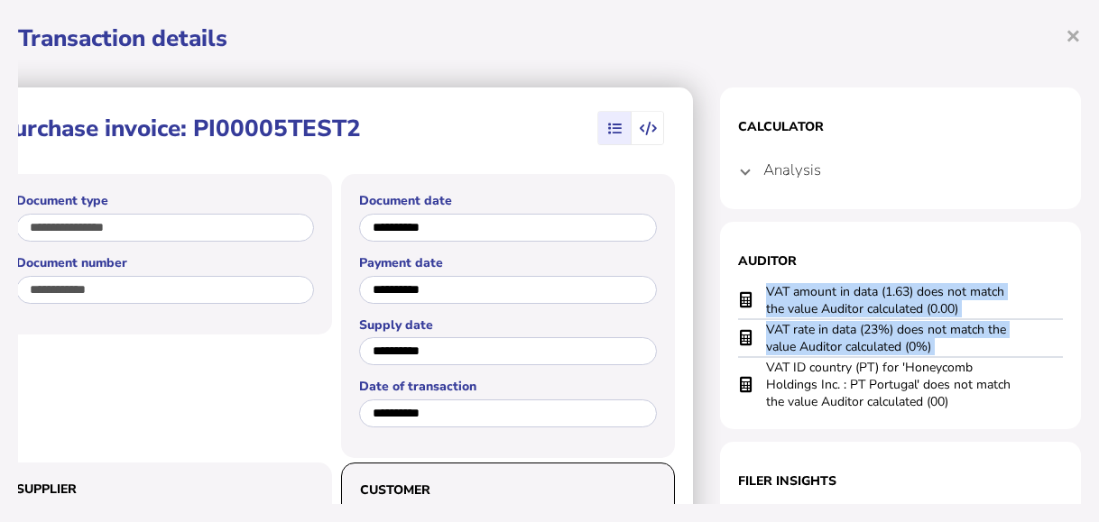
drag, startPoint x: 830, startPoint y: 364, endPoint x: 1049, endPoint y: 402, distance: 221.6
click at [1049, 402] on section "Auditor VAT amount in data (1.63) does not match the value Auditor calculated (…" at bounding box center [900, 326] width 361 height 208
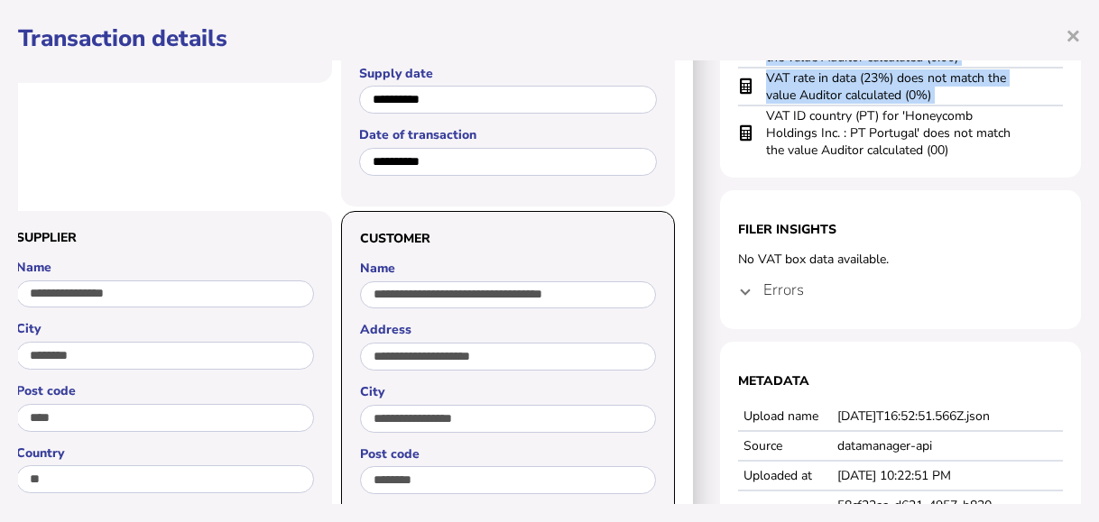
scroll to position [271, 90]
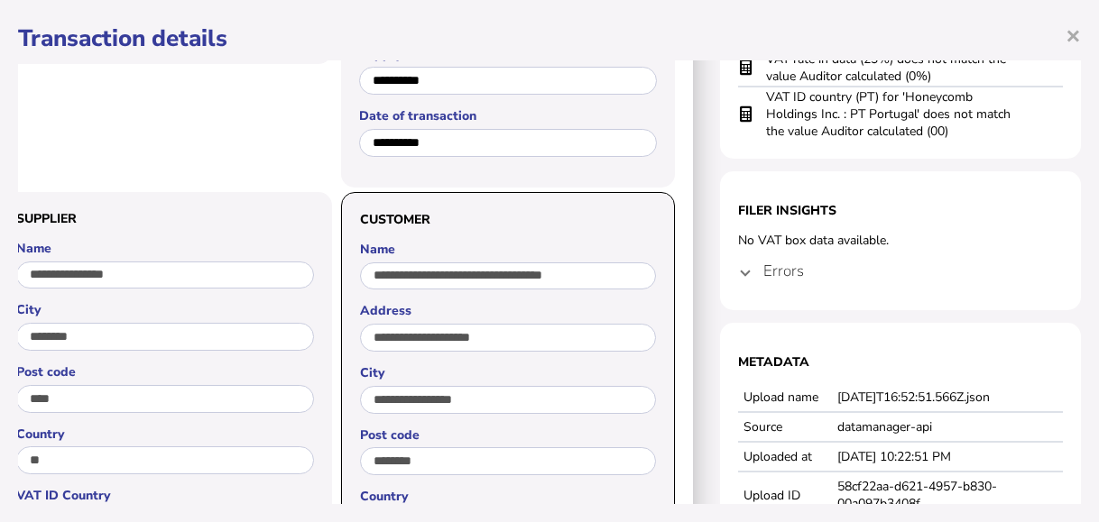
click at [742, 272] on span at bounding box center [745, 271] width 7 height 17
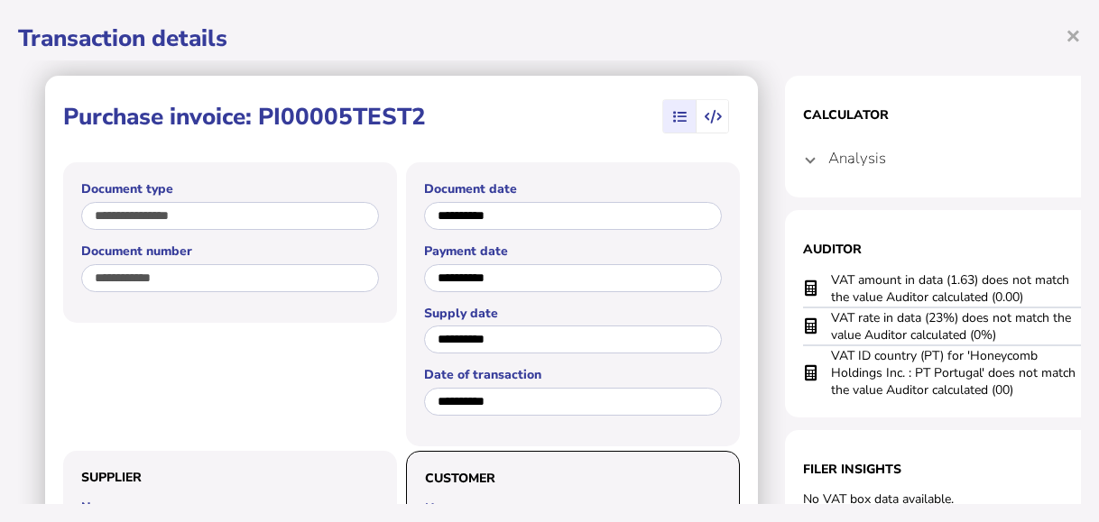
scroll to position [0, 0]
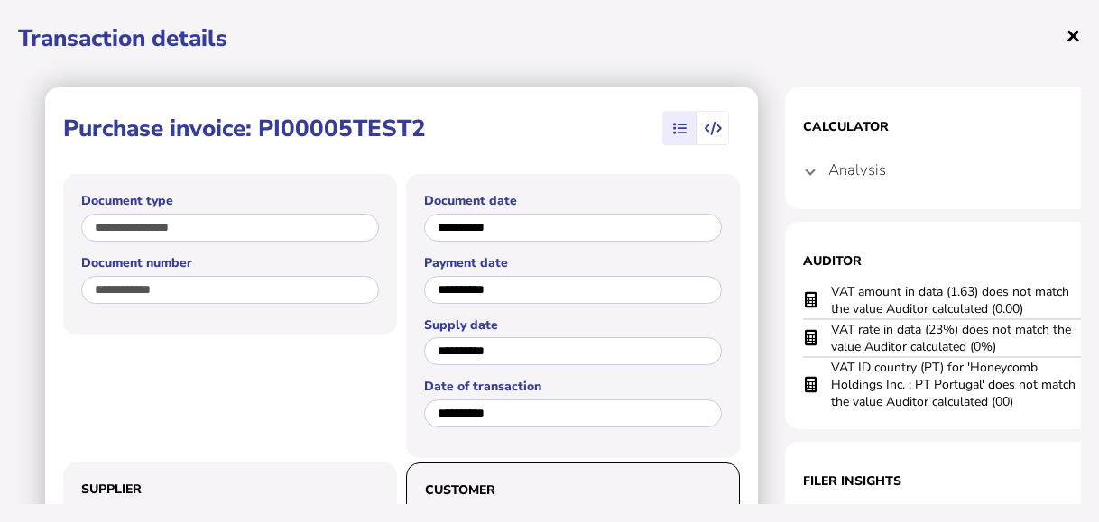
click at [1066, 33] on span "×" at bounding box center [1073, 35] width 15 height 34
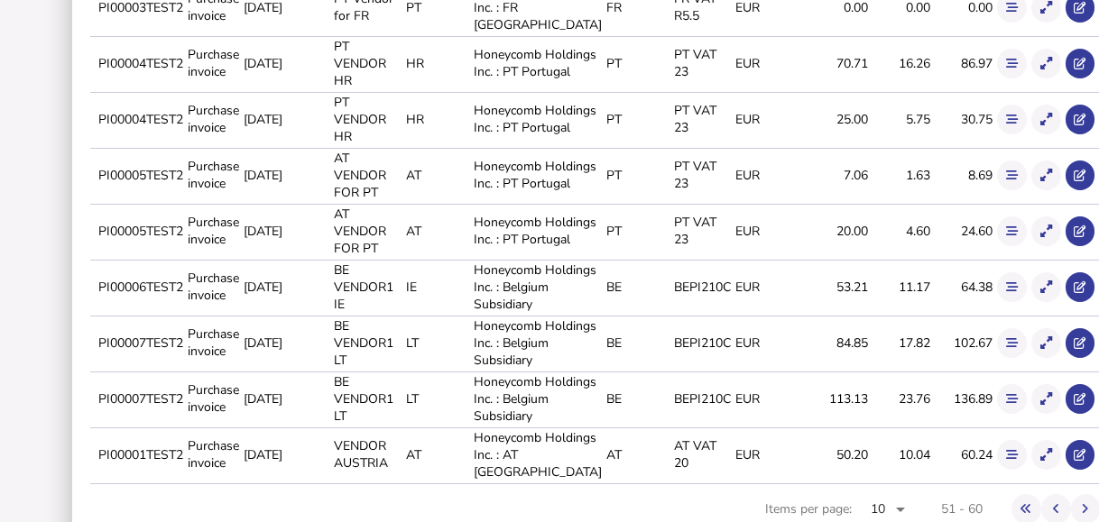
scroll to position [541, 0]
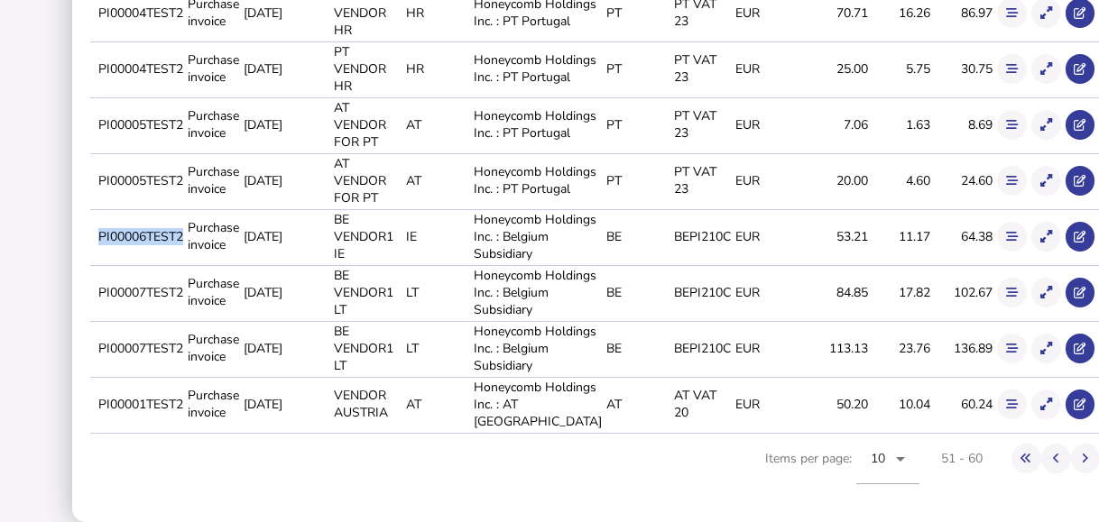
drag, startPoint x: 97, startPoint y: 337, endPoint x: 181, endPoint y: 333, distance: 84.9
click at [181, 263] on td "PI00006TEST2" at bounding box center [139, 236] width 89 height 54
click at [1031, 252] on button at bounding box center [1046, 237] width 30 height 30
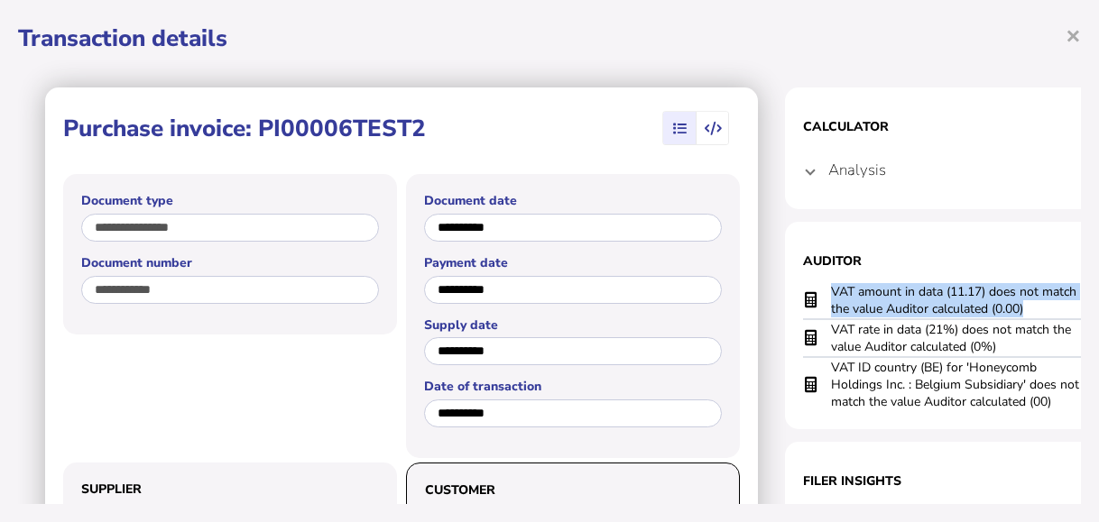
drag, startPoint x: 1037, startPoint y: 310, endPoint x: 824, endPoint y: 282, distance: 214.7
click at [824, 282] on tr "VAT amount in data (11.17) does not match the value Auditor calculated (0.00)" at bounding box center [965, 300] width 325 height 37
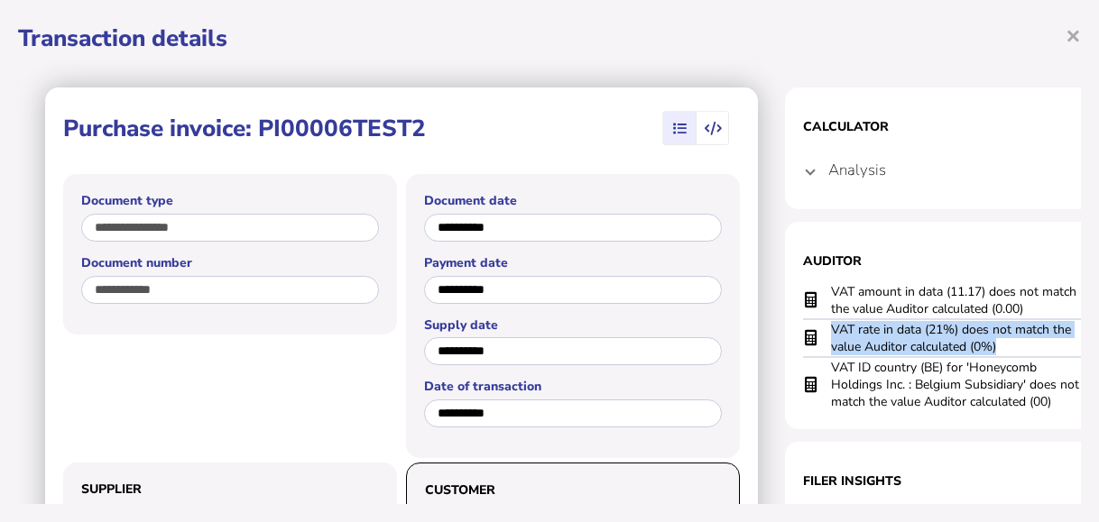
drag, startPoint x: 1011, startPoint y: 343, endPoint x: 826, endPoint y: 325, distance: 185.9
click at [826, 325] on tr "VAT rate in data (21%) does not match the value Auditor calculated (0%)" at bounding box center [965, 338] width 325 height 38
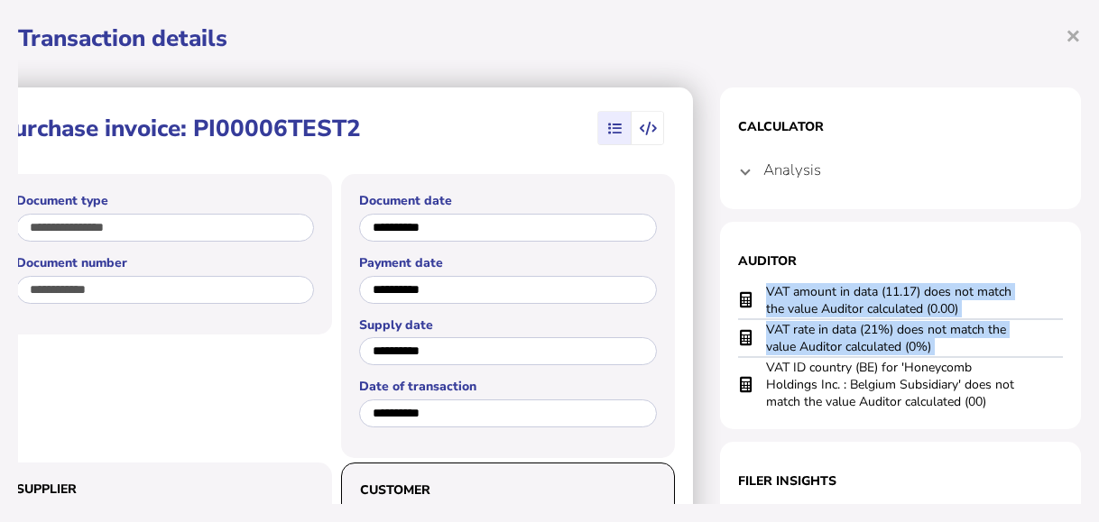
scroll to position [0, 90]
drag, startPoint x: 834, startPoint y: 366, endPoint x: 1063, endPoint y: 402, distance: 232.0
click at [1063, 402] on div "**********" at bounding box center [549, 282] width 1063 height 444
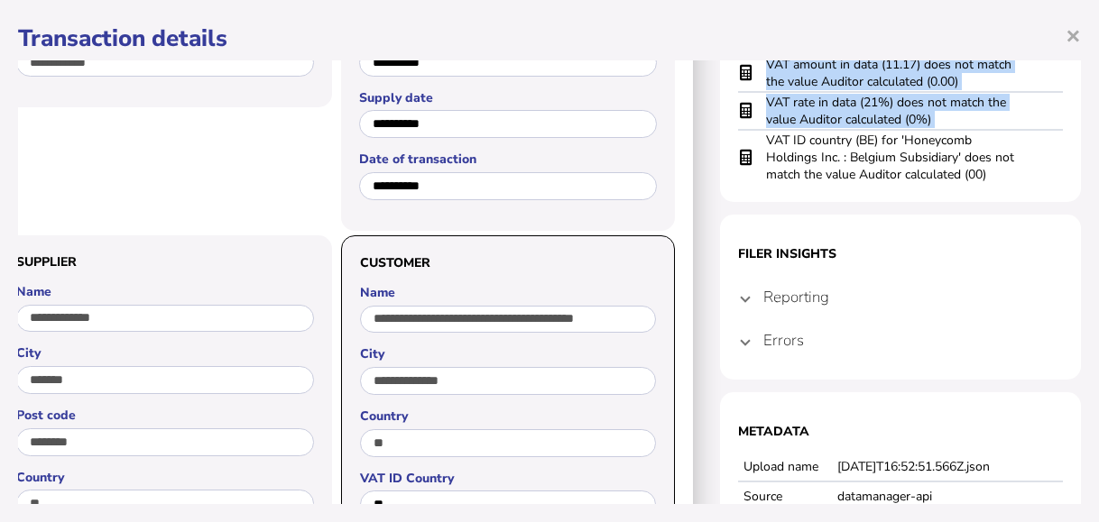
scroll to position [271, 90]
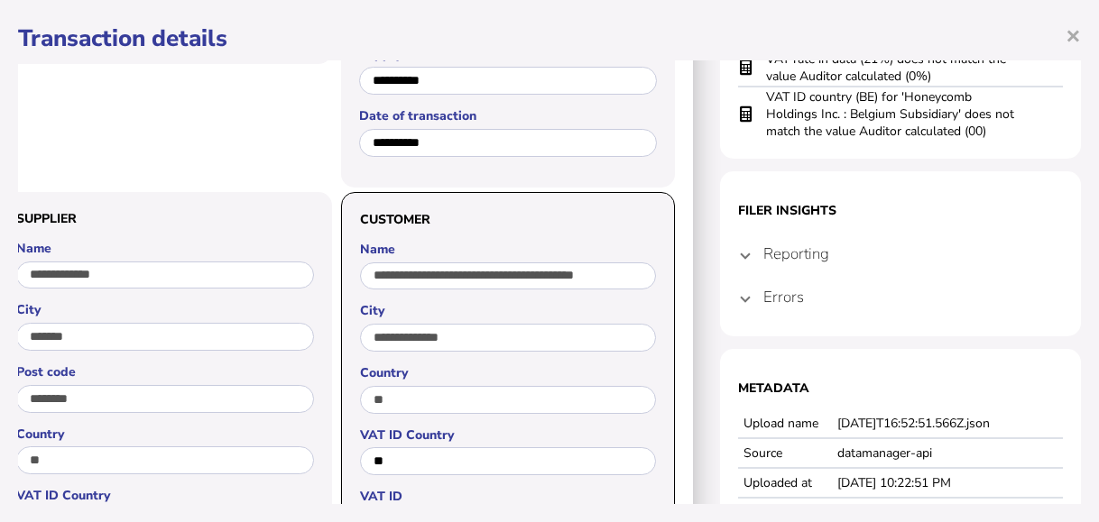
click at [781, 307] on span "Errors" at bounding box center [902, 297] width 278 height 51
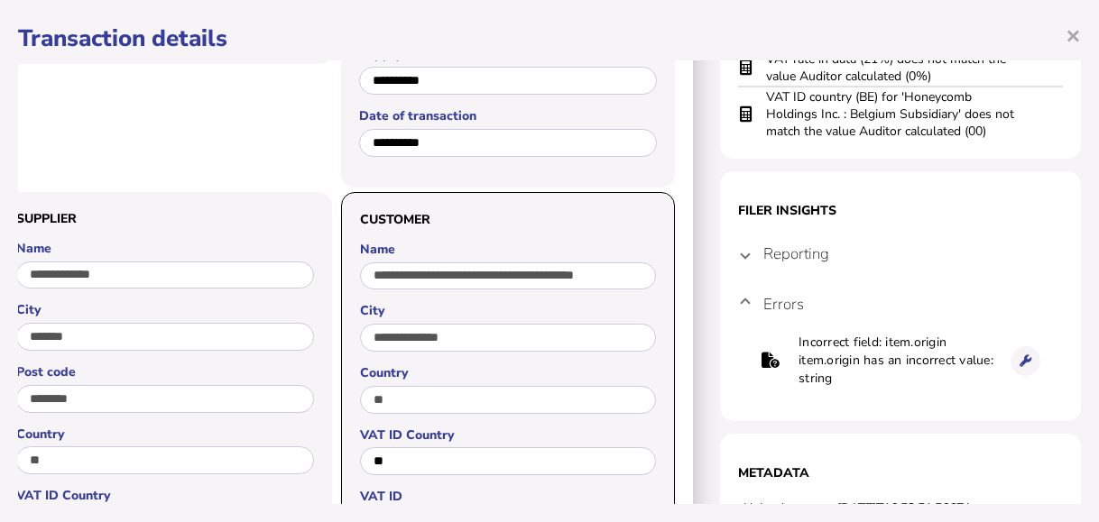
click at [763, 257] on h4 "Reporting" at bounding box center [796, 254] width 66 height 21
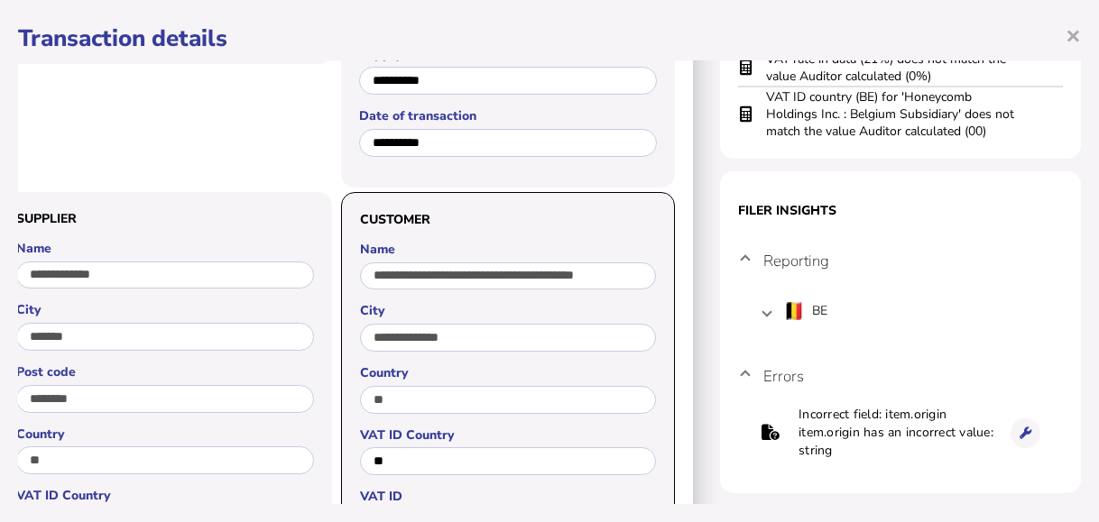
click at [742, 254] on span at bounding box center [745, 261] width 7 height 17
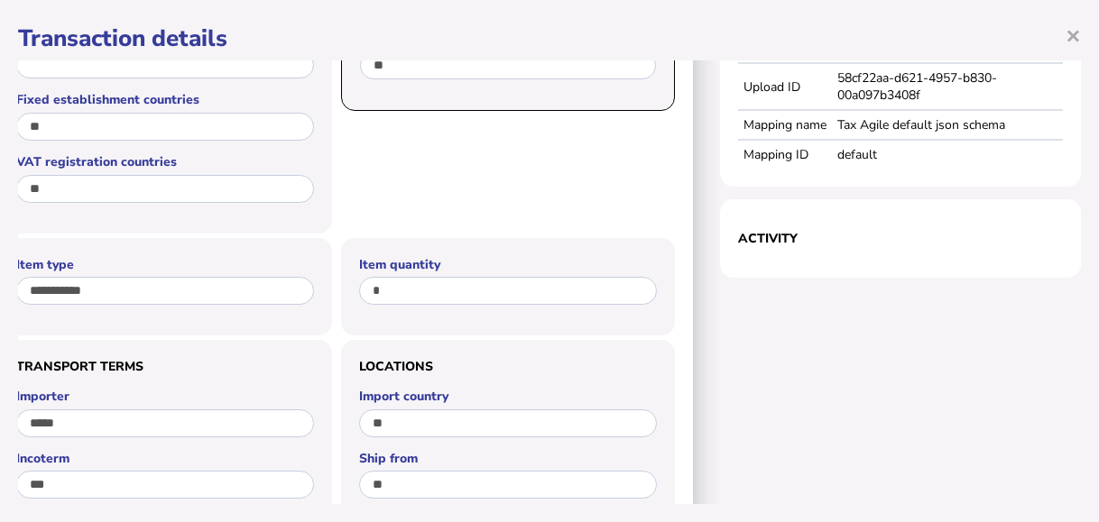
scroll to position [0, 90]
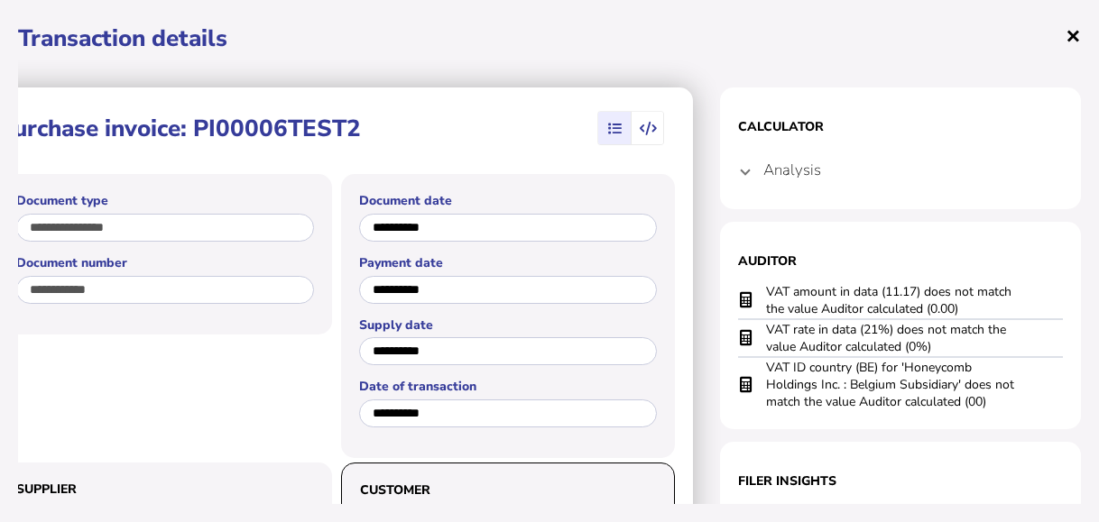
click at [1066, 37] on span "×" at bounding box center [1073, 35] width 15 height 34
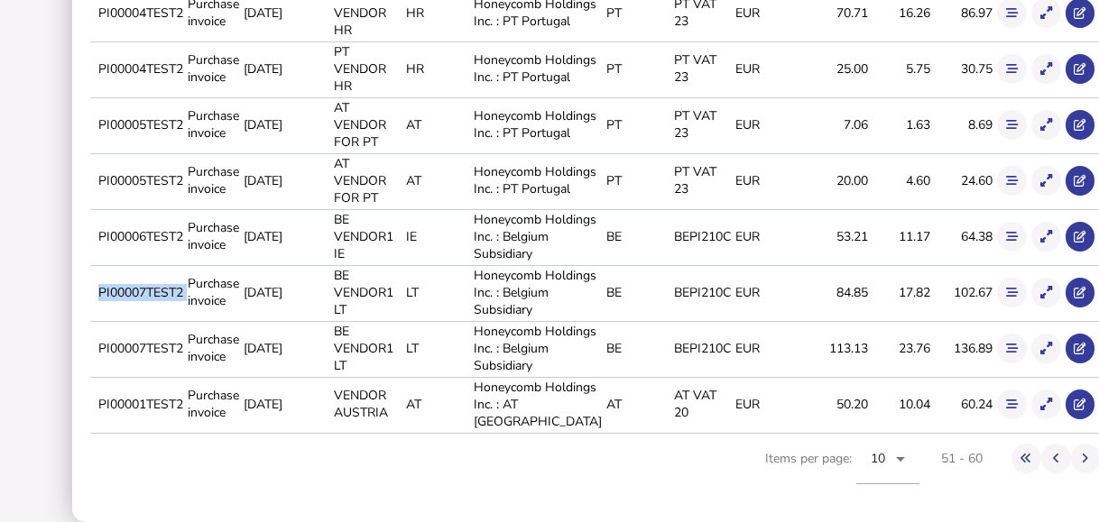
drag, startPoint x: 97, startPoint y: 416, endPoint x: 188, endPoint y: 421, distance: 90.4
click at [188, 319] on tr "PI00007TEST2 Purchase invoice [DATE] BE VENDOR1 LT LT Honeycomb Holdings Inc. :…" at bounding box center [610, 292] width 1040 height 54
click at [1040, 299] on icon at bounding box center [1046, 293] width 12 height 12
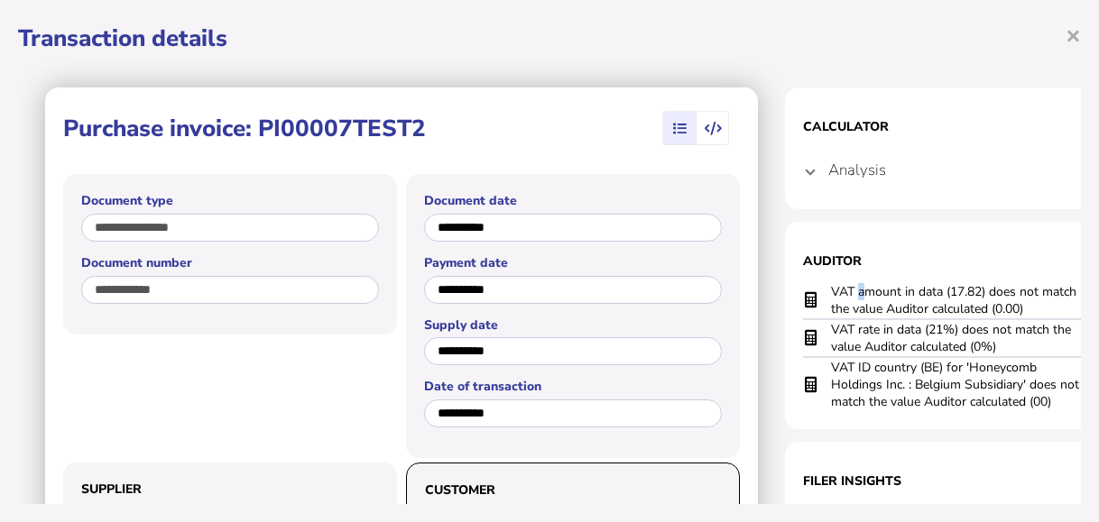
click at [868, 297] on td "VAT amount in data (17.82) does not match the value Auditor calculated (0.00)" at bounding box center [956, 300] width 253 height 37
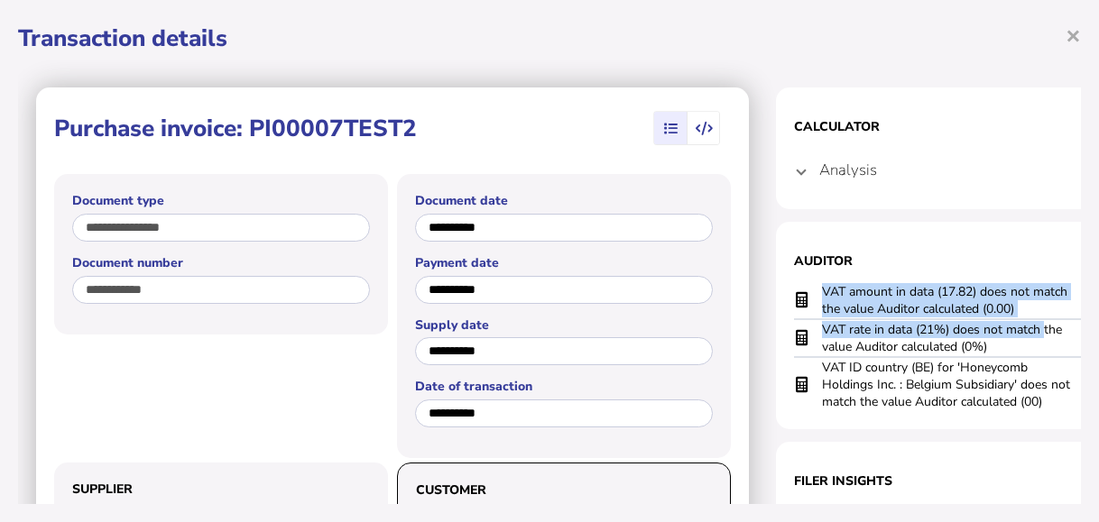
drag, startPoint x: 868, startPoint y: 297, endPoint x: 1039, endPoint y: 319, distance: 172.0
click at [1039, 319] on tbody "VAT amount in data (17.82) does not match the value Auditor calculated (0.00) V…" at bounding box center [956, 346] width 325 height 129
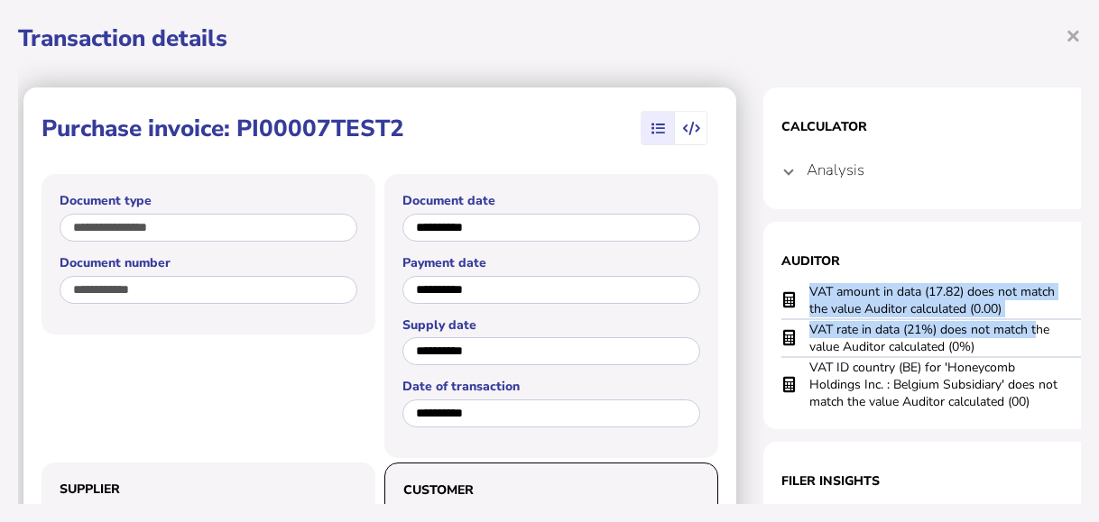
click at [1015, 310] on td "VAT amount in data (17.82) does not match the value Auditor calculated (0.00)" at bounding box center [935, 300] width 253 height 37
drag, startPoint x: 809, startPoint y: 291, endPoint x: 1008, endPoint y: 306, distance: 200.0
click at [1008, 306] on td "VAT amount in data (17.82) does not match the value Auditor calculated (0.00)" at bounding box center [935, 300] width 253 height 37
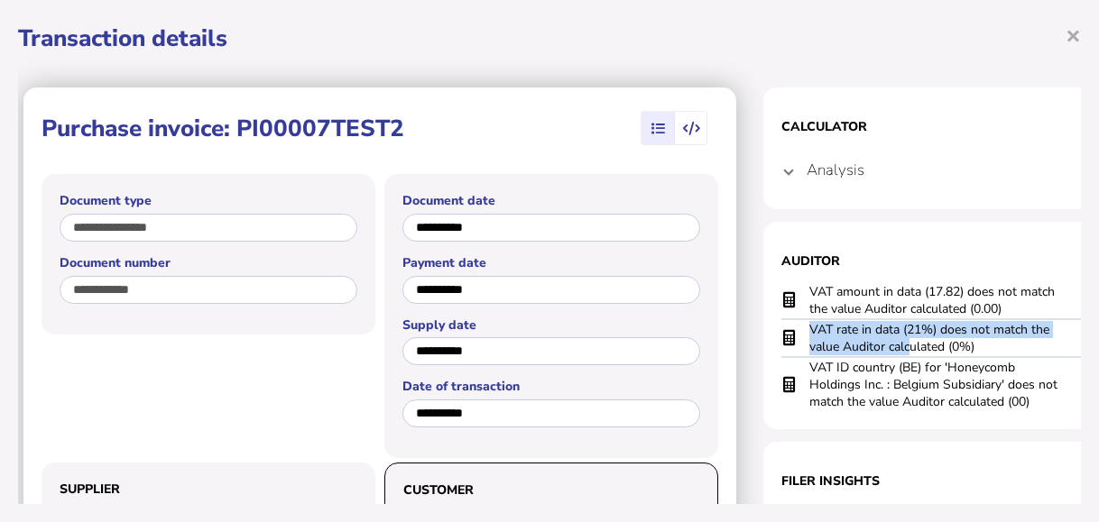
drag, startPoint x: 810, startPoint y: 328, endPoint x: 936, endPoint y: 342, distance: 126.2
click at [936, 342] on td "VAT rate in data (21%) does not match the value Auditor calculated (0%)" at bounding box center [935, 338] width 253 height 38
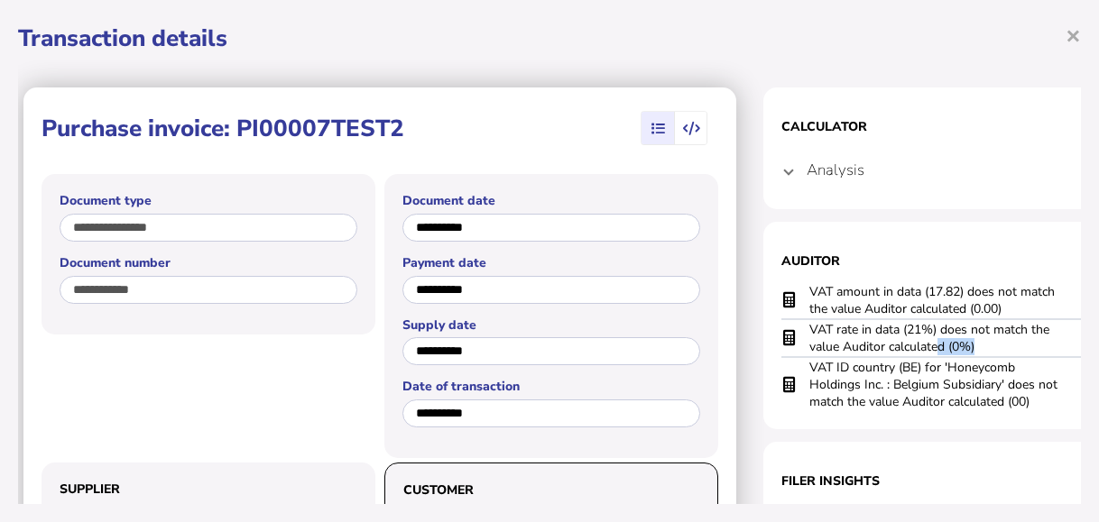
drag, startPoint x: 936, startPoint y: 342, endPoint x: 985, endPoint y: 342, distance: 49.6
click at [985, 342] on td "VAT rate in data (21%) does not match the value Auditor calculated (0%)" at bounding box center [935, 338] width 253 height 38
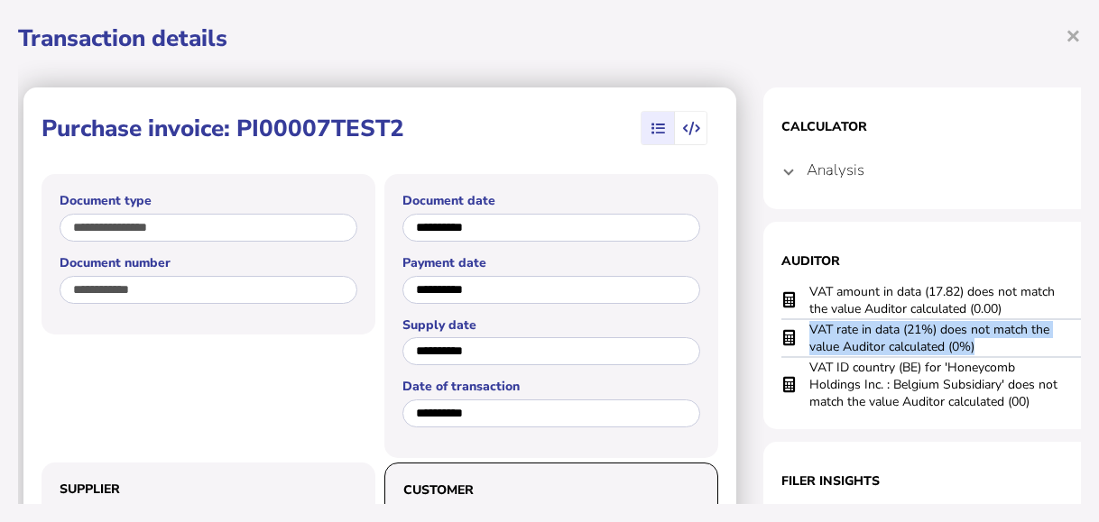
drag, startPoint x: 811, startPoint y: 328, endPoint x: 986, endPoint y: 347, distance: 176.1
click at [986, 347] on td "VAT rate in data (21%) does not match the value Auditor calculated (0%)" at bounding box center [935, 338] width 253 height 38
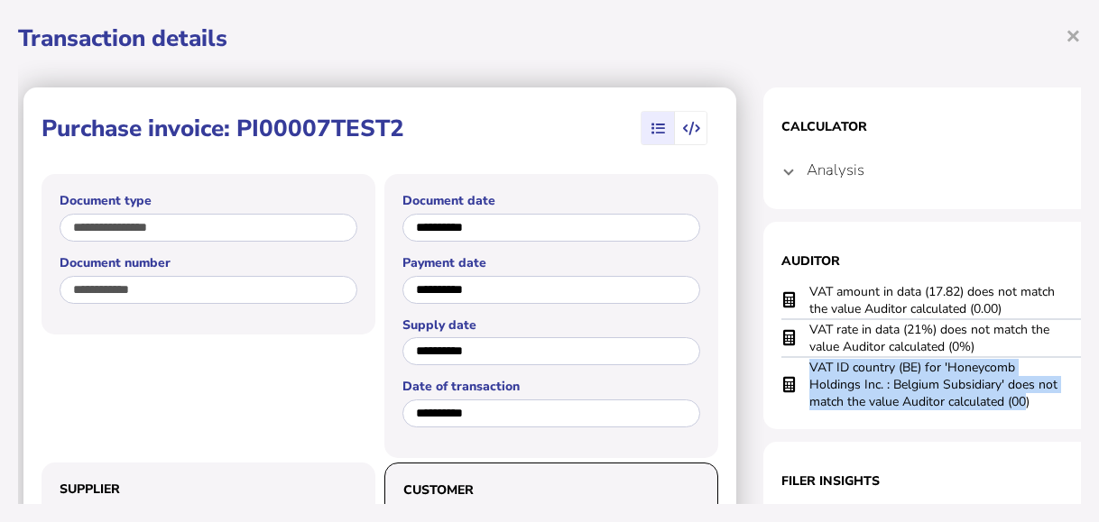
drag, startPoint x: 813, startPoint y: 368, endPoint x: 1031, endPoint y: 401, distance: 219.9
click at [1031, 401] on td "VAT ID country (BE) for 'Honeycomb Holdings Inc. : Belgium Subsidiary' does not…" at bounding box center [935, 384] width 253 height 54
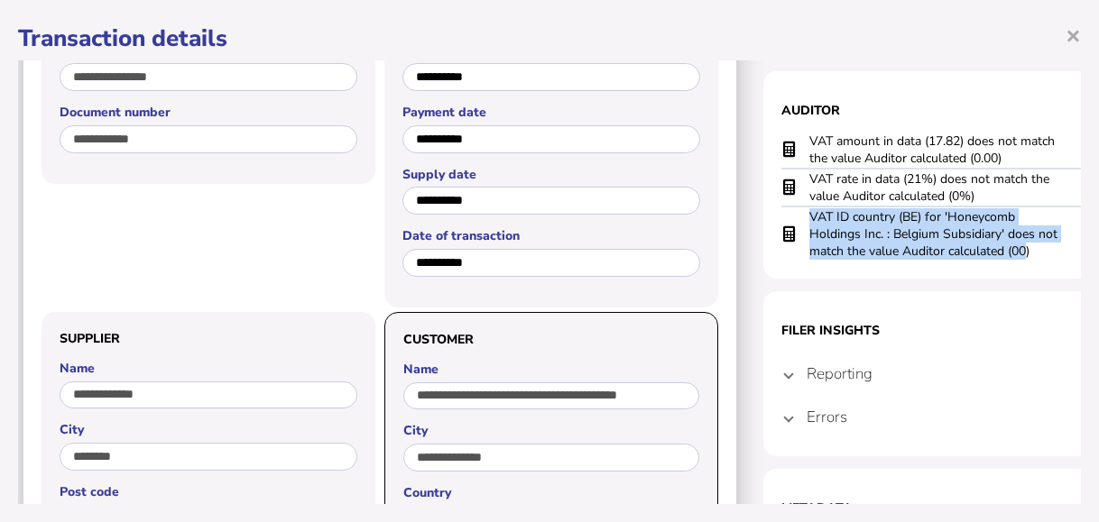
scroll to position [180, 22]
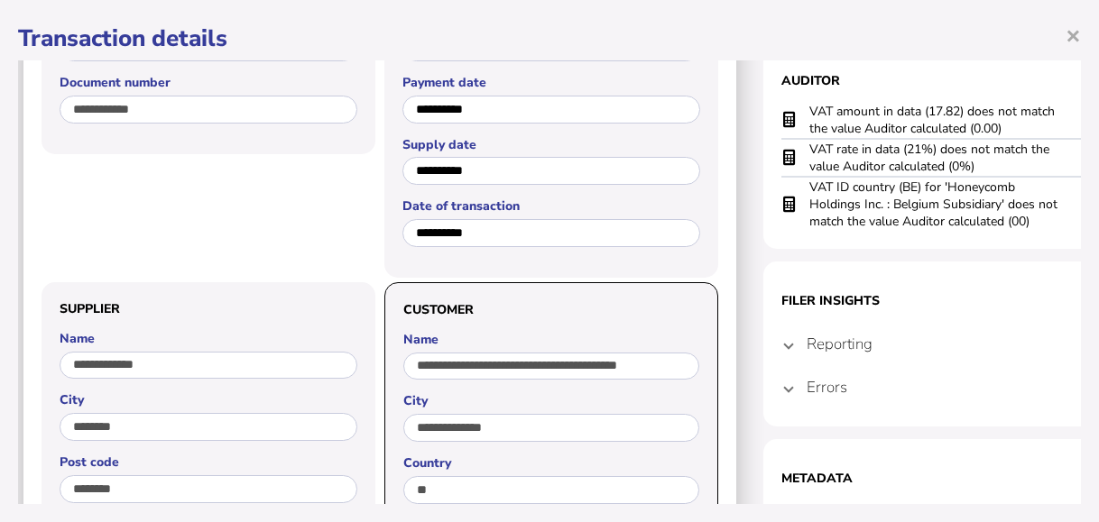
click at [807, 351] on h4 "Reporting" at bounding box center [840, 344] width 66 height 21
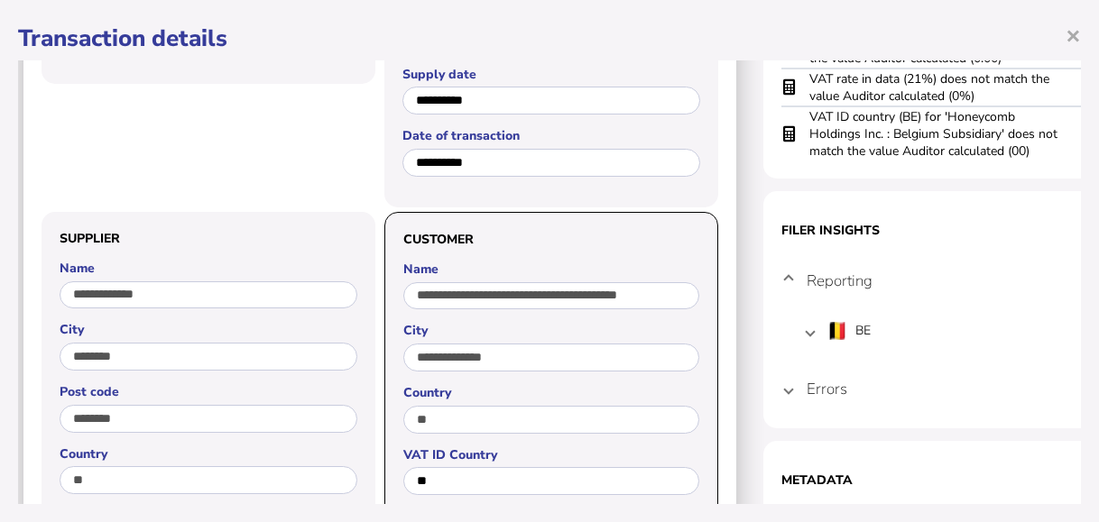
scroll to position [361, 22]
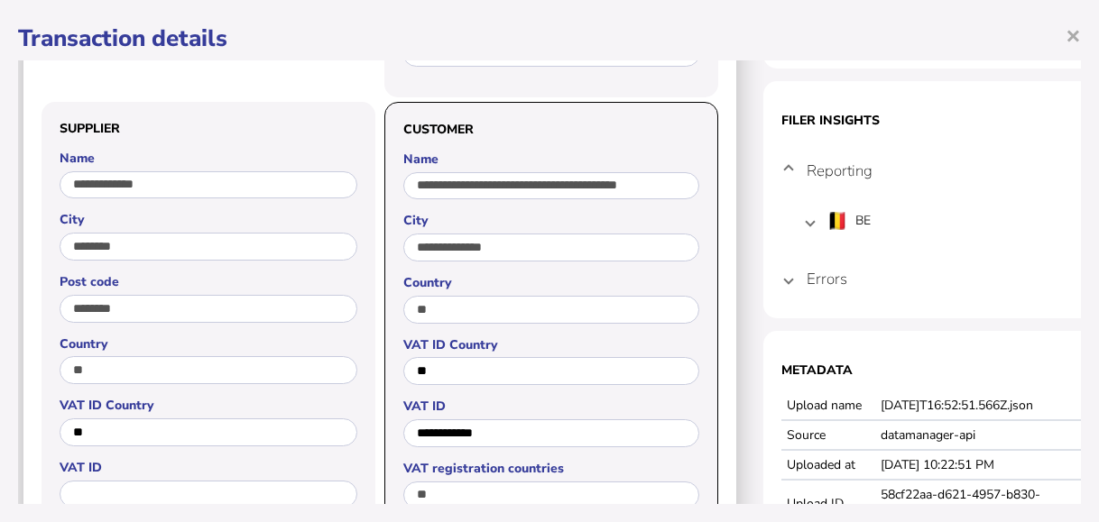
click at [784, 282] on mat-expansion-panel-header "Errors" at bounding box center [943, 278] width 325 height 43
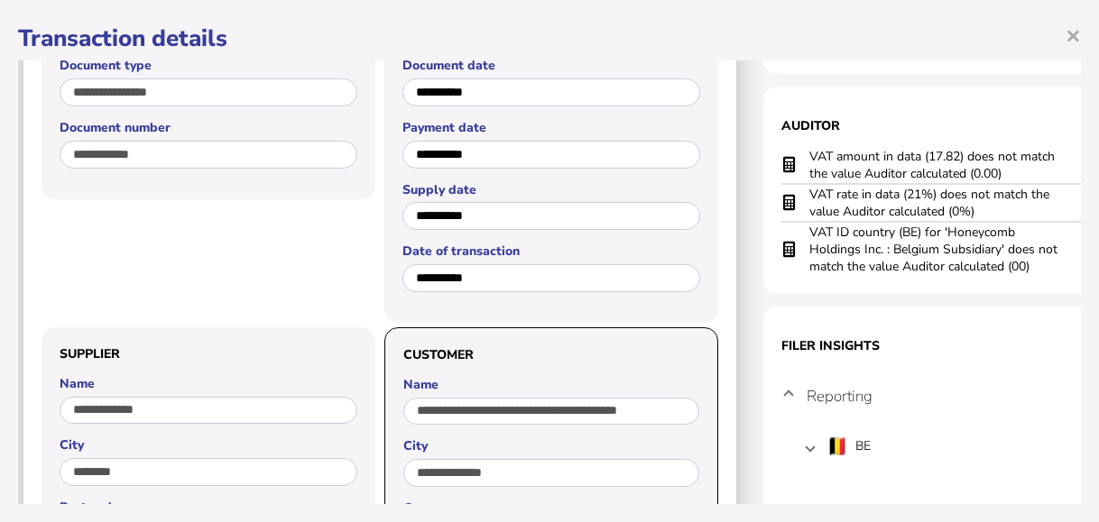
scroll to position [0, 22]
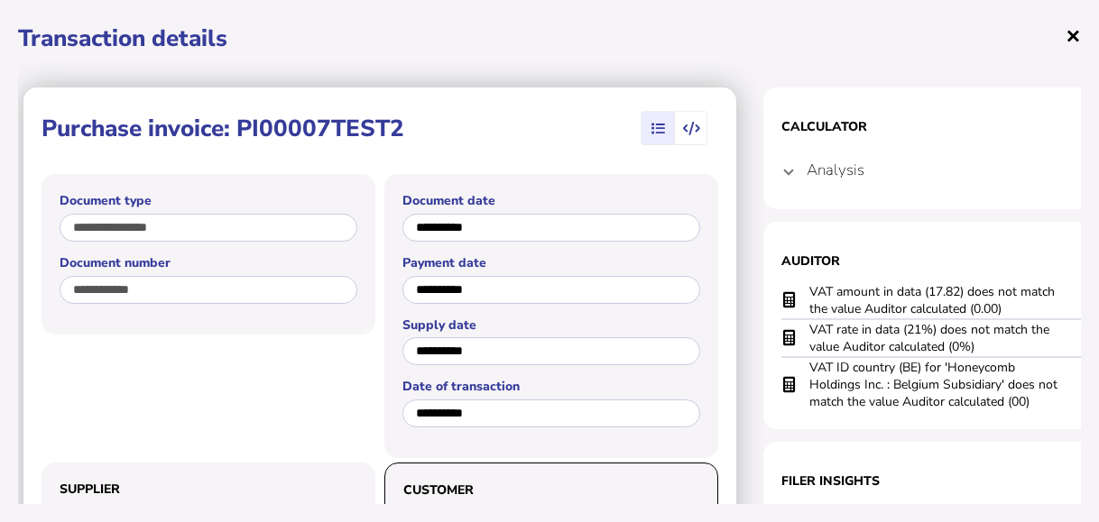
click at [1066, 35] on span "×" at bounding box center [1073, 35] width 15 height 34
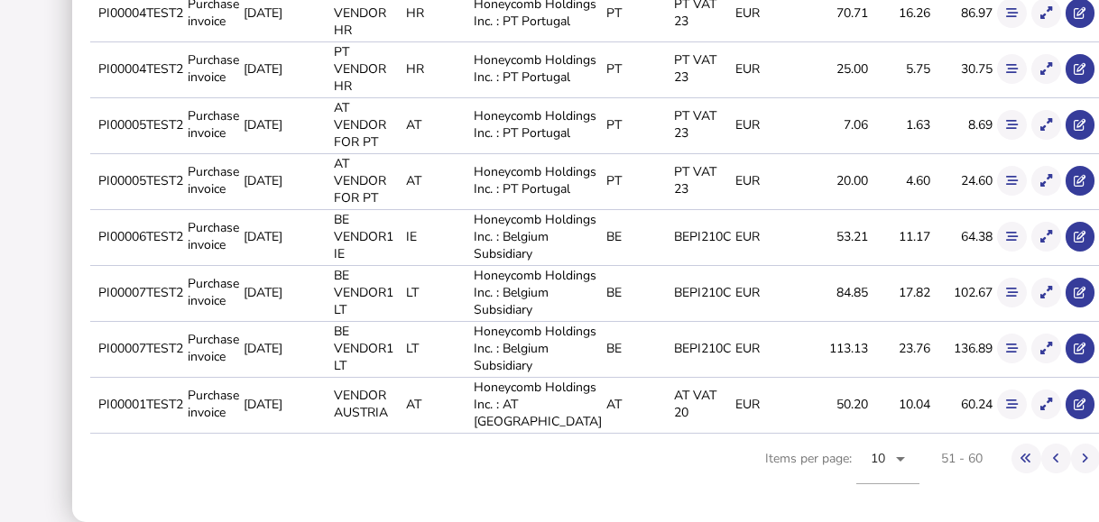
scroll to position [632, 0]
drag, startPoint x: 97, startPoint y: 424, endPoint x: 195, endPoint y: 424, distance: 97.5
click at [195, 375] on tr "PI00007TEST2 Purchase invoice [DATE] BE VENDOR1 LT LT Honeycomb Holdings Inc. :…" at bounding box center [610, 348] width 1040 height 54
drag, startPoint x: 193, startPoint y: 466, endPoint x: 157, endPoint y: 446, distance: 41.2
click at [193, 378] on td at bounding box center [610, 376] width 1040 height 3
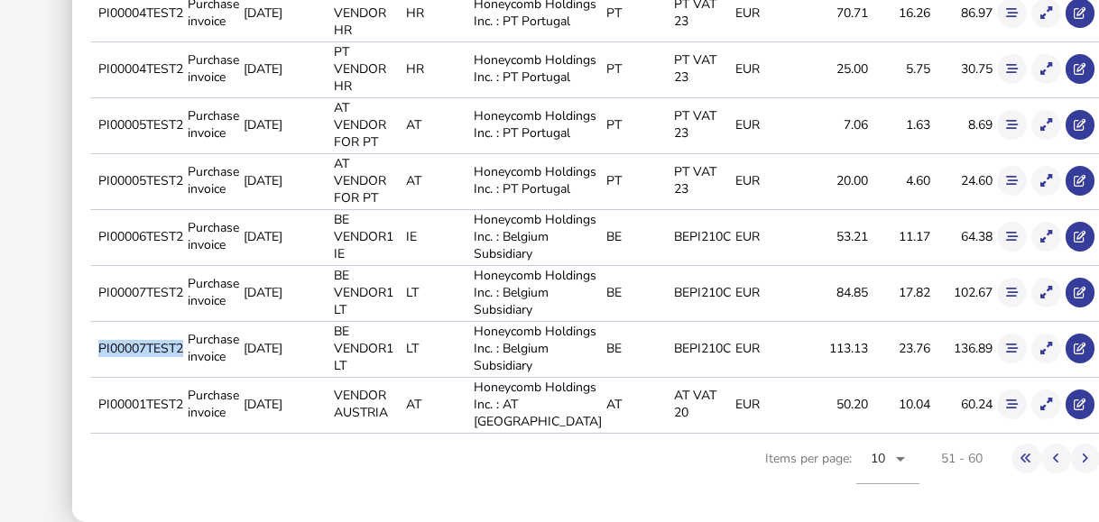
drag, startPoint x: 97, startPoint y: 420, endPoint x: 183, endPoint y: 429, distance: 86.2
click at [183, 375] on td "PI00007TEST2" at bounding box center [139, 348] width 89 height 54
click at [1031, 335] on button at bounding box center [1046, 349] width 30 height 30
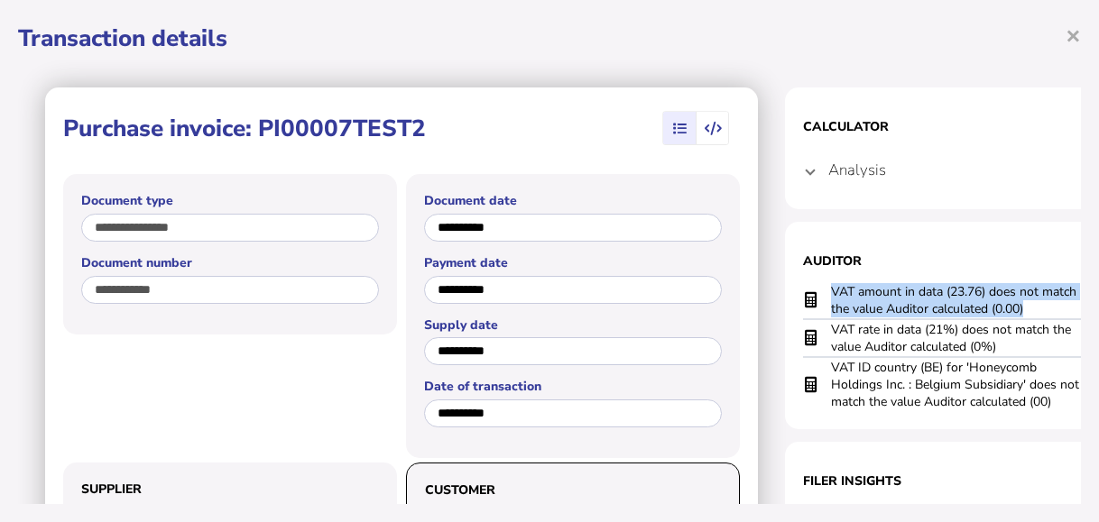
drag, startPoint x: 832, startPoint y: 292, endPoint x: 1030, endPoint y: 306, distance: 198.1
click at [1030, 306] on td "VAT amount in data (23.76) does not match the value Auditor calculated (0.00)" at bounding box center [956, 300] width 253 height 37
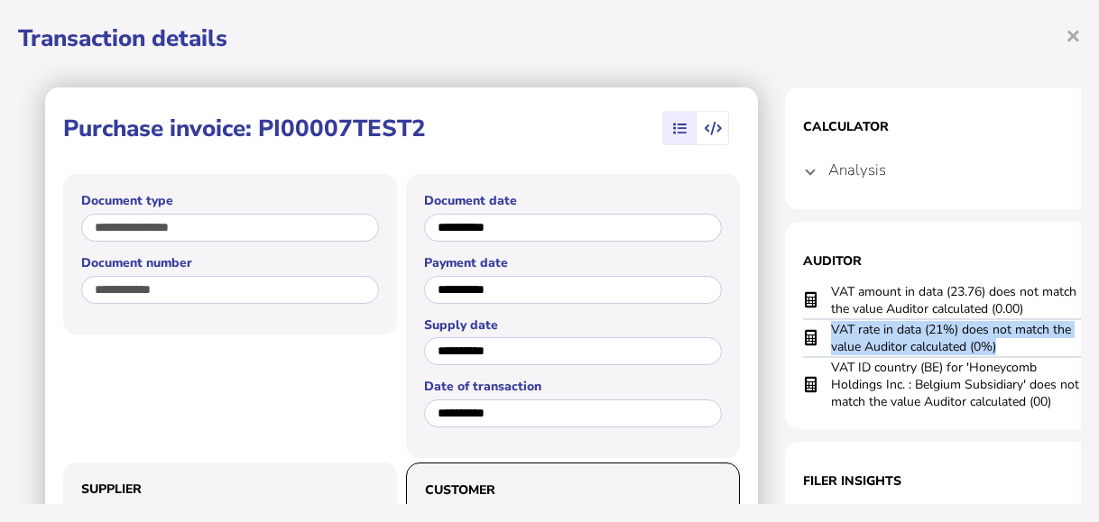
drag, startPoint x: 832, startPoint y: 333, endPoint x: 1002, endPoint y: 346, distance: 170.1
click at [1002, 346] on td "VAT rate in data (21%) does not match the value Auditor calculated (0%)" at bounding box center [956, 338] width 253 height 38
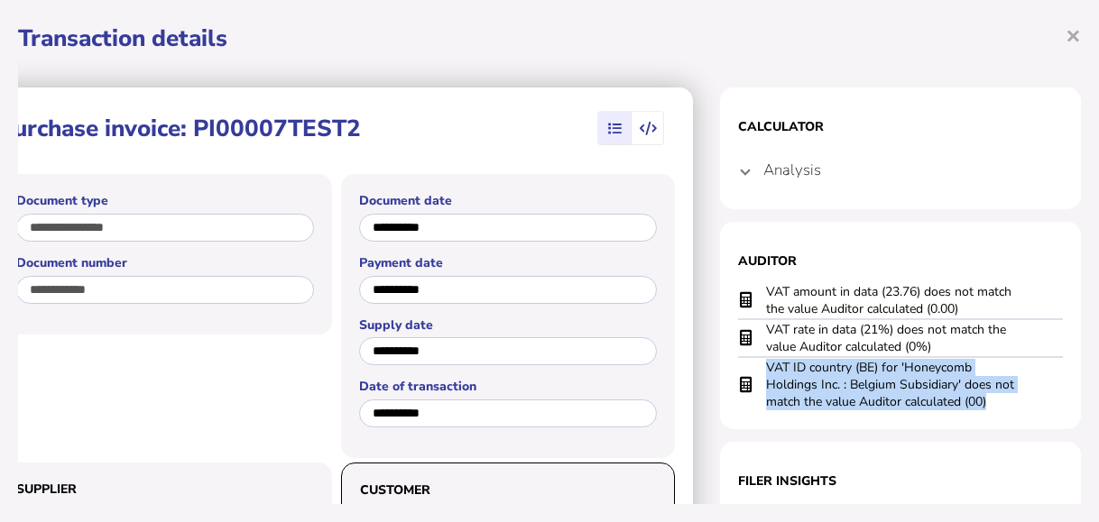
scroll to position [0, 90]
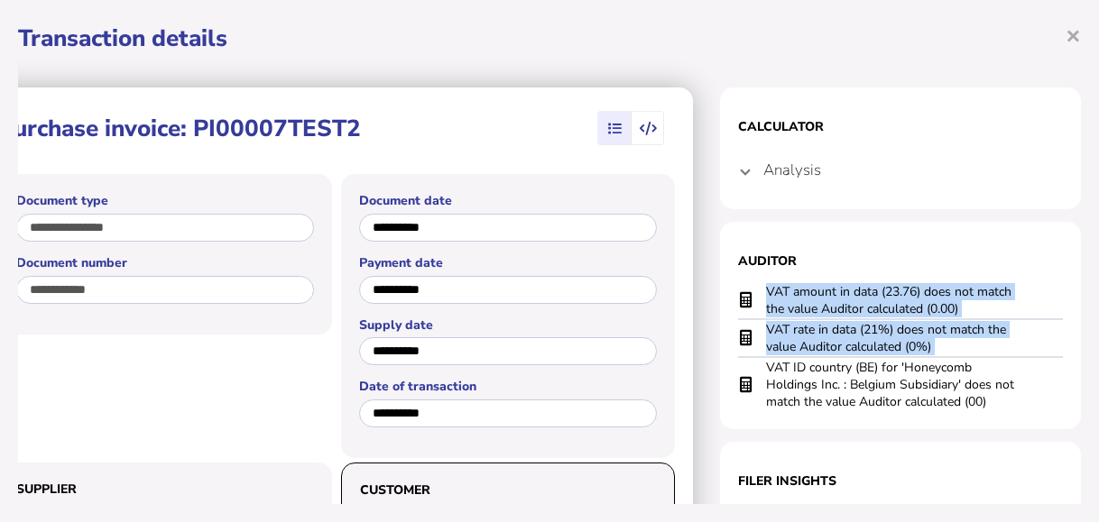
drag, startPoint x: 834, startPoint y: 365, endPoint x: 1050, endPoint y: 398, distance: 219.1
click at [1050, 398] on section "Auditor VAT amount in data (23.76) does not match the value Auditor calculated …" at bounding box center [900, 326] width 361 height 208
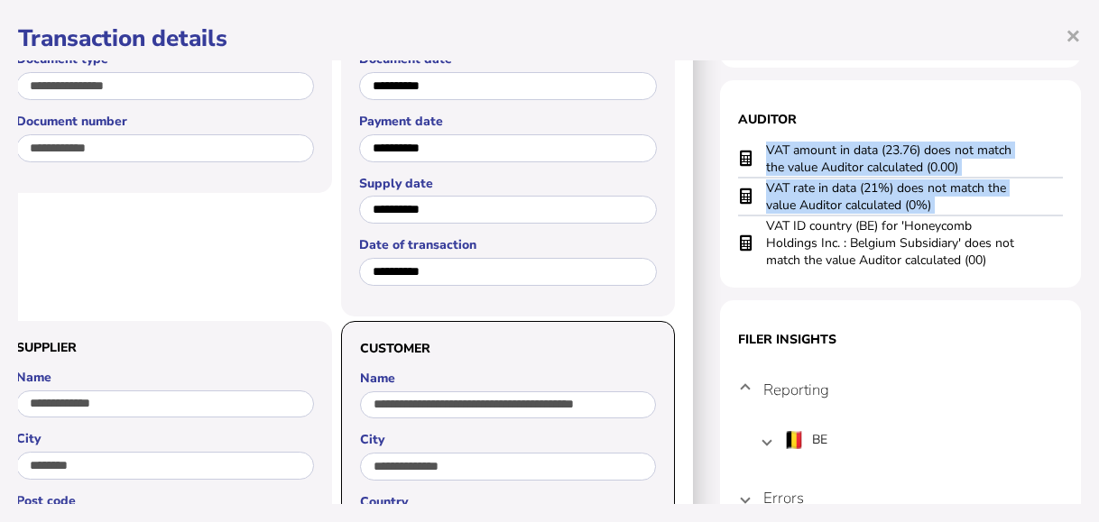
scroll to position [271, 90]
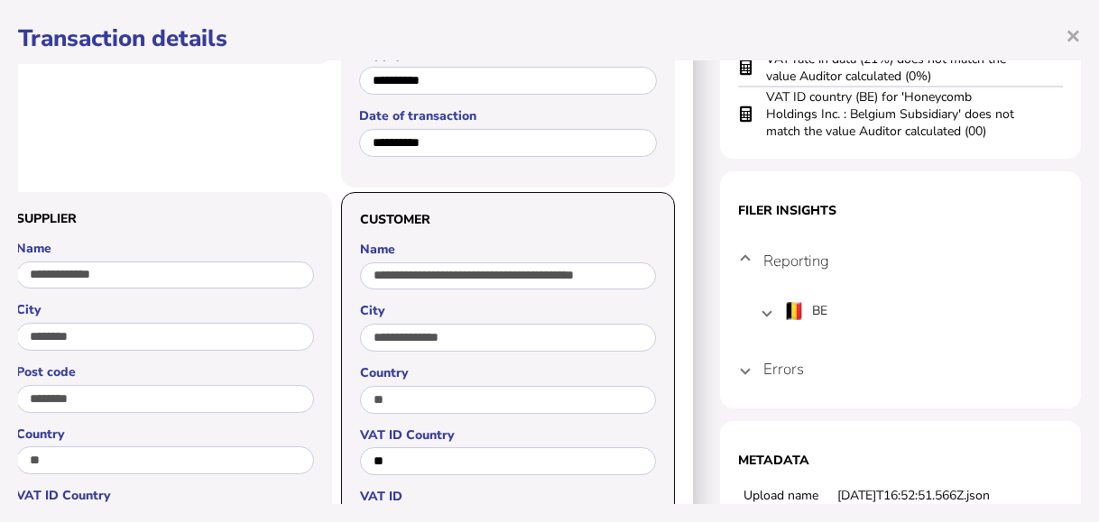
click at [738, 374] on mat-expansion-panel-header "Errors" at bounding box center [900, 368] width 325 height 43
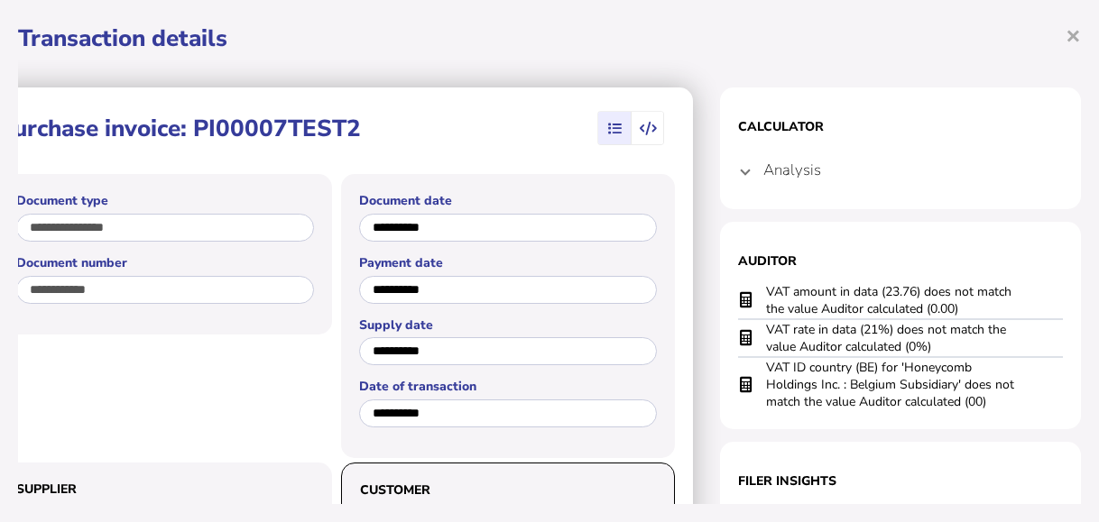
scroll to position [632, 0]
click at [1066, 34] on span "×" at bounding box center [1073, 35] width 15 height 34
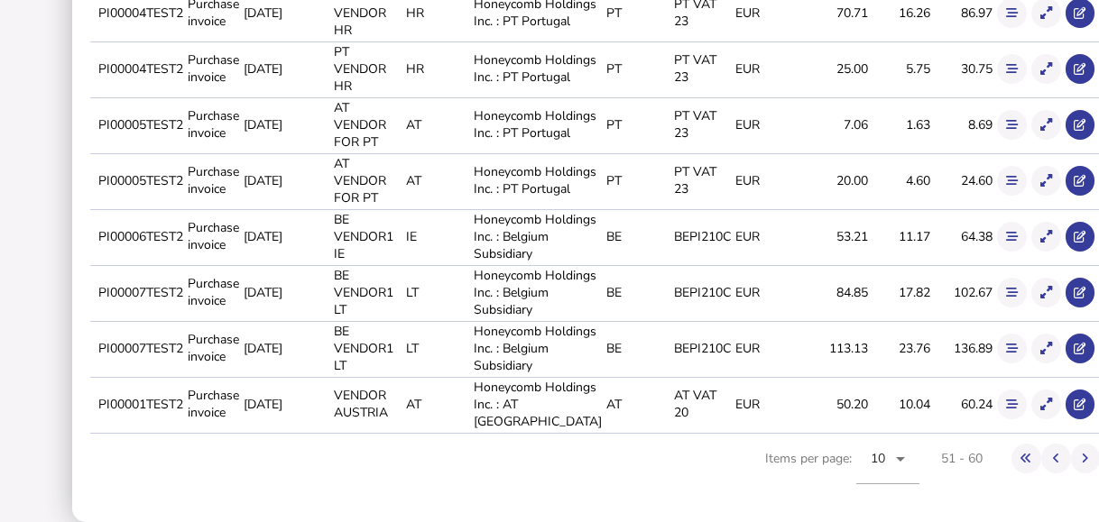
scroll to position [740, 0]
drag, startPoint x: 129, startPoint y: 395, endPoint x: 183, endPoint y: 400, distance: 54.3
click at [183, 400] on tr "PI00001TEST2 Purchase invoice [DATE] VENDOR AUSTRIA AT Honeycomb Holdings Inc. …" at bounding box center [610, 404] width 1040 height 54
click at [1040, 399] on icon at bounding box center [1046, 405] width 12 height 12
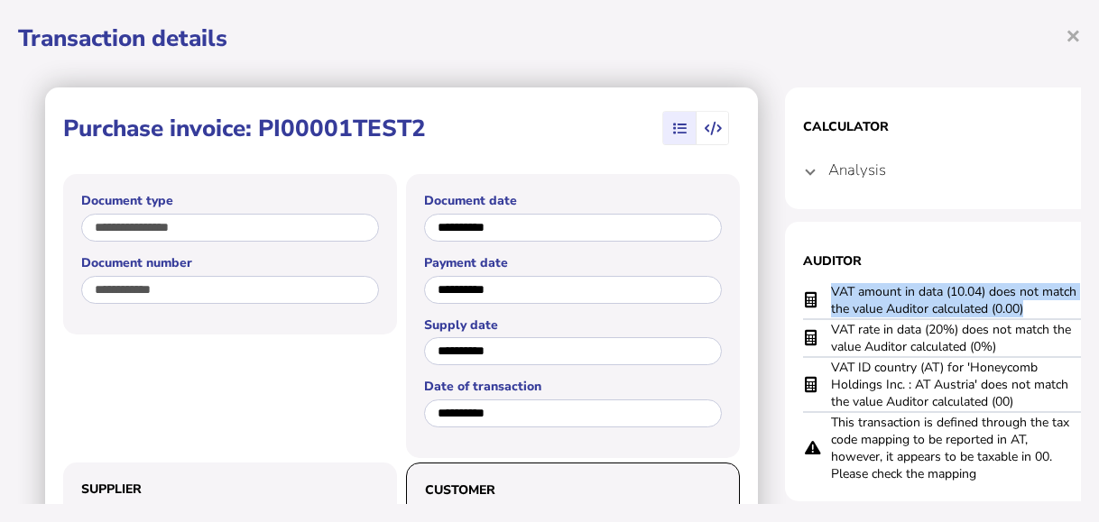
drag, startPoint x: 831, startPoint y: 291, endPoint x: 1034, endPoint y: 309, distance: 203.8
click at [1034, 309] on td "VAT amount in data (10.04) does not match the value Auditor calculated (0.00)" at bounding box center [956, 300] width 253 height 37
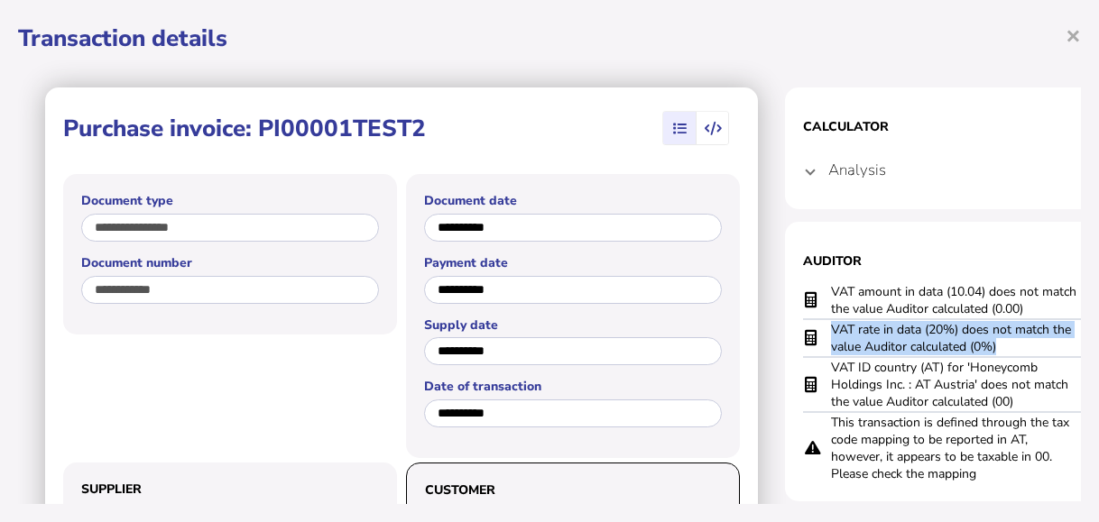
drag, startPoint x: 832, startPoint y: 335, endPoint x: 1004, endPoint y: 340, distance: 172.4
click at [1004, 340] on td "VAT rate in data (20%) does not match the value Auditor calculated (0%)" at bounding box center [956, 338] width 253 height 38
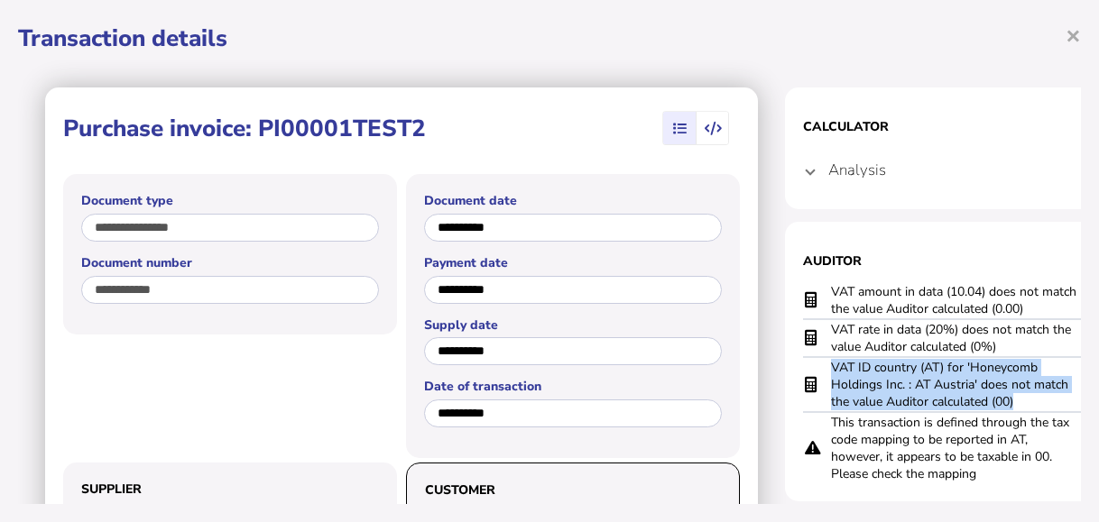
drag, startPoint x: 832, startPoint y: 369, endPoint x: 1019, endPoint y: 400, distance: 189.3
click at [1019, 400] on td "VAT ID country (AT) for 'Honeycomb Holdings Inc. : AT Austria' does not match t…" at bounding box center [956, 384] width 253 height 55
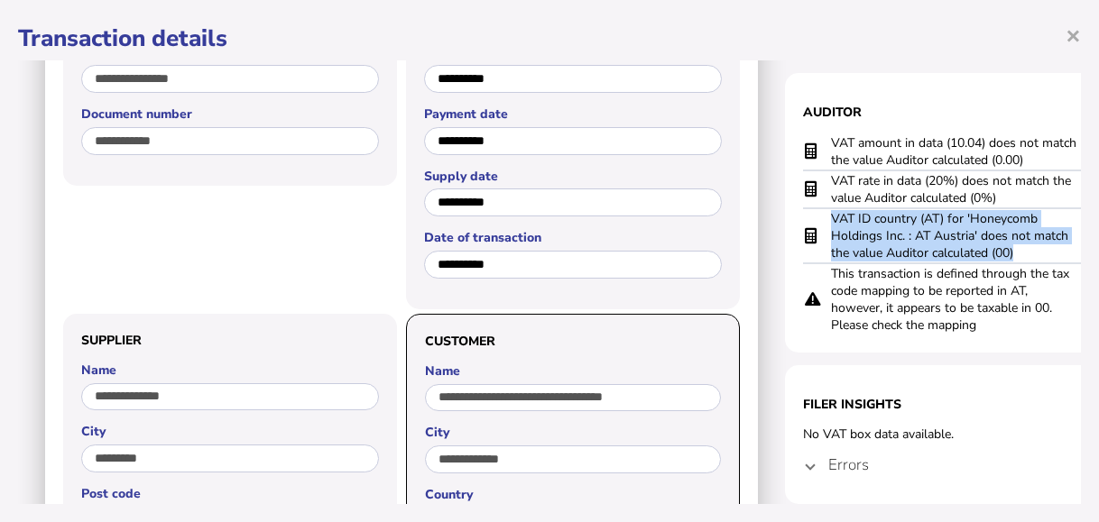
scroll to position [180, 0]
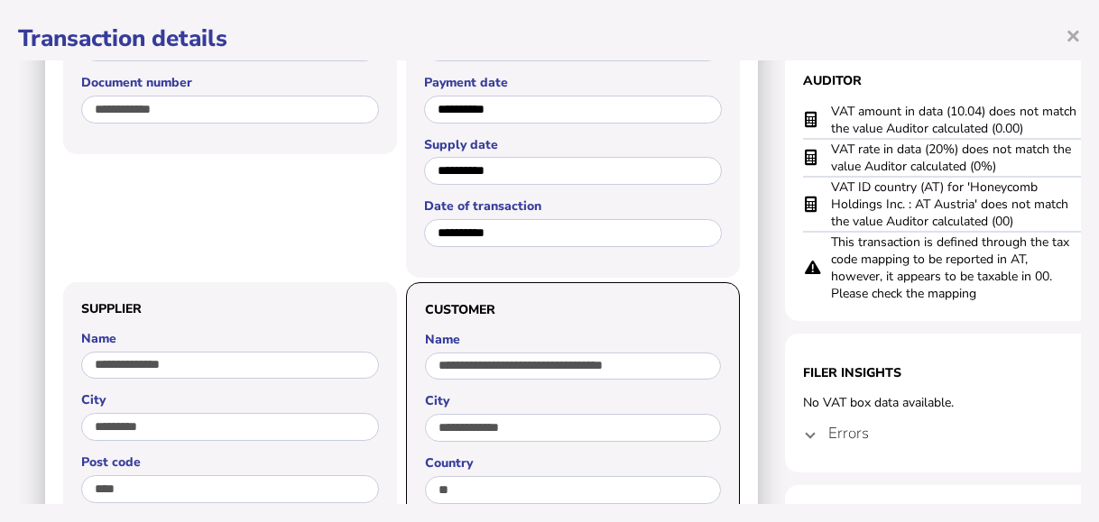
click at [846, 430] on h4 "Errors" at bounding box center [848, 433] width 41 height 21
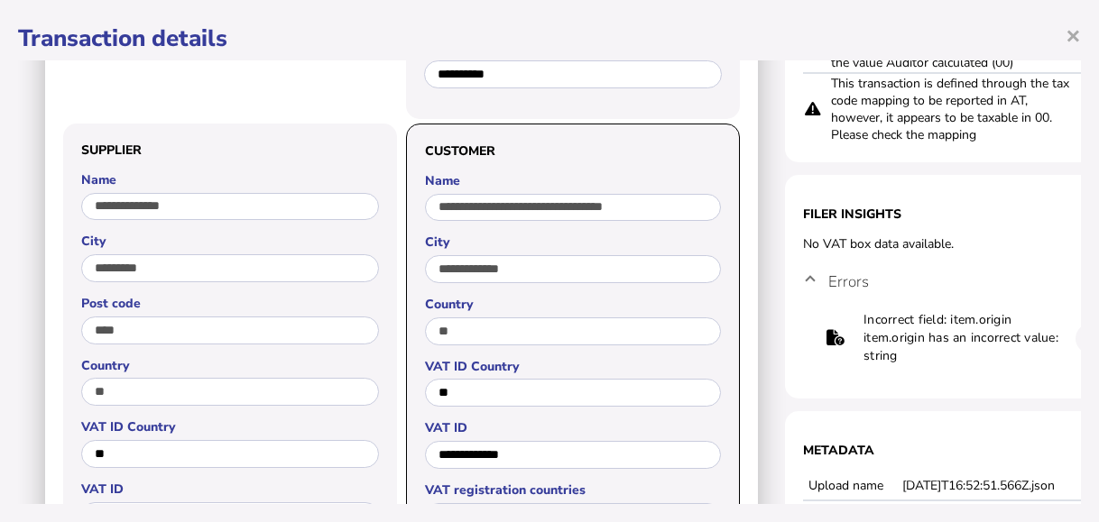
scroll to position [271, 0]
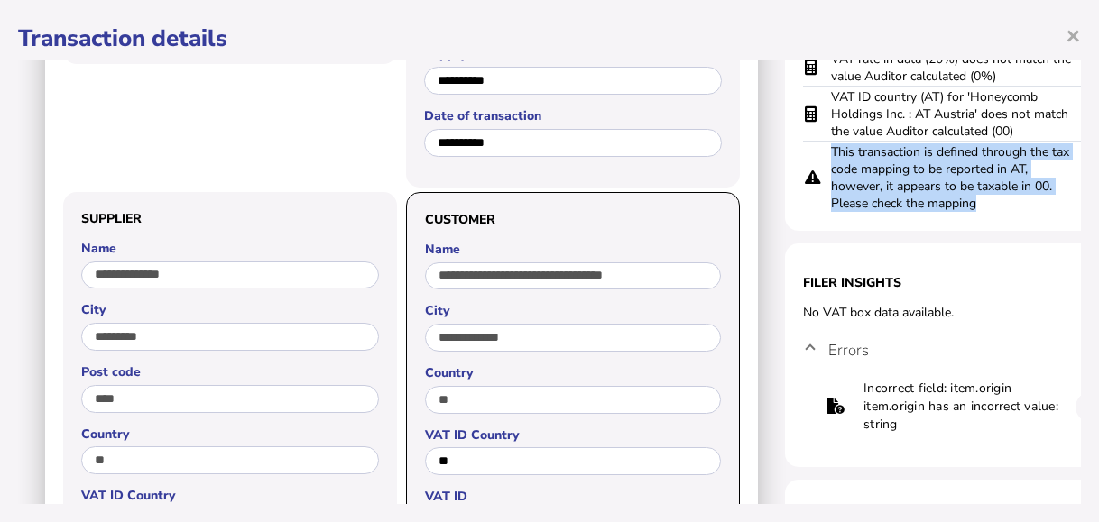
drag, startPoint x: 831, startPoint y: 155, endPoint x: 983, endPoint y: 213, distance: 162.2
click at [983, 213] on td "This transaction is defined through the tax code mapping to be reported in AT, …" at bounding box center [956, 177] width 253 height 71
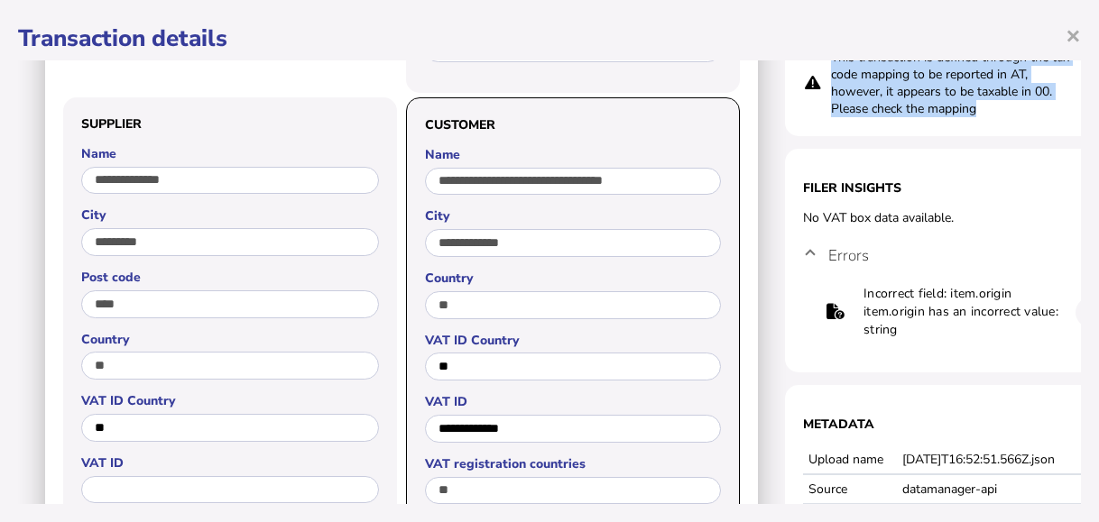
scroll to position [90, 0]
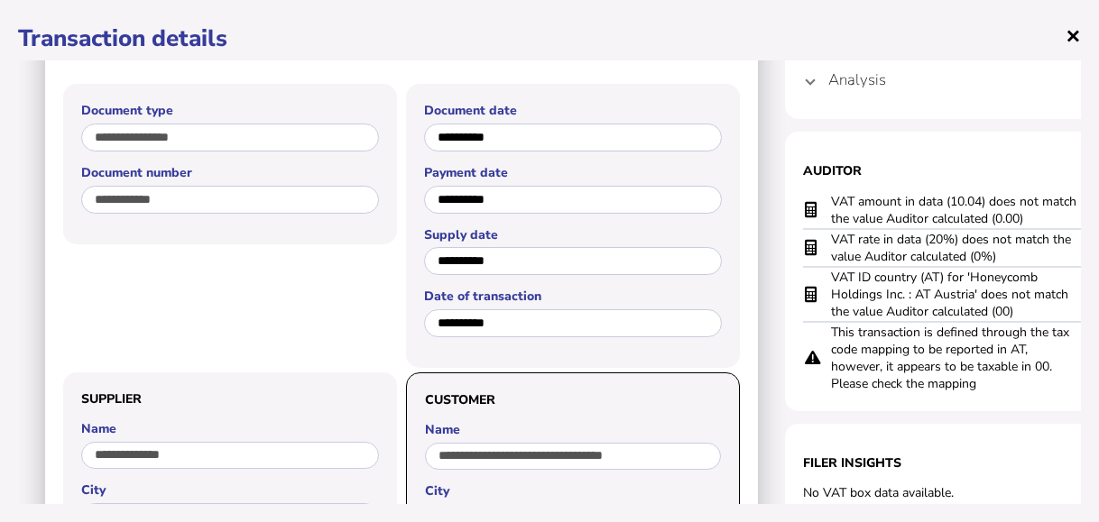
click at [1066, 32] on span "×" at bounding box center [1073, 35] width 15 height 34
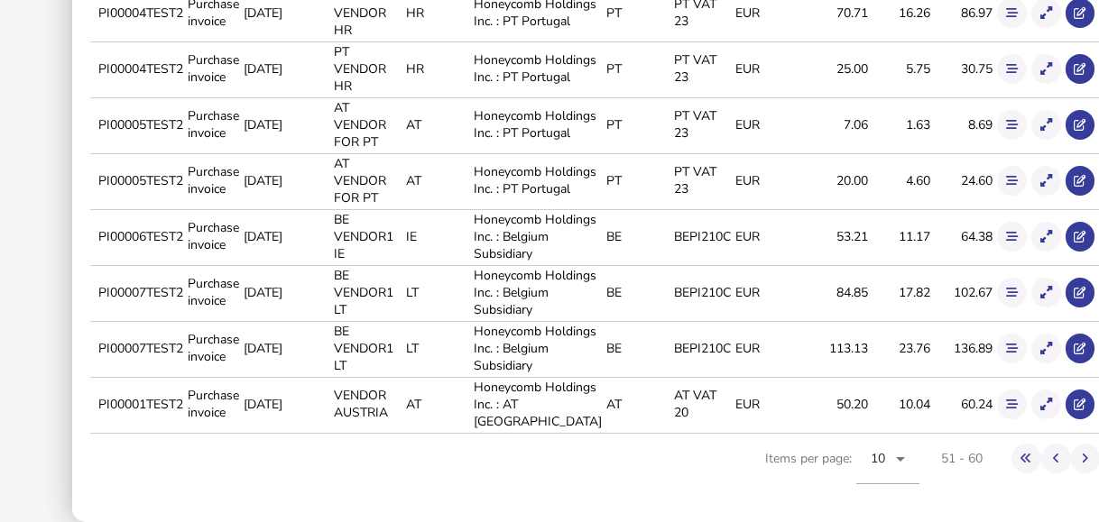
scroll to position [0, 0]
click at [1082, 460] on icon at bounding box center [1085, 459] width 6 height 12
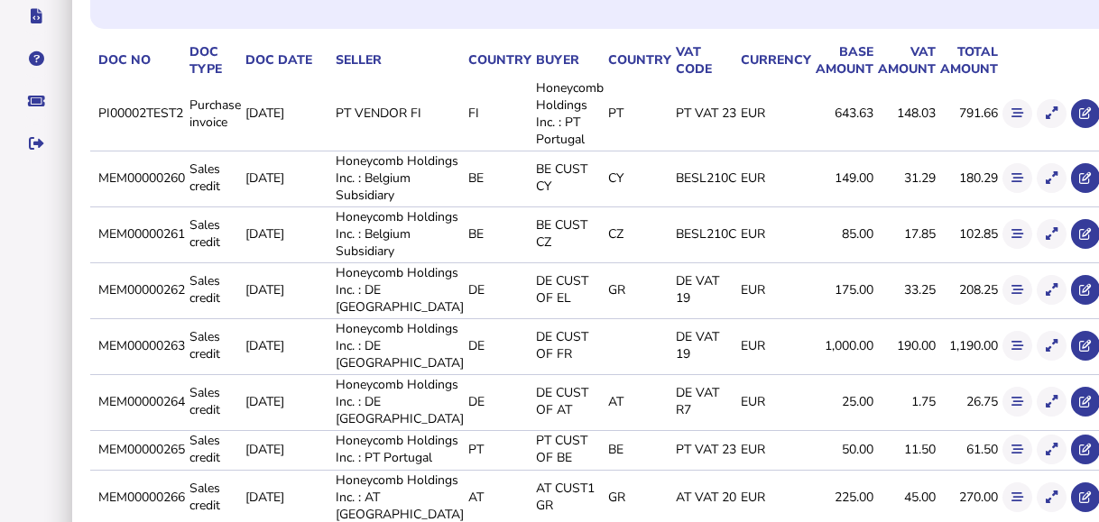
scroll to position [216, 0]
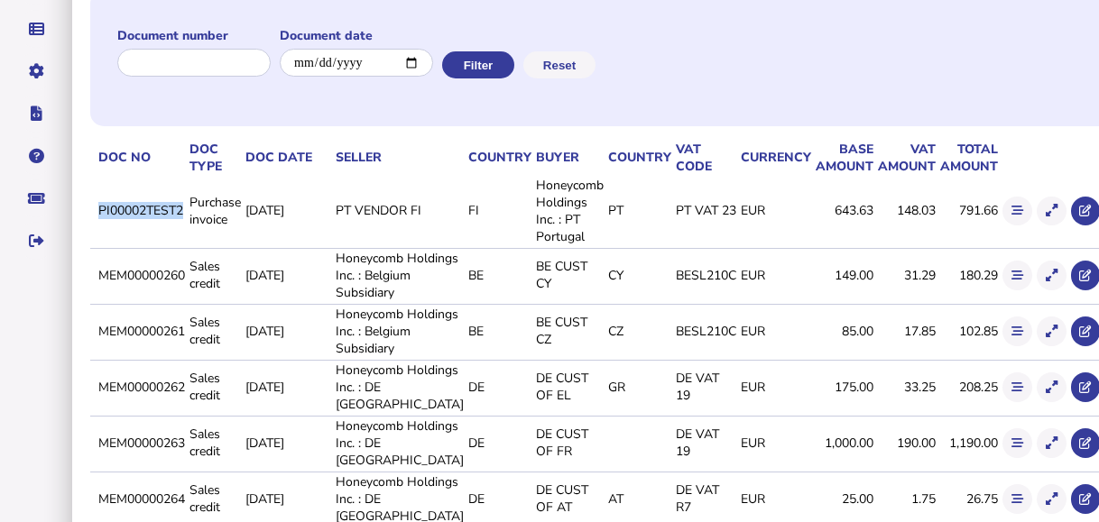
drag, startPoint x: 97, startPoint y: 208, endPoint x: 184, endPoint y: 199, distance: 87.0
click at [184, 199] on td "PI00002TEST2" at bounding box center [140, 211] width 91 height 70
click at [1046, 212] on icon at bounding box center [1052, 211] width 12 height 12
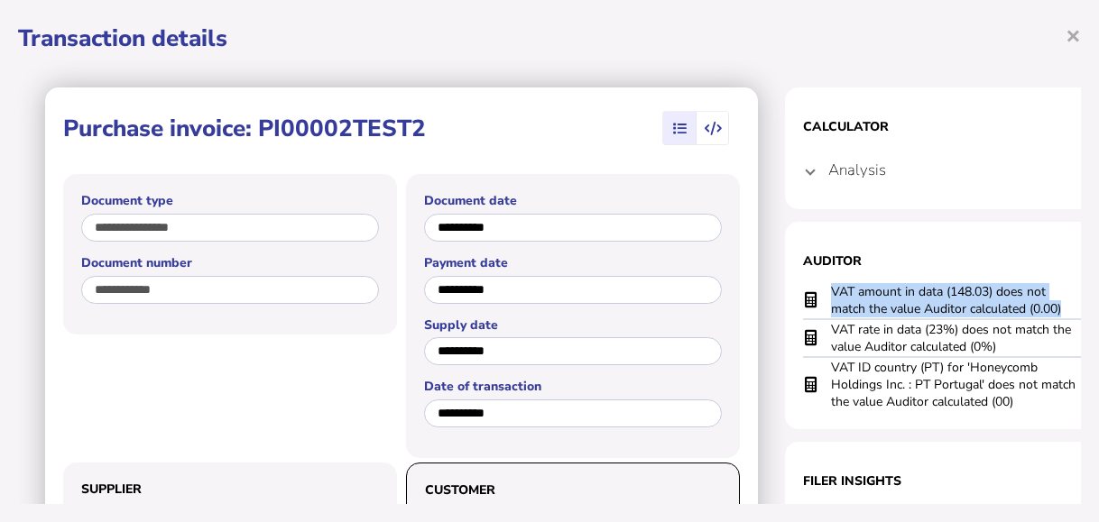
scroll to position [0, 90]
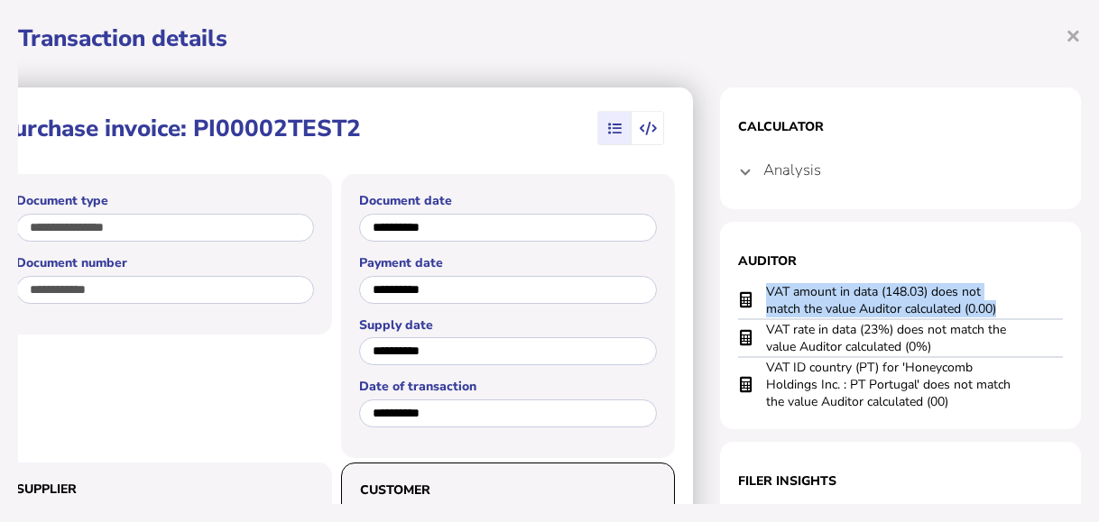
drag, startPoint x: 877, startPoint y: 295, endPoint x: 990, endPoint y: 305, distance: 113.2
click at [990, 305] on td "VAT amount in data (148.03) does not match the value Auditor calculated (0.00)" at bounding box center [891, 300] width 253 height 37
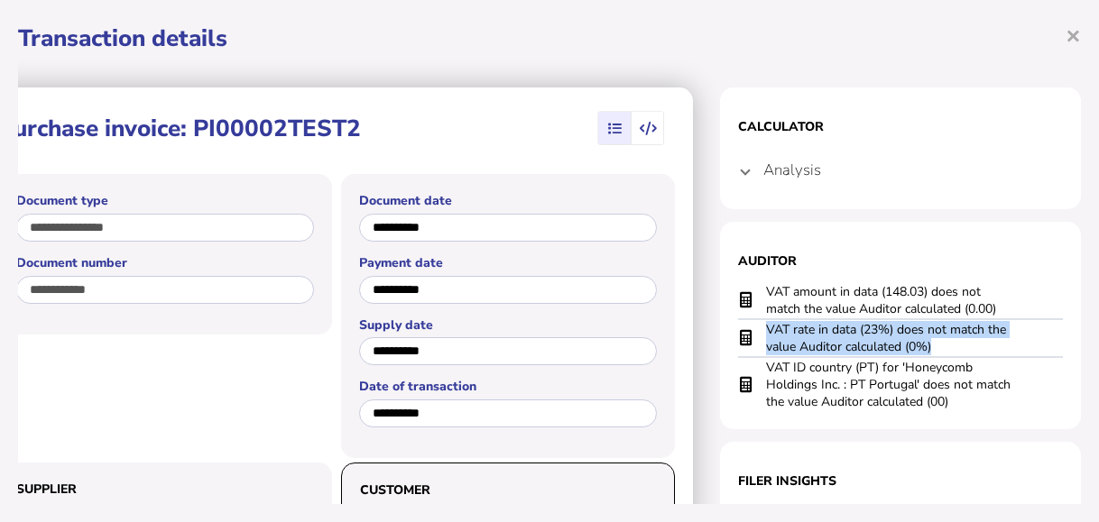
drag, startPoint x: 744, startPoint y: 330, endPoint x: 920, endPoint y: 347, distance: 177.7
click at [920, 347] on td "VAT rate in data (23%) does not match the value Auditor calculated (0%)" at bounding box center [891, 338] width 253 height 38
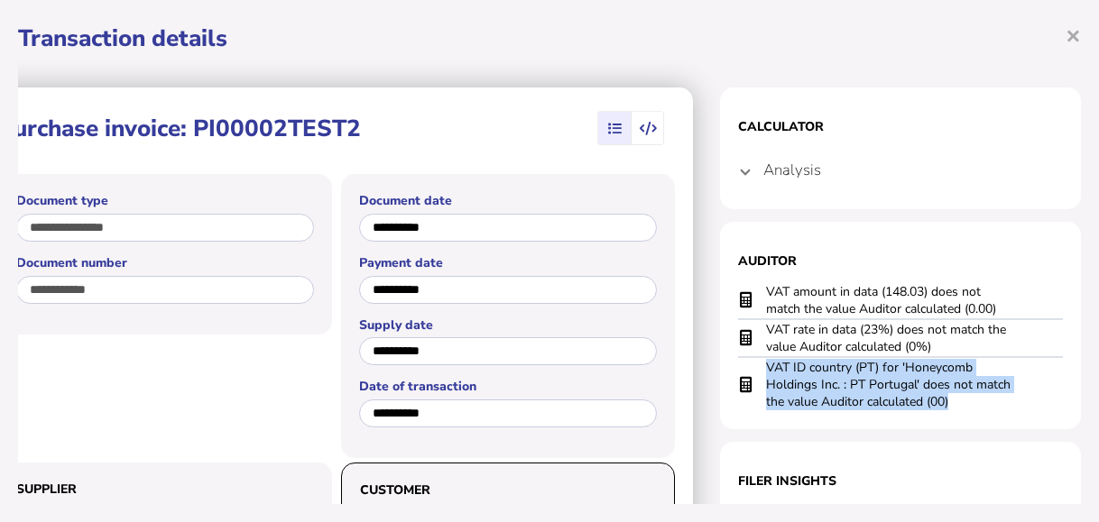
drag, startPoint x: 742, startPoint y: 369, endPoint x: 953, endPoint y: 400, distance: 213.4
click at [953, 400] on td "VAT ID country (PT) for 'Honeycomb Holdings Inc. : PT Portugal' does not match …" at bounding box center [891, 384] width 253 height 54
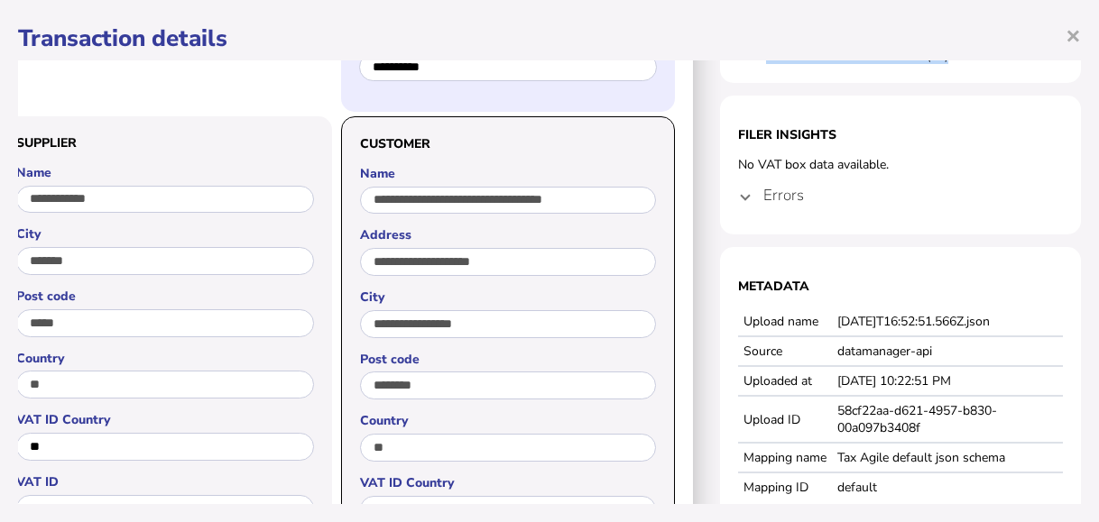
scroll to position [361, 90]
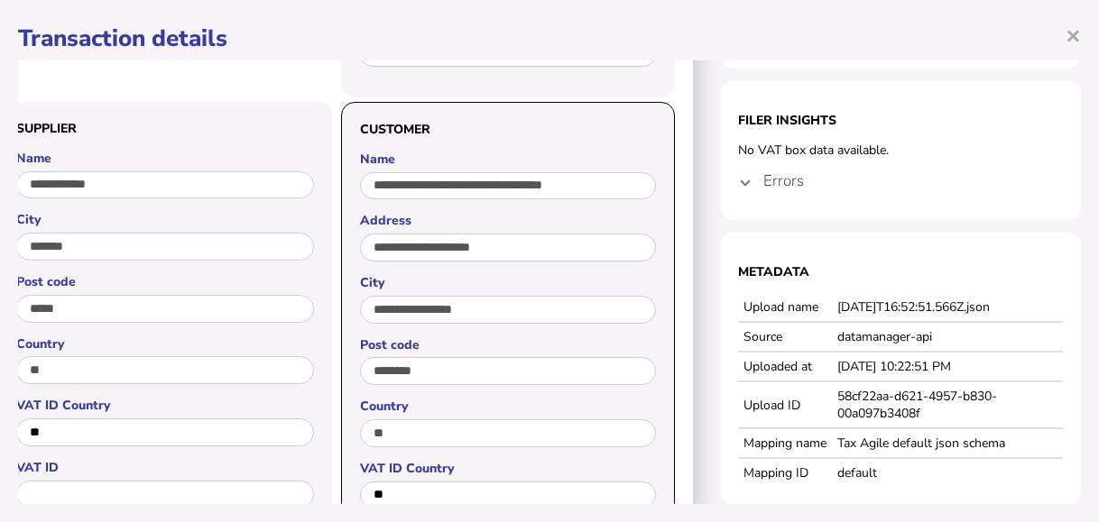
click at [742, 188] on span at bounding box center [745, 180] width 7 height 17
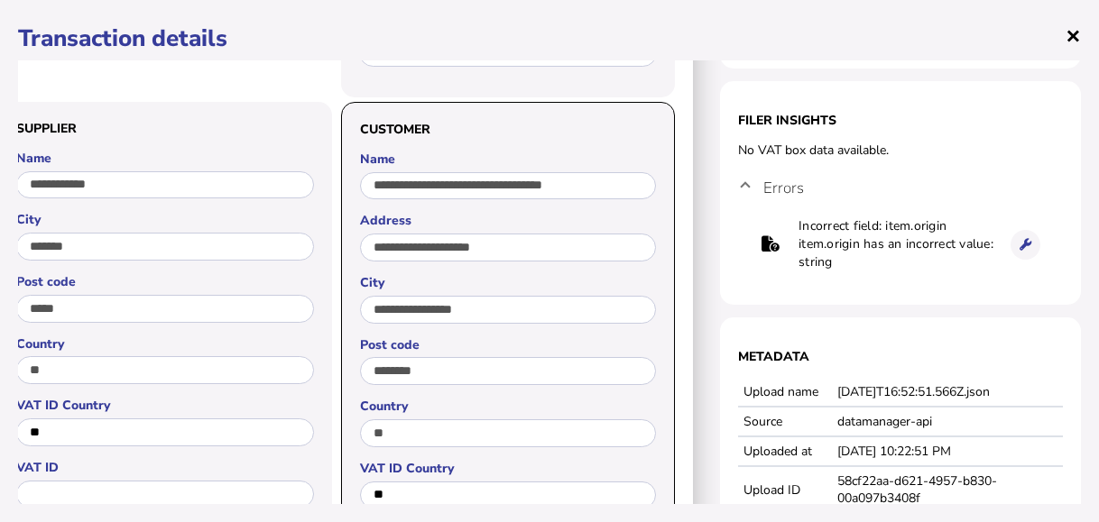
click at [1066, 29] on span "×" at bounding box center [1073, 35] width 15 height 34
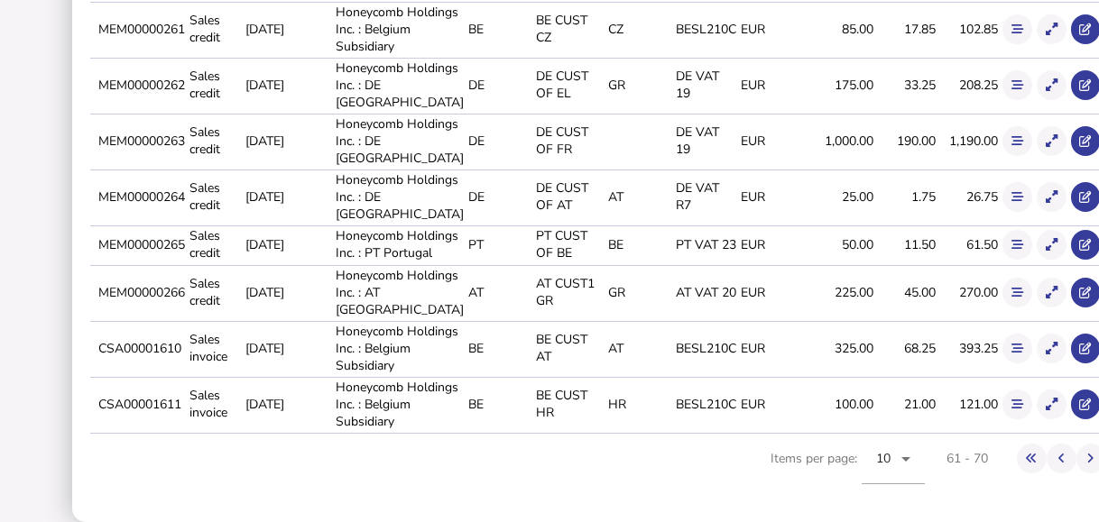
scroll to position [757, 0]
click at [1059, 459] on icon at bounding box center [1062, 459] width 6 height 12
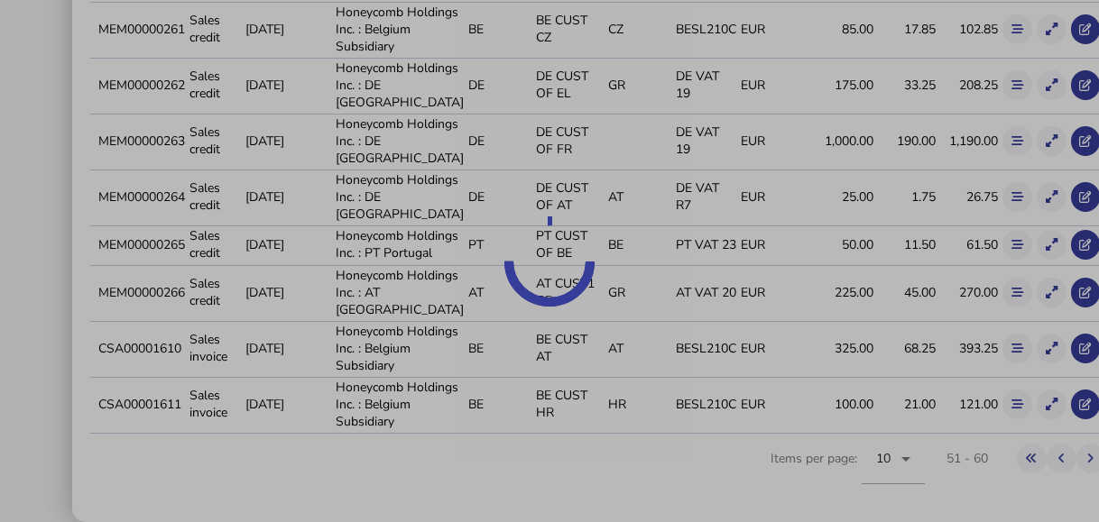
scroll to position [740, 0]
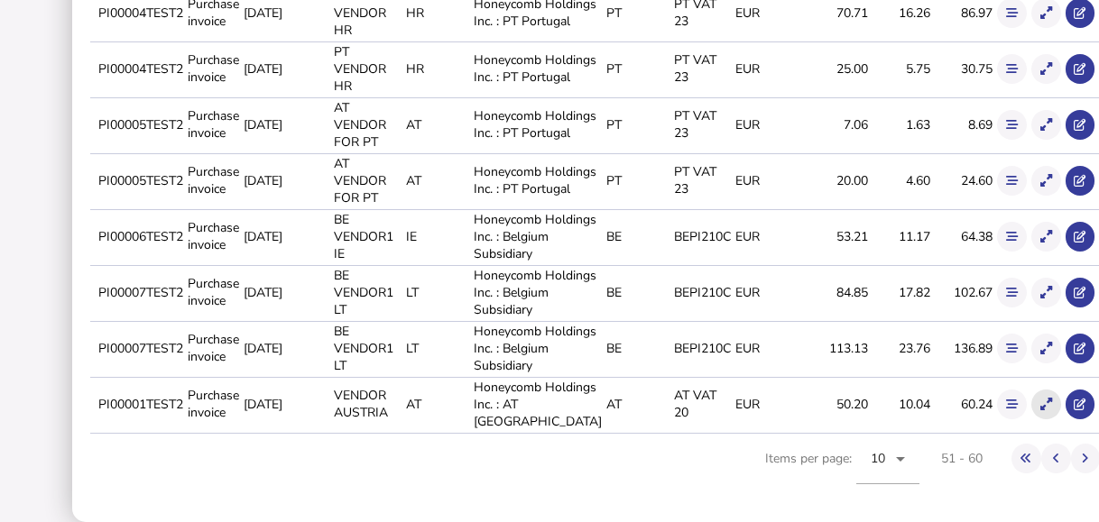
click at [1040, 401] on icon at bounding box center [1046, 405] width 12 height 12
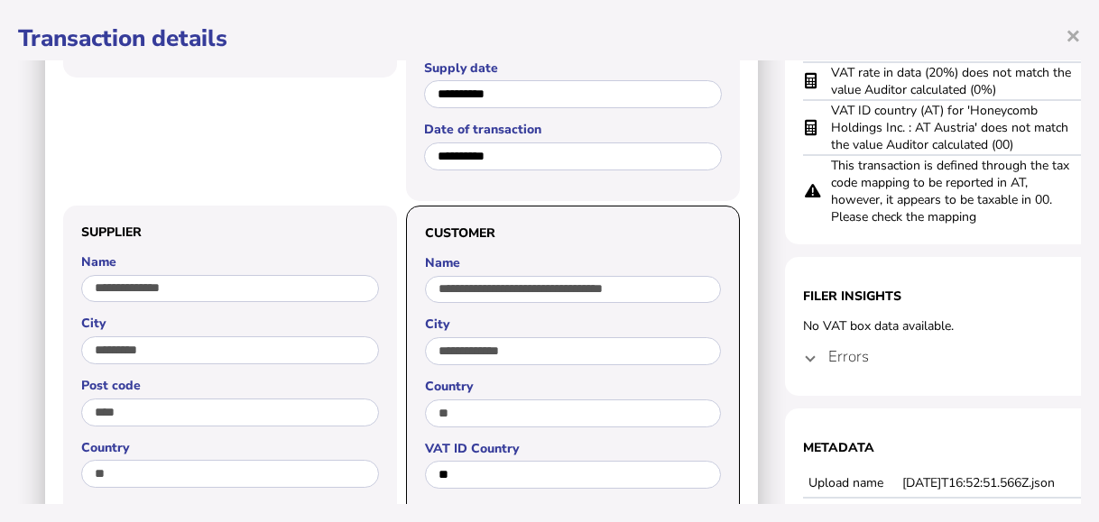
scroll to position [361, 0]
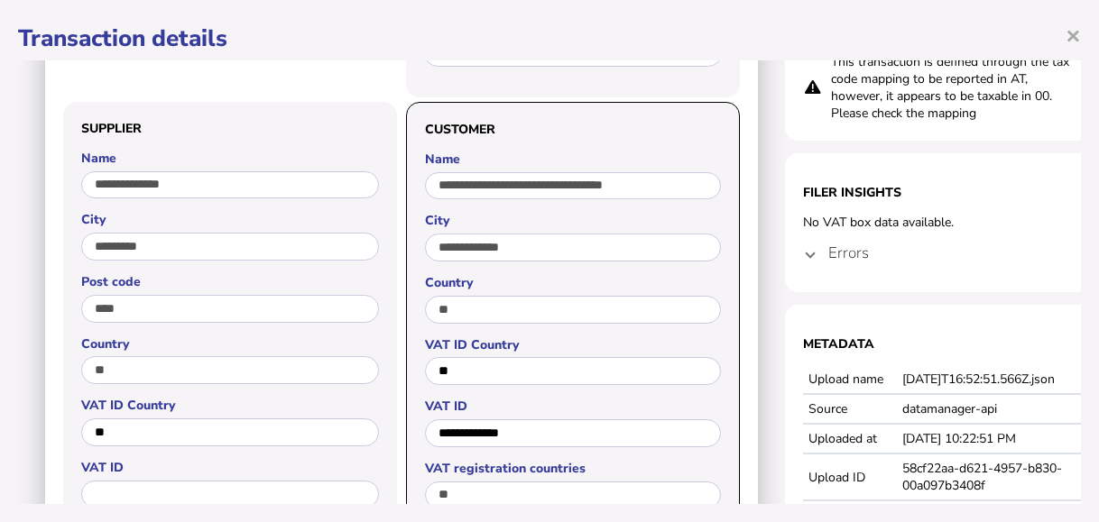
click at [851, 255] on h4 "Errors" at bounding box center [848, 253] width 41 height 21
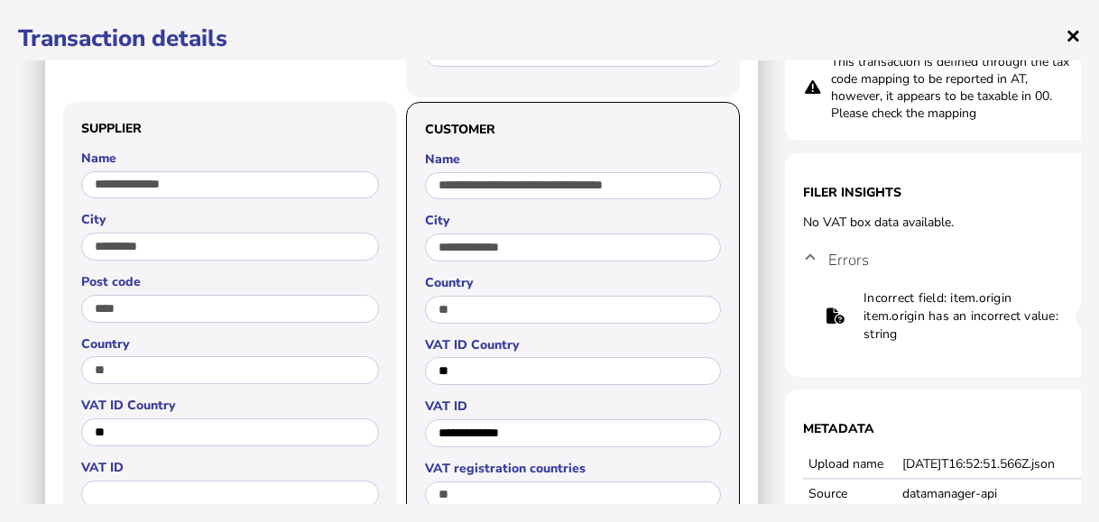
click at [1066, 30] on span "×" at bounding box center [1073, 35] width 15 height 34
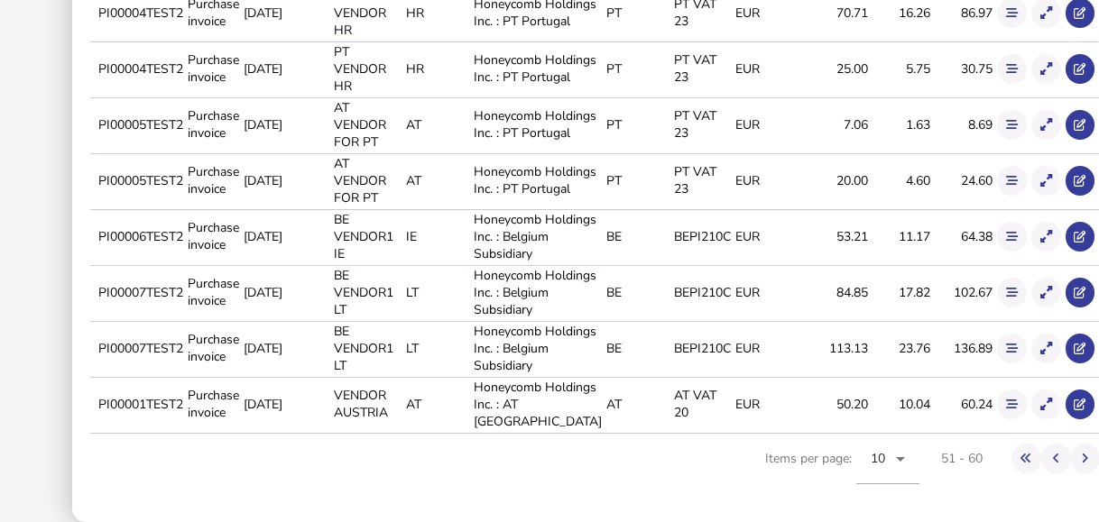
scroll to position [559, 0]
click at [1040, 187] on icon at bounding box center [1046, 181] width 12 height 12
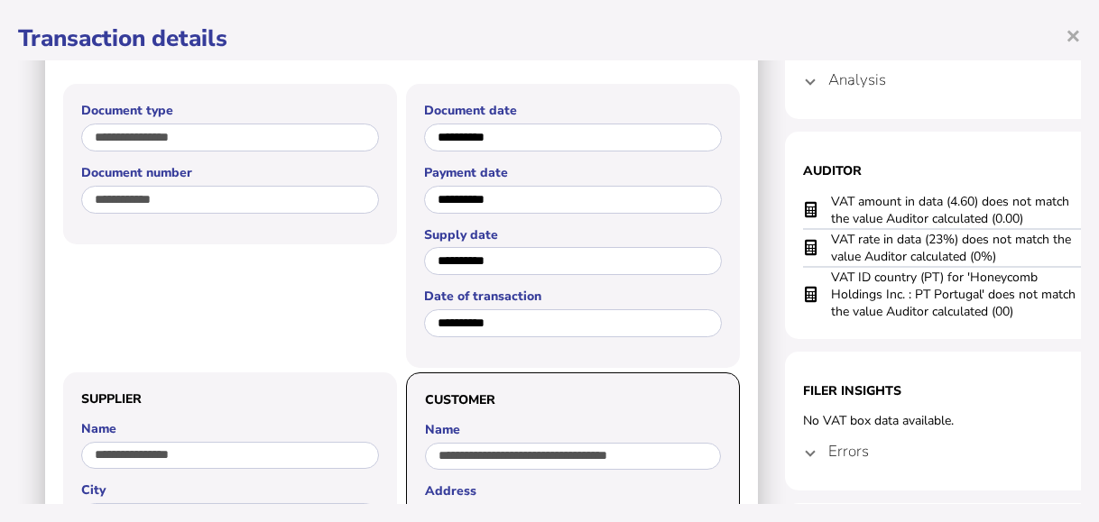
scroll to position [180, 0]
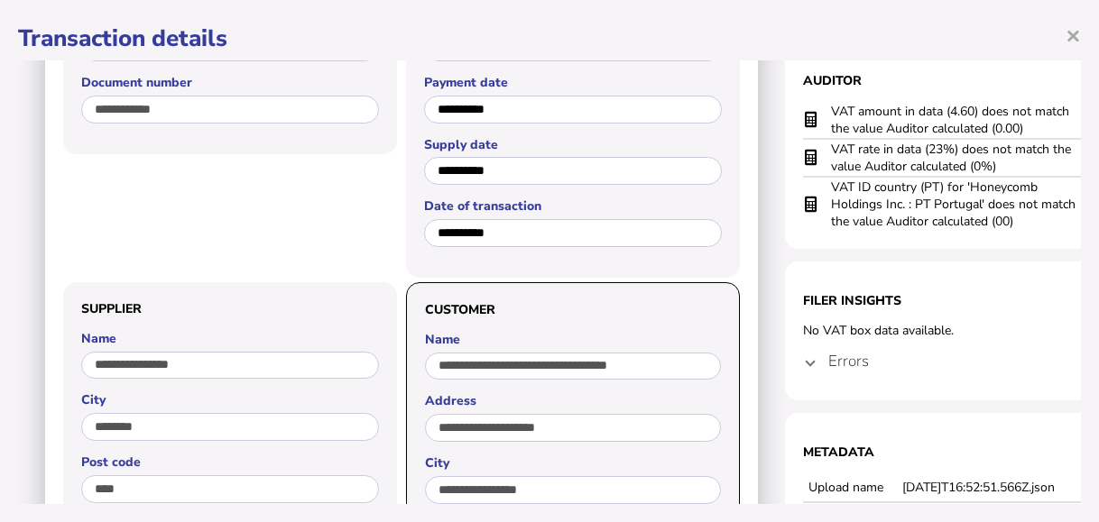
click at [806, 368] on mat-expansion-panel-header "Errors" at bounding box center [965, 360] width 325 height 43
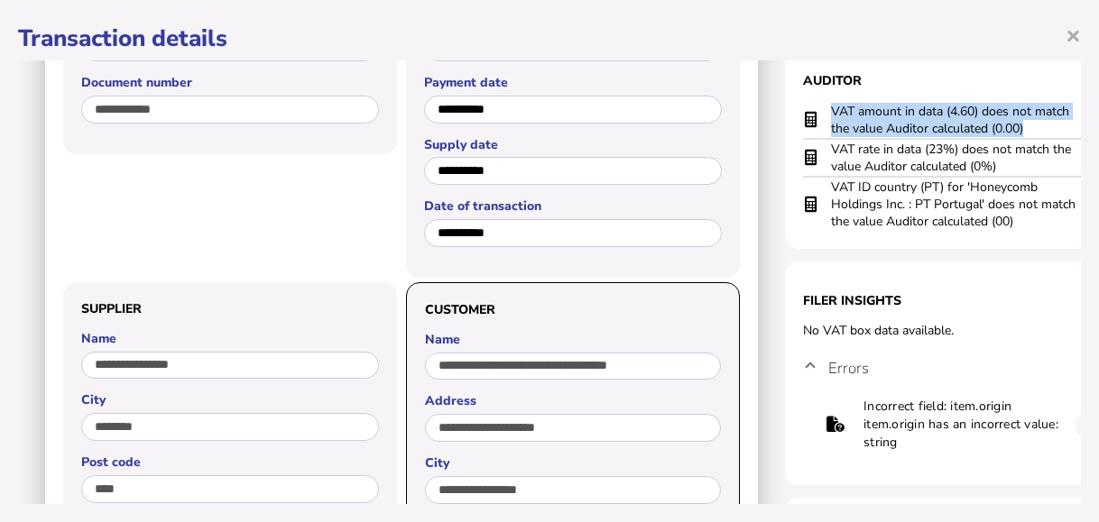
drag, startPoint x: 832, startPoint y: 106, endPoint x: 1034, endPoint y: 128, distance: 203.4
click at [1034, 128] on td "VAT amount in data (4.60) does not match the value Auditor calculated (0.00)" at bounding box center [956, 120] width 253 height 37
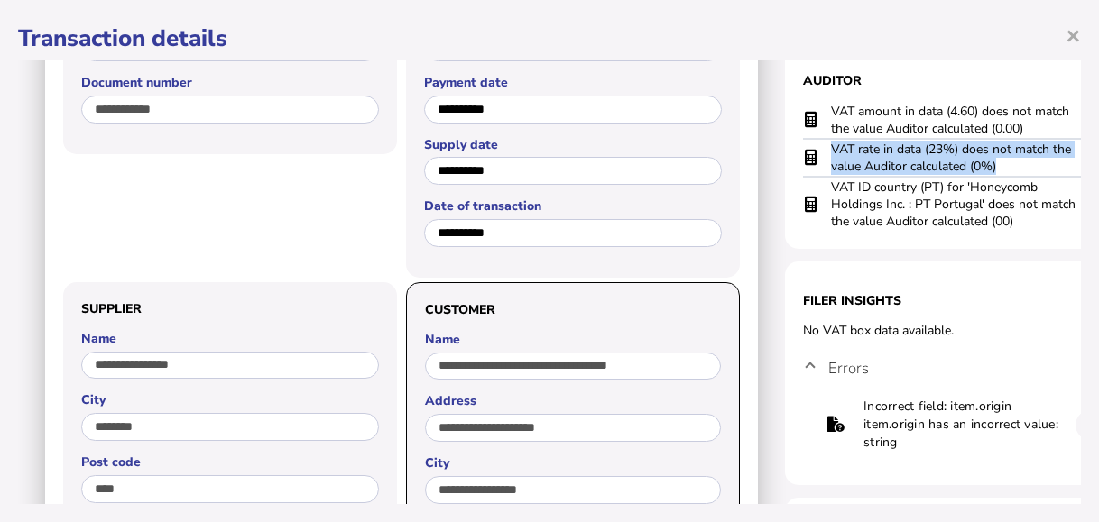
drag, startPoint x: 833, startPoint y: 145, endPoint x: 1010, endPoint y: 170, distance: 178.5
click at [1010, 170] on td "VAT rate in data (23%) does not match the value Auditor calculated (0%)" at bounding box center [956, 158] width 253 height 38
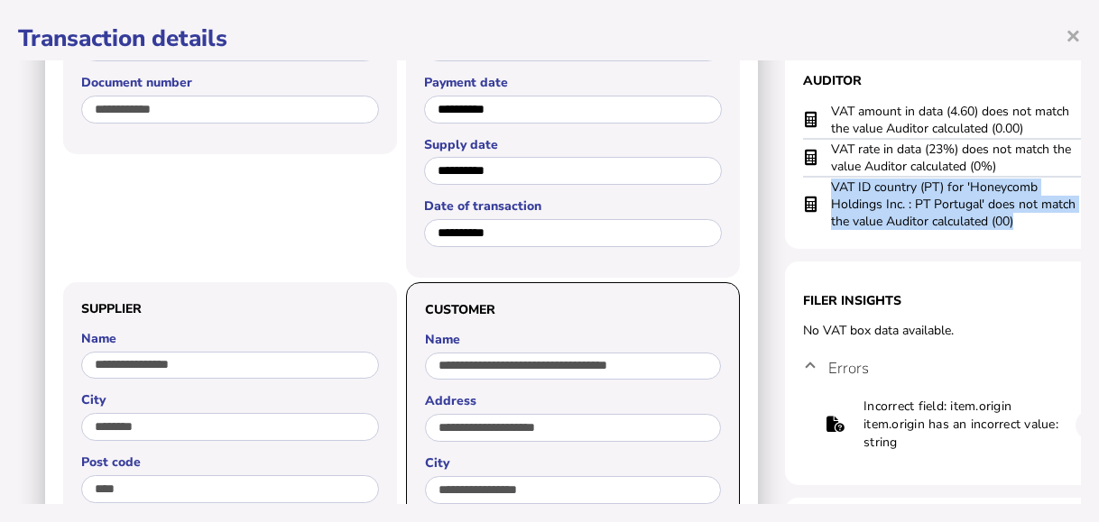
drag, startPoint x: 831, startPoint y: 187, endPoint x: 1020, endPoint y: 223, distance: 192.0
click at [1020, 223] on td "VAT ID country (PT) for 'Honeycomb Holdings Inc. : PT Portugal' does not match …" at bounding box center [956, 204] width 253 height 54
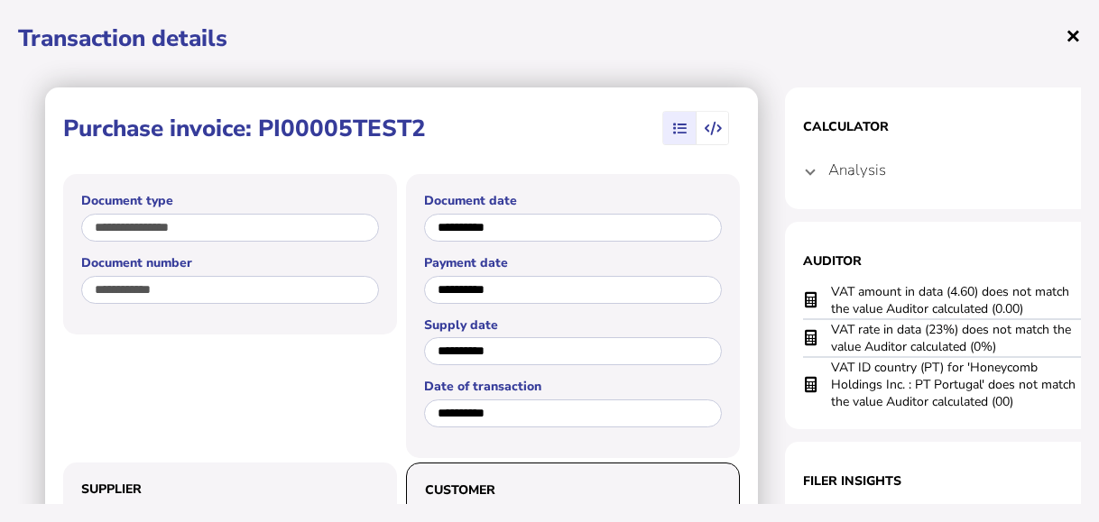
click at [1066, 32] on span "×" at bounding box center [1073, 35] width 15 height 34
